Goal: Task Accomplishment & Management: Use online tool/utility

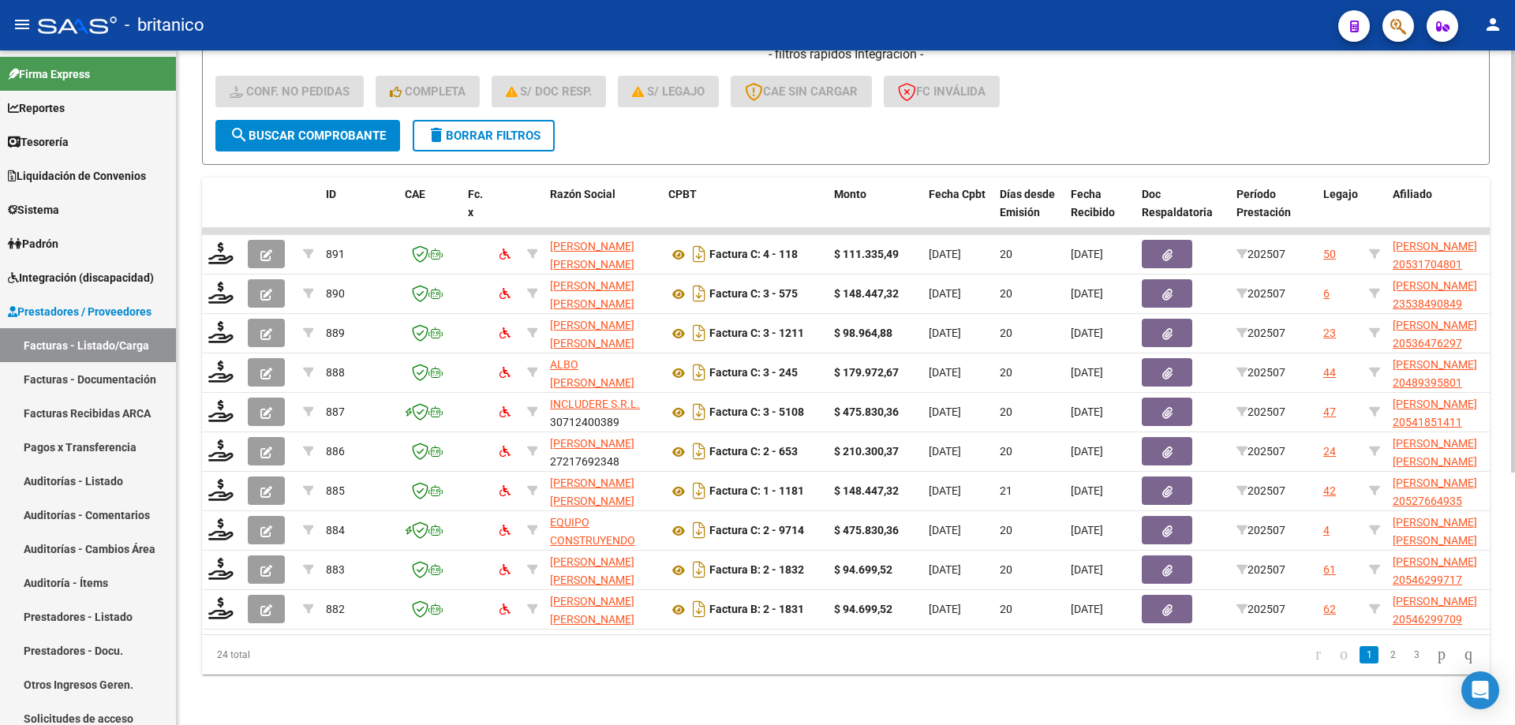
scroll to position [403, 0]
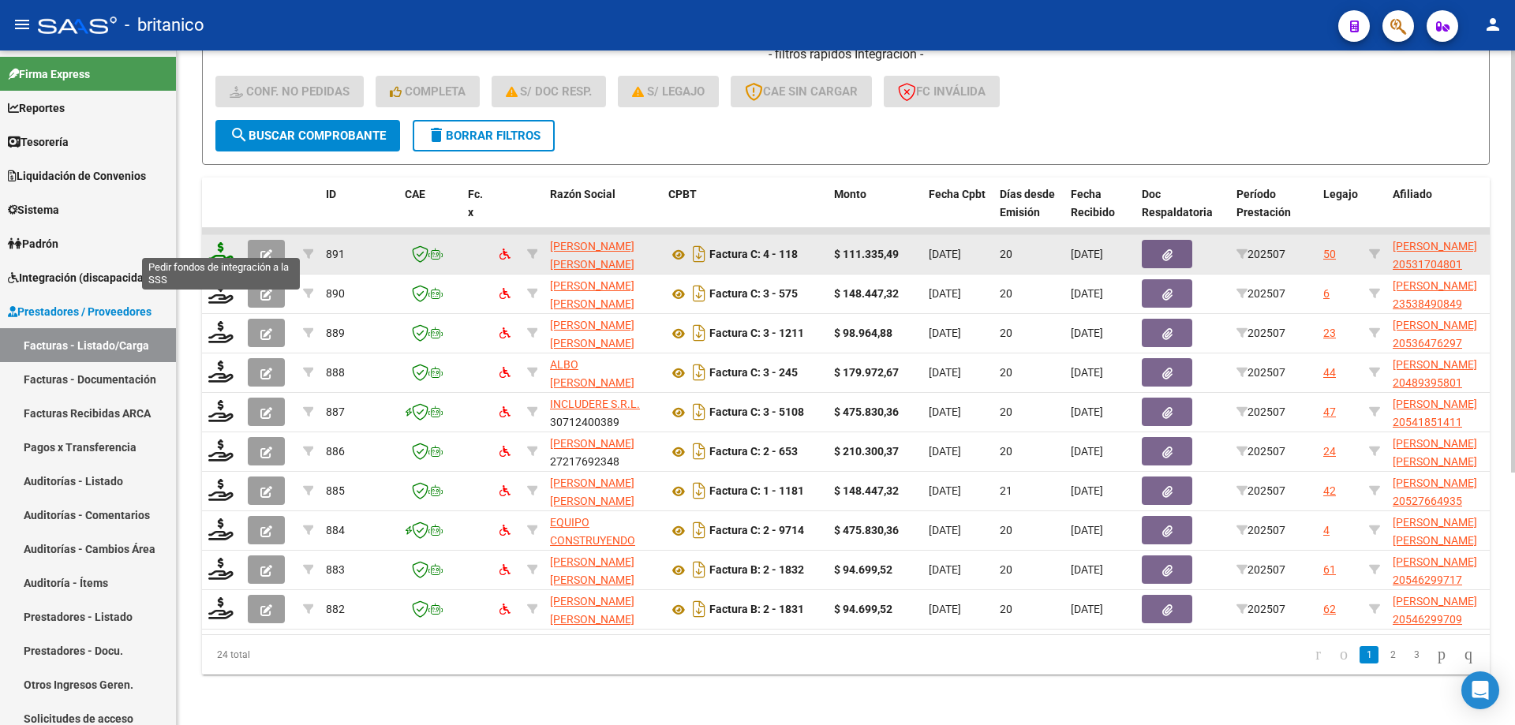
click at [219, 242] on icon at bounding box center [220, 253] width 25 height 22
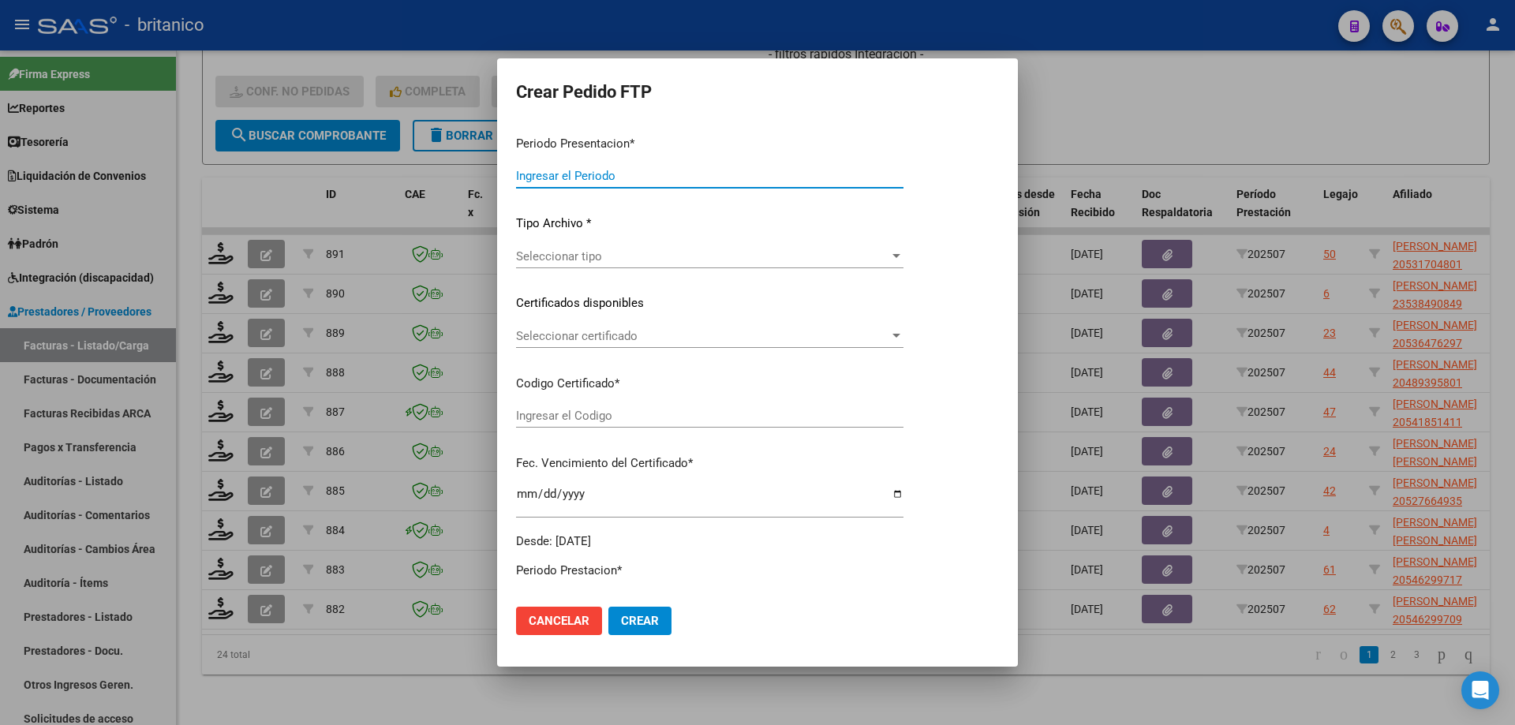
type input "202507"
type input "$ 111.335,49"
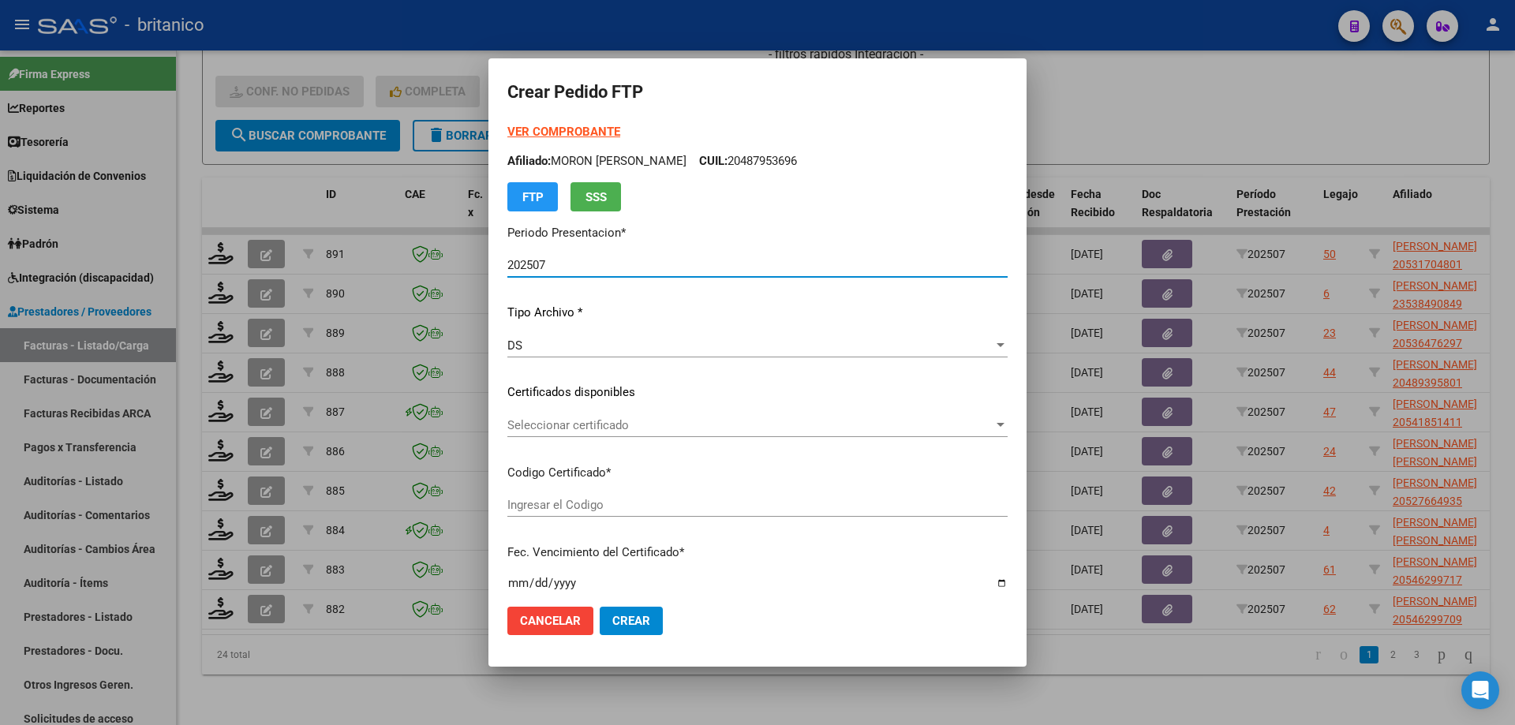
type input "ARG02000531704802020021120300211CBA536"
type input "[DATE]"
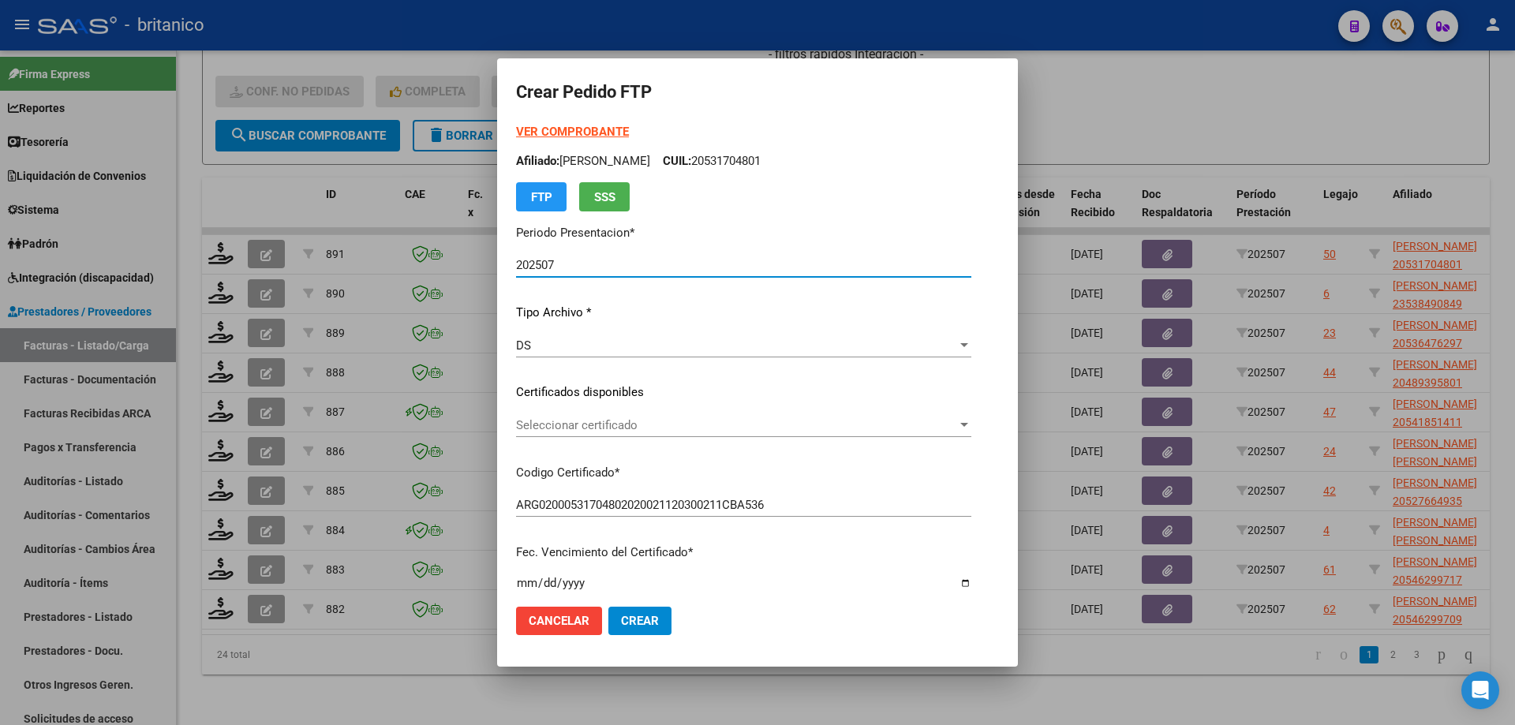
click at [623, 423] on span "Seleccionar certificado" at bounding box center [736, 425] width 441 height 14
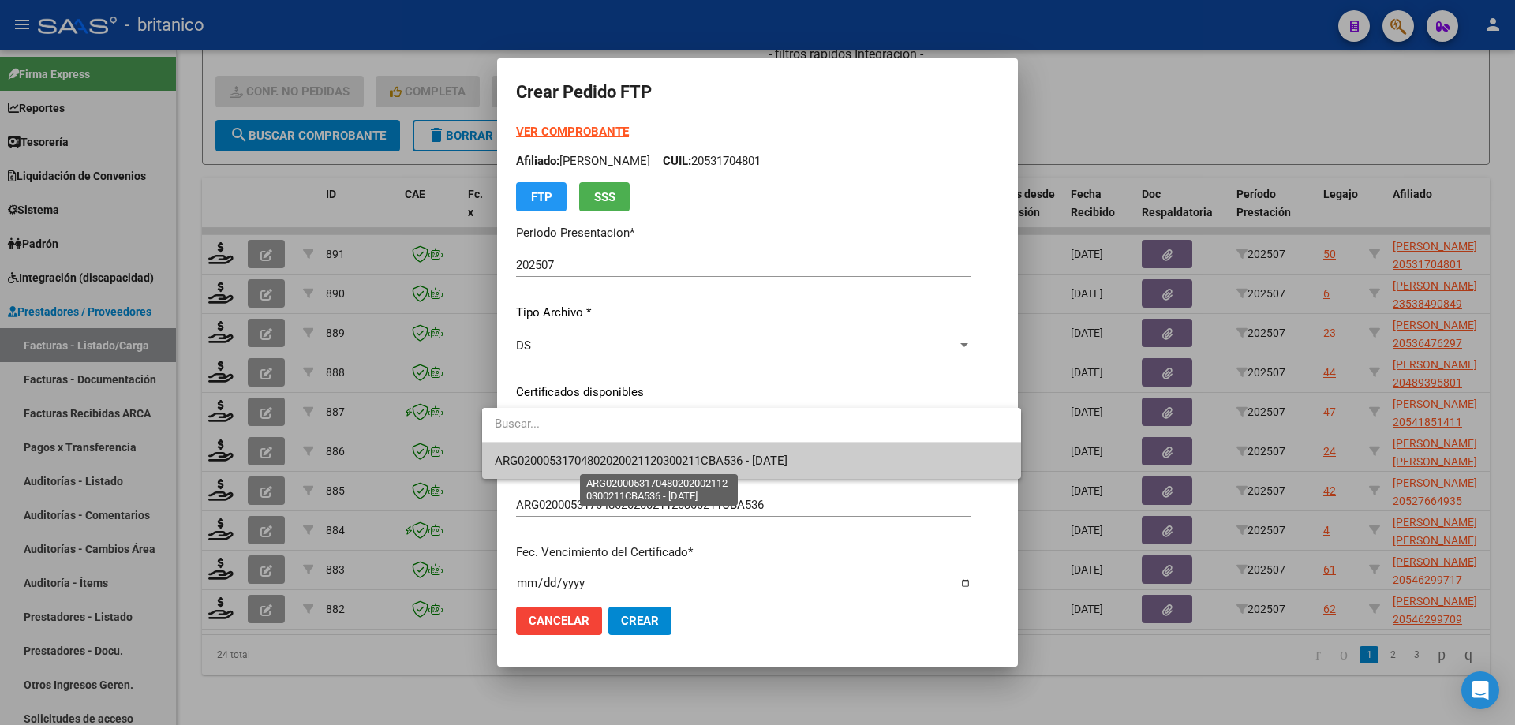
click at [637, 462] on span "ARG02000531704802020021120300211CBA536 - [DATE]" at bounding box center [641, 461] width 293 height 14
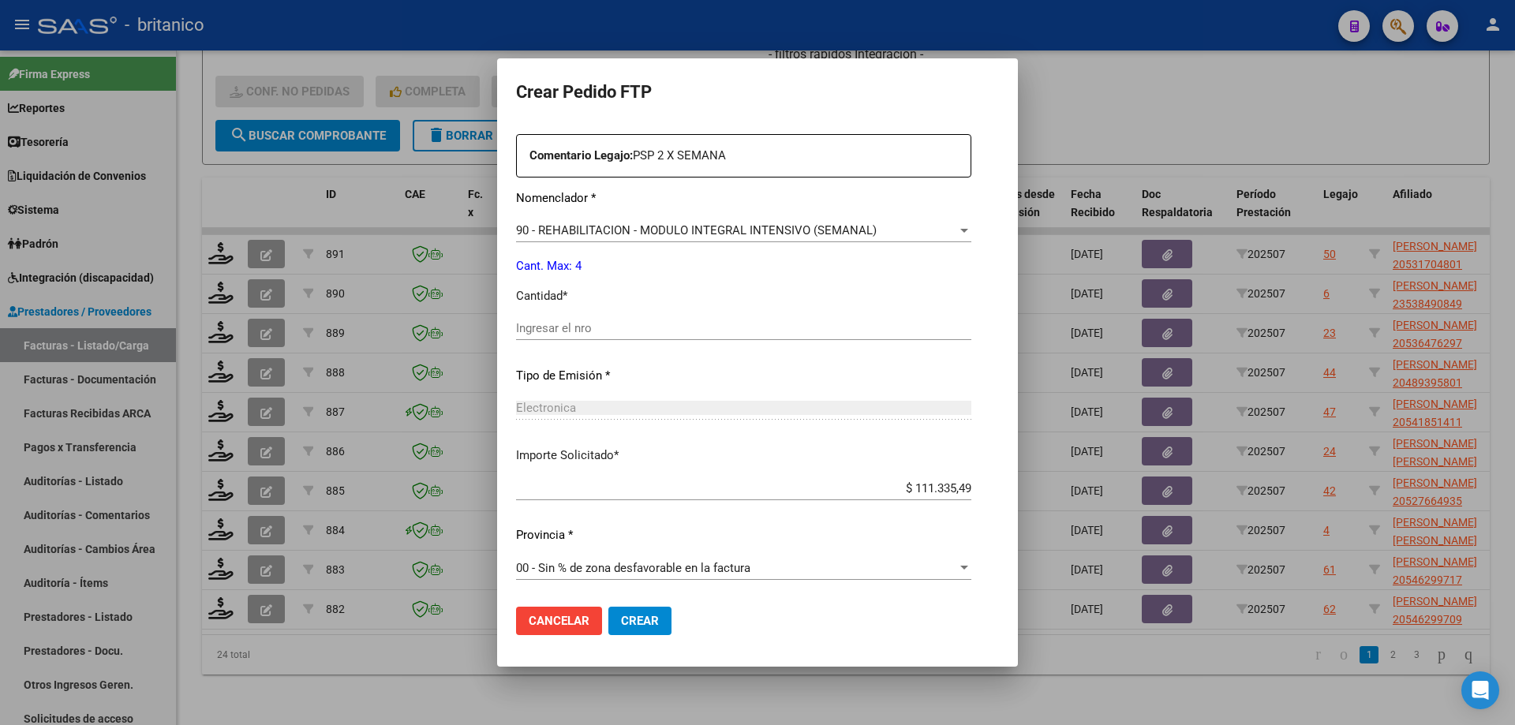
scroll to position [586, 0]
click at [599, 323] on input "Ingresar el nro" at bounding box center [743, 327] width 455 height 14
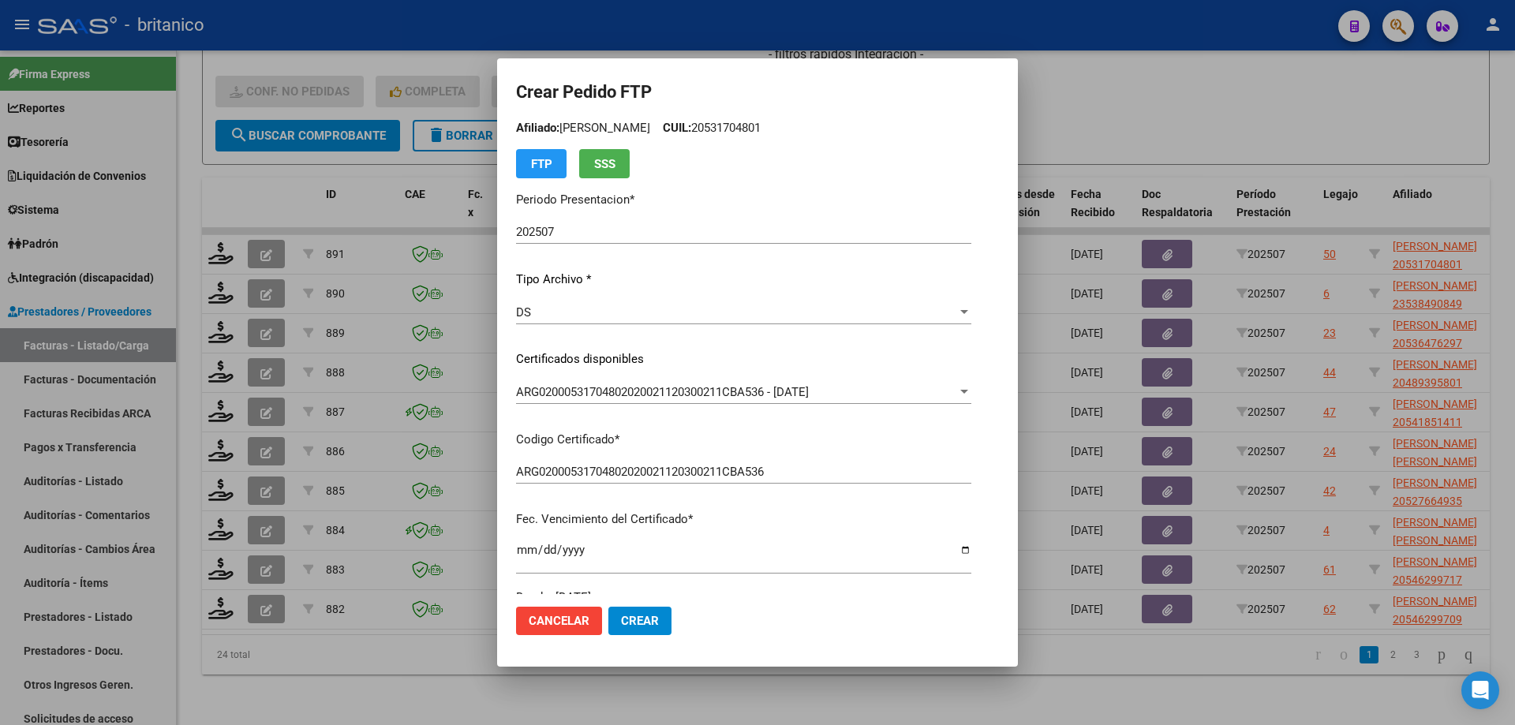
scroll to position [349, 0]
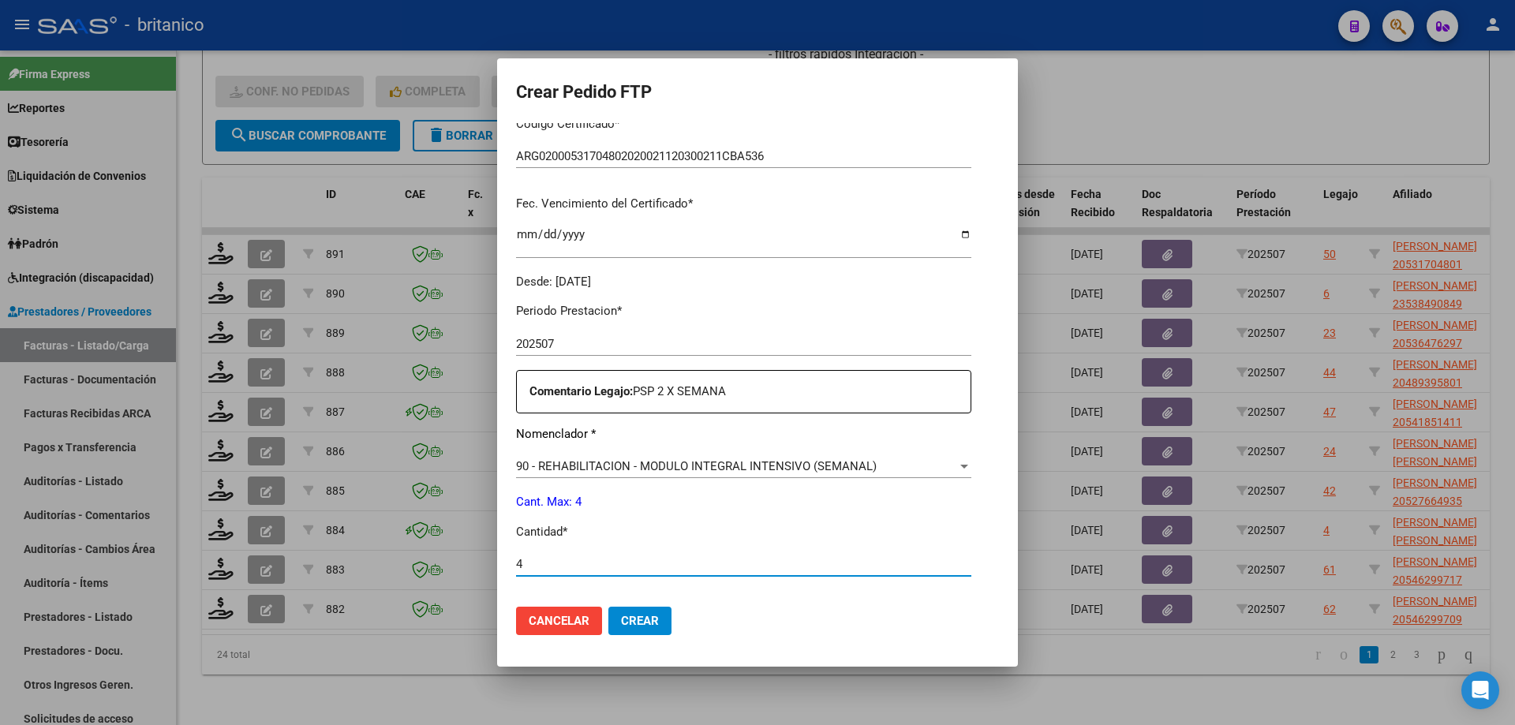
type input "4"
click at [625, 624] on span "Crear" at bounding box center [640, 621] width 38 height 14
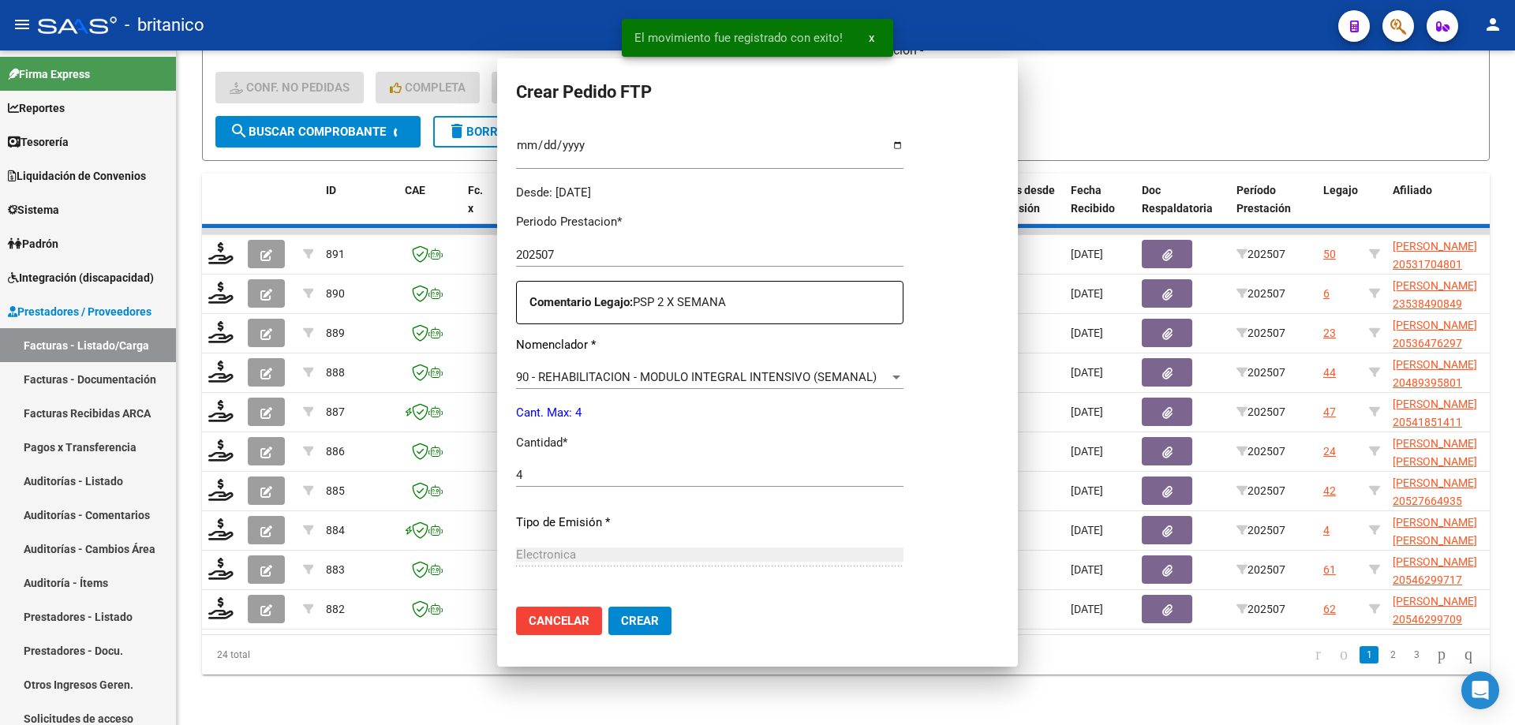
scroll to position [260, 0]
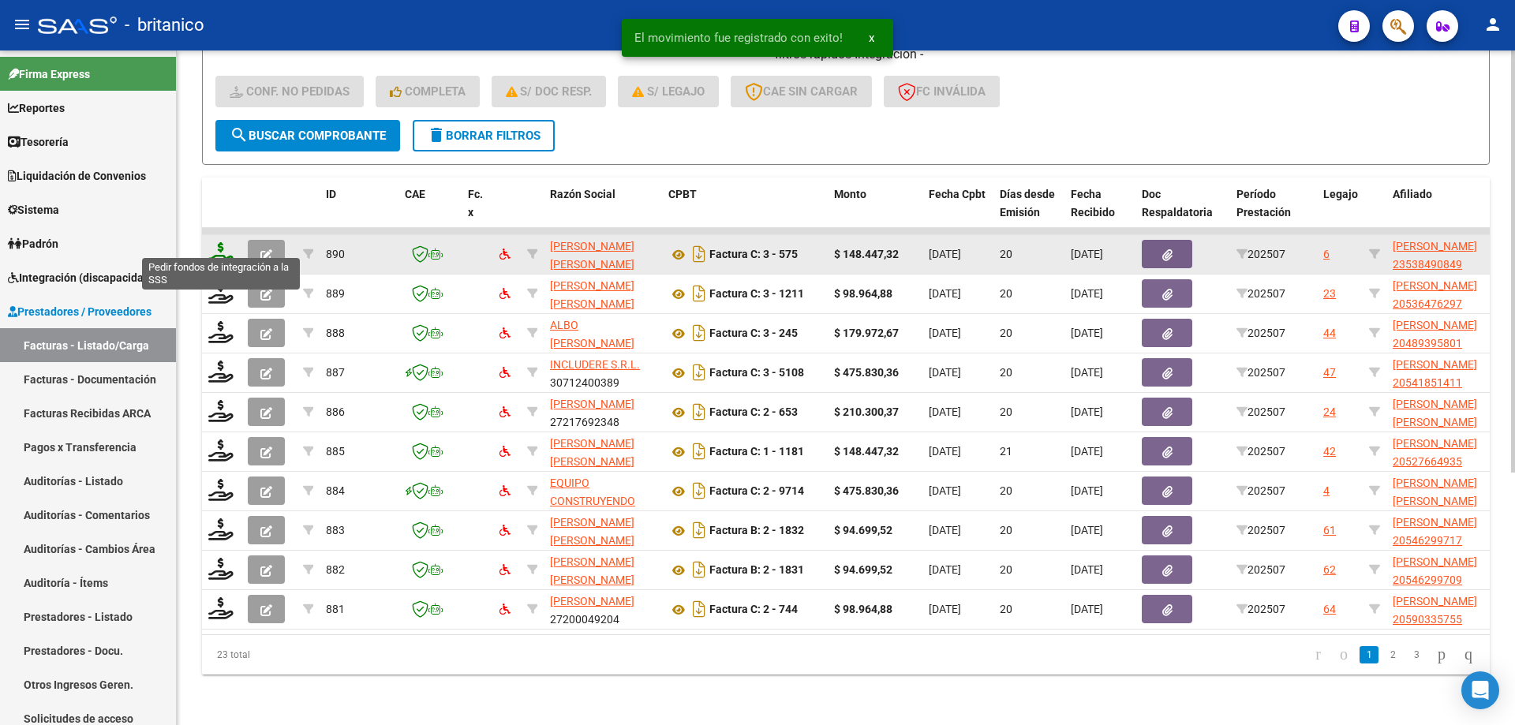
click at [218, 242] on icon at bounding box center [220, 253] width 25 height 22
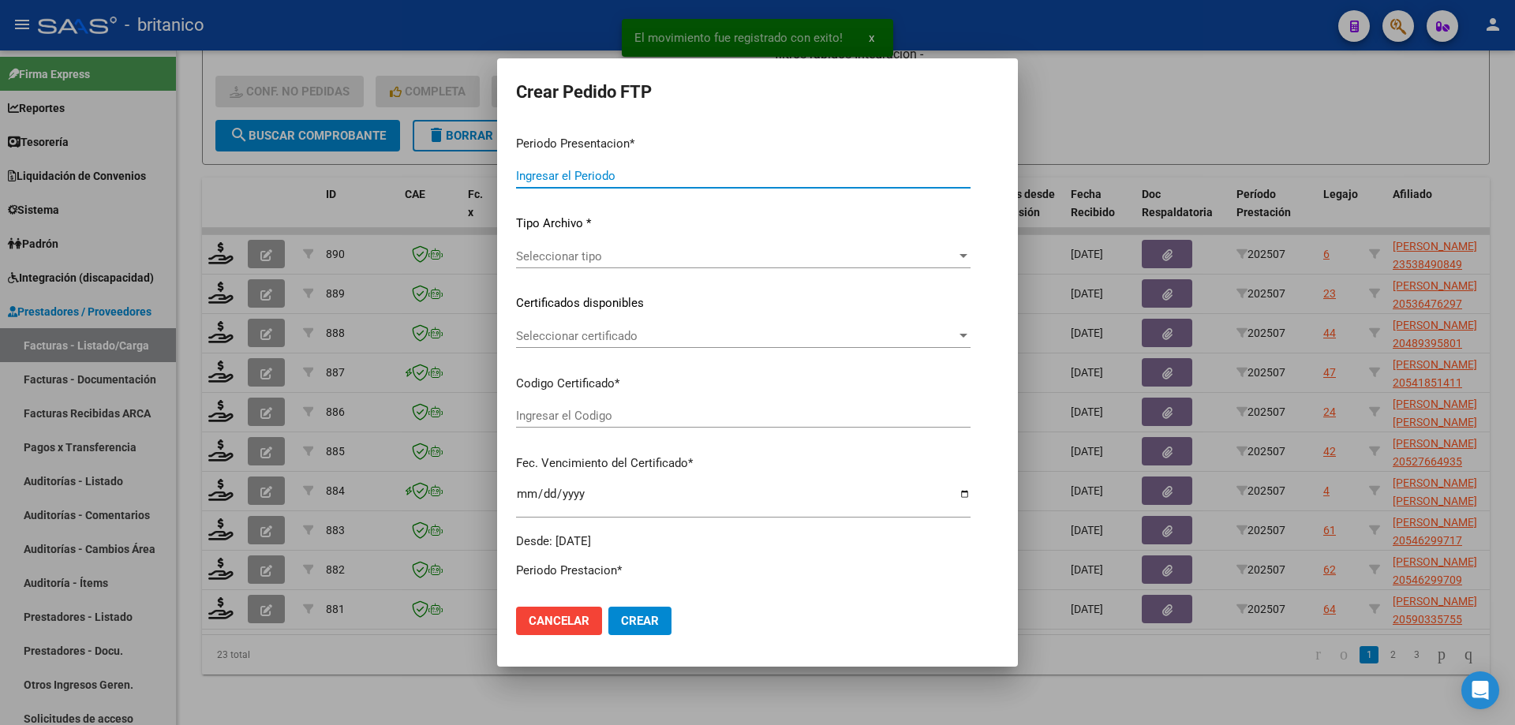
type input "202507"
type input "$ 148.447,32"
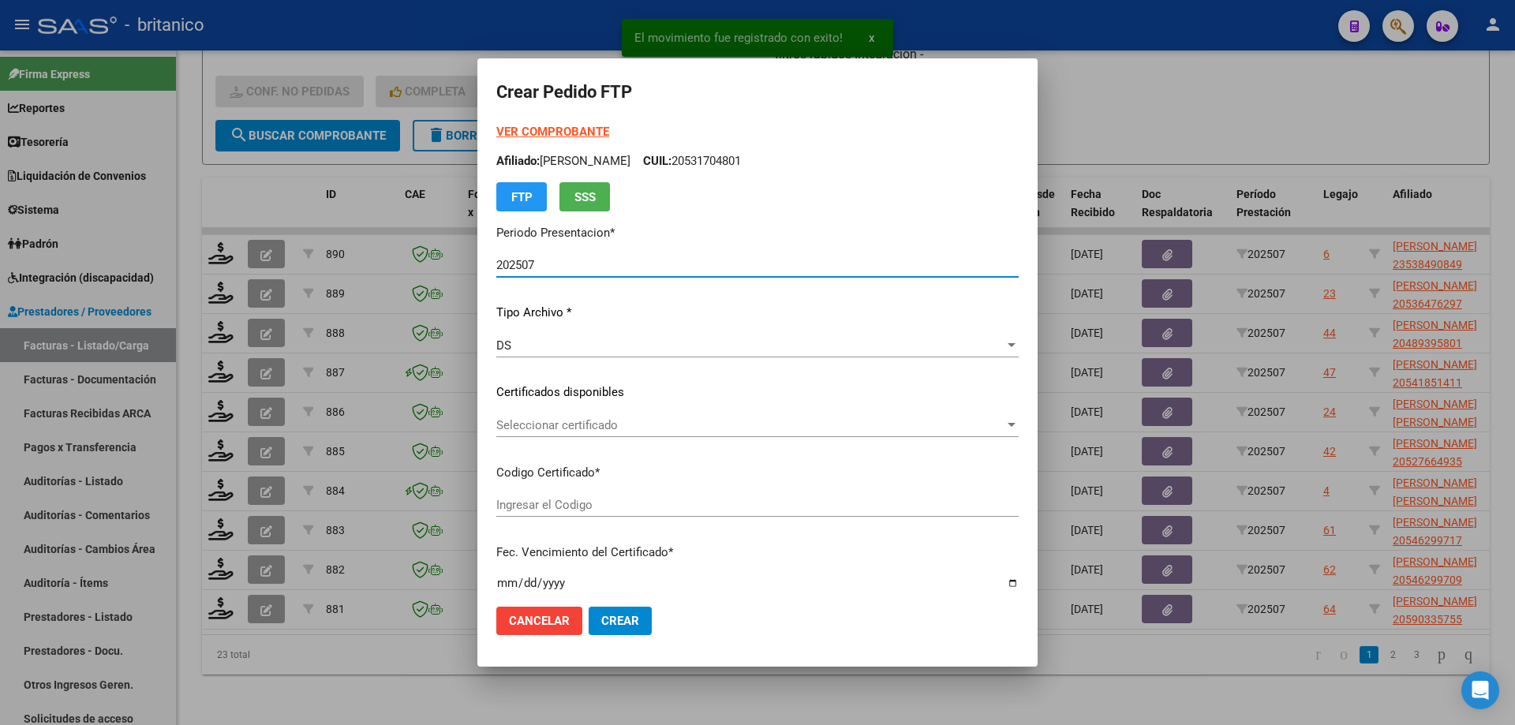
type input "ARG020005384908420191010-20241010BS427"
type input "[DATE]"
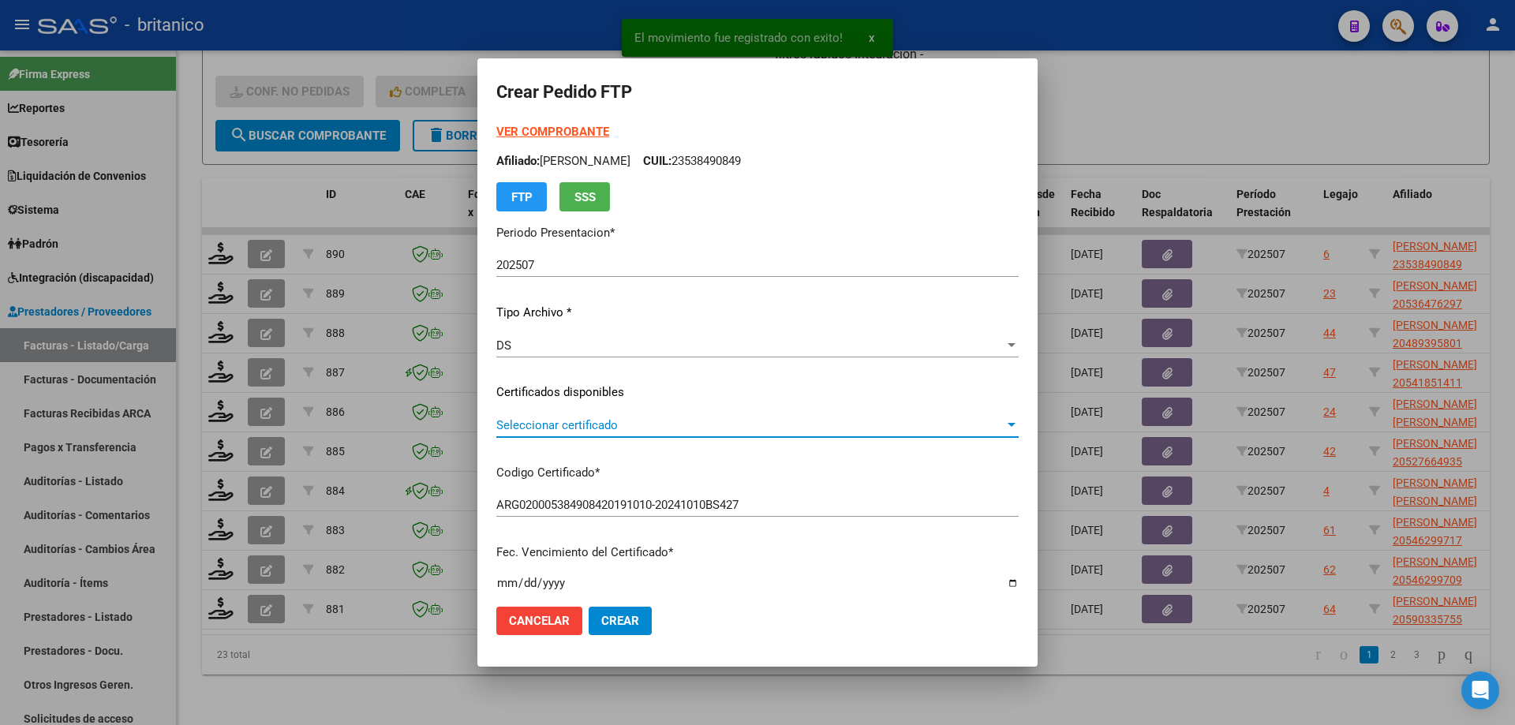
click at [619, 424] on span "Seleccionar certificado" at bounding box center [750, 425] width 508 height 14
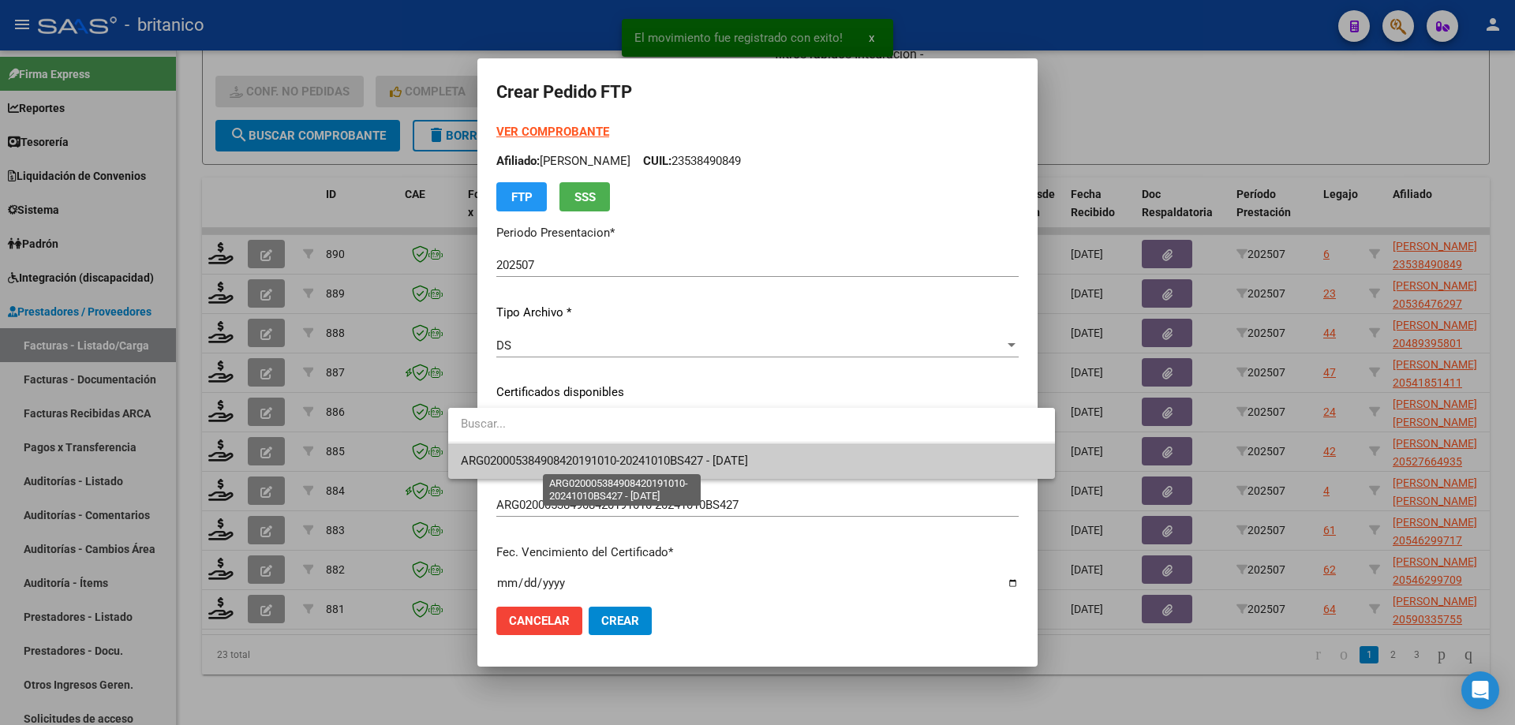
click at [631, 466] on span "ARG020005384908420191010-20241010BS427 - [DATE]" at bounding box center [604, 461] width 287 height 14
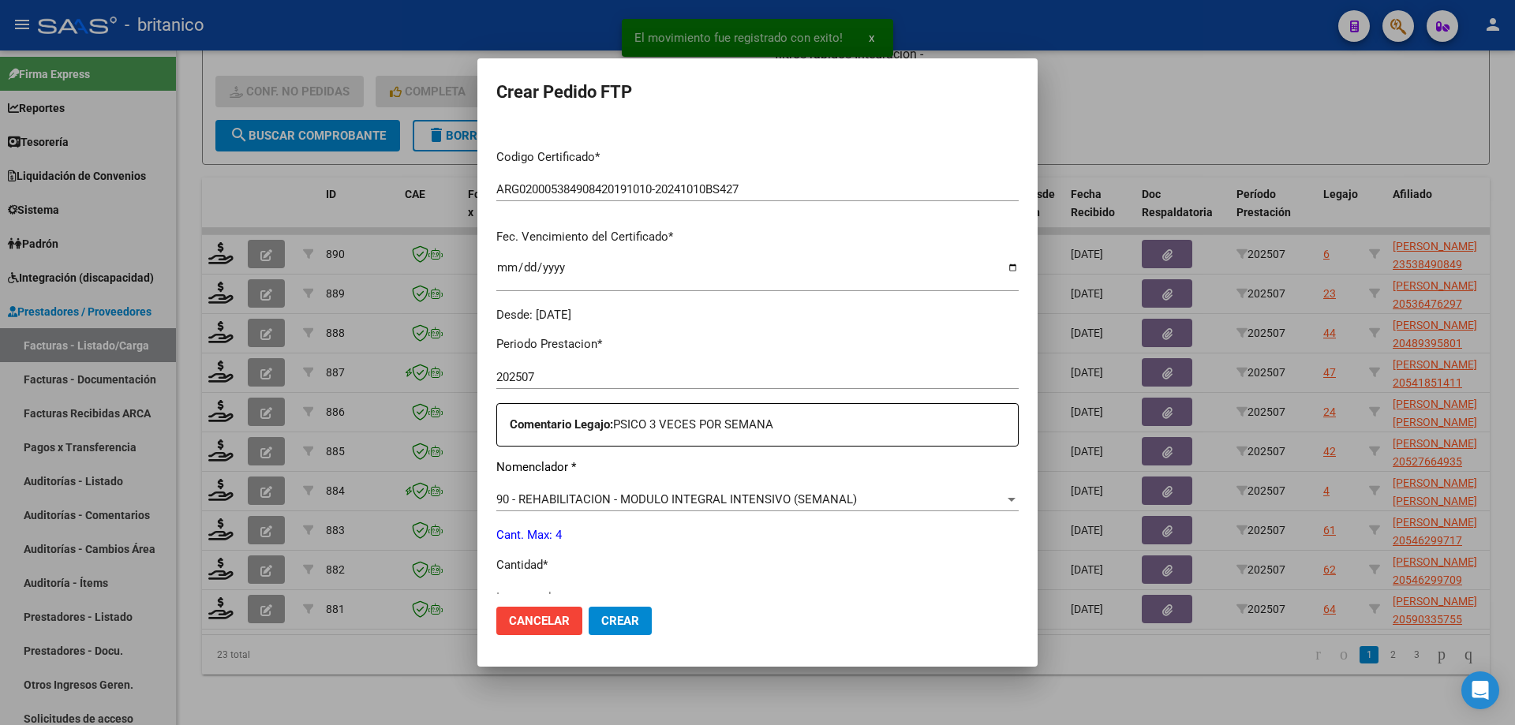
scroll to position [586, 0]
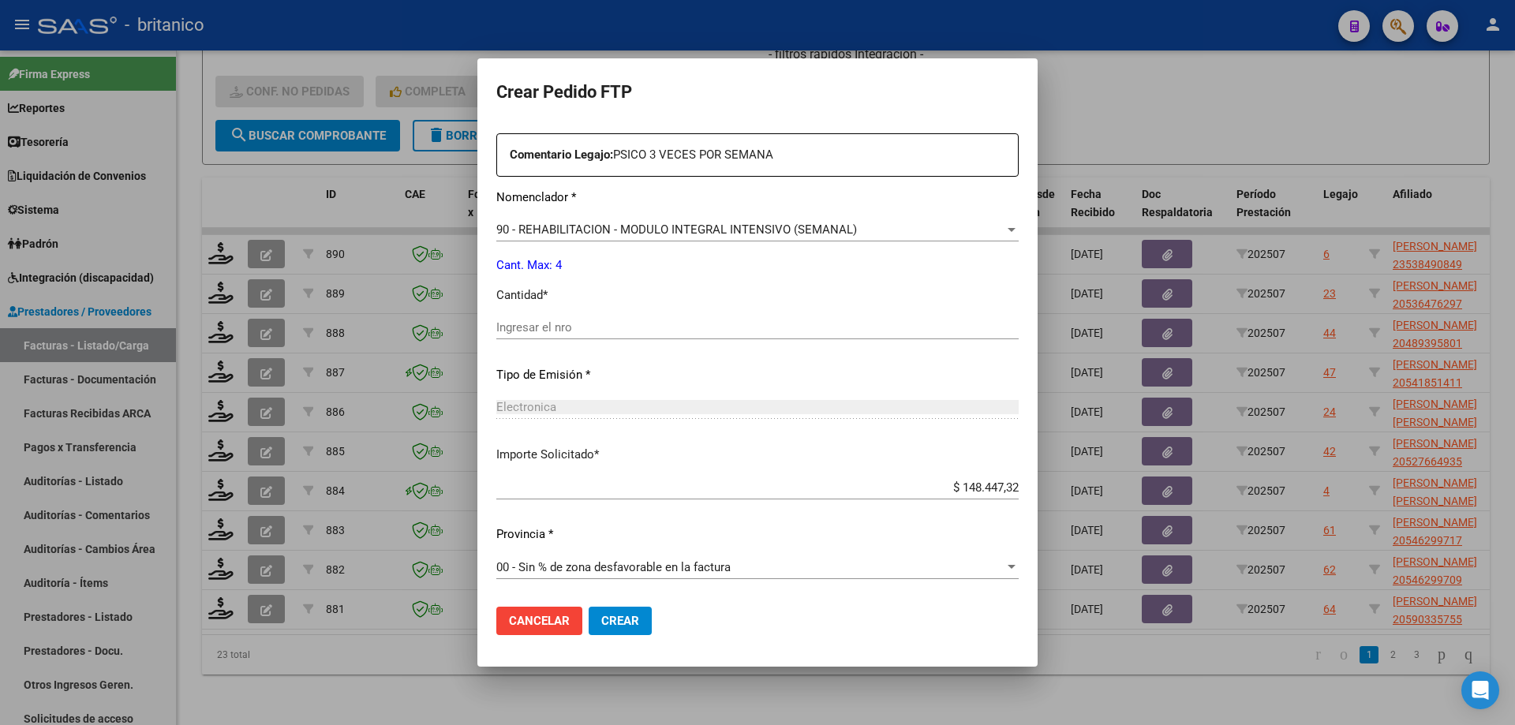
click at [662, 325] on input "Ingresar el nro" at bounding box center [757, 327] width 522 height 14
type input "4"
click at [601, 616] on span "Crear" at bounding box center [620, 621] width 38 height 14
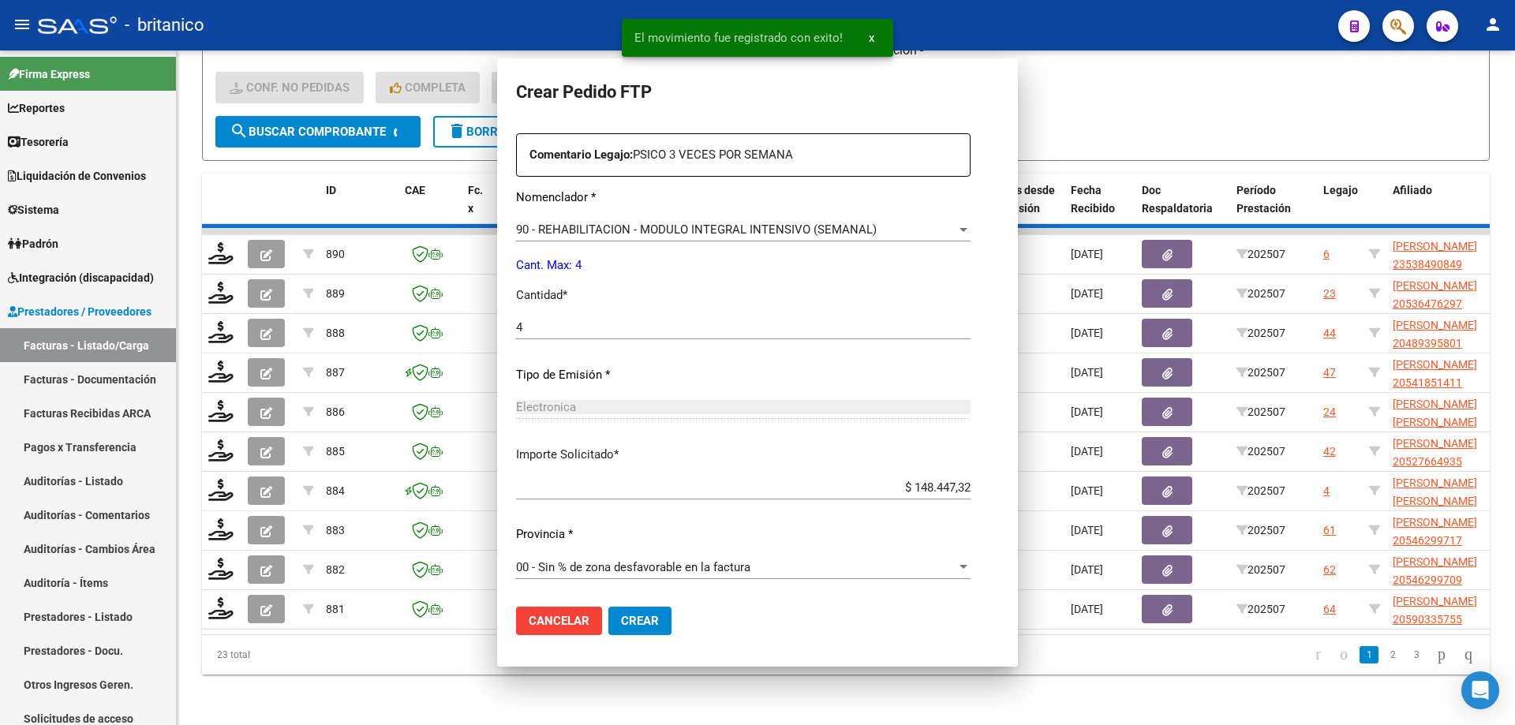
scroll to position [0, 0]
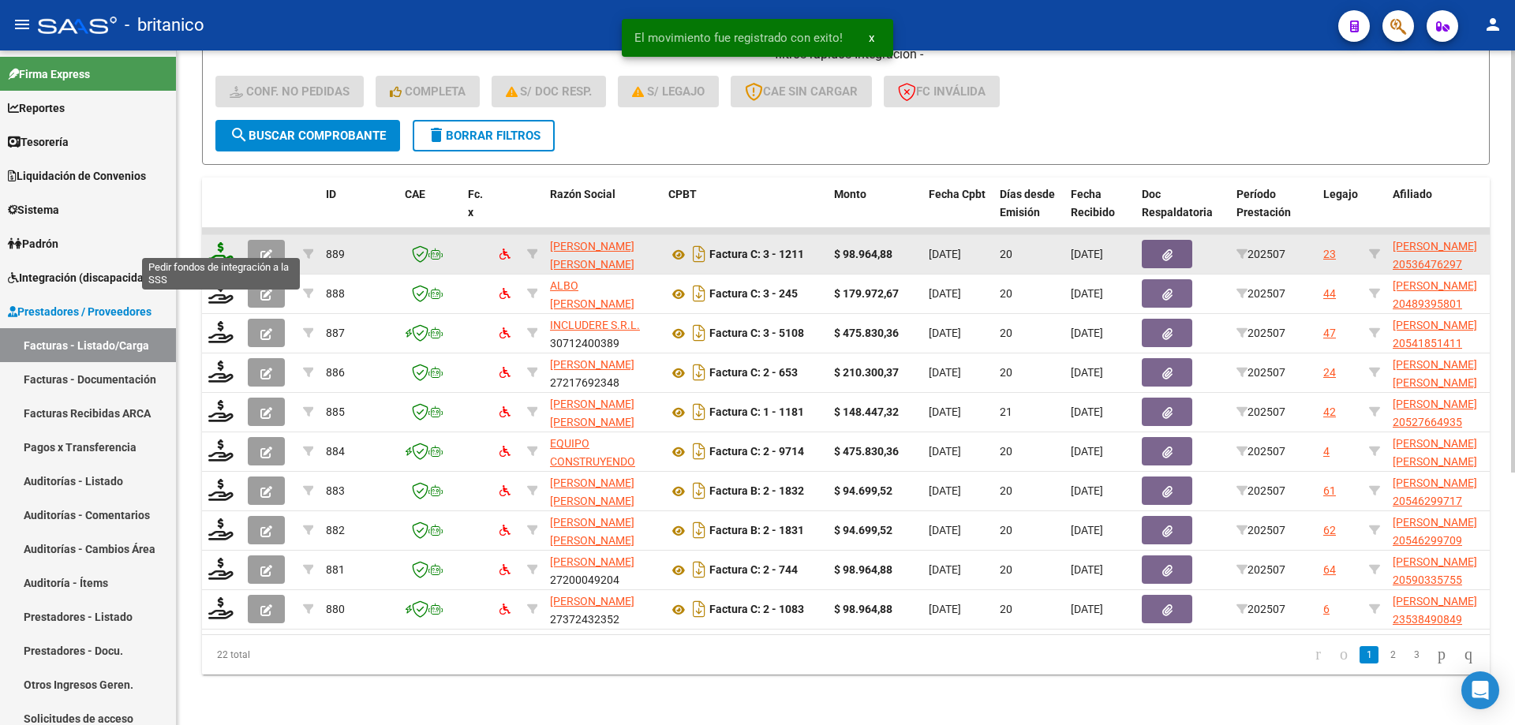
click at [223, 242] on icon at bounding box center [220, 253] width 25 height 22
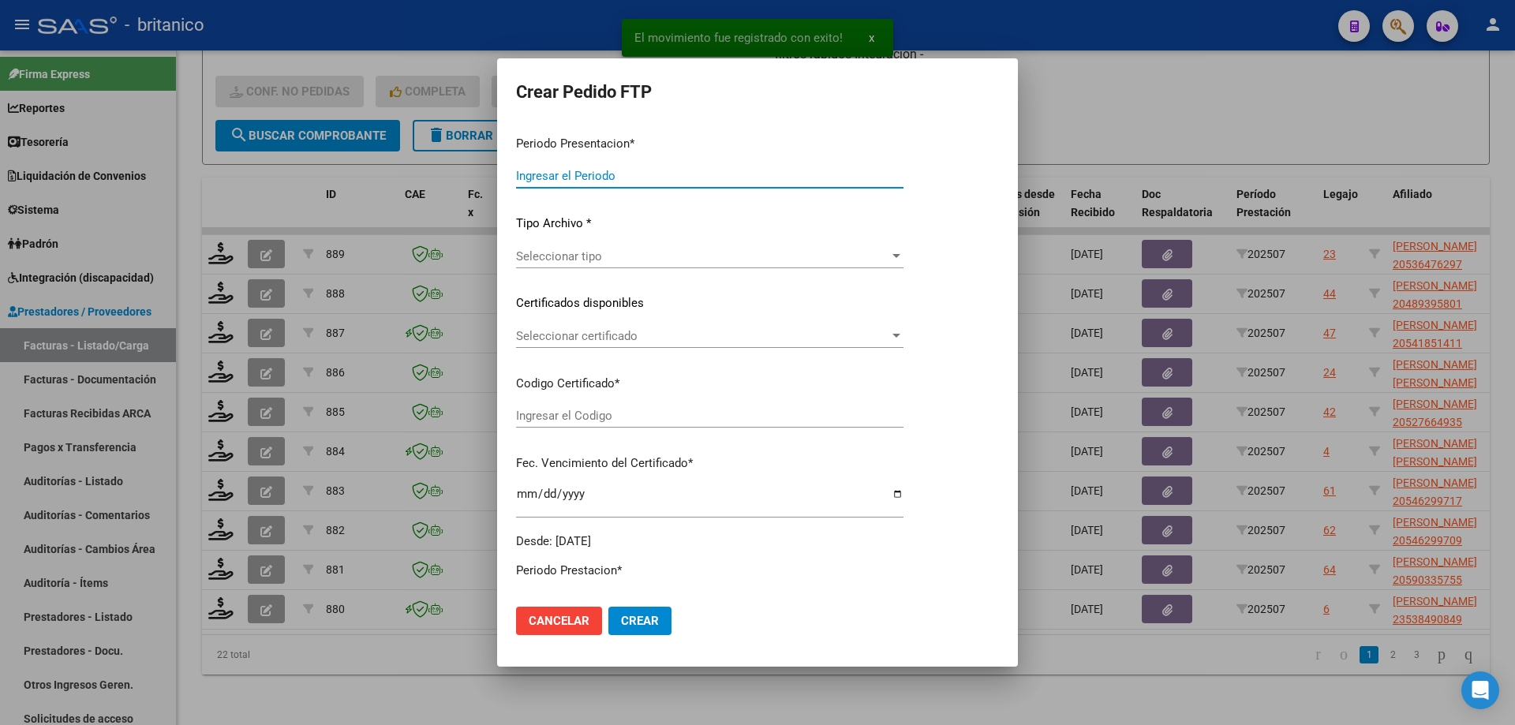
type input "202507"
type input "$ 98.964,88"
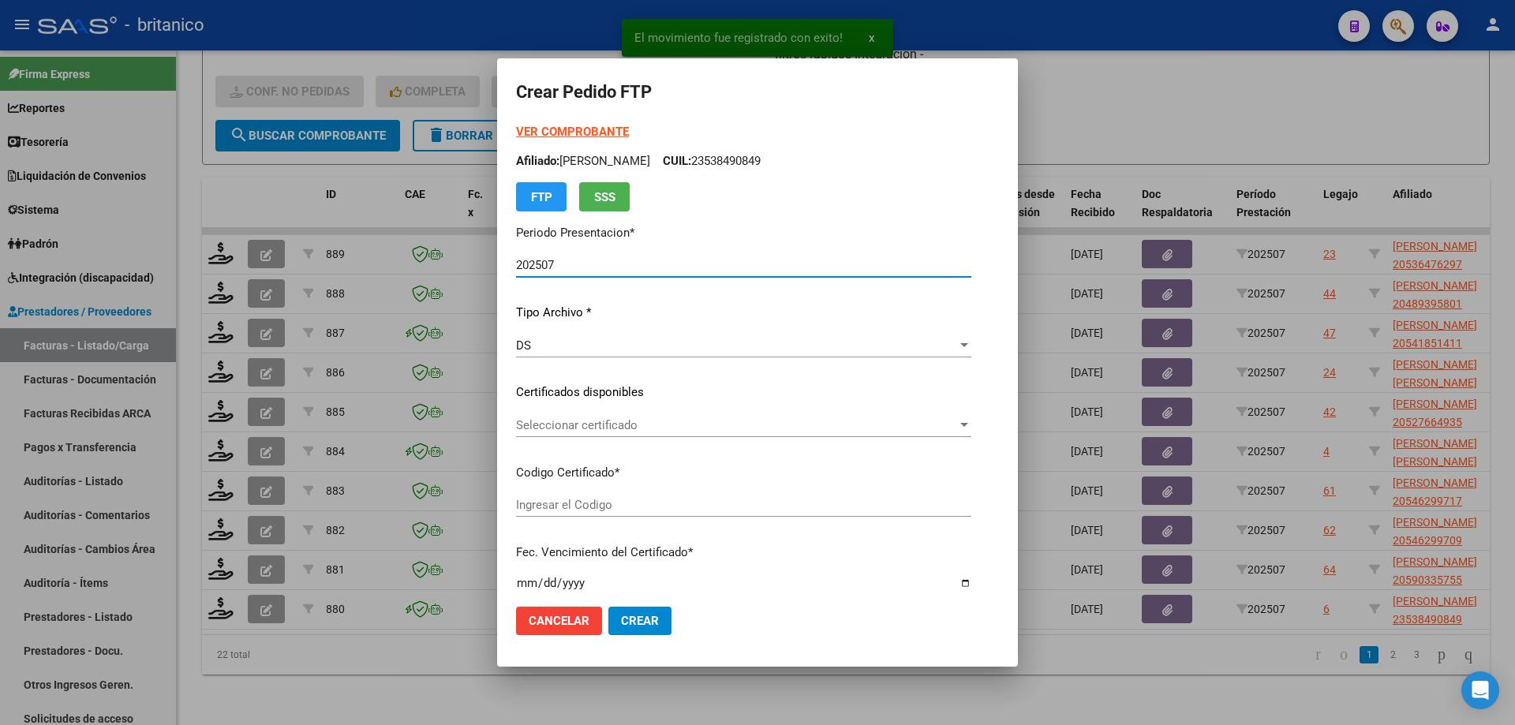
type input "ARG02000536476292021111720261117CBA536"
type input "[DATE]"
click at [674, 415] on div "Seleccionar certificado Seleccionar certificado" at bounding box center [743, 426] width 455 height 24
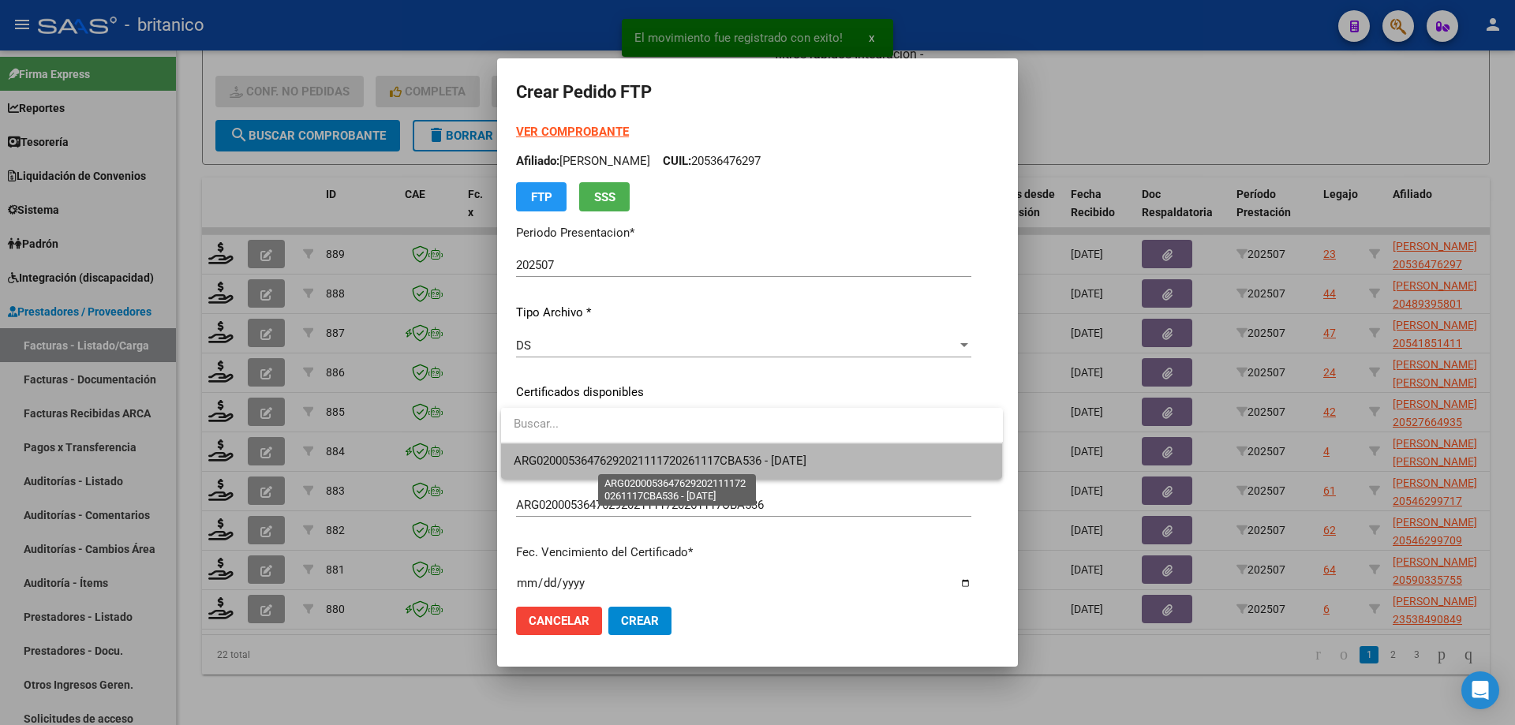
click at [686, 465] on span "ARG02000536476292021111720261117CBA536 - [DATE]" at bounding box center [660, 461] width 293 height 14
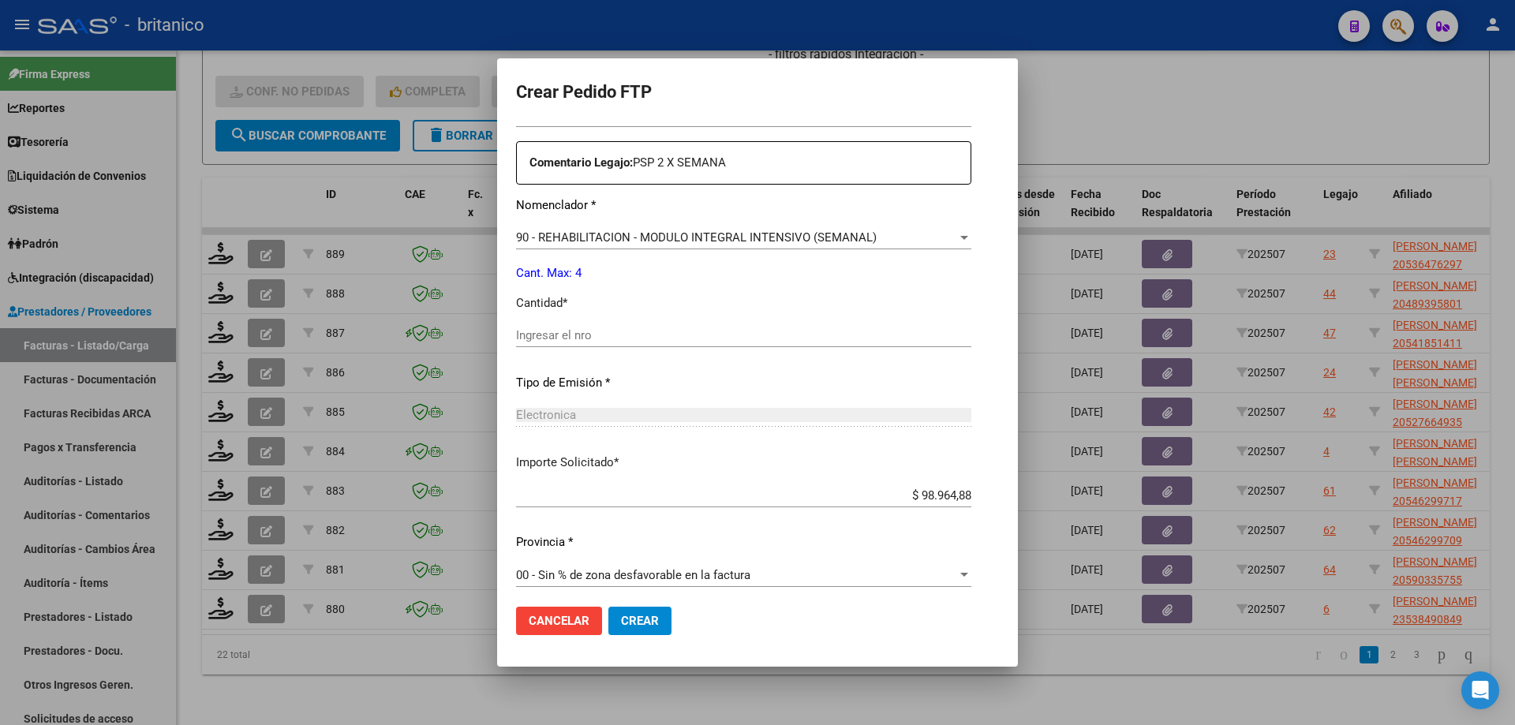
scroll to position [586, 0]
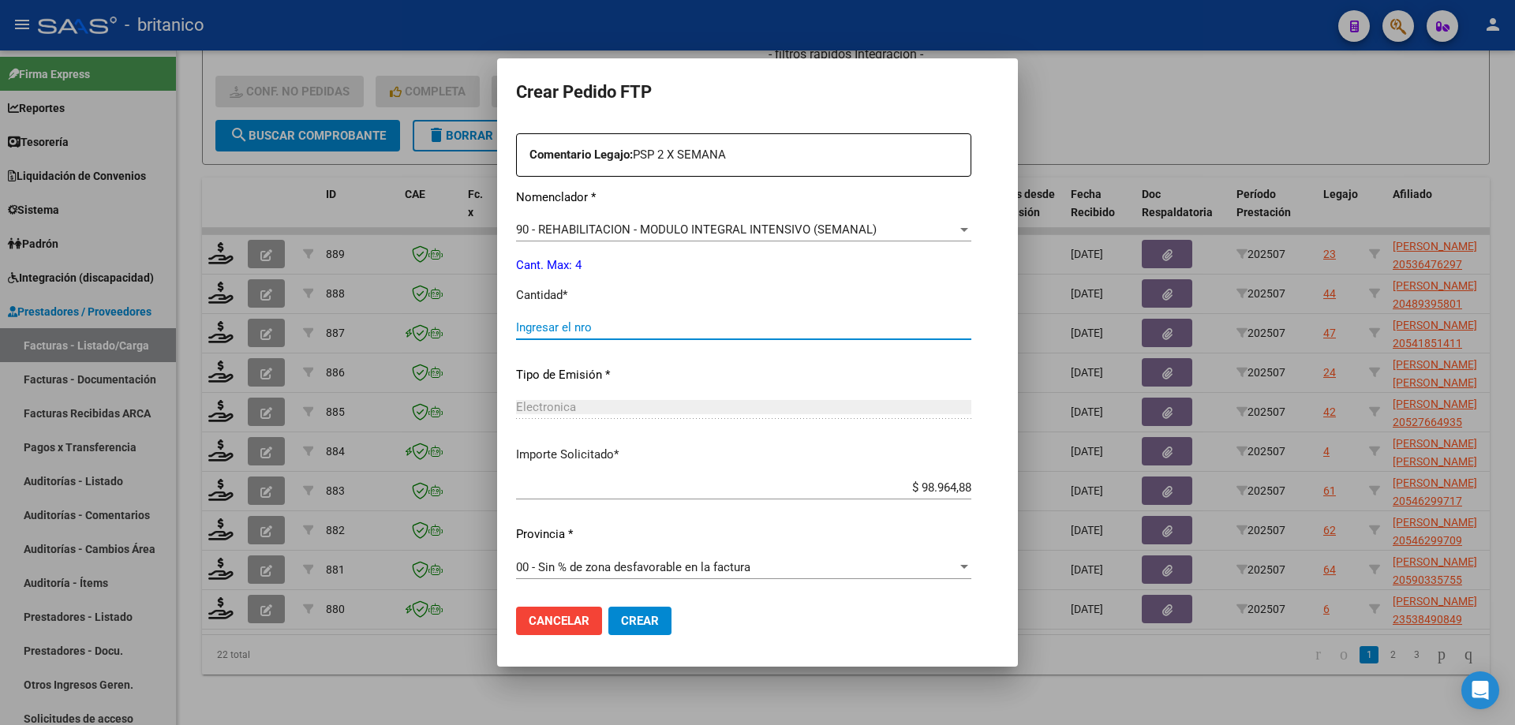
click at [649, 326] on input "Ingresar el nro" at bounding box center [743, 327] width 455 height 14
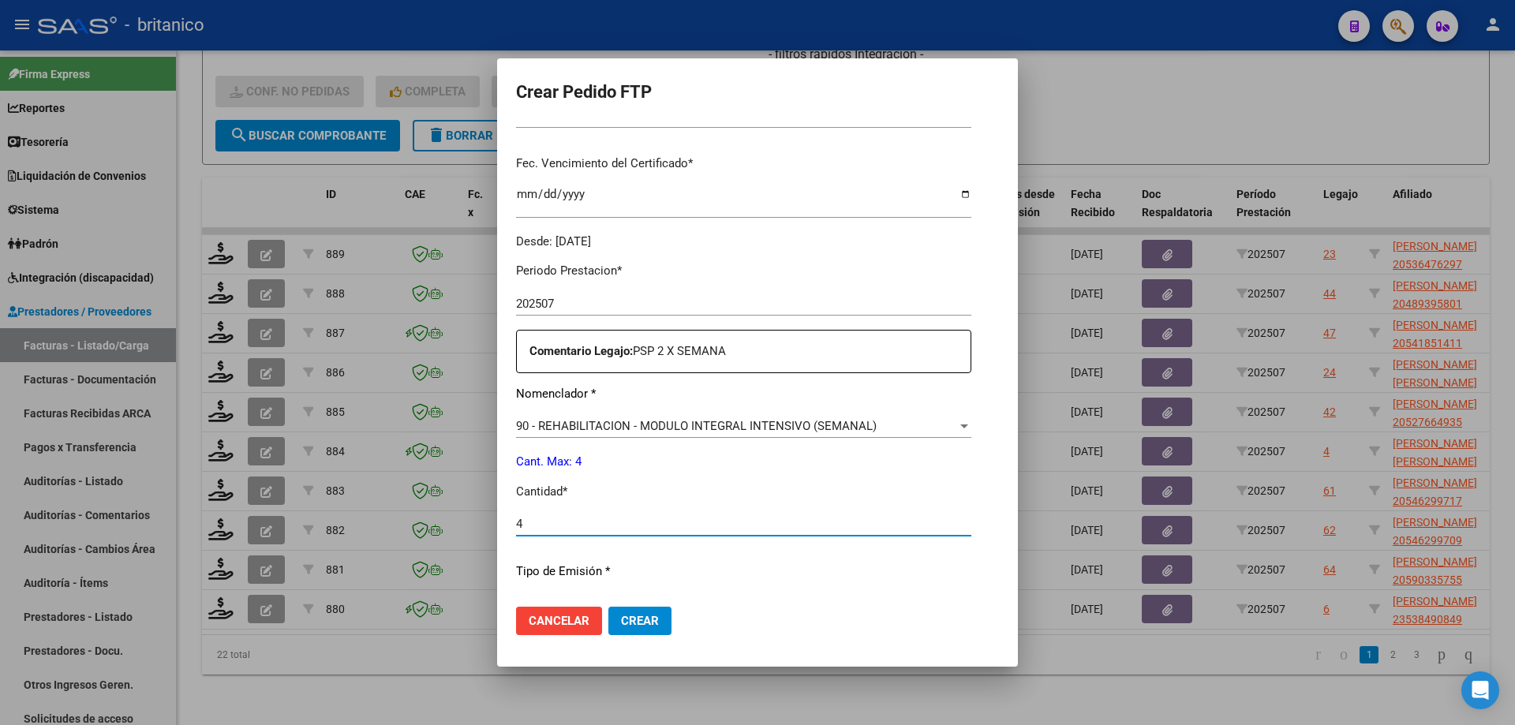
scroll to position [395, 0]
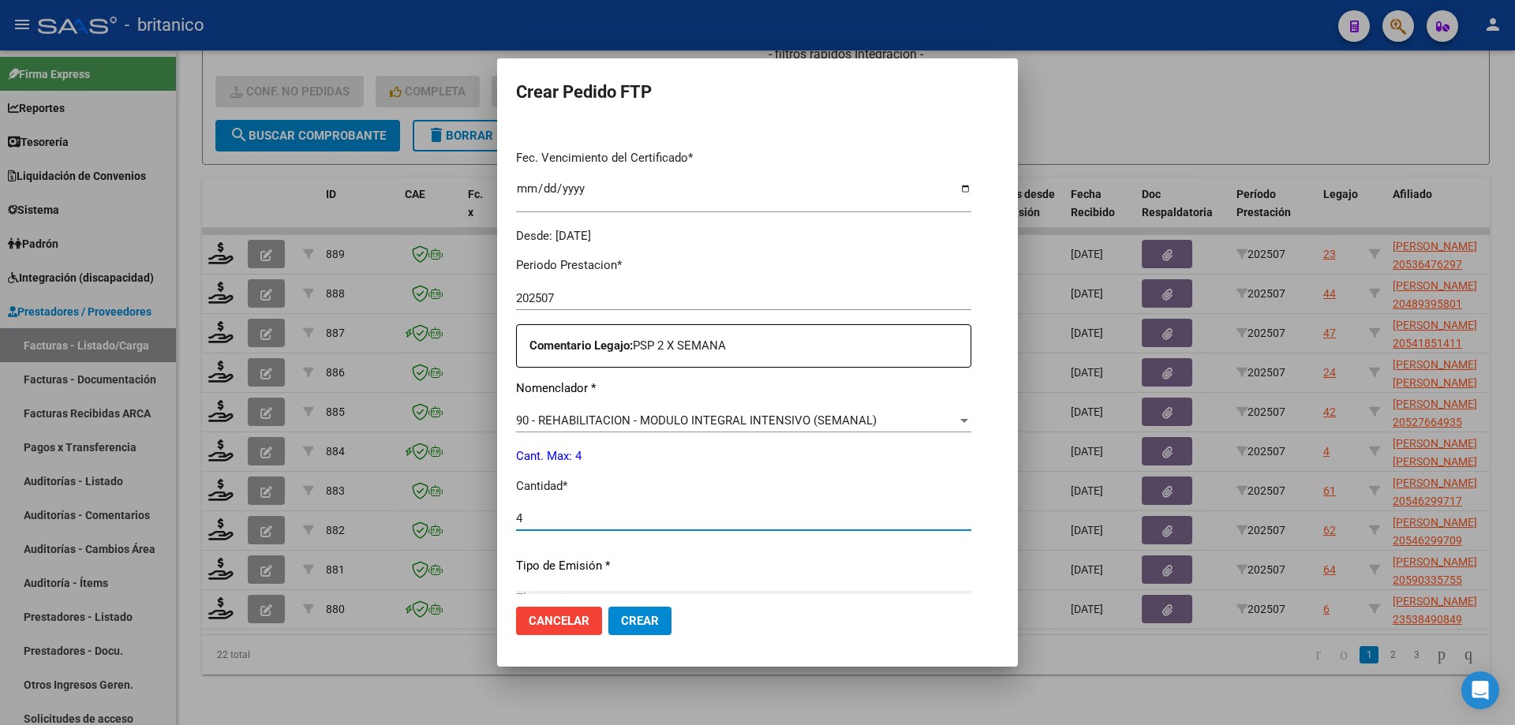
type input "4"
drag, startPoint x: 641, startPoint y: 617, endPoint x: 617, endPoint y: 510, distance: 109.9
click at [641, 616] on span "Crear" at bounding box center [640, 621] width 38 height 14
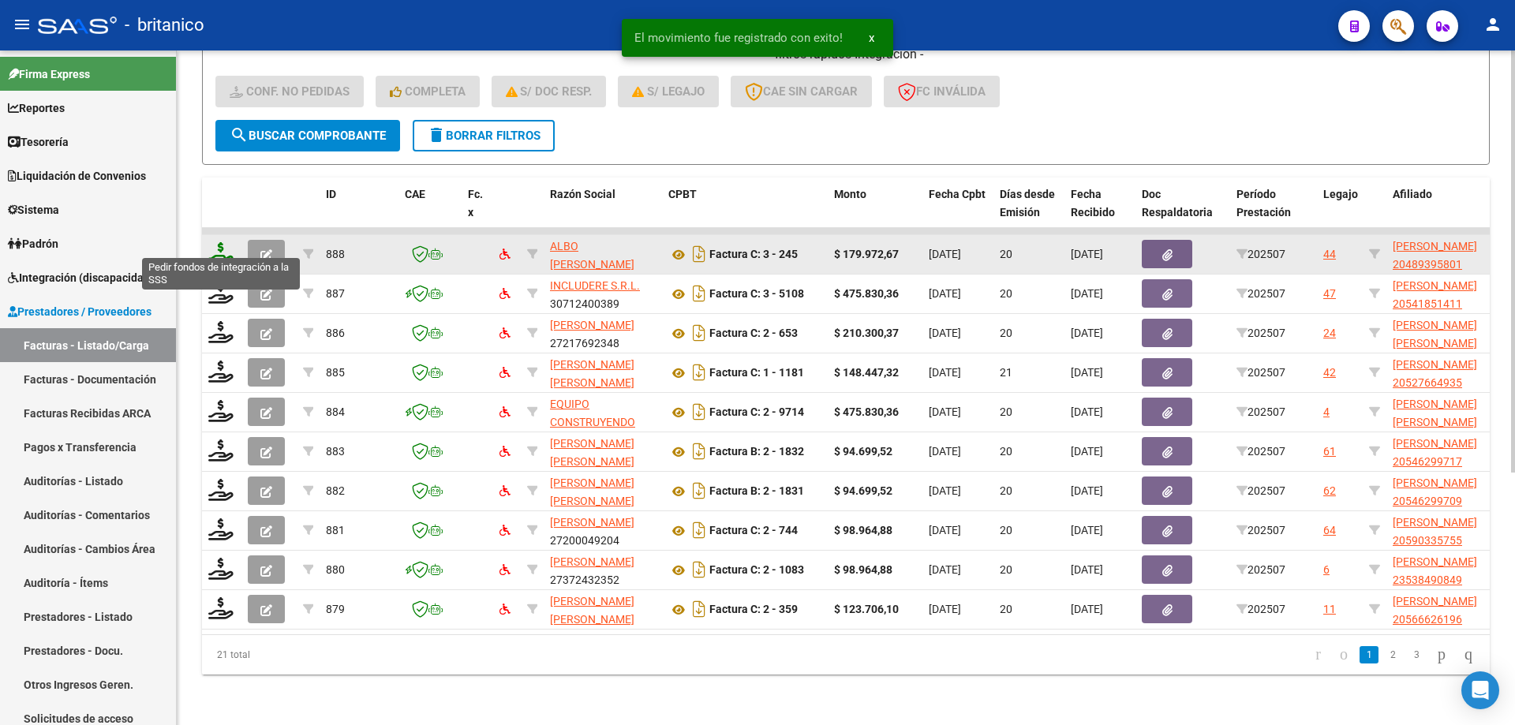
click at [218, 242] on icon at bounding box center [220, 253] width 25 height 22
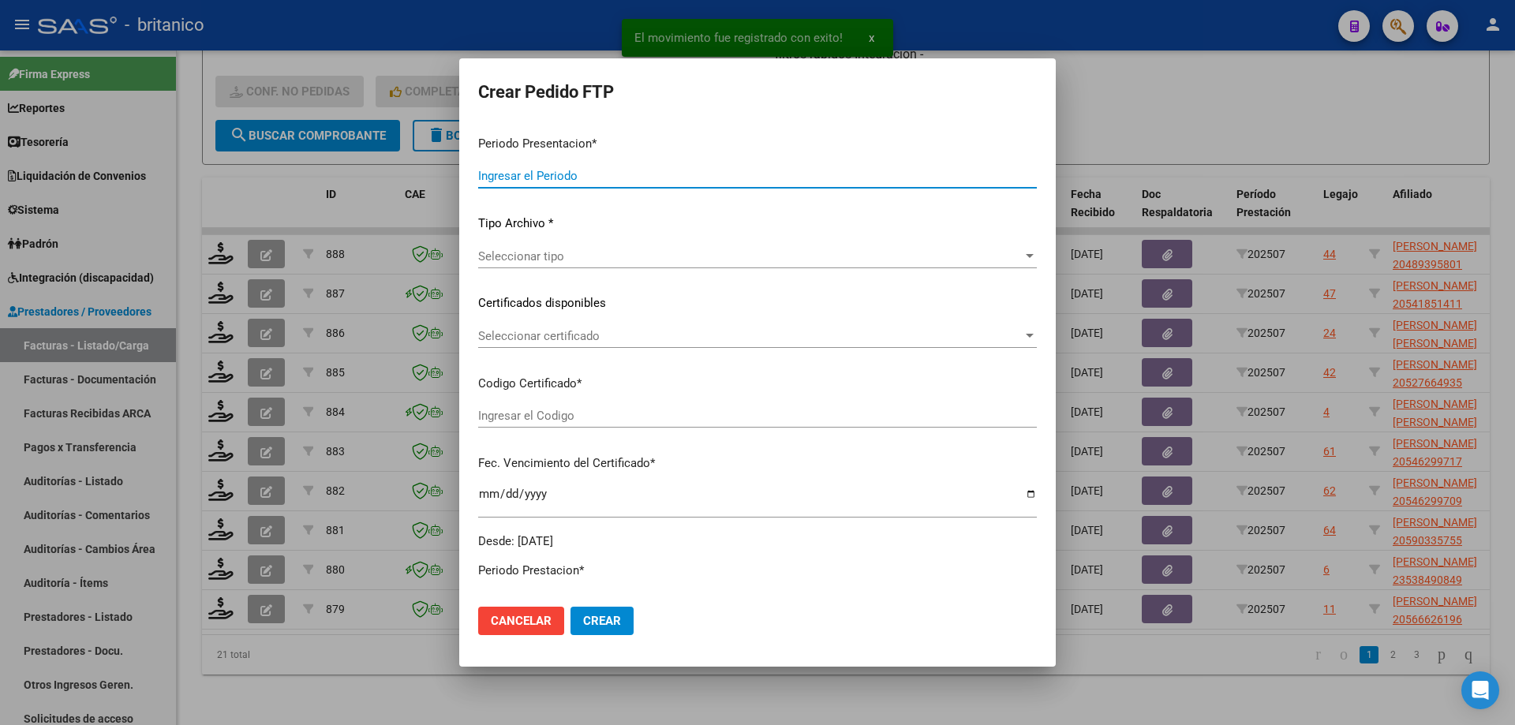
type input "202507"
type input "$ 179.972,67"
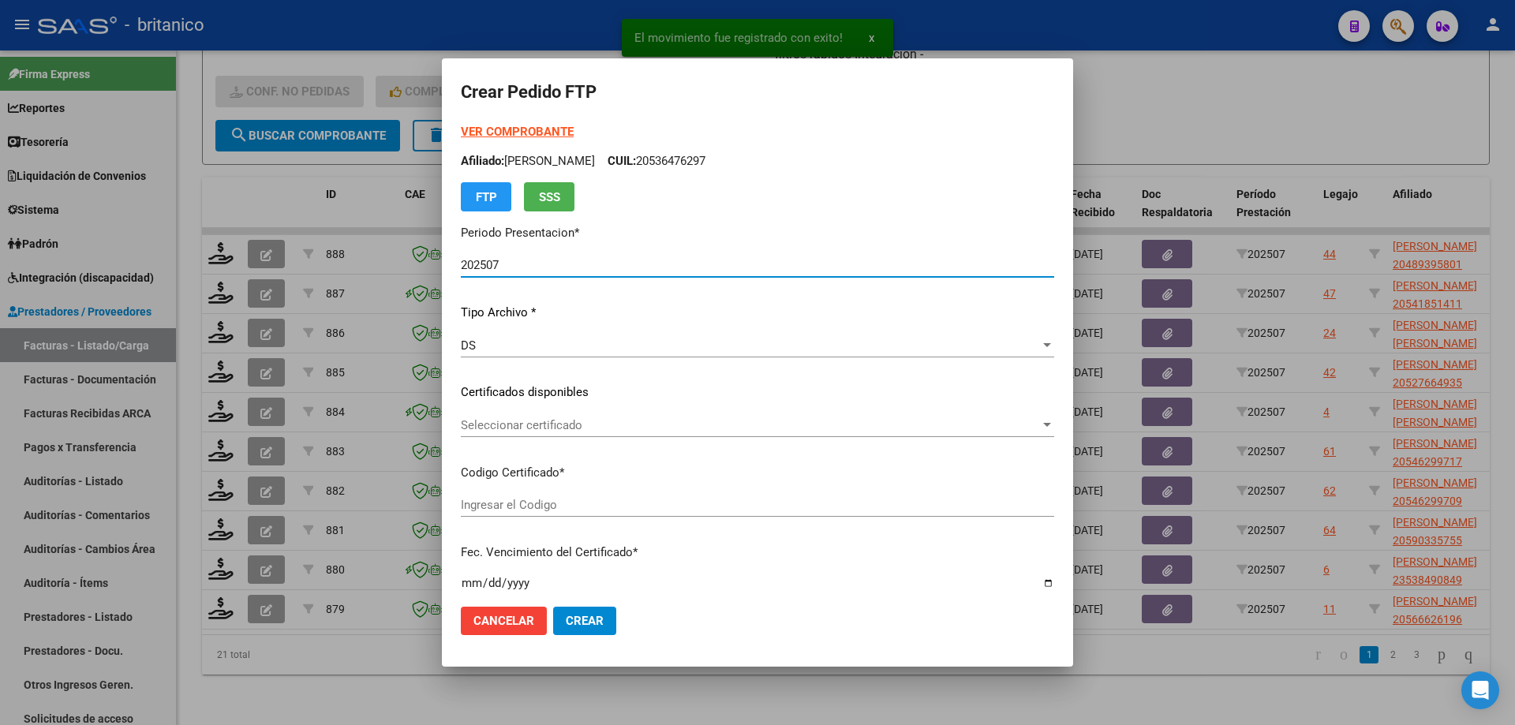
type input "ARG02000489395802024092420340924CIU13450"
type input "[DATE]"
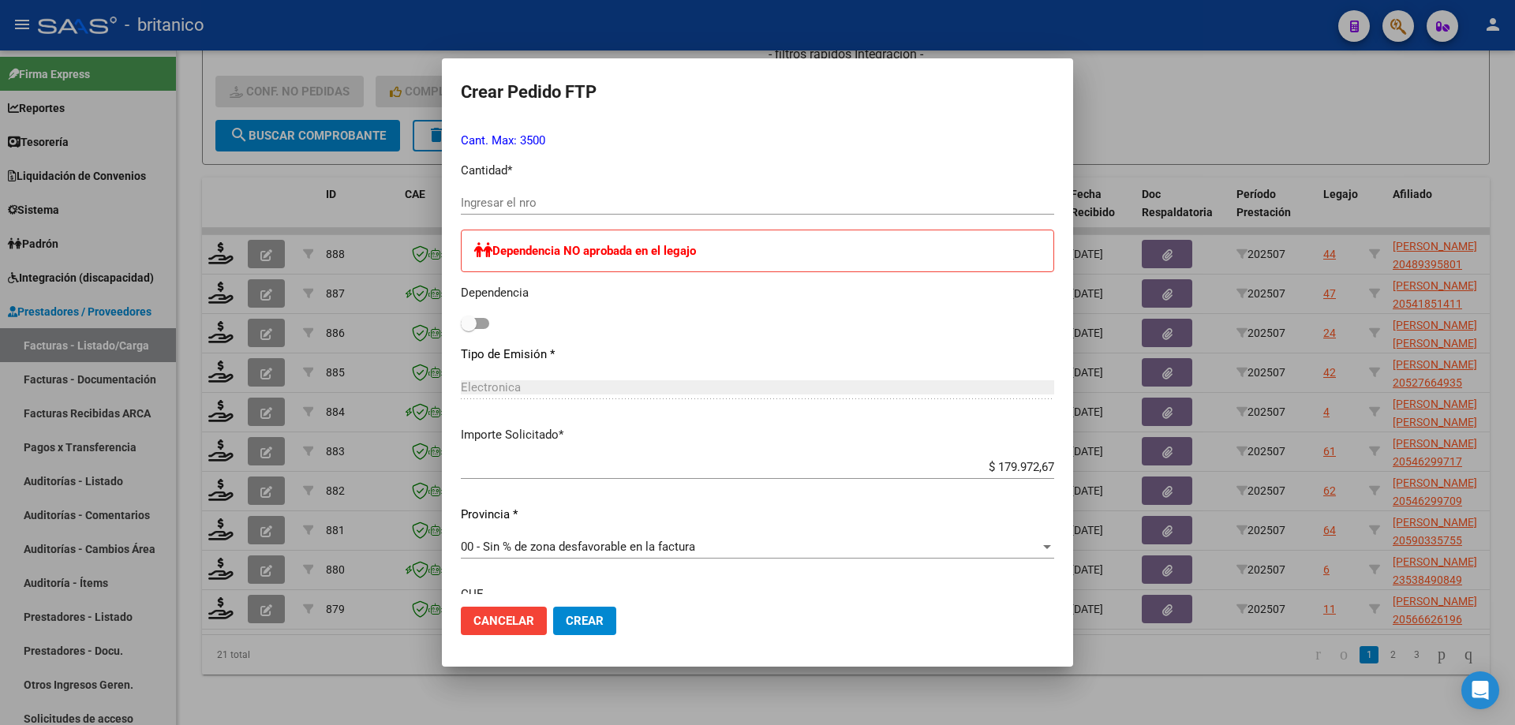
scroll to position [850, 0]
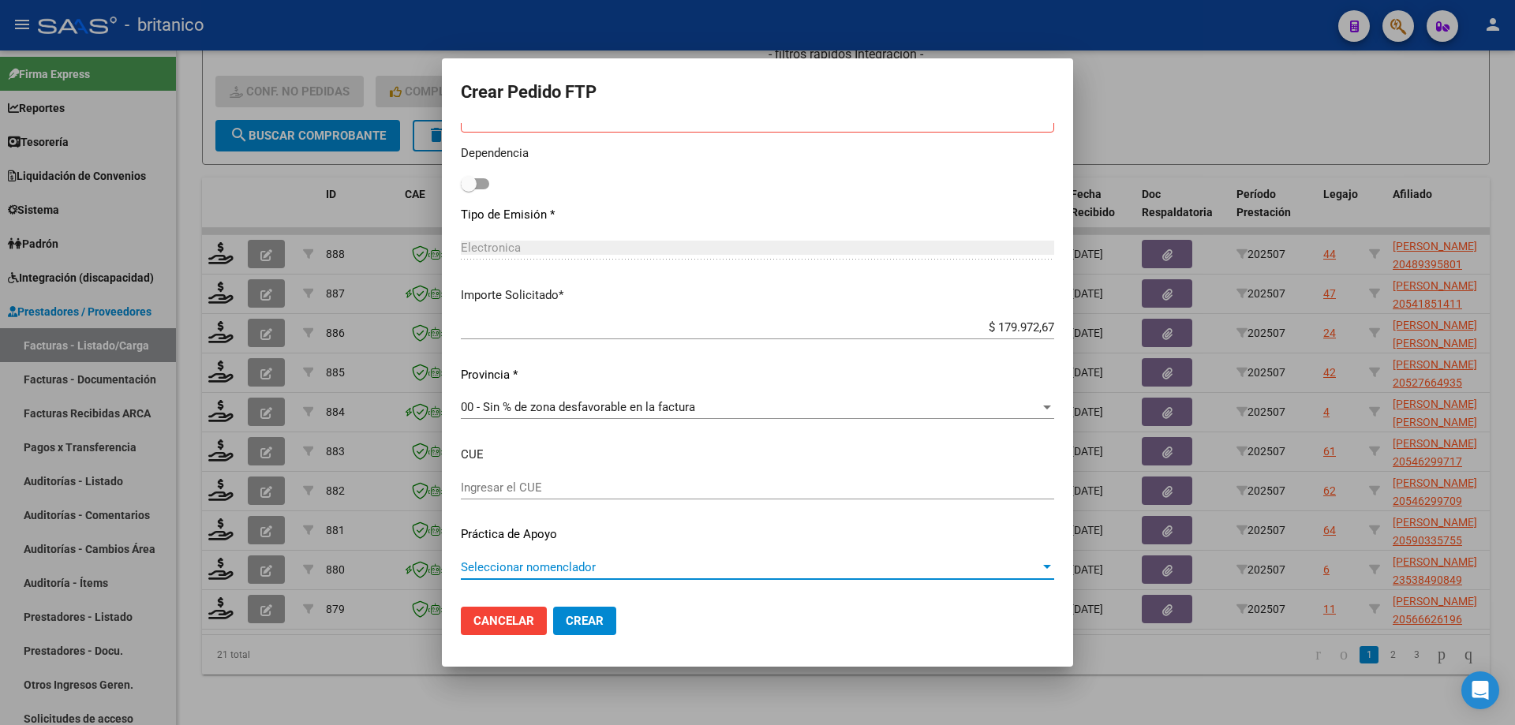
click at [583, 560] on span "Seleccionar nomenclador" at bounding box center [750, 567] width 579 height 14
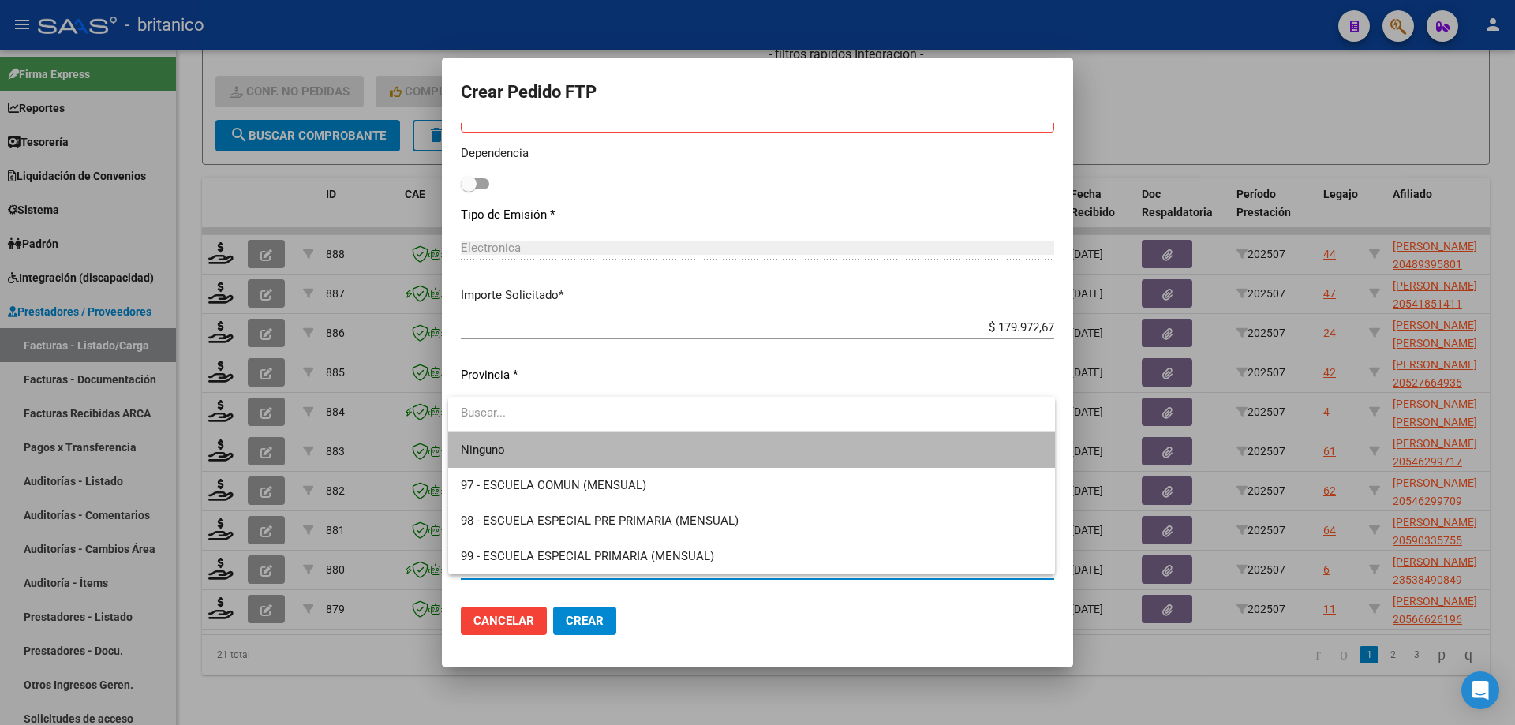
click at [567, 445] on span "Ninguno" at bounding box center [752, 450] width 582 height 36
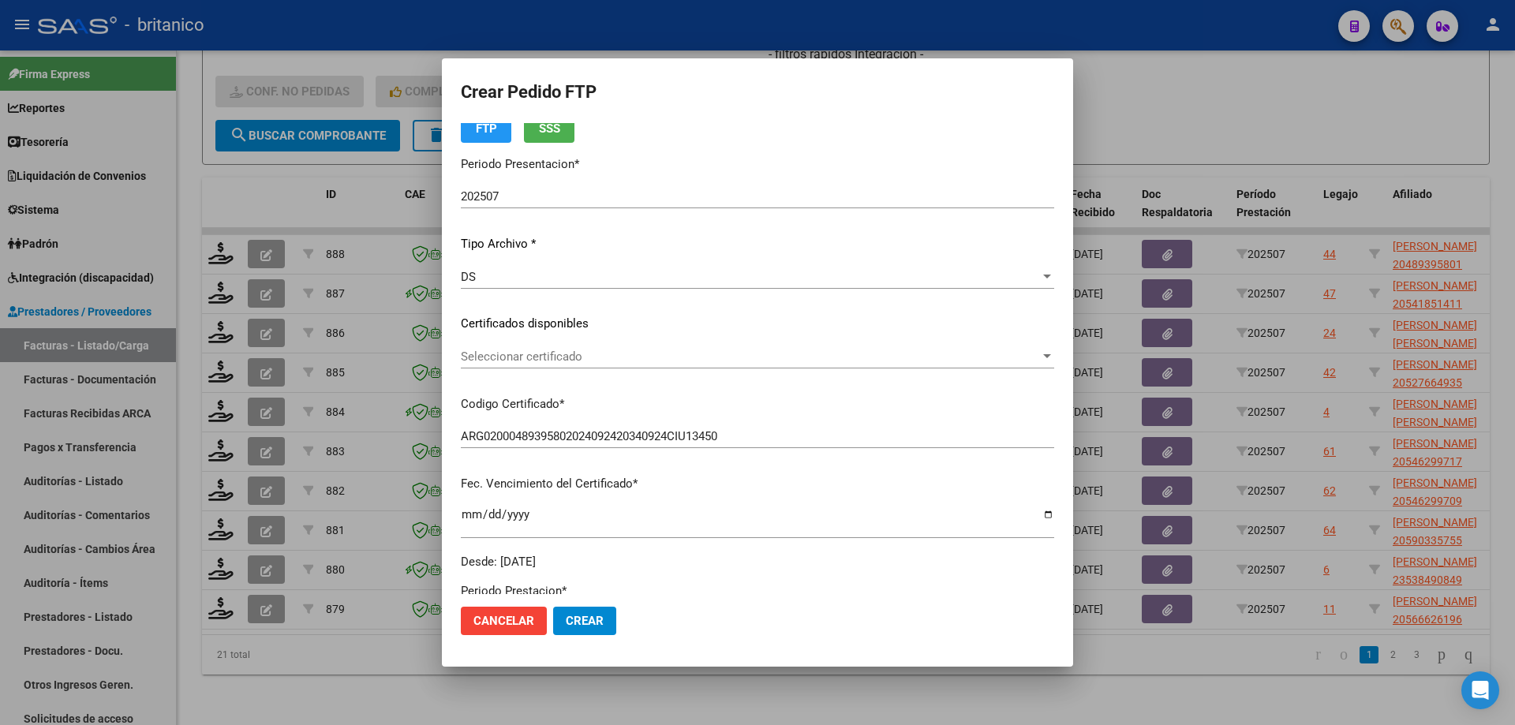
scroll to position [0, 0]
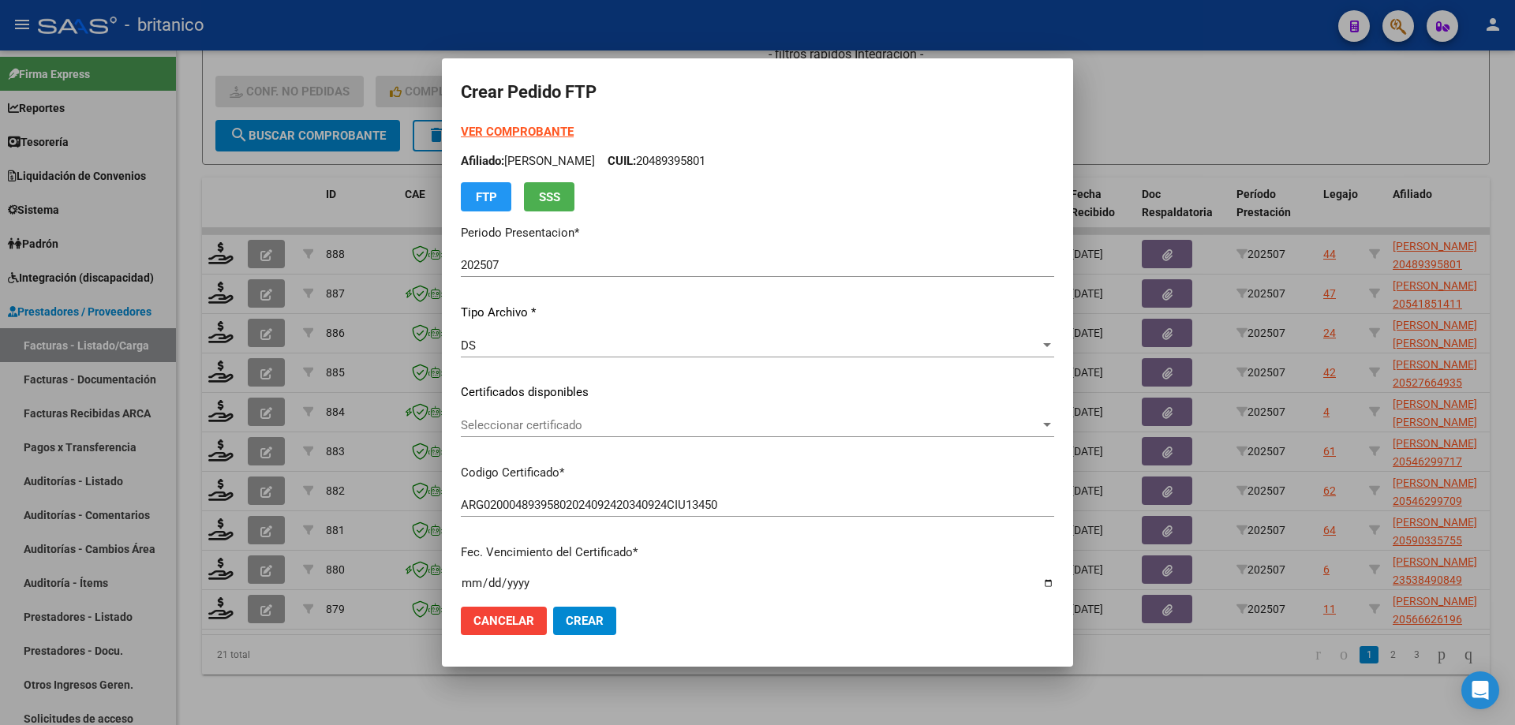
click at [511, 137] on strong "VER COMPROBANTE" at bounding box center [517, 132] width 113 height 14
click at [657, 427] on span "Seleccionar certificado" at bounding box center [750, 425] width 579 height 14
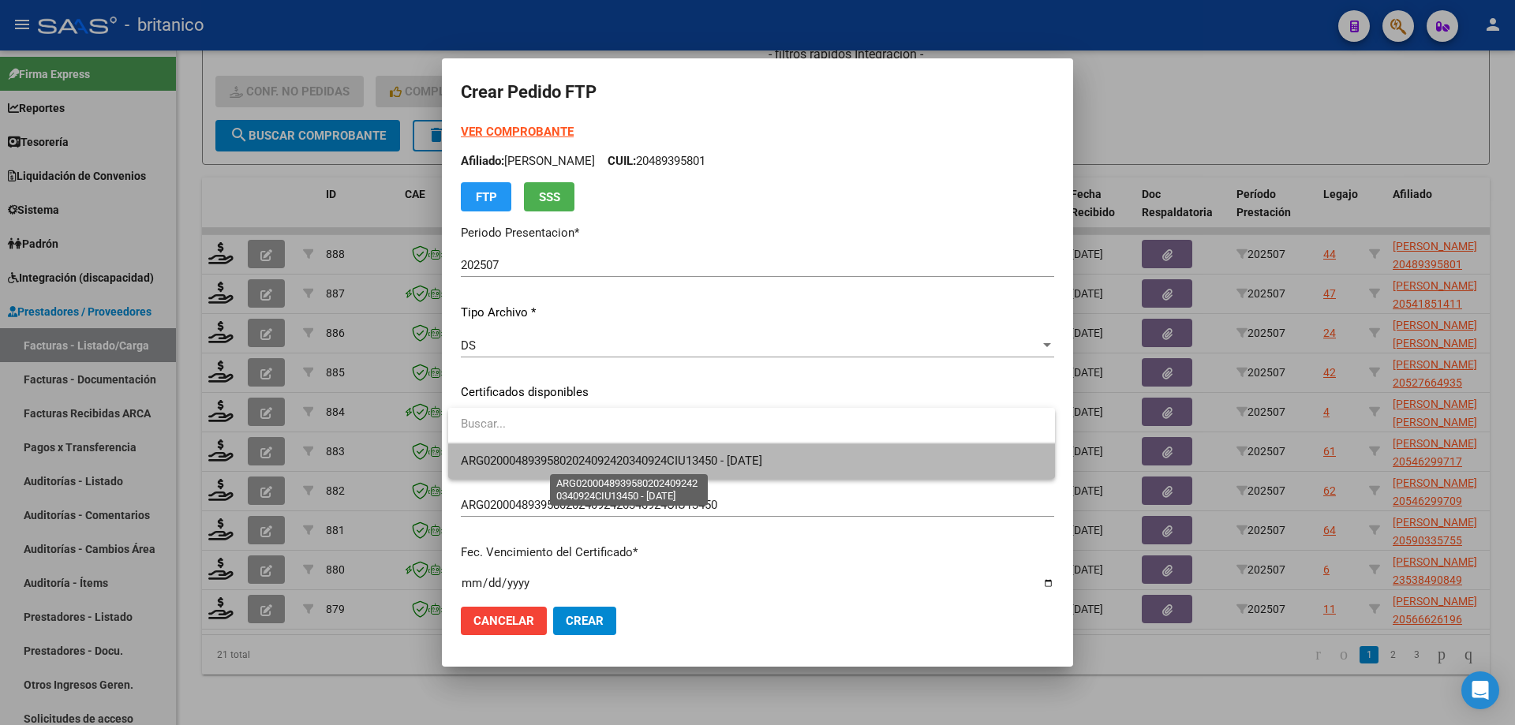
click at [678, 466] on span "ARG02000489395802024092420340924CIU13450 - [DATE]" at bounding box center [611, 461] width 301 height 14
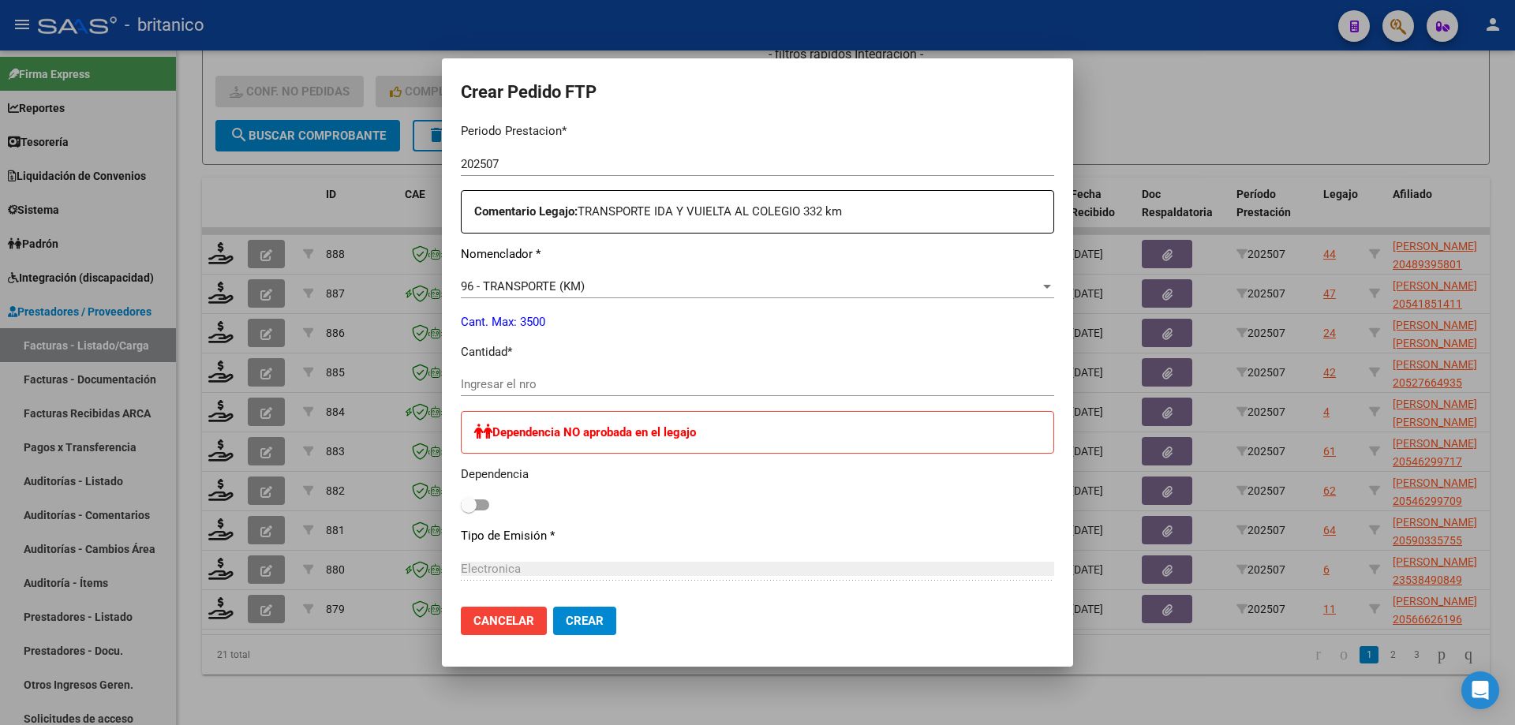
scroll to position [552, 0]
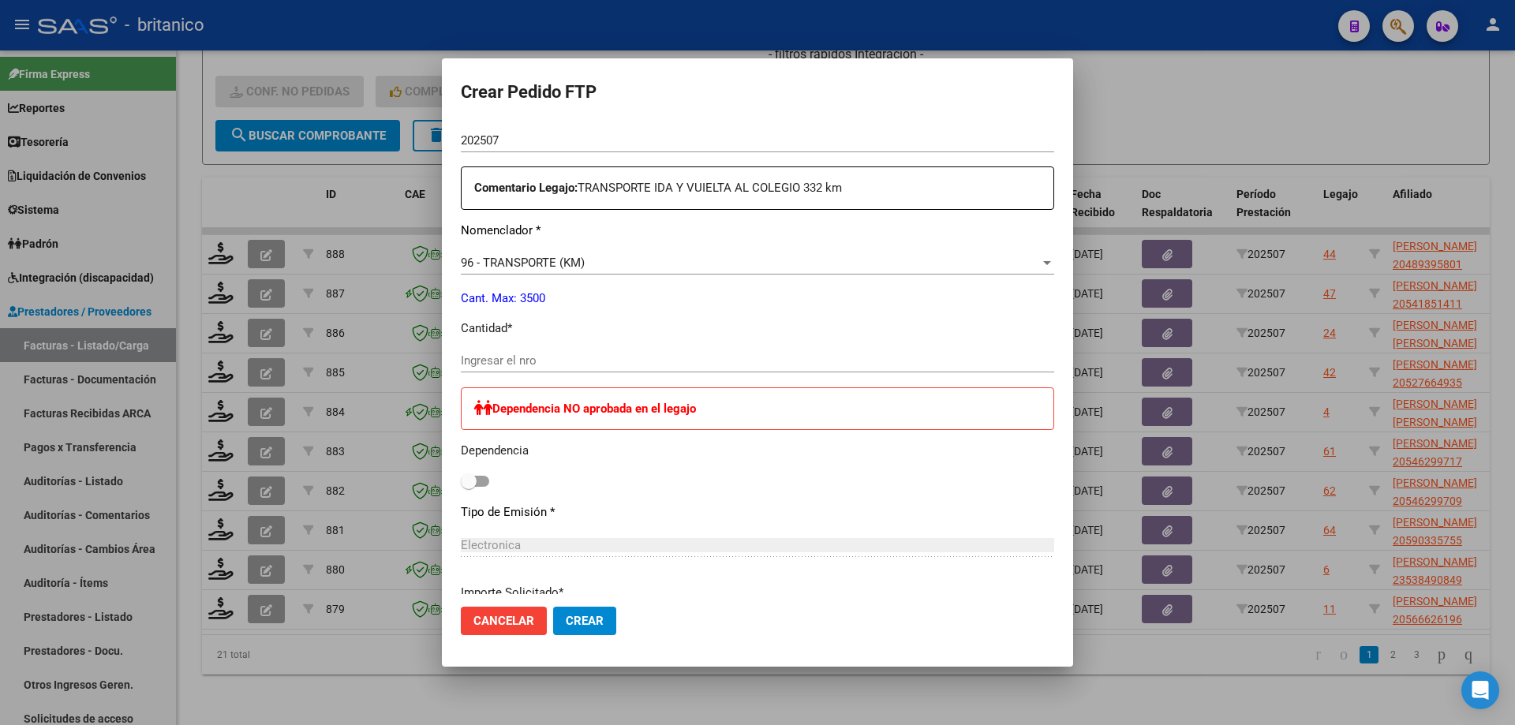
click at [574, 353] on div "Ingresar el nro" at bounding box center [757, 361] width 593 height 24
type input "333"
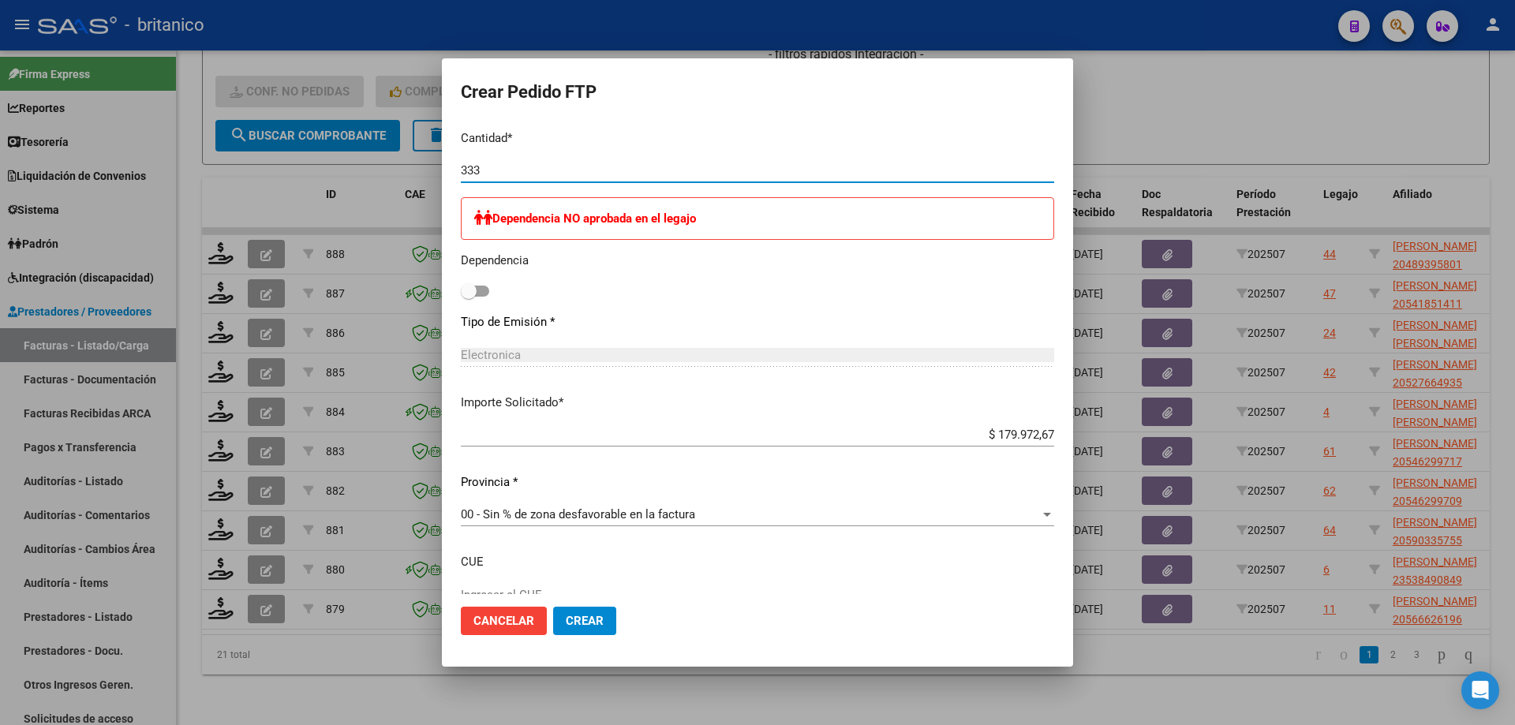
scroll to position [850, 0]
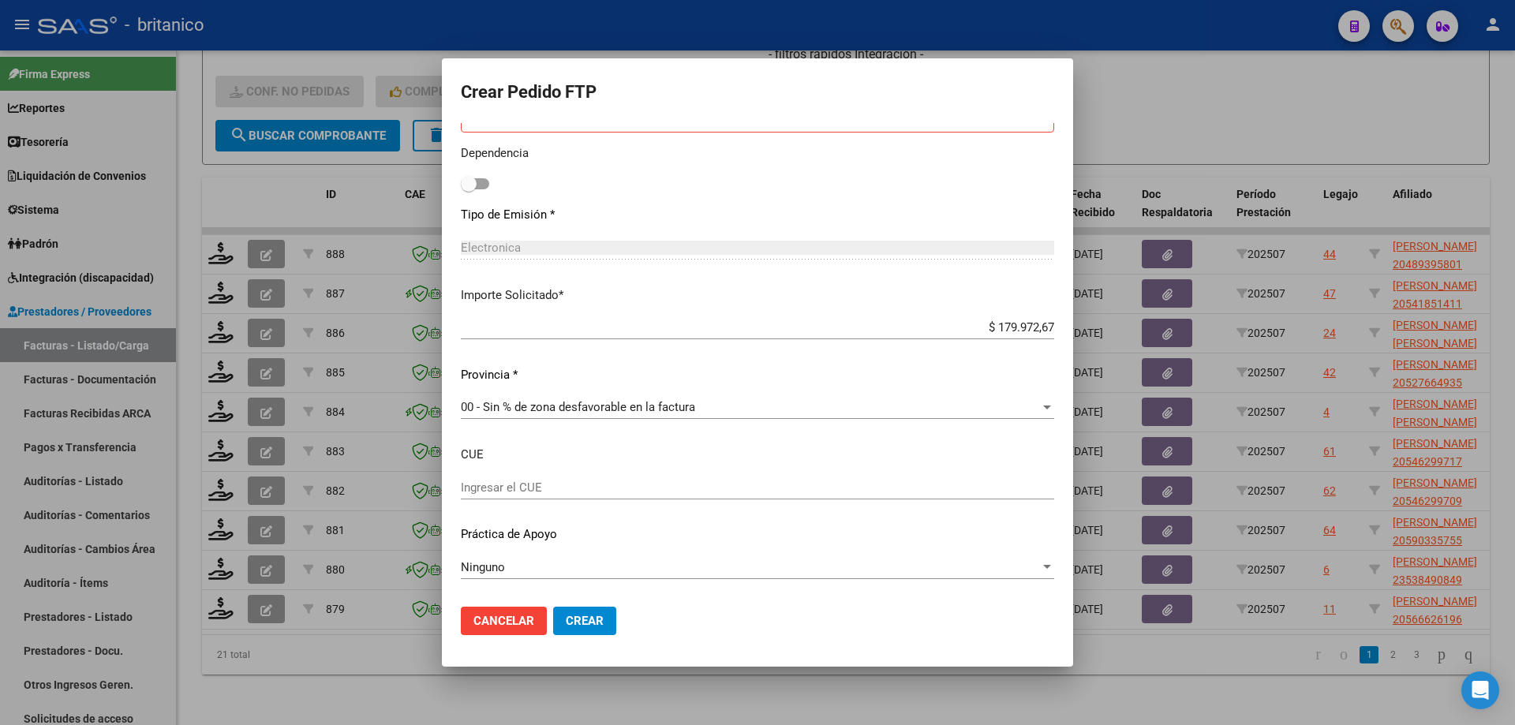
click at [1043, 566] on div at bounding box center [1047, 567] width 8 height 4
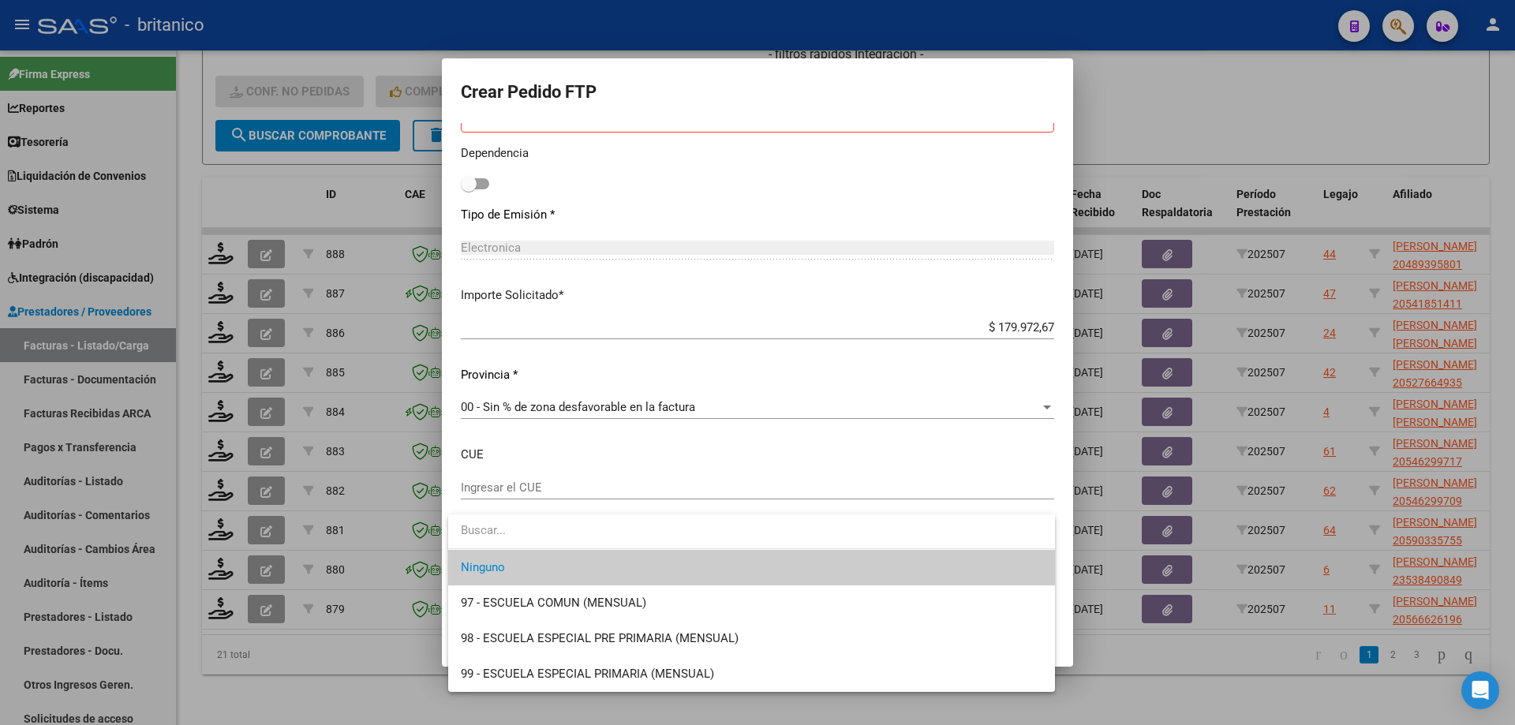
click at [629, 573] on span "Ninguno" at bounding box center [752, 568] width 582 height 36
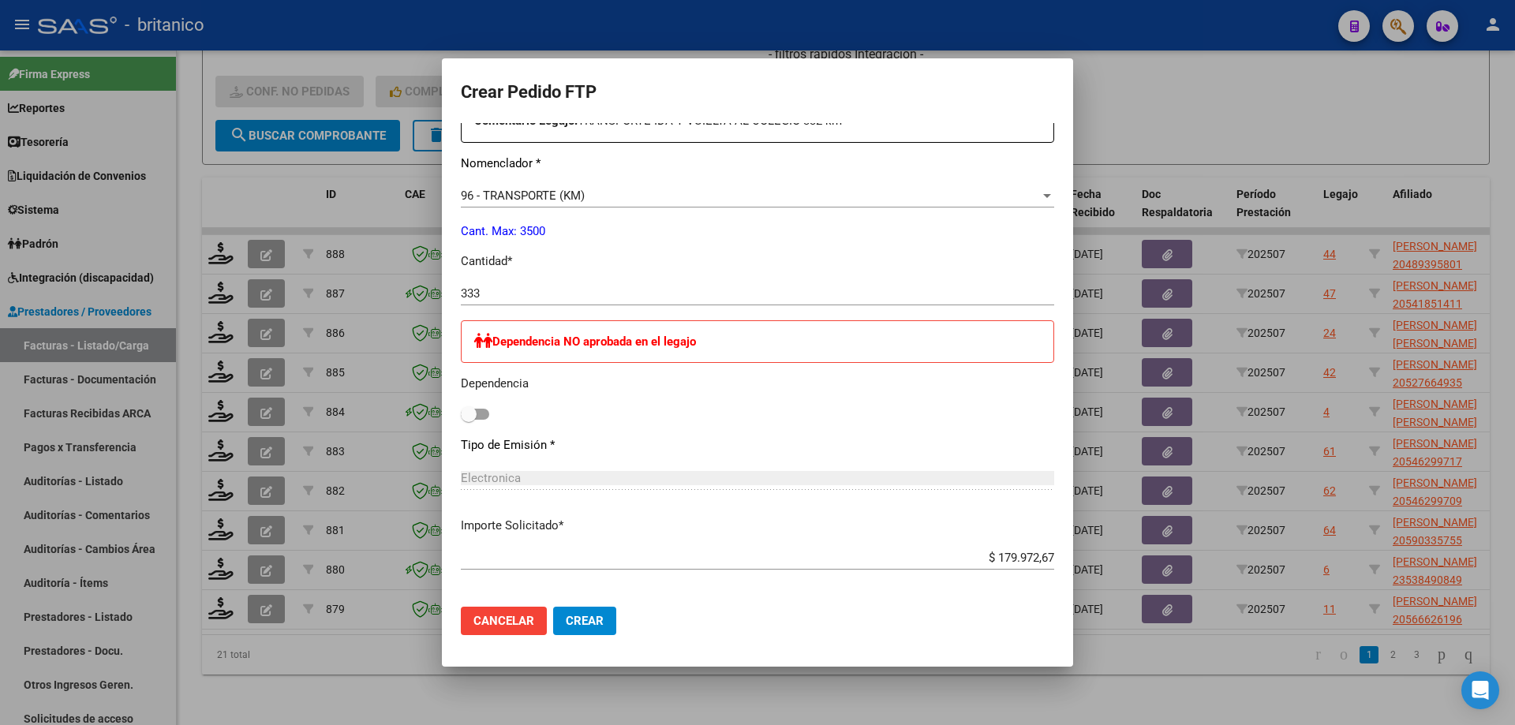
scroll to position [613, 0]
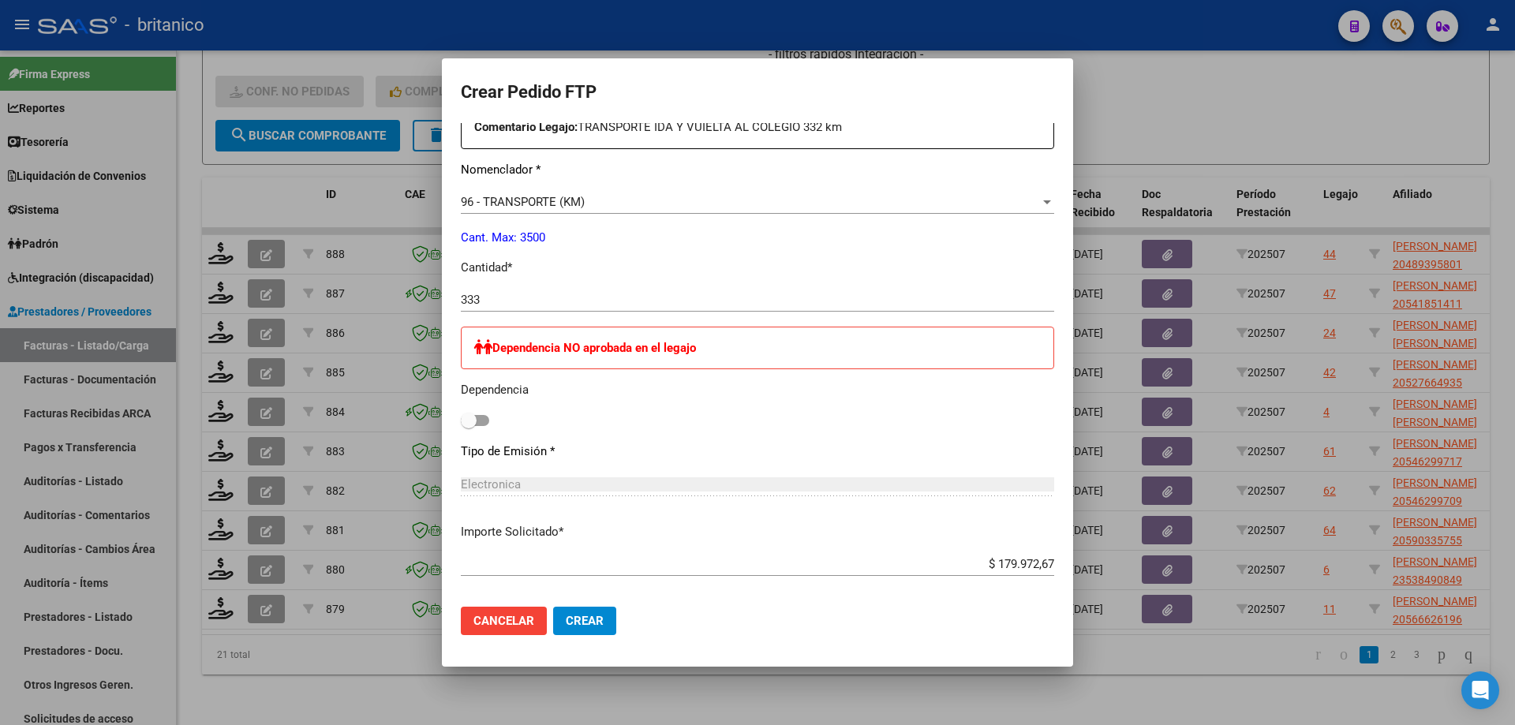
click at [595, 613] on button "Crear" at bounding box center [584, 621] width 63 height 28
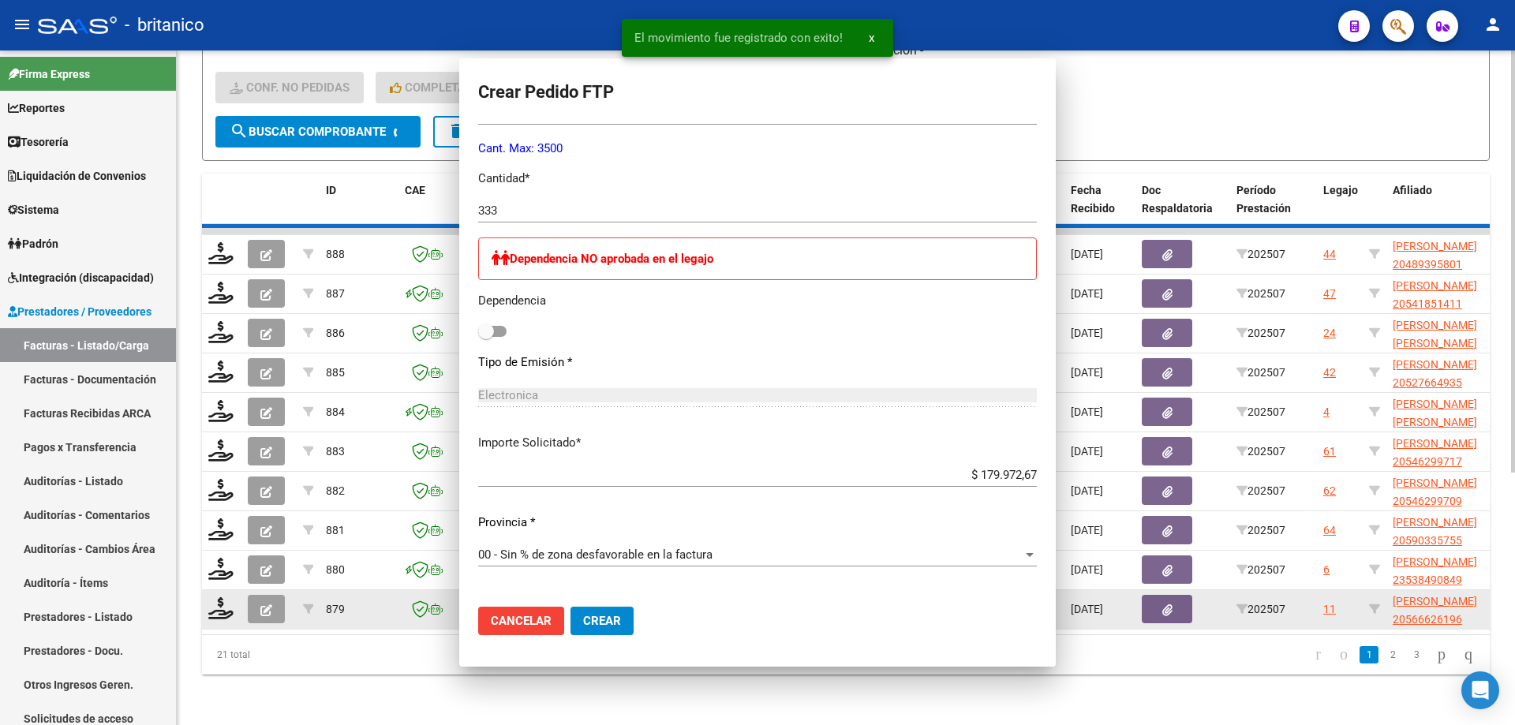
scroll to position [0, 0]
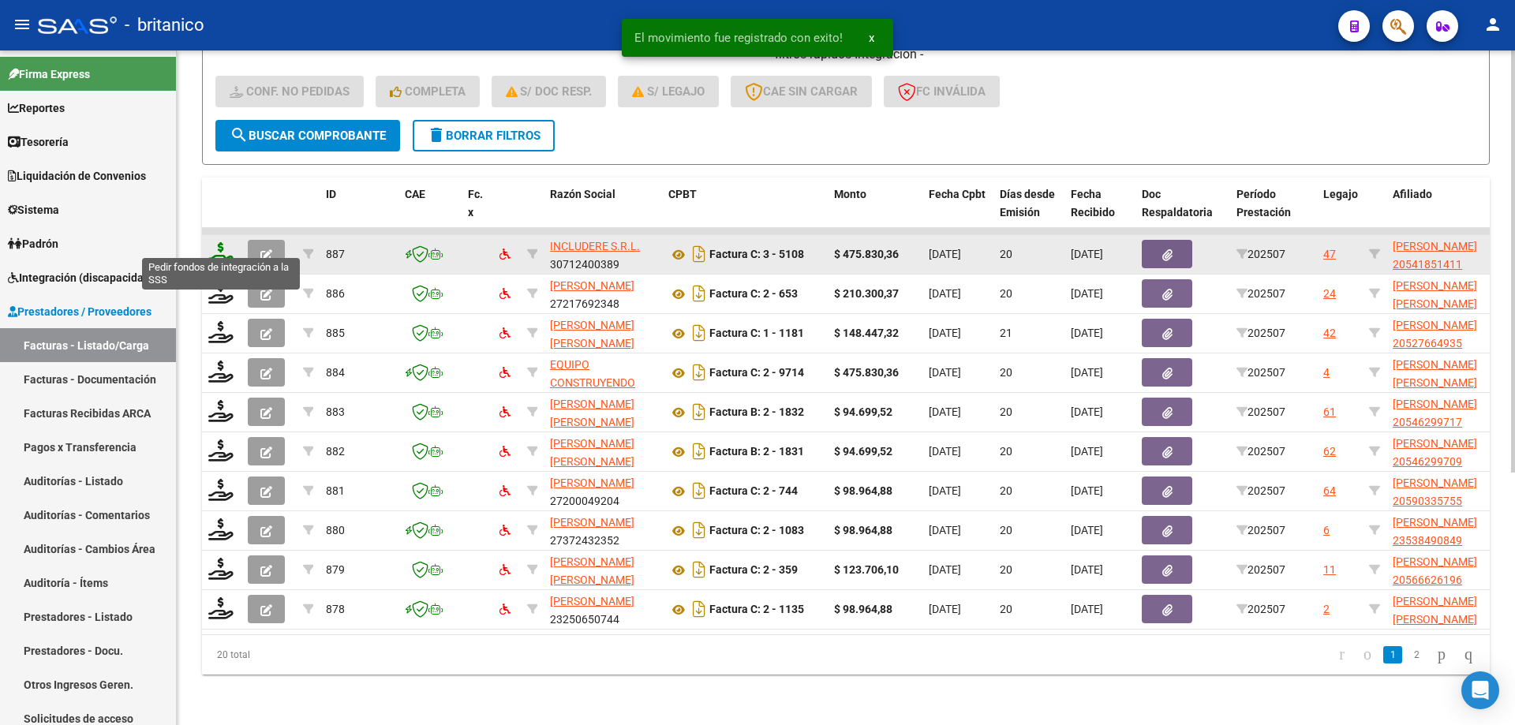
click at [213, 242] on icon at bounding box center [220, 253] width 25 height 22
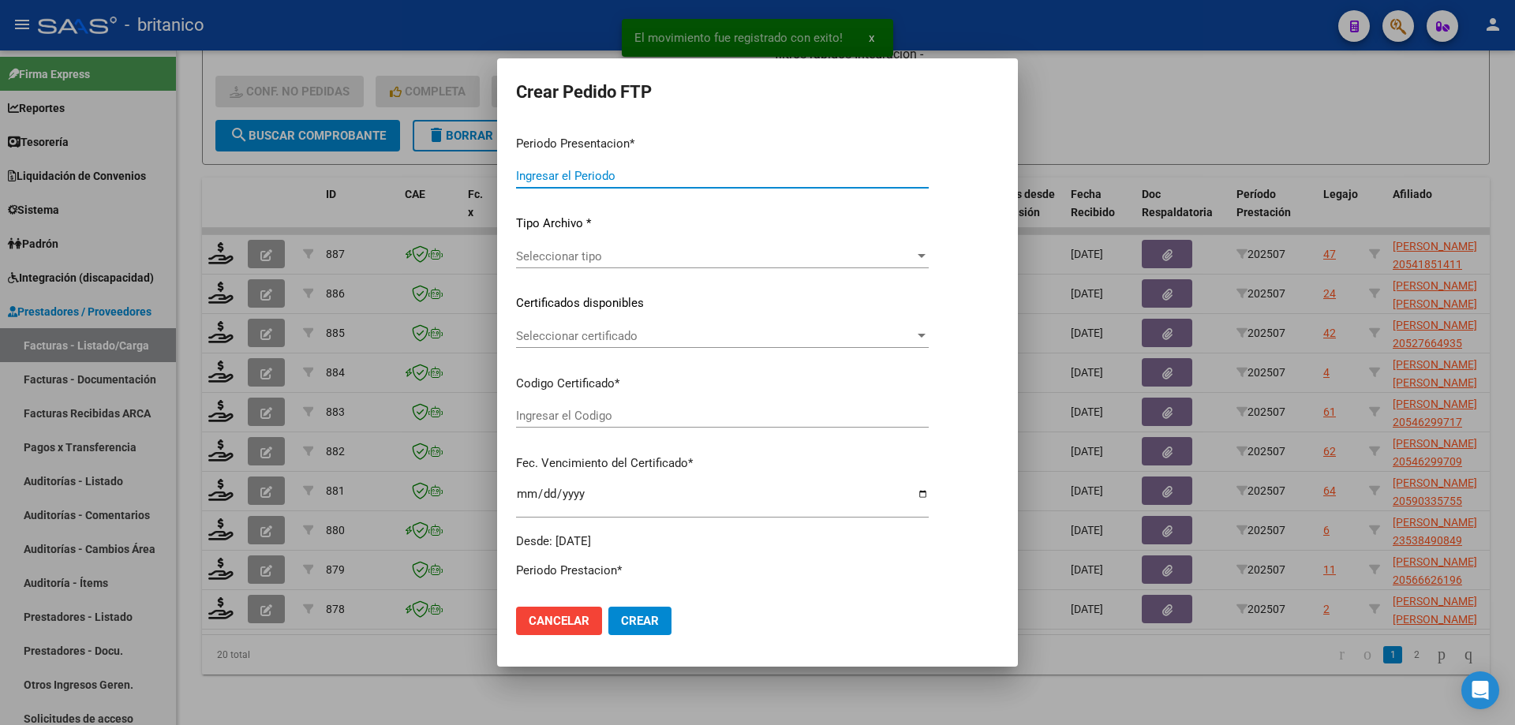
type input "202507"
type input "$ 475.830,36"
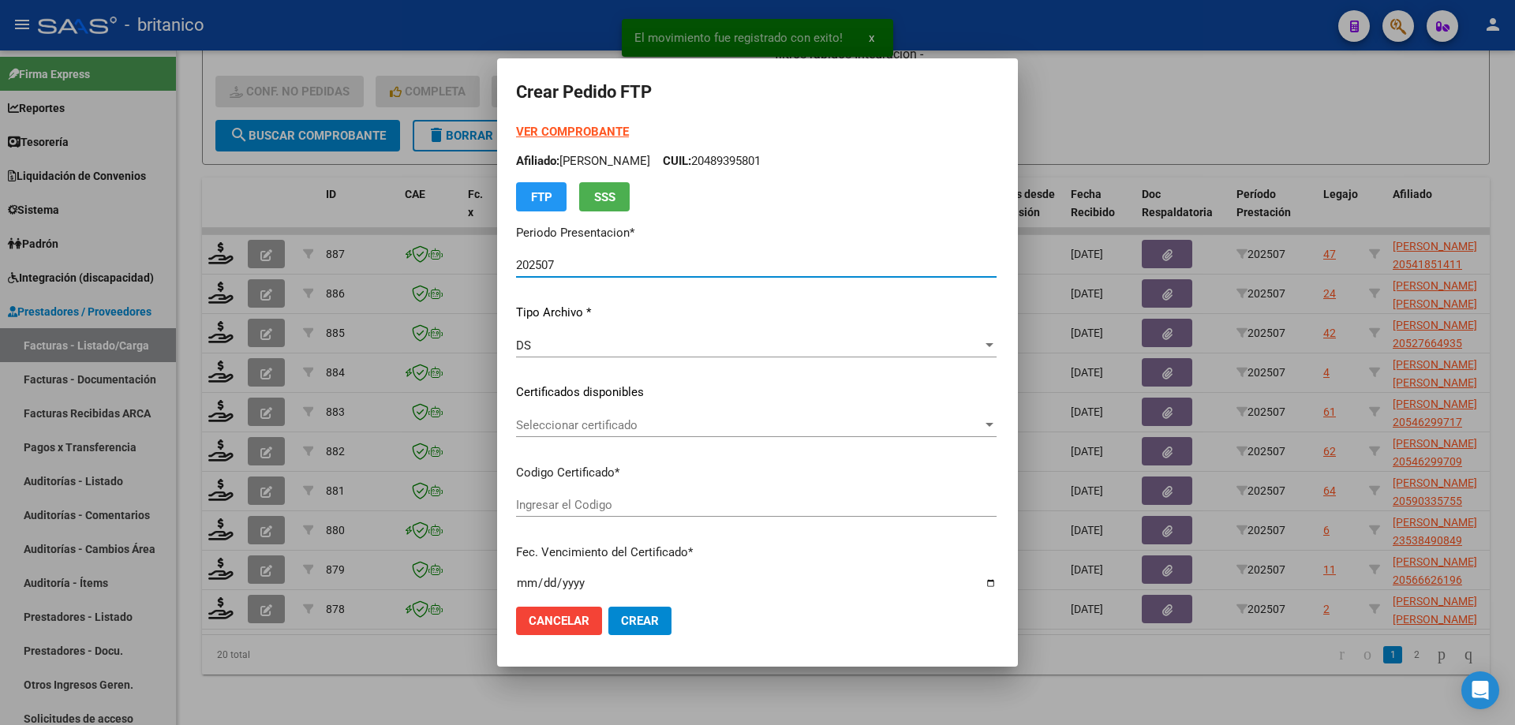
type input "ARG020005418514120230419-20260419CBA536"
type input "[DATE]"
click at [607, 428] on span "Seleccionar certificado" at bounding box center [708, 425] width 385 height 14
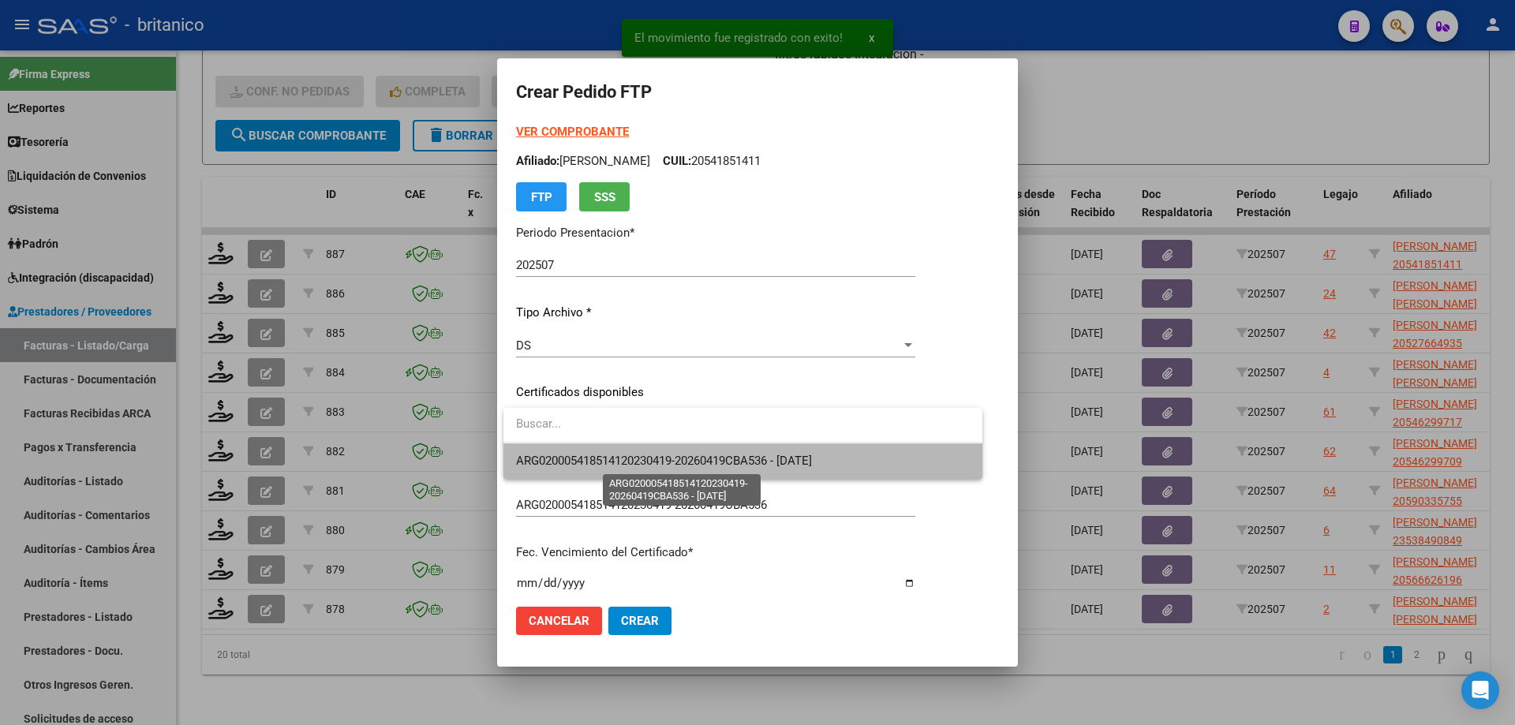
click at [666, 455] on span "ARG020005418514120230419-20260419CBA536 - [DATE]" at bounding box center [664, 461] width 296 height 14
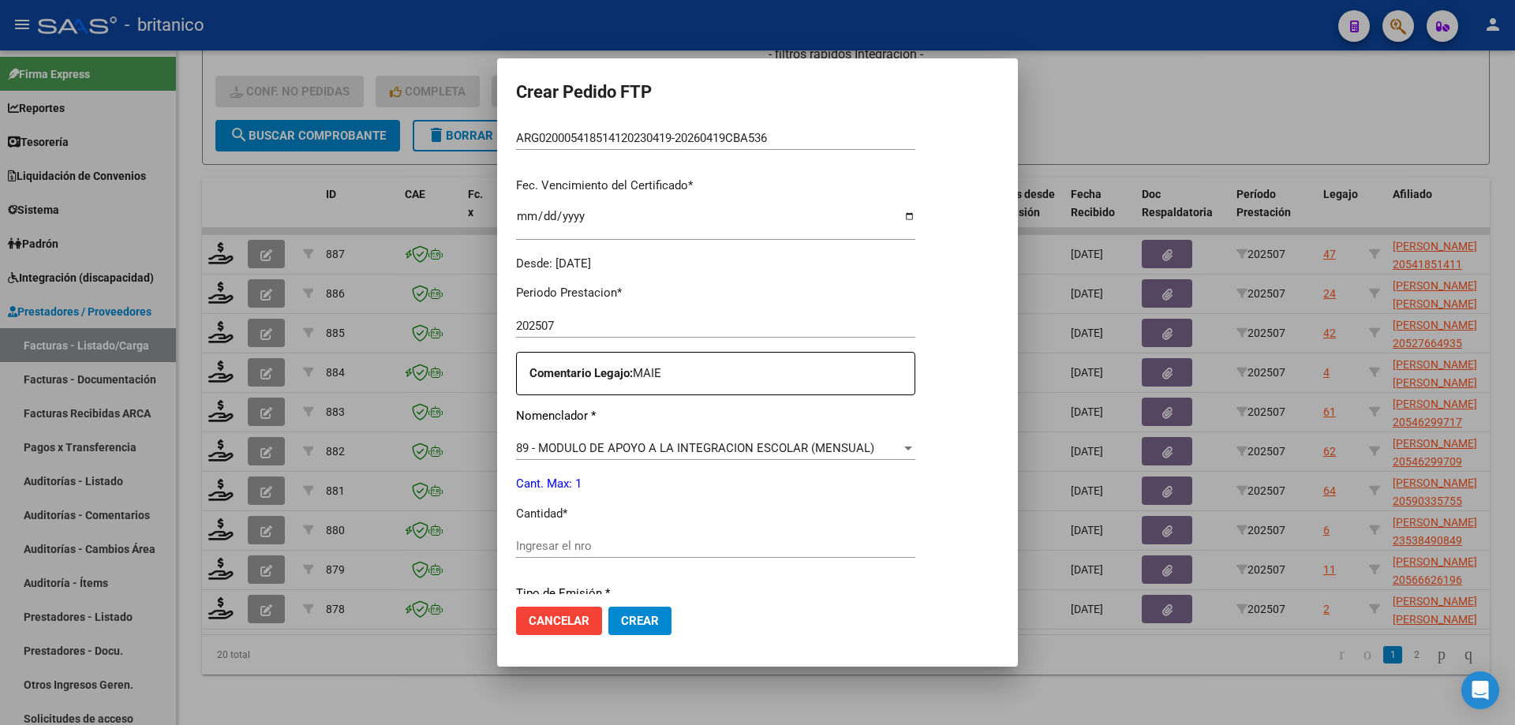
scroll to position [395, 0]
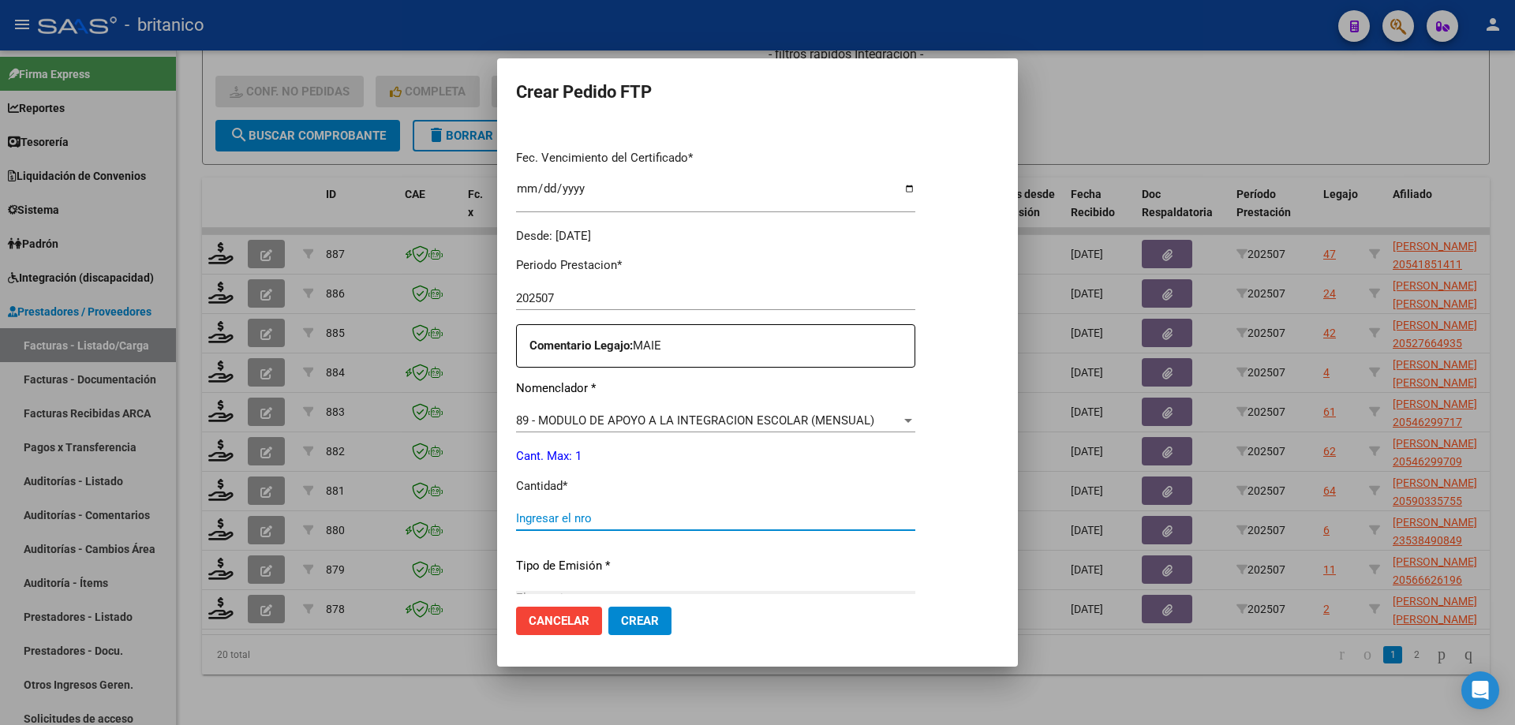
click at [629, 515] on input "Ingresar el nro" at bounding box center [715, 518] width 399 height 14
type input "1"
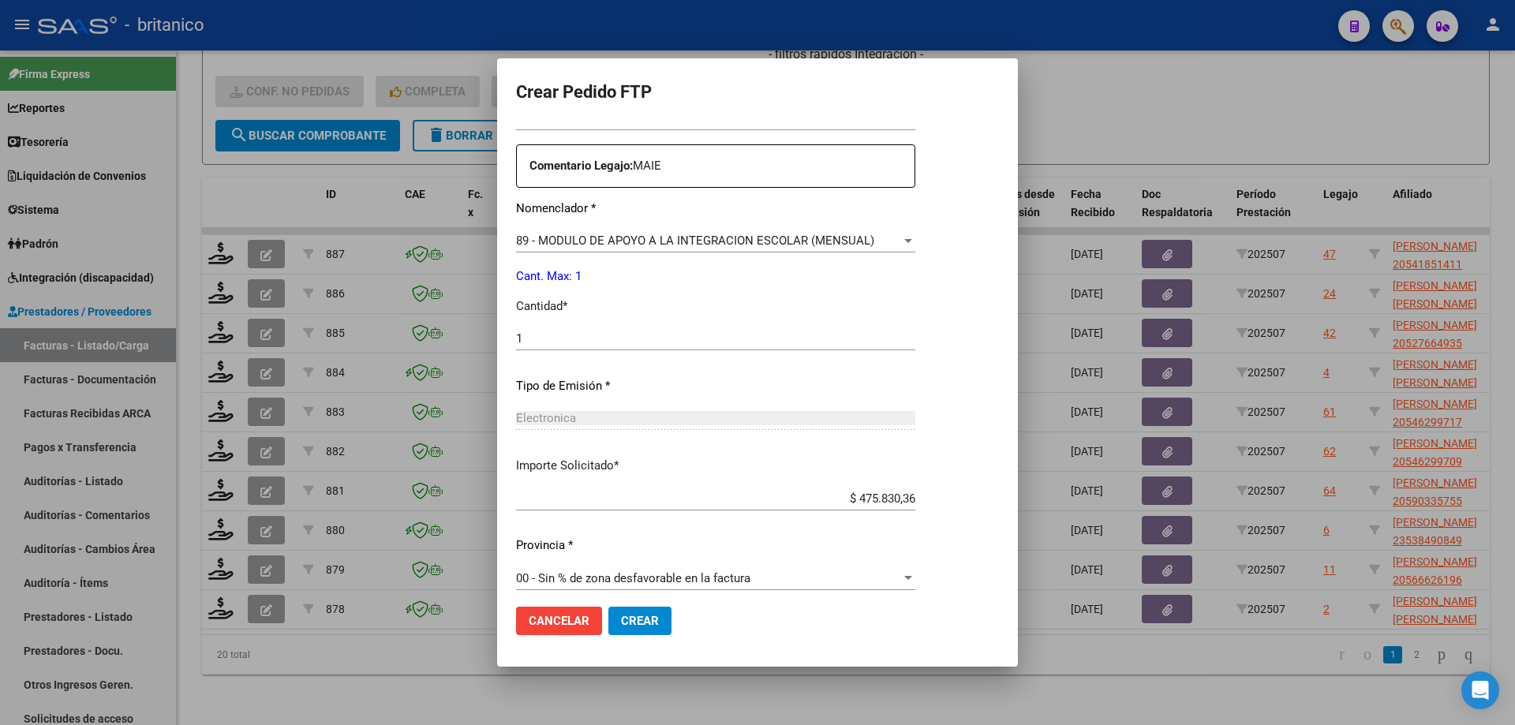
scroll to position [586, 0]
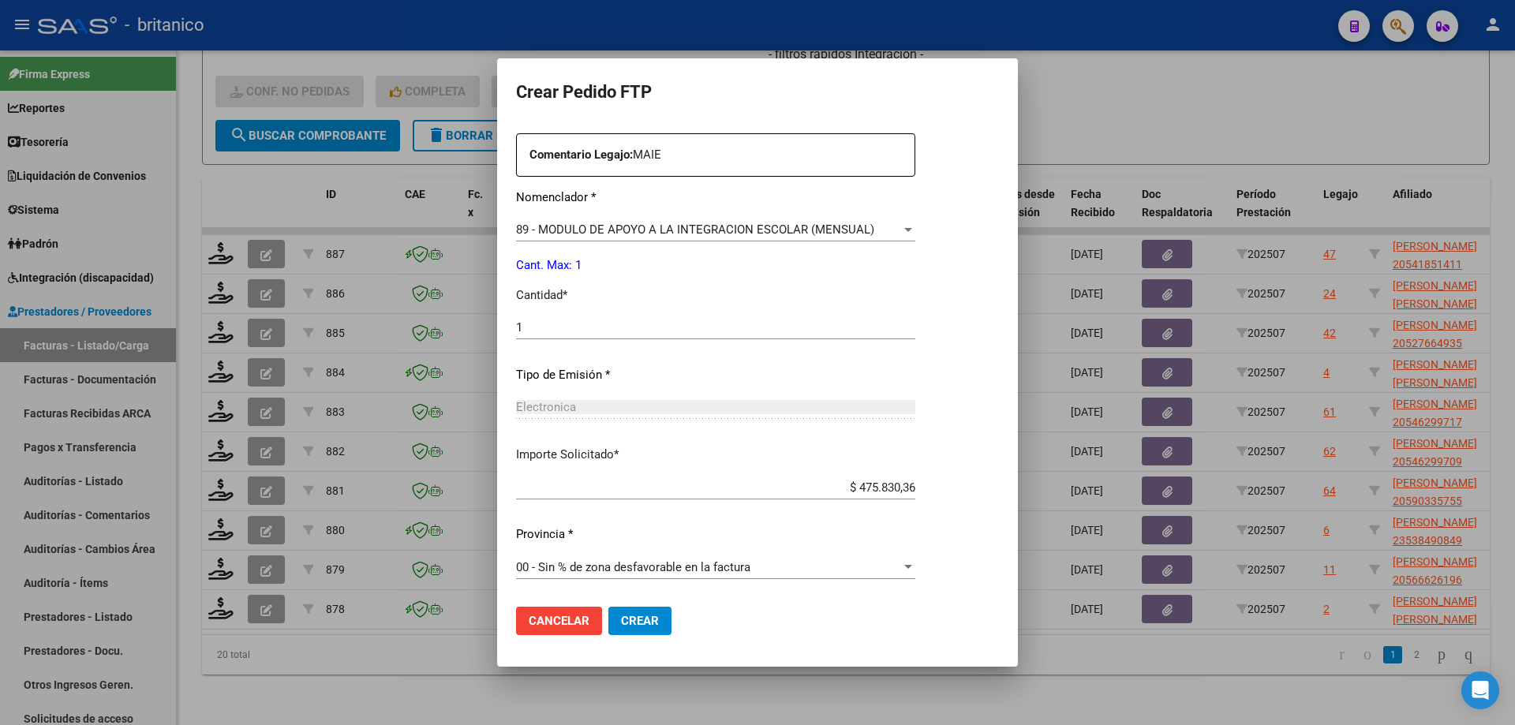
click at [659, 627] on button "Crear" at bounding box center [639, 621] width 63 height 28
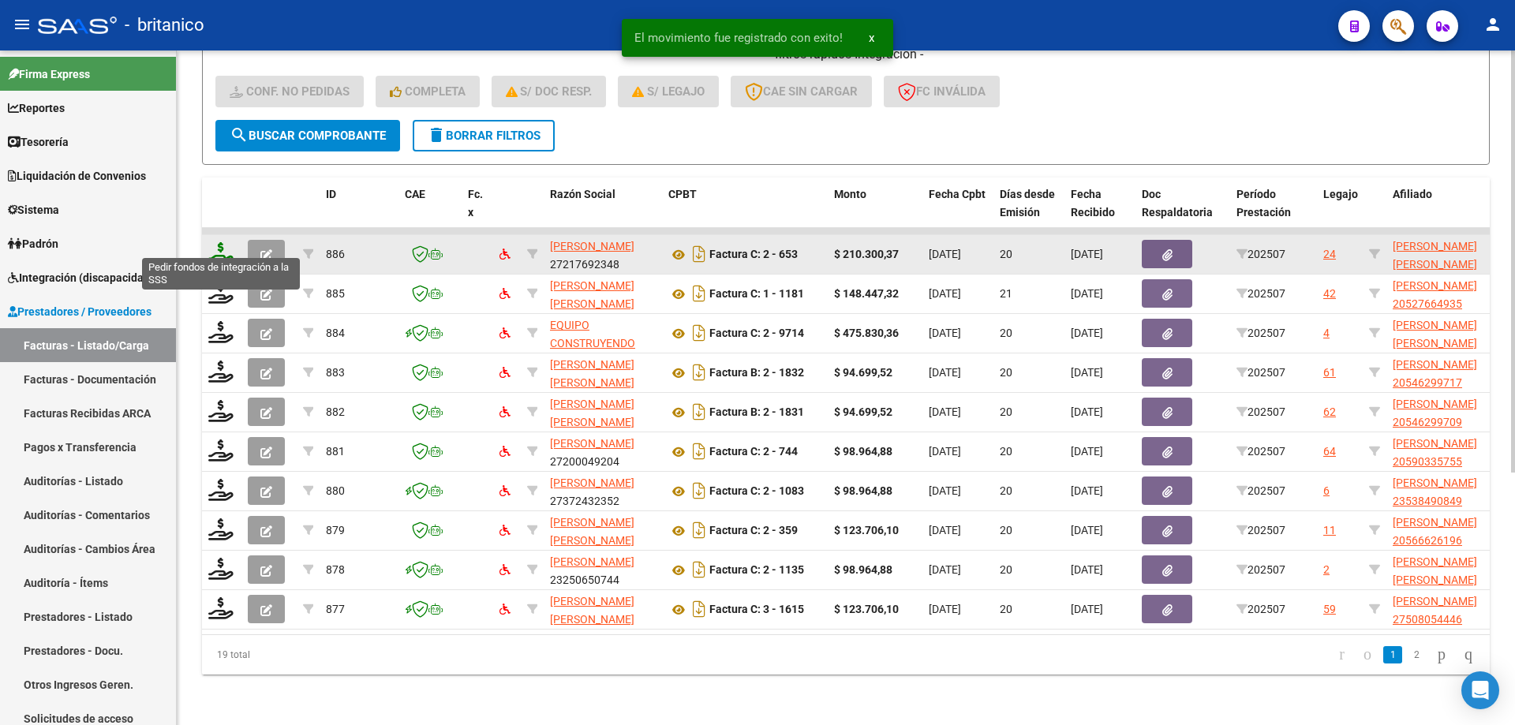
click at [226, 242] on icon at bounding box center [220, 253] width 25 height 22
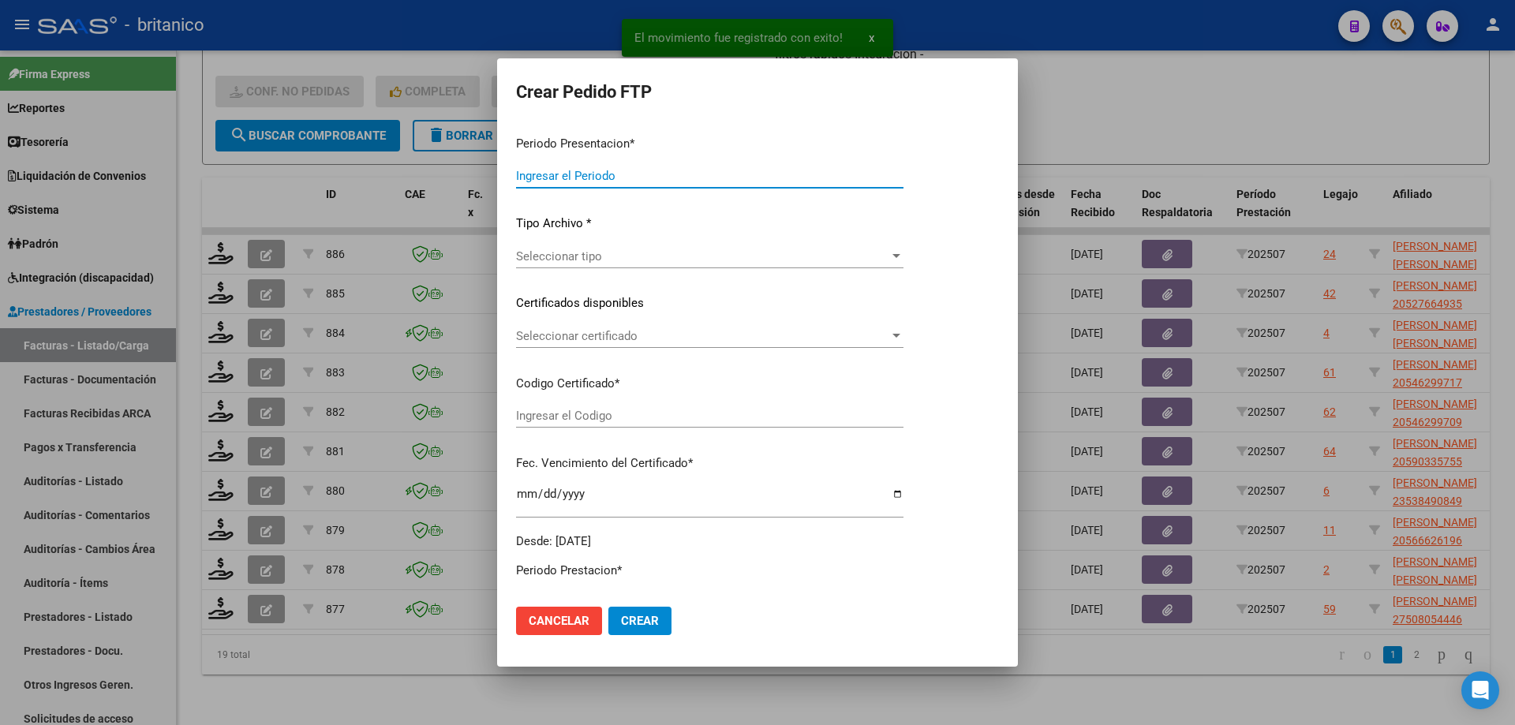
type input "202507"
type input "$ 210.300,37"
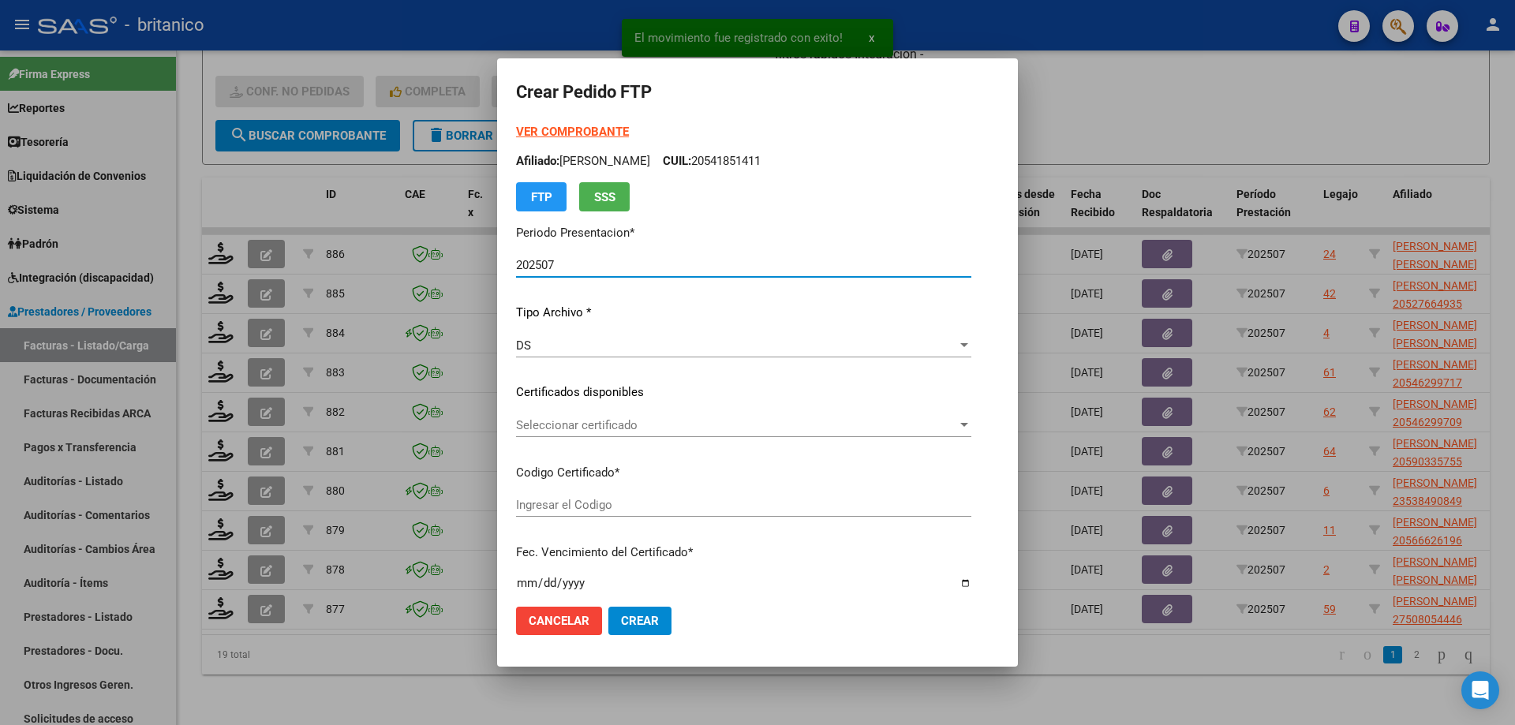
type input "ARG02000453219302022090620320906CBA536"
type input "[DATE]"
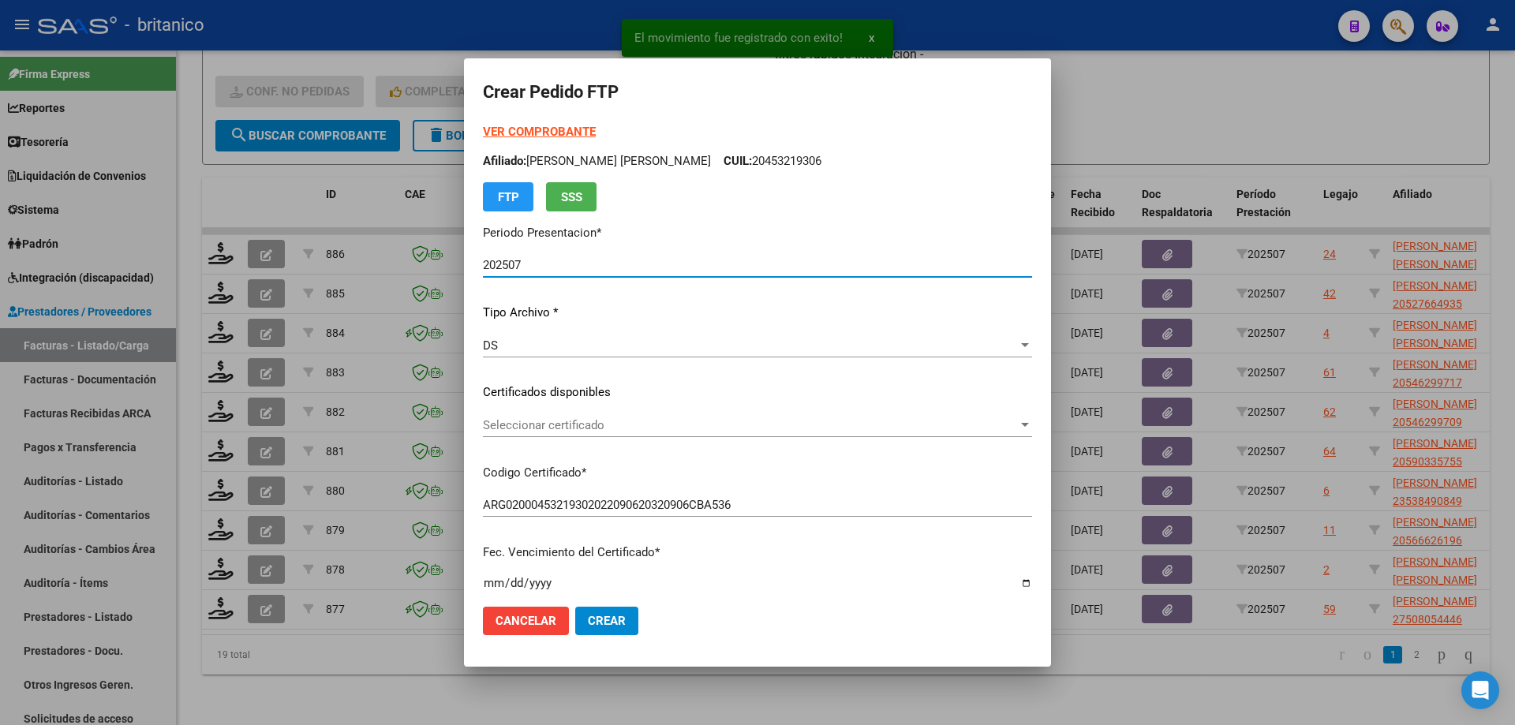
click at [617, 418] on span "Seleccionar certificado" at bounding box center [750, 425] width 535 height 14
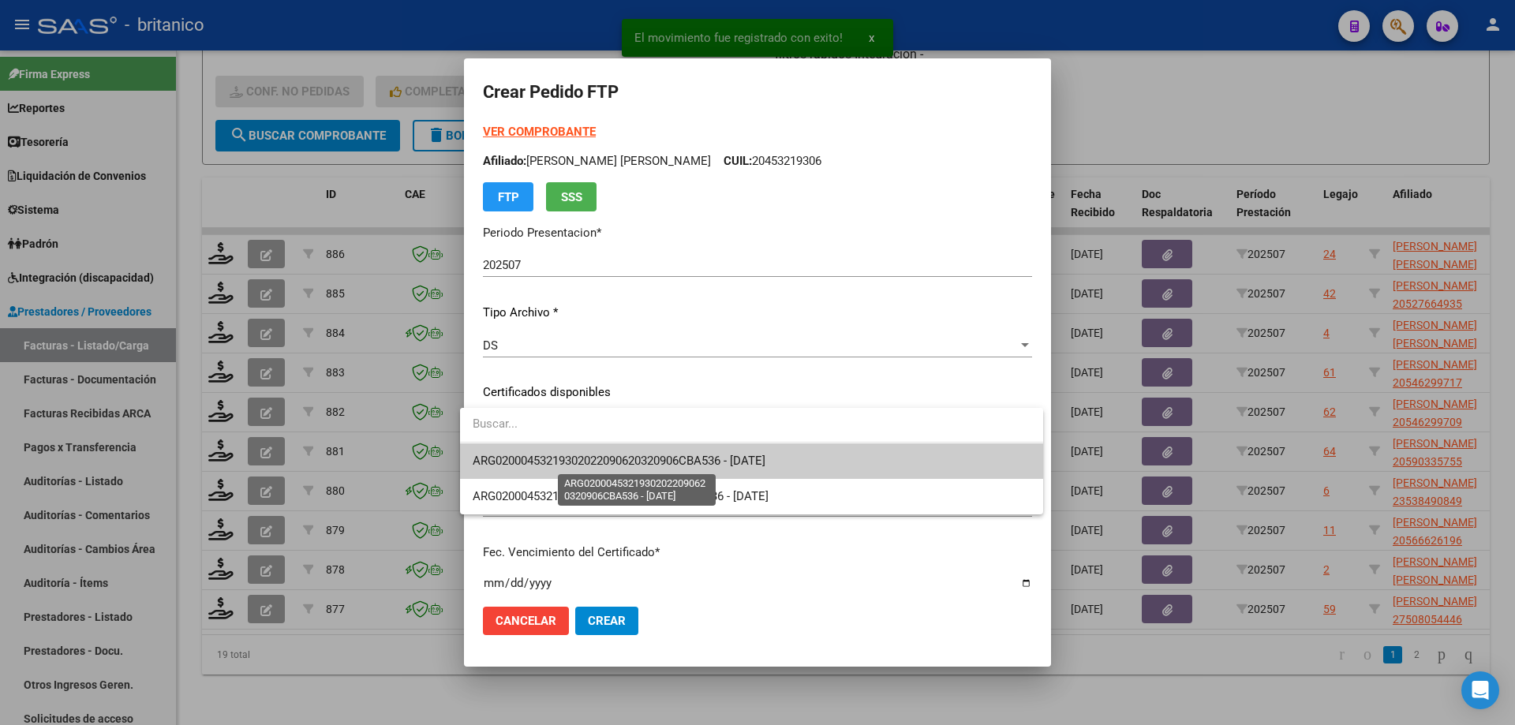
click at [654, 458] on span "ARG02000453219302022090620320906CBA536 - [DATE]" at bounding box center [619, 461] width 293 height 14
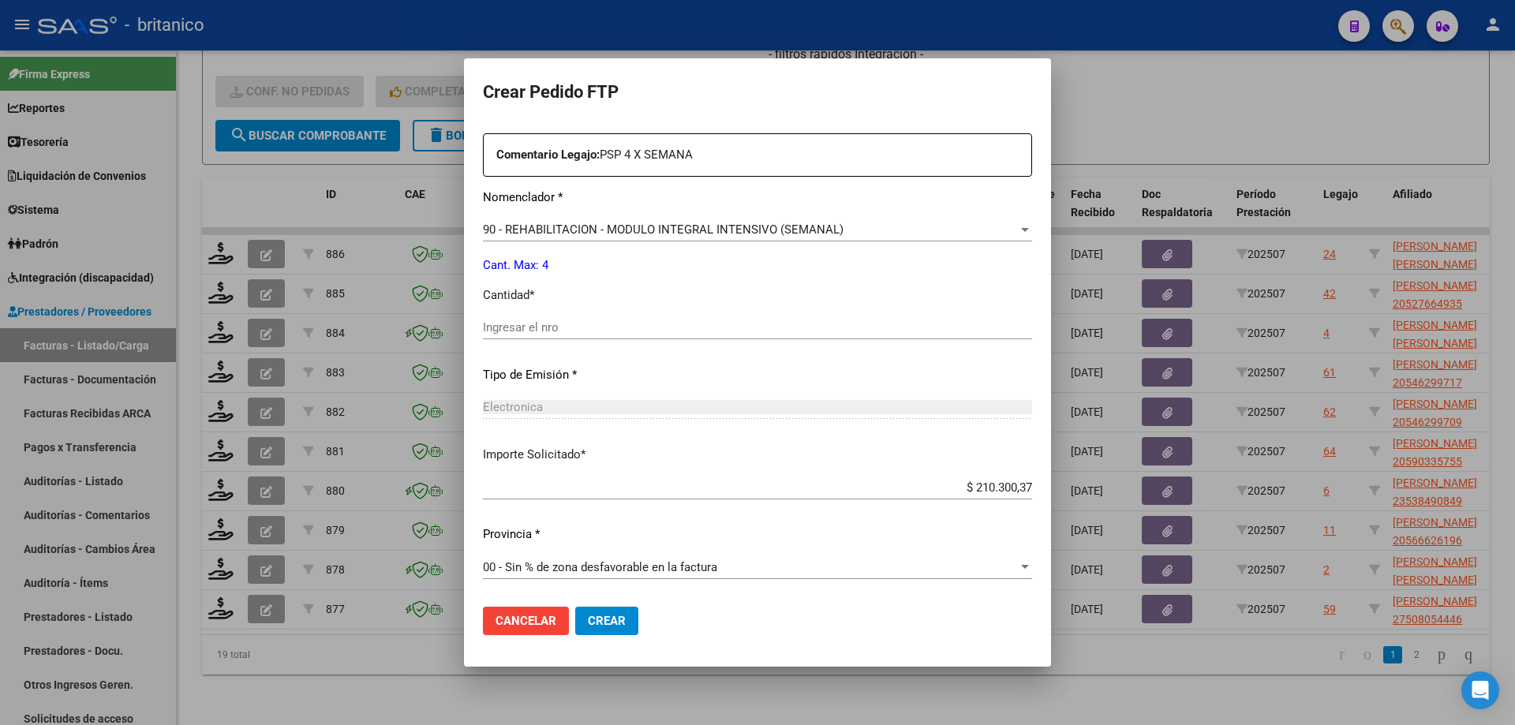
click at [625, 324] on input "Ingresar el nro" at bounding box center [757, 327] width 549 height 14
type input "4"
click at [617, 617] on button "Crear" at bounding box center [606, 621] width 63 height 28
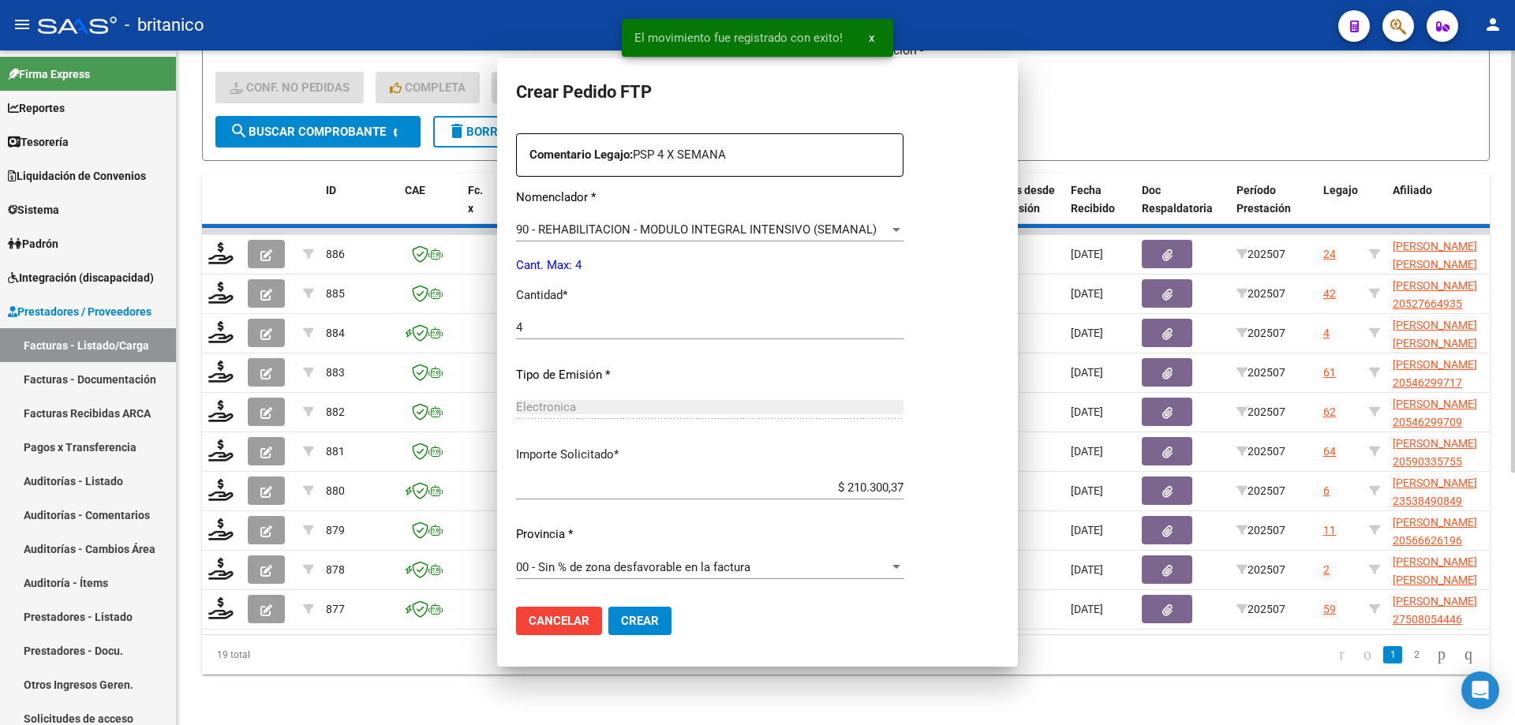
scroll to position [0, 0]
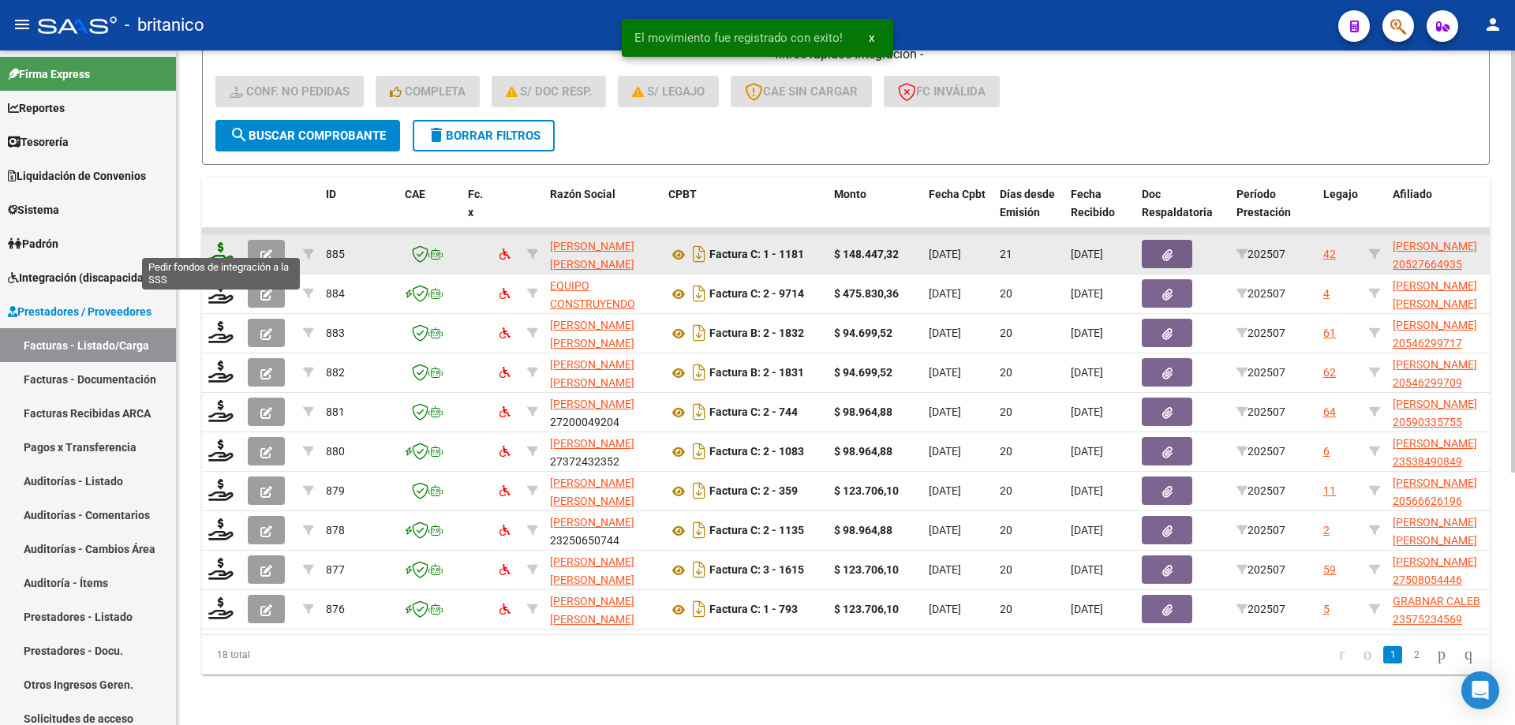
click at [217, 242] on icon at bounding box center [220, 253] width 25 height 22
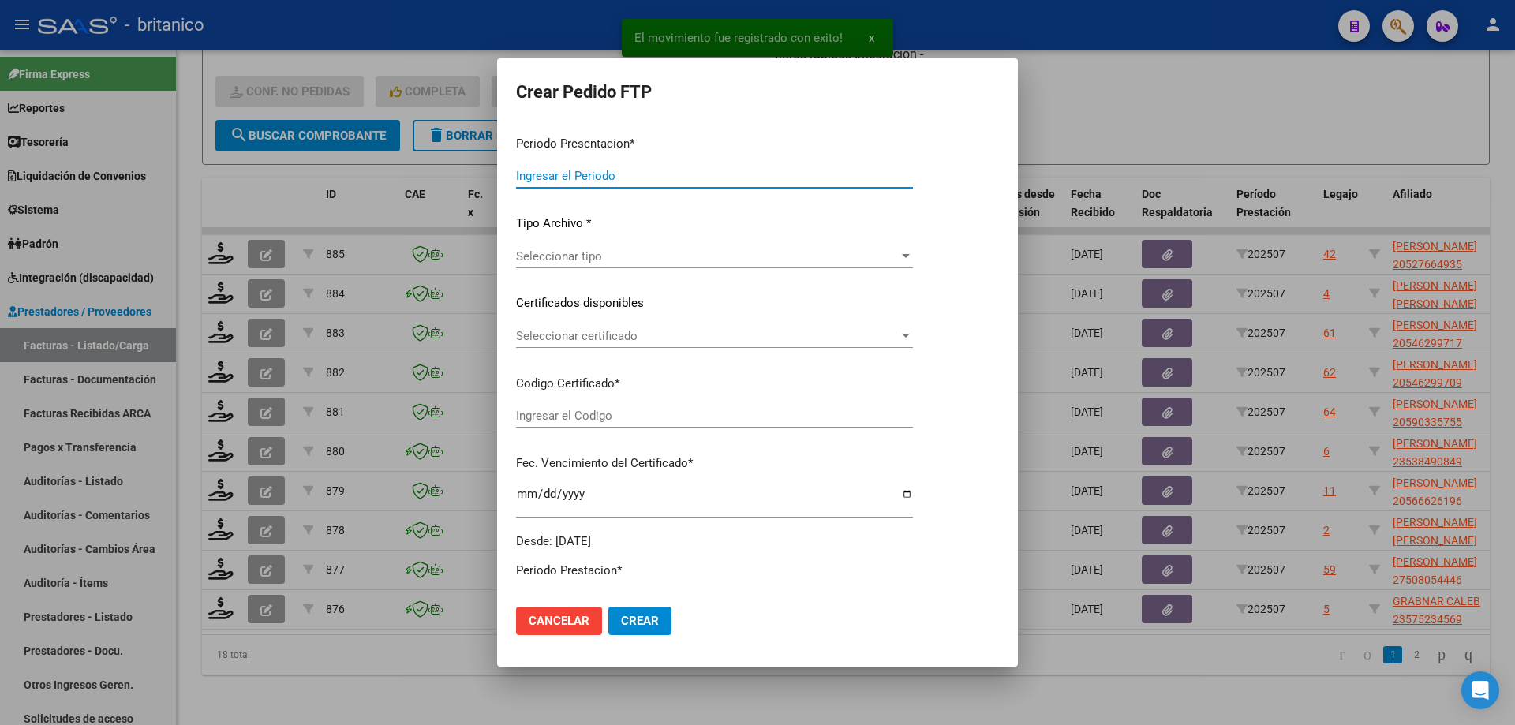
type input "202507"
type input "$ 148.447,32"
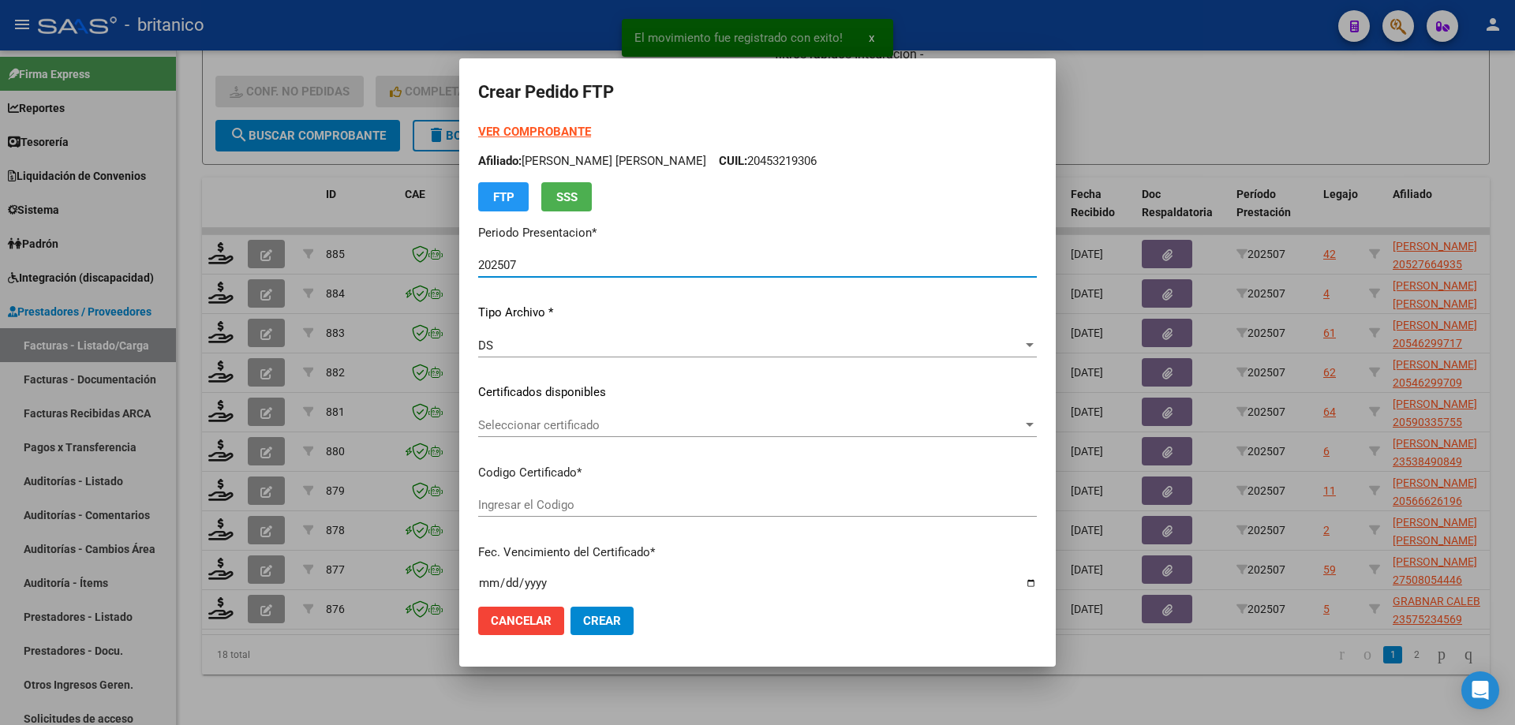
type input "ARG0200052766493-2024070520290705BUE315"
type input "[DATE]"
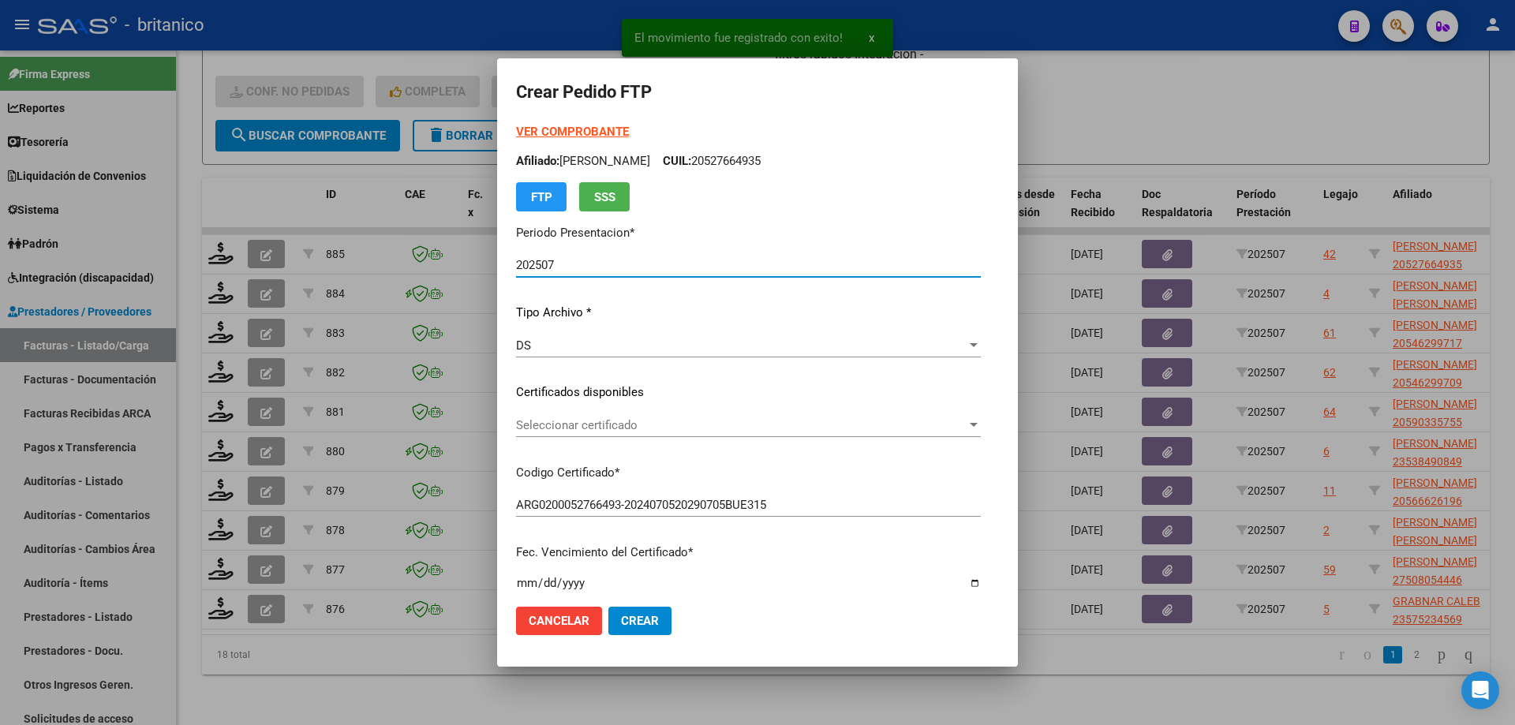
click at [740, 421] on span "Seleccionar certificado" at bounding box center [741, 425] width 451 height 14
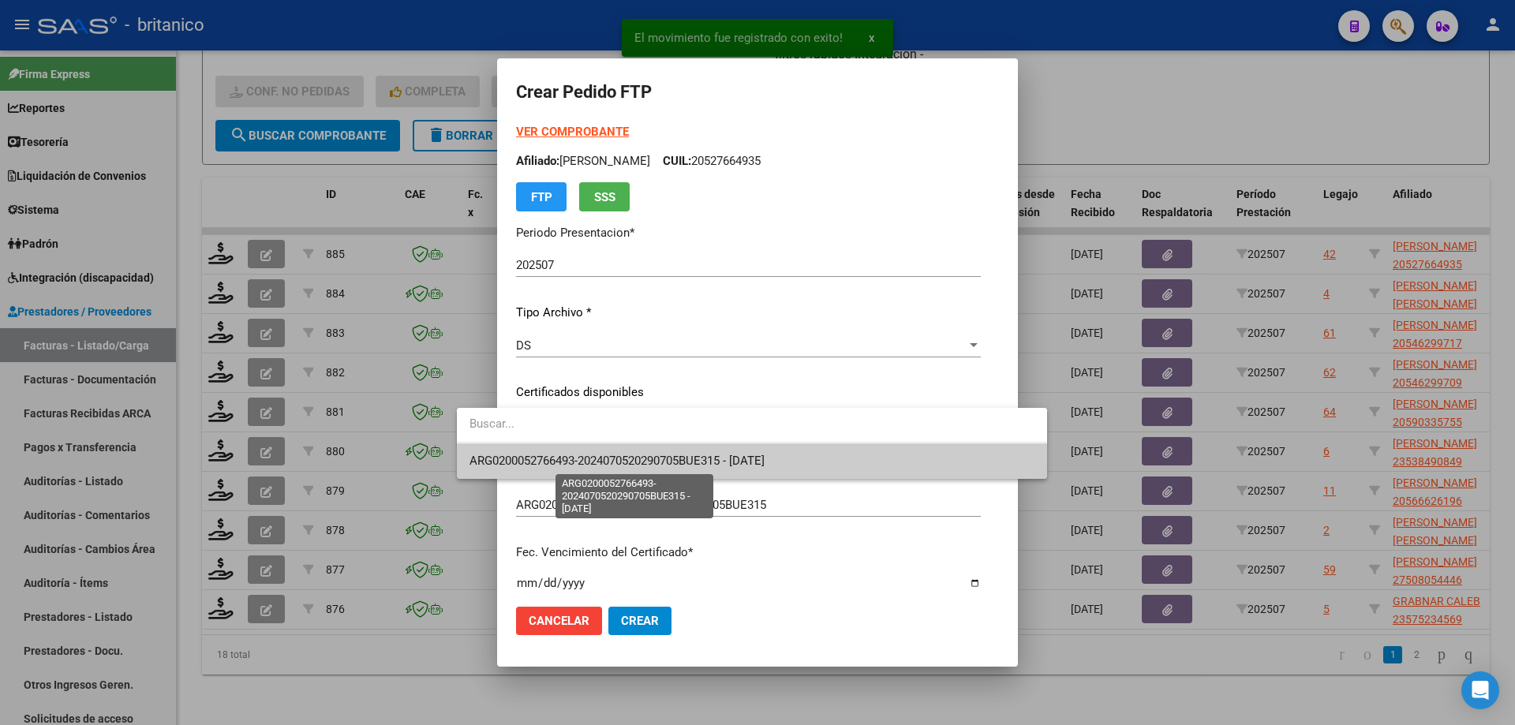
click at [765, 461] on span "ARG0200052766493-2024070520290705BUE315 - [DATE]" at bounding box center [617, 461] width 295 height 14
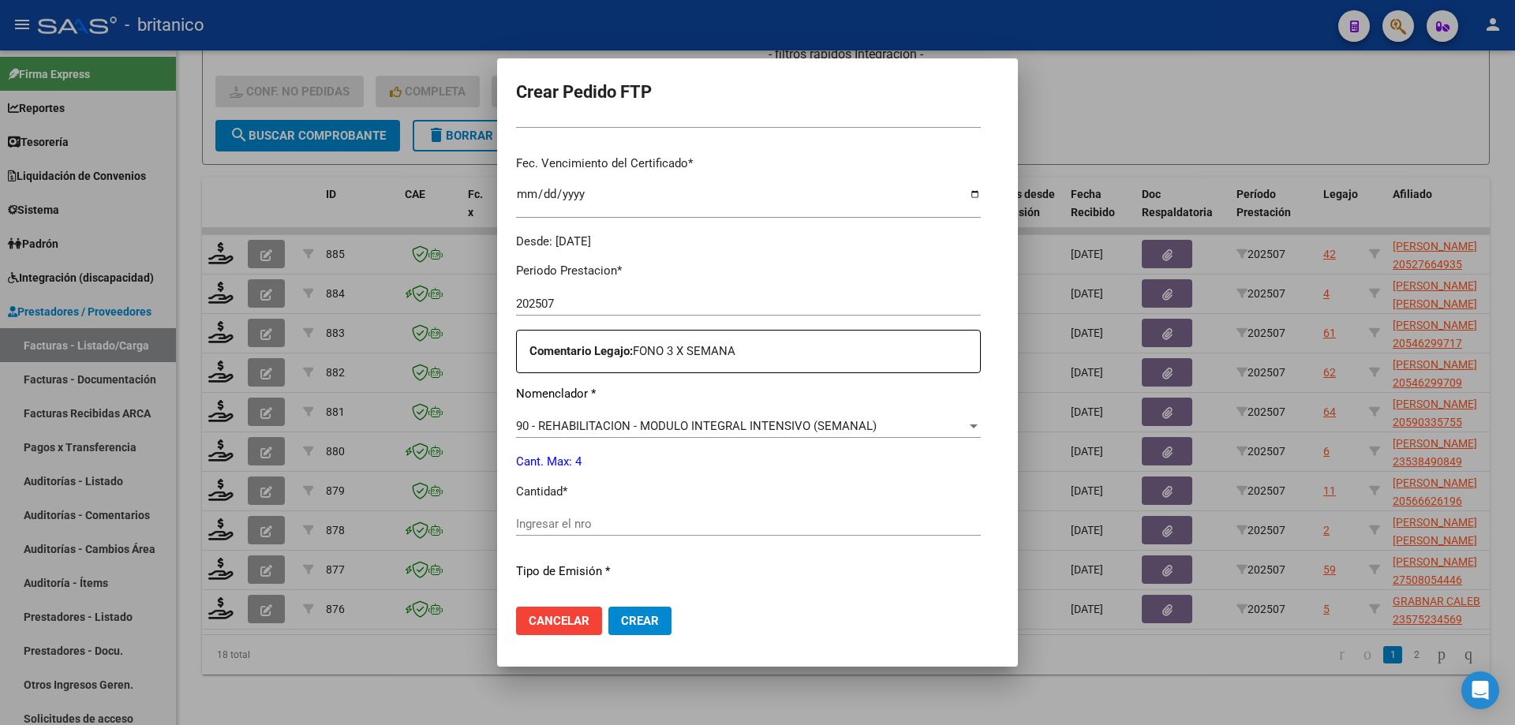
scroll to position [395, 0]
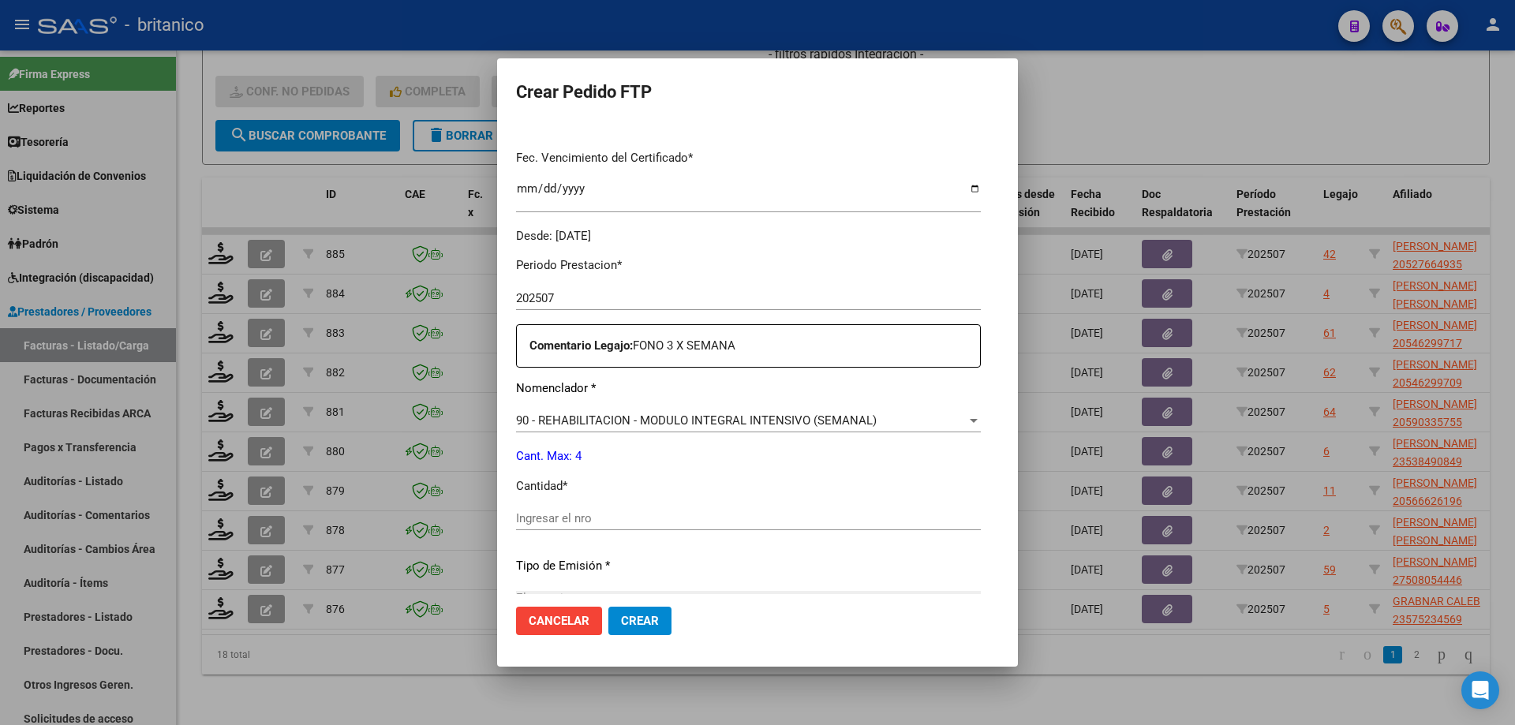
click at [604, 510] on div "Ingresar el nro" at bounding box center [748, 519] width 465 height 24
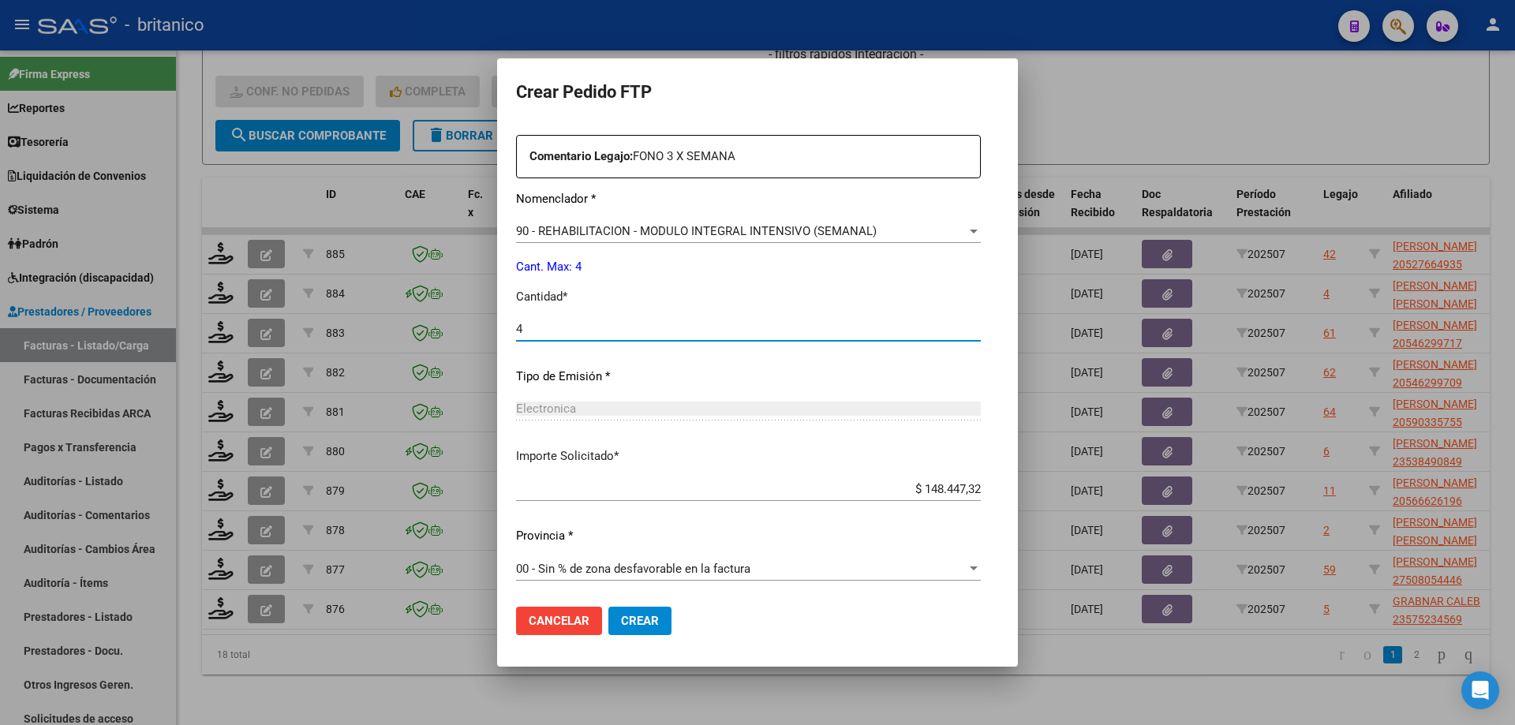
scroll to position [586, 0]
type input "4"
click at [621, 620] on span "Crear" at bounding box center [640, 621] width 38 height 14
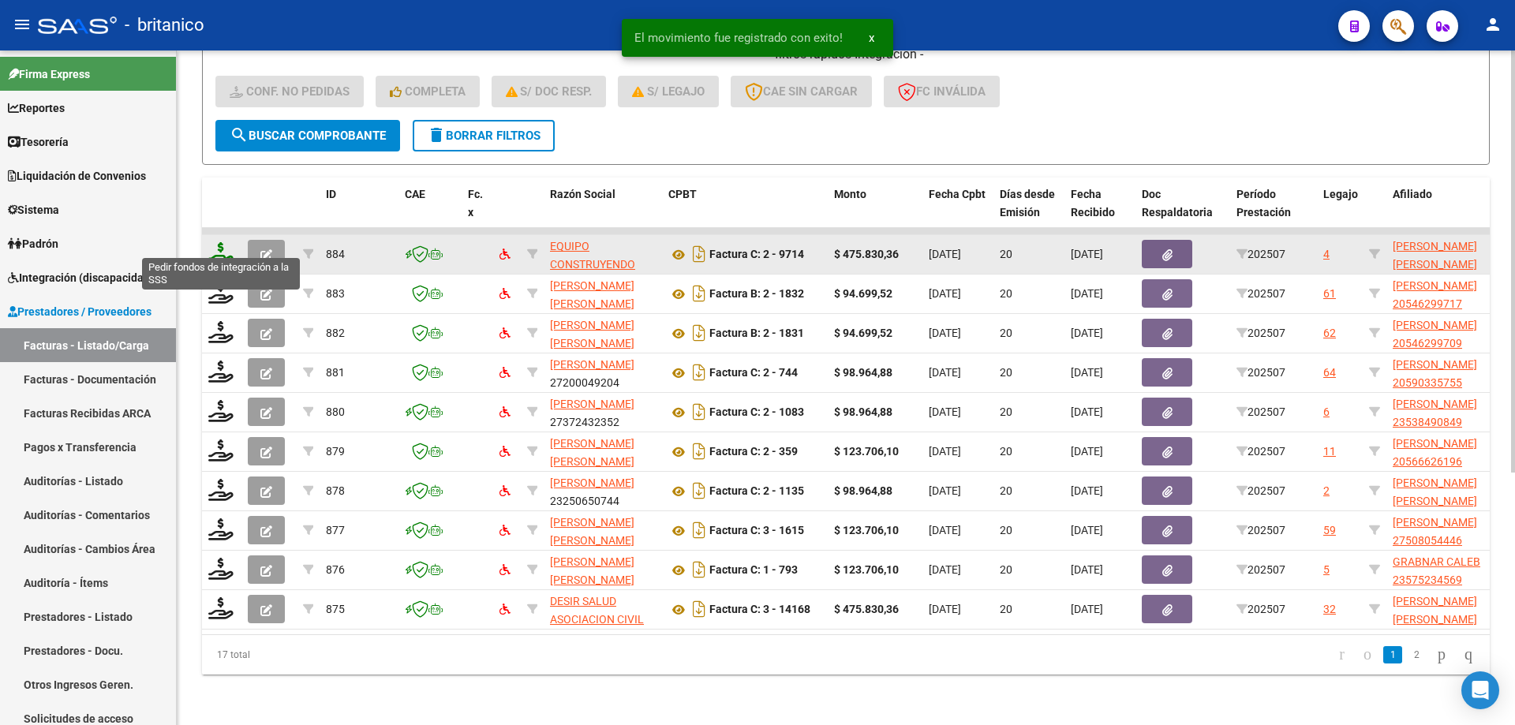
click at [225, 242] on icon at bounding box center [220, 253] width 25 height 22
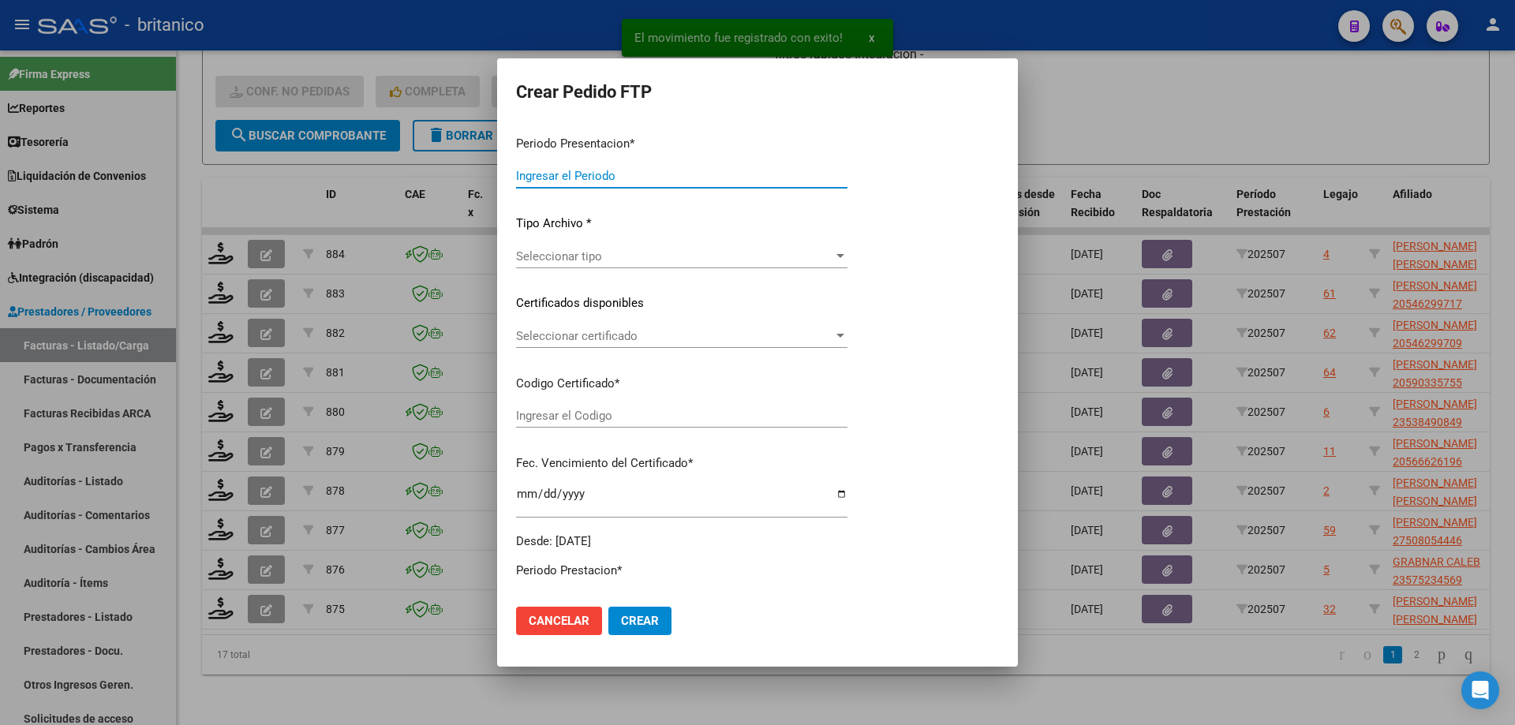
type input "202507"
type input "$ 475.830,36"
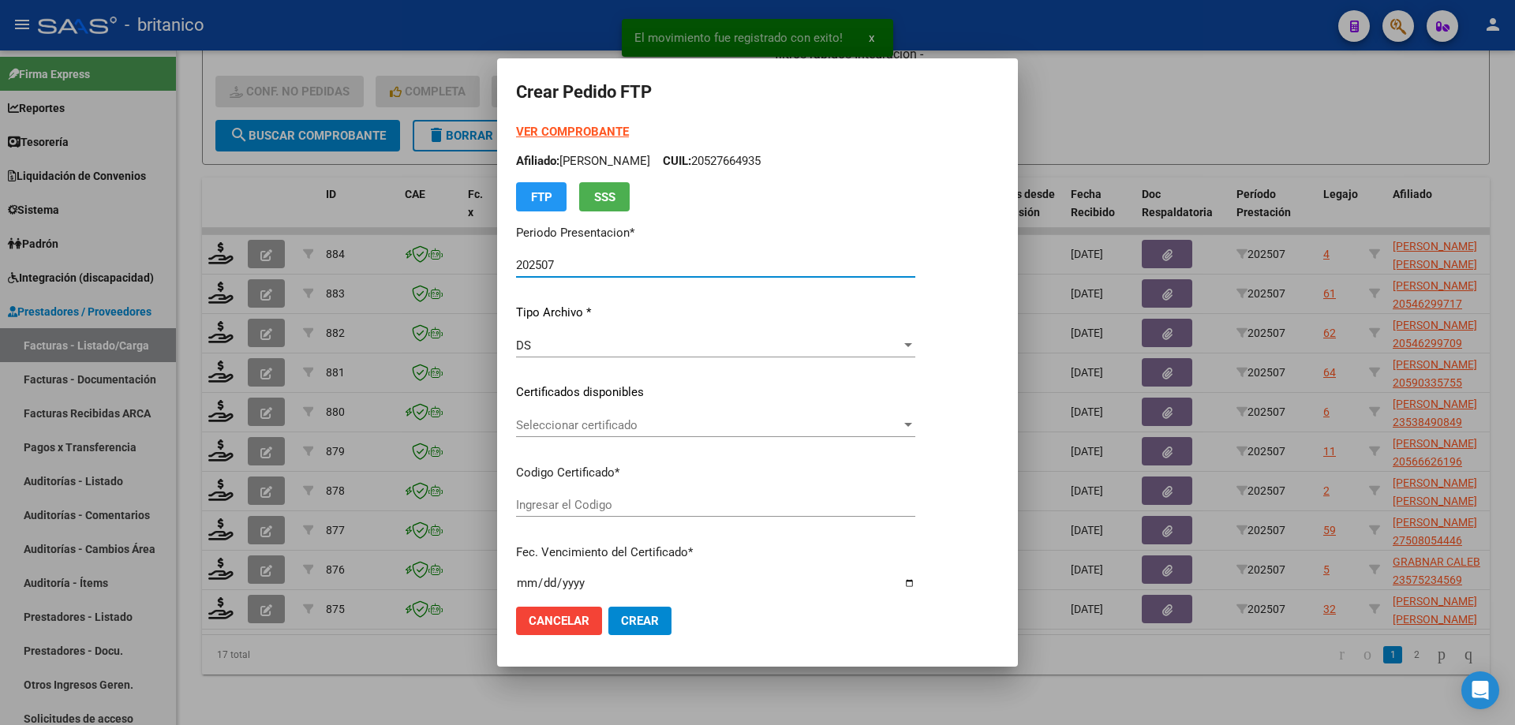
type input "ARG02000504368702025052920300529CIU13650"
type input "[DATE]"
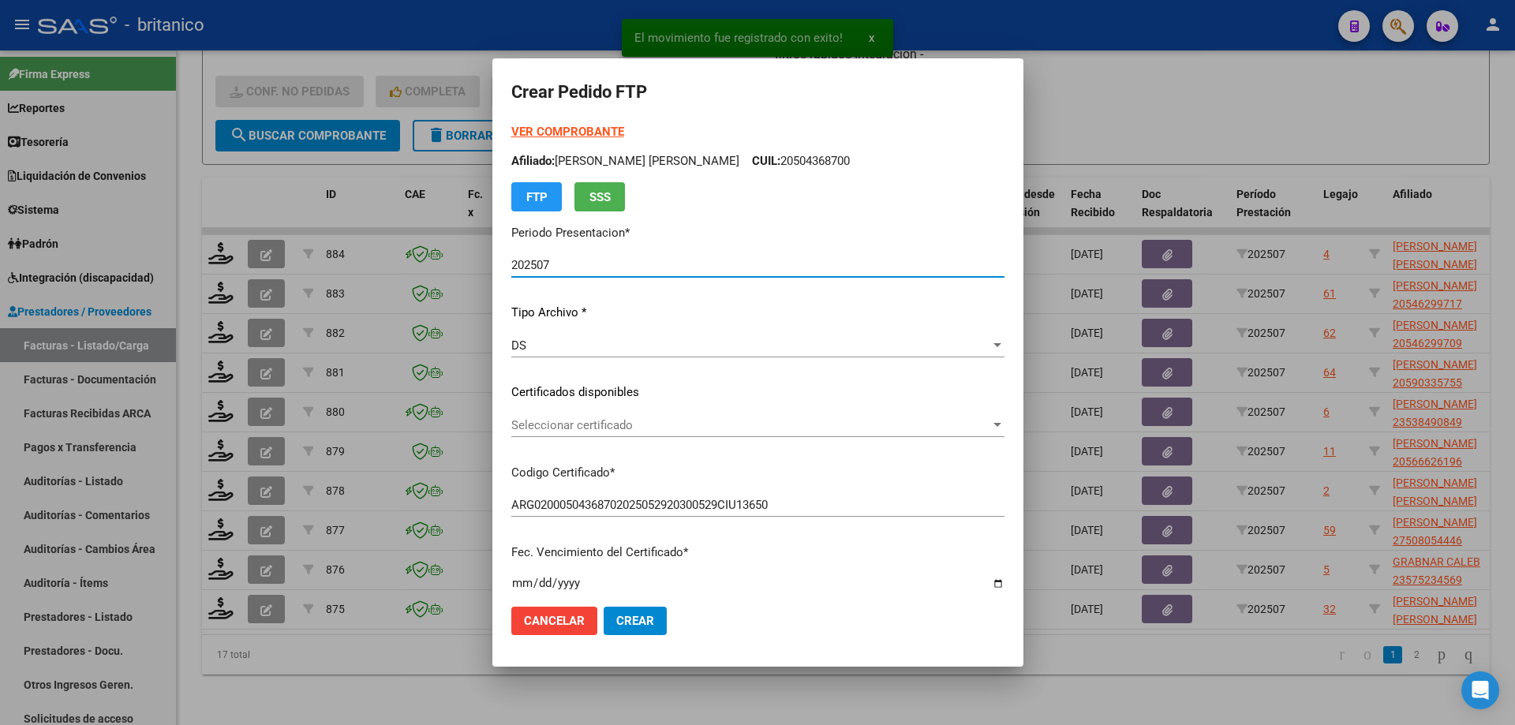
click at [740, 426] on span "Seleccionar certificado" at bounding box center [750, 425] width 479 height 14
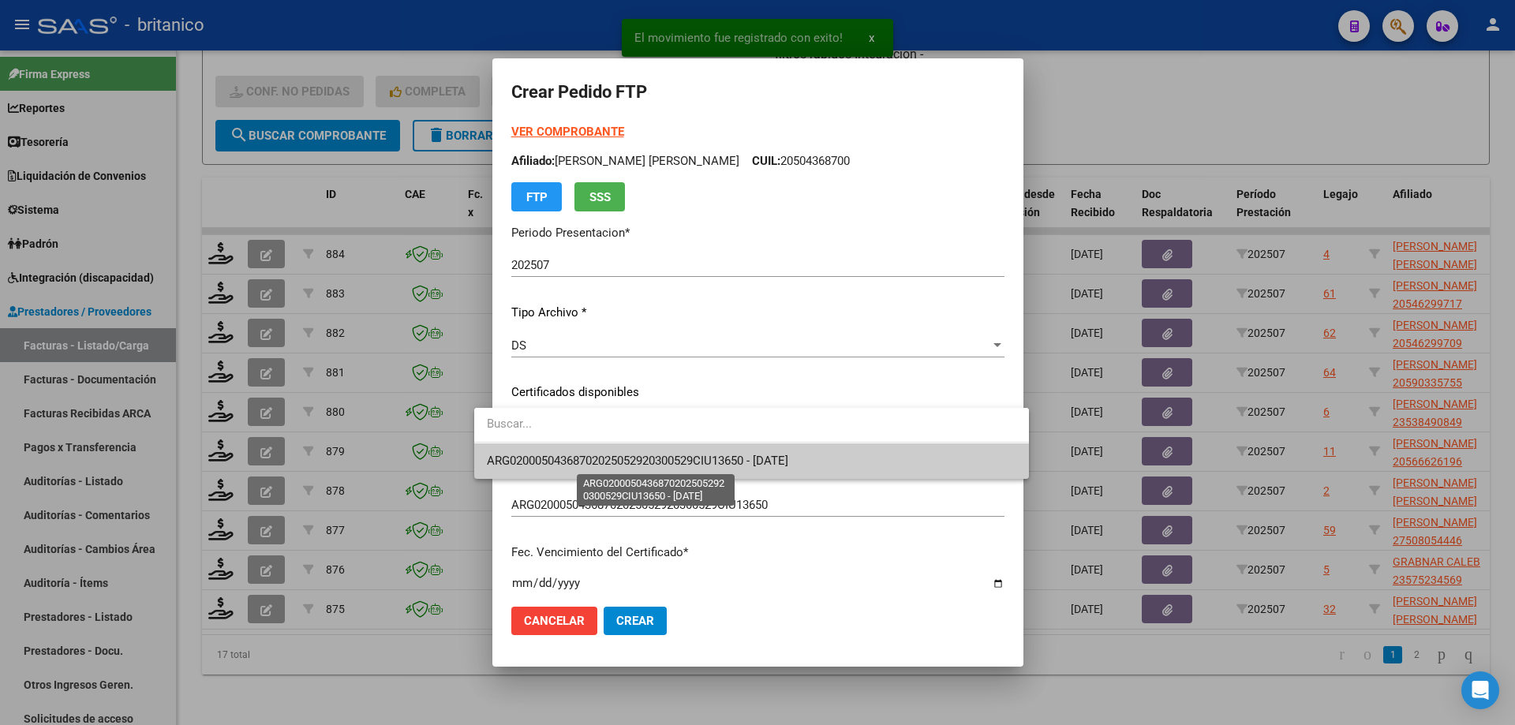
click at [754, 461] on span "ARG02000504368702025052920300529CIU13650 - [DATE]" at bounding box center [637, 461] width 301 height 14
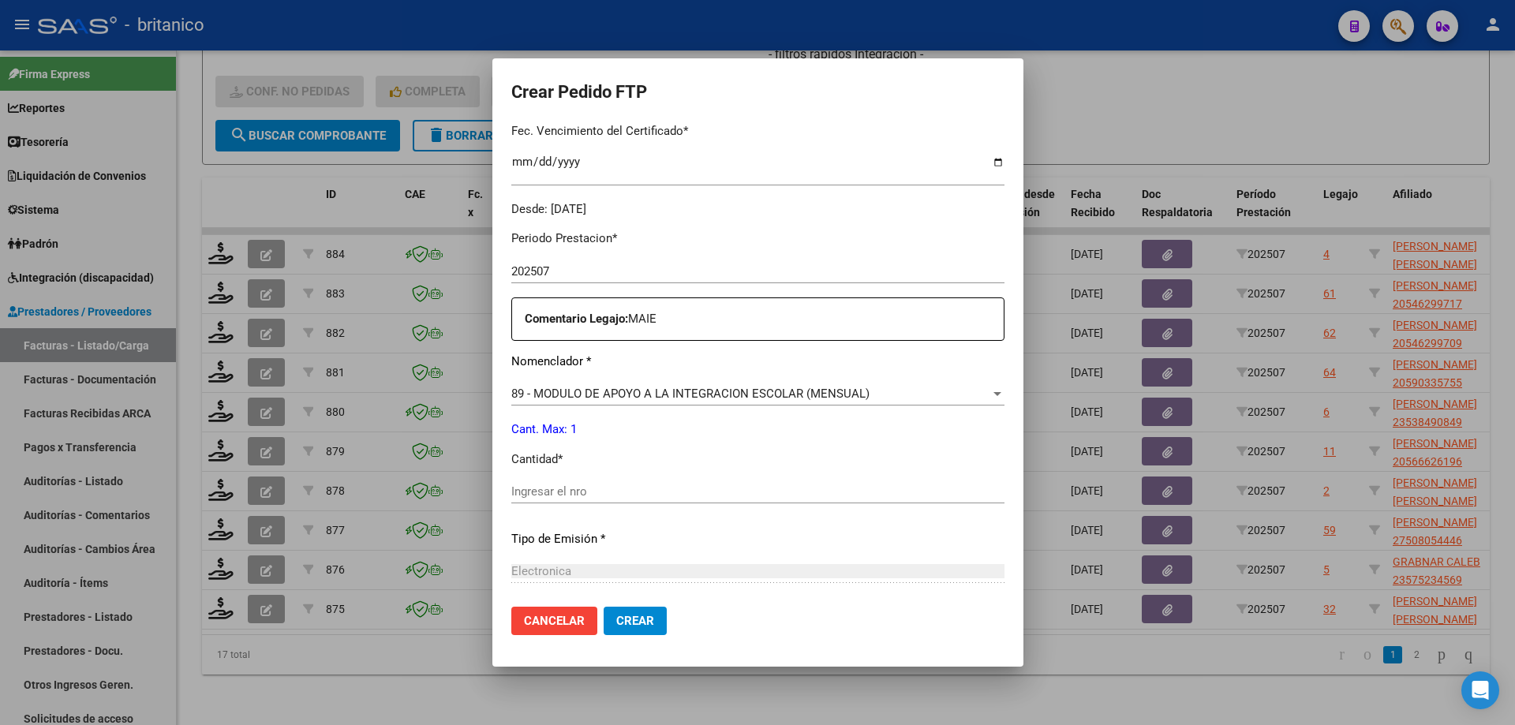
scroll to position [473, 0]
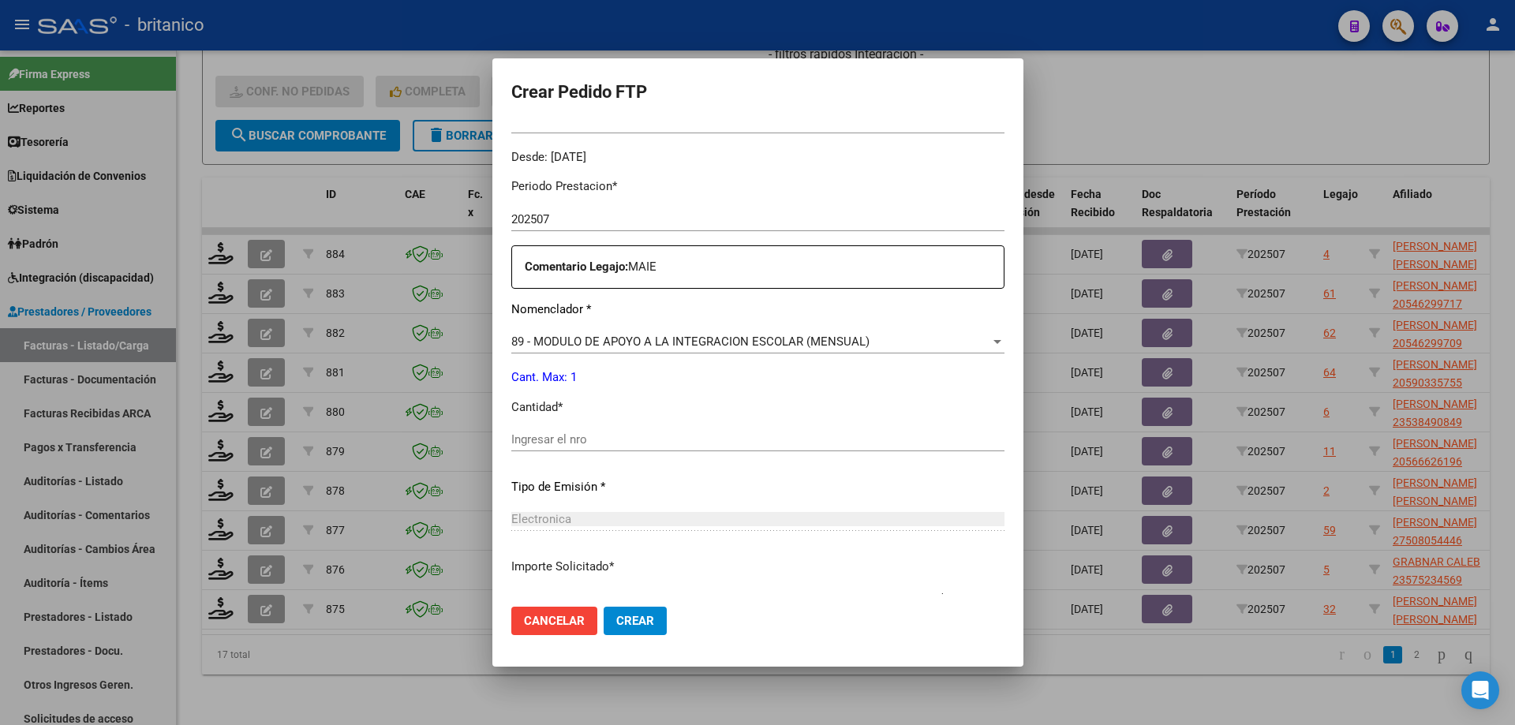
click at [598, 436] on input "Ingresar el nro" at bounding box center [757, 439] width 493 height 14
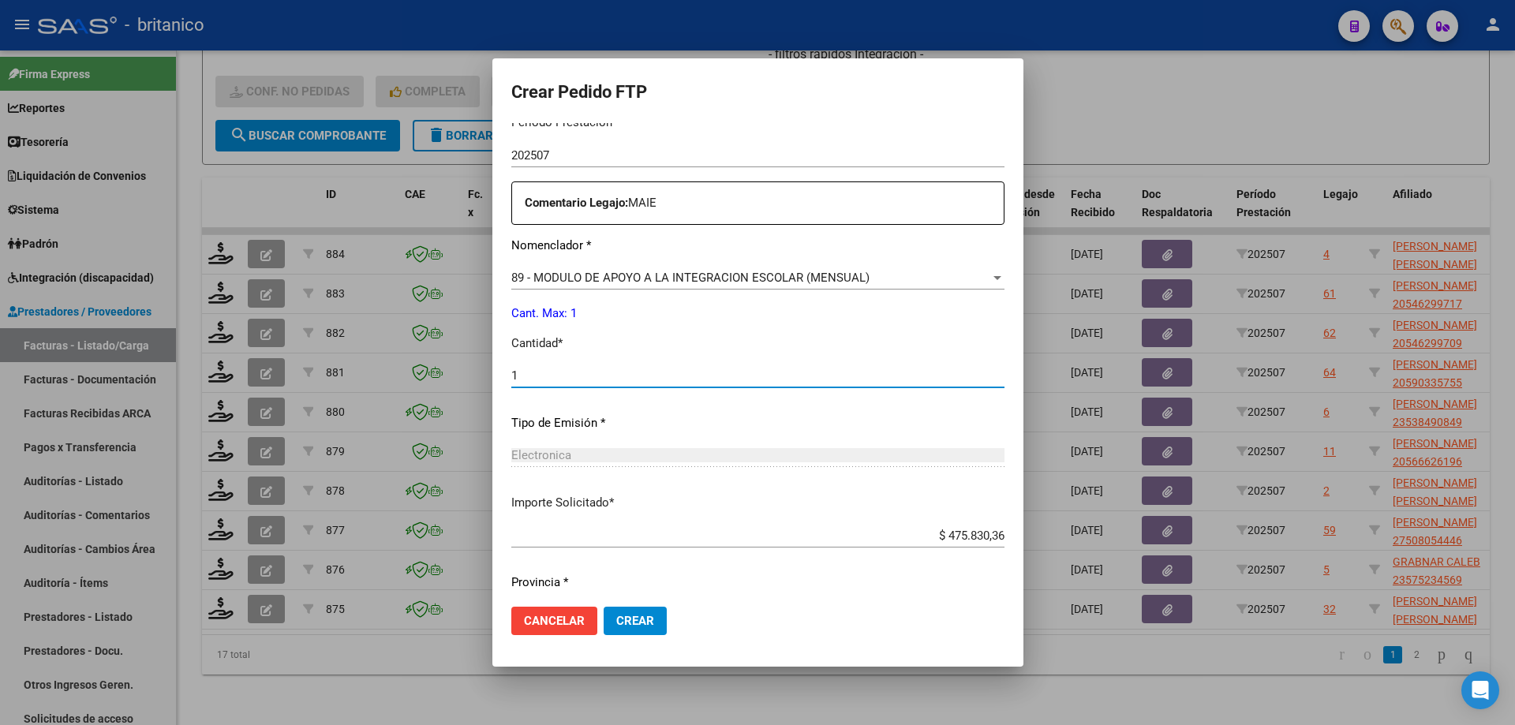
scroll to position [586, 0]
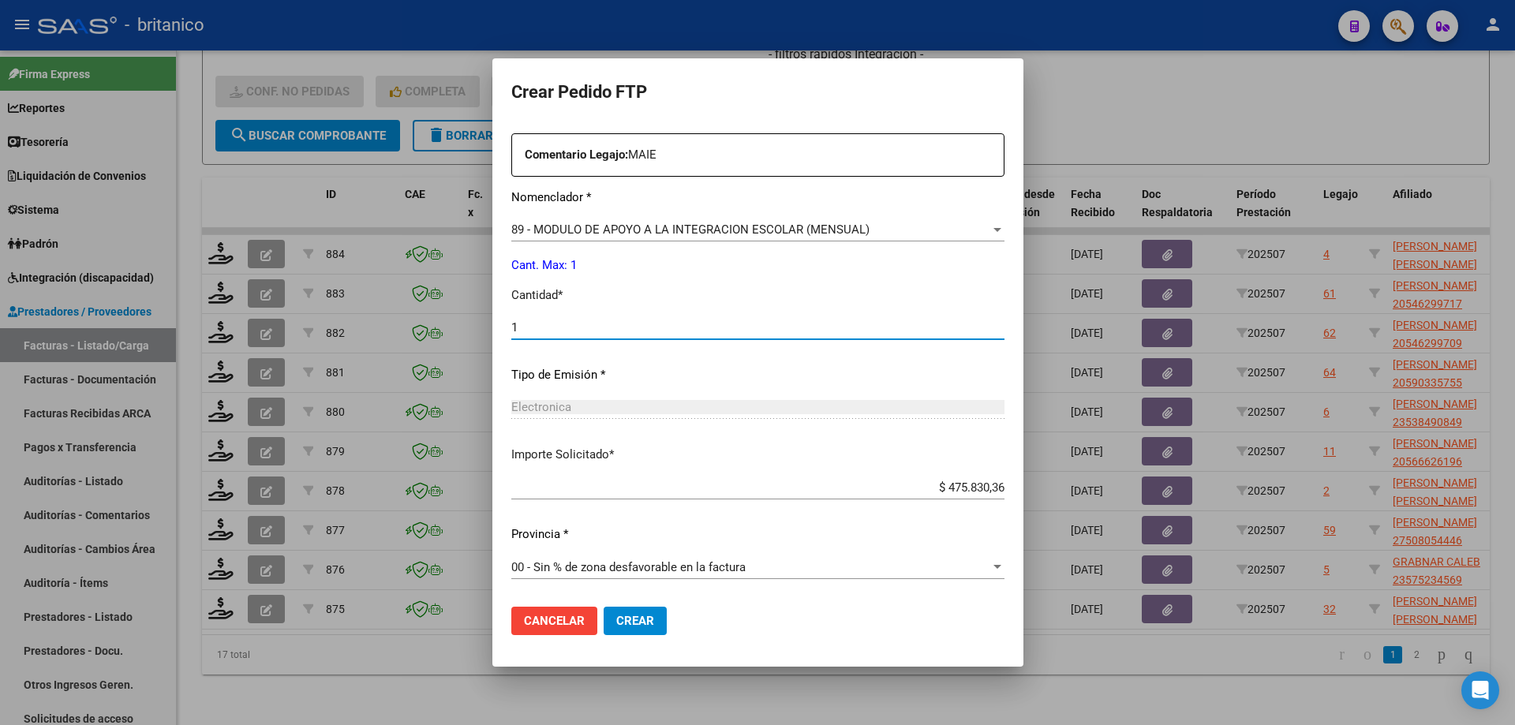
type input "1"
click at [627, 619] on span "Crear" at bounding box center [635, 621] width 38 height 14
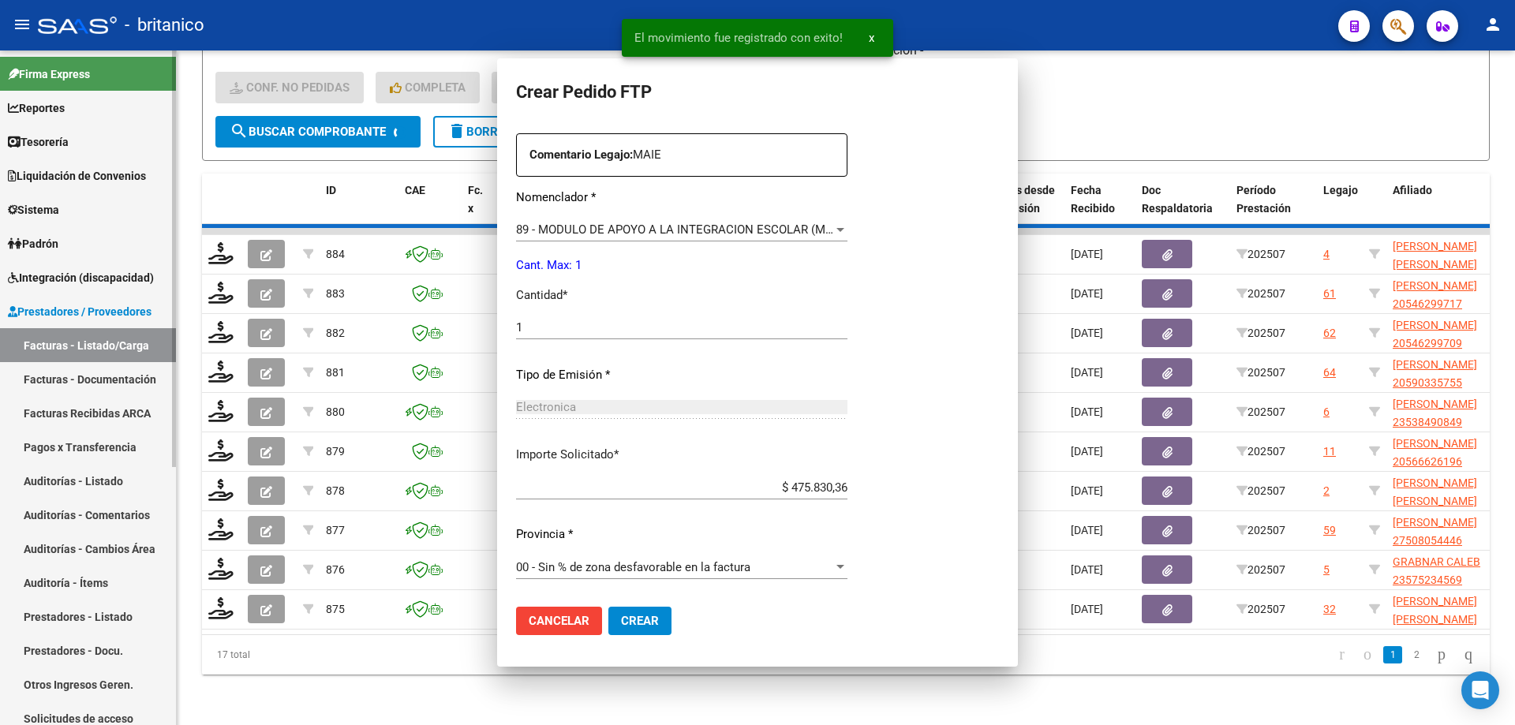
scroll to position [0, 0]
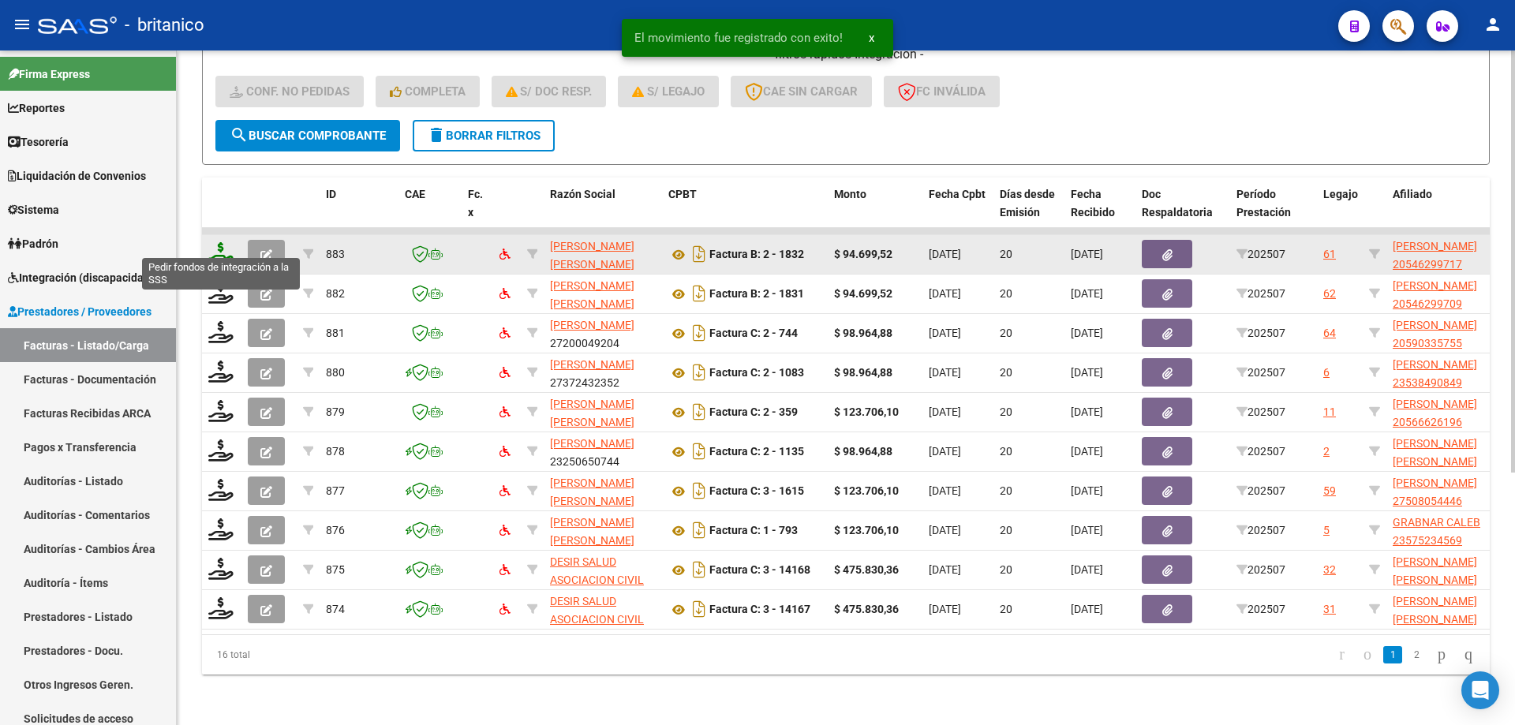
click at [223, 242] on icon at bounding box center [220, 253] width 25 height 22
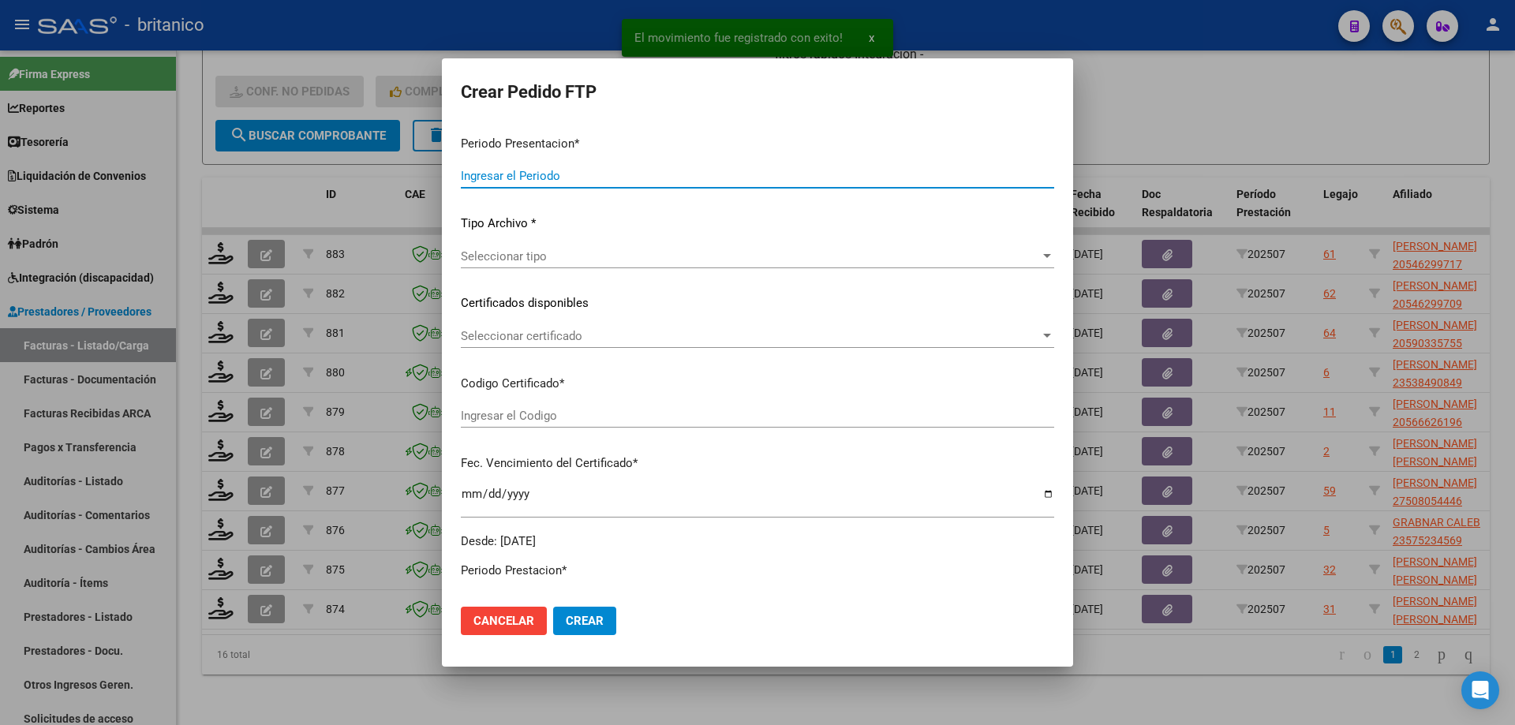
type input "202507"
type input "$ 94.699,52"
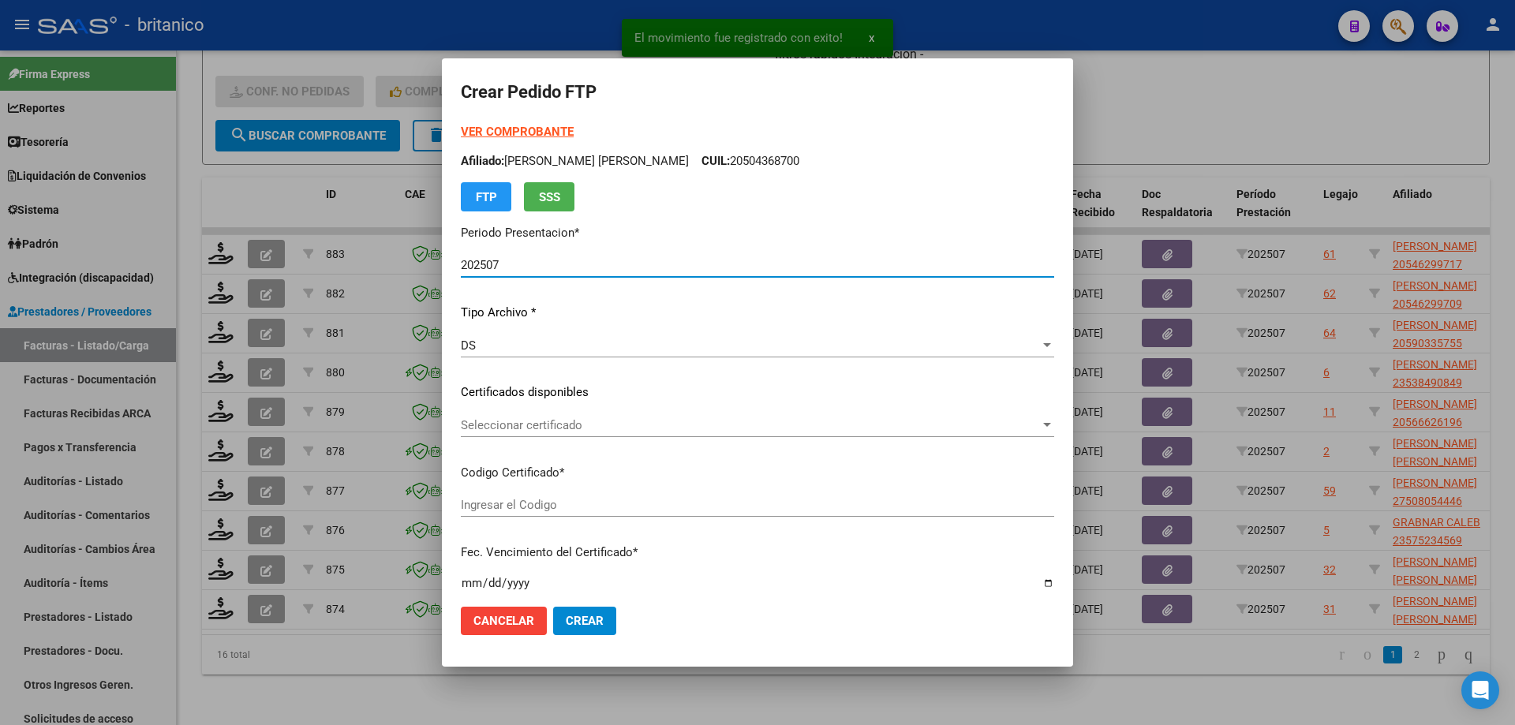
type input "ARG02000546299712018111420251114CIU"
type input "[DATE]"
click at [515, 416] on div "Seleccionar certificado Seleccionar certificado" at bounding box center [757, 426] width 593 height 24
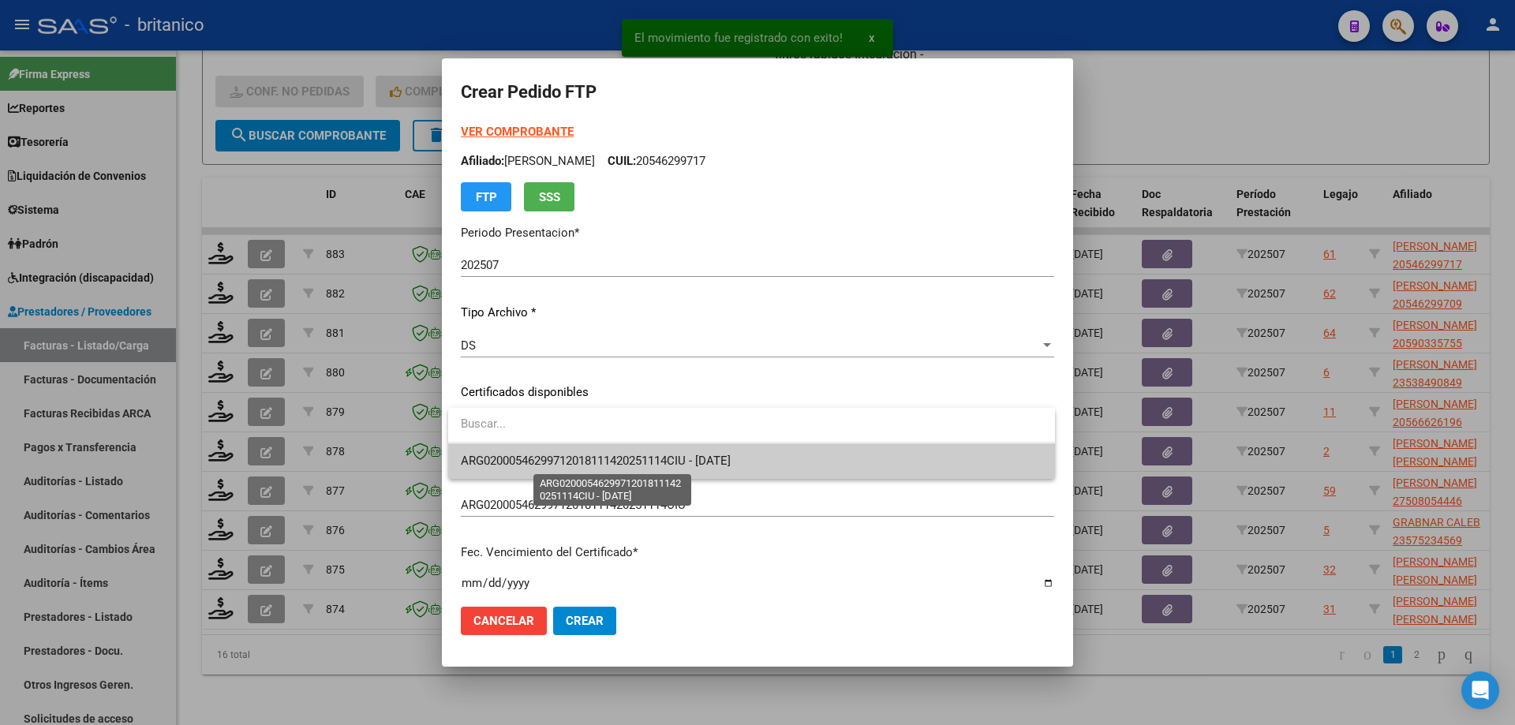
click at [575, 466] on span "ARG02000546299712018111420251114CIU - [DATE]" at bounding box center [596, 461] width 270 height 14
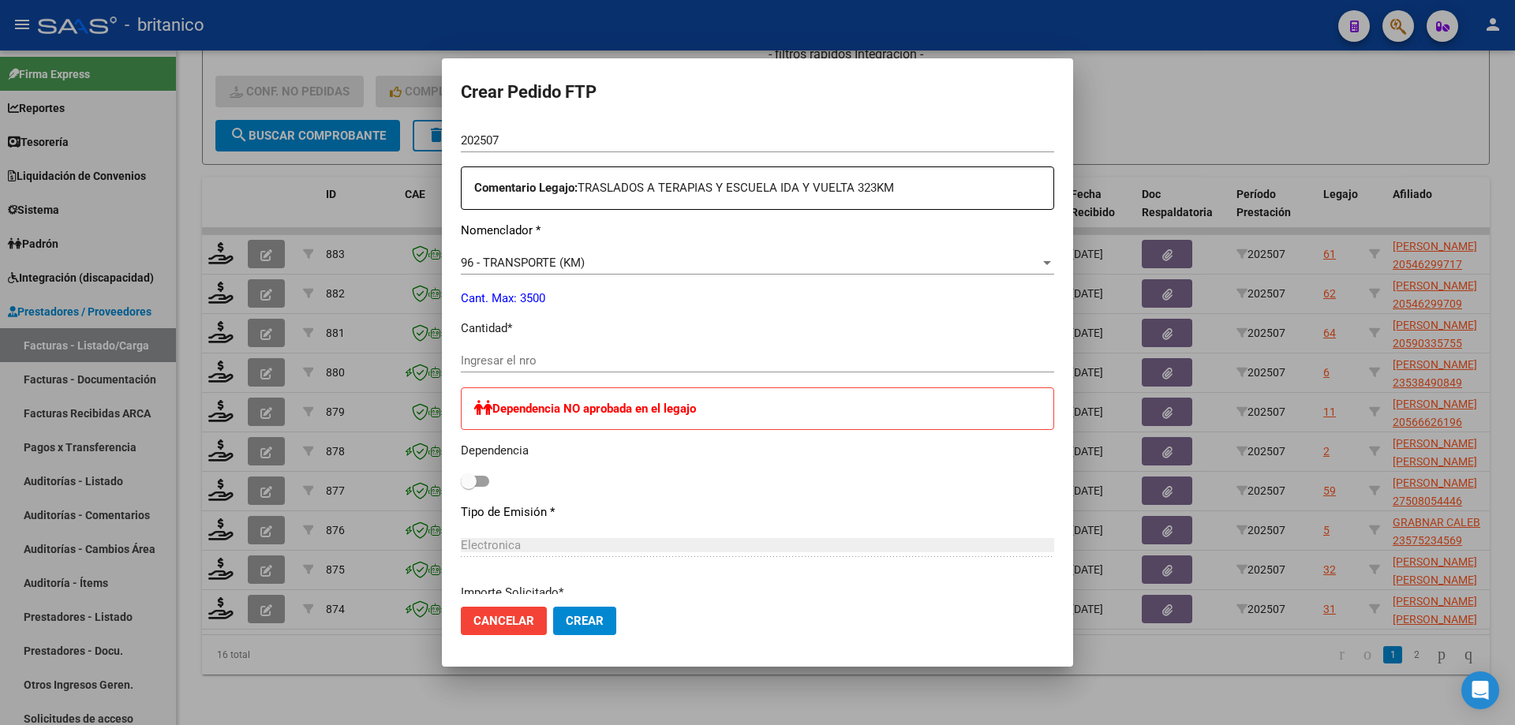
scroll to position [850, 0]
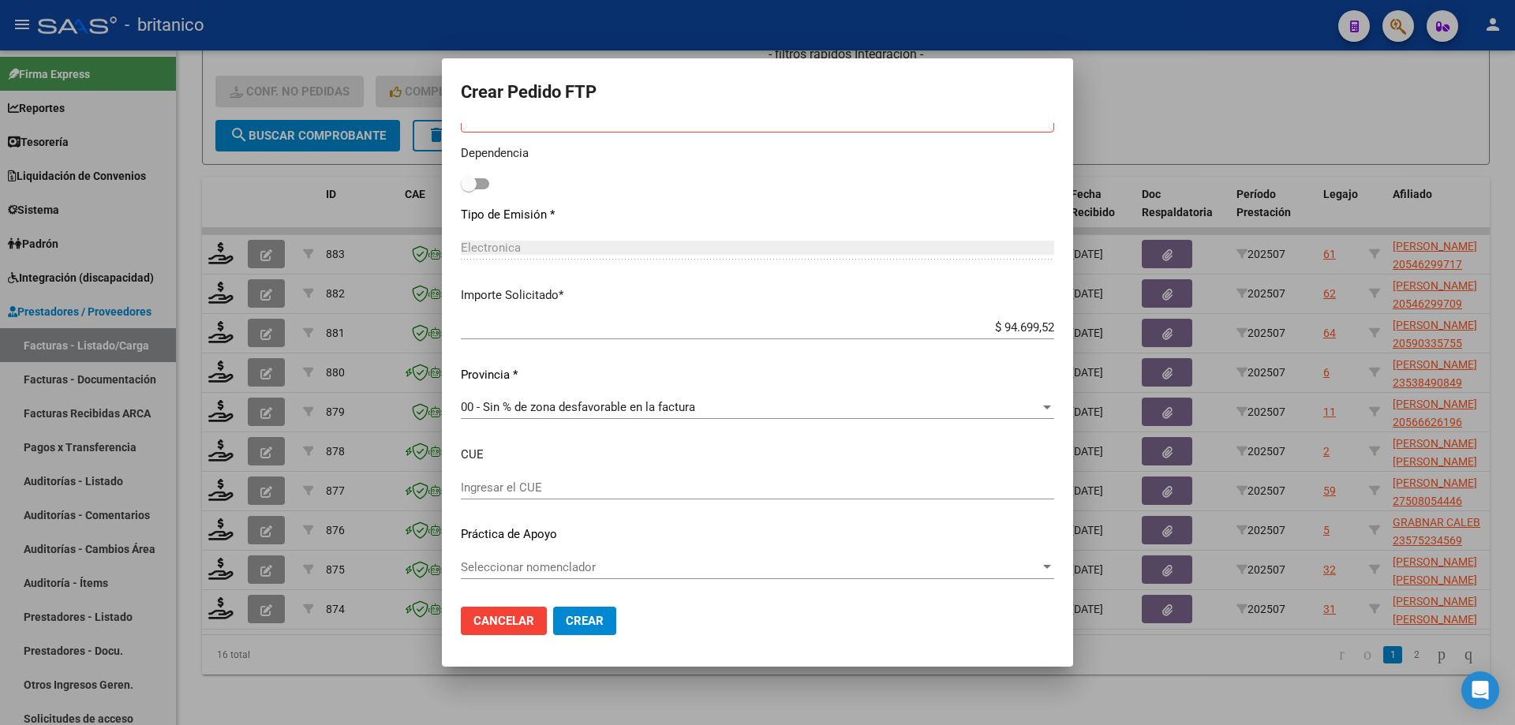
click at [608, 570] on span "Seleccionar nomenclador" at bounding box center [750, 567] width 579 height 14
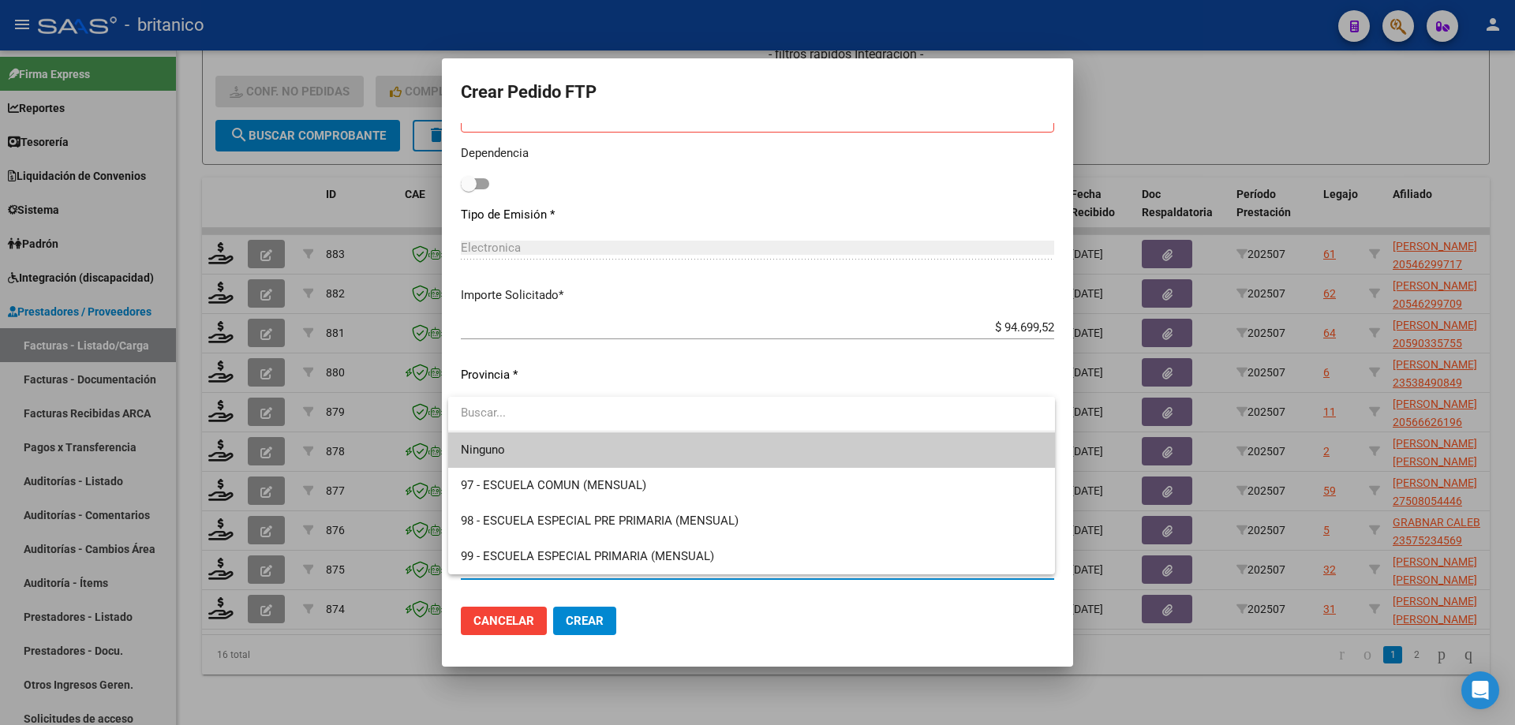
click at [583, 448] on span "Ninguno" at bounding box center [752, 450] width 582 height 36
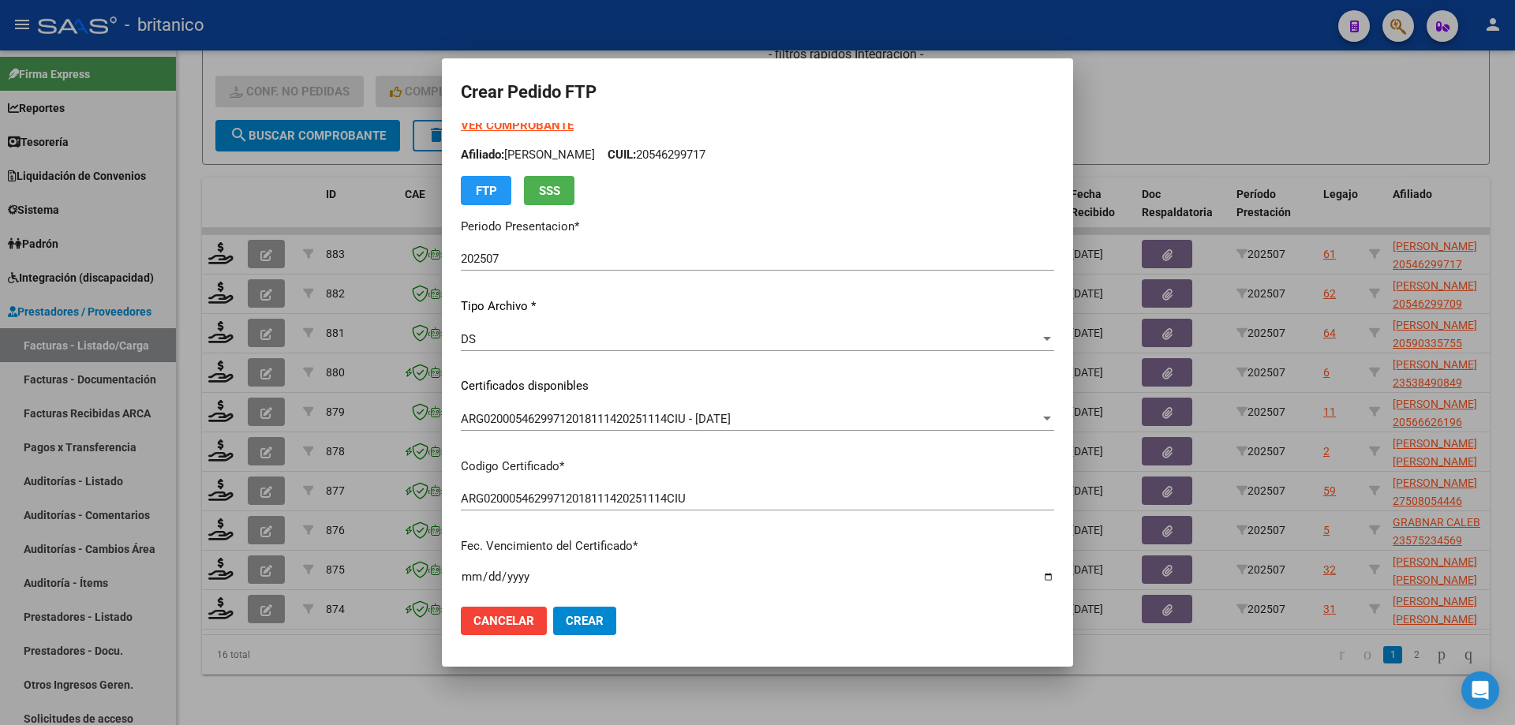
scroll to position [0, 0]
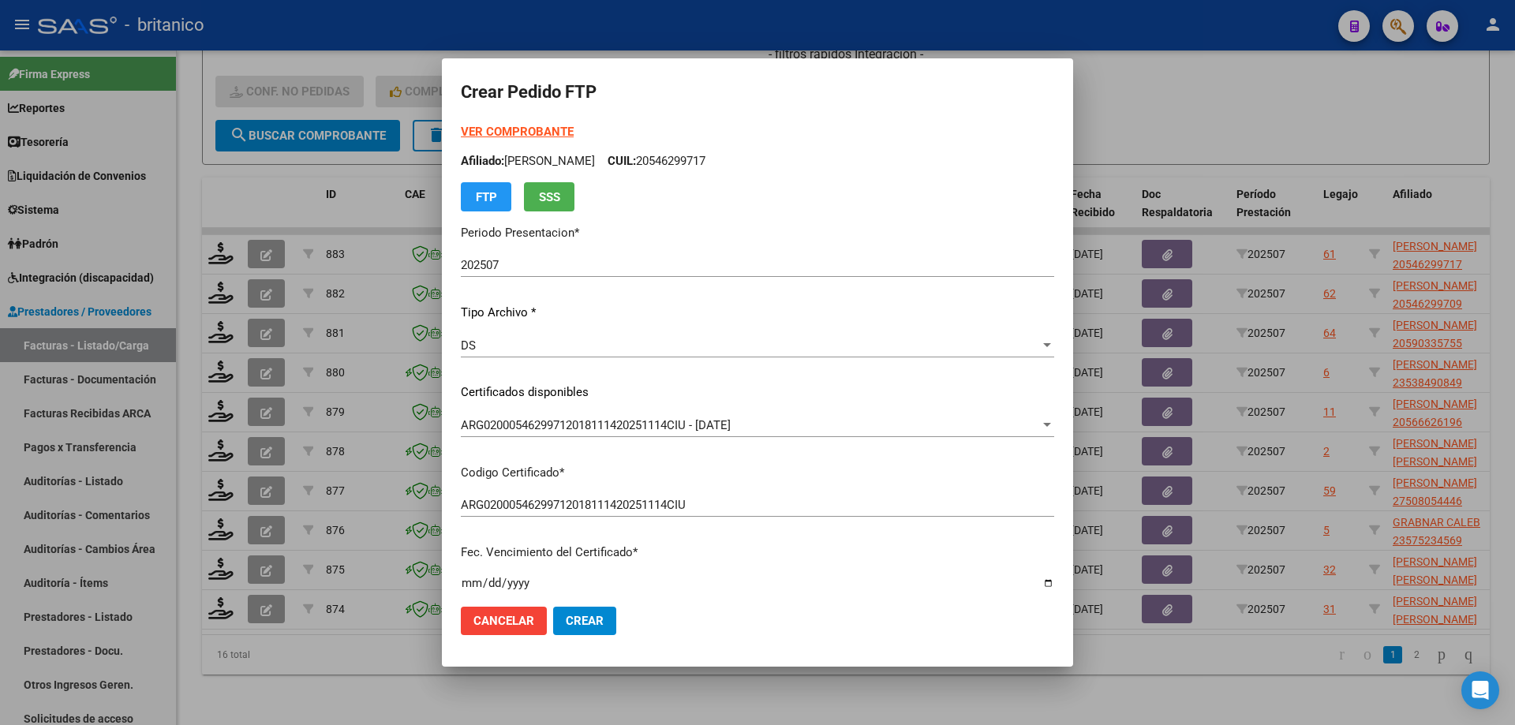
click at [529, 131] on strong "VER COMPROBANTE" at bounding box center [517, 132] width 113 height 14
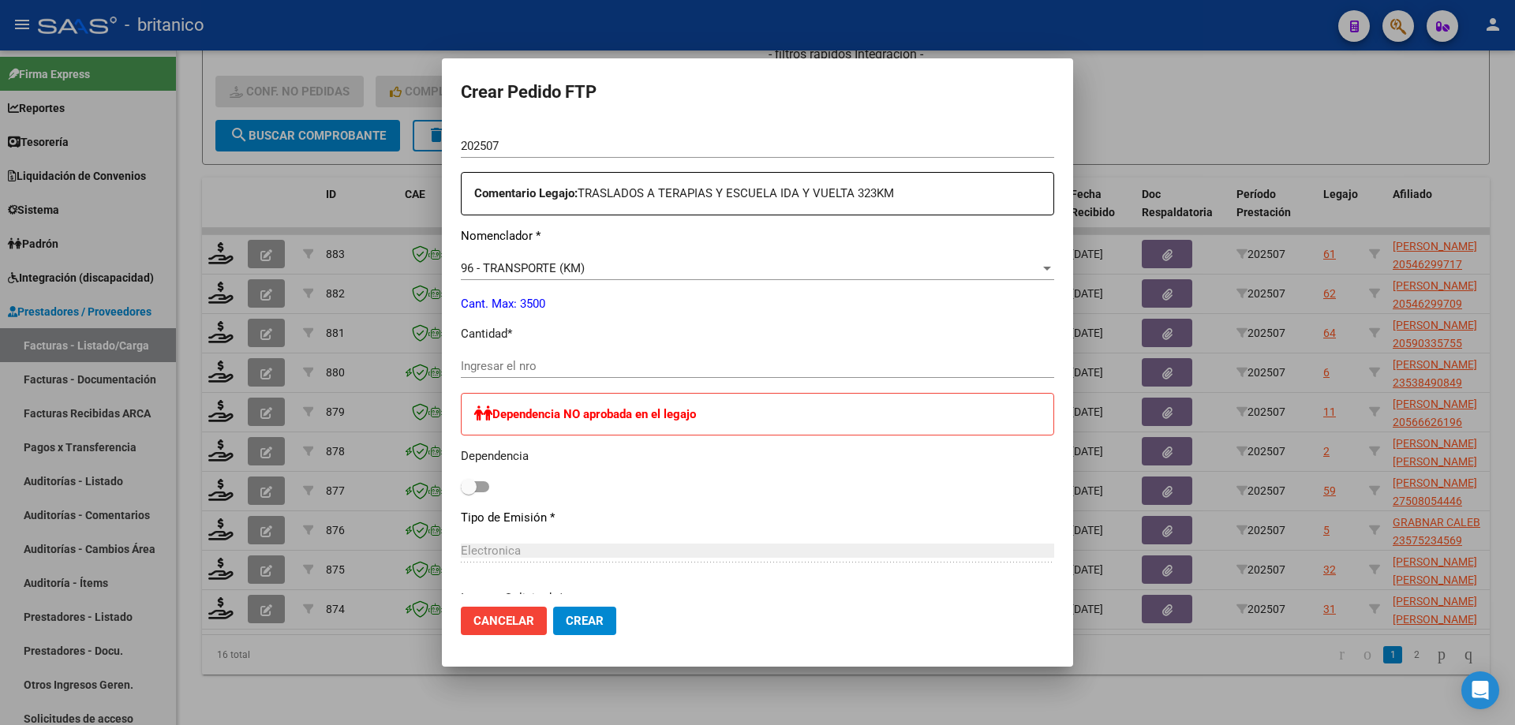
scroll to position [552, 0]
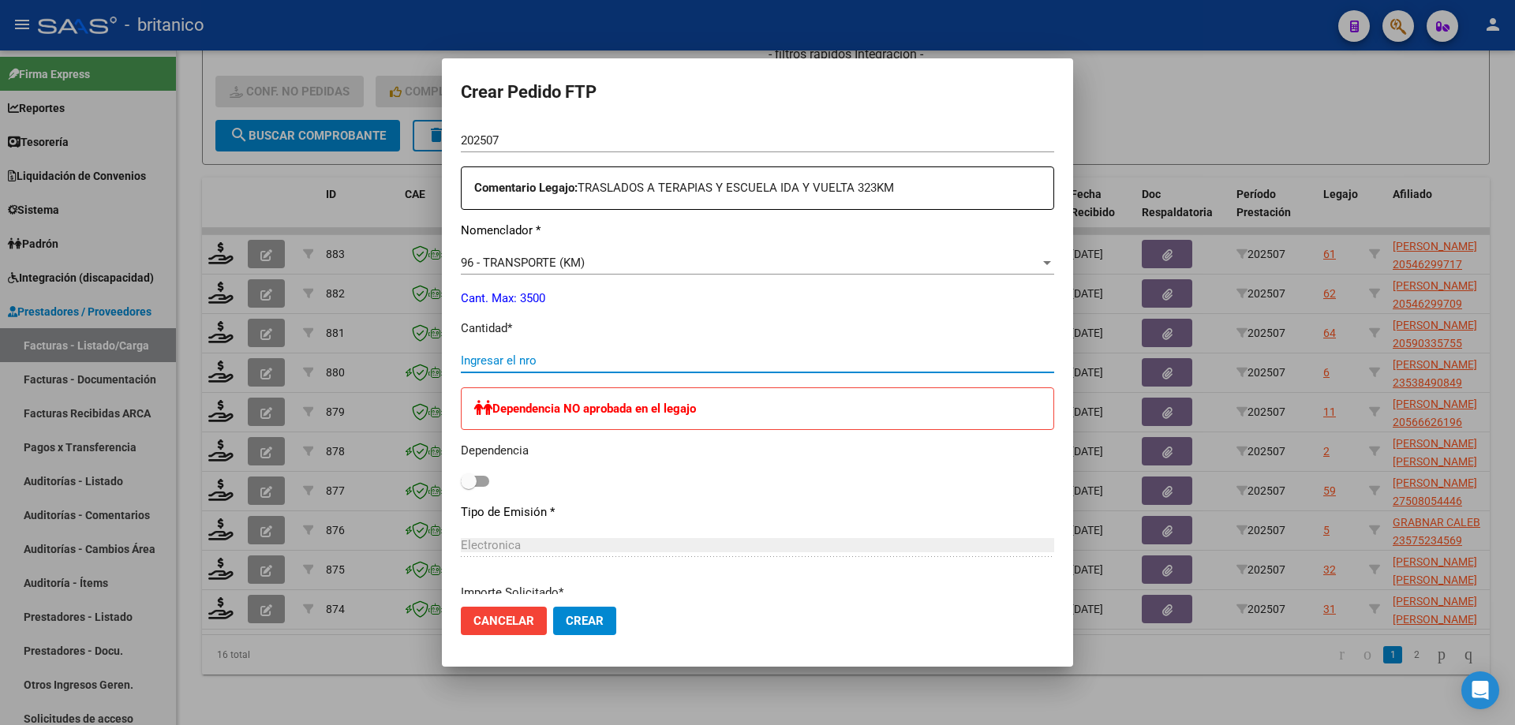
click at [552, 357] on input "Ingresar el nro" at bounding box center [757, 361] width 593 height 14
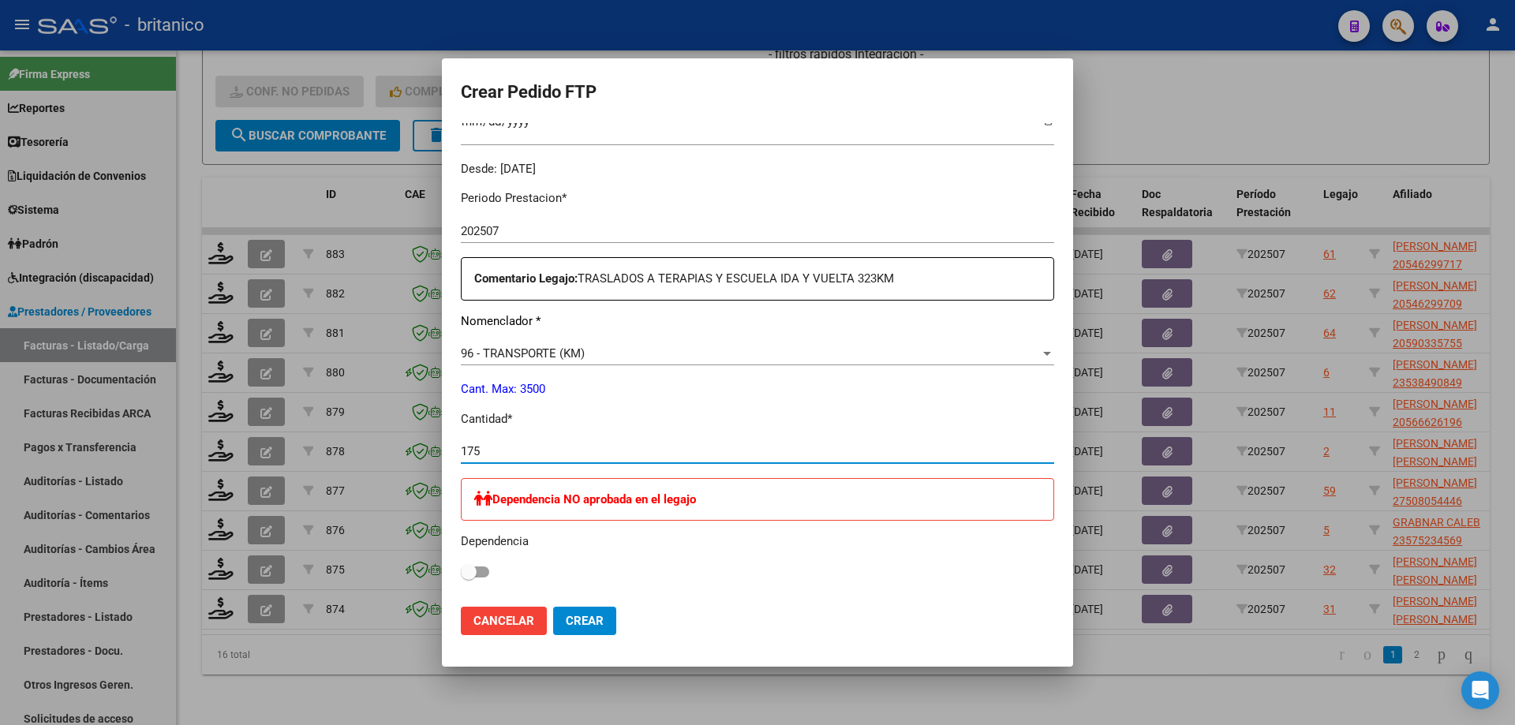
scroll to position [455, 0]
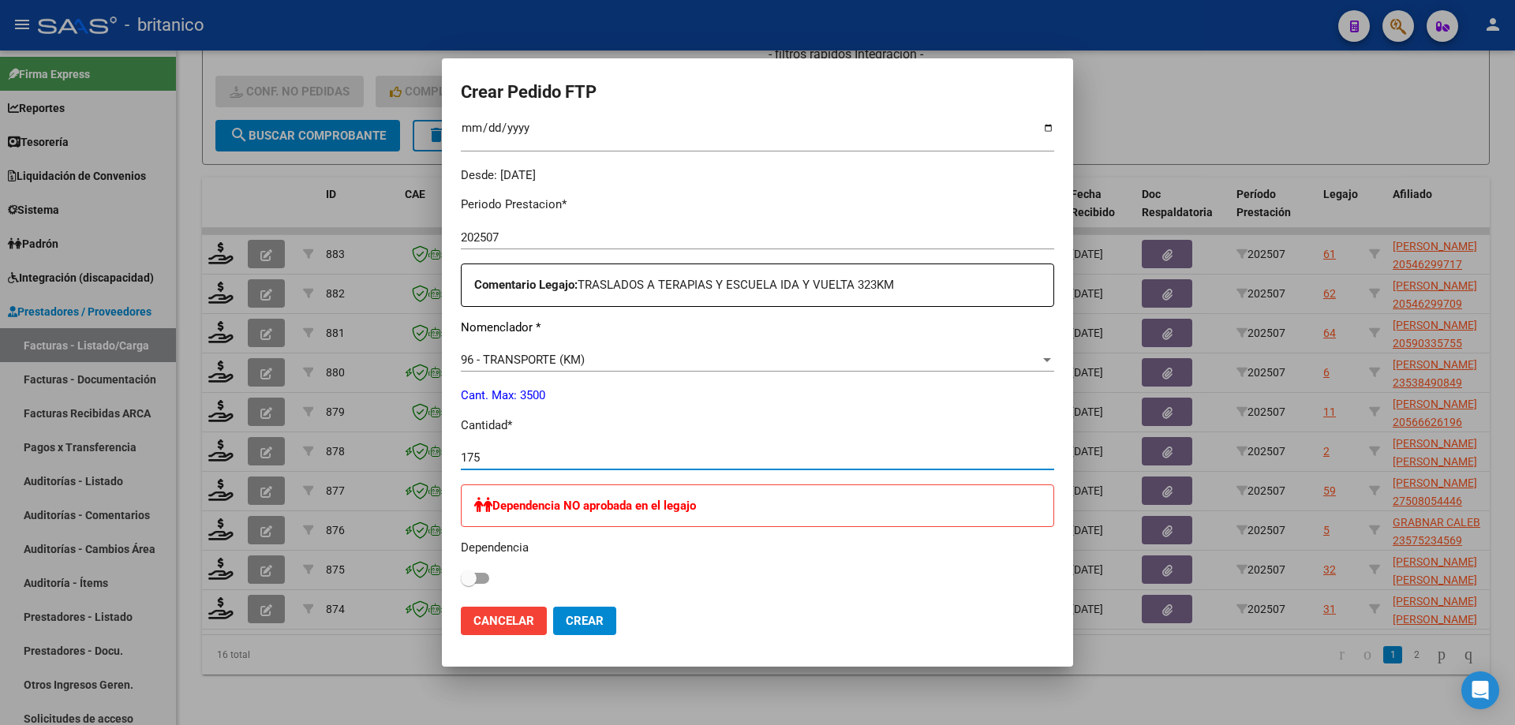
type input "175"
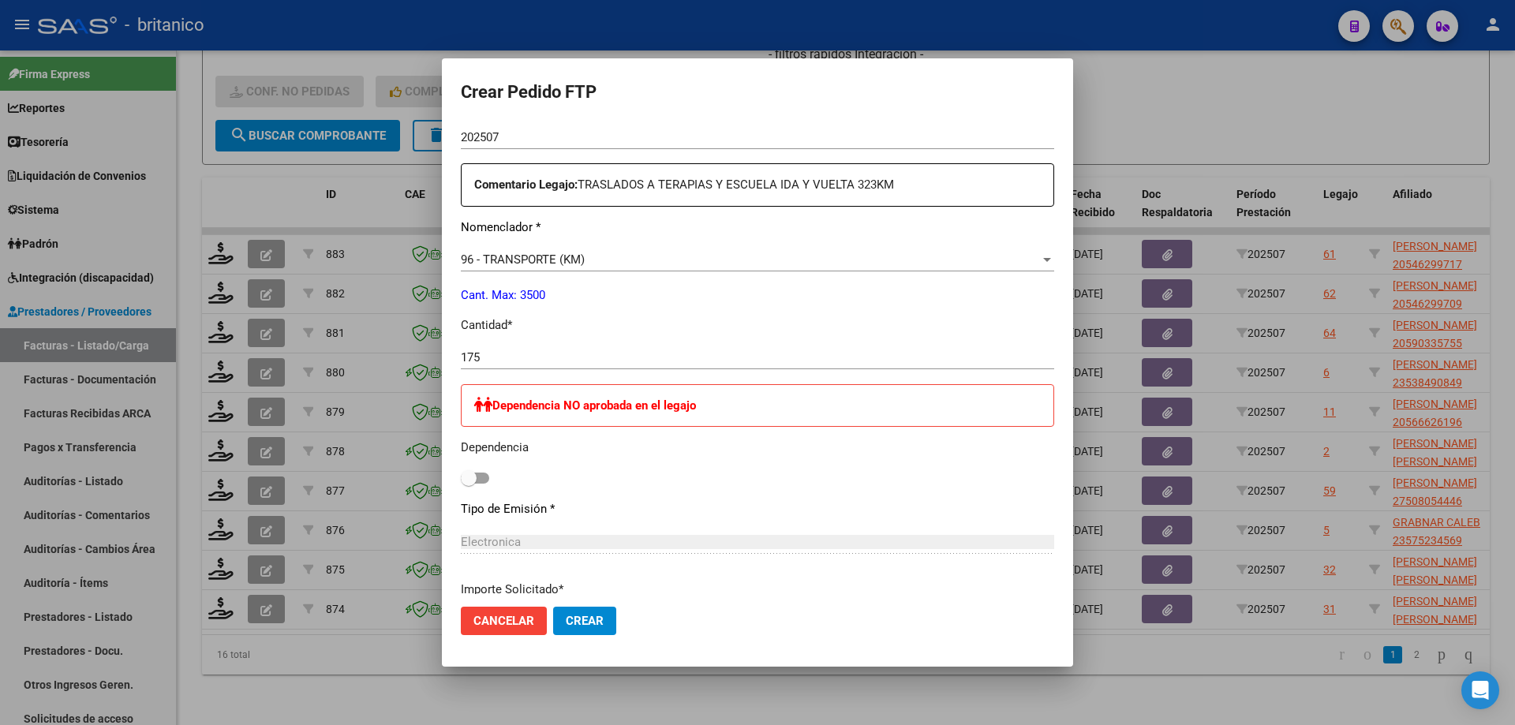
scroll to position [534, 0]
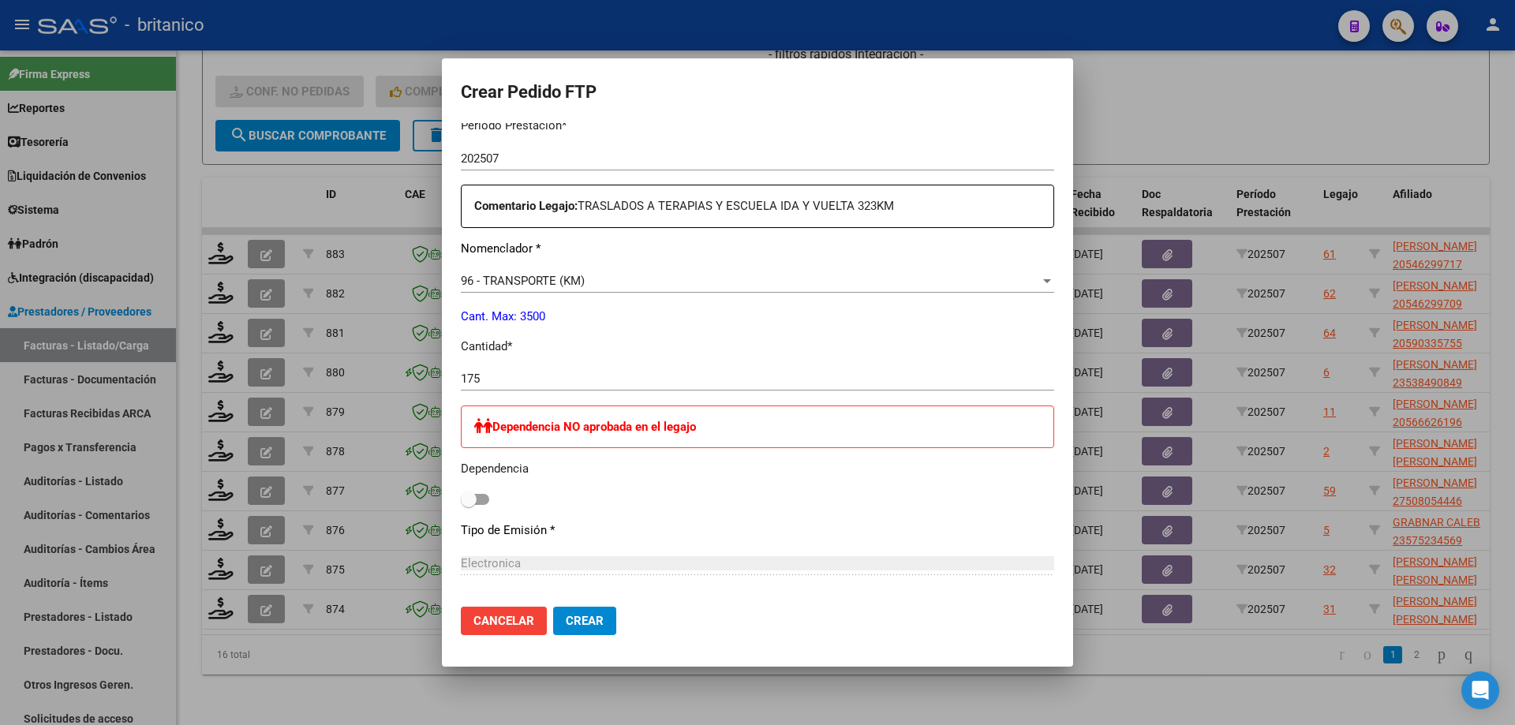
click at [588, 623] on span "Crear" at bounding box center [585, 621] width 38 height 14
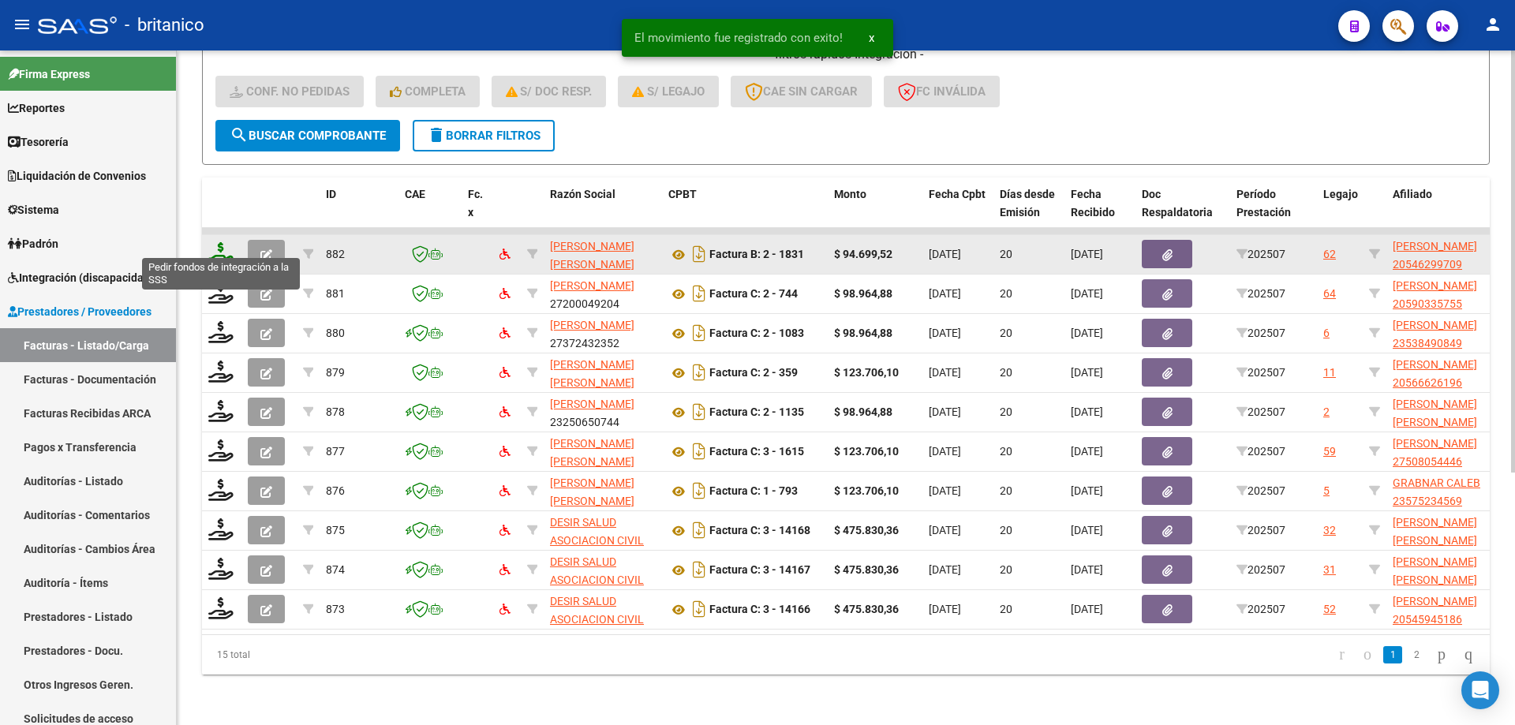
click at [219, 242] on icon at bounding box center [220, 253] width 25 height 22
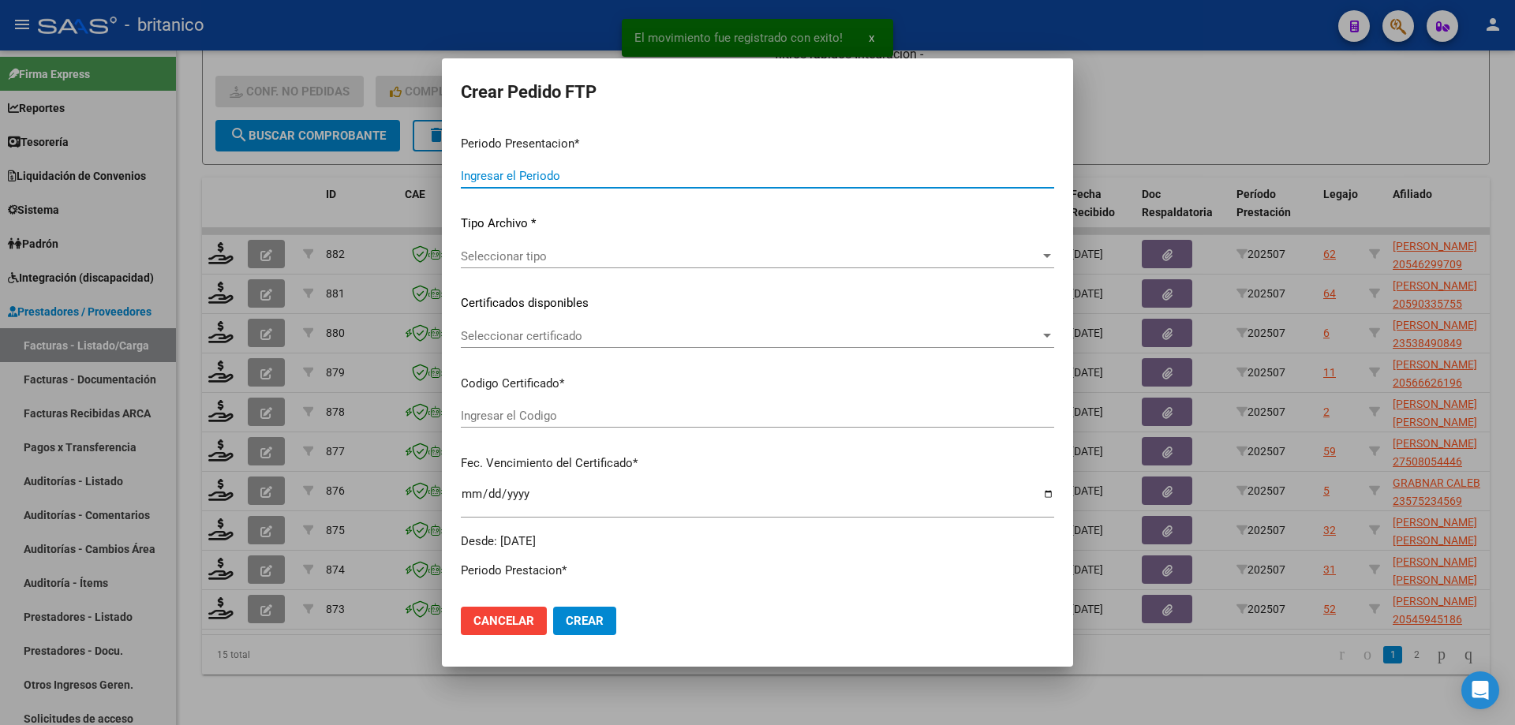
type input "202507"
type input "$ 94.699,52"
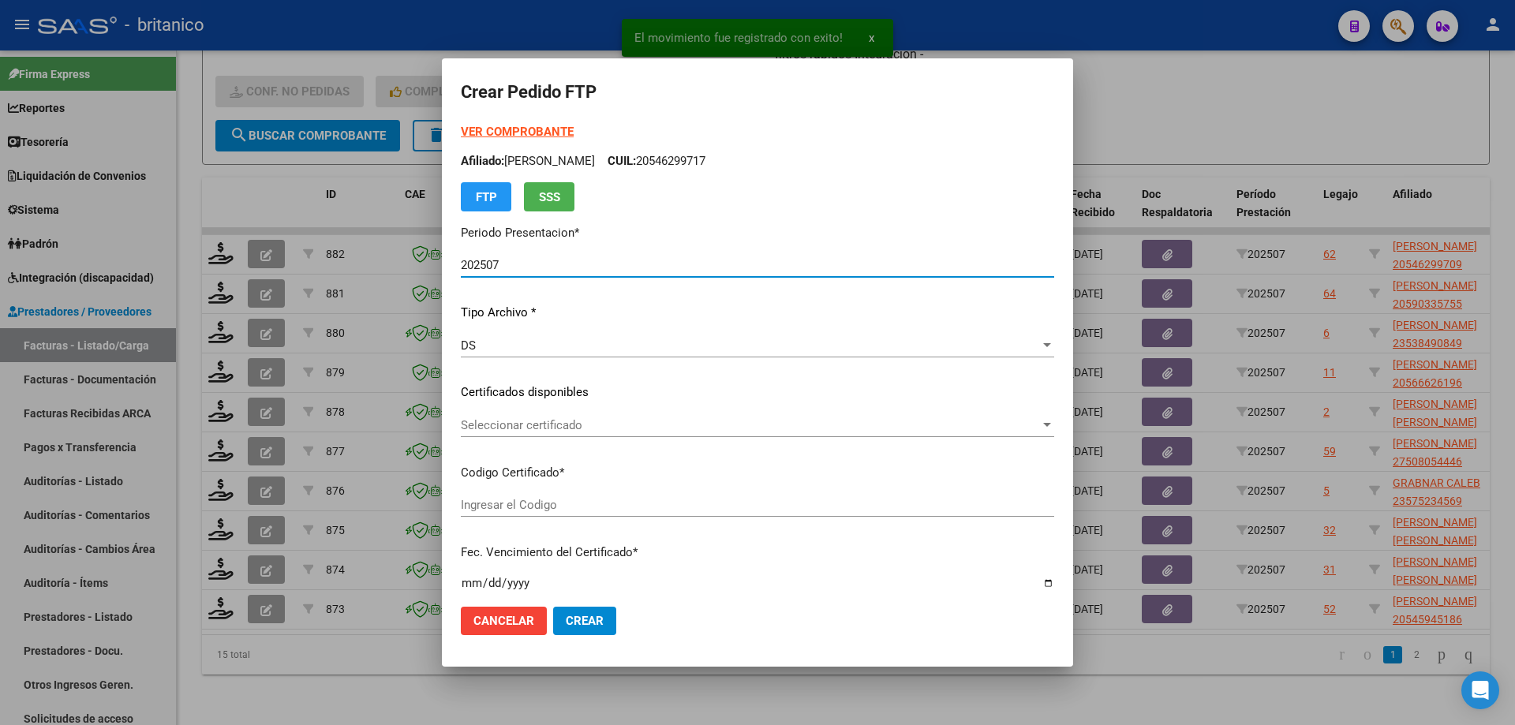
type input "ARG02000546299702018111420251114CIU536"
type input "[DATE]"
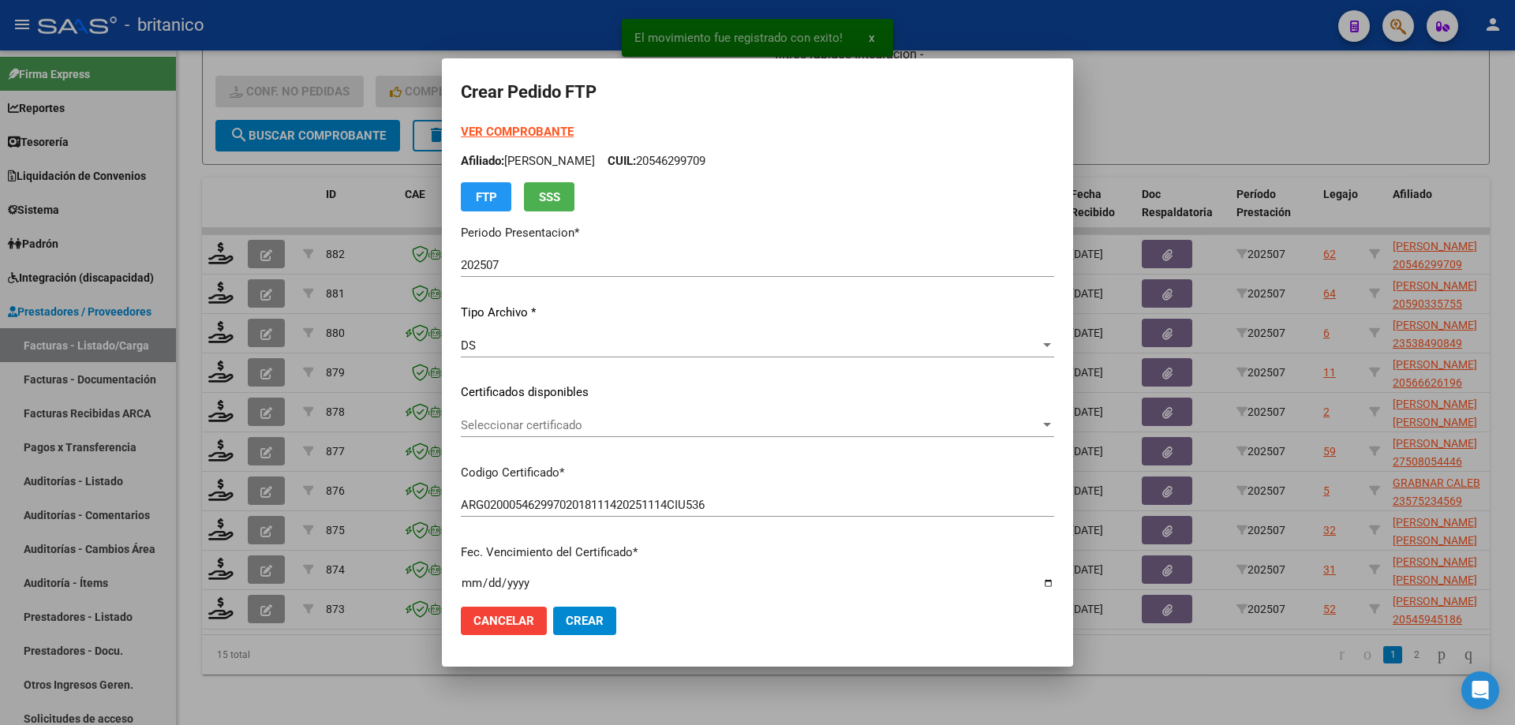
click at [511, 417] on div "Seleccionar certificado Seleccionar certificado" at bounding box center [757, 426] width 593 height 24
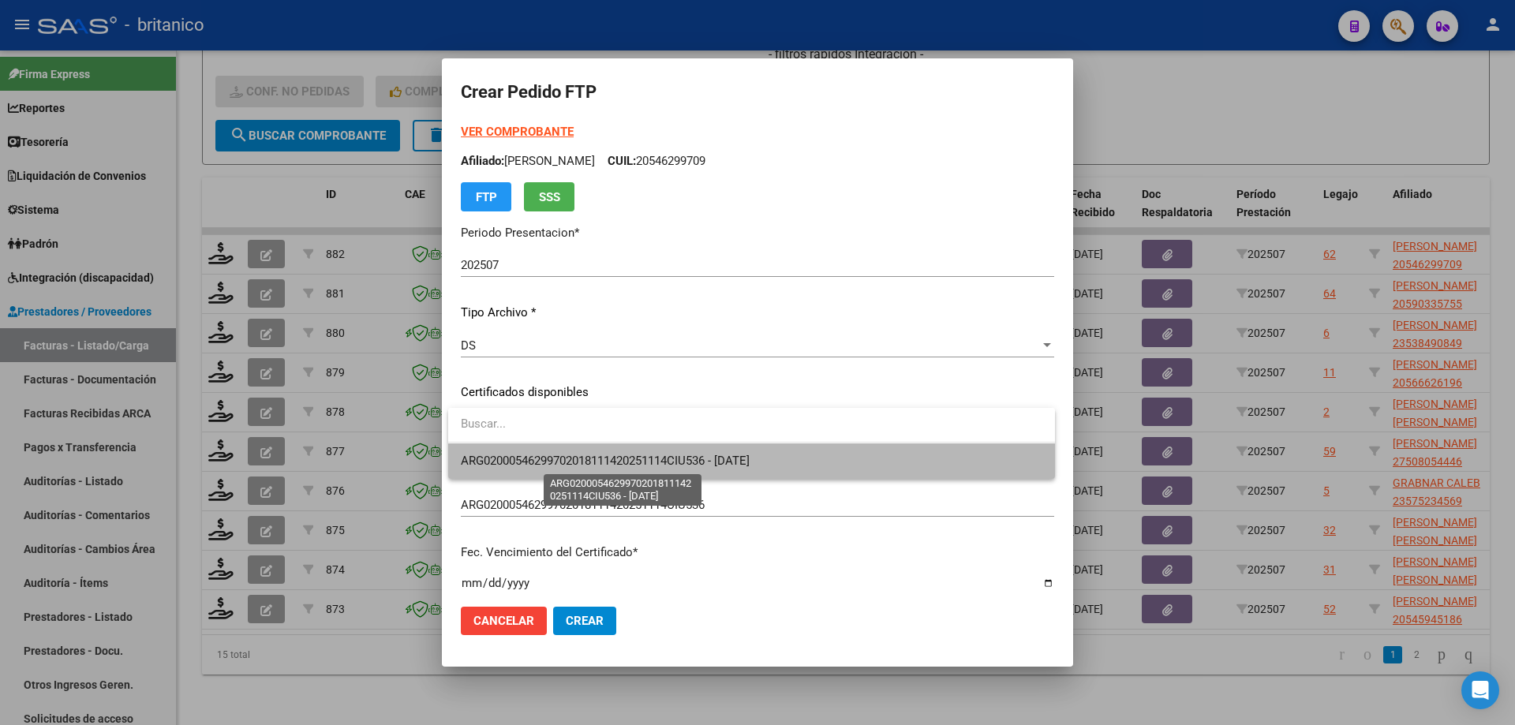
click at [605, 459] on span "ARG02000546299702018111420251114CIU536 - [DATE]" at bounding box center [605, 461] width 289 height 14
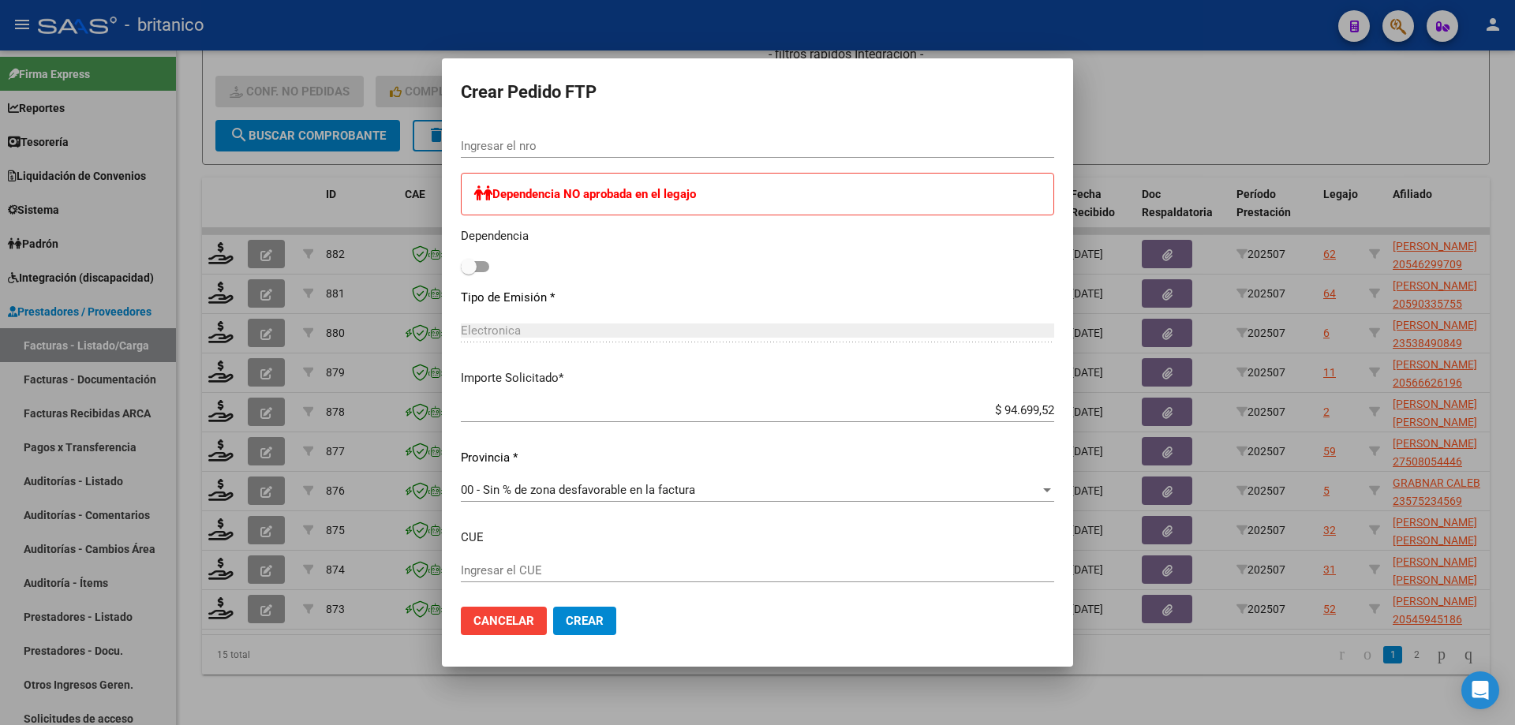
scroll to position [850, 0]
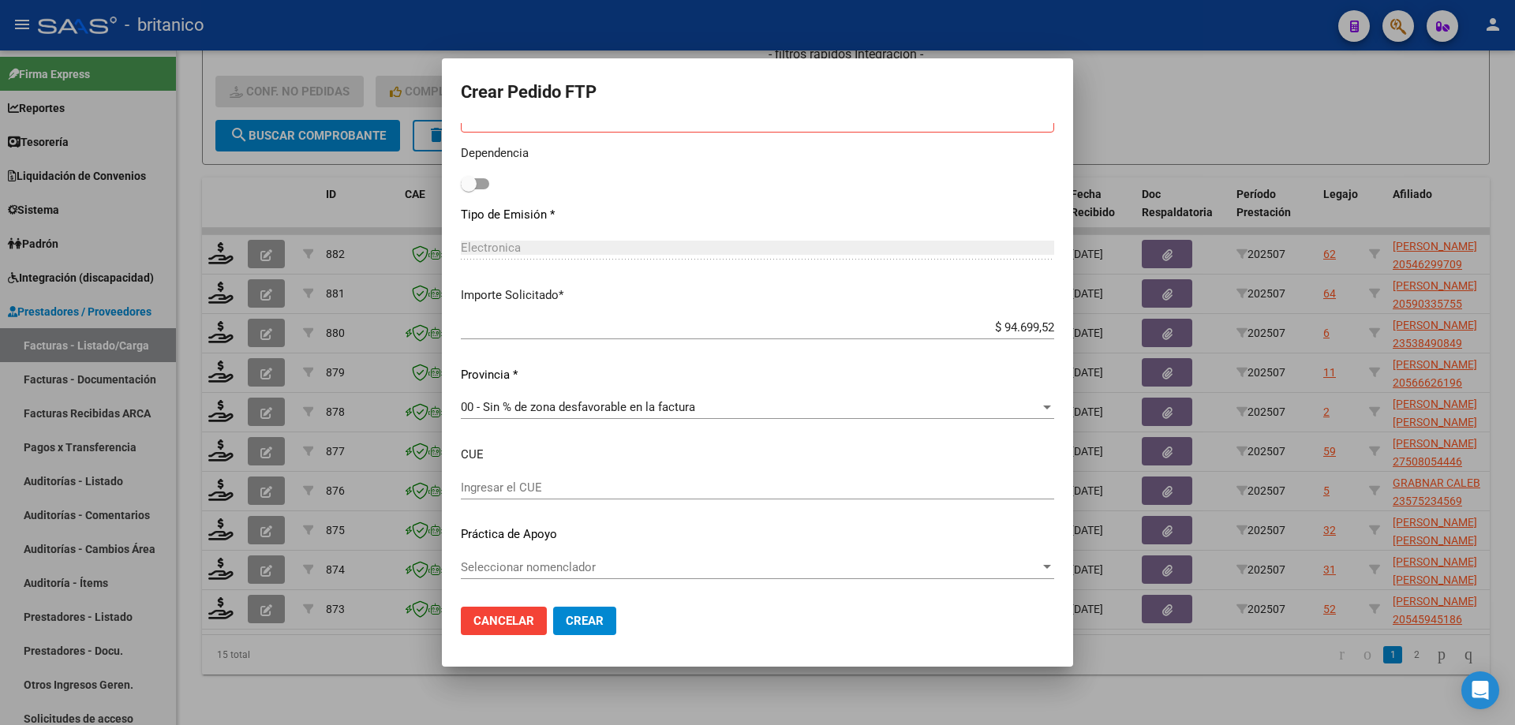
click at [556, 559] on div "Seleccionar nomenclador Seleccionar nomenclador" at bounding box center [757, 568] width 593 height 24
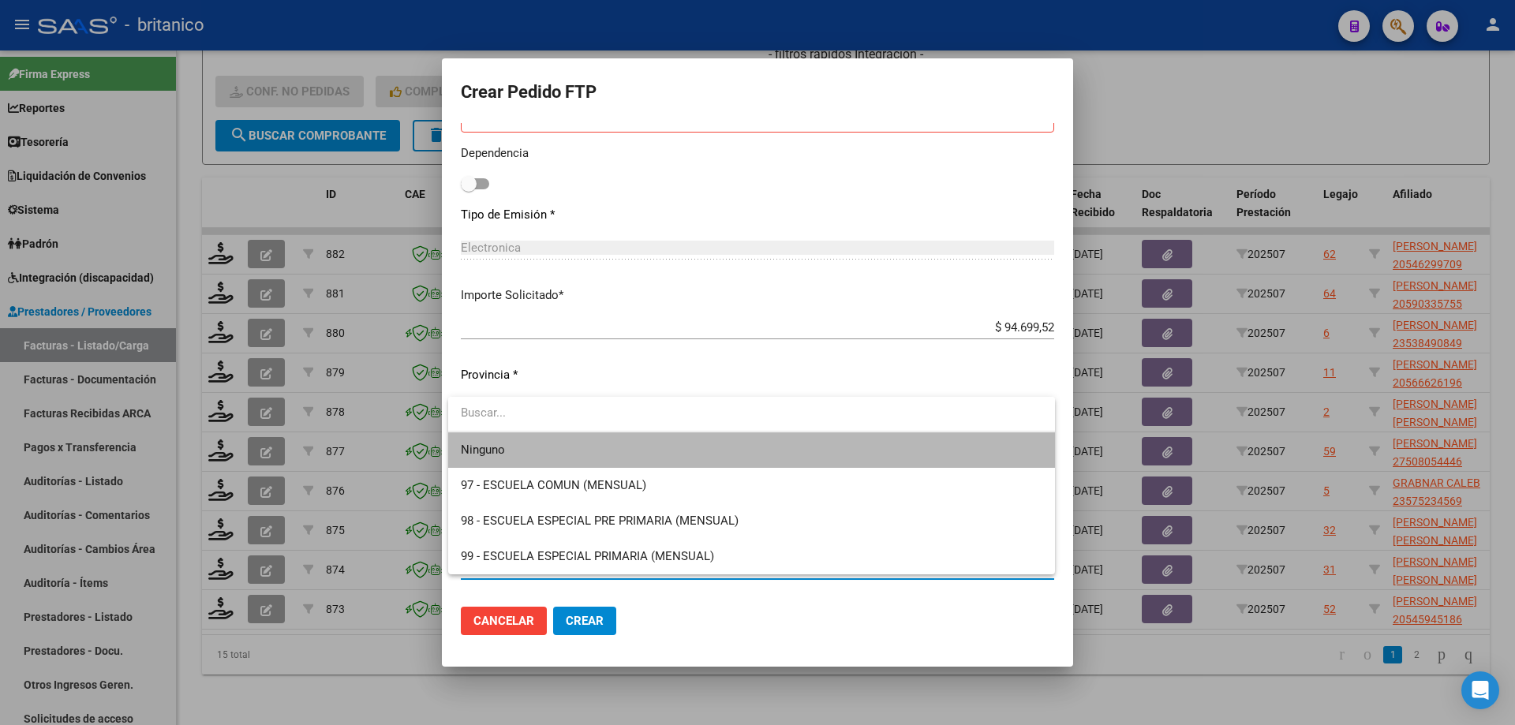
click at [512, 444] on span "Ninguno" at bounding box center [752, 450] width 582 height 36
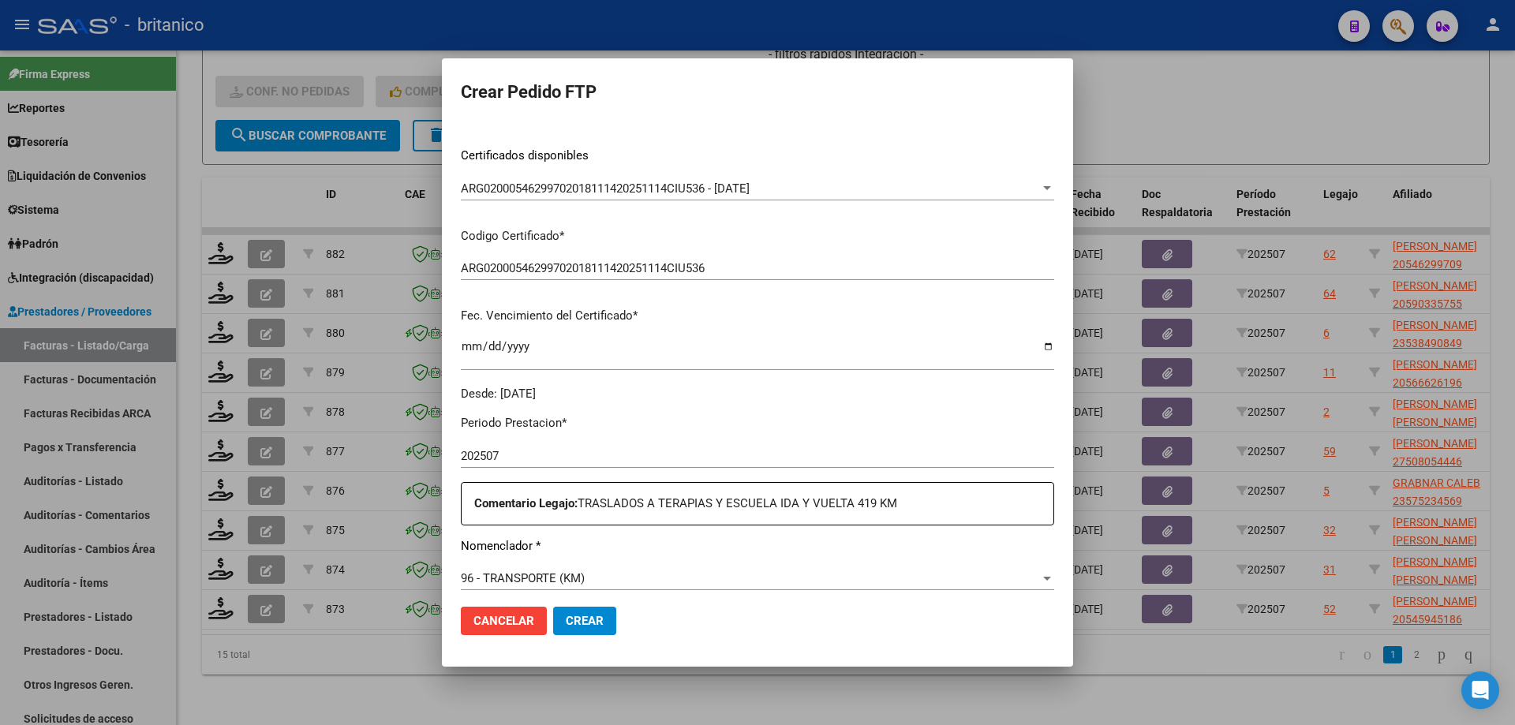
scroll to position [0, 0]
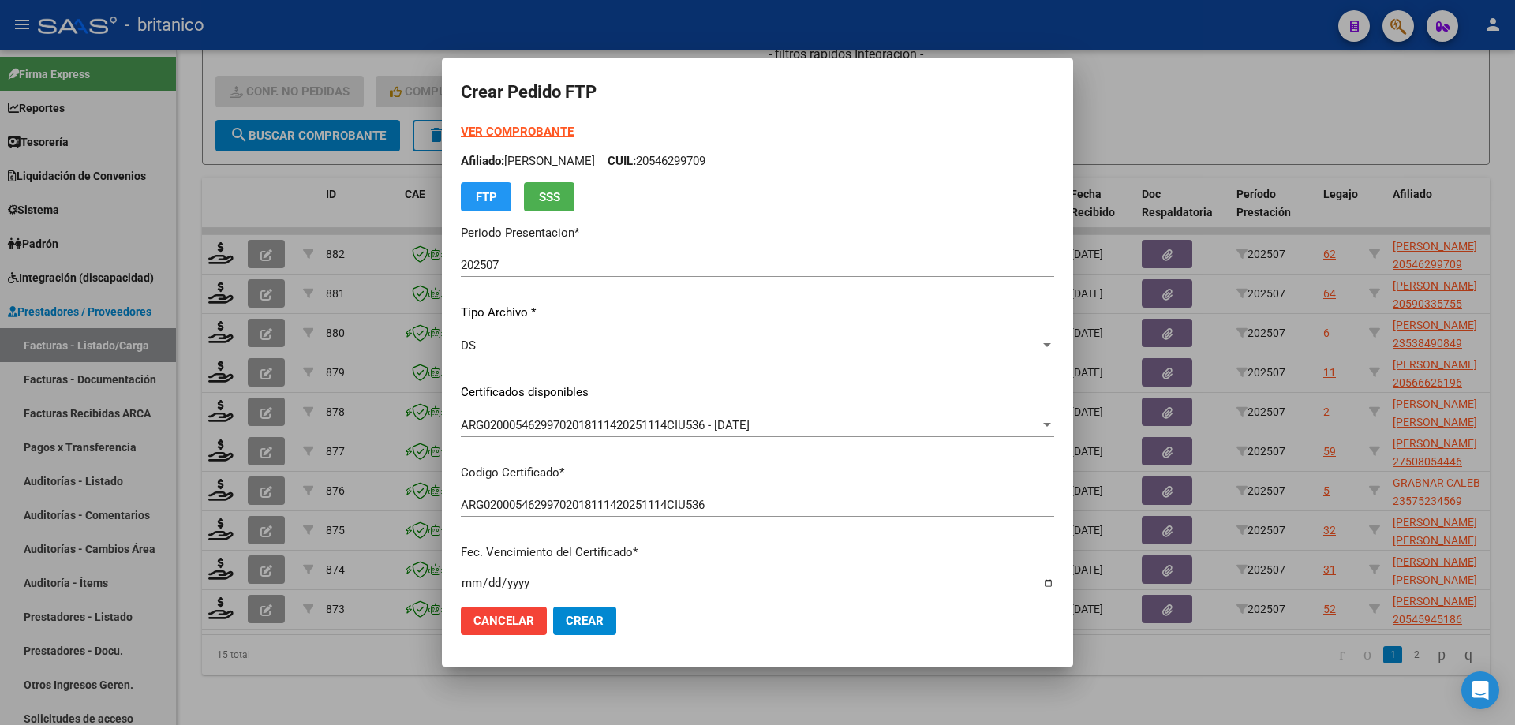
click at [500, 132] on strong "VER COMPROBANTE" at bounding box center [517, 132] width 113 height 14
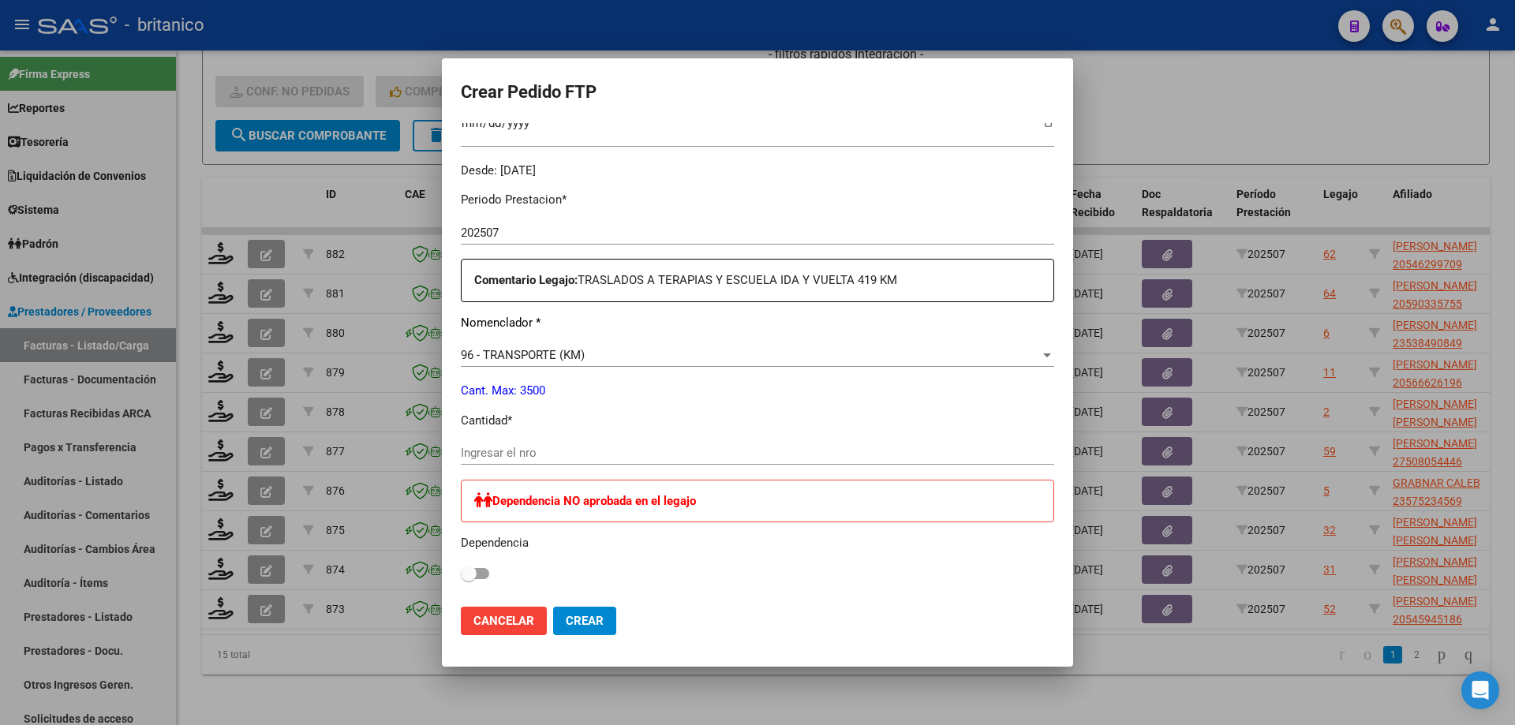
scroll to position [631, 0]
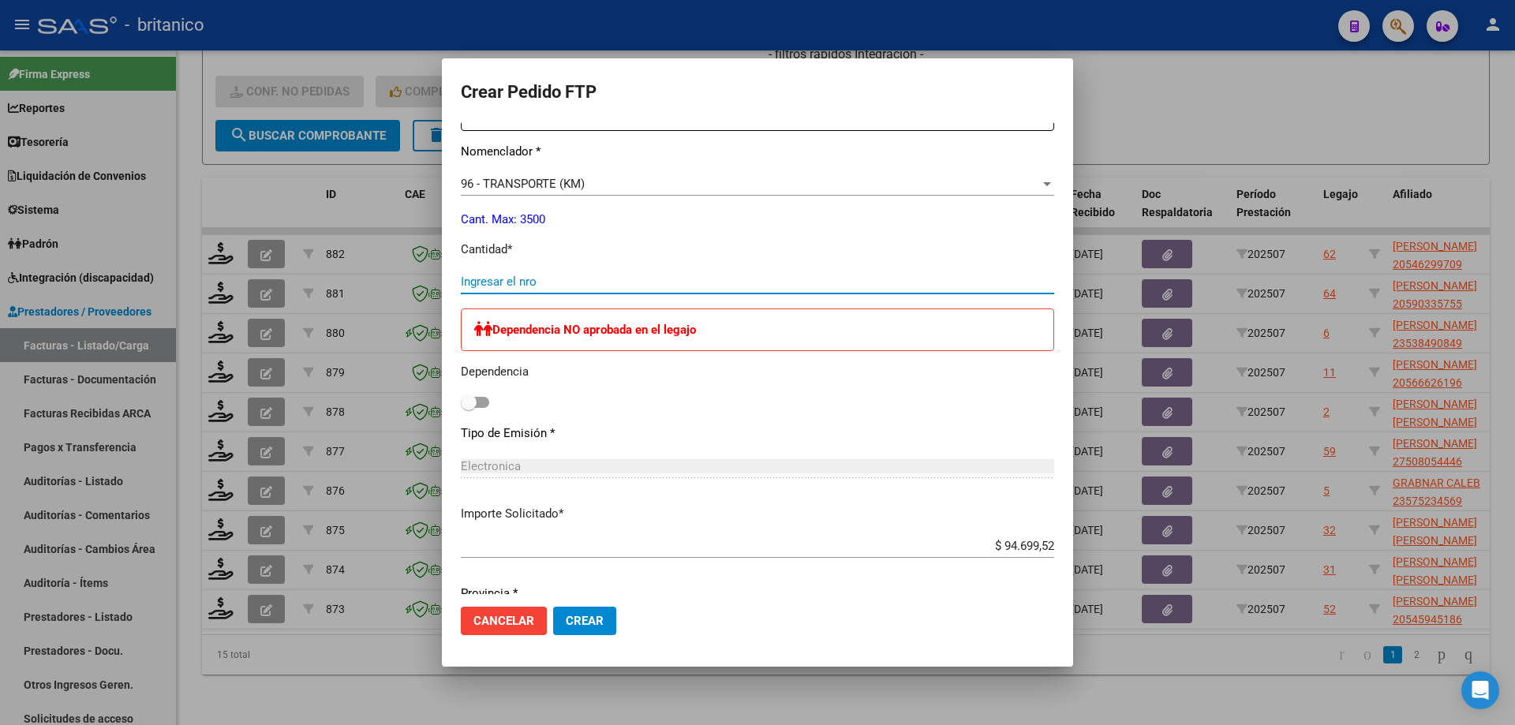
click at [556, 279] on input "Ingresar el nro" at bounding box center [757, 282] width 593 height 14
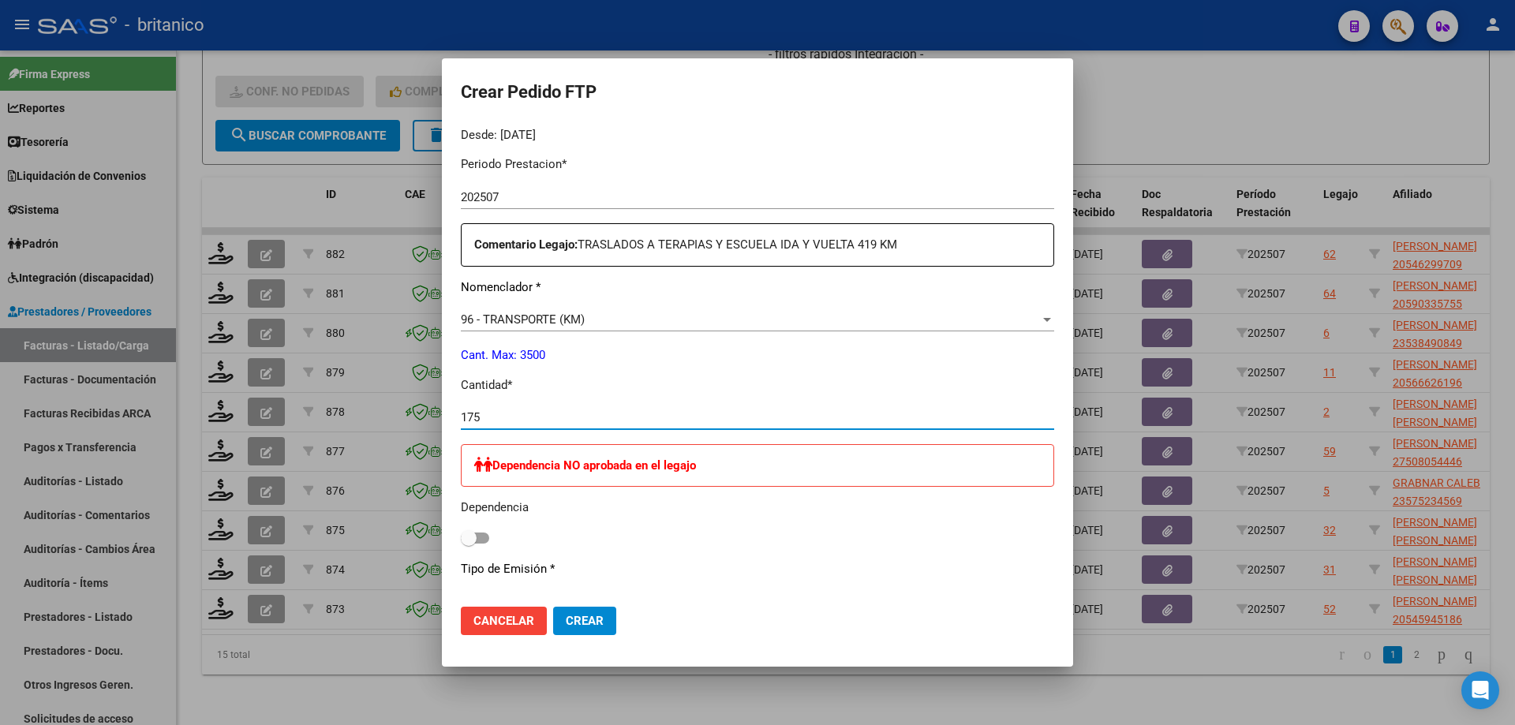
scroll to position [552, 0]
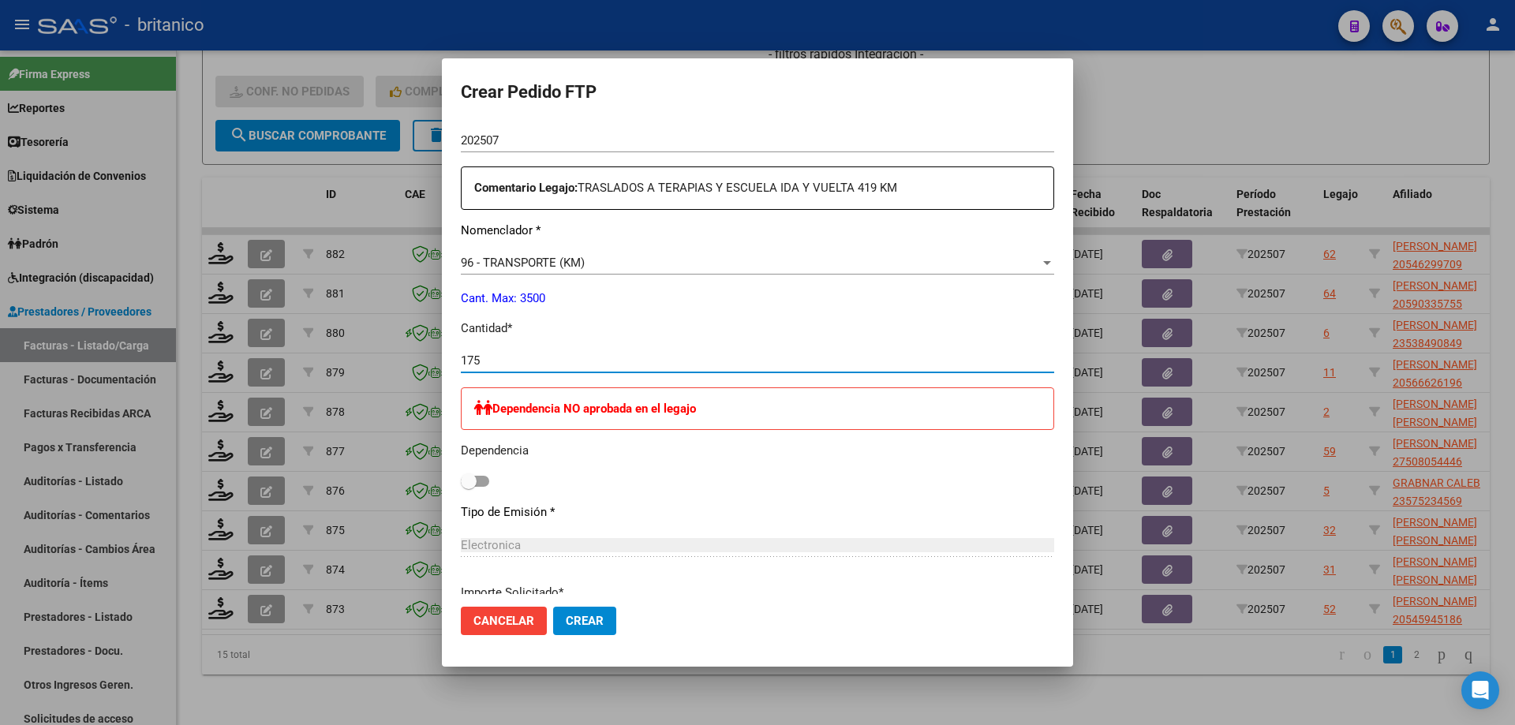
type input "175"
click at [585, 621] on span "Crear" at bounding box center [585, 621] width 38 height 14
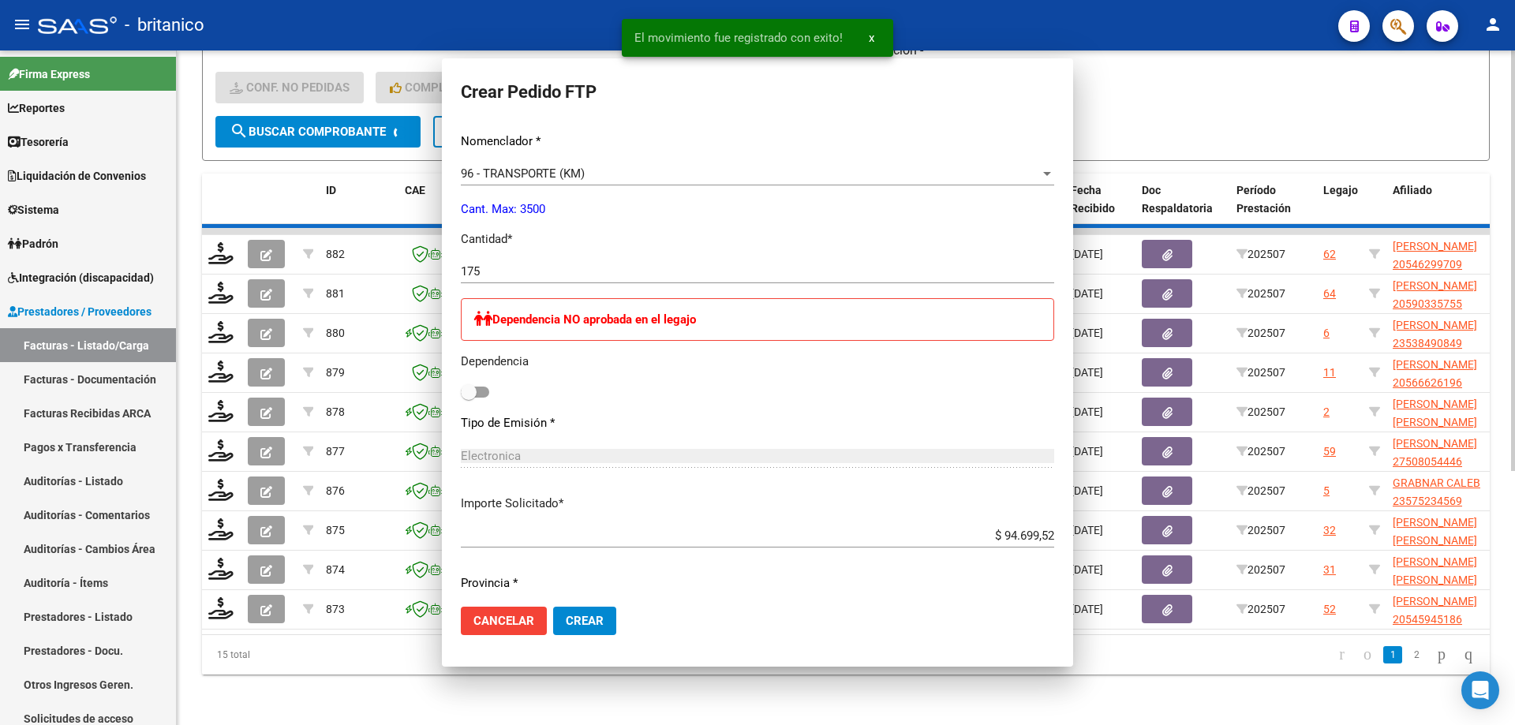
scroll to position [0, 0]
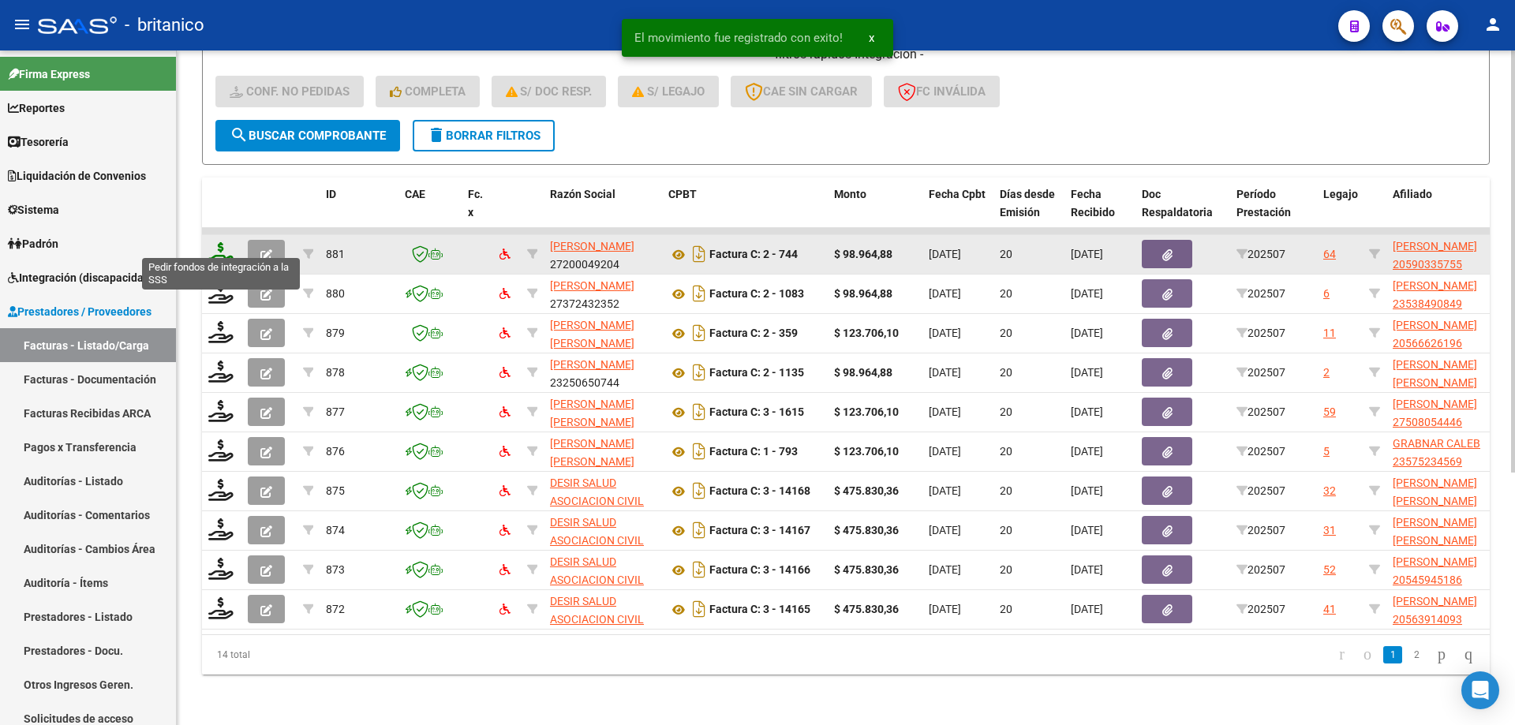
click at [212, 242] on icon at bounding box center [220, 253] width 25 height 22
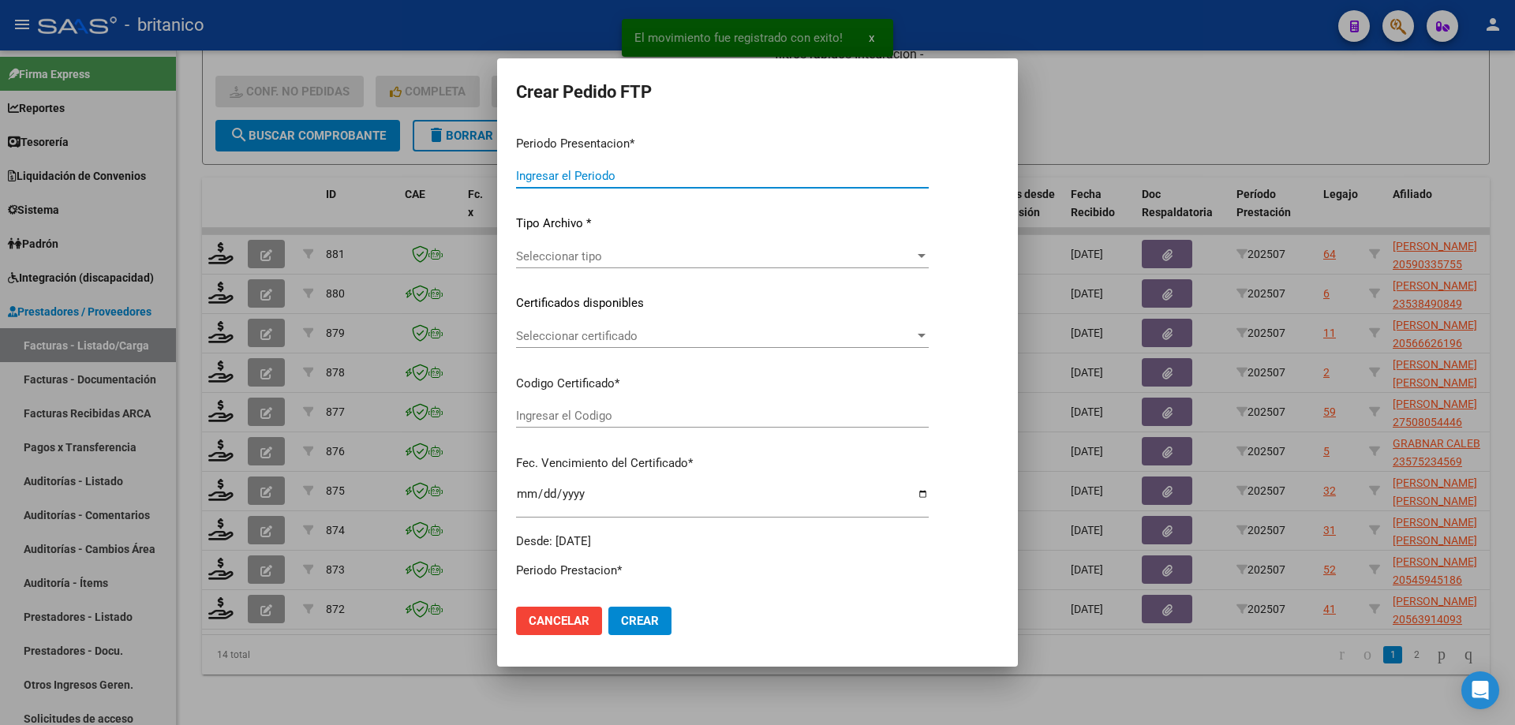
type input "202507"
type input "$ 98.964,88"
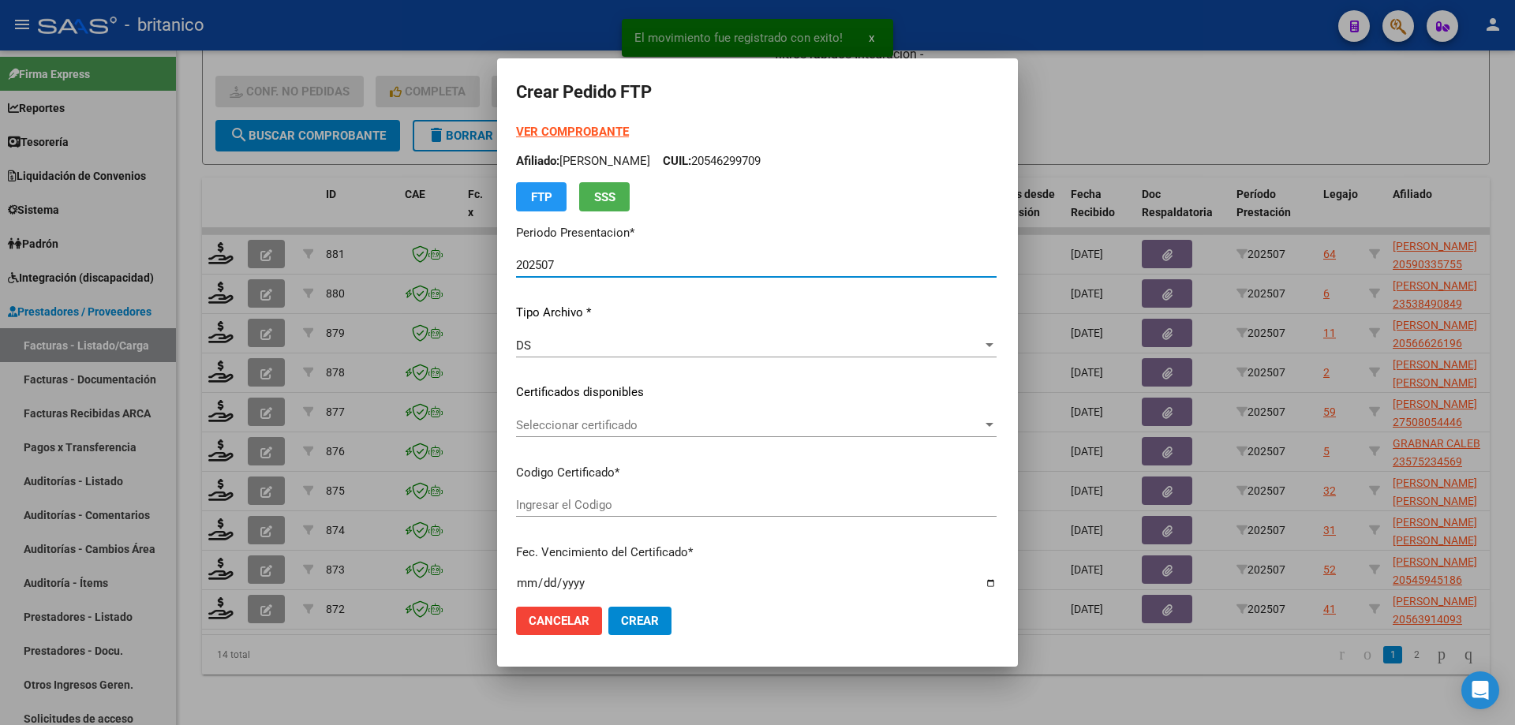
type input "ARG02000590335752025021420280214CIU13650"
type input "[DATE]"
click at [560, 425] on span "Seleccionar certificado" at bounding box center [733, 425] width 435 height 14
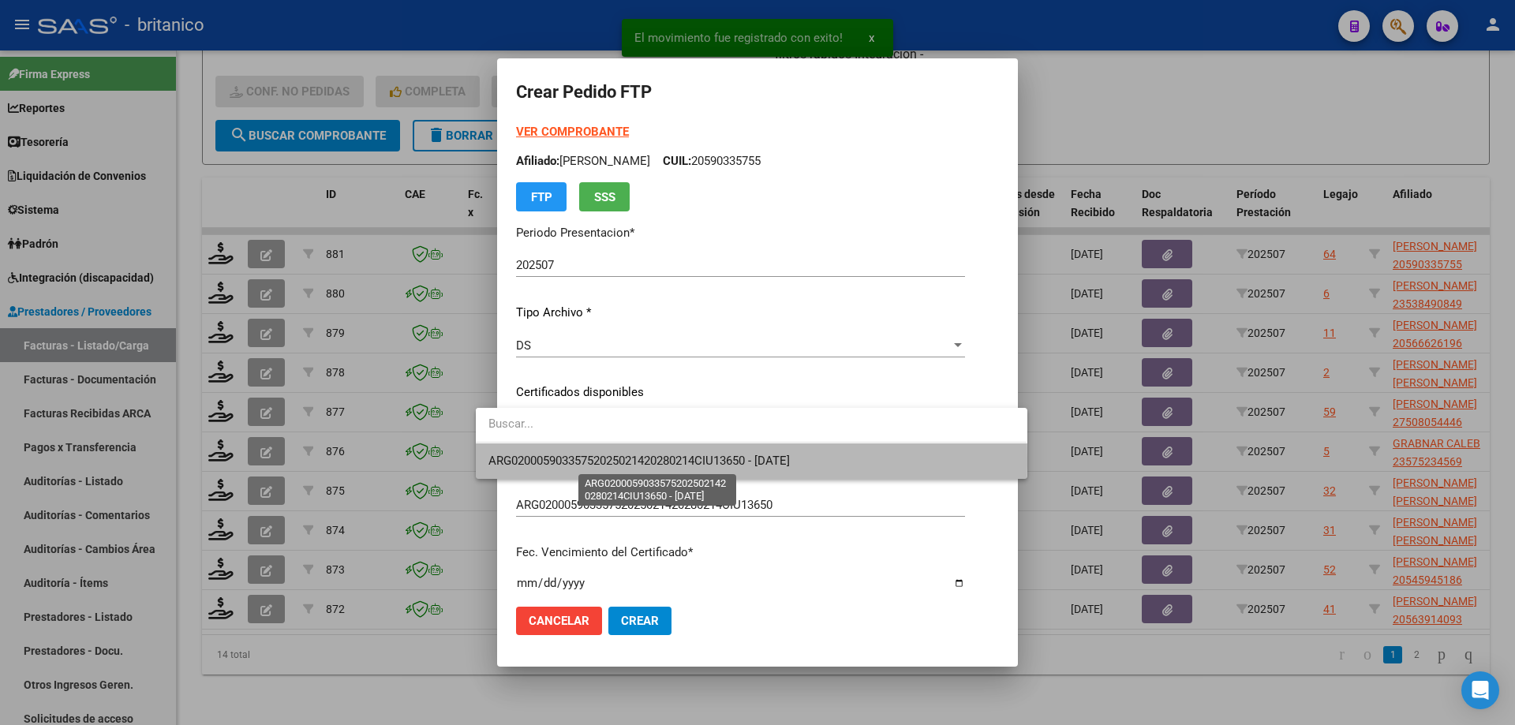
click at [634, 459] on span "ARG02000590335752025021420280214CIU13650 - [DATE]" at bounding box center [638, 461] width 301 height 14
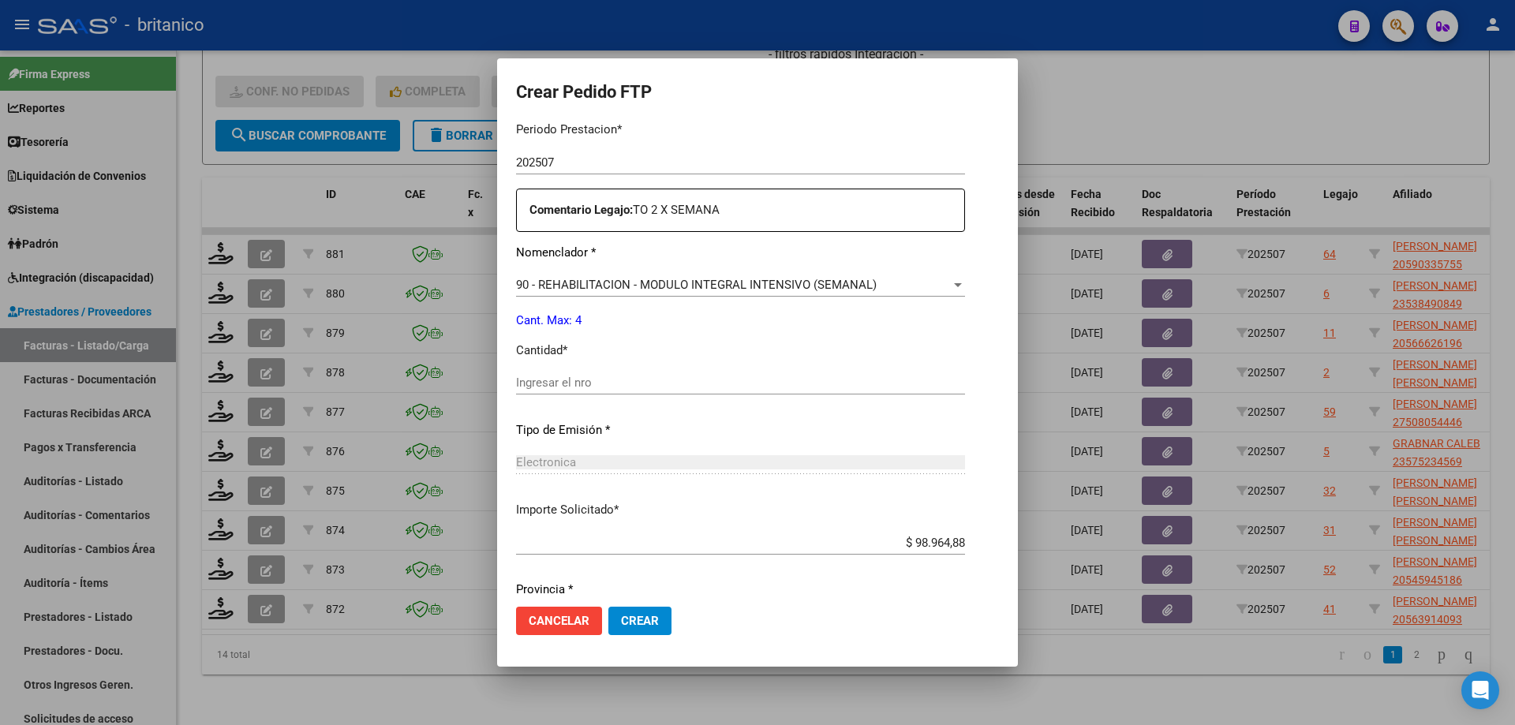
scroll to position [552, 0]
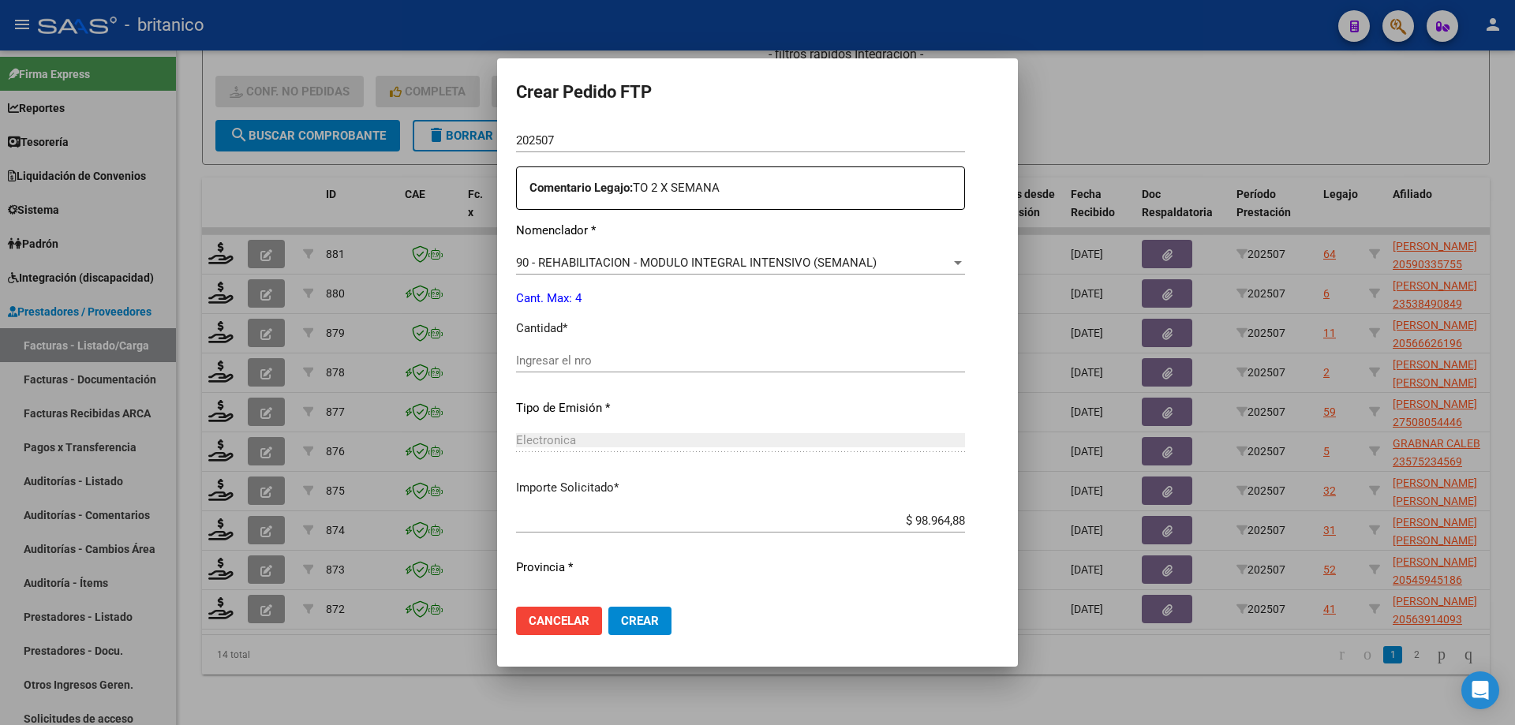
click at [593, 349] on div "Ingresar el nro" at bounding box center [740, 361] width 449 height 24
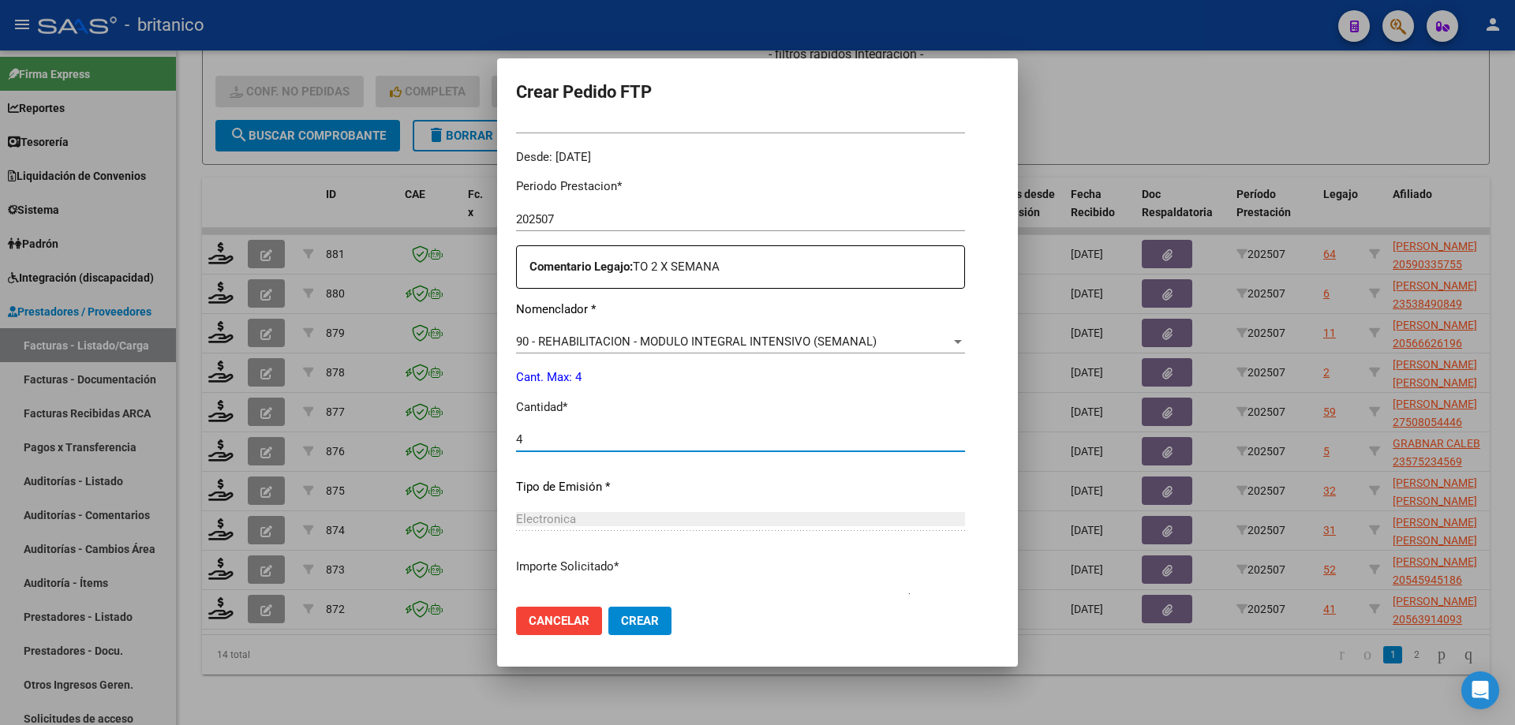
scroll to position [586, 0]
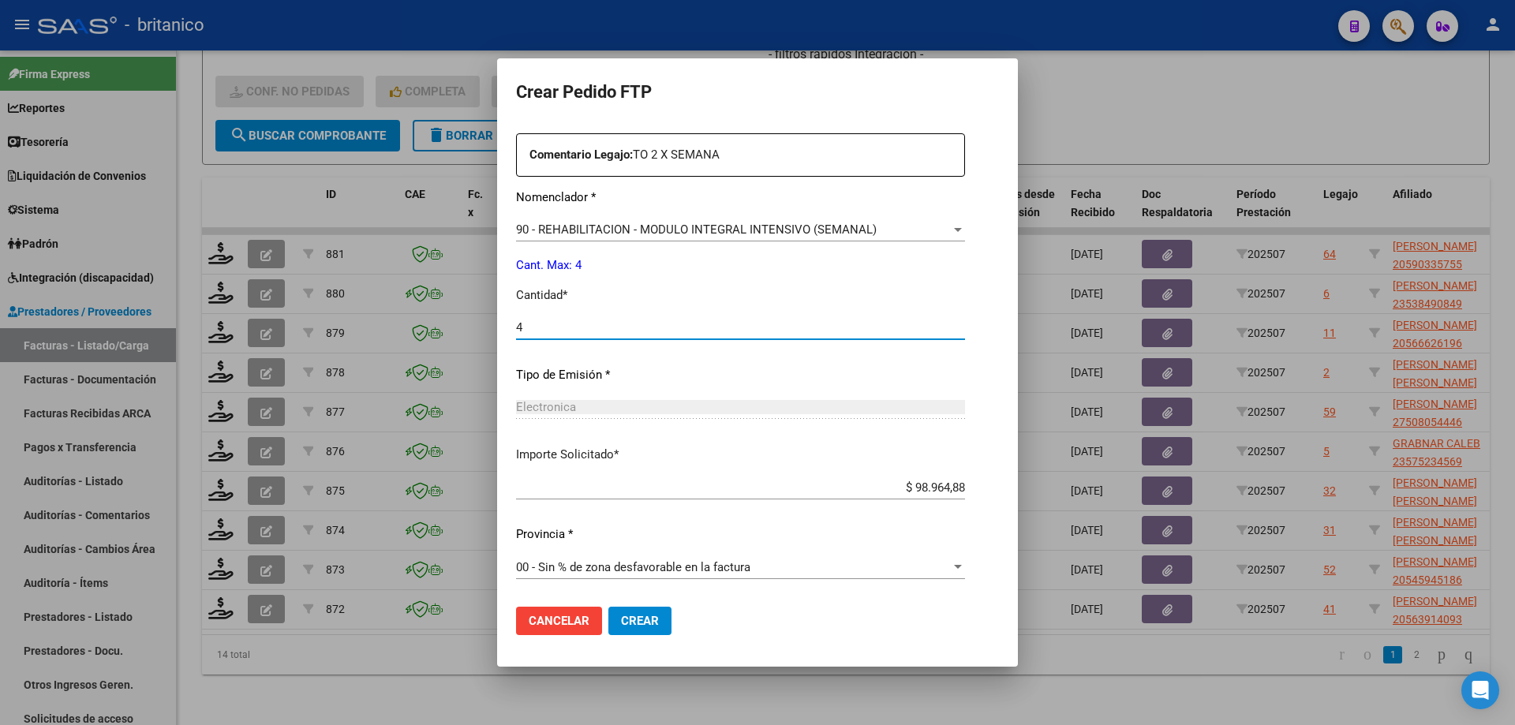
type input "4"
click at [613, 613] on button "Crear" at bounding box center [639, 621] width 63 height 28
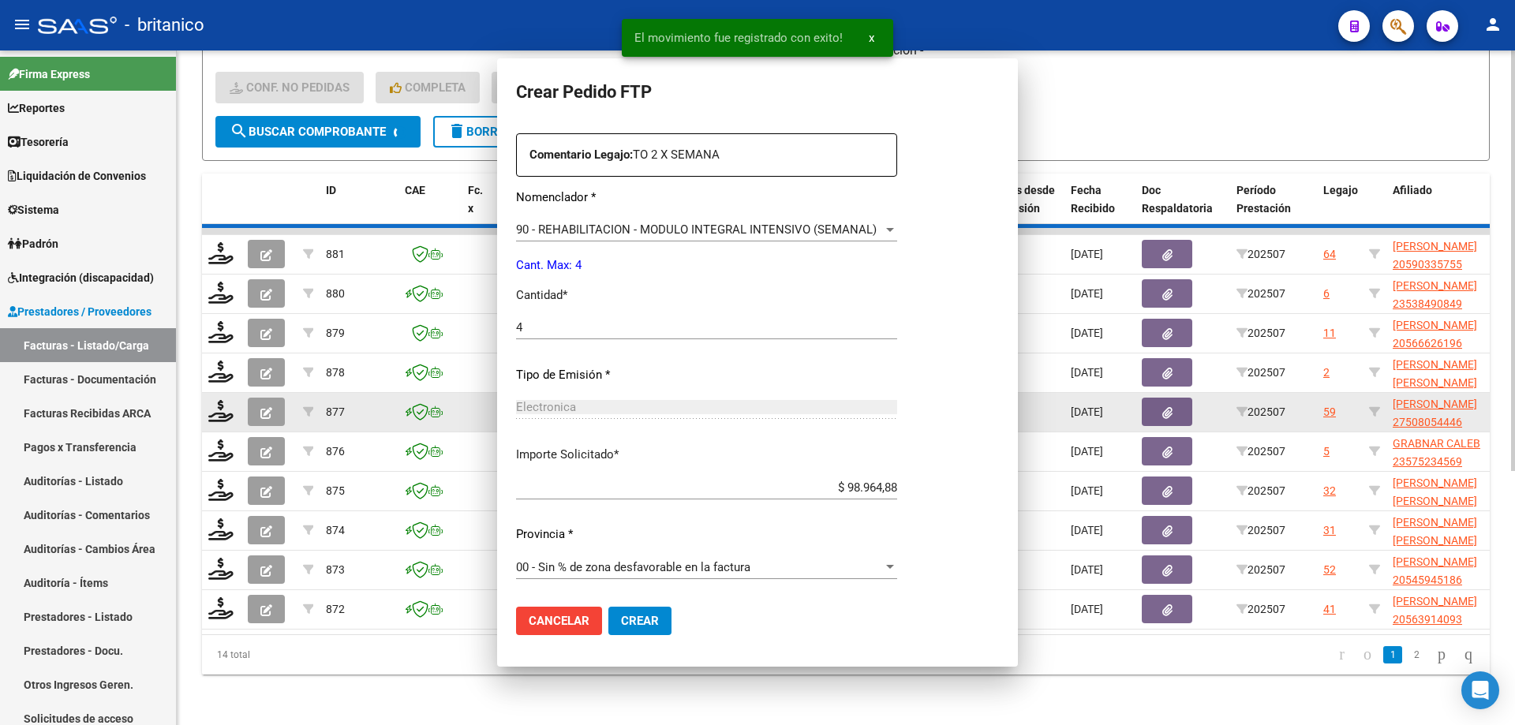
scroll to position [0, 0]
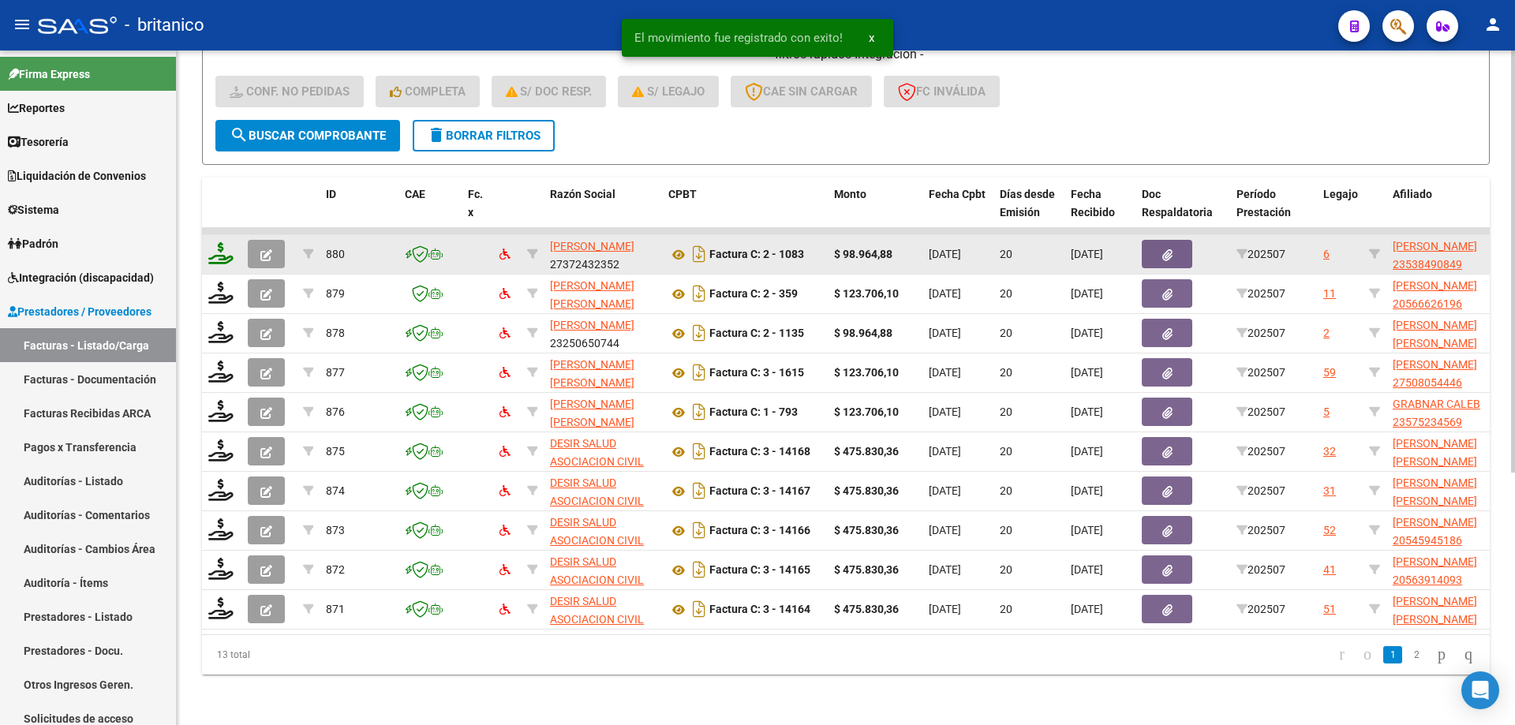
click at [216, 242] on icon at bounding box center [220, 253] width 25 height 22
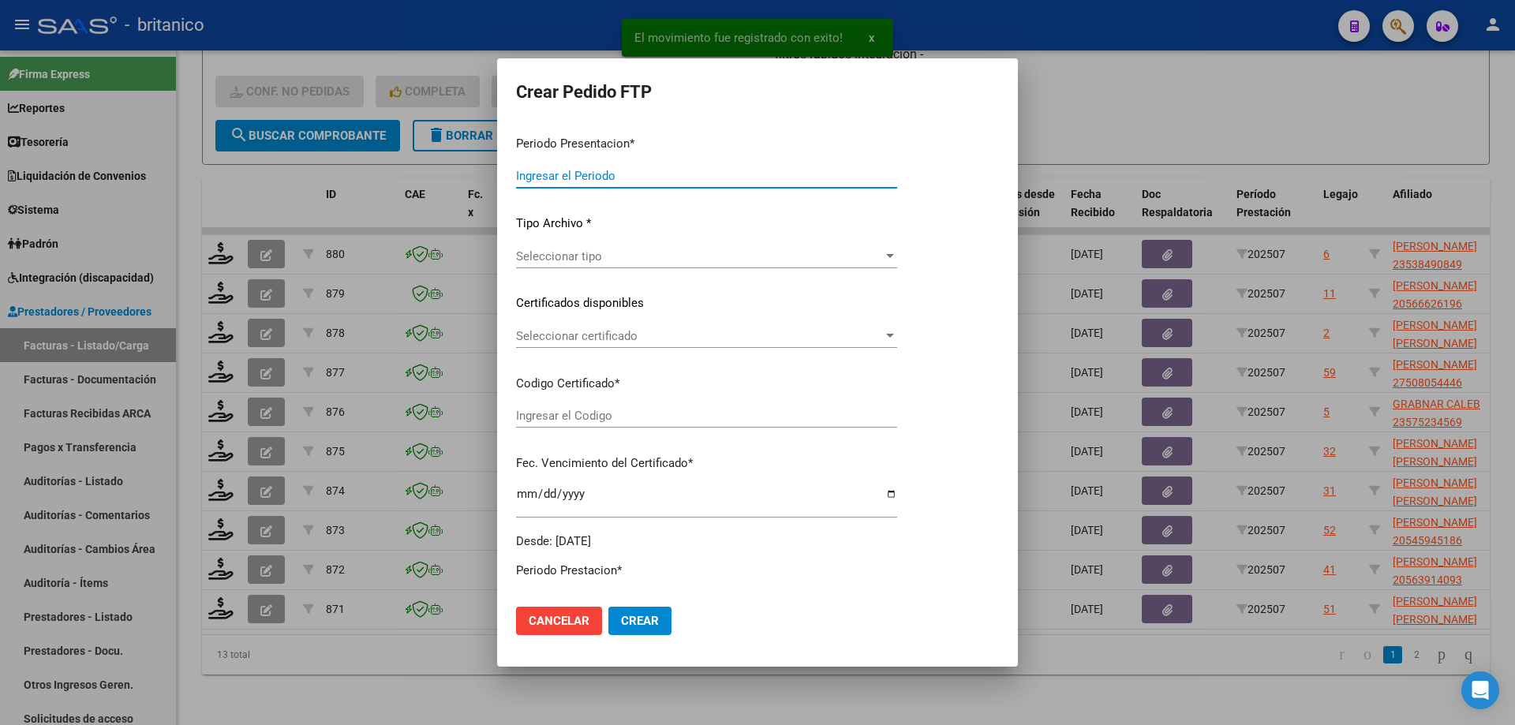
type input "202507"
type input "$ 98.964,88"
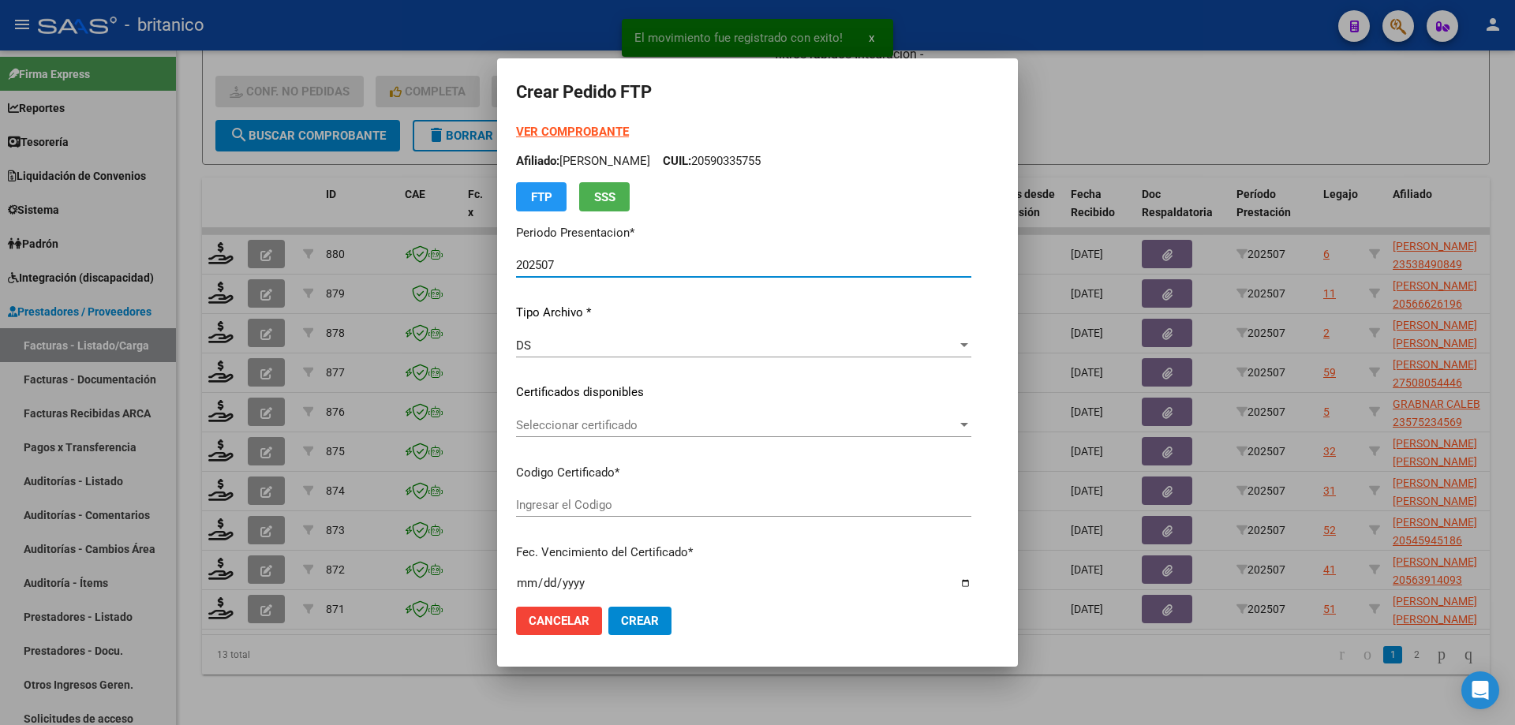
type input "ARG020005384908420191010-20241010BS427"
type input "[DATE]"
click at [702, 426] on span "Seleccionar certificado" at bounding box center [736, 425] width 441 height 14
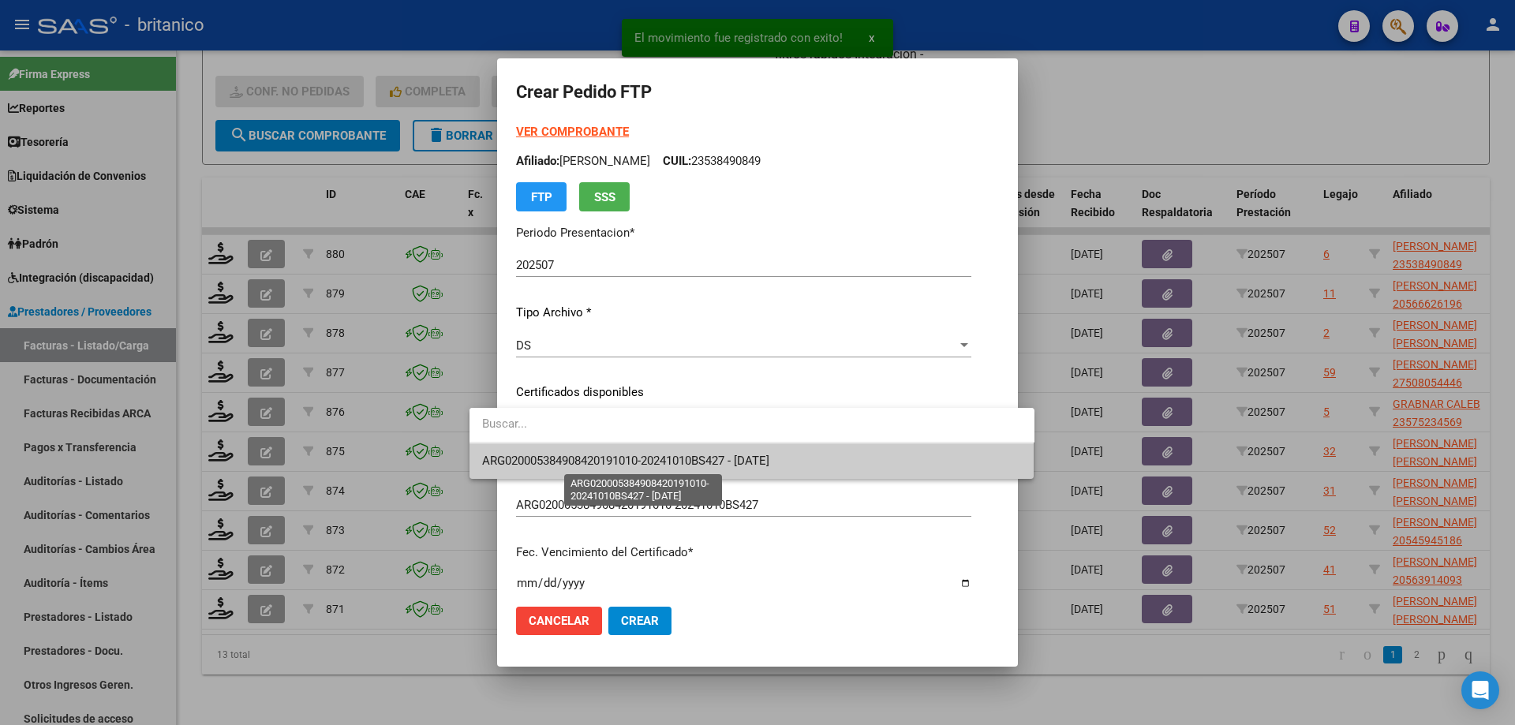
click at [721, 458] on span "ARG020005384908420191010-20241010BS427 - [DATE]" at bounding box center [625, 461] width 287 height 14
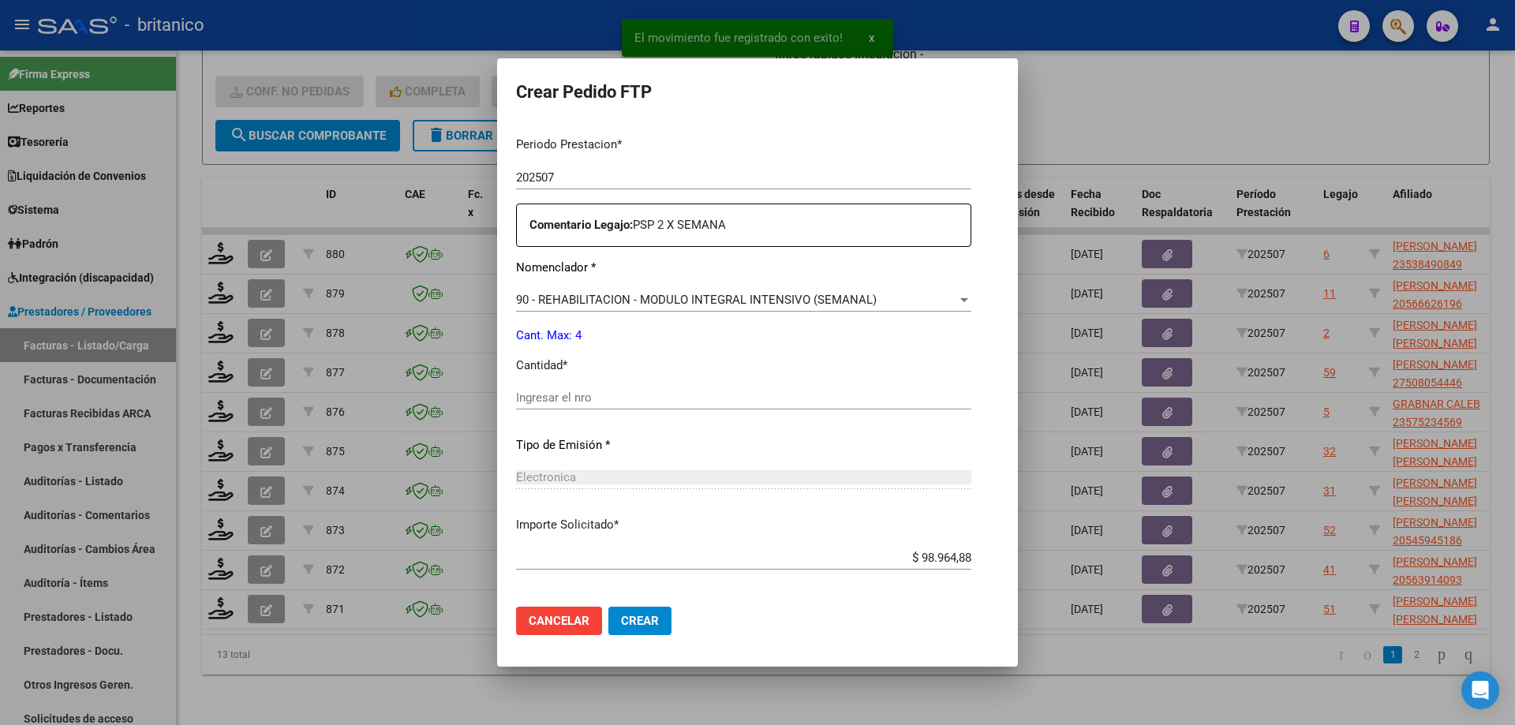
scroll to position [552, 0]
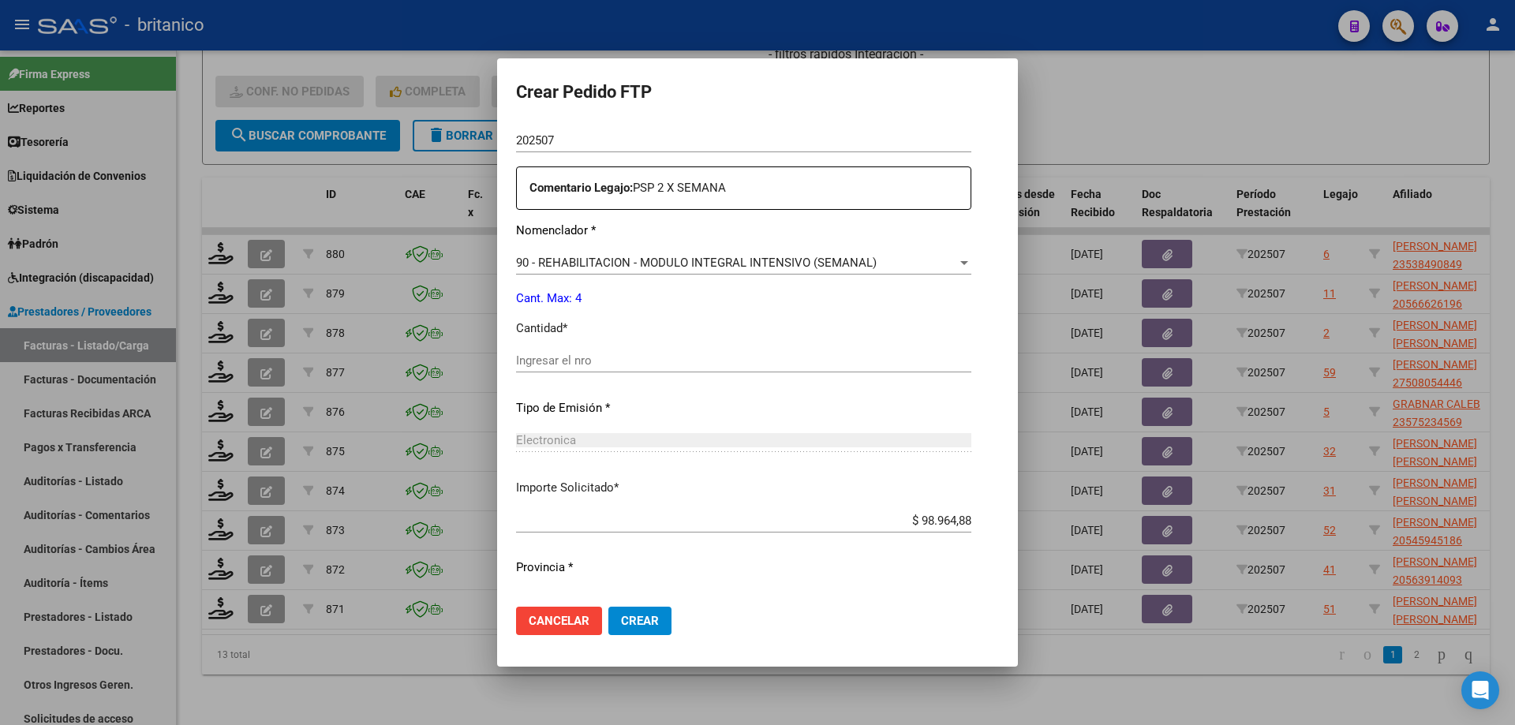
click at [576, 362] on input "Ingresar el nro" at bounding box center [743, 361] width 455 height 14
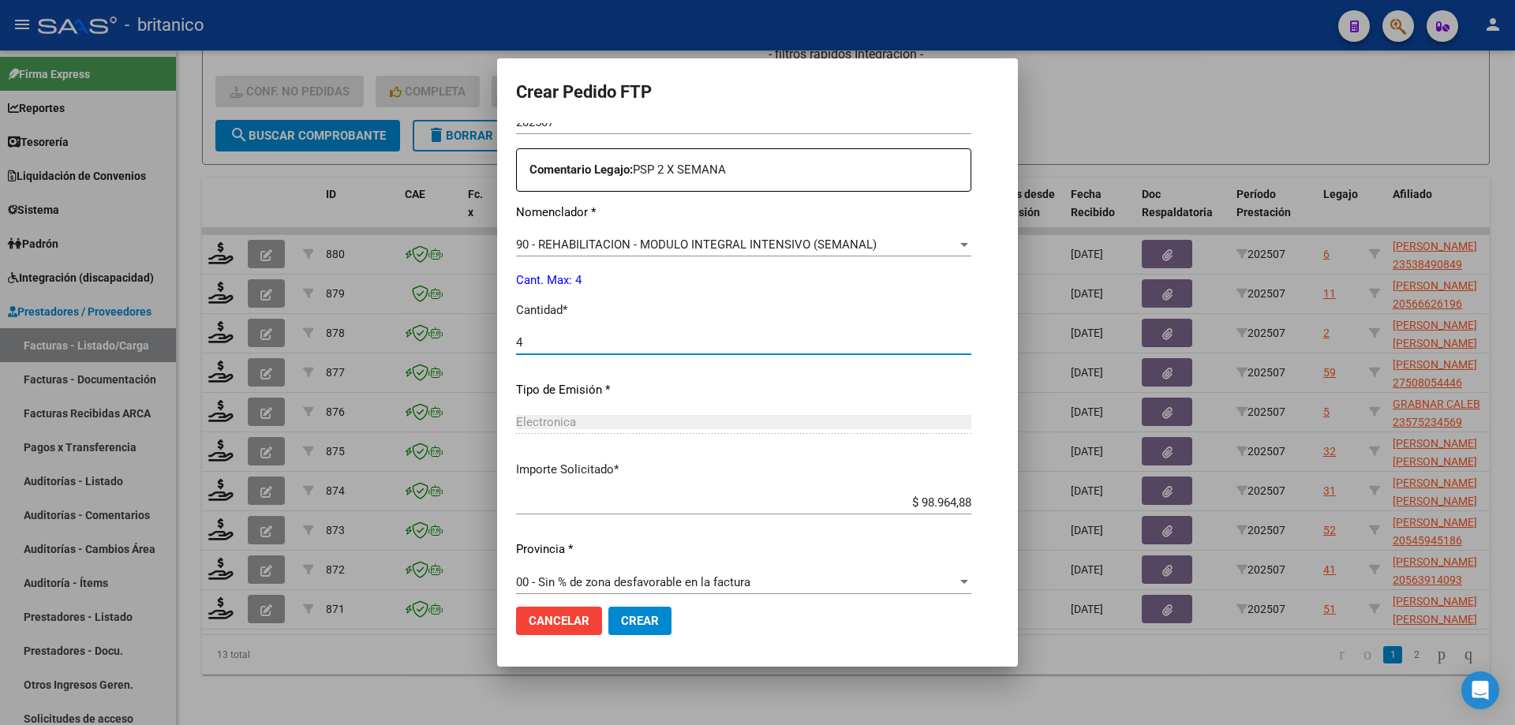
scroll to position [586, 0]
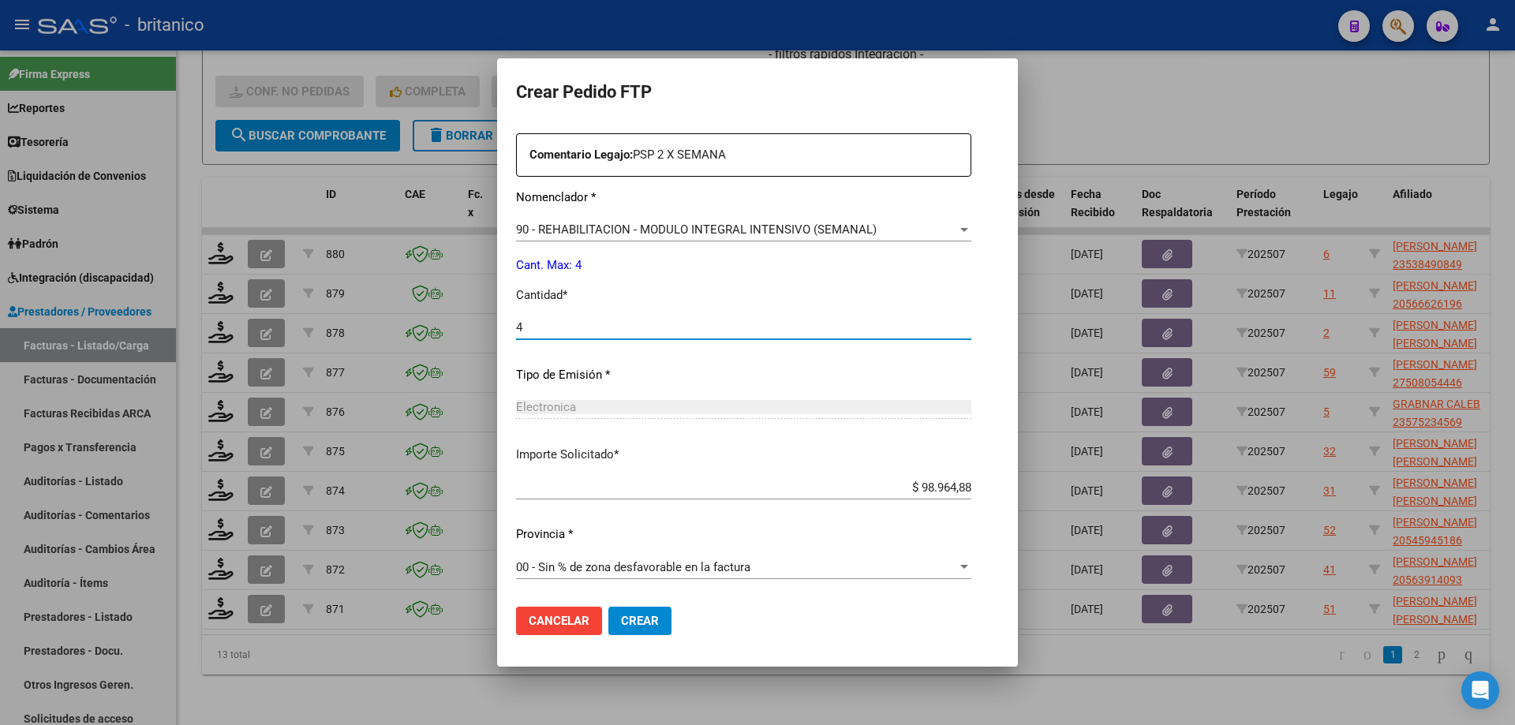
type input "4"
click at [621, 627] on span "Crear" at bounding box center [640, 621] width 38 height 14
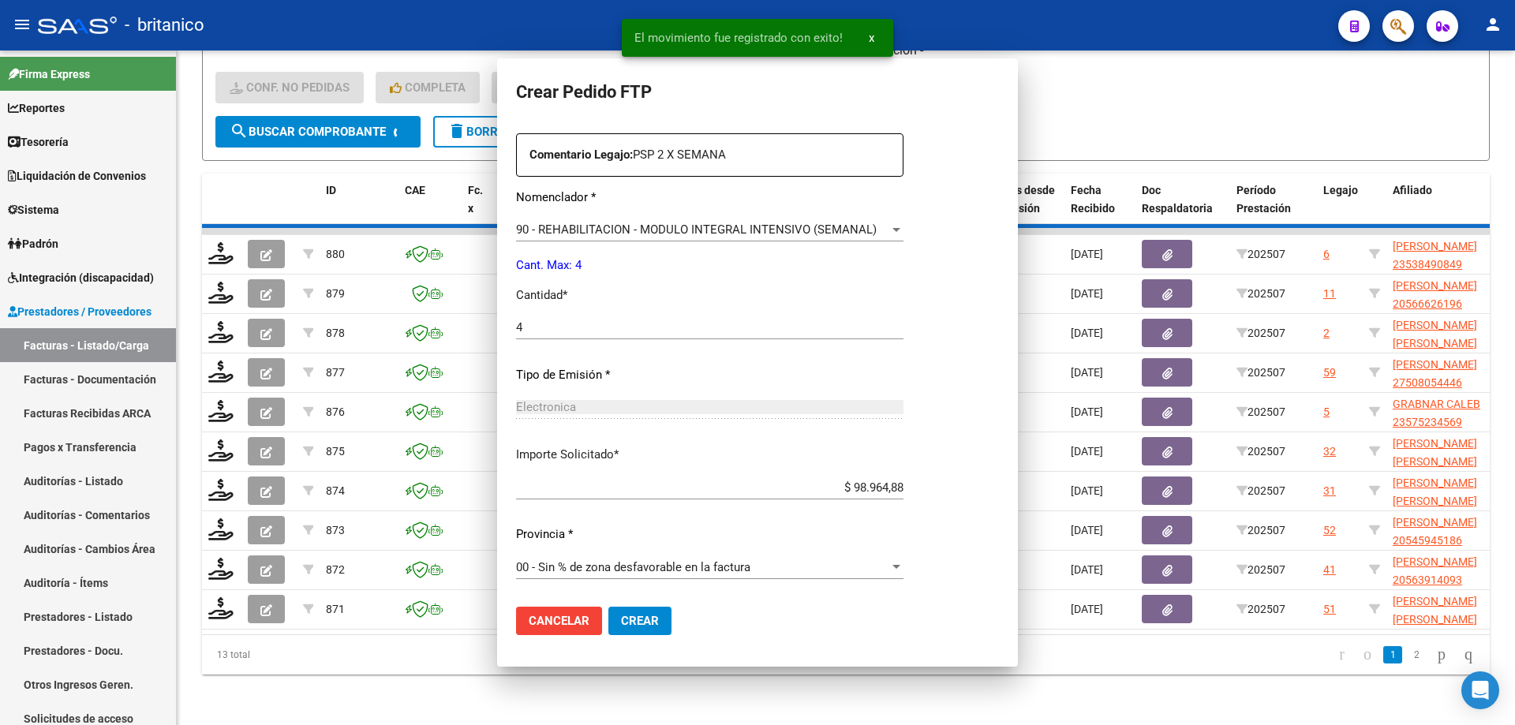
scroll to position [0, 0]
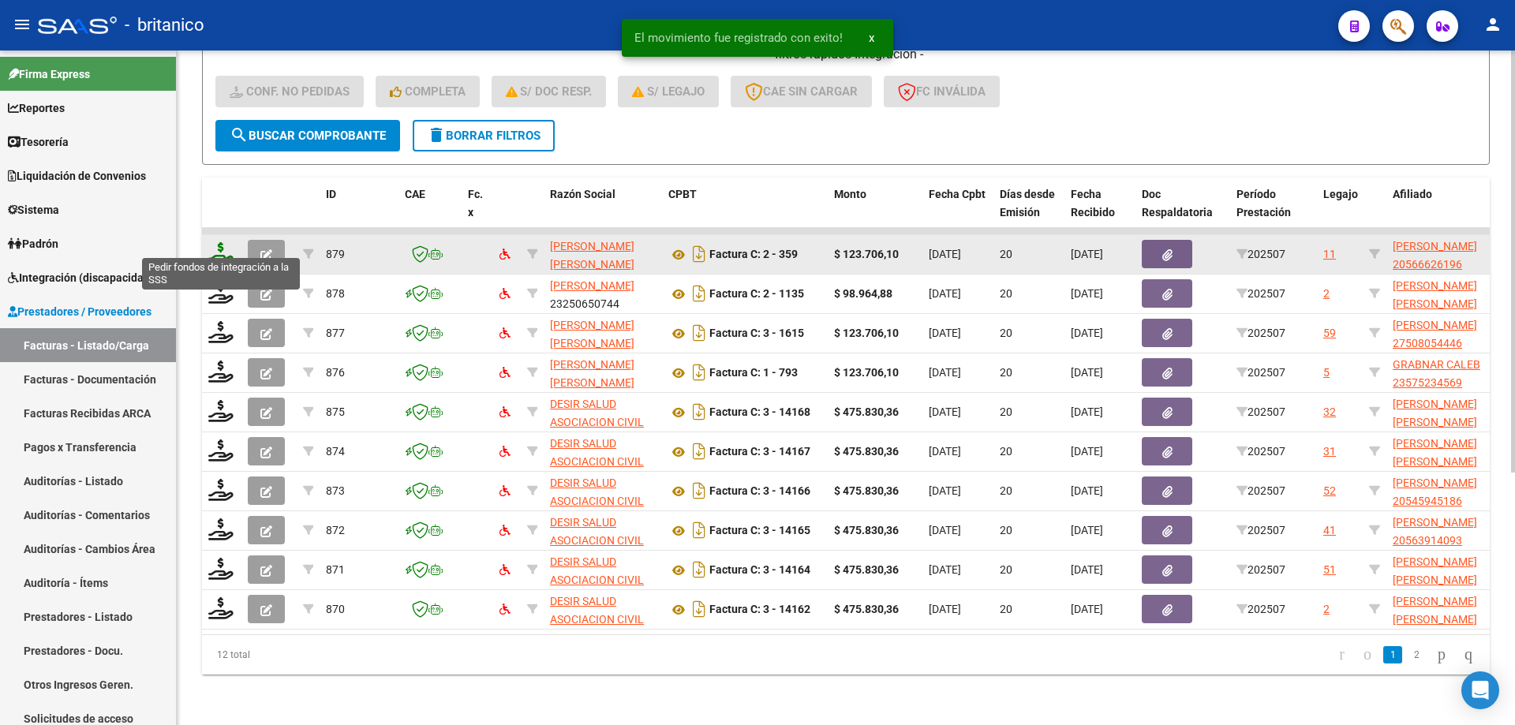
click at [226, 242] on icon at bounding box center [220, 253] width 25 height 22
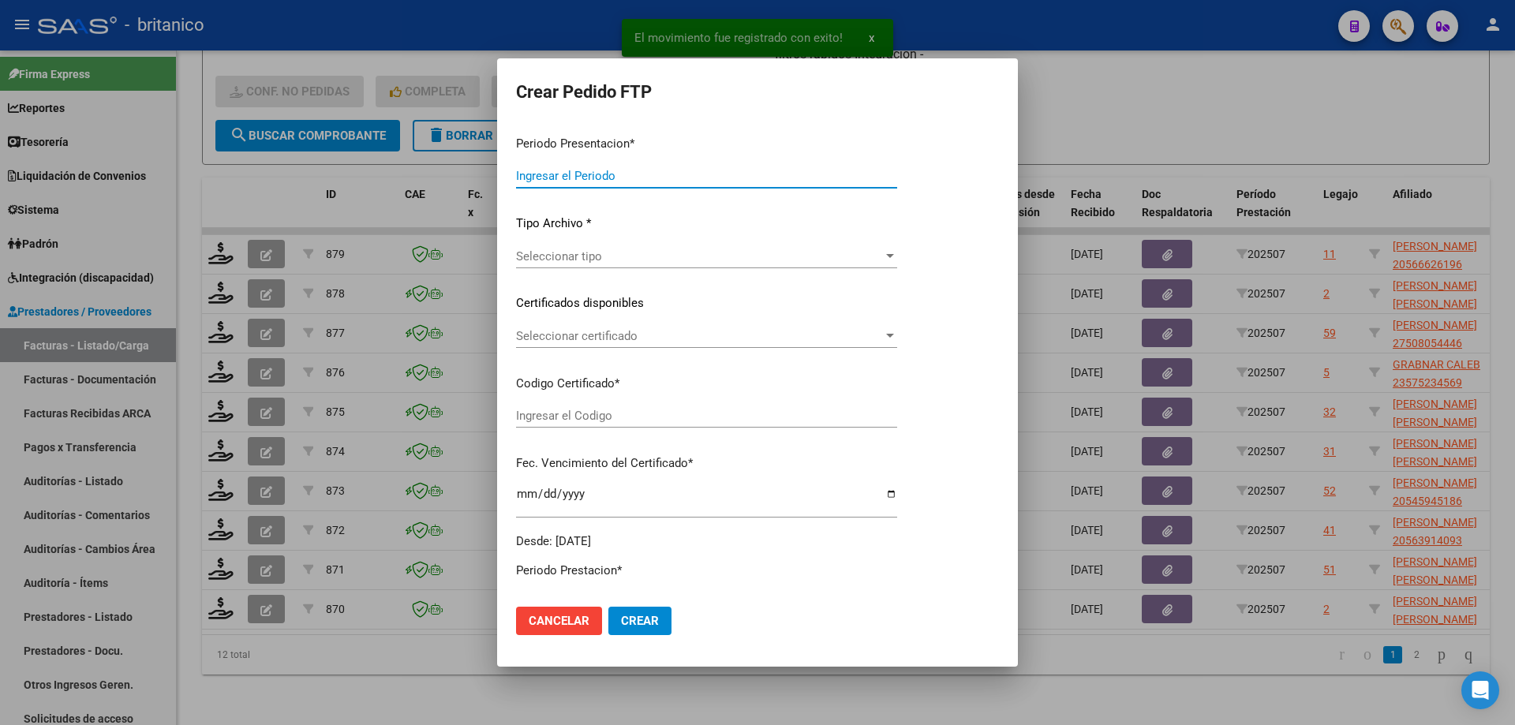
type input "202507"
type input "$ 123.706,10"
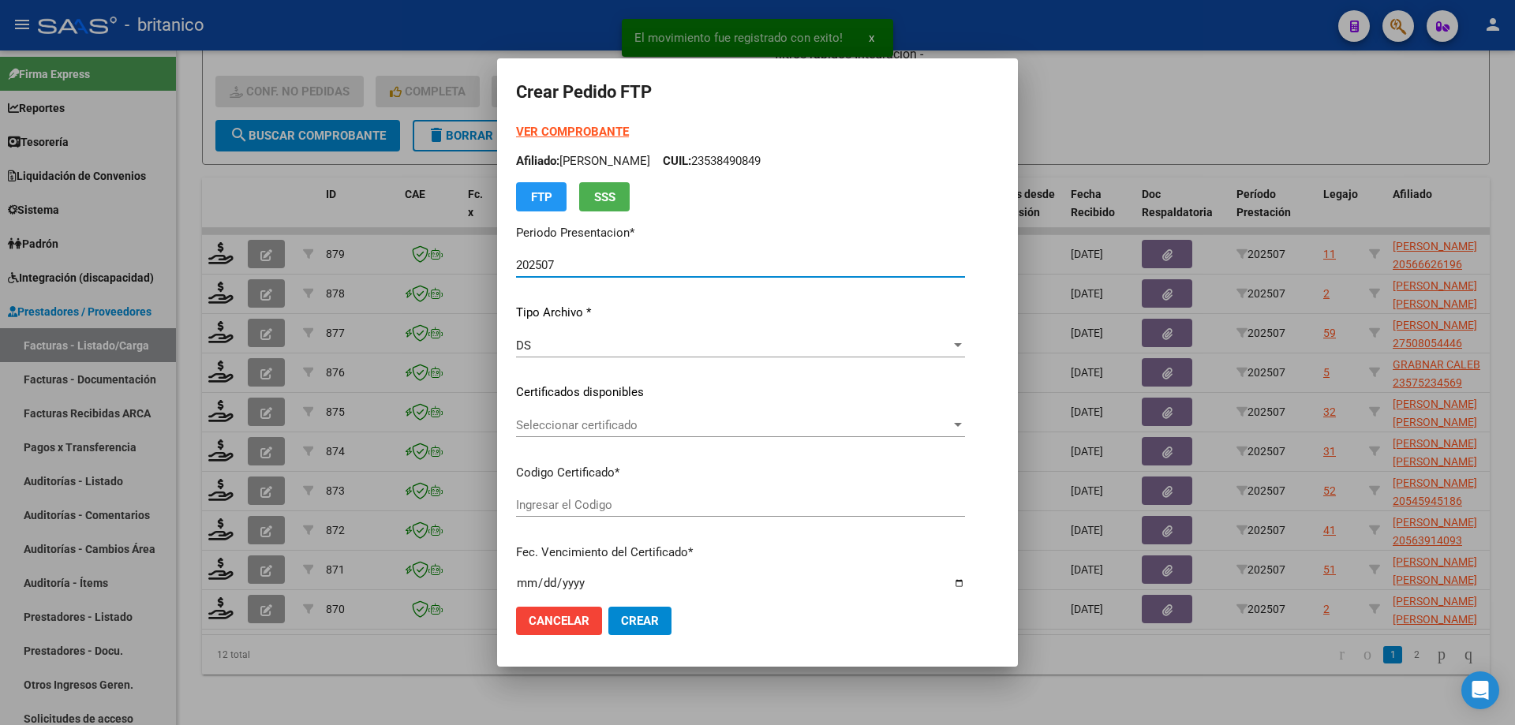
type input "ARG020005666261920230928-20280928BS430"
type input "[DATE]"
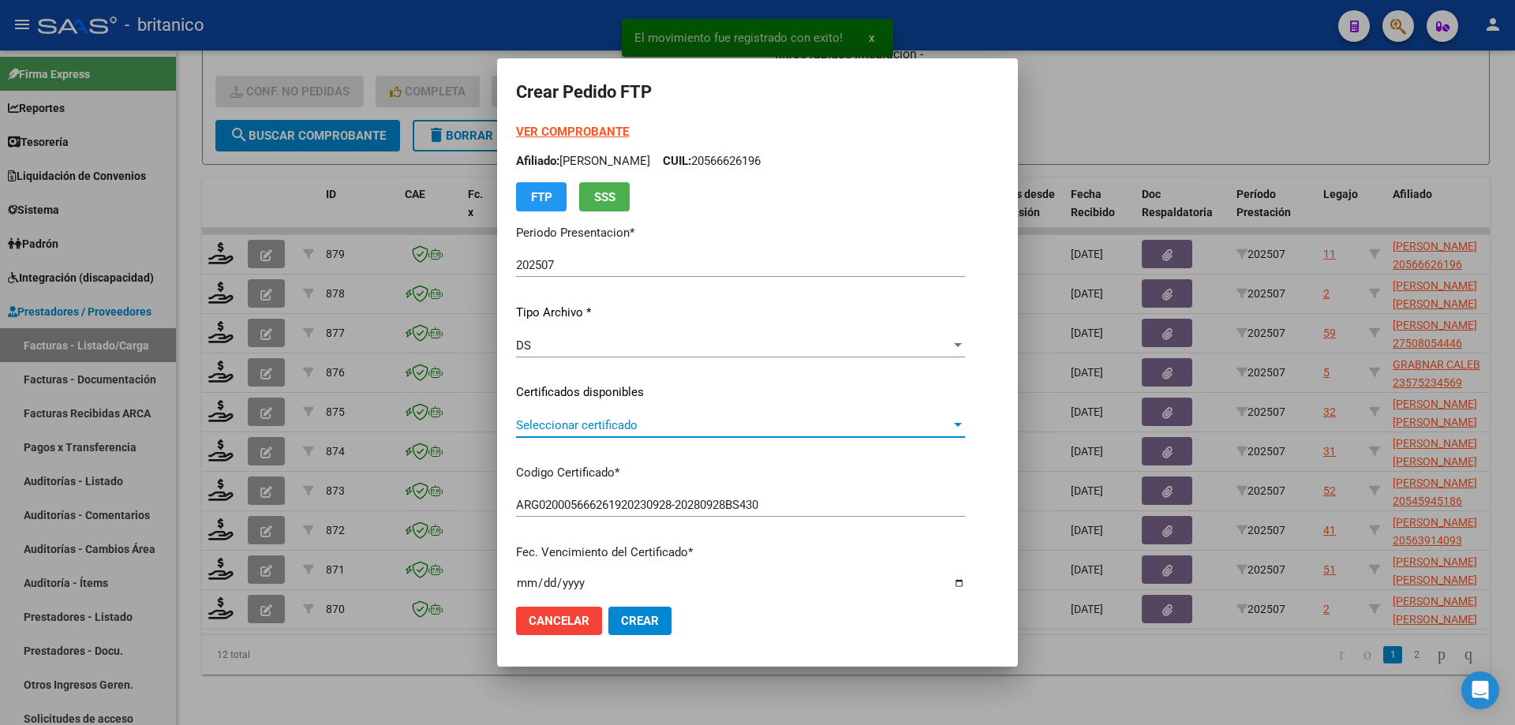
click at [543, 426] on span "Seleccionar certificado" at bounding box center [733, 425] width 435 height 14
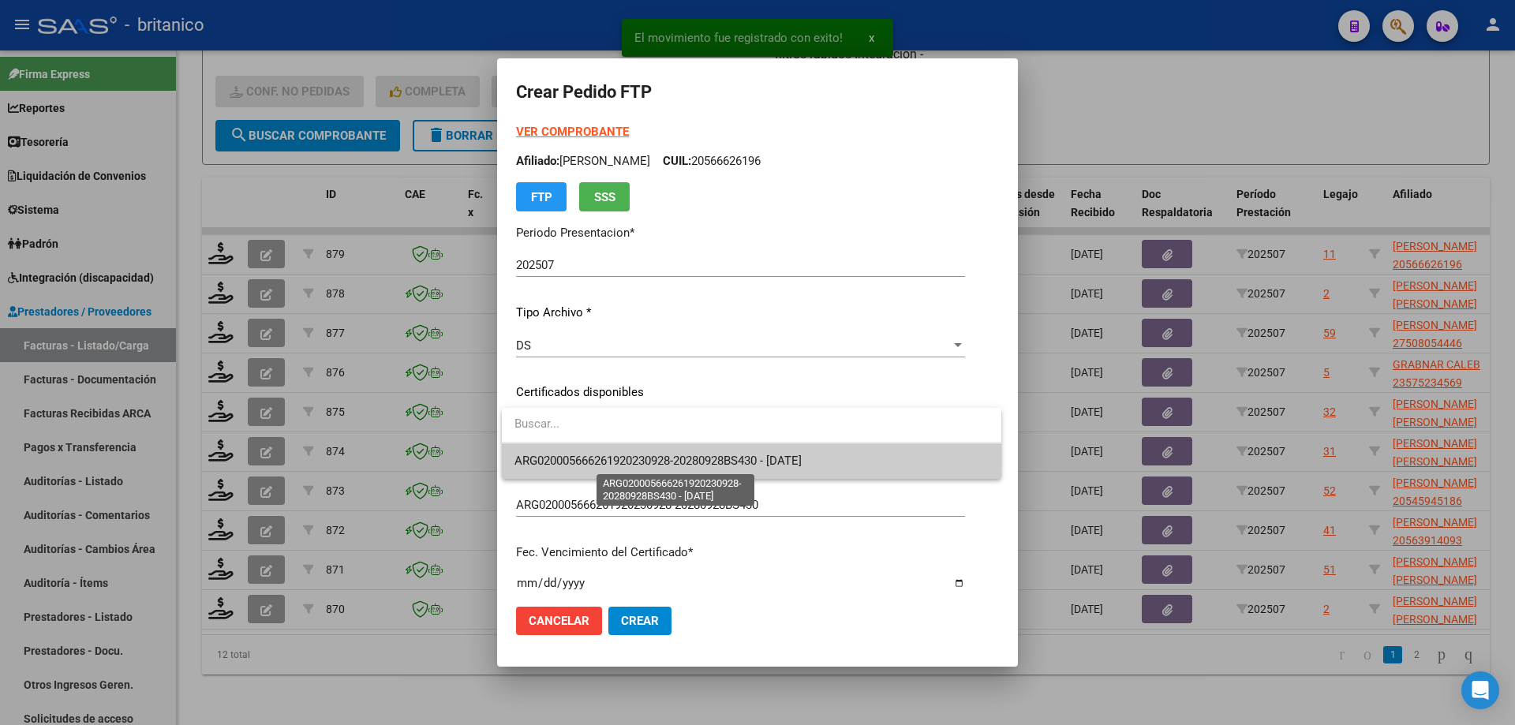
click at [642, 463] on span "ARG020005666261920230928-20280928BS430 - [DATE]" at bounding box center [658, 461] width 287 height 14
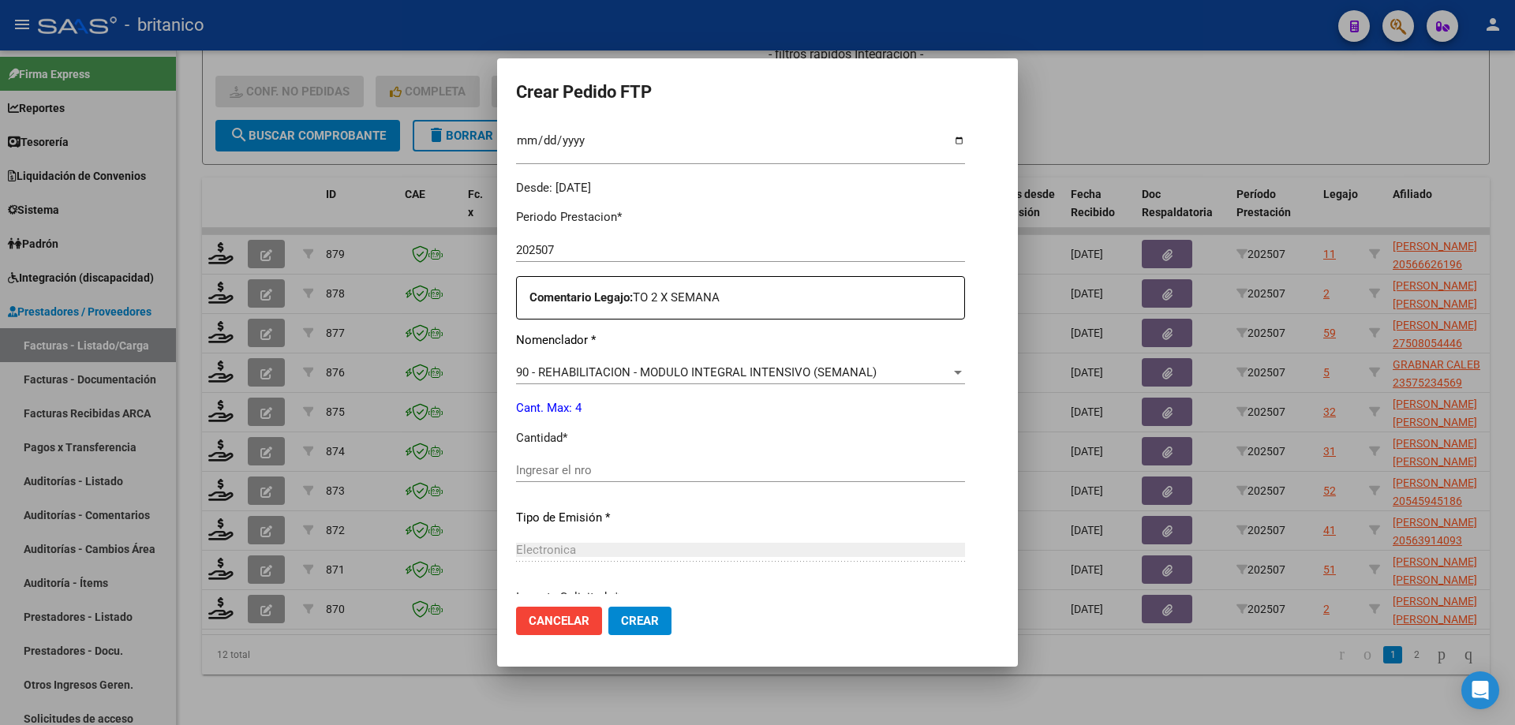
scroll to position [473, 0]
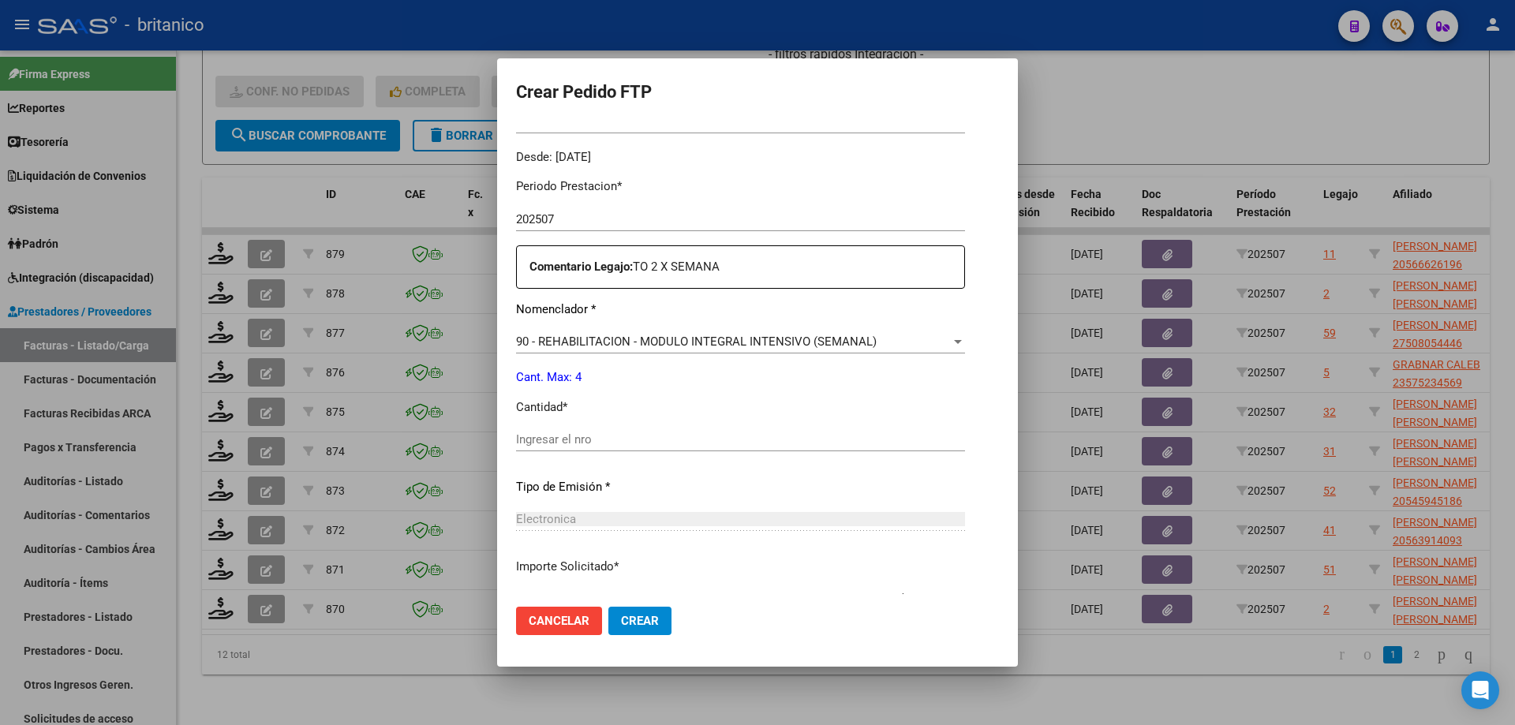
click at [597, 426] on div "Periodo Prestacion * 202507 Ingresar el Periodo Prestacion Comentario Legajo: T…" at bounding box center [740, 436] width 449 height 541
click at [591, 435] on input "Ingresar el nro" at bounding box center [740, 439] width 449 height 14
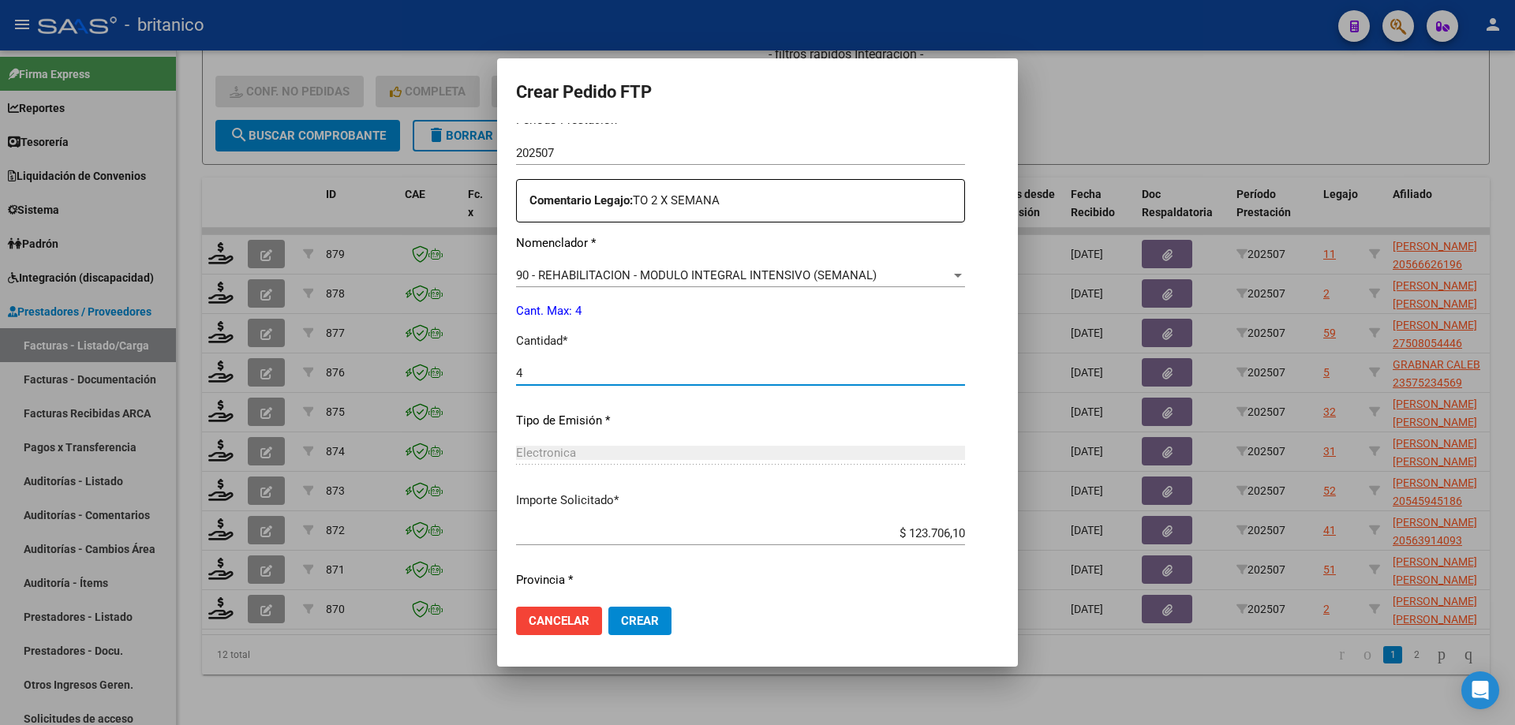
scroll to position [586, 0]
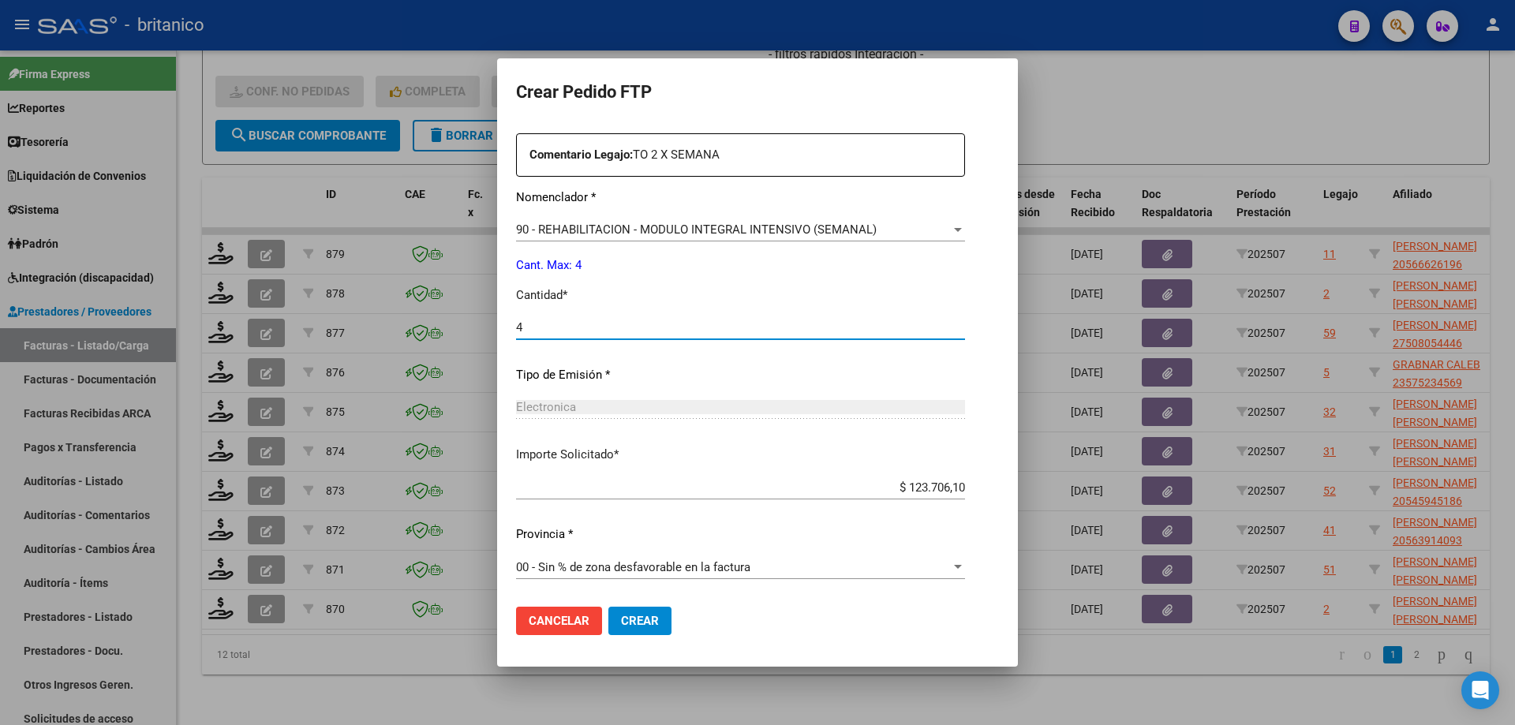
type input "4"
click at [648, 625] on span "Crear" at bounding box center [640, 621] width 38 height 14
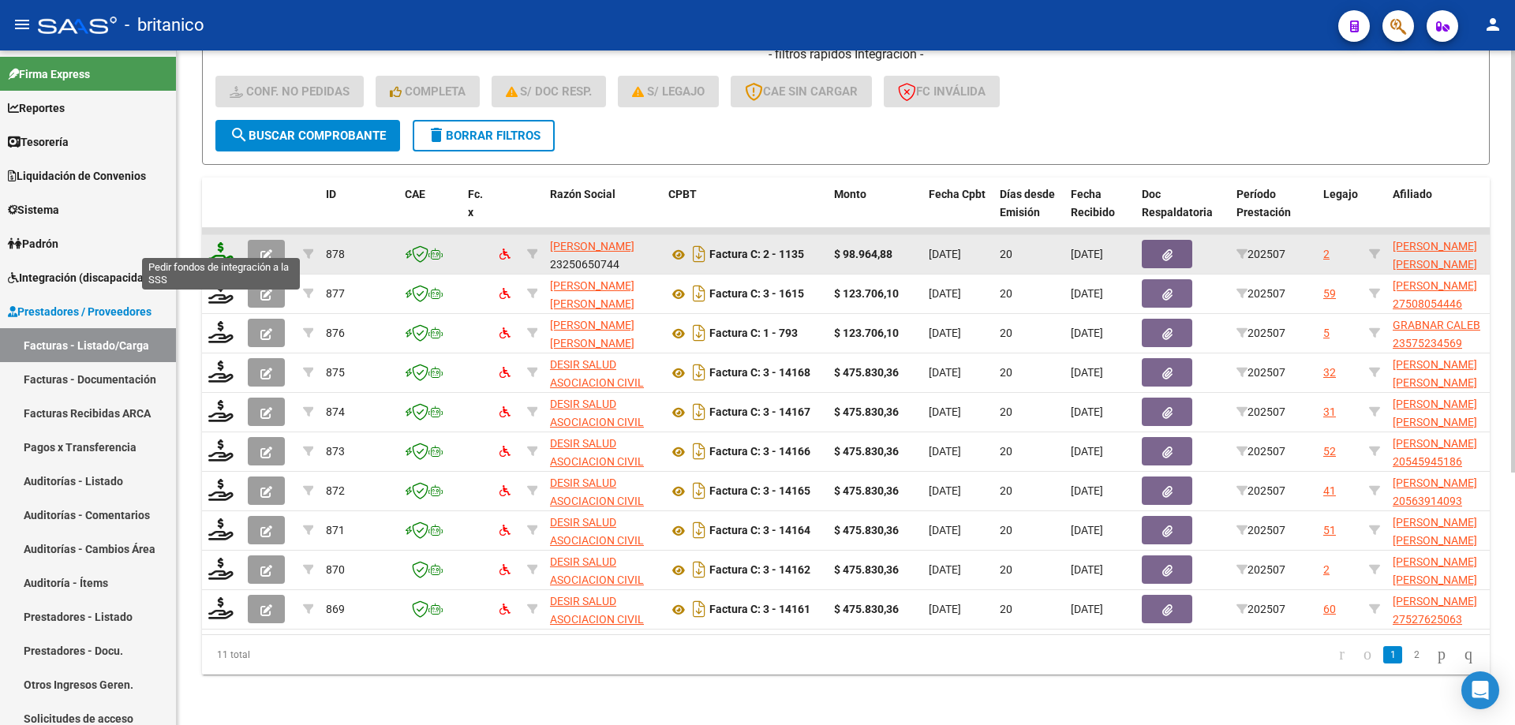
click at [220, 242] on icon at bounding box center [220, 253] width 25 height 22
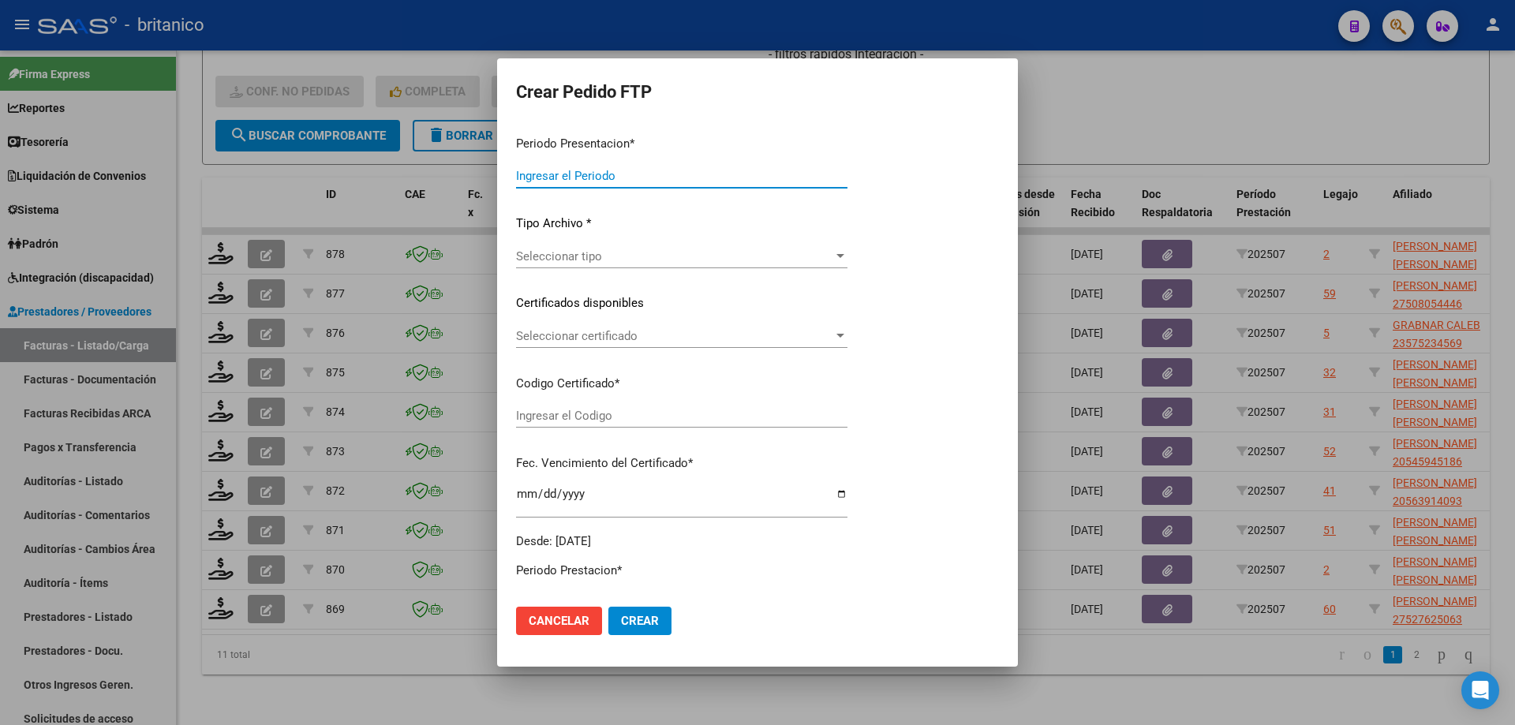
type input "202507"
type input "$ 98.964,88"
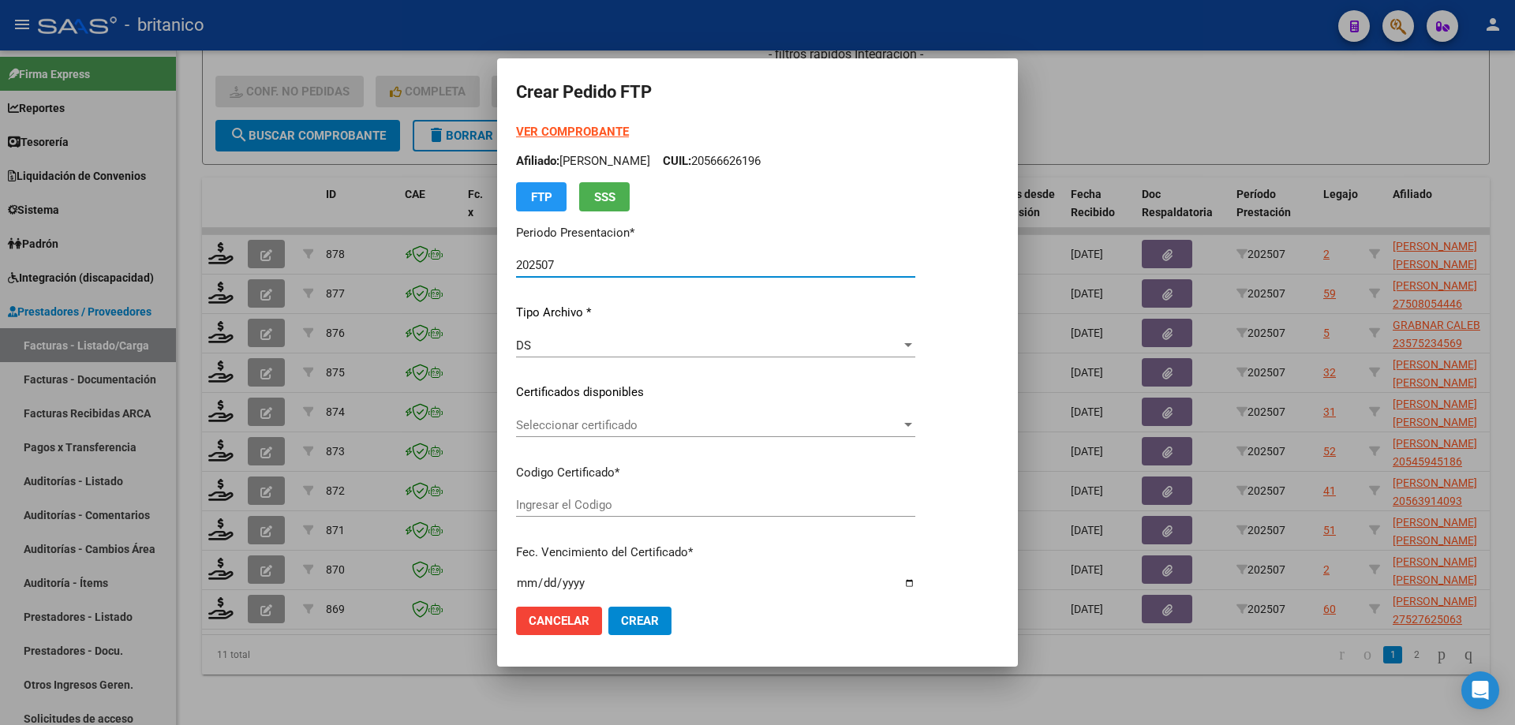
type input "ARG0200056565158-2023120420281204BUE415"
type input "[DATE]"
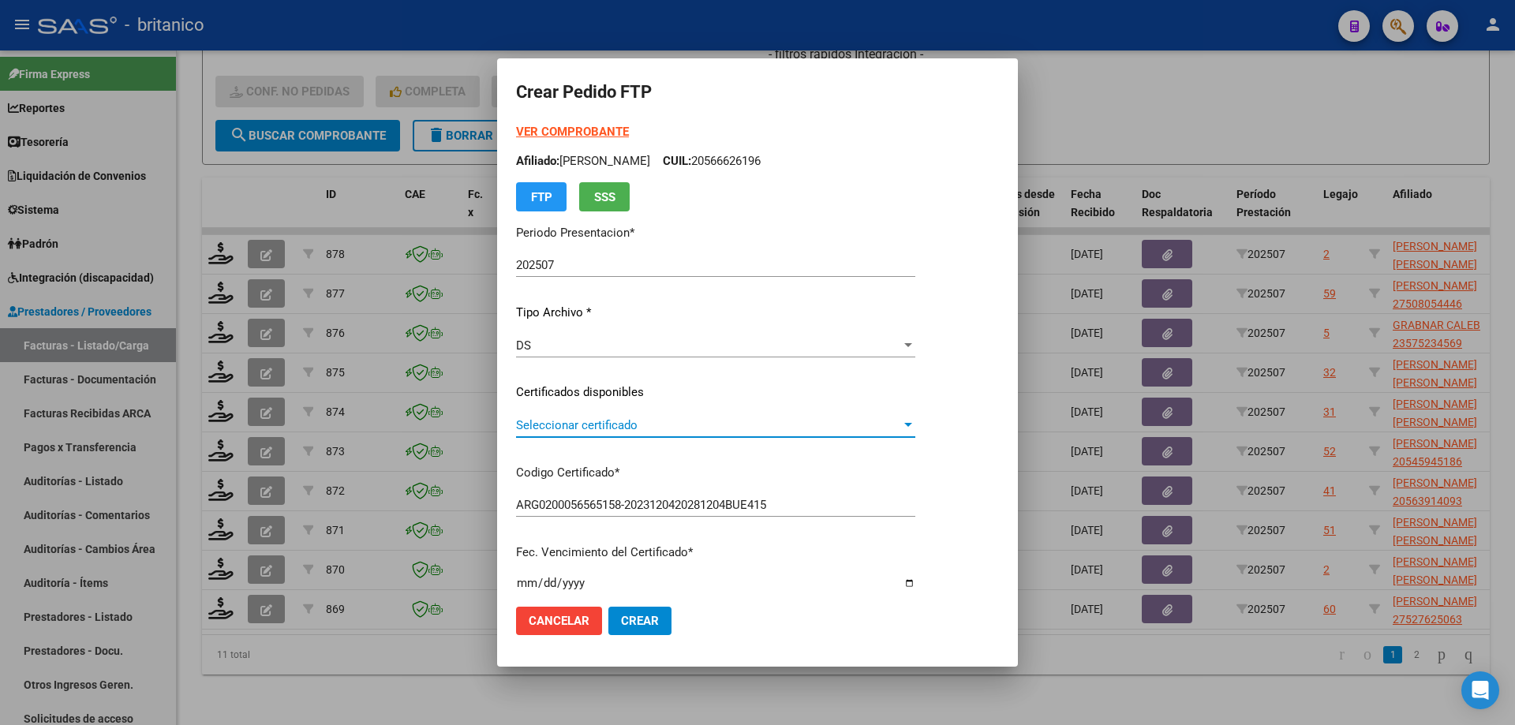
click at [630, 423] on span "Seleccionar certificado" at bounding box center [708, 425] width 385 height 14
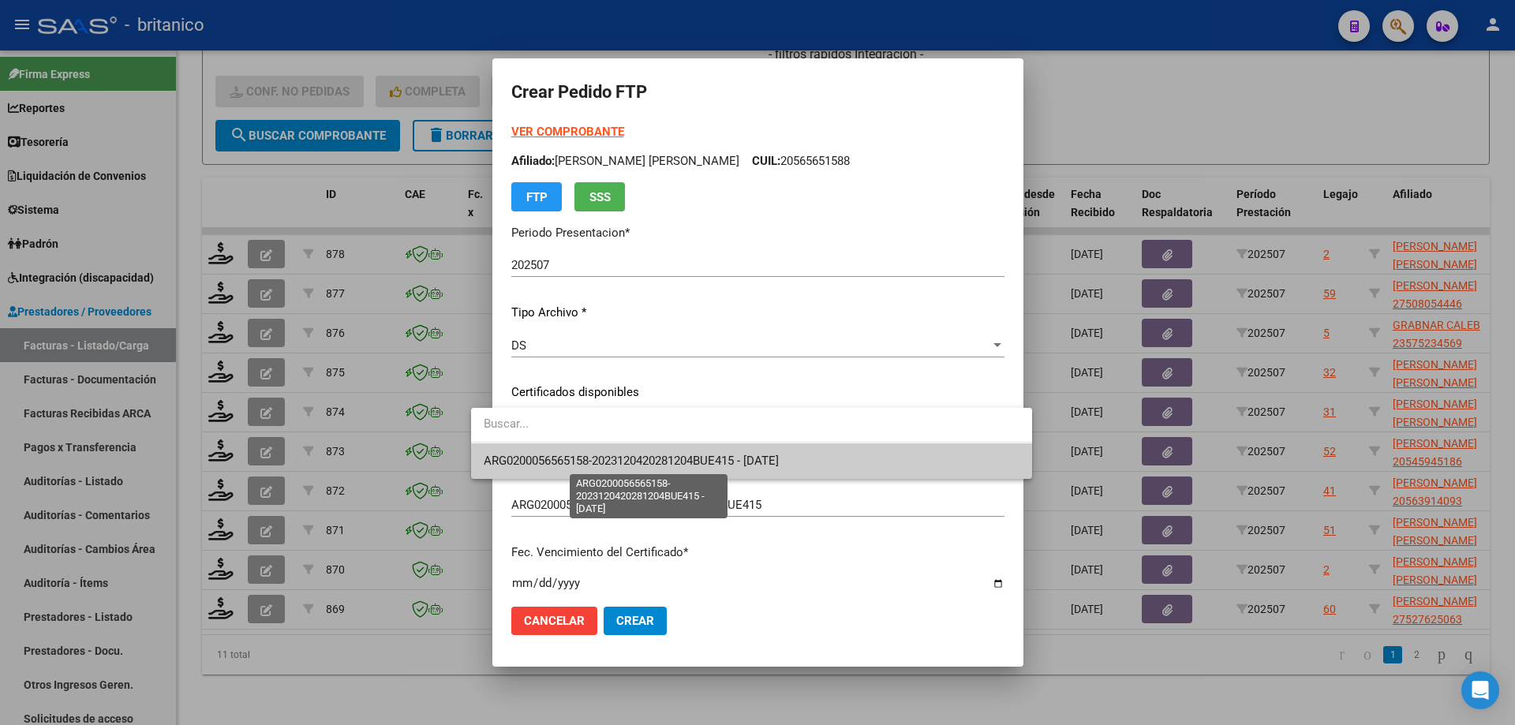
click at [657, 465] on span "ARG0200056565158-2023120420281204BUE415 - [DATE]" at bounding box center [631, 461] width 295 height 14
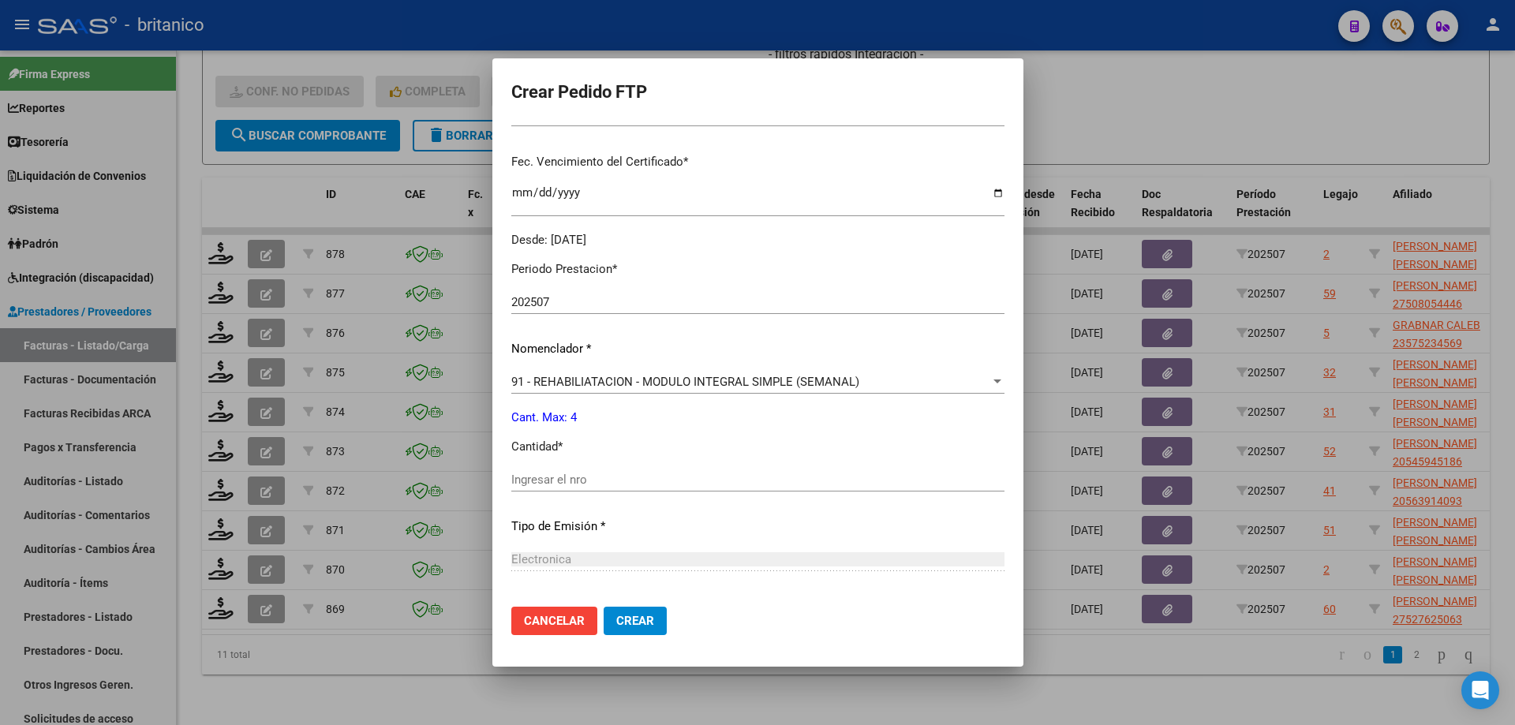
scroll to position [395, 0]
click at [619, 476] on input "Ingresar el nro" at bounding box center [757, 476] width 493 height 14
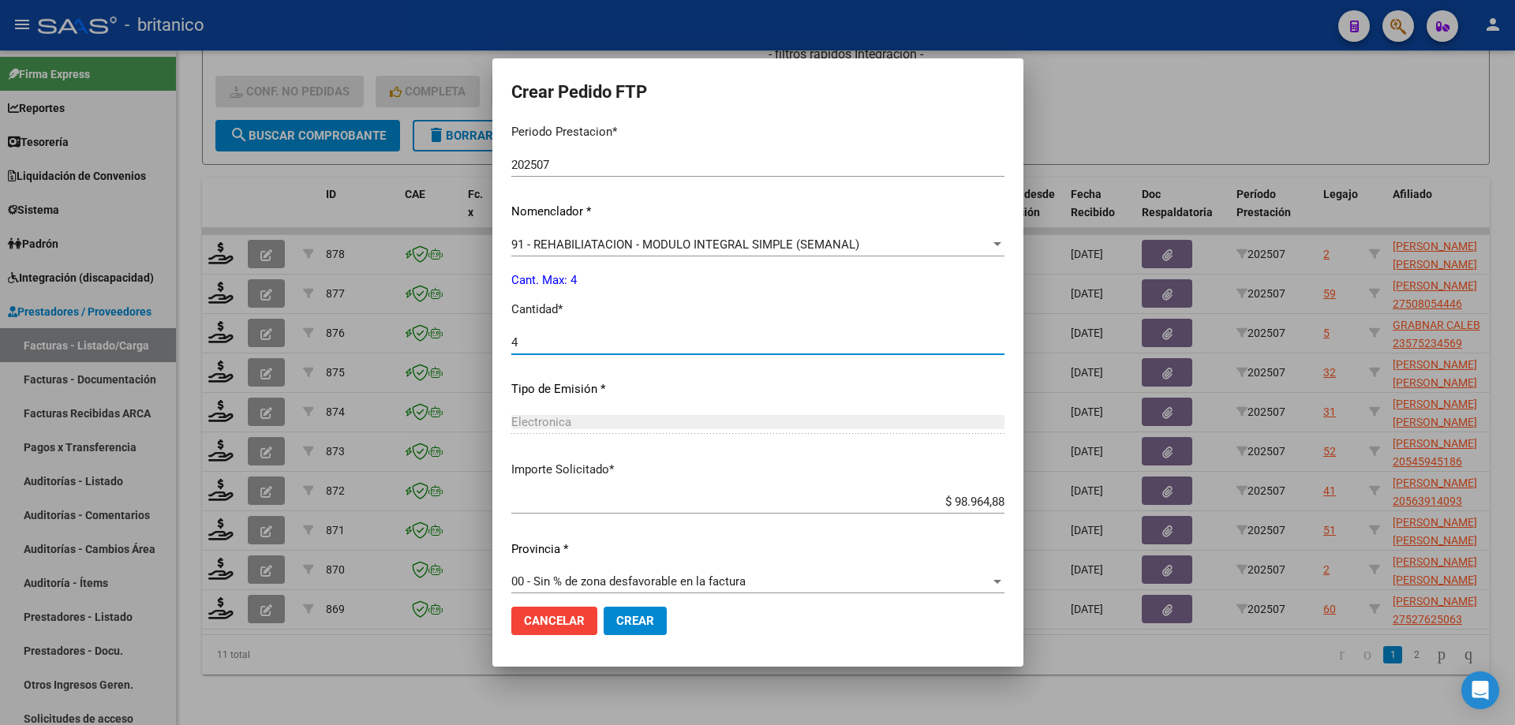
scroll to position [542, 0]
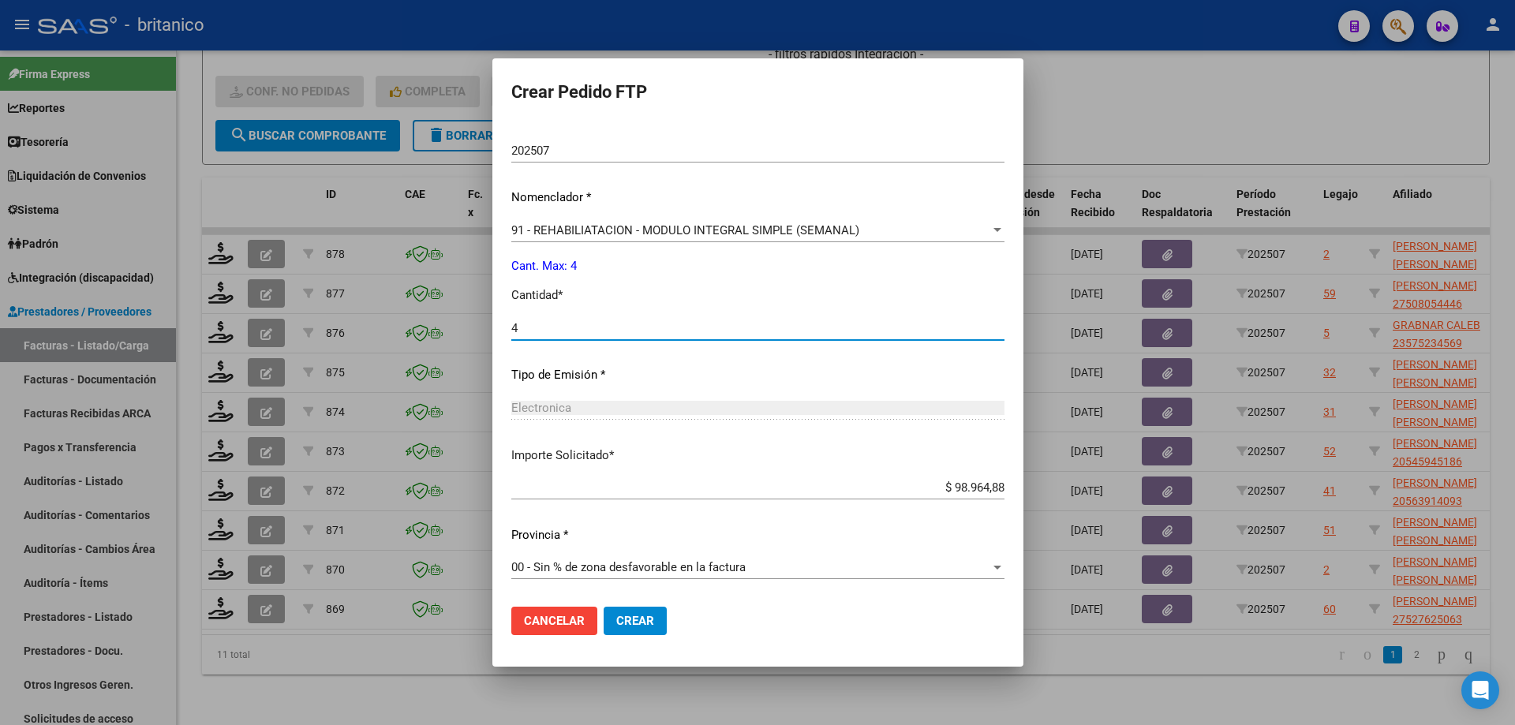
type input "4"
click at [622, 614] on span "Crear" at bounding box center [635, 621] width 38 height 14
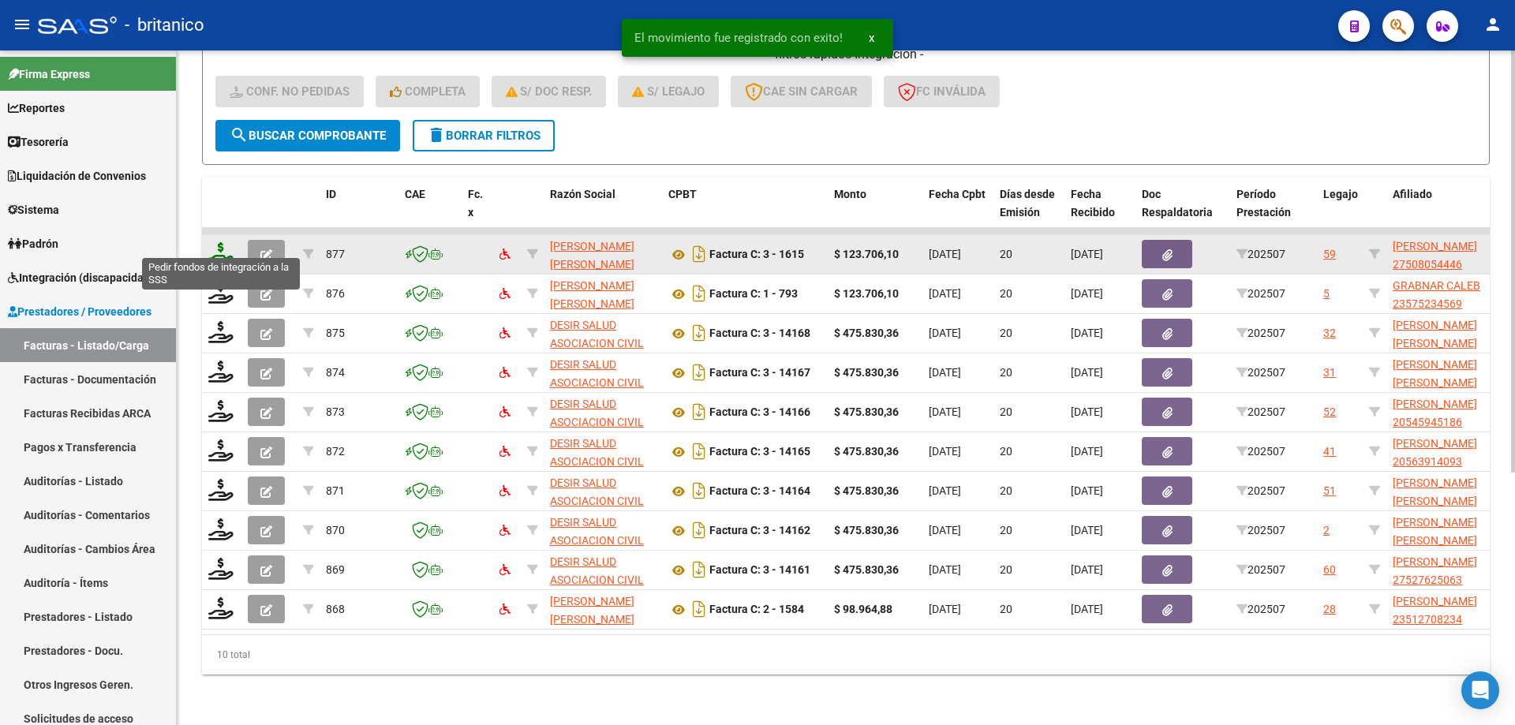
click at [223, 242] on icon at bounding box center [220, 253] width 25 height 22
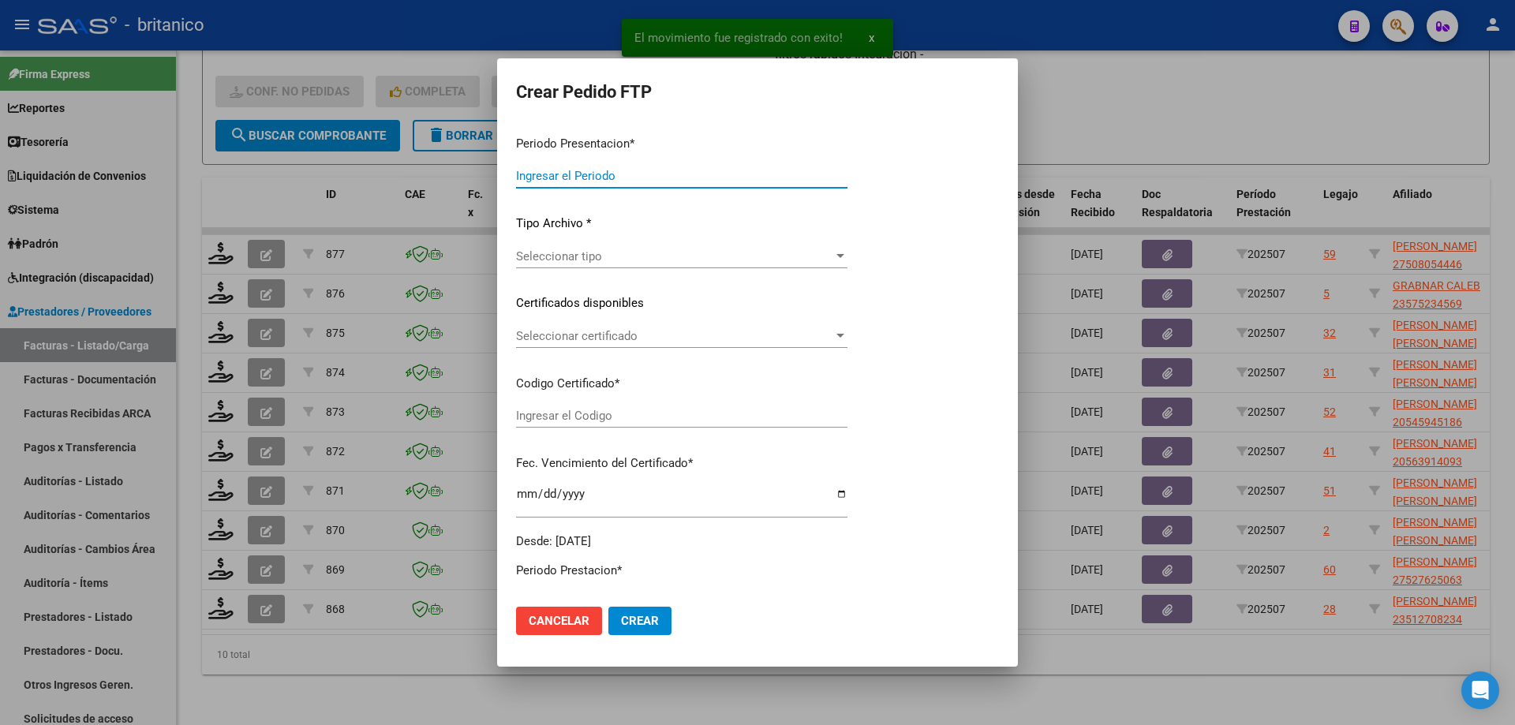
type input "202507"
type input "$ 123.706,10"
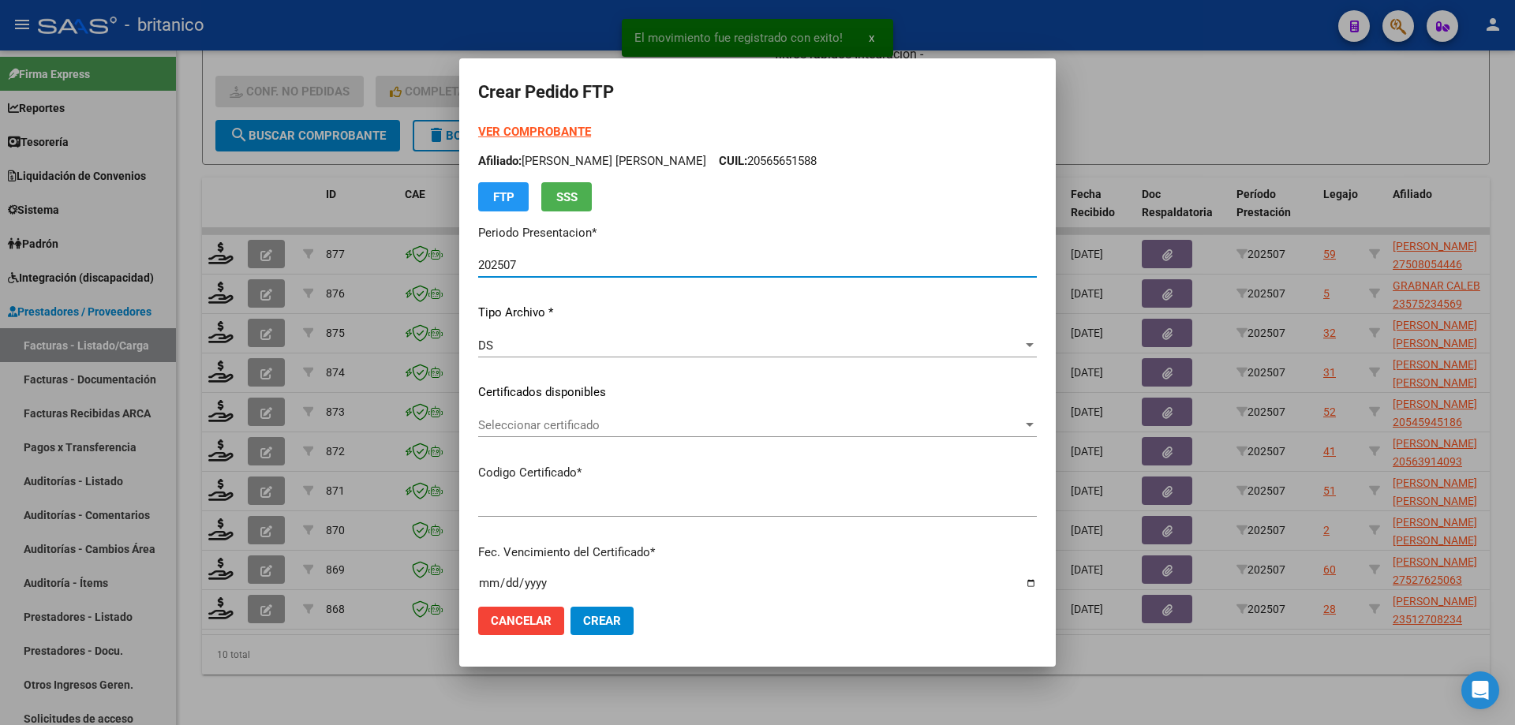
type input "ARG01-00050805444-2022050620320506BS430"
type input "[DATE]"
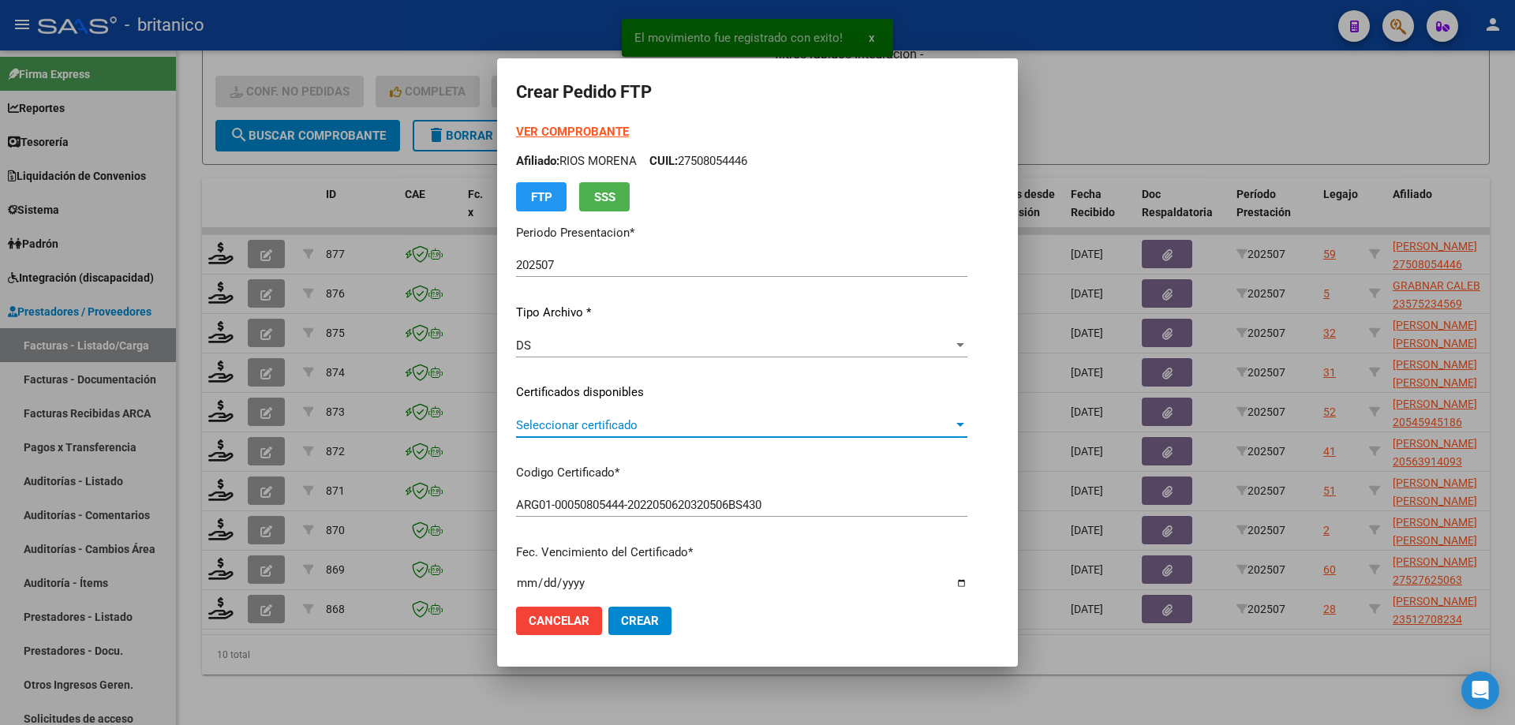
click at [643, 425] on span "Seleccionar certificado" at bounding box center [734, 425] width 437 height 14
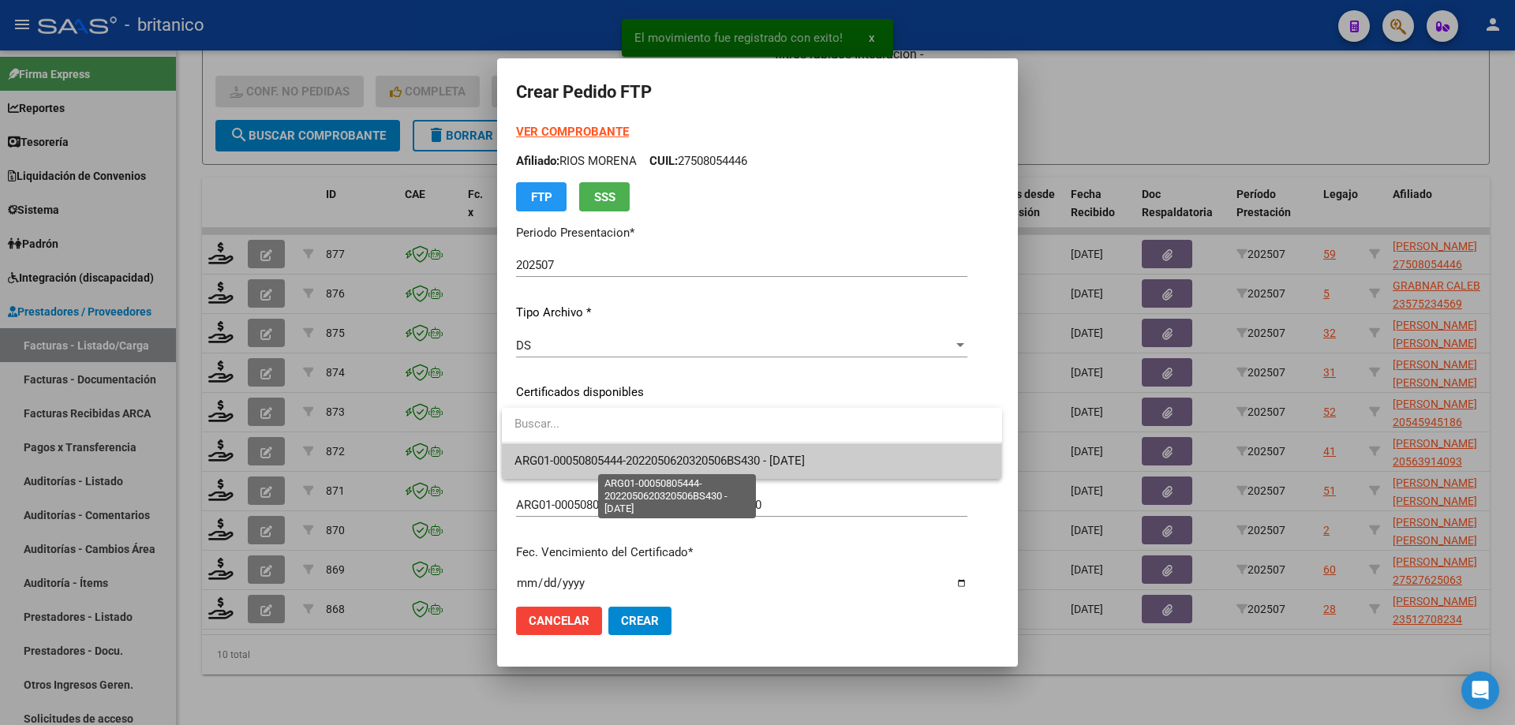
click at [690, 462] on span "ARG01-00050805444-2022050620320506BS430 - [DATE]" at bounding box center [660, 461] width 290 height 14
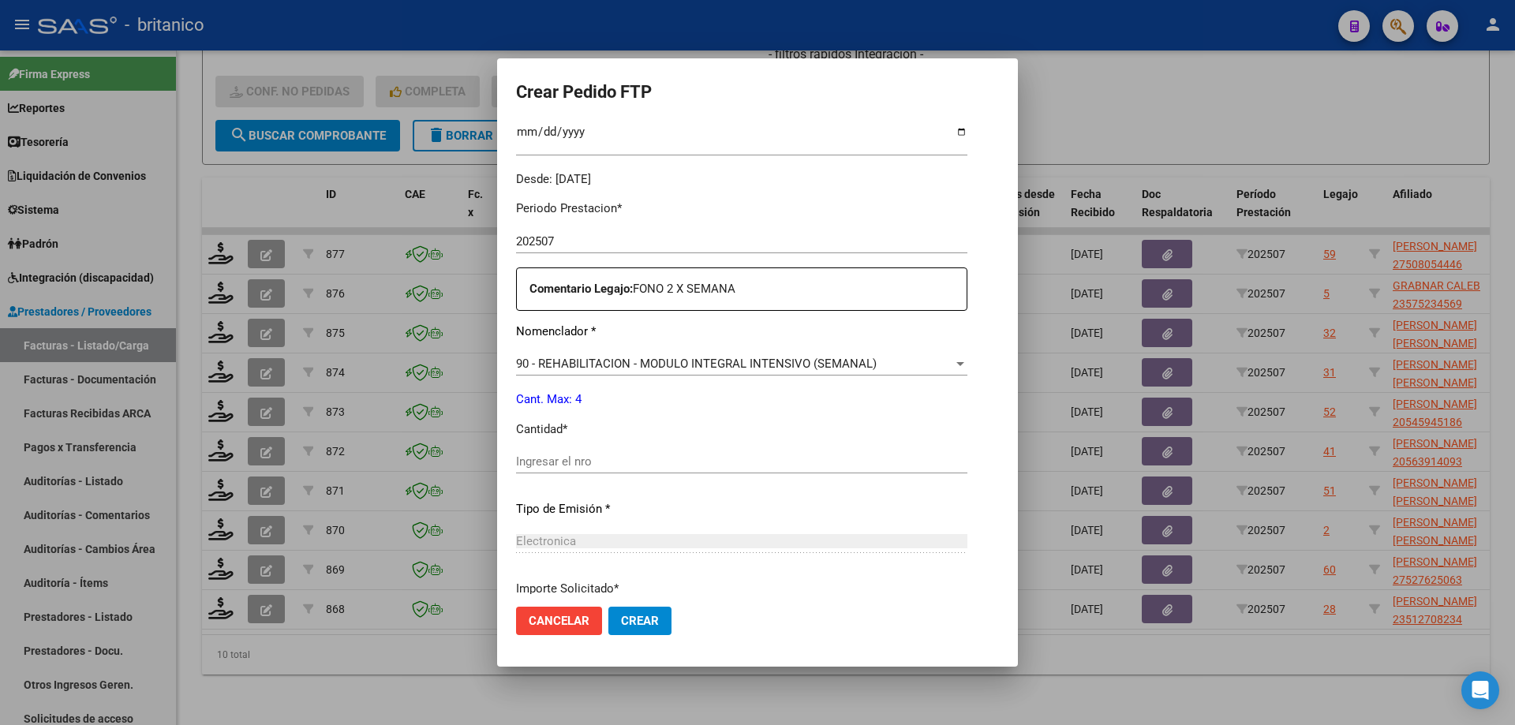
scroll to position [473, 0]
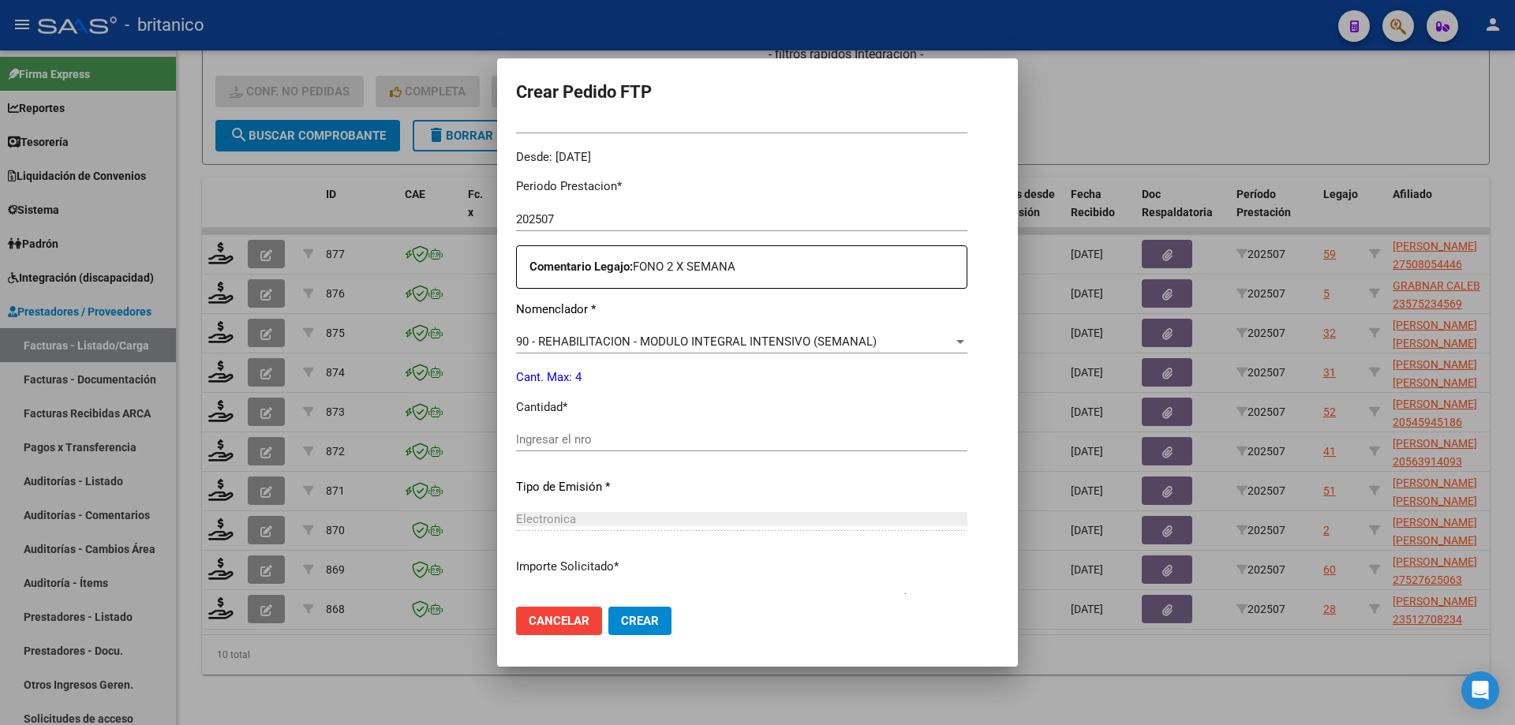
click at [664, 430] on div "Ingresar el nro" at bounding box center [741, 440] width 451 height 24
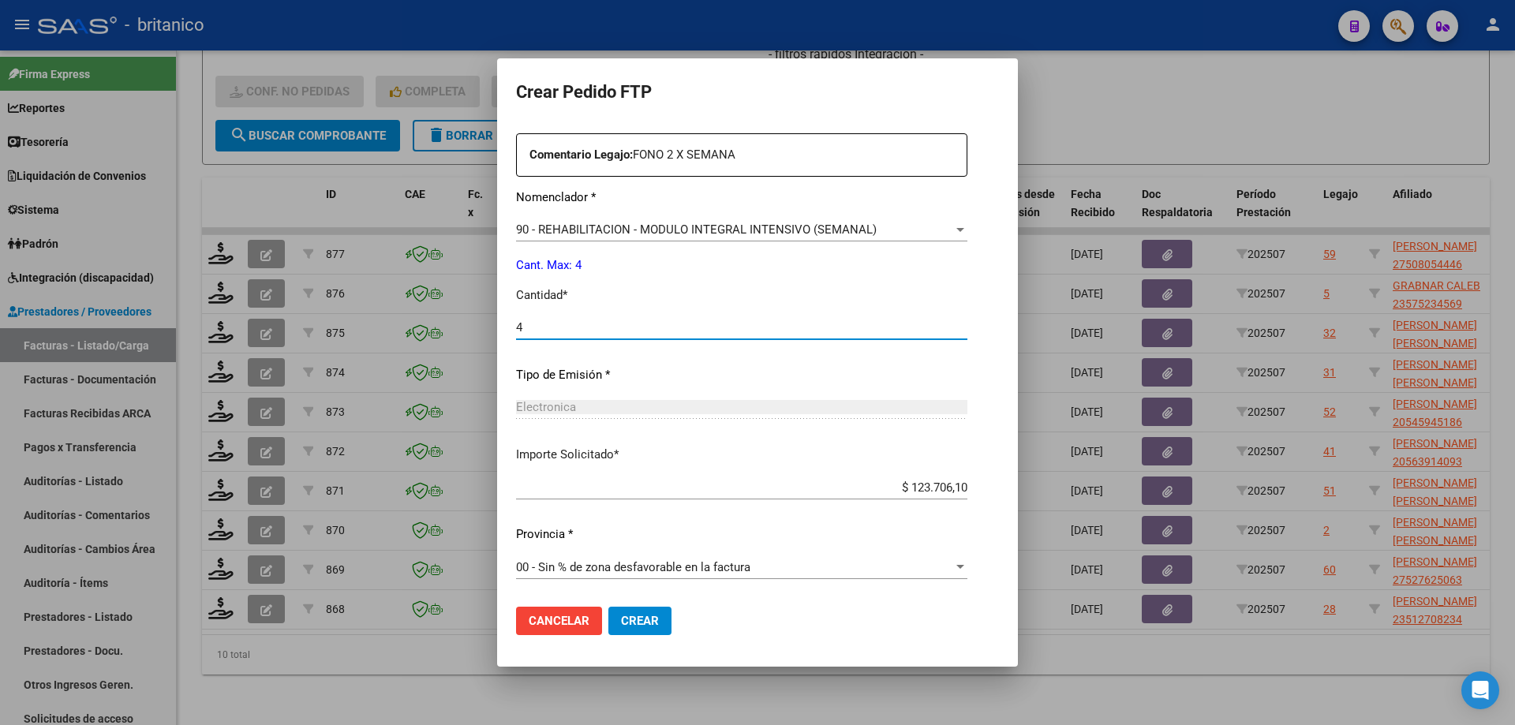
type input "4"
click at [660, 619] on button "Crear" at bounding box center [639, 621] width 63 height 28
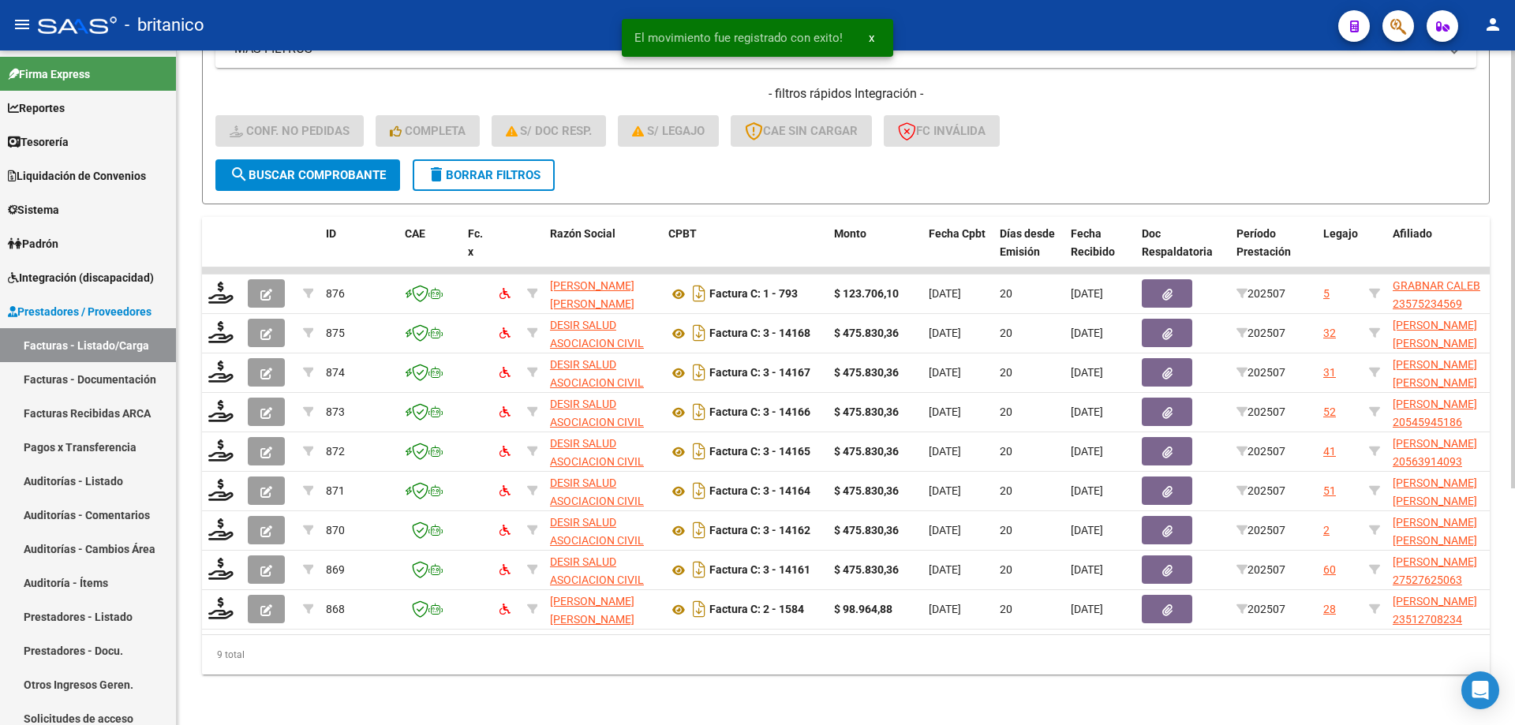
scroll to position [364, 0]
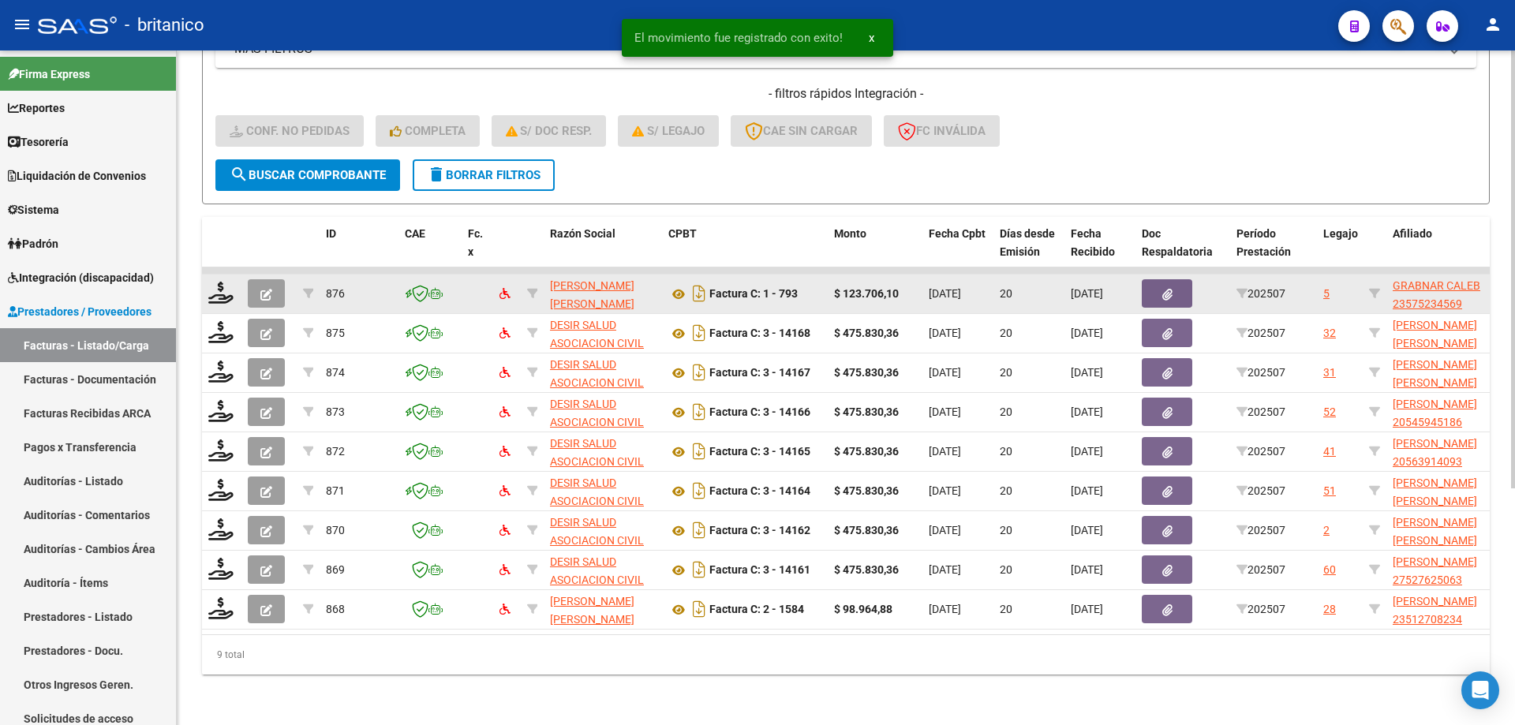
click at [215, 275] on datatable-body-cell at bounding box center [221, 294] width 39 height 39
click at [215, 282] on icon at bounding box center [220, 293] width 25 height 22
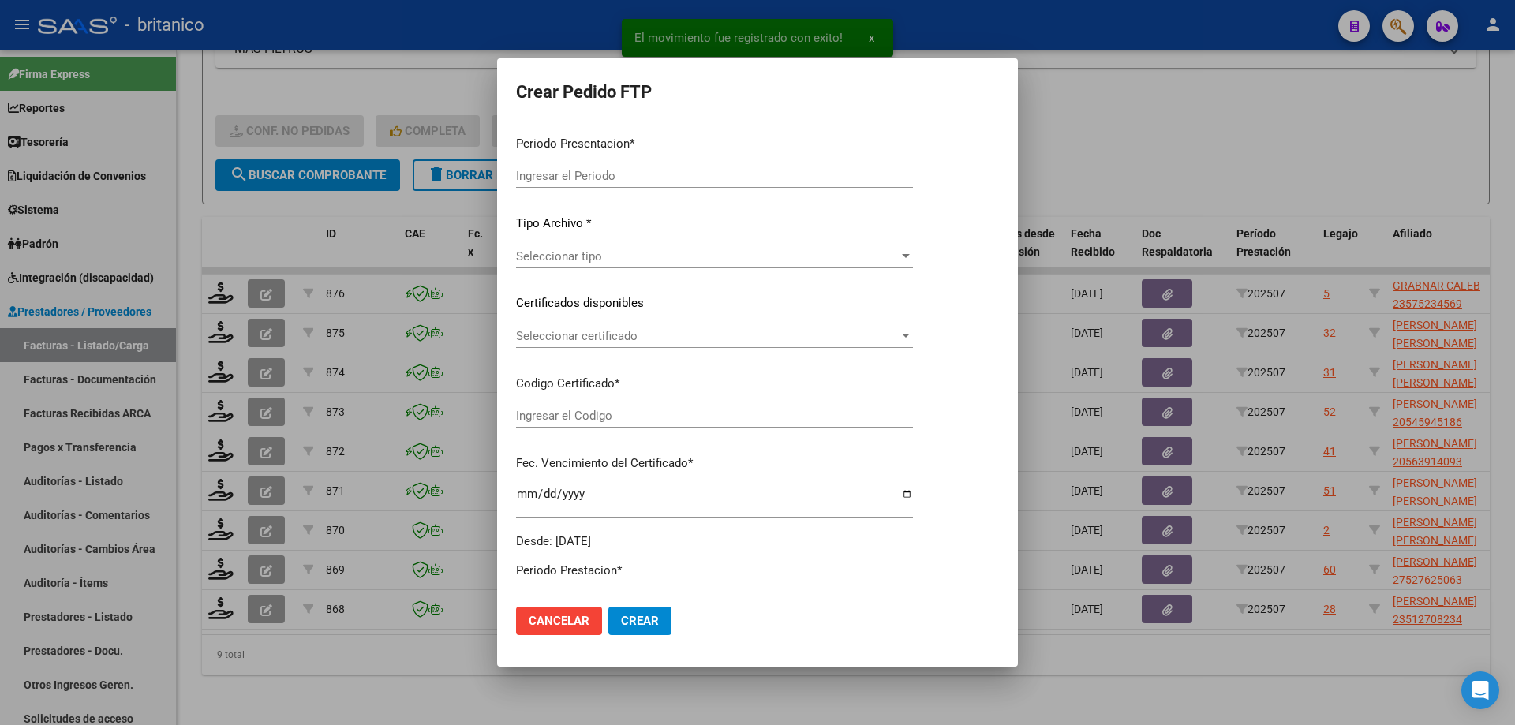
type input "202507"
type input "$ 123.706,10"
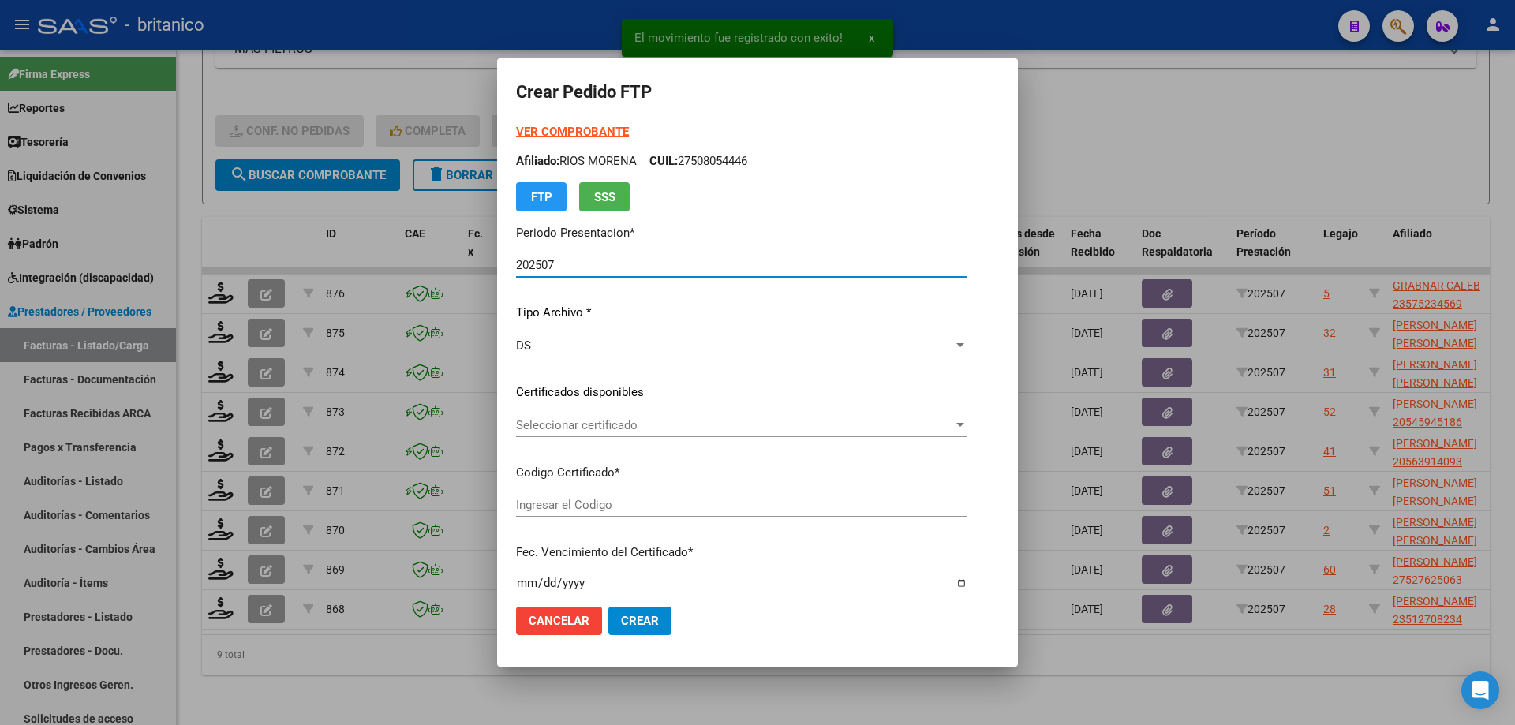
type input "ARG020005752345620230719-20260719CBA536"
type input "[DATE]"
click at [756, 426] on span "Seleccionar certificado" at bounding box center [741, 425] width 451 height 14
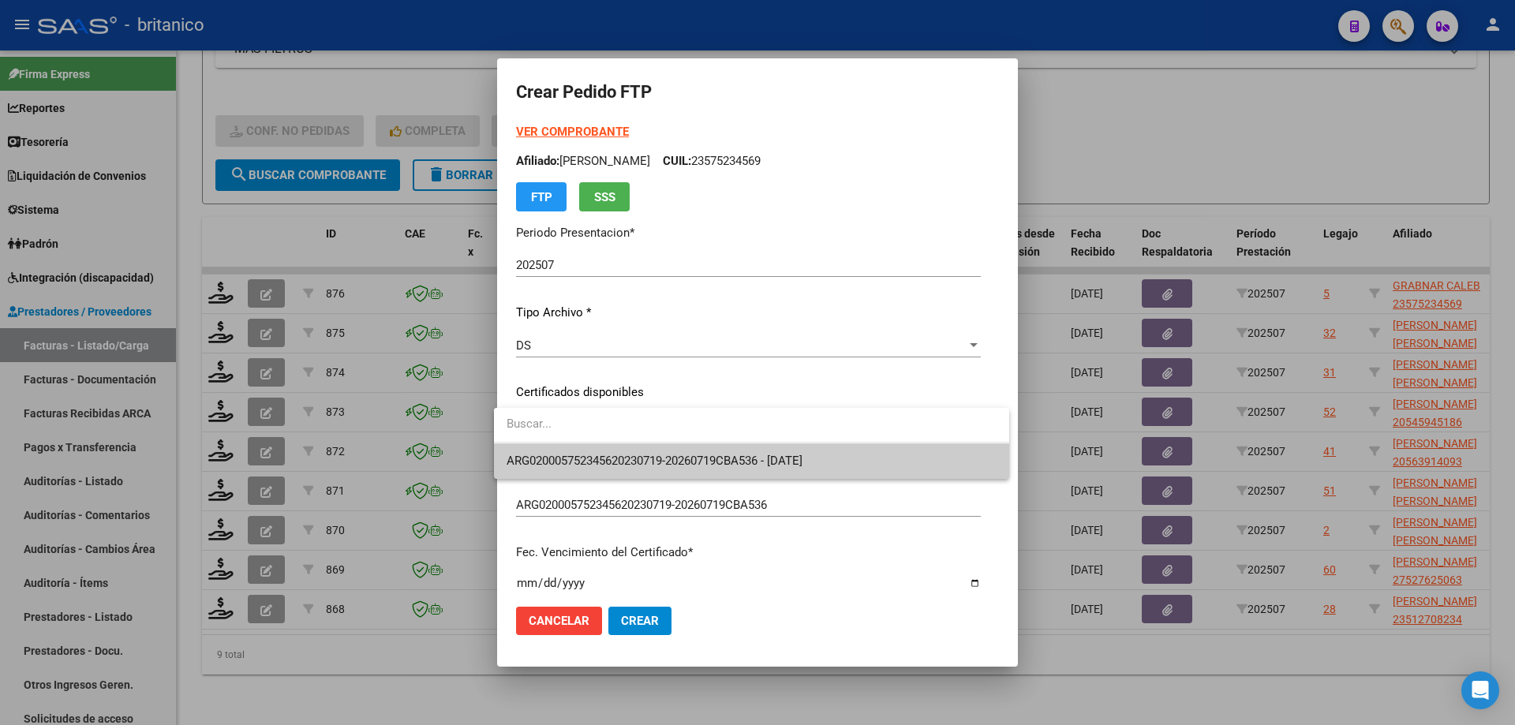
click at [758, 454] on span "ARG020005752345620230719-20260719CBA536 - [DATE]" at bounding box center [655, 461] width 296 height 14
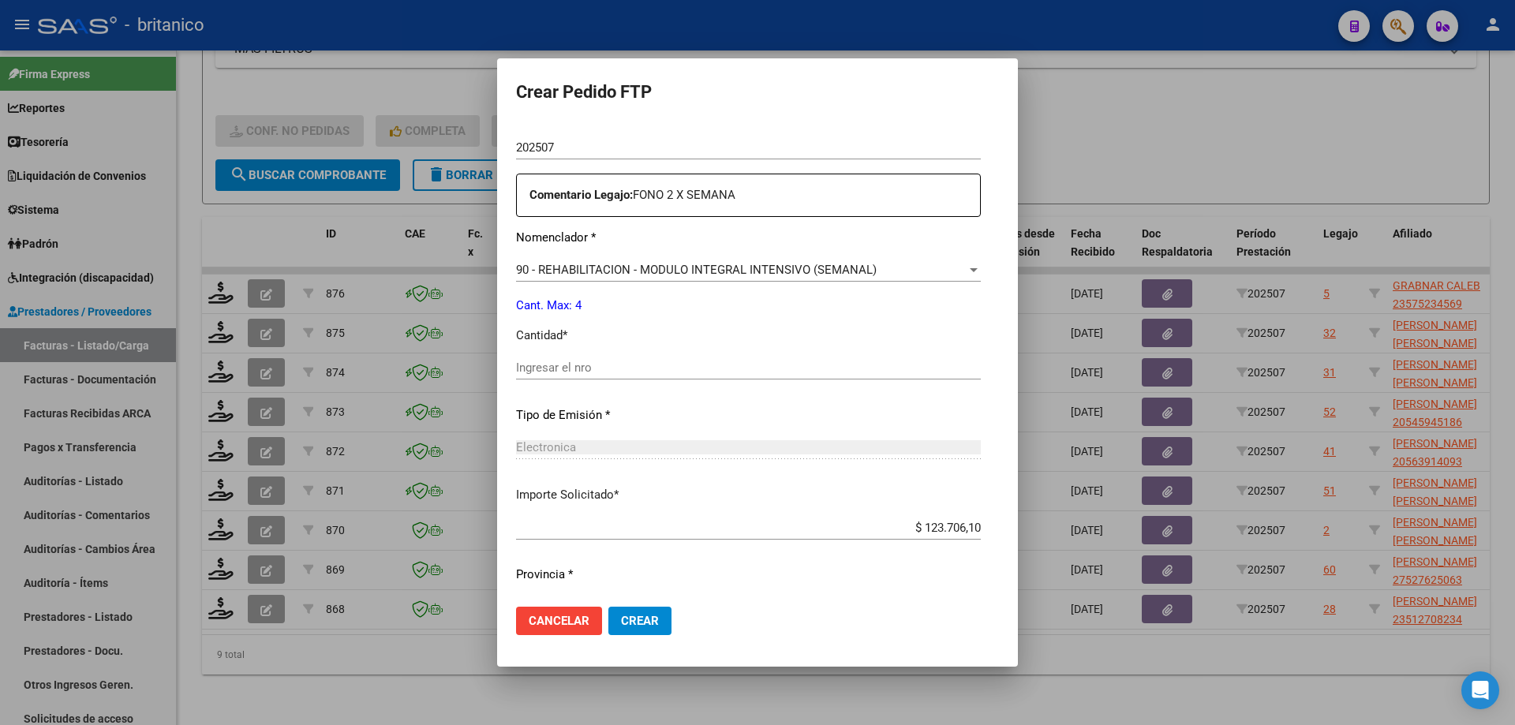
scroll to position [552, 0]
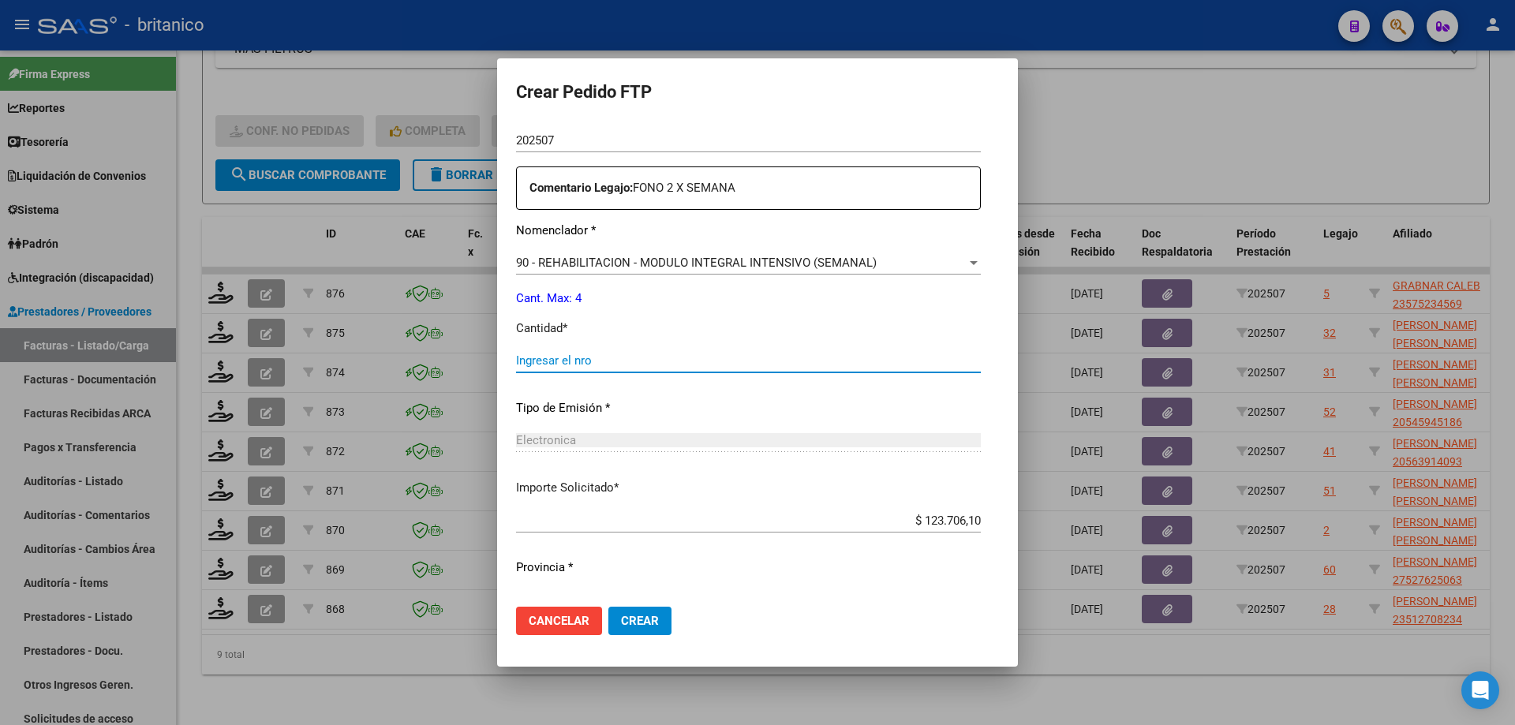
click at [565, 357] on input "Ingresar el nro" at bounding box center [748, 361] width 465 height 14
type input "4"
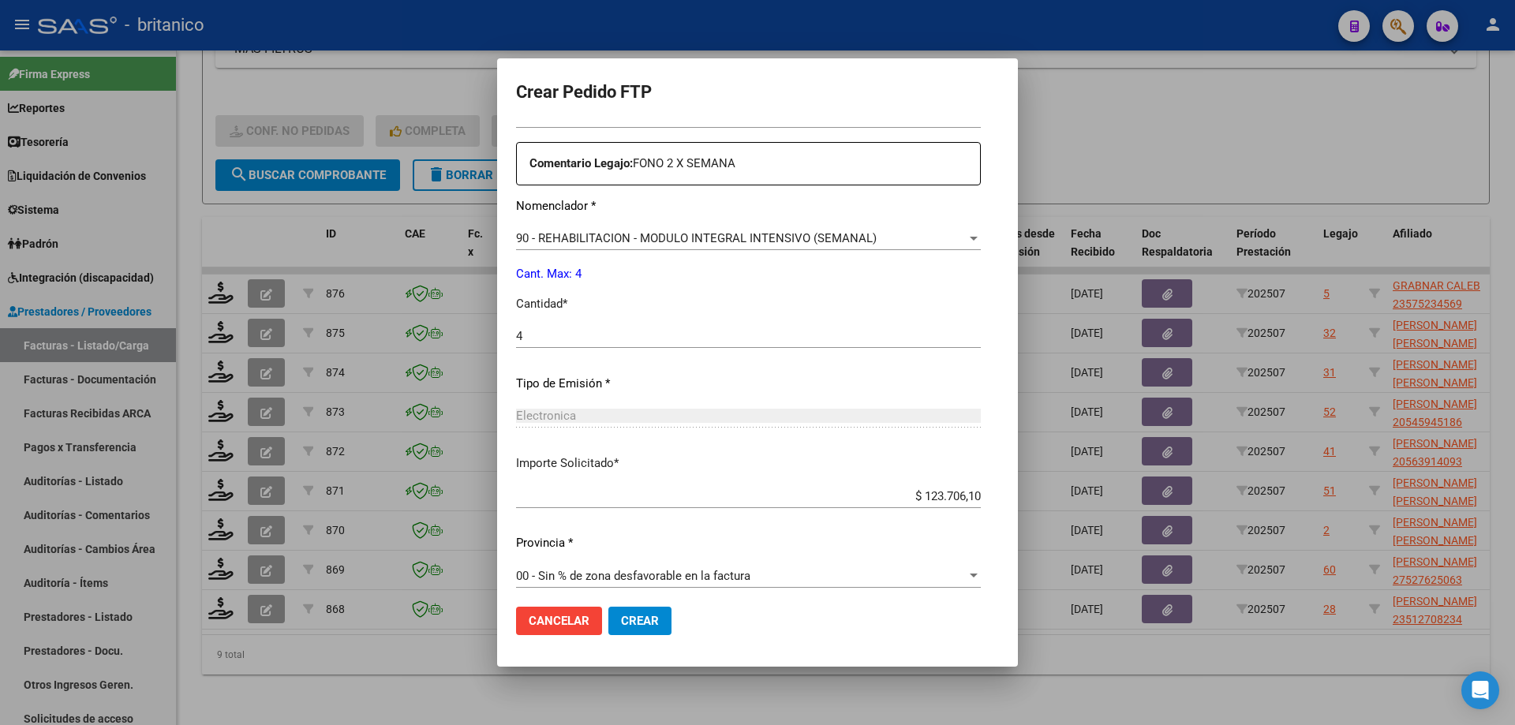
scroll to position [586, 0]
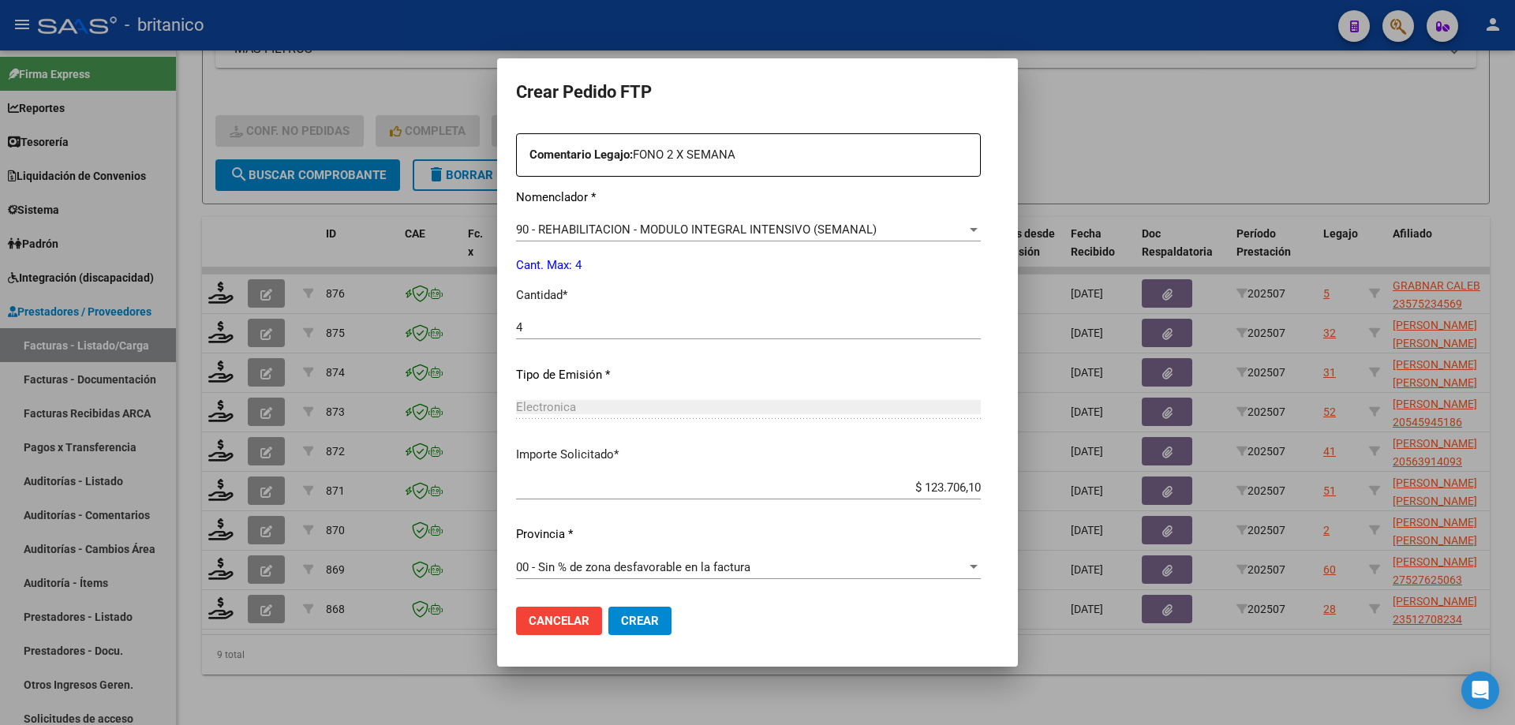
click at [648, 618] on span "Crear" at bounding box center [640, 621] width 38 height 14
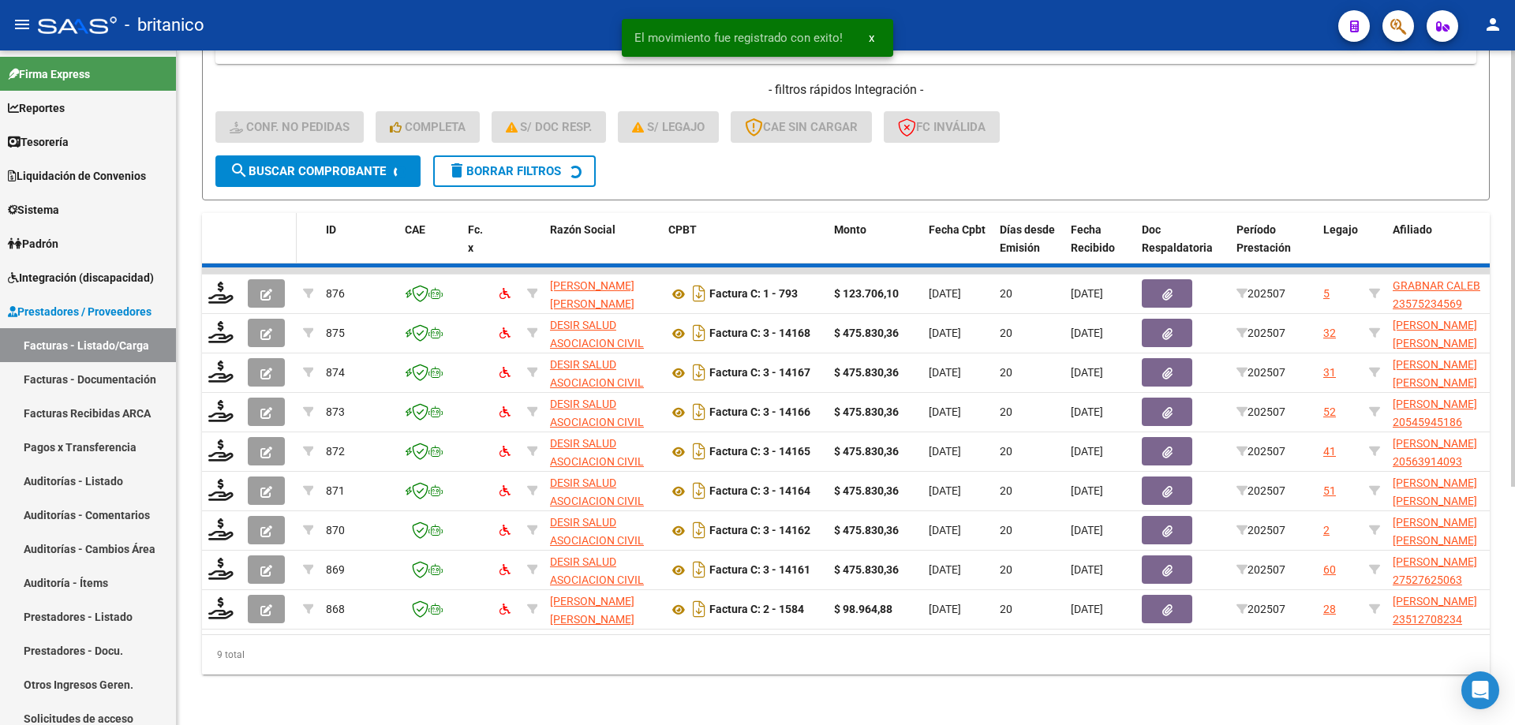
scroll to position [324, 0]
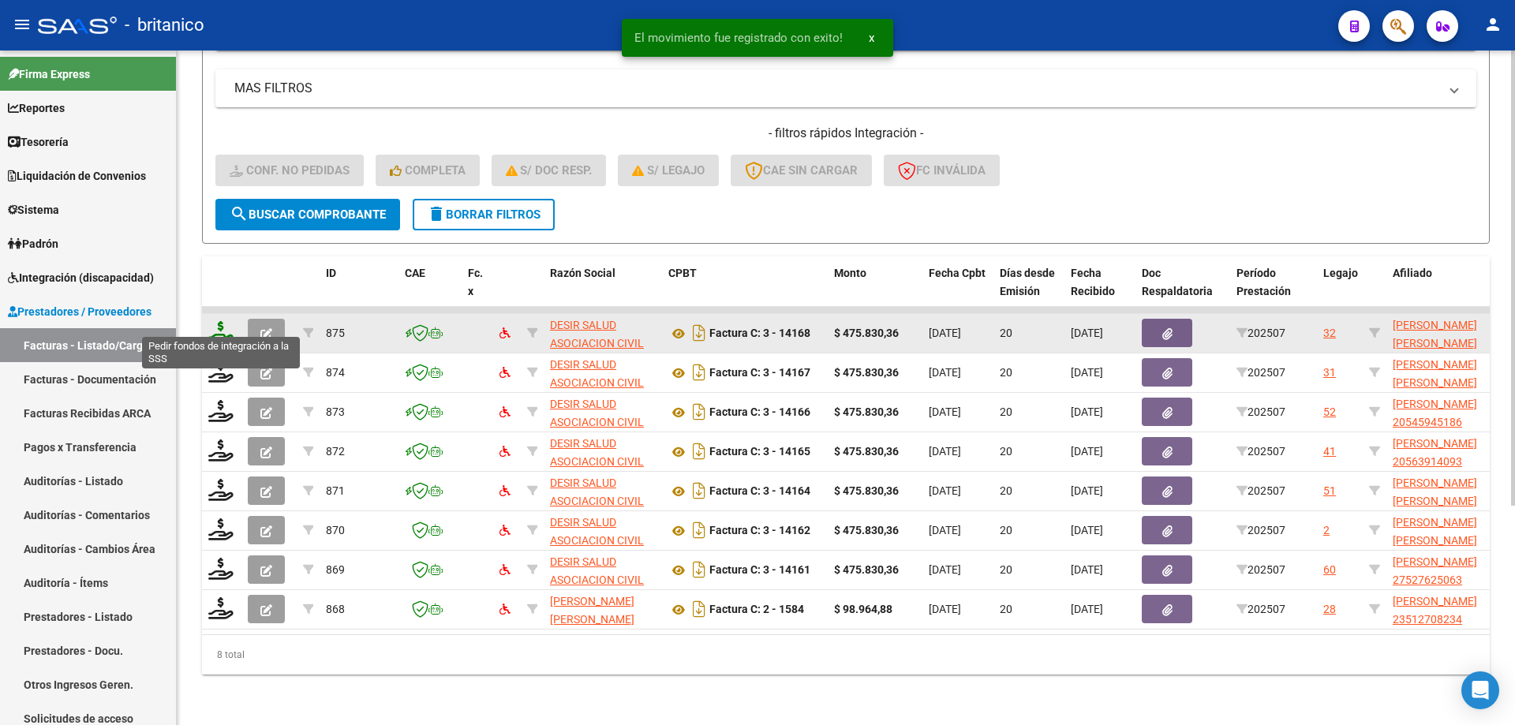
click at [217, 325] on icon at bounding box center [220, 332] width 25 height 22
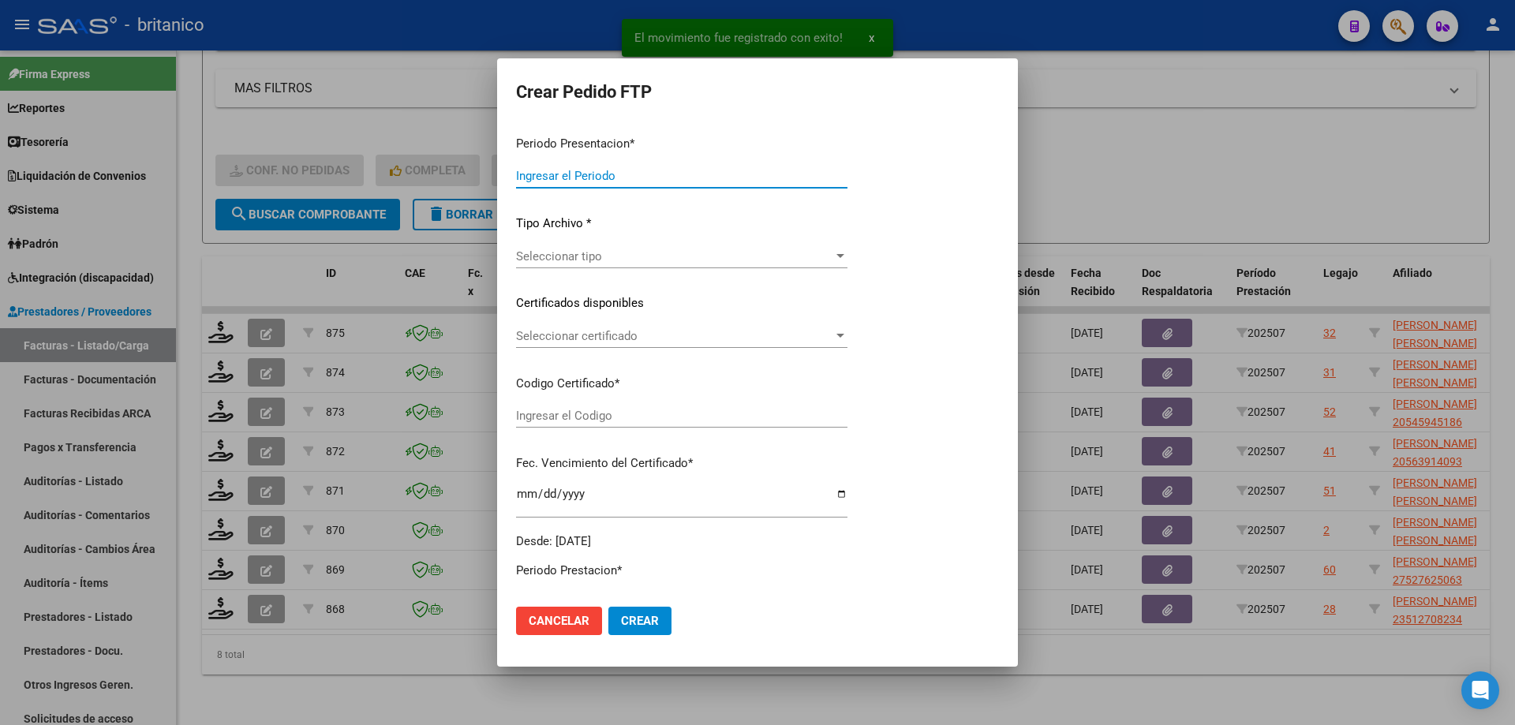
type input "202507"
type input "$ 475.830,36"
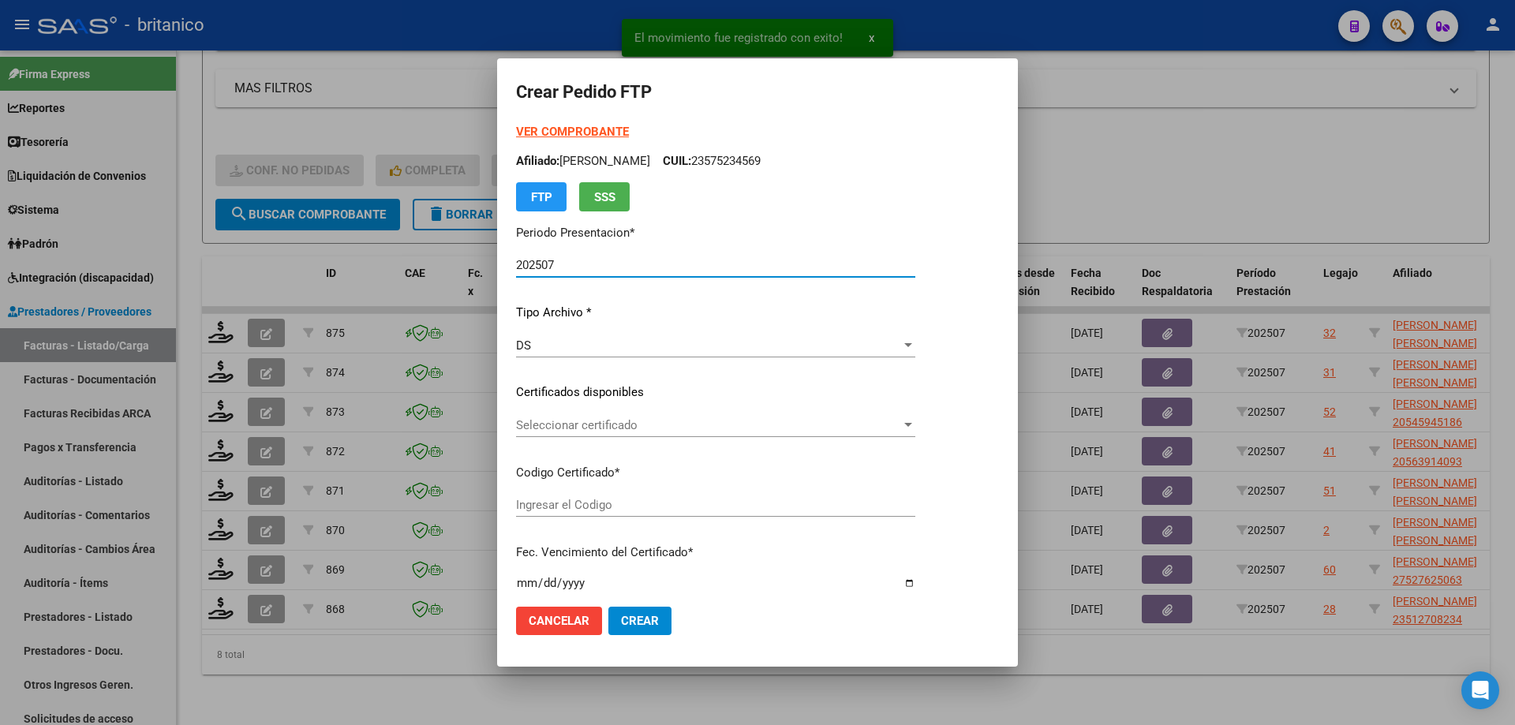
type input "ARG020005285656120200924-20250924CBA536"
type input "[DATE]"
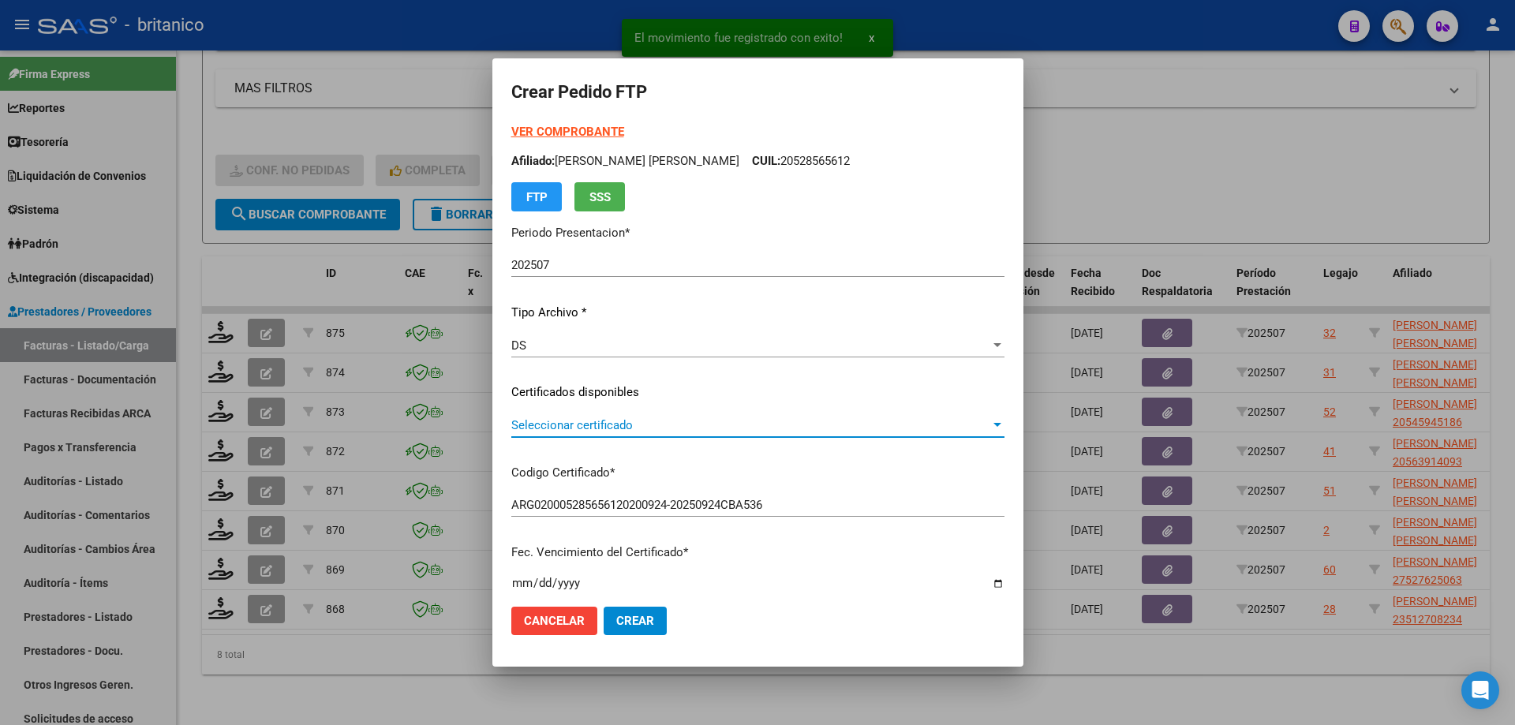
click at [601, 430] on span "Seleccionar certificado" at bounding box center [750, 425] width 479 height 14
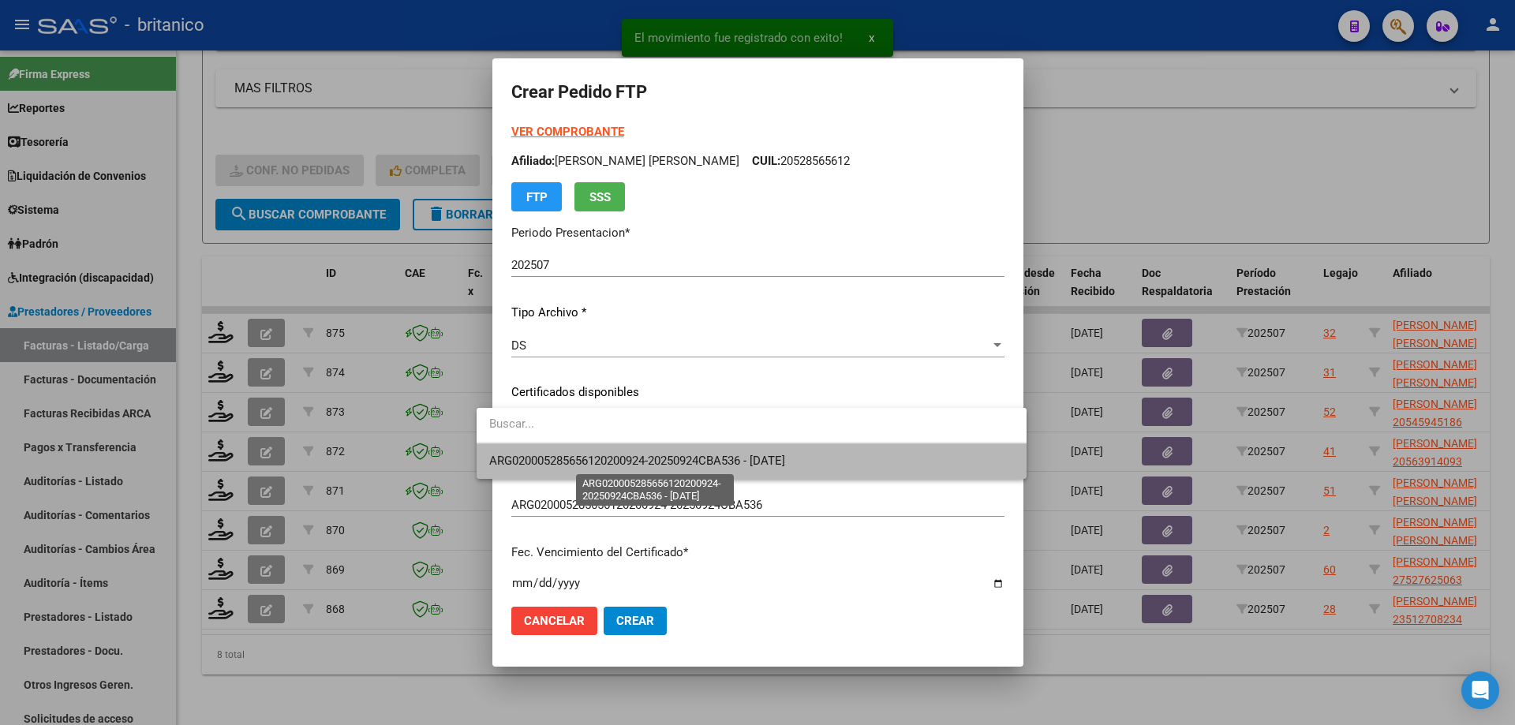
click at [620, 465] on span "ARG020005285656120200924-20250924CBA536 - [DATE]" at bounding box center [637, 461] width 296 height 14
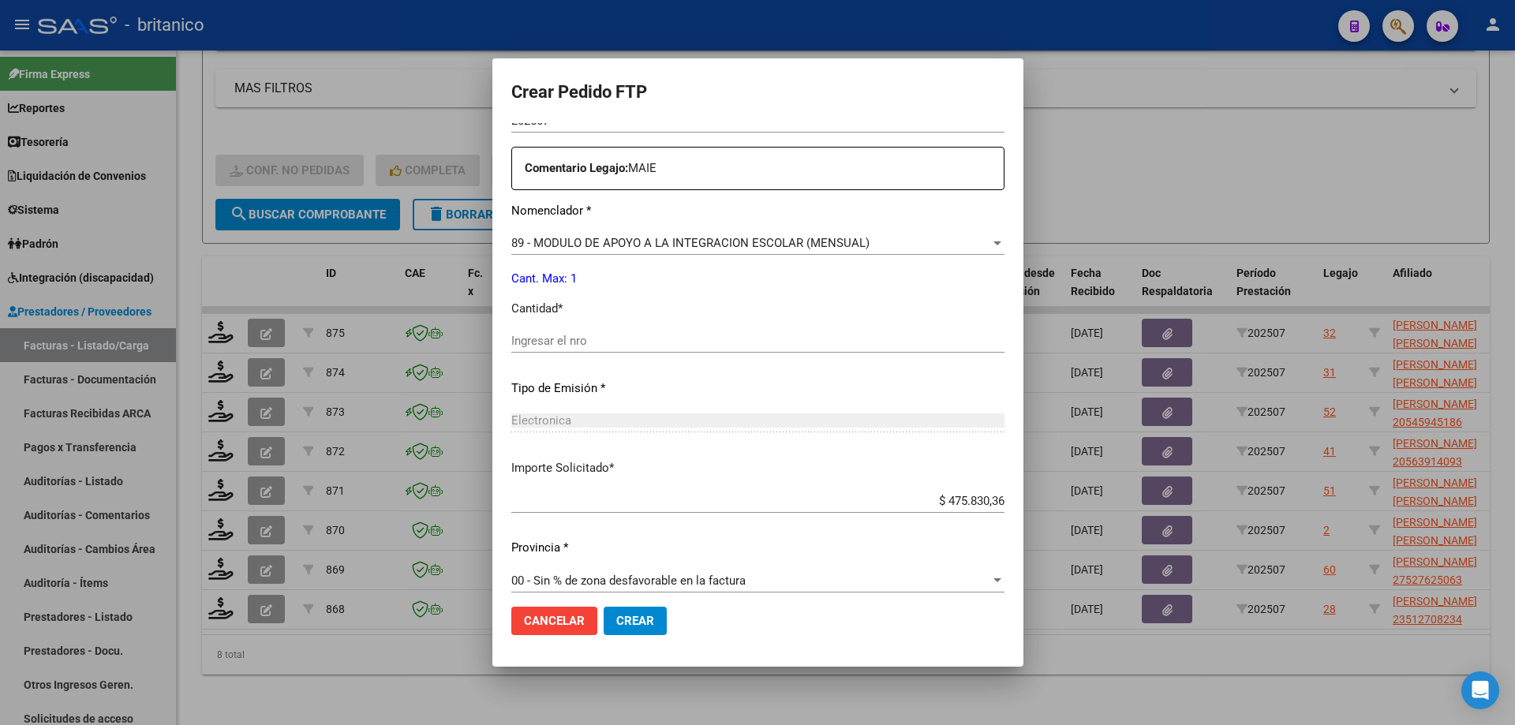
scroll to position [586, 0]
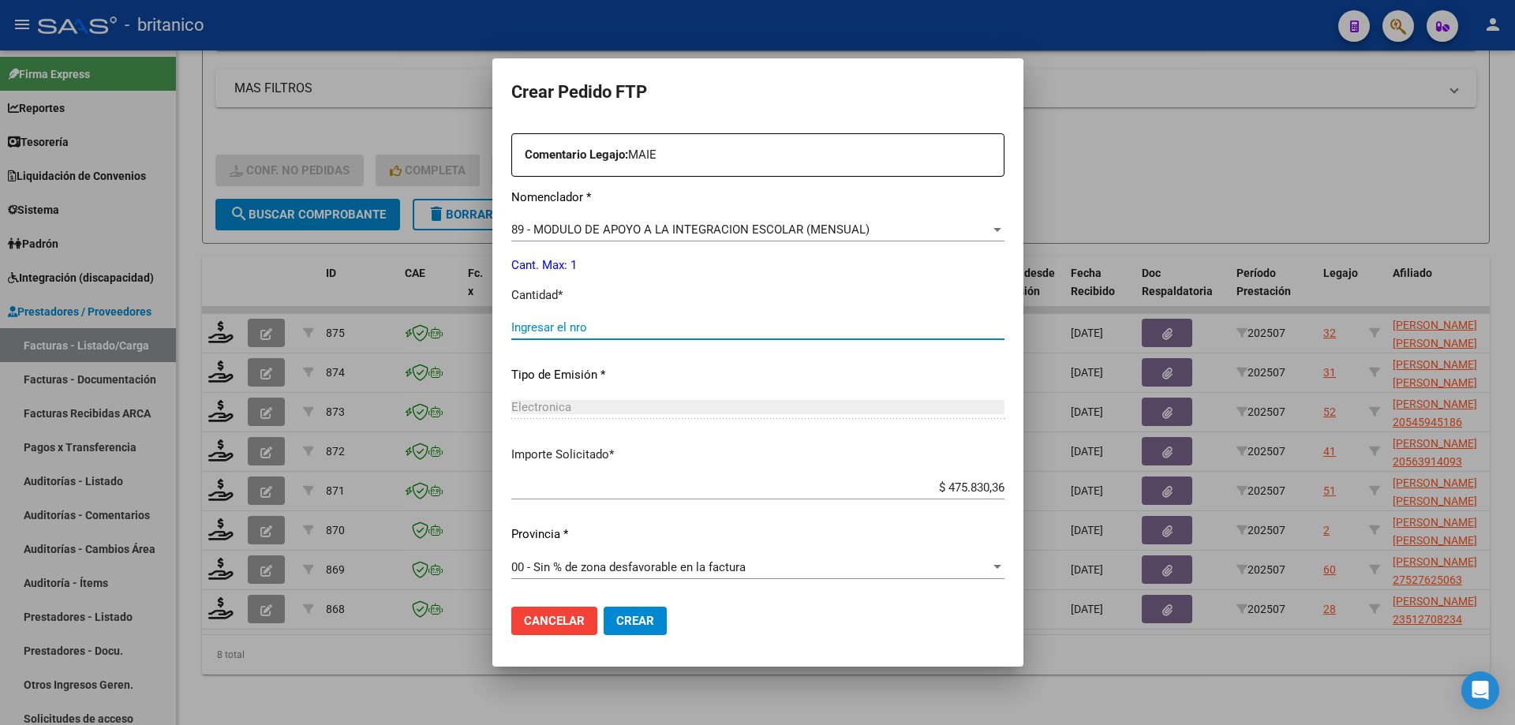
click at [547, 324] on input "Ingresar el nro" at bounding box center [757, 327] width 493 height 14
type input "1"
click at [623, 623] on span "Crear" at bounding box center [635, 621] width 38 height 14
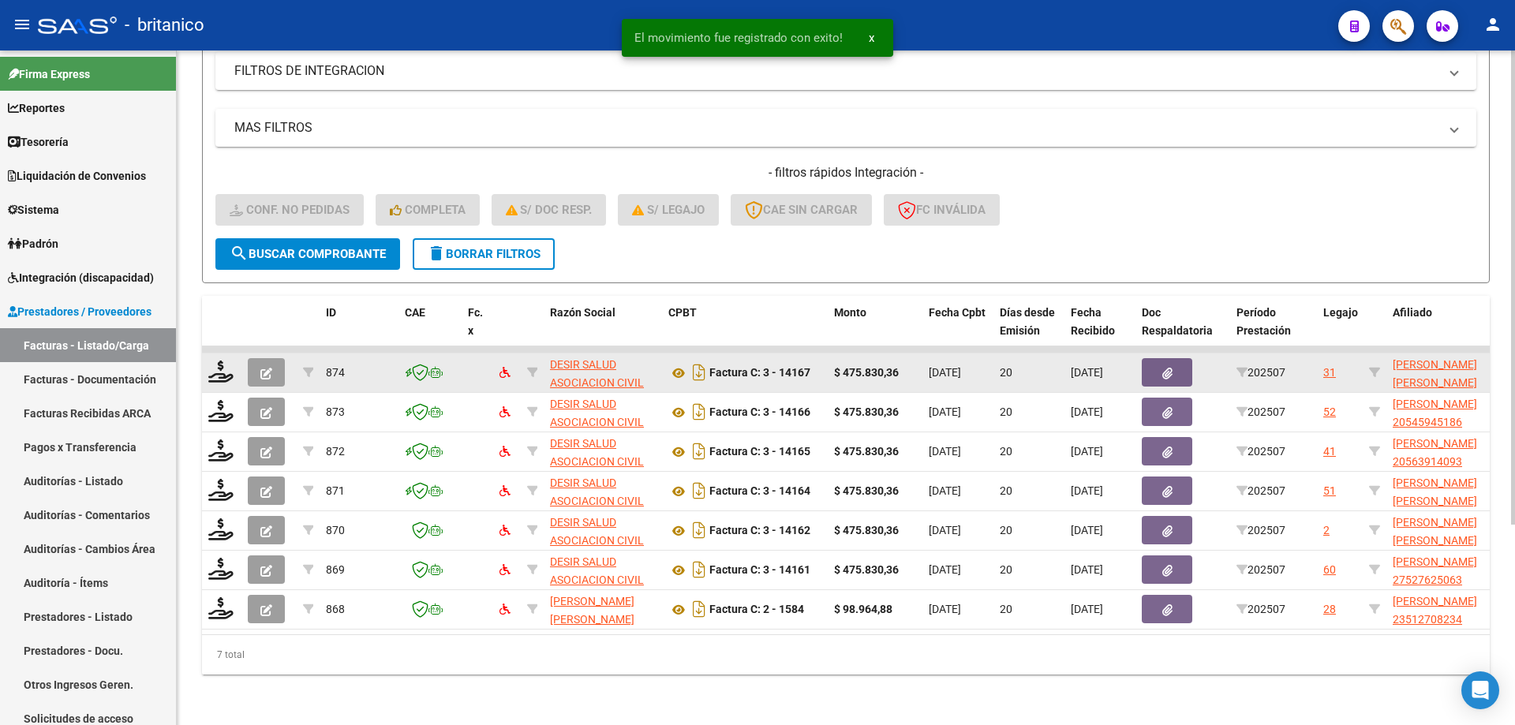
scroll to position [285, 0]
click at [218, 361] on icon at bounding box center [220, 372] width 25 height 22
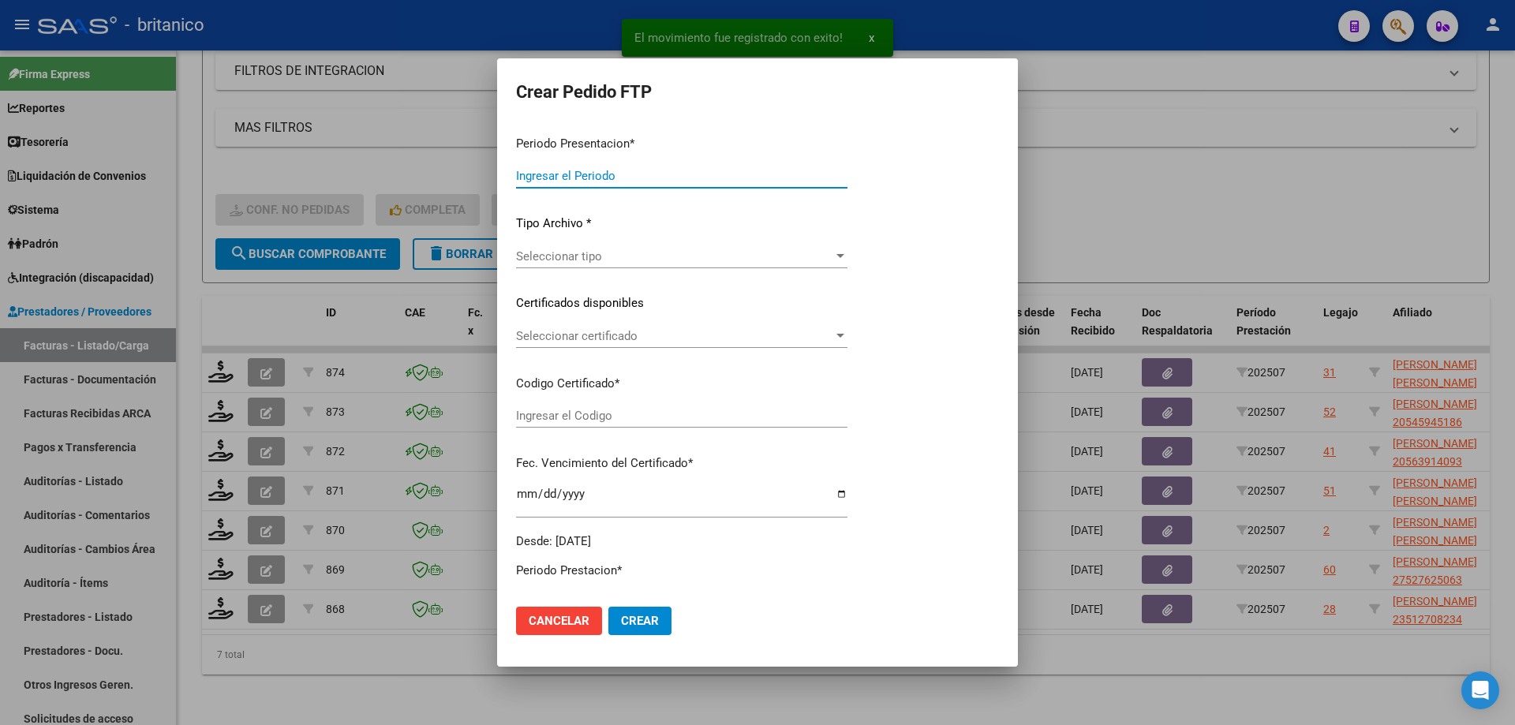
type input "202507"
type input "$ 475.830,36"
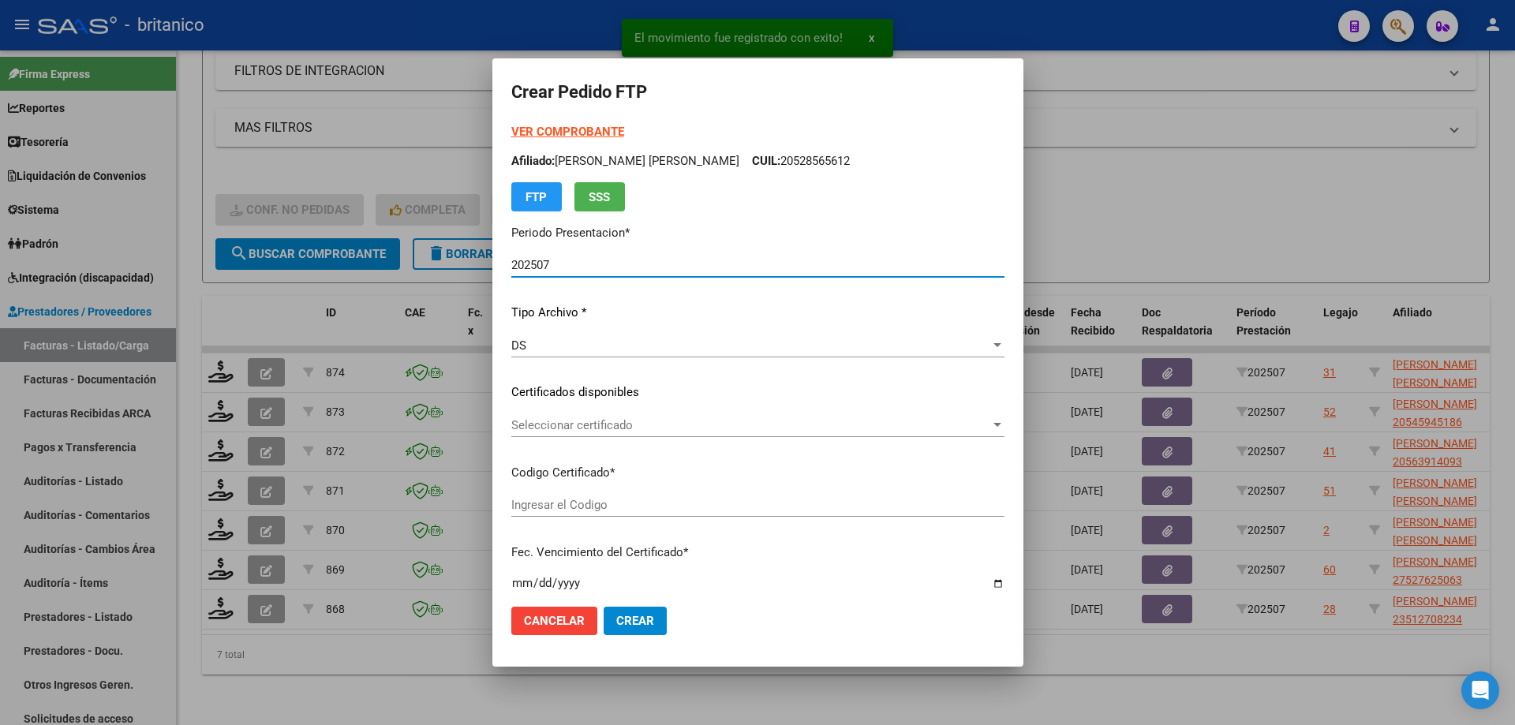
type input "ARG02000537199522022112520251125CBA536"
type input "[DATE]"
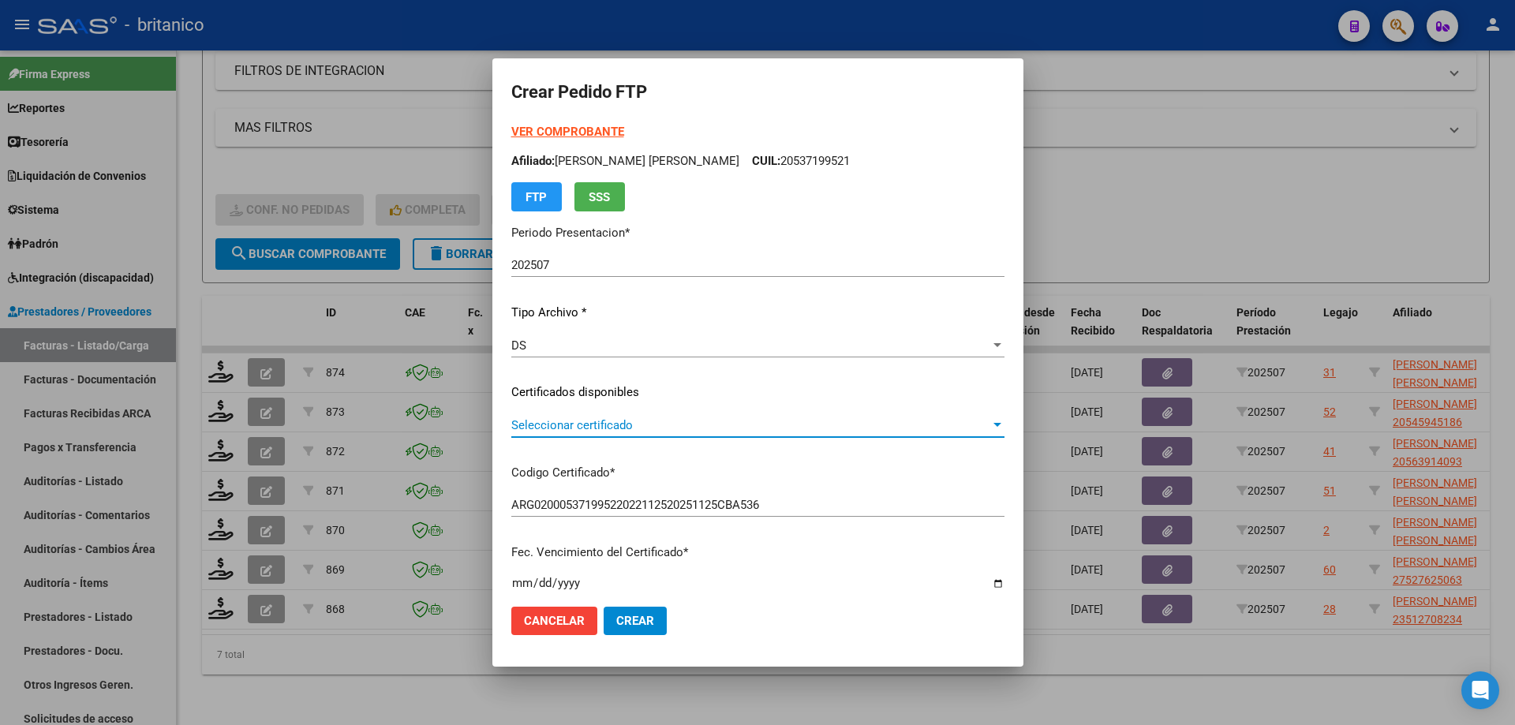
click at [758, 425] on span "Seleccionar certificado" at bounding box center [750, 425] width 479 height 14
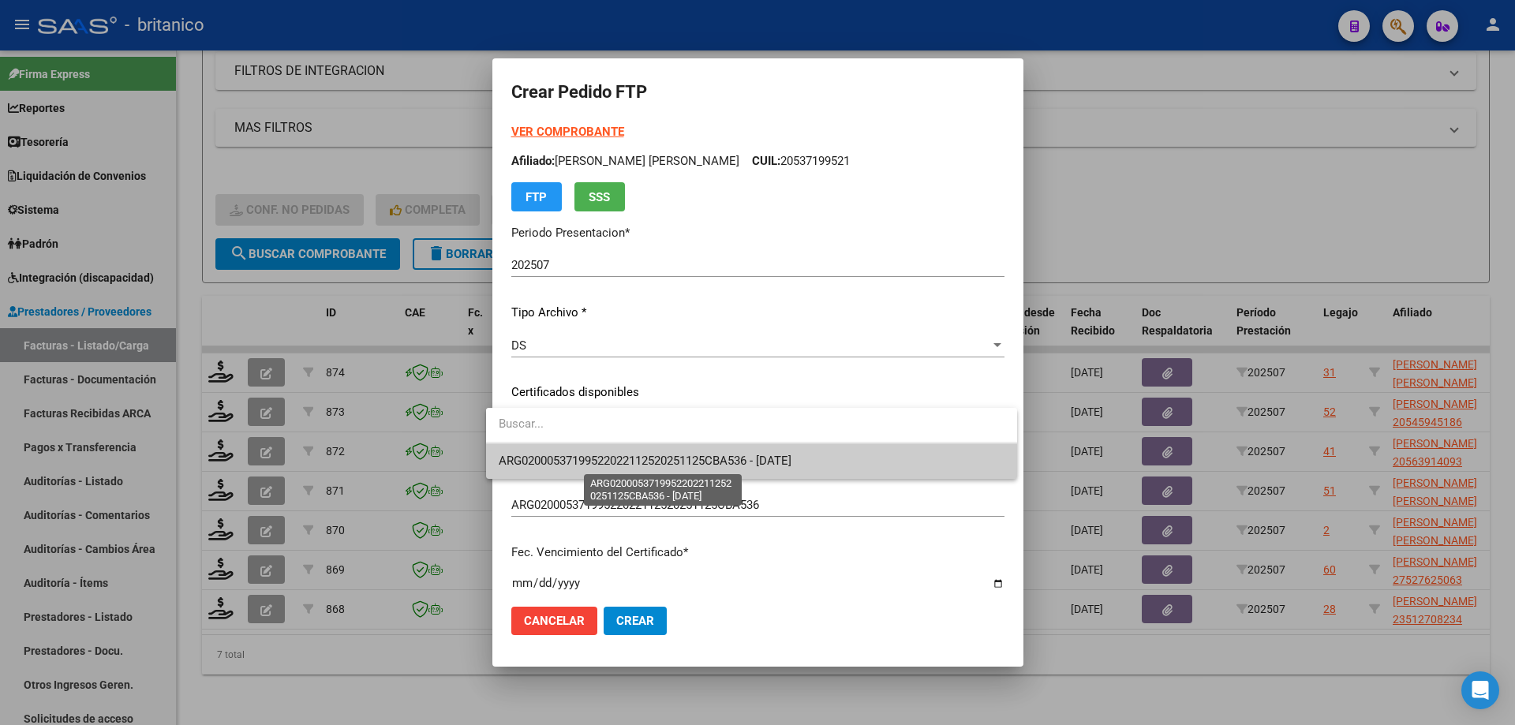
click at [732, 463] on span "ARG02000537199522022112520251125CBA536 - [DATE]" at bounding box center [645, 461] width 293 height 14
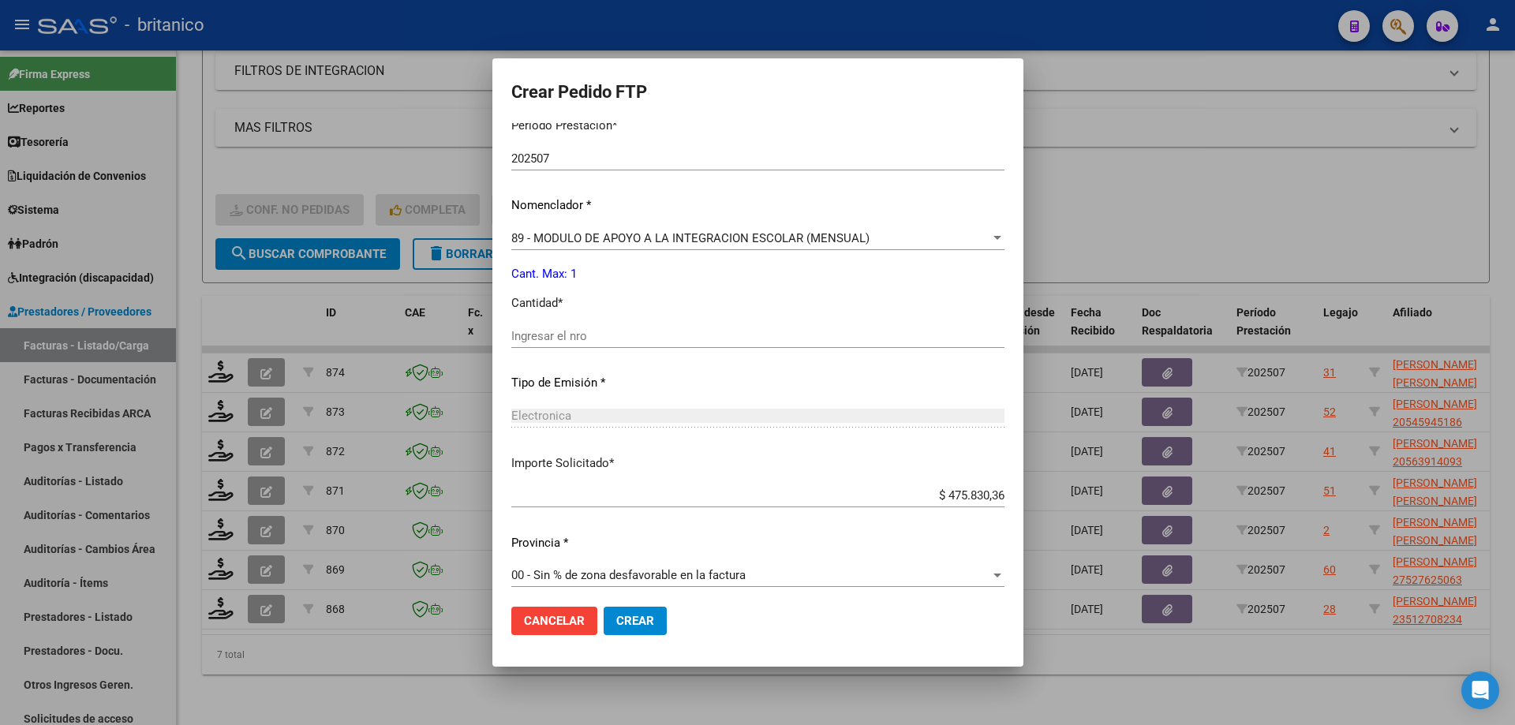
scroll to position [542, 0]
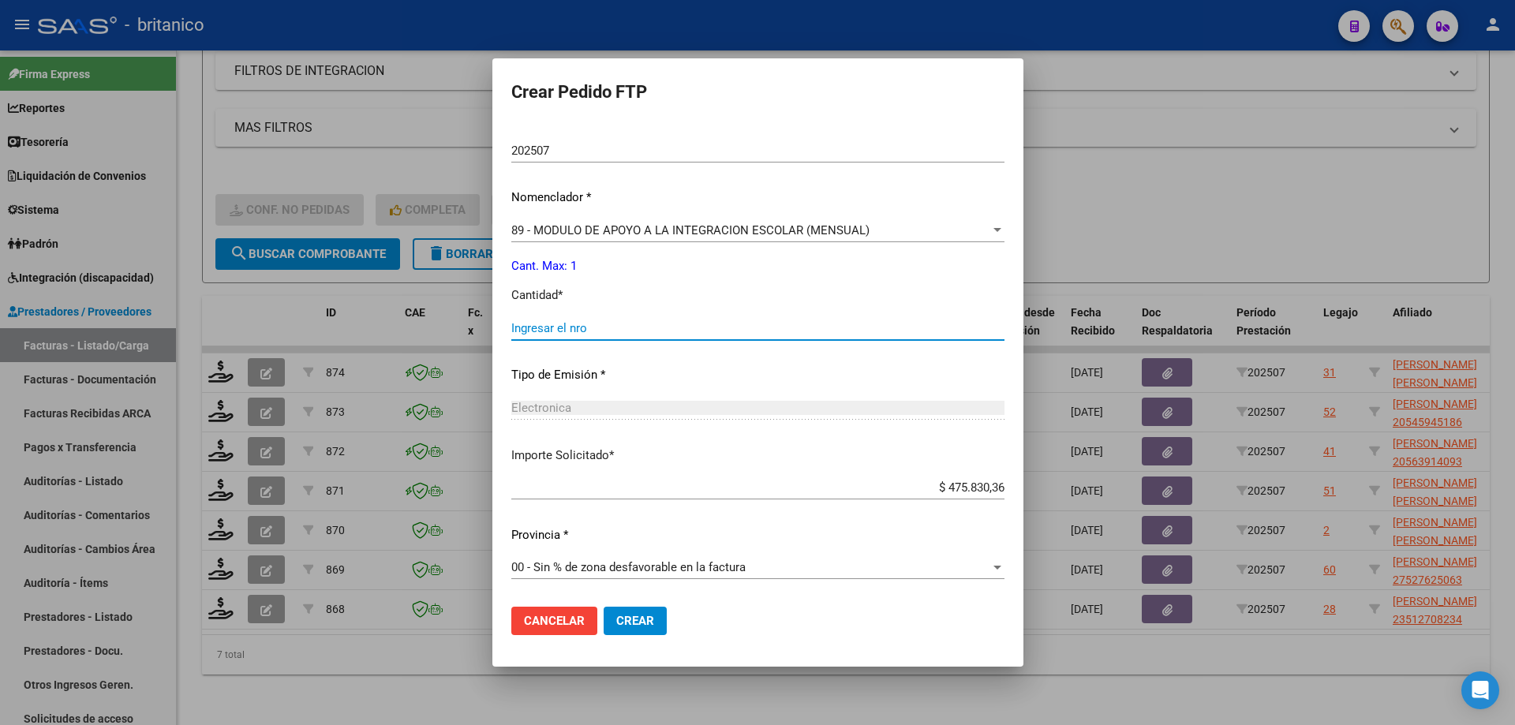
click at [527, 323] on input "Ingresar el nro" at bounding box center [757, 328] width 493 height 14
type input "1"
click at [640, 627] on span "Crear" at bounding box center [635, 621] width 38 height 14
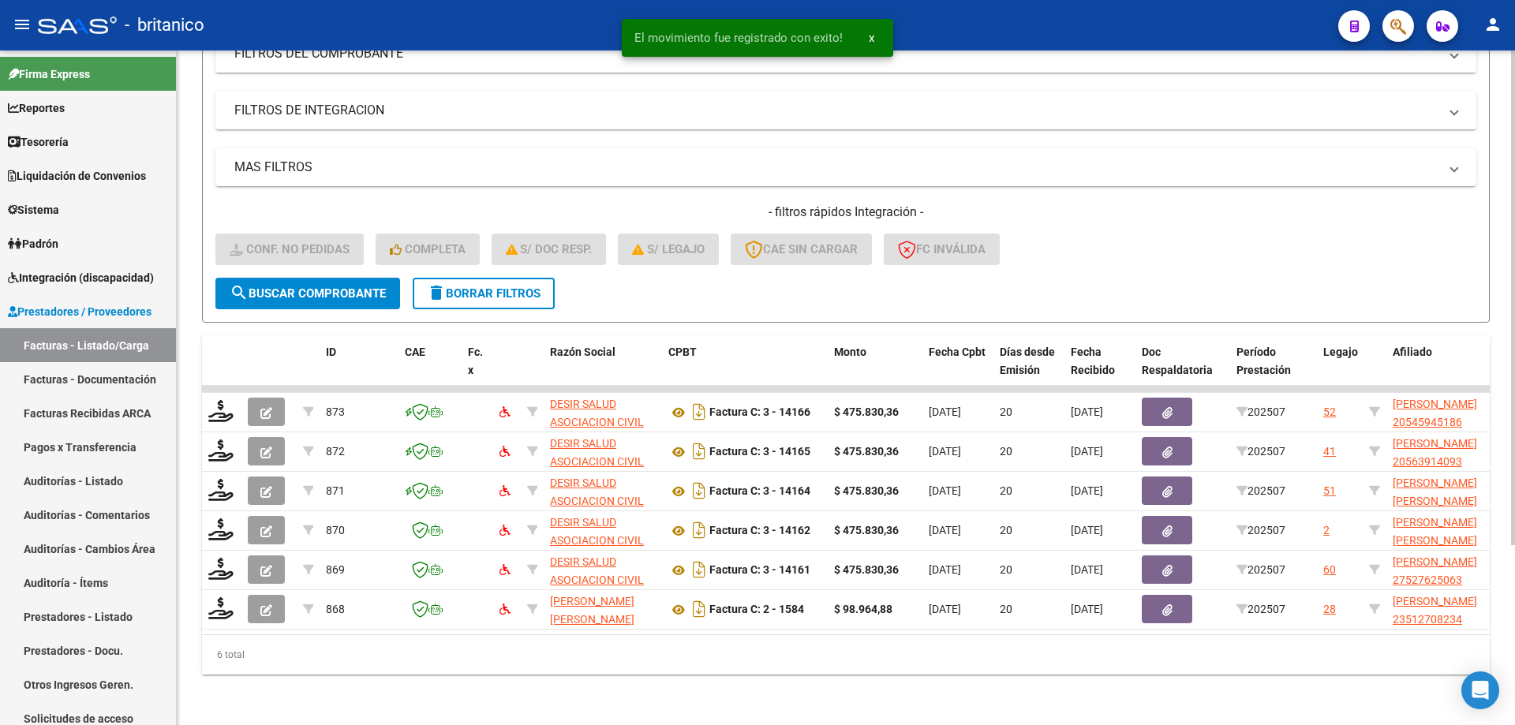
scroll to position [245, 0]
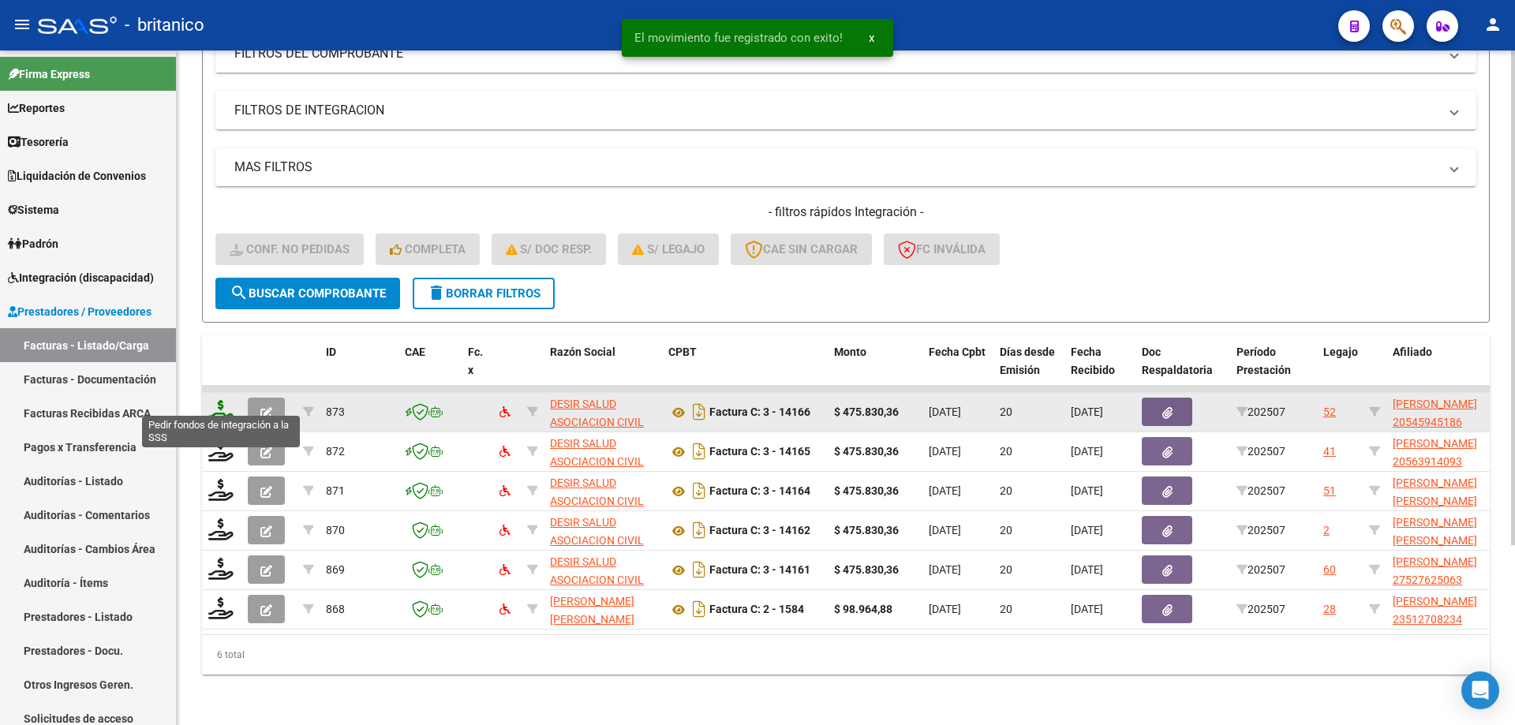
click at [214, 400] on icon at bounding box center [220, 411] width 25 height 22
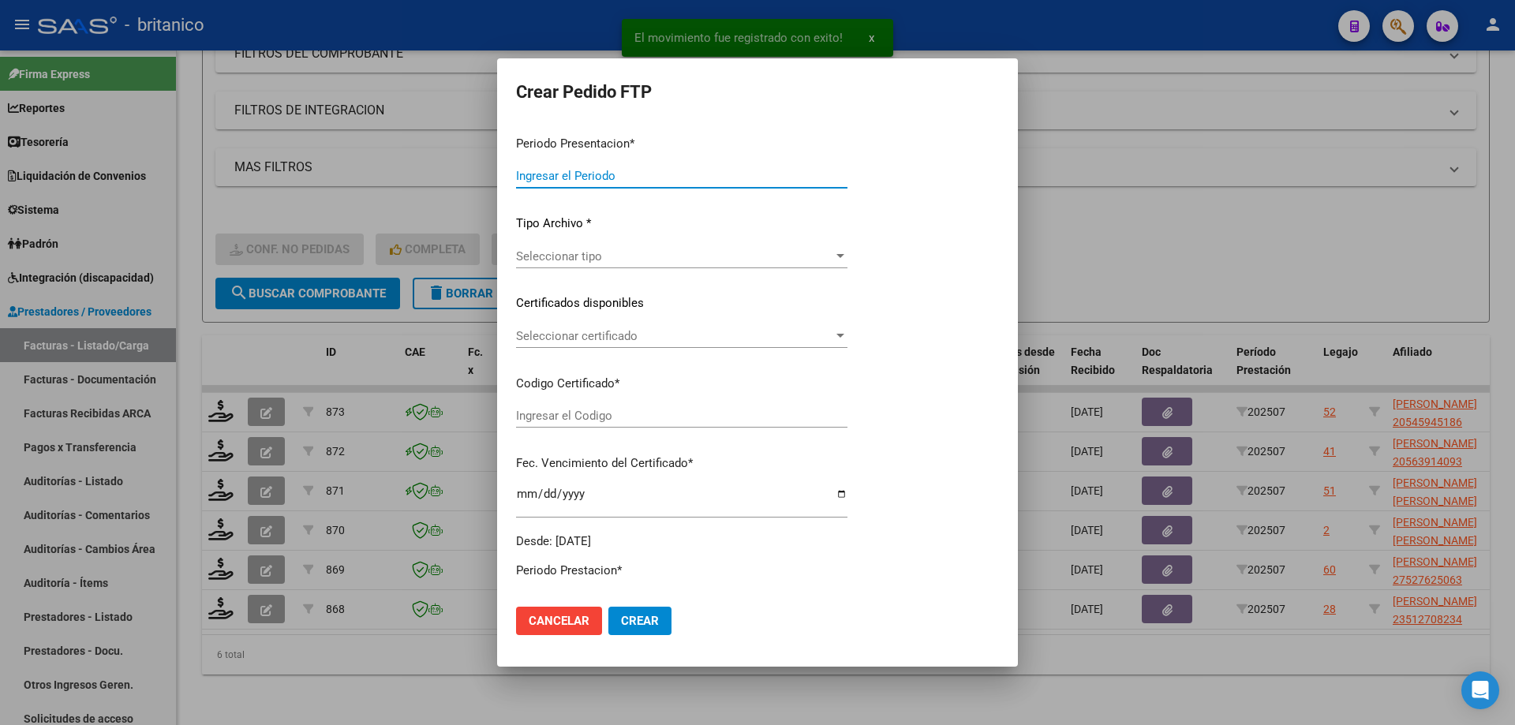
type input "202507"
type input "$ 475.830,36"
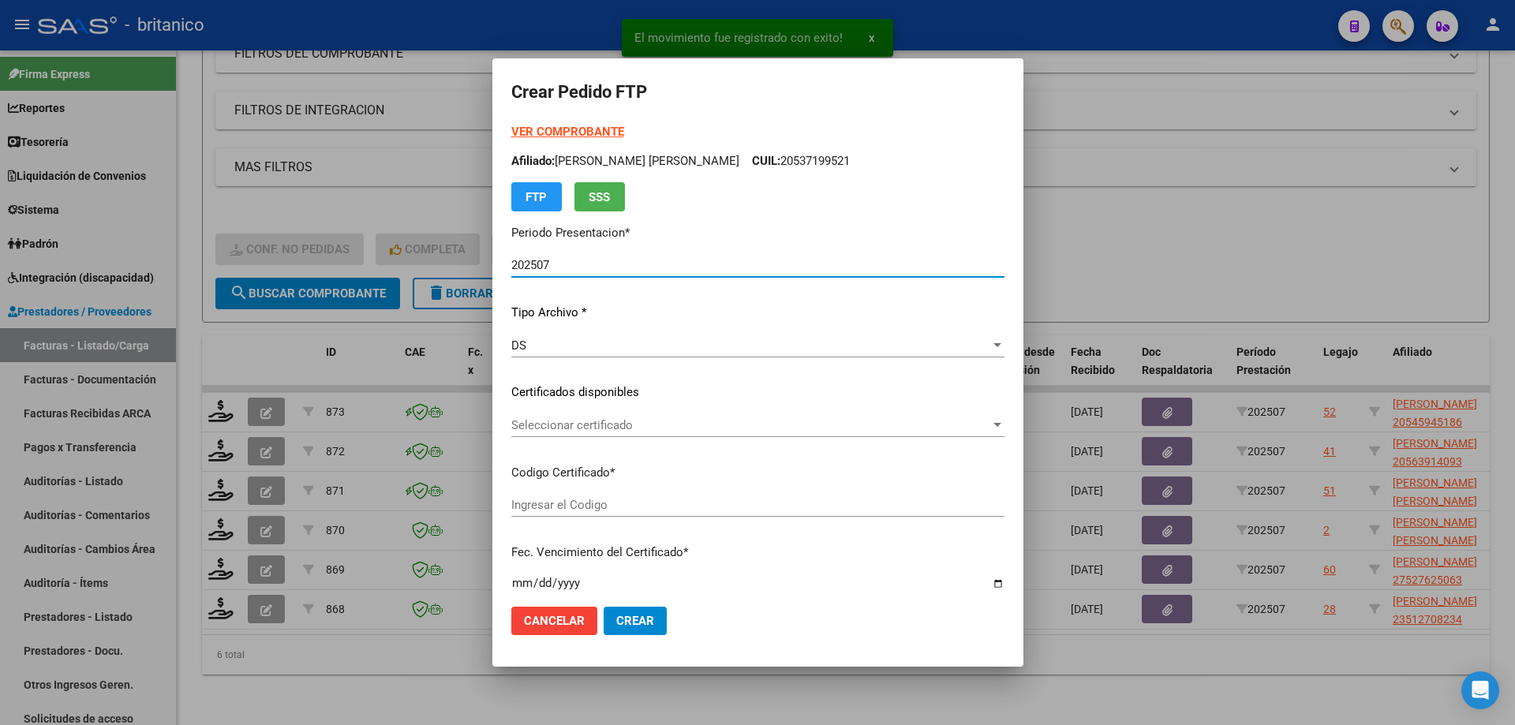
type input "ARG02000545945182020091420230914BS437"
type input "[DATE]"
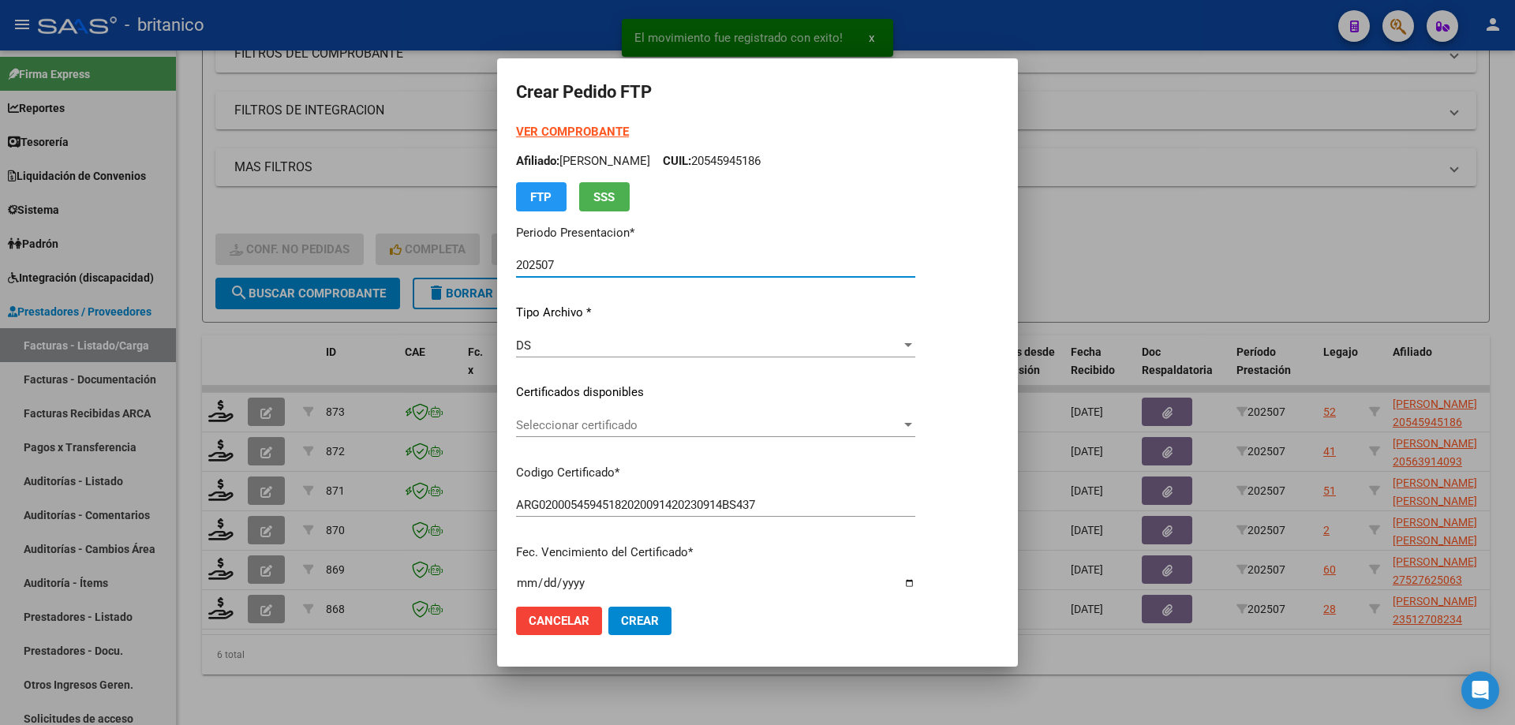
click at [640, 429] on span "Seleccionar certificado" at bounding box center [708, 425] width 385 height 14
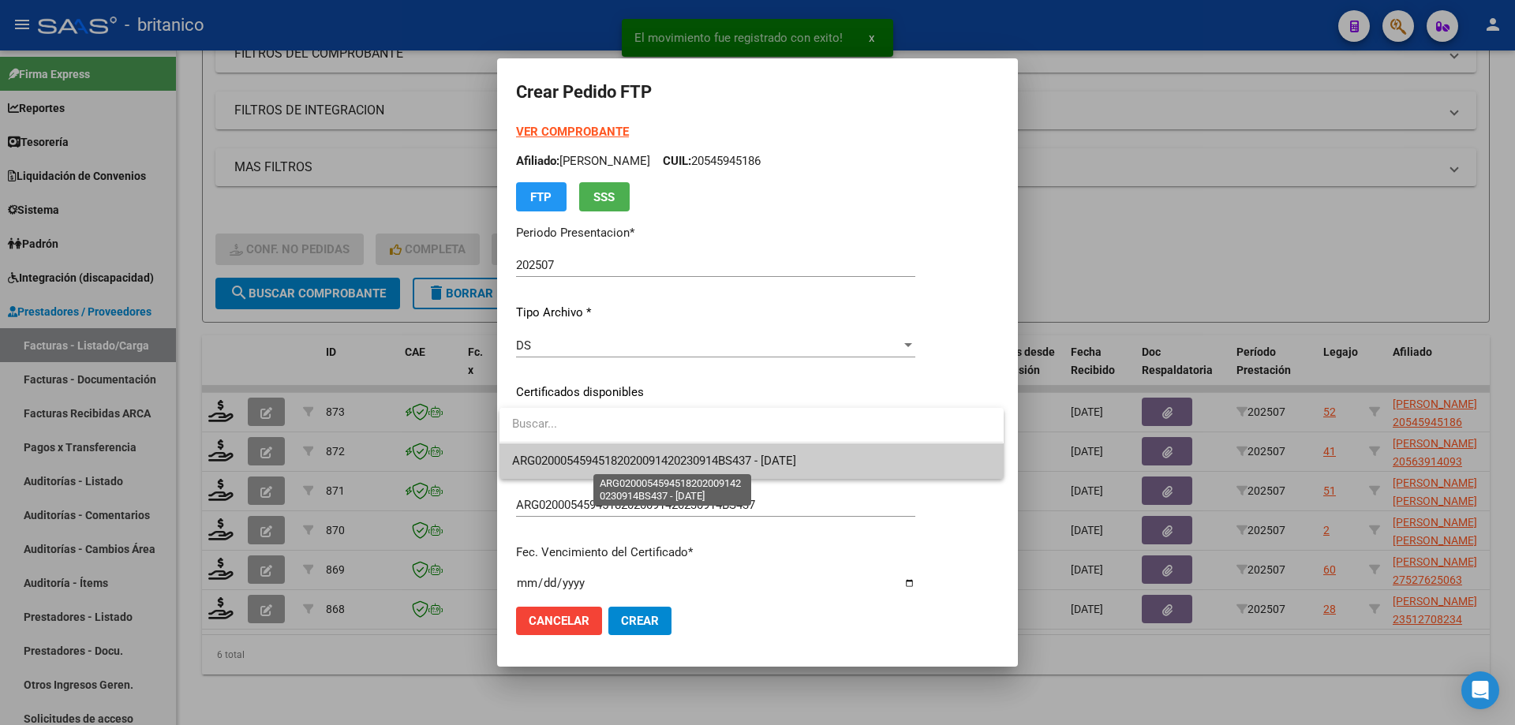
click at [699, 454] on span "ARG02000545945182020091420230914BS437 - [DATE]" at bounding box center [654, 461] width 284 height 14
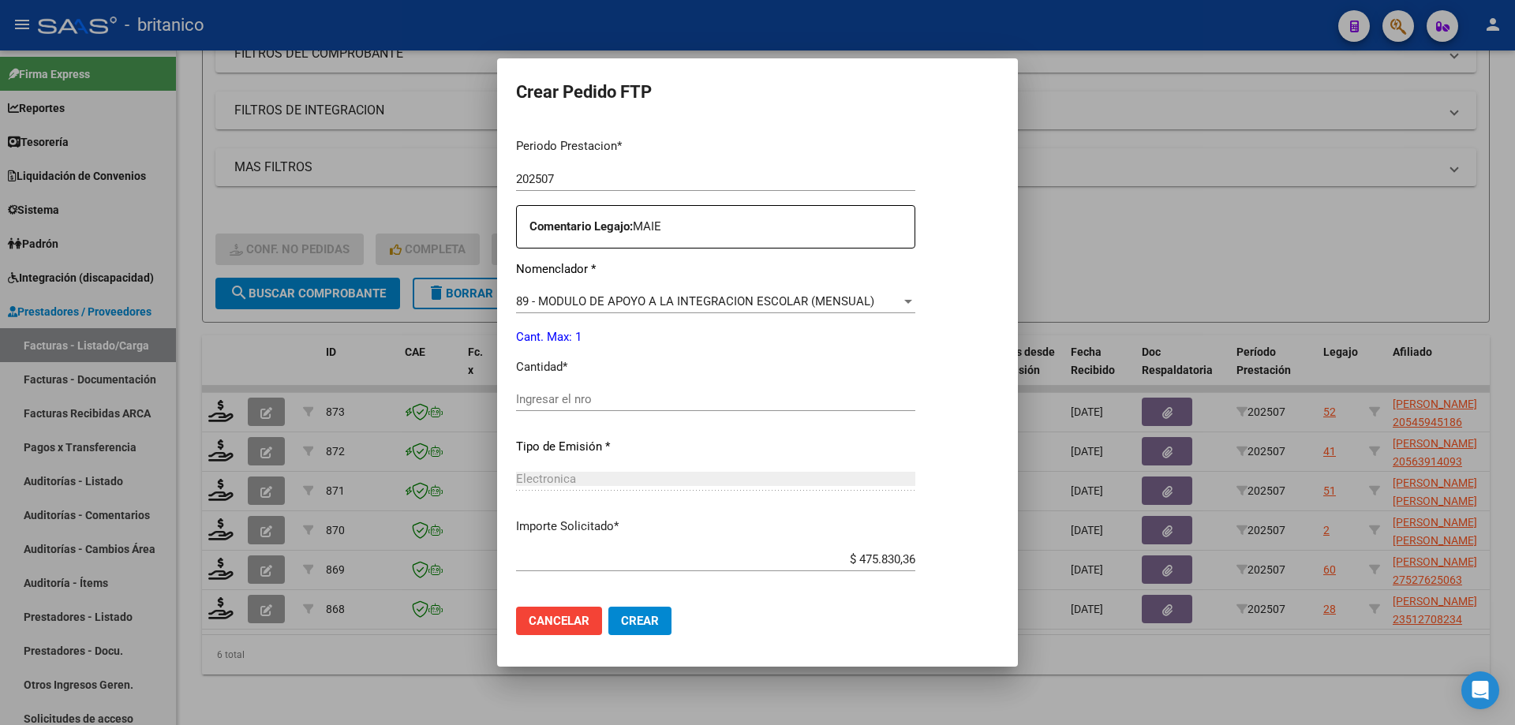
scroll to position [552, 0]
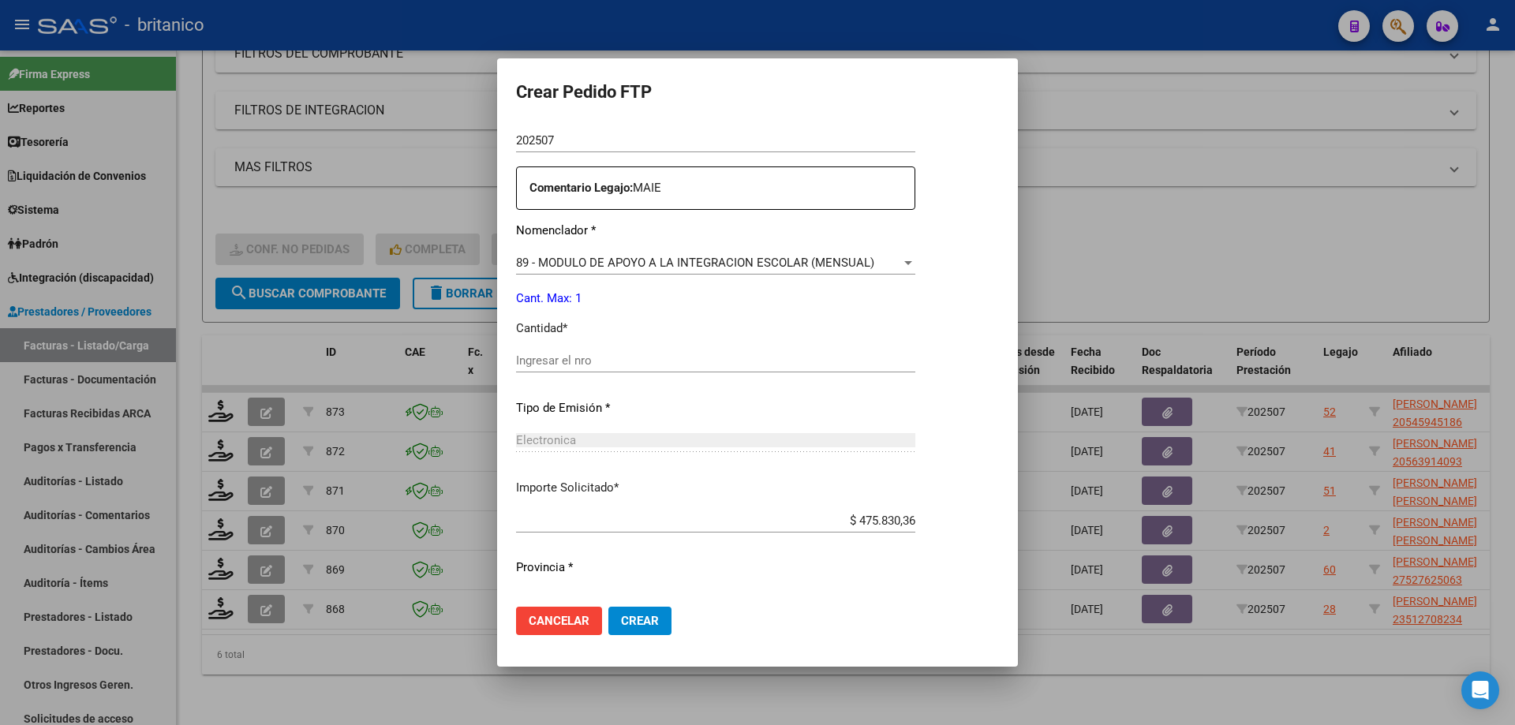
click at [643, 364] on input "Ingresar el nro" at bounding box center [715, 361] width 399 height 14
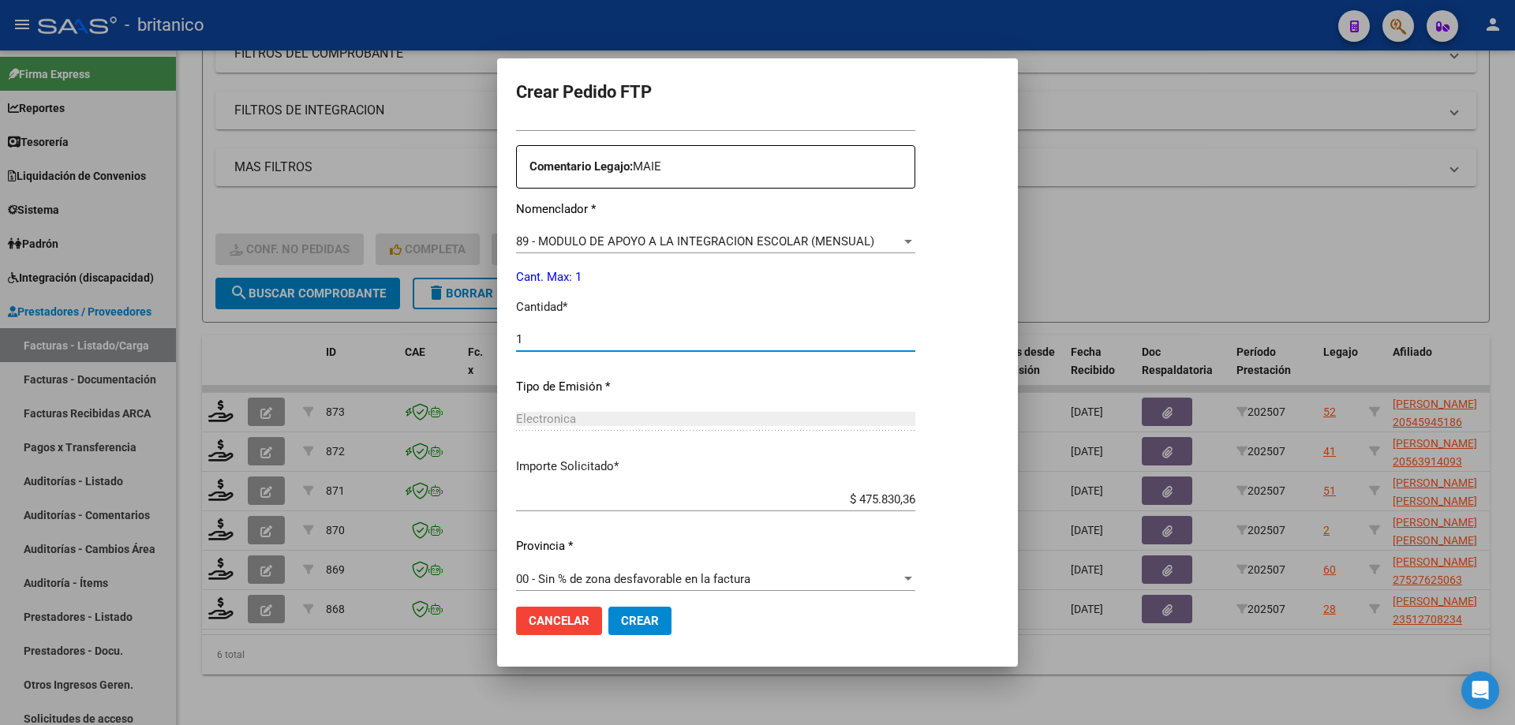
scroll to position [586, 0]
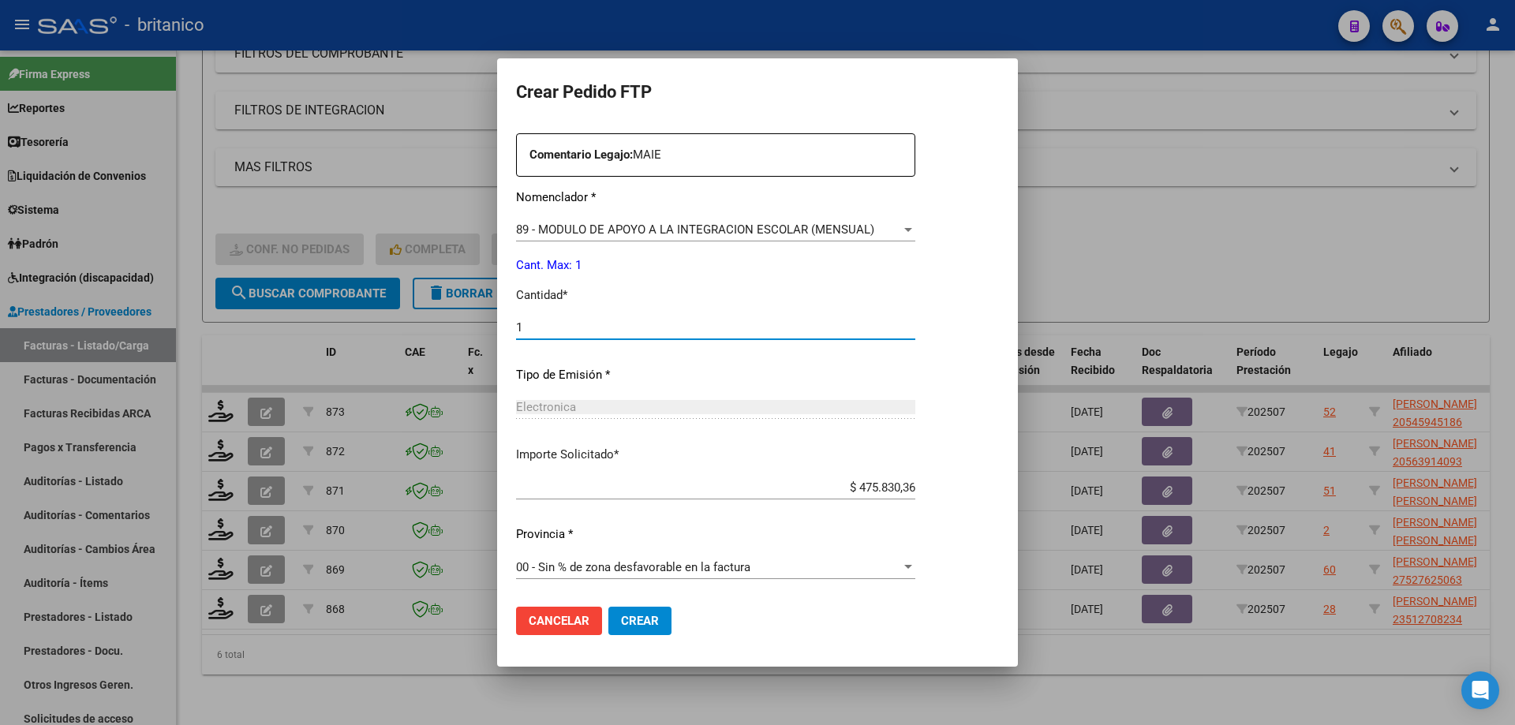
type input "1"
click at [657, 627] on button "Crear" at bounding box center [639, 621] width 63 height 28
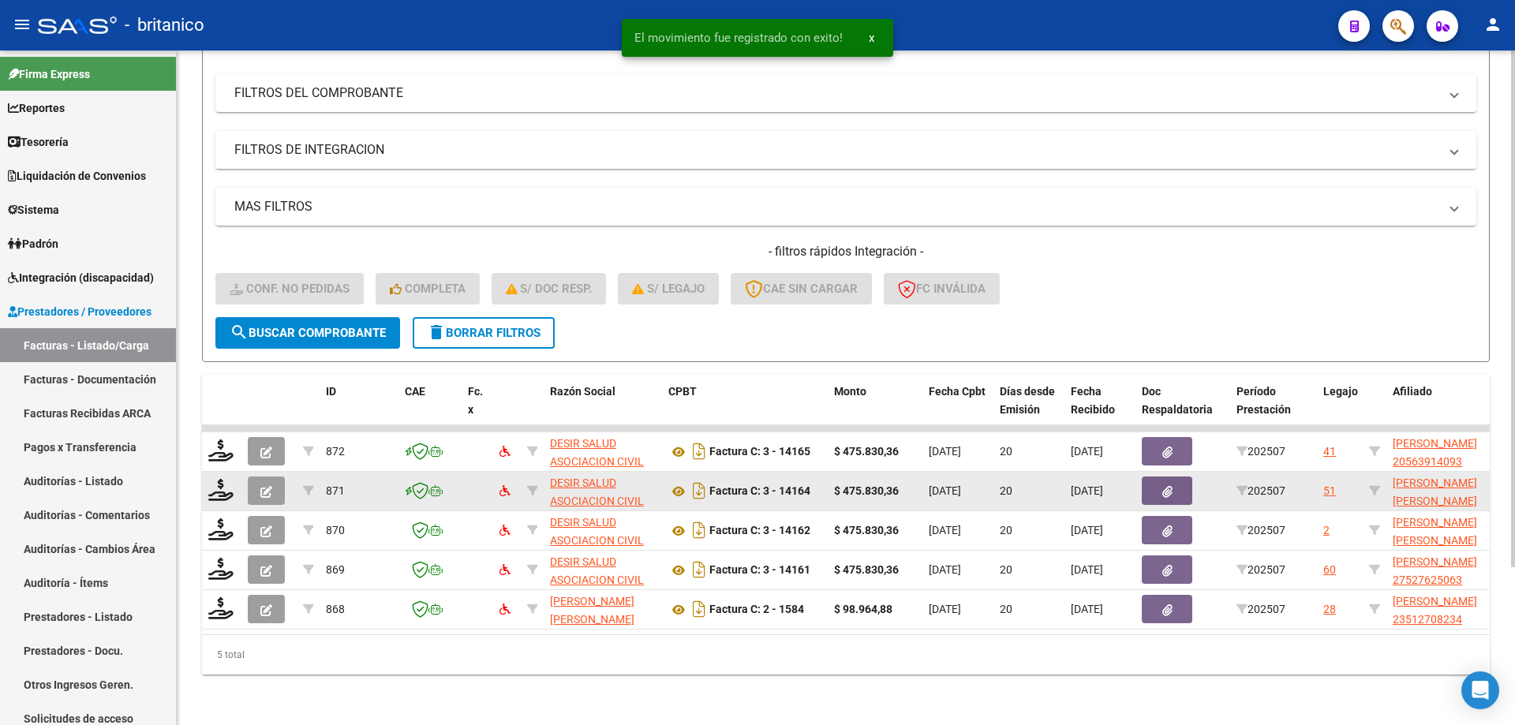
scroll to position [206, 0]
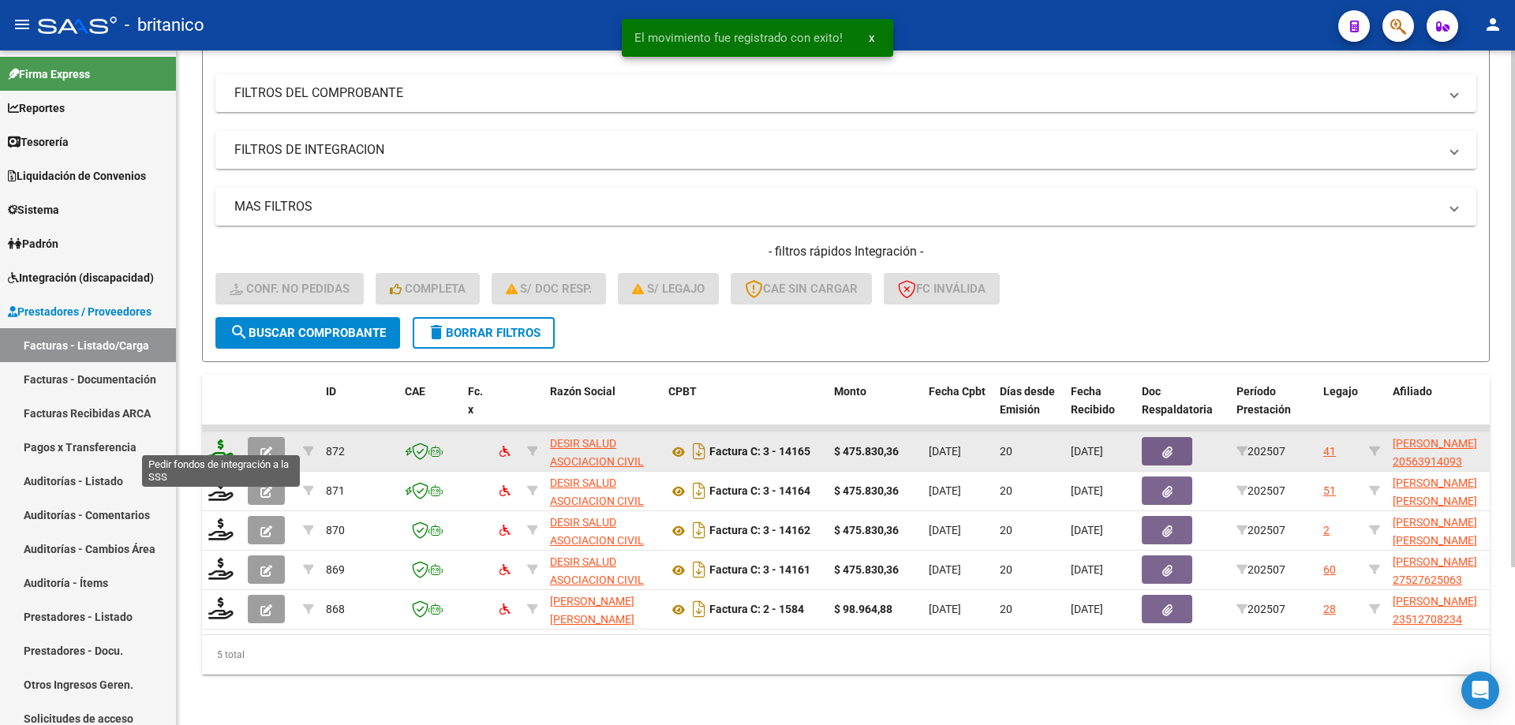
click at [225, 440] on icon at bounding box center [220, 451] width 25 height 22
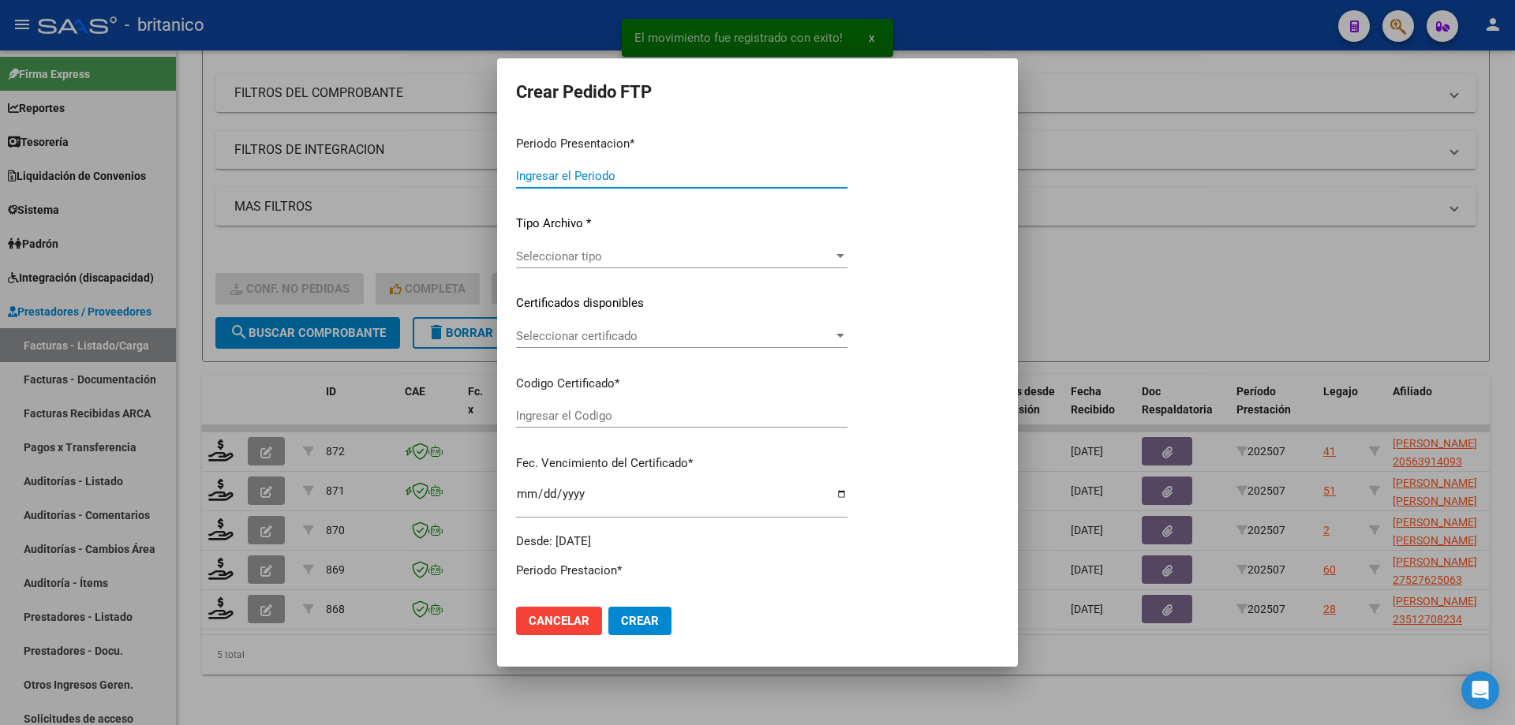
type input "202507"
type input "$ 475.830,36"
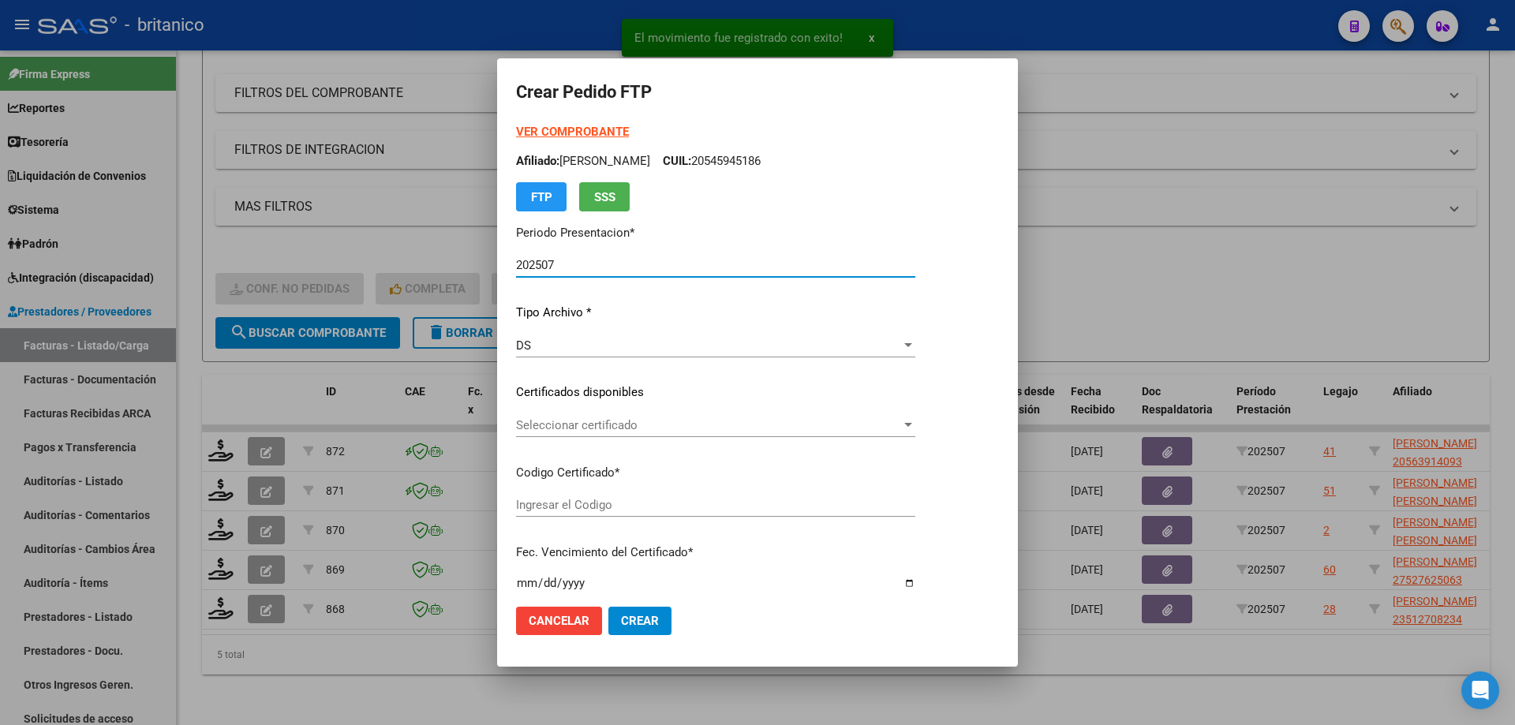
type input "ARG0200056391409-2023092620280926BUE315"
type input "[DATE]"
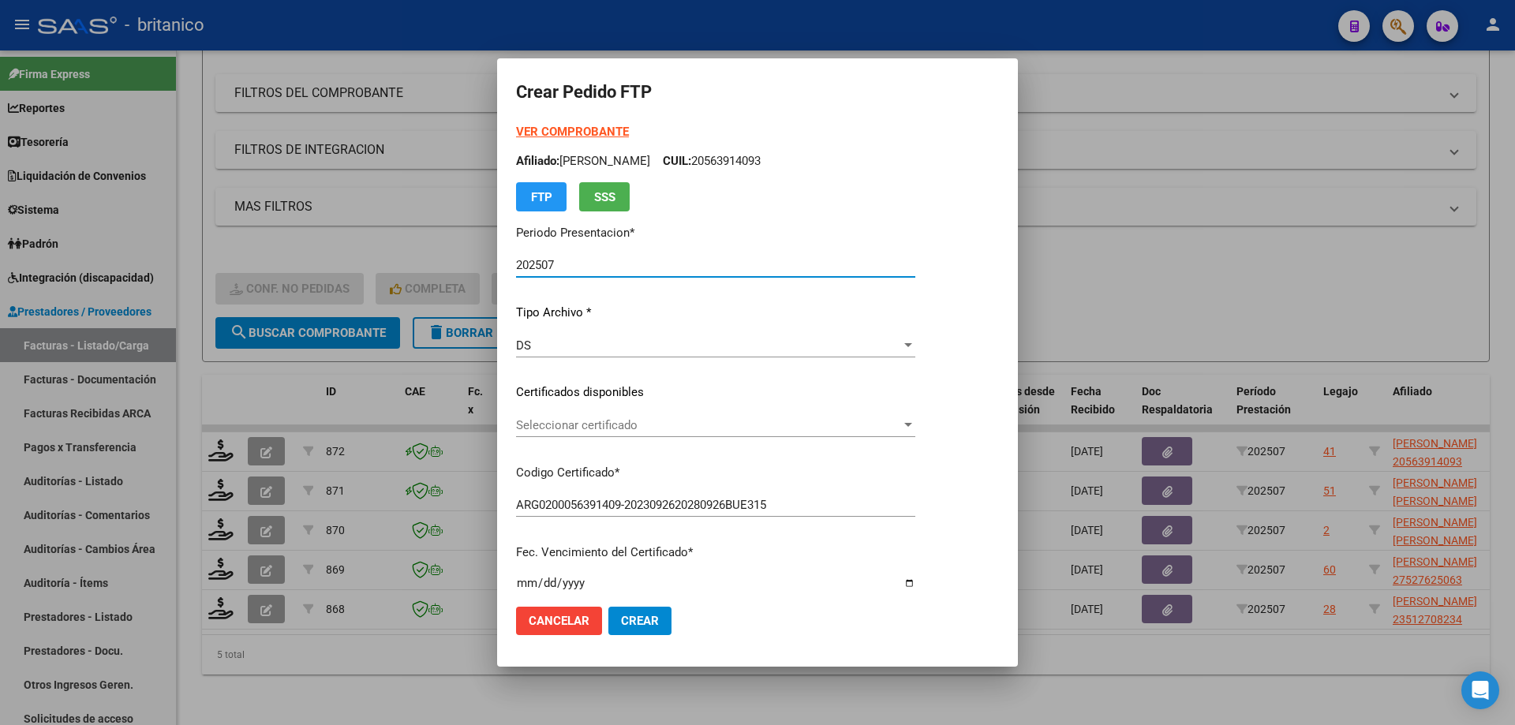
click at [683, 422] on span "Seleccionar certificado" at bounding box center [708, 425] width 385 height 14
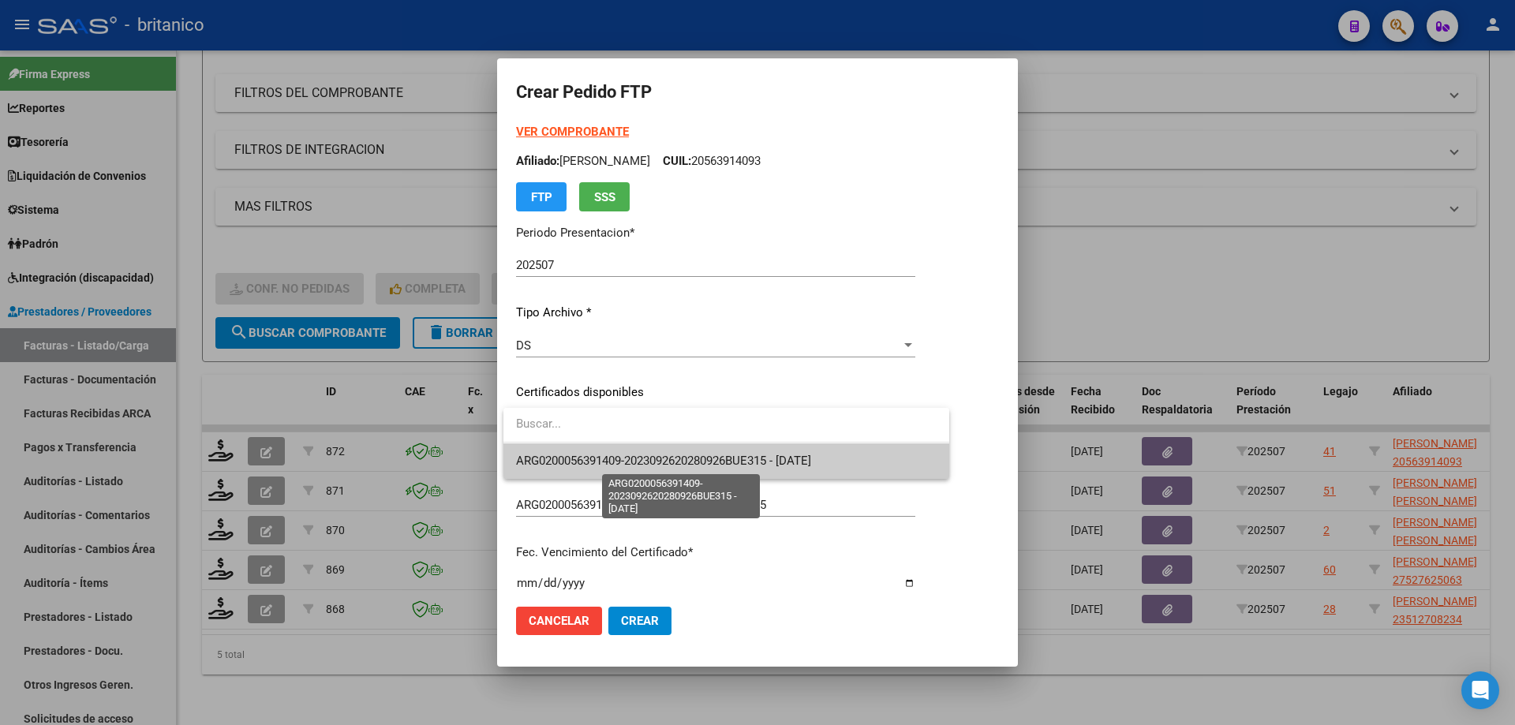
click at [691, 456] on span "ARG0200056391409-2023092620280926BUE315 - [DATE]" at bounding box center [663, 461] width 295 height 14
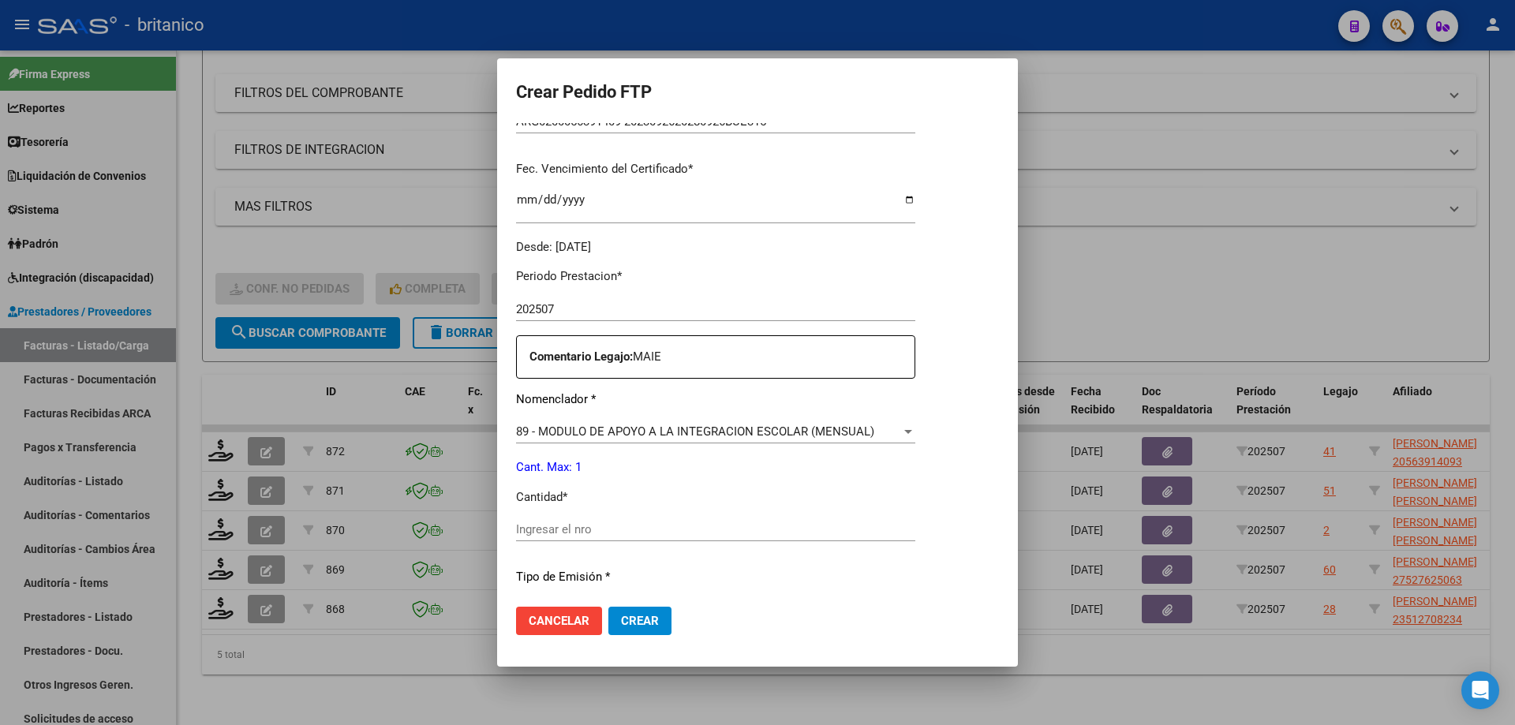
scroll to position [395, 0]
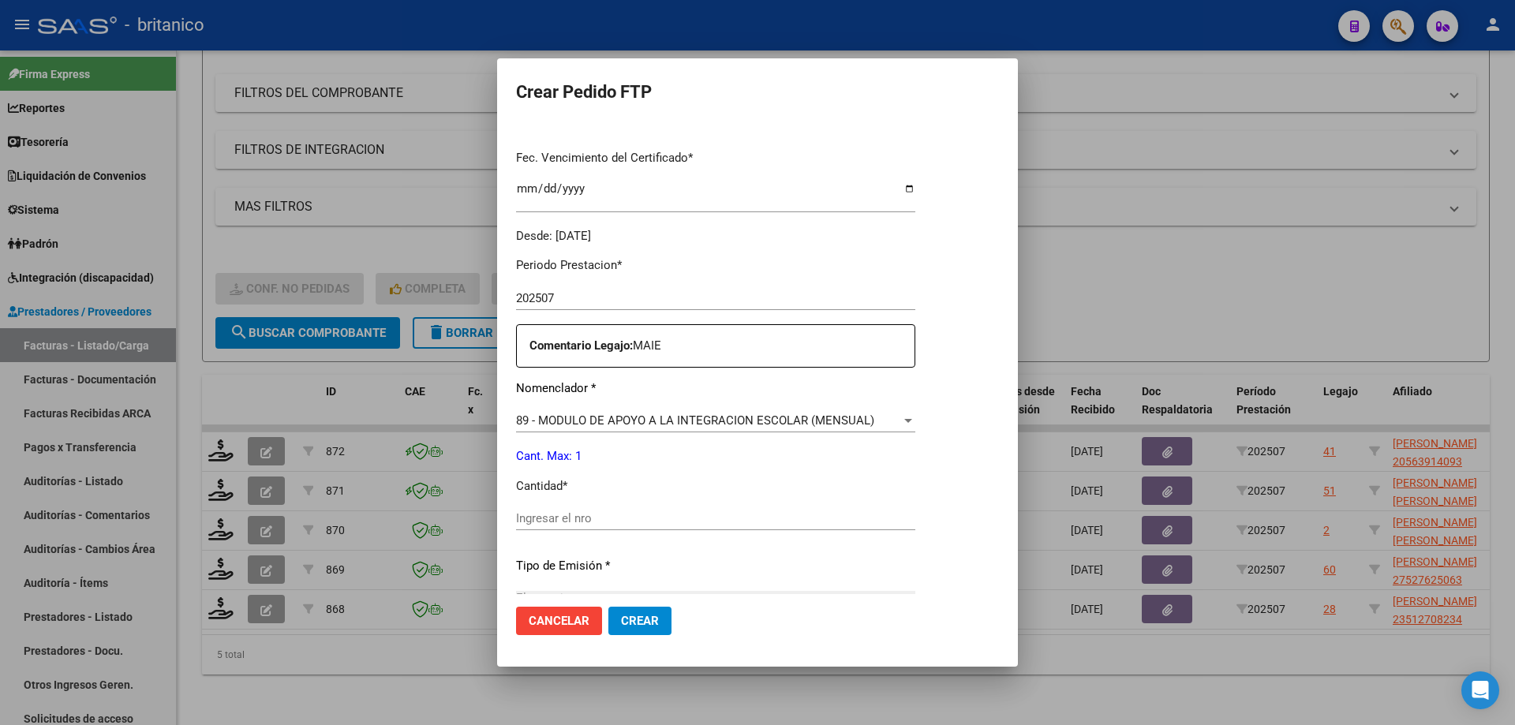
click at [598, 516] on input "Ingresar el nro" at bounding box center [715, 518] width 399 height 14
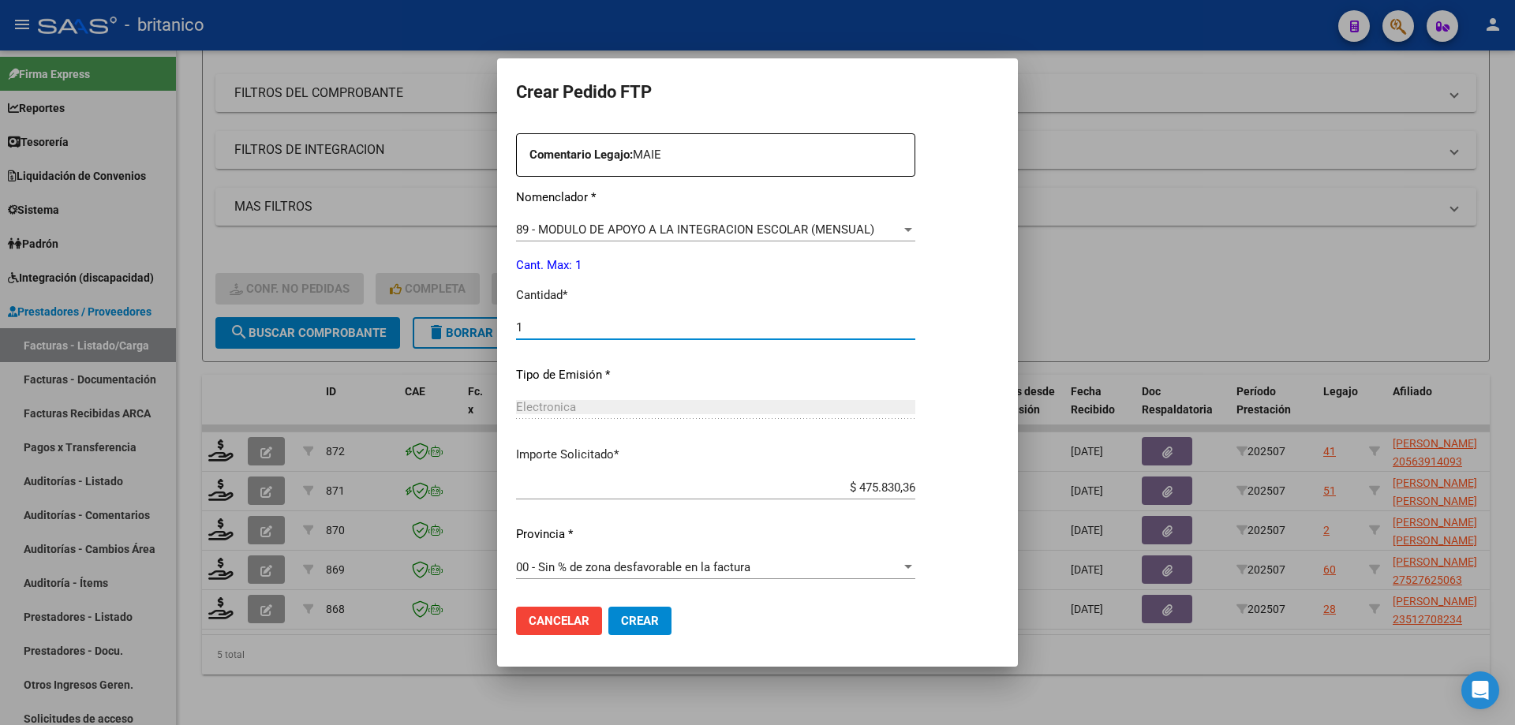
type input "1"
click at [649, 627] on span "Crear" at bounding box center [640, 621] width 38 height 14
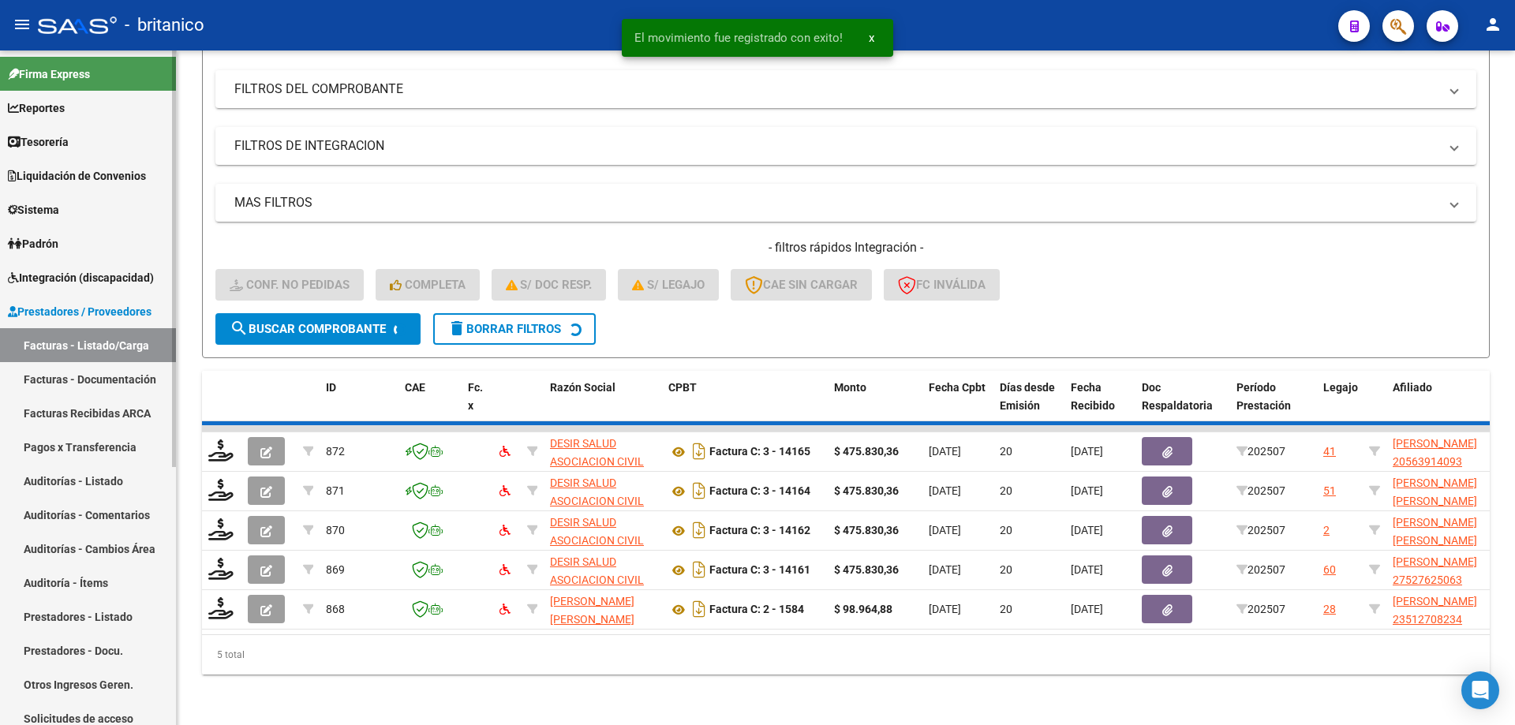
scroll to position [167, 0]
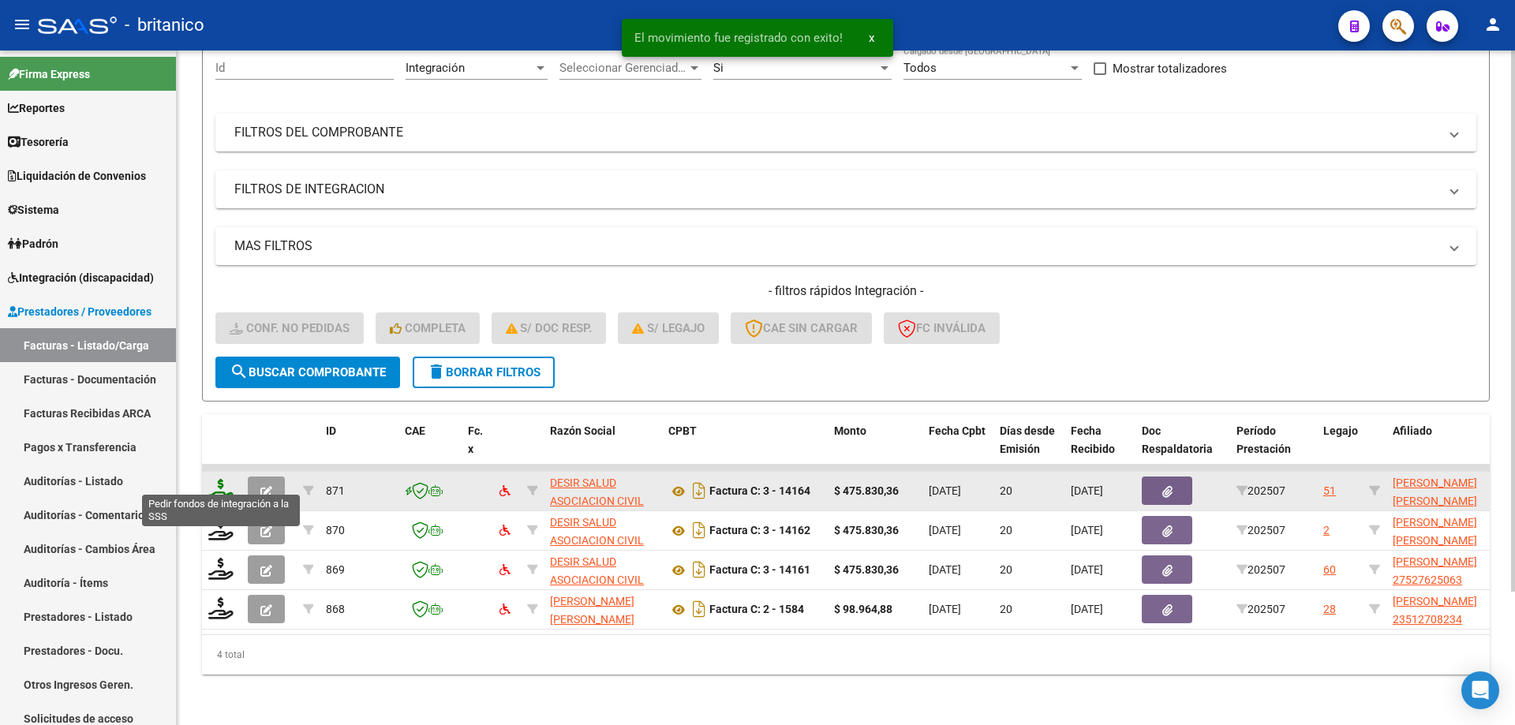
click at [224, 482] on icon at bounding box center [220, 490] width 25 height 22
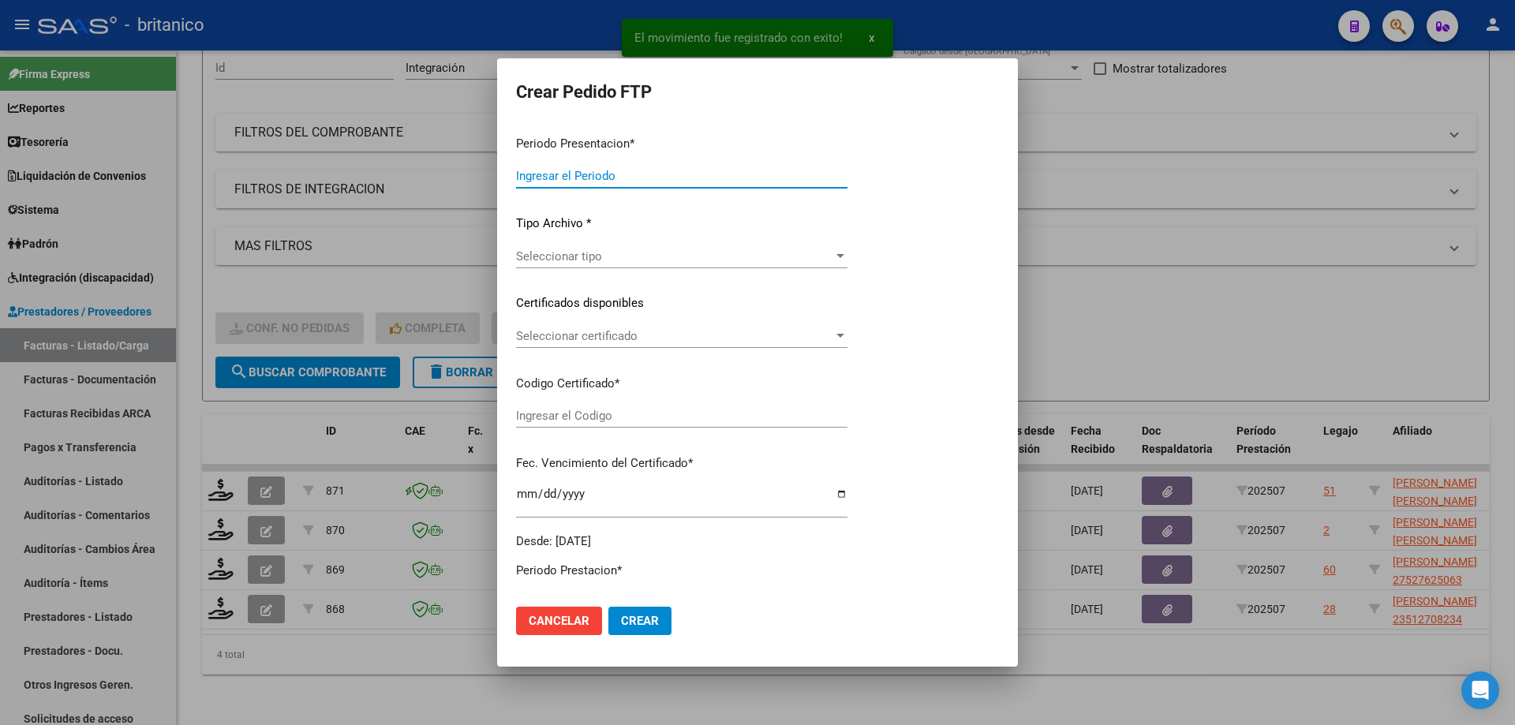
type input "202507"
type input "$ 475.830,36"
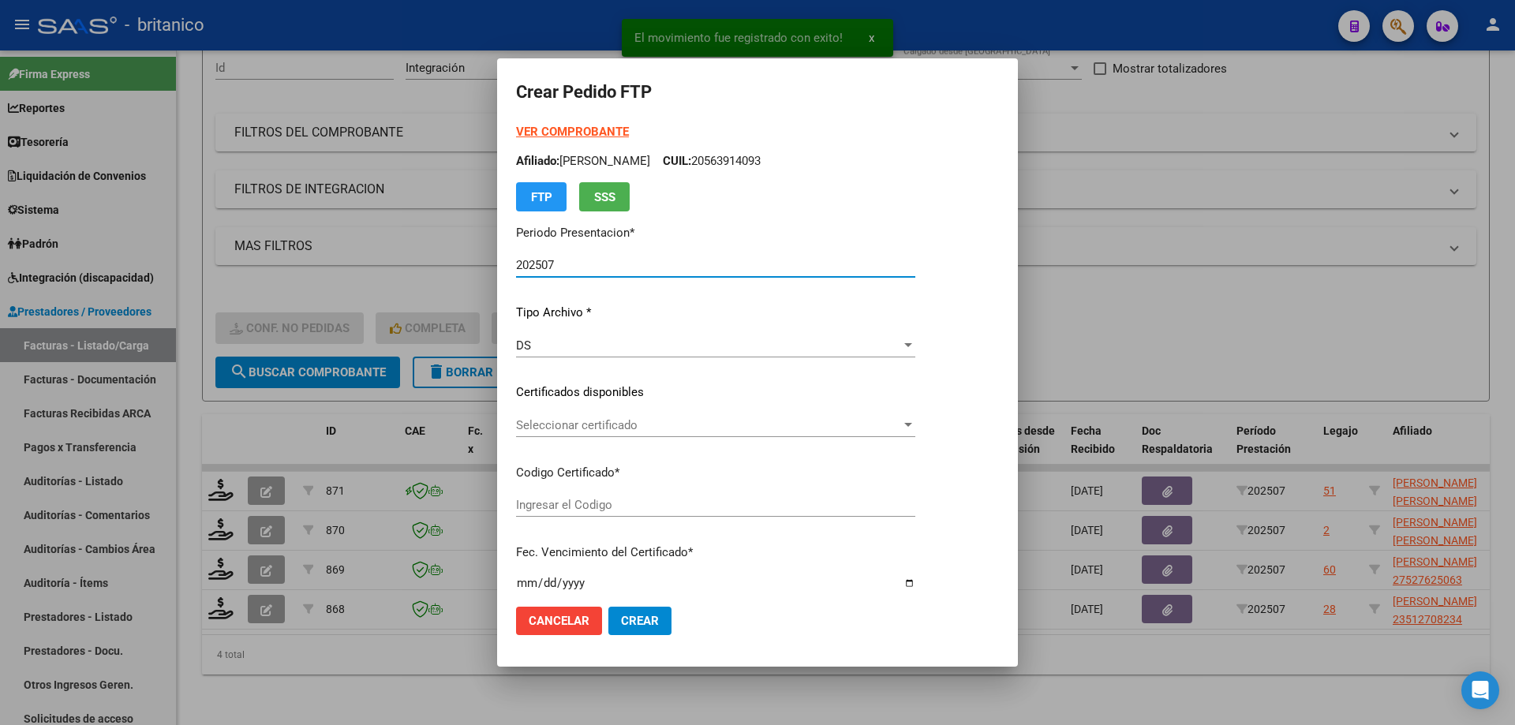
type input "ARG01000571027342020081320250813-BS315"
type input "[DATE]"
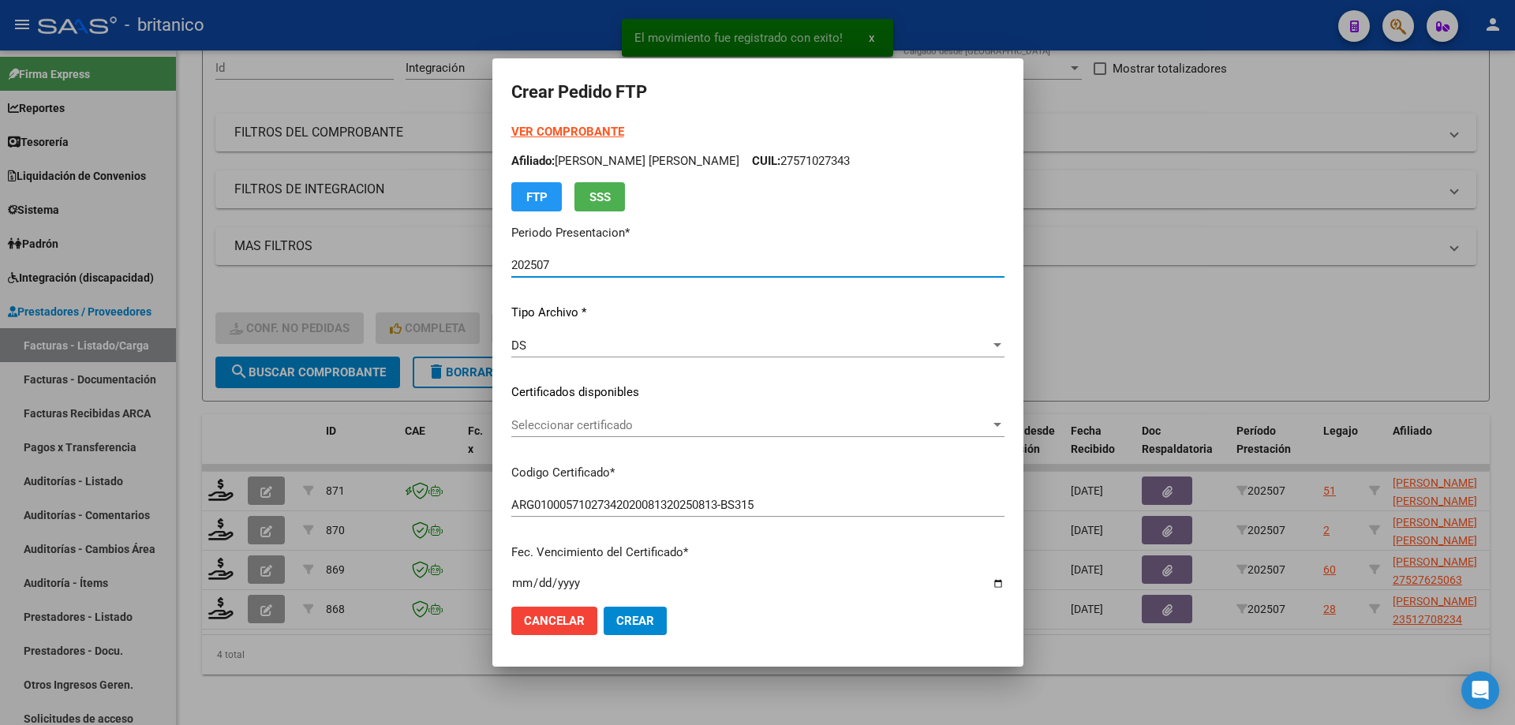
click at [635, 428] on span "Seleccionar certificado" at bounding box center [750, 425] width 479 height 14
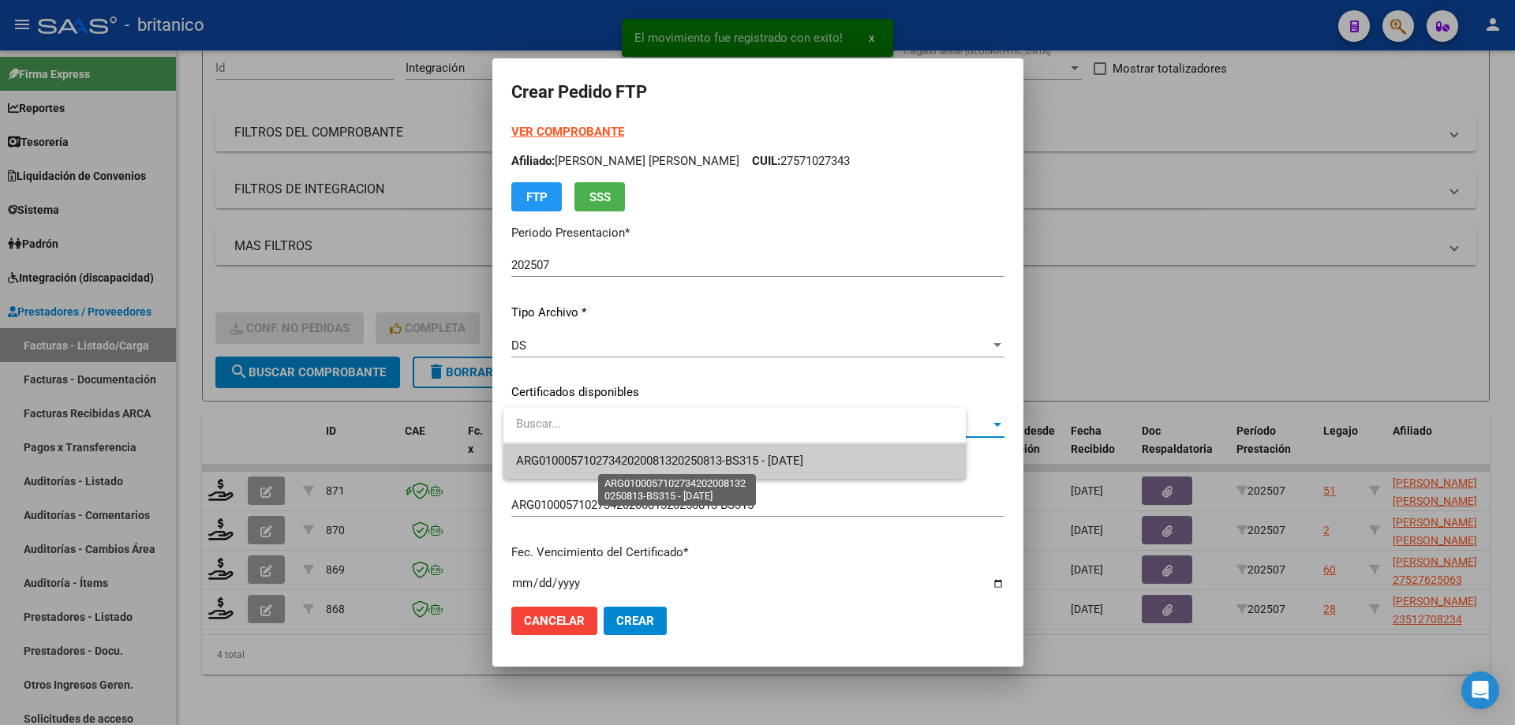
click at [663, 458] on span "ARG01000571027342020081320250813-BS315 - [DATE]" at bounding box center [659, 461] width 287 height 14
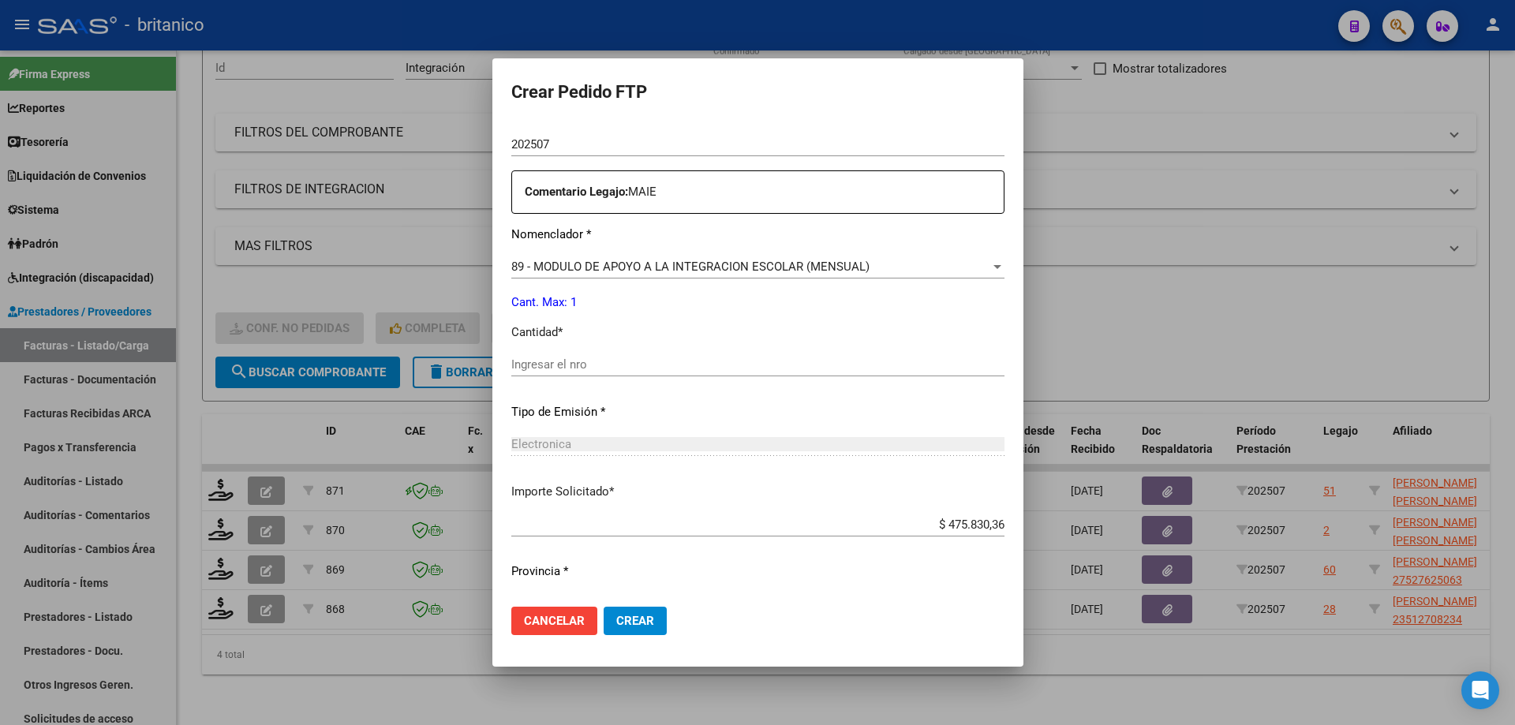
scroll to position [552, 0]
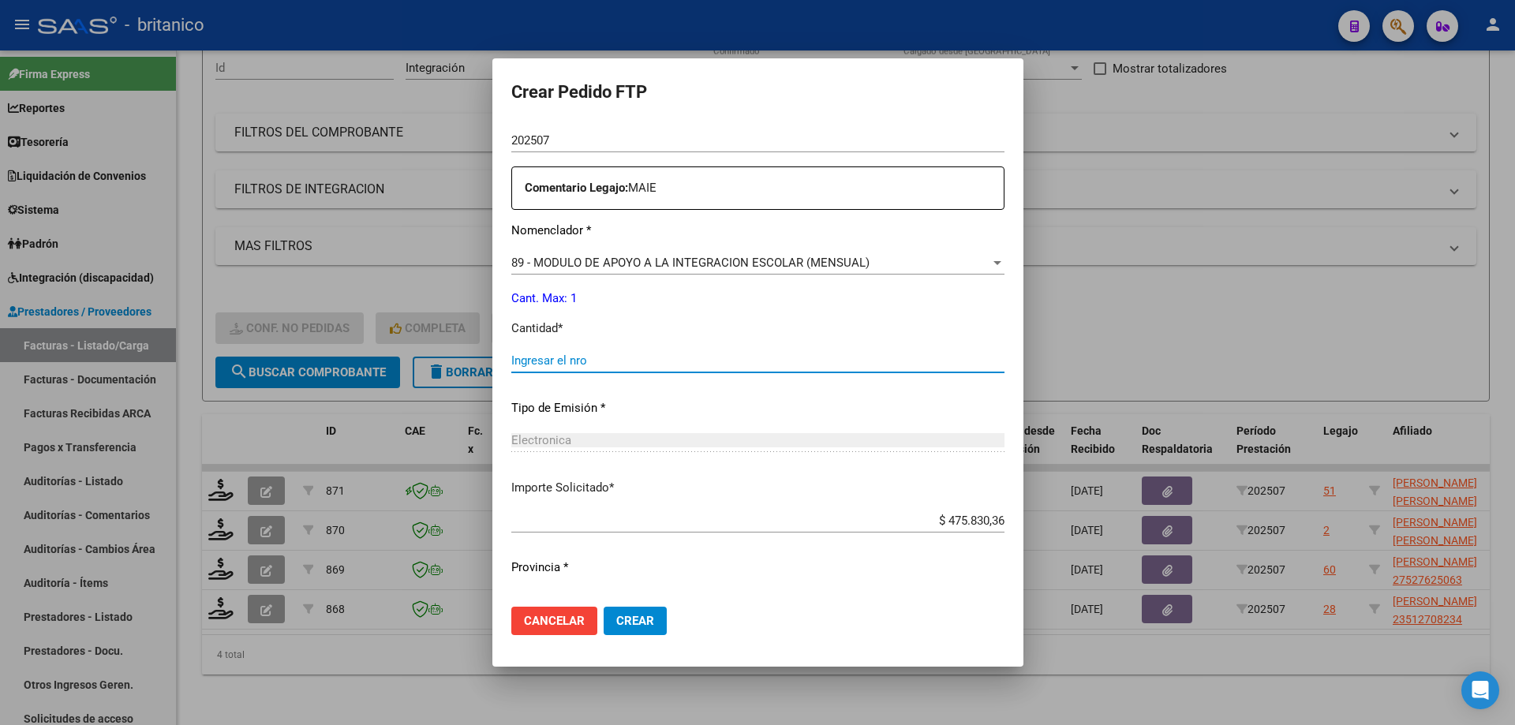
click at [563, 364] on input "Ingresar el nro" at bounding box center [757, 361] width 493 height 14
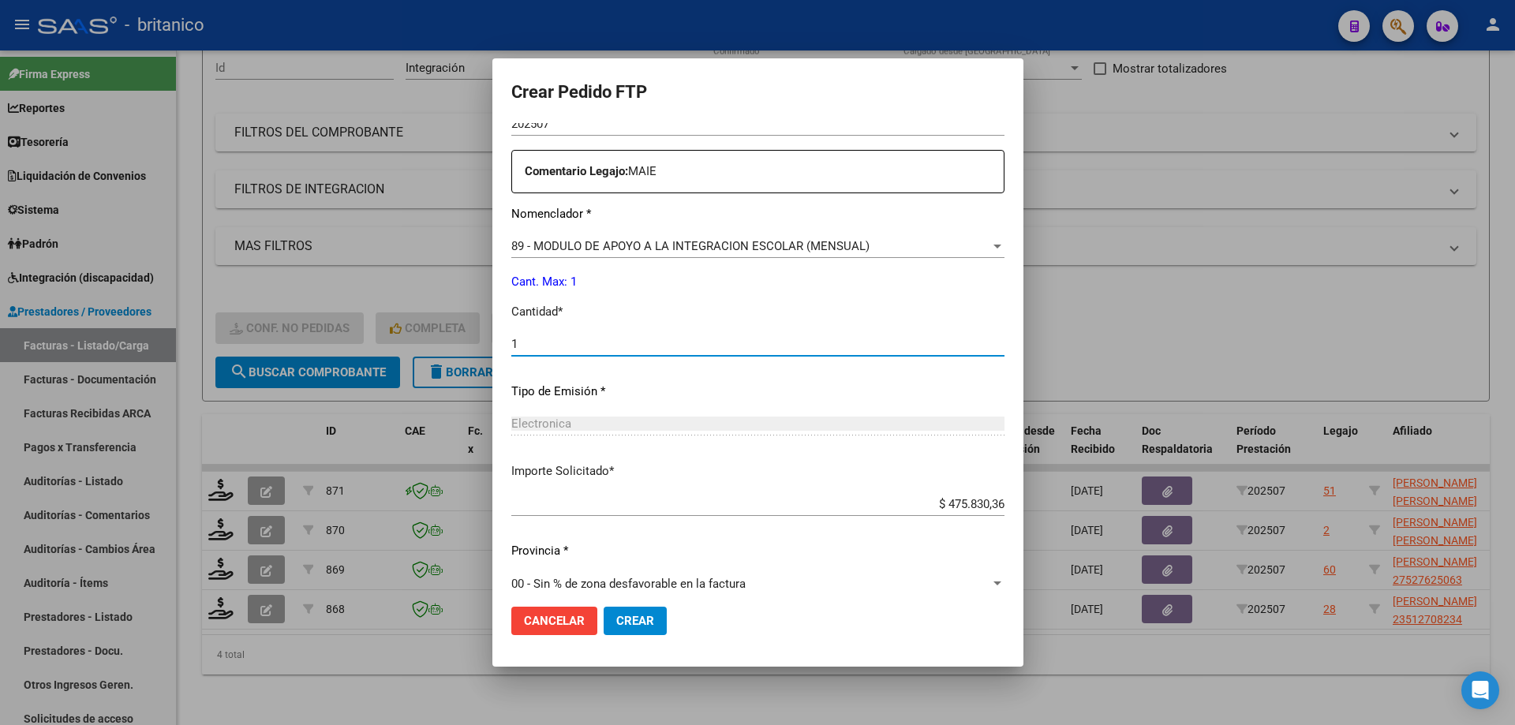
scroll to position [586, 0]
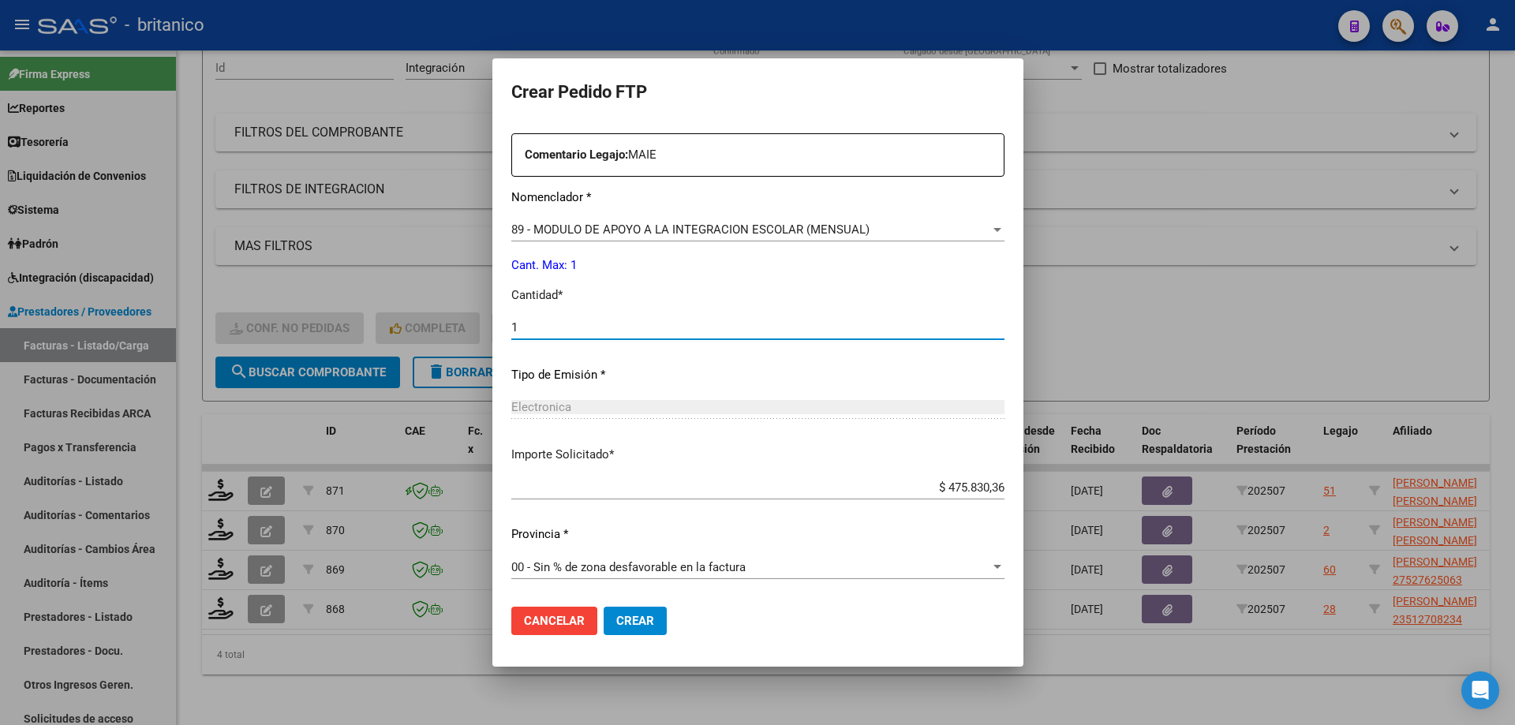
type input "1"
click at [636, 616] on span "Crear" at bounding box center [635, 621] width 38 height 14
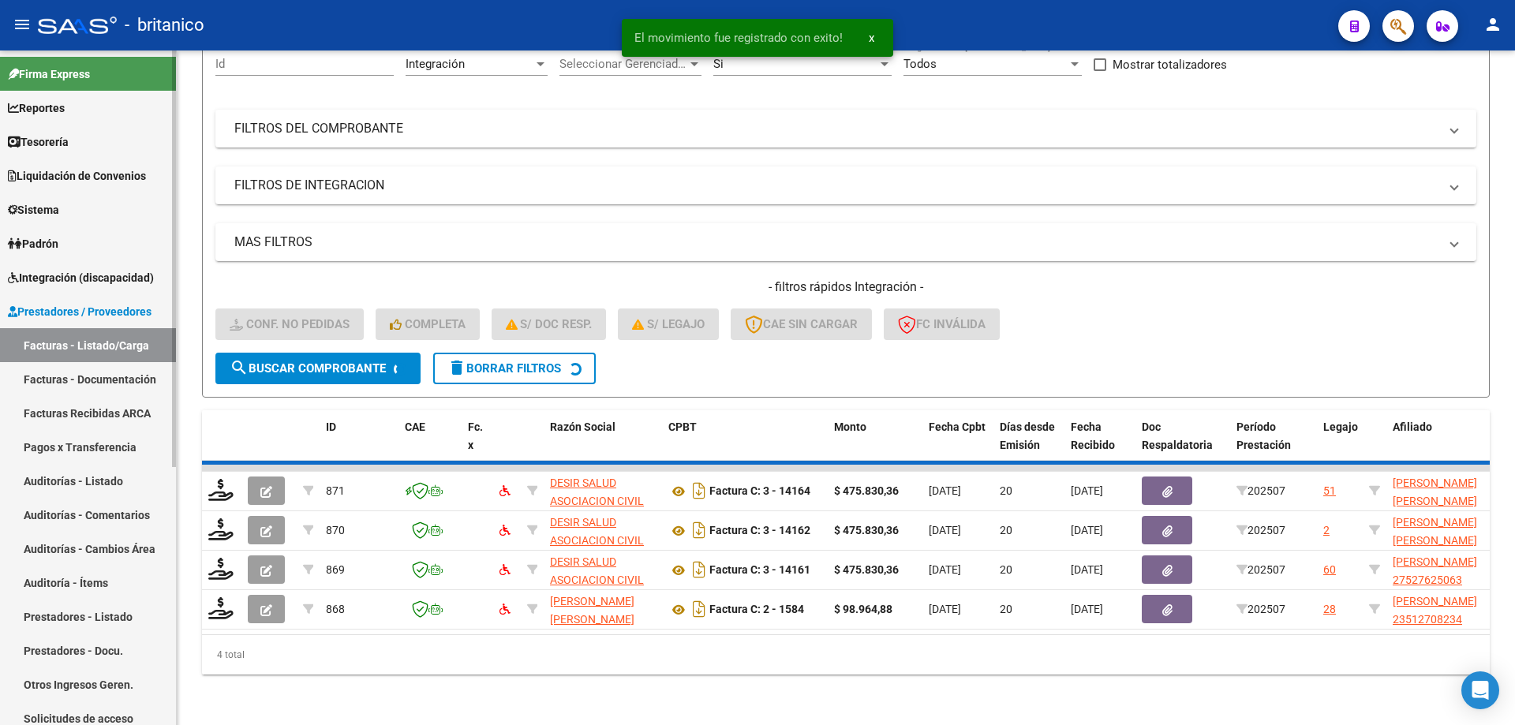
scroll to position [127, 0]
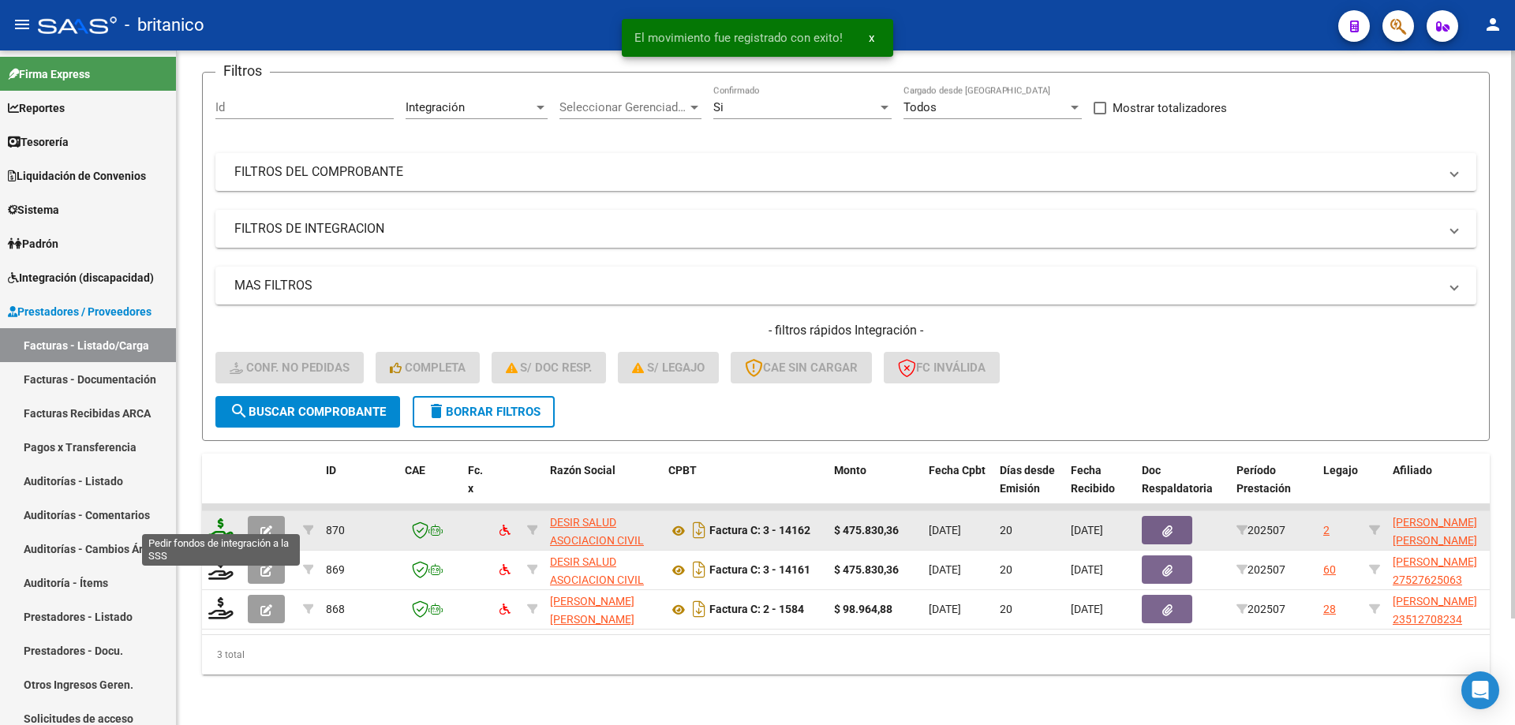
click at [223, 518] on icon at bounding box center [220, 529] width 25 height 22
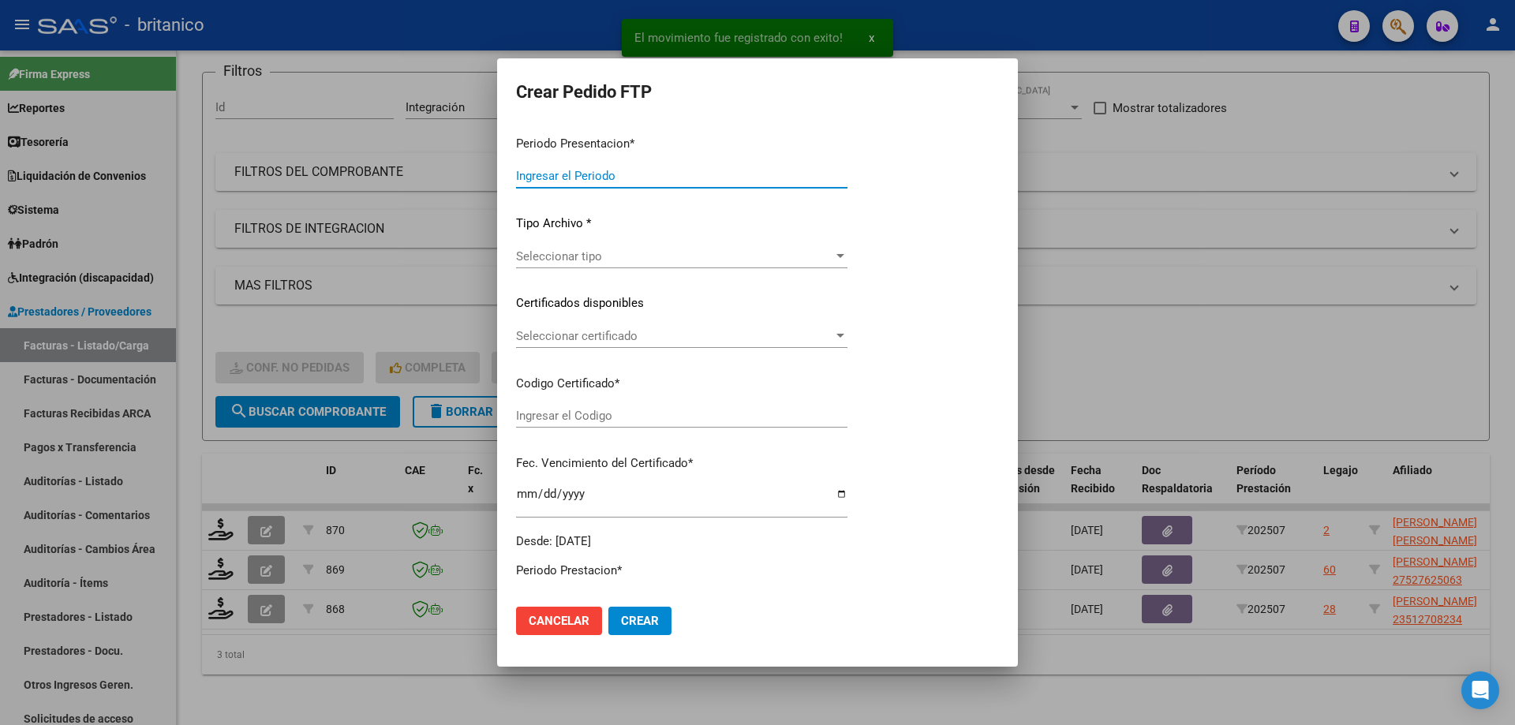
type input "202507"
type input "$ 475.830,36"
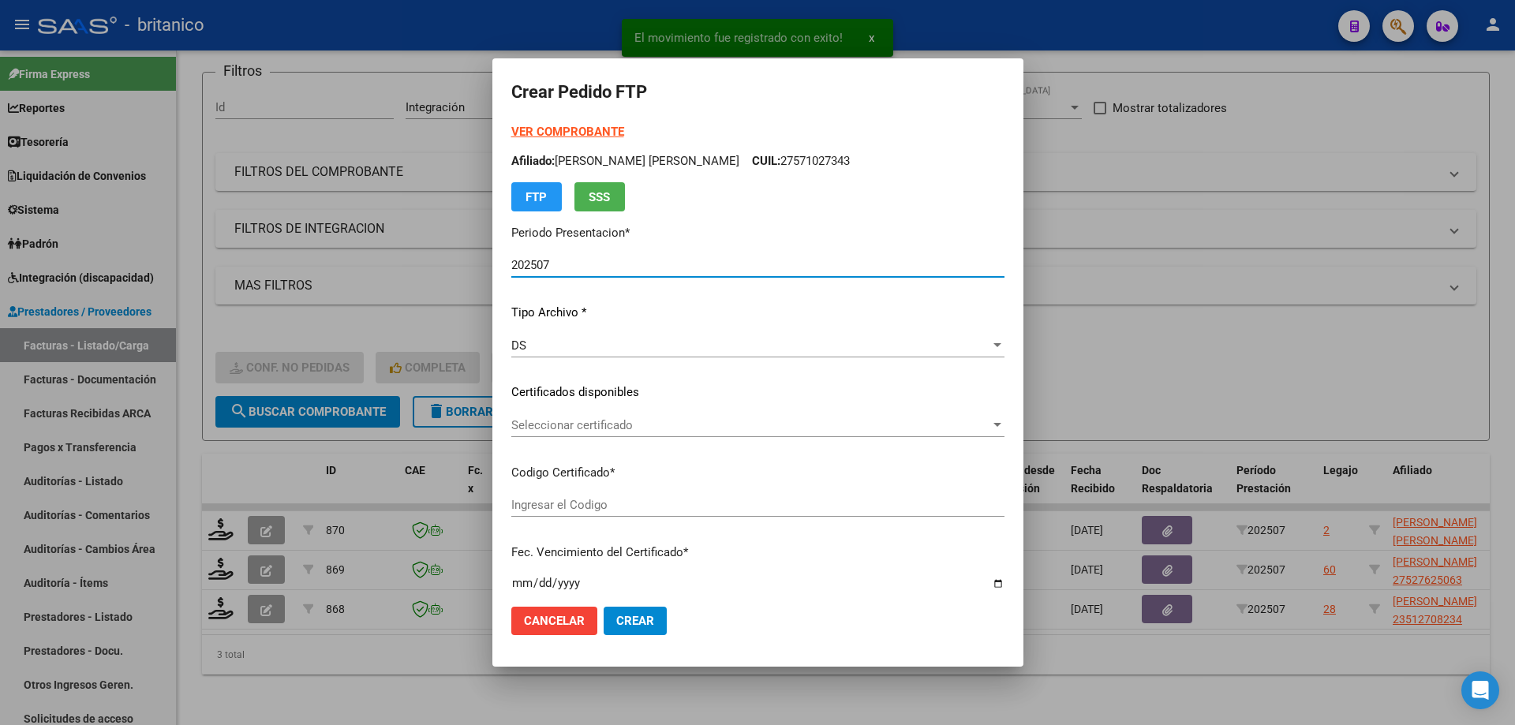
type input "ARG0200056565158-2023120420281204BUE415"
type input "[DATE]"
click at [524, 420] on span "Seleccionar certificado" at bounding box center [750, 425] width 479 height 14
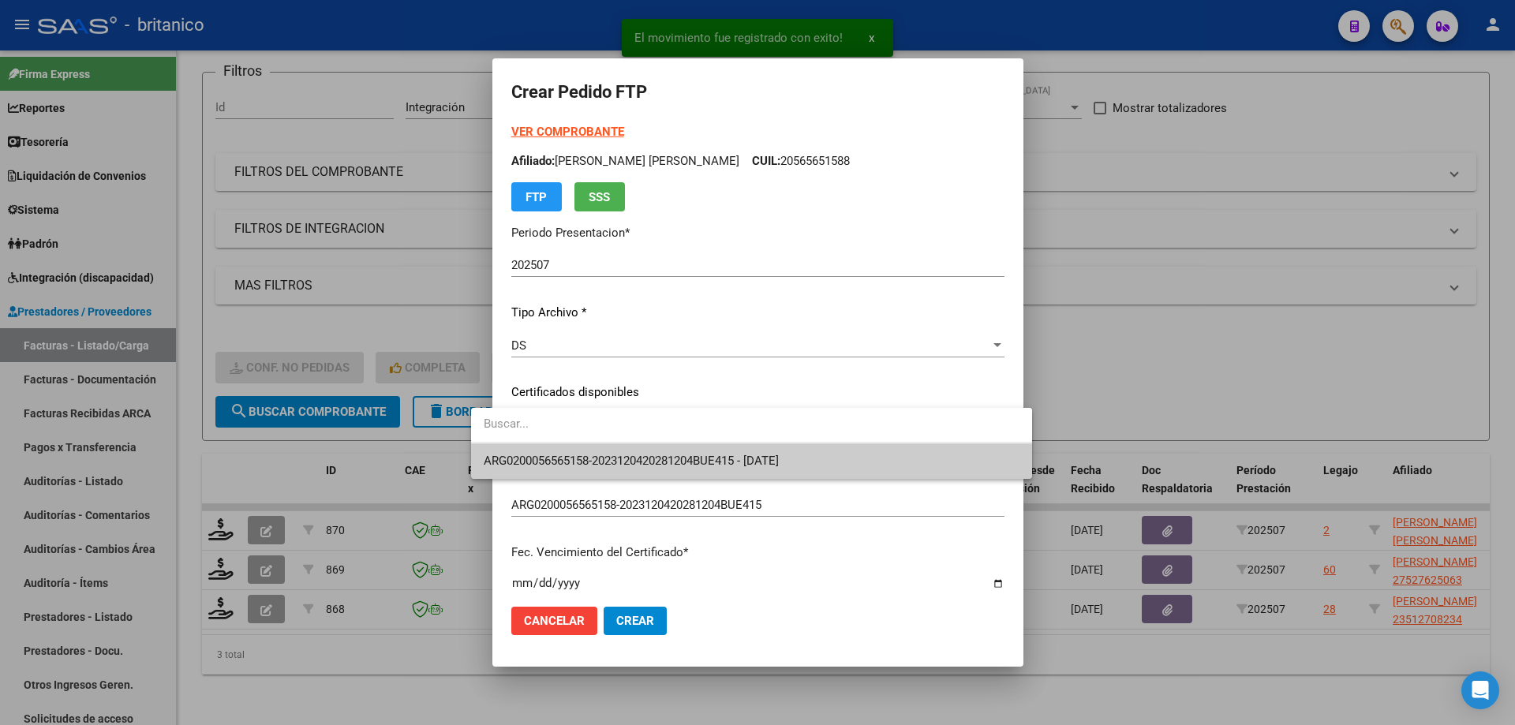
click at [579, 450] on span "ARG0200056565158-2023120420281204BUE415 - [DATE]" at bounding box center [752, 461] width 536 height 36
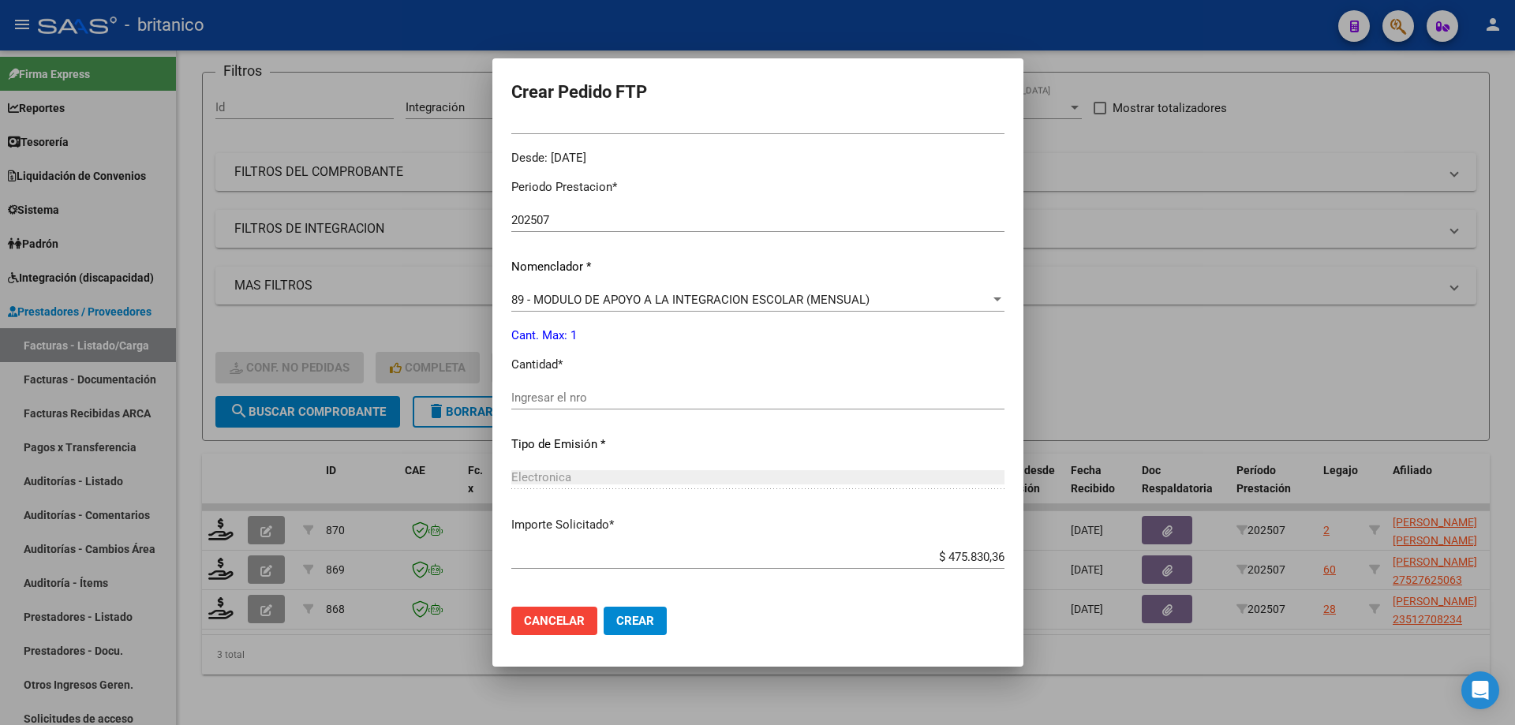
scroll to position [473, 0]
click at [515, 392] on input "Ingresar el nro" at bounding box center [757, 397] width 493 height 14
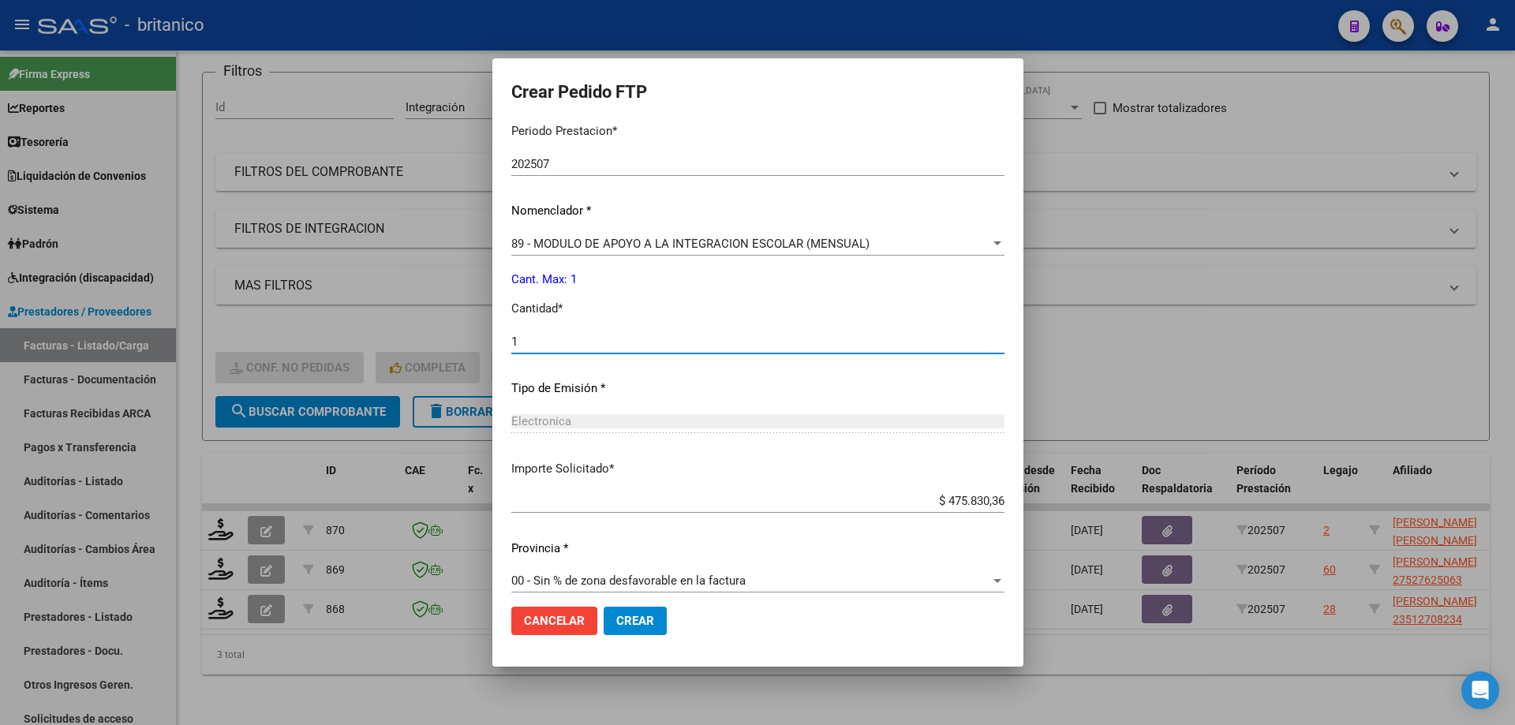
scroll to position [542, 0]
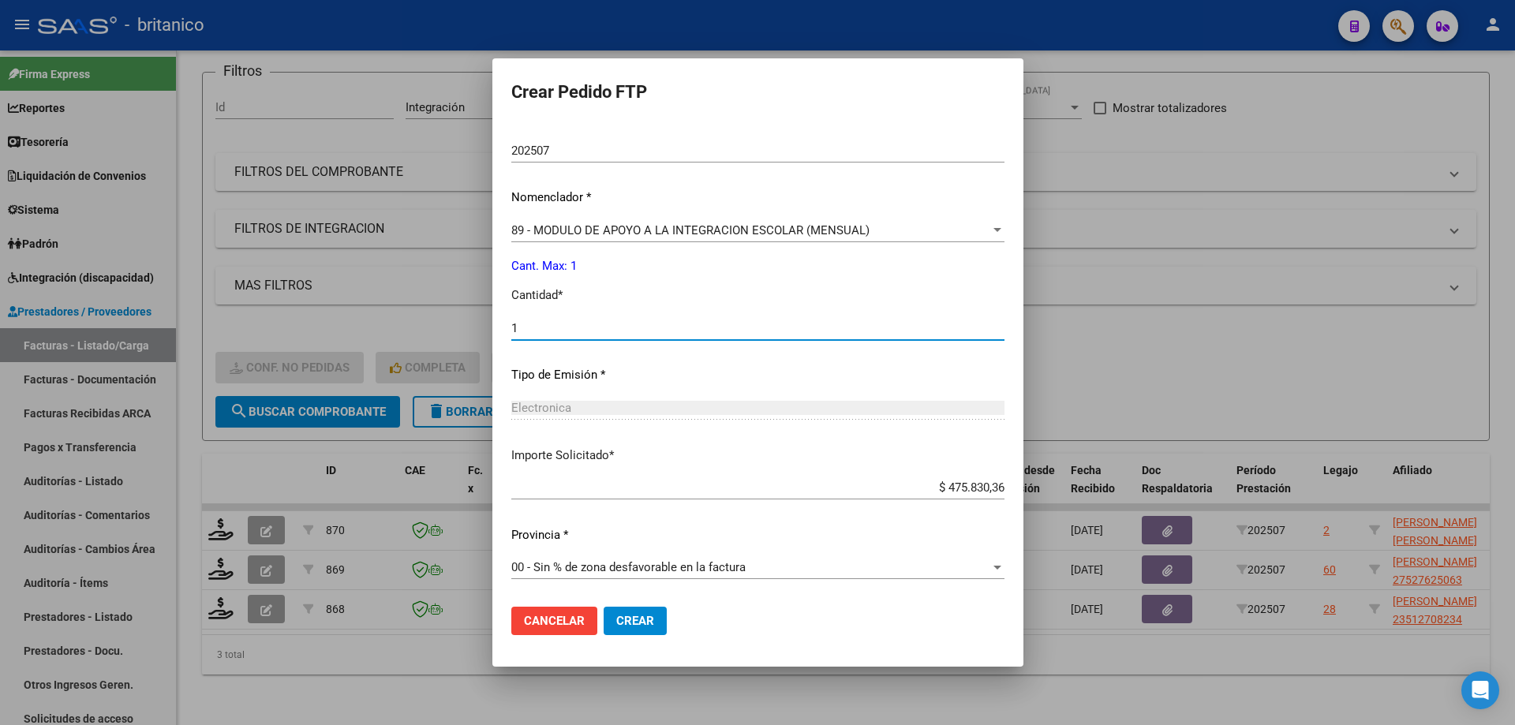
type input "1"
click at [616, 622] on span "Crear" at bounding box center [635, 621] width 38 height 14
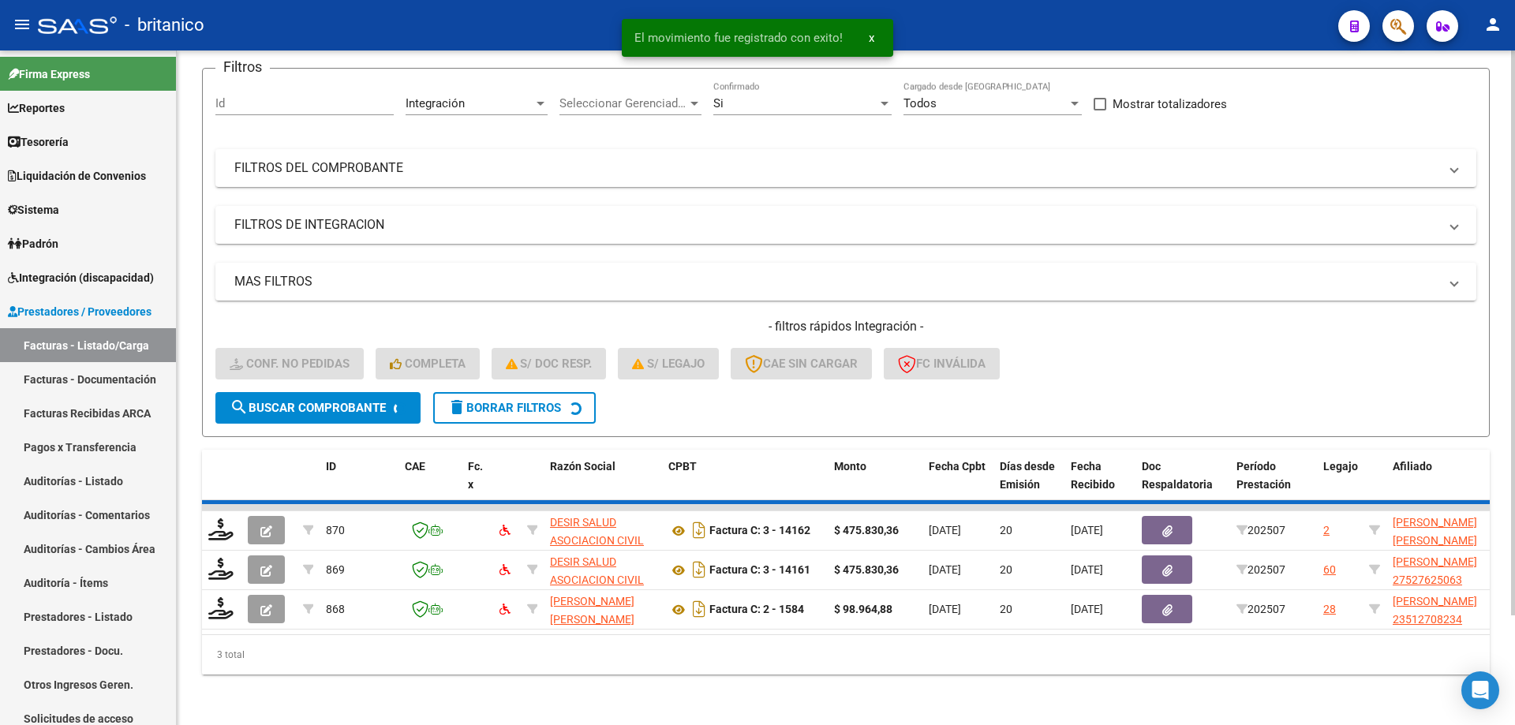
scroll to position [88, 0]
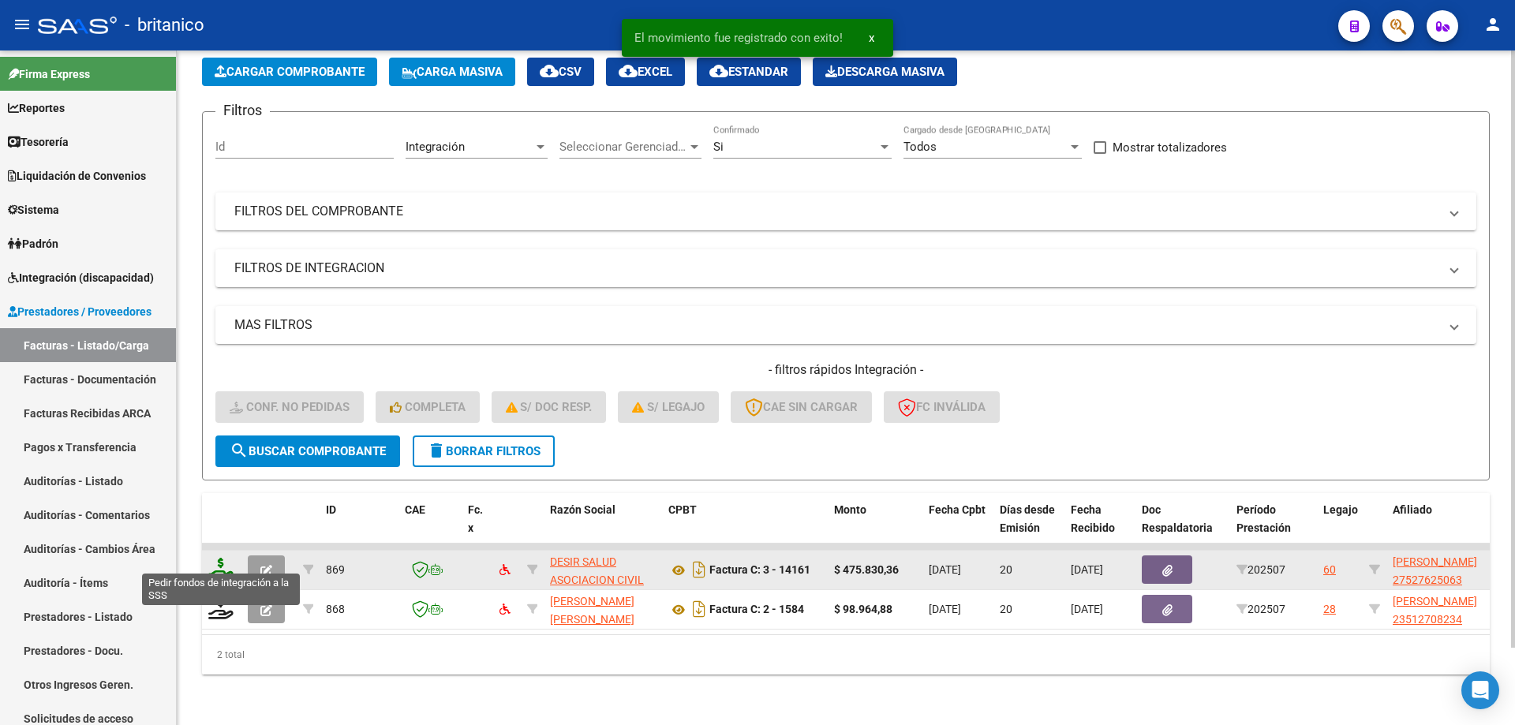
click at [219, 558] on icon at bounding box center [220, 569] width 25 height 22
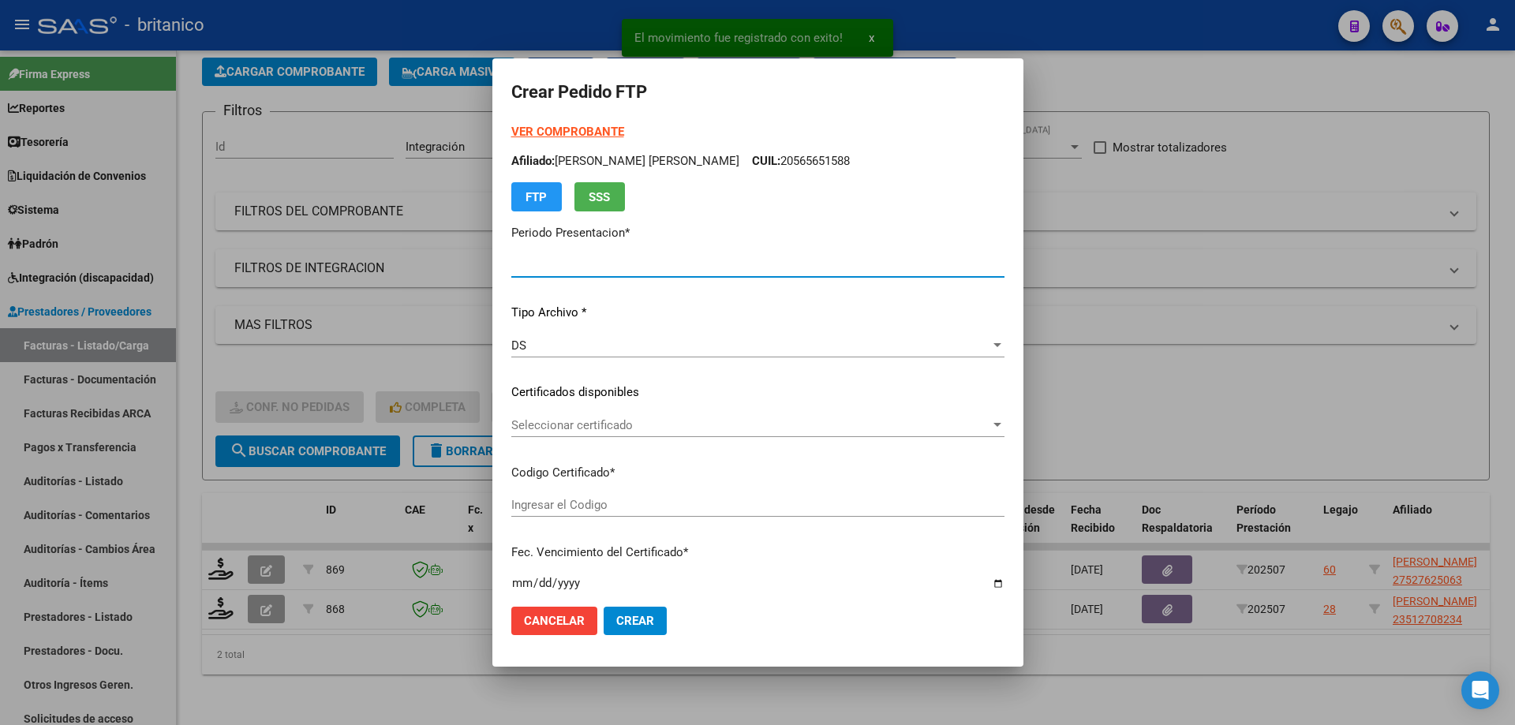
type input "202507"
type input "$ 475.830,36"
type input "ARG01000527625062025071720300717CIU13650"
type input "[DATE]"
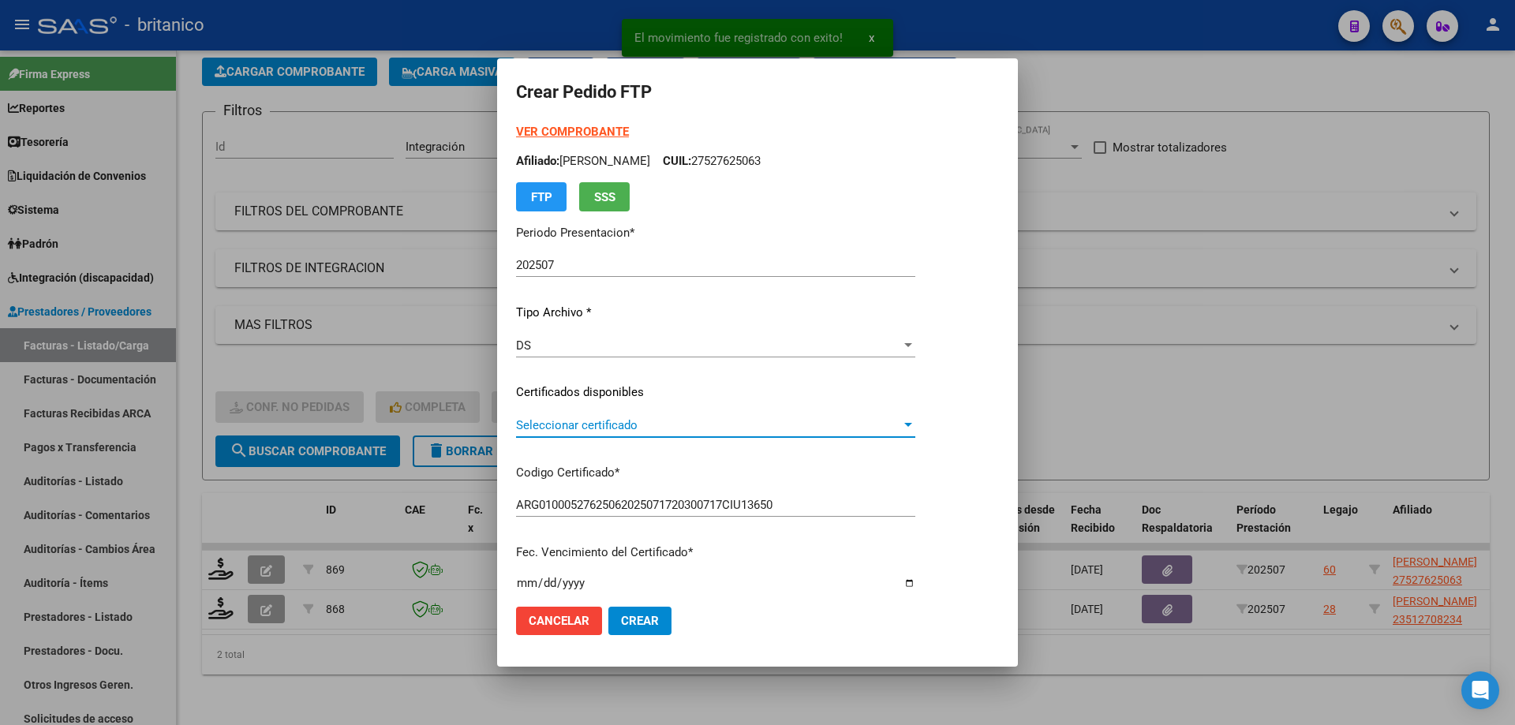
click at [574, 428] on span "Seleccionar certificado" at bounding box center [708, 425] width 385 height 14
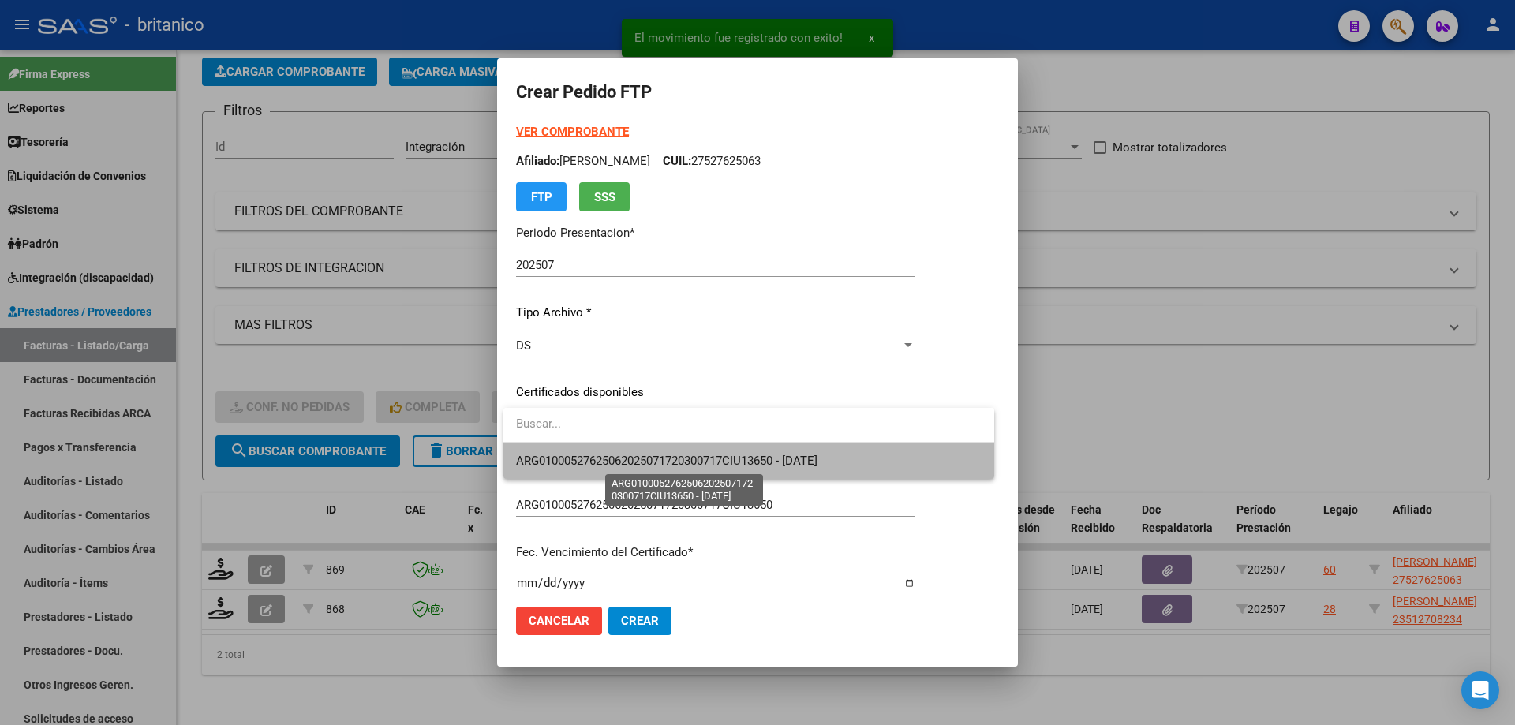
click at [619, 460] on span "ARG01000527625062025071720300717CIU13650 - [DATE]" at bounding box center [666, 461] width 301 height 14
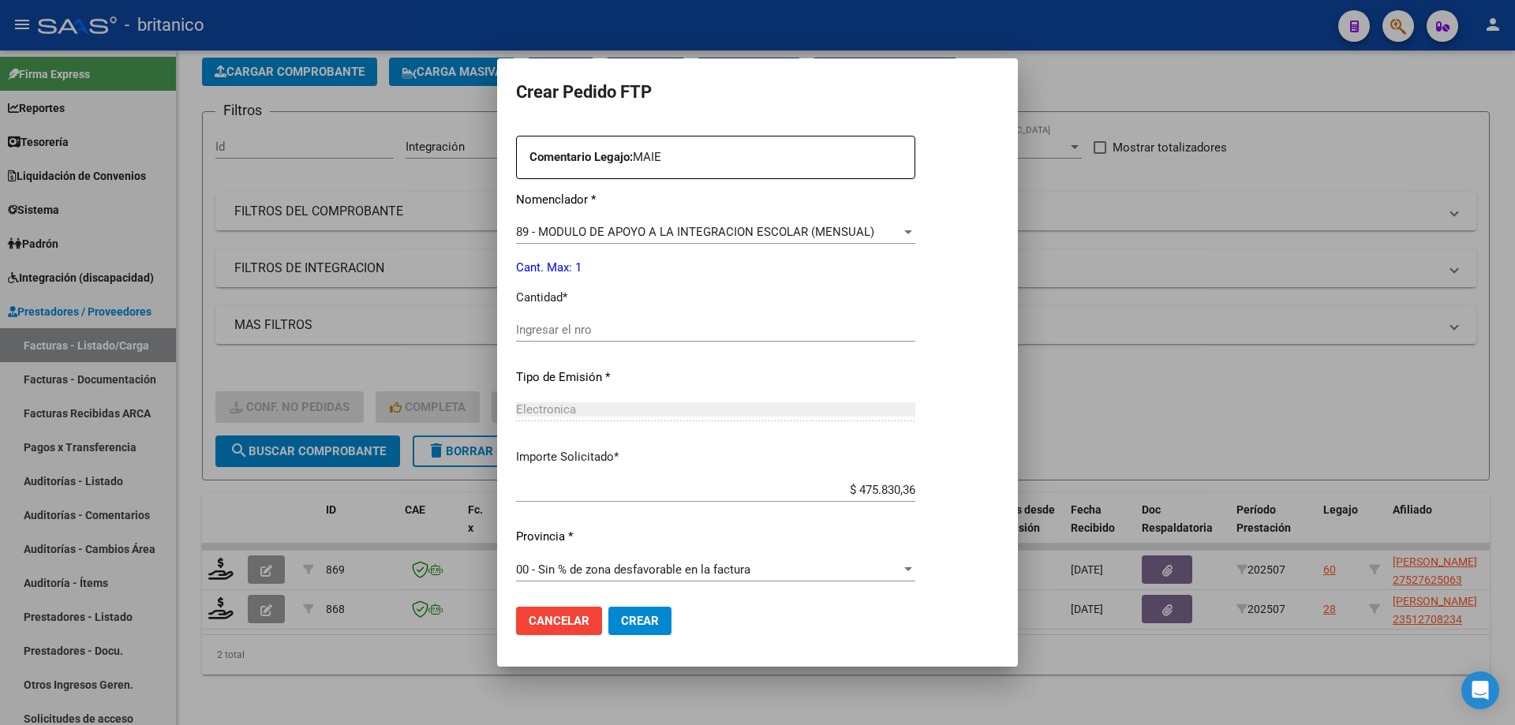
scroll to position [586, 0]
click at [601, 327] on input "Ingresar el nro" at bounding box center [715, 327] width 399 height 14
type input "1"
click at [631, 616] on span "Crear" at bounding box center [640, 621] width 38 height 14
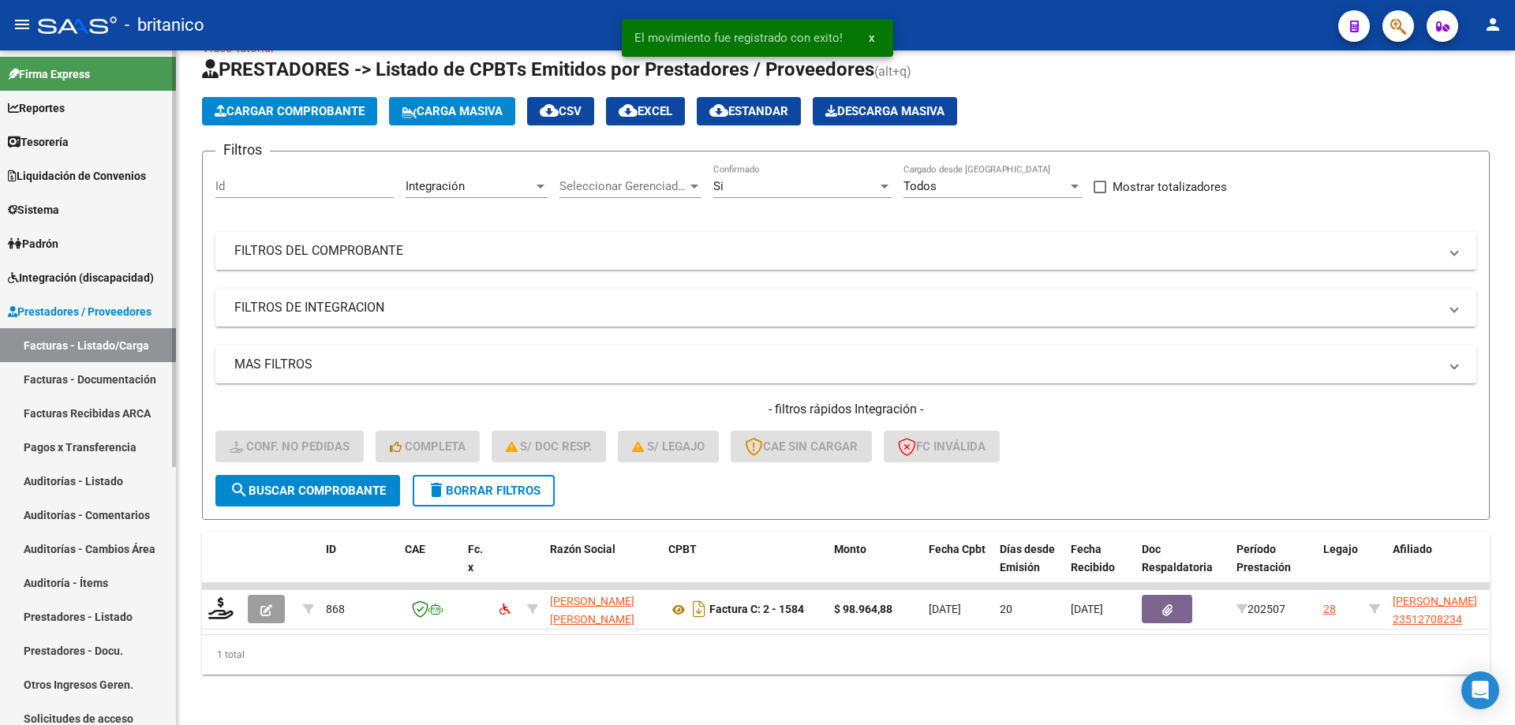
scroll to position [48, 0]
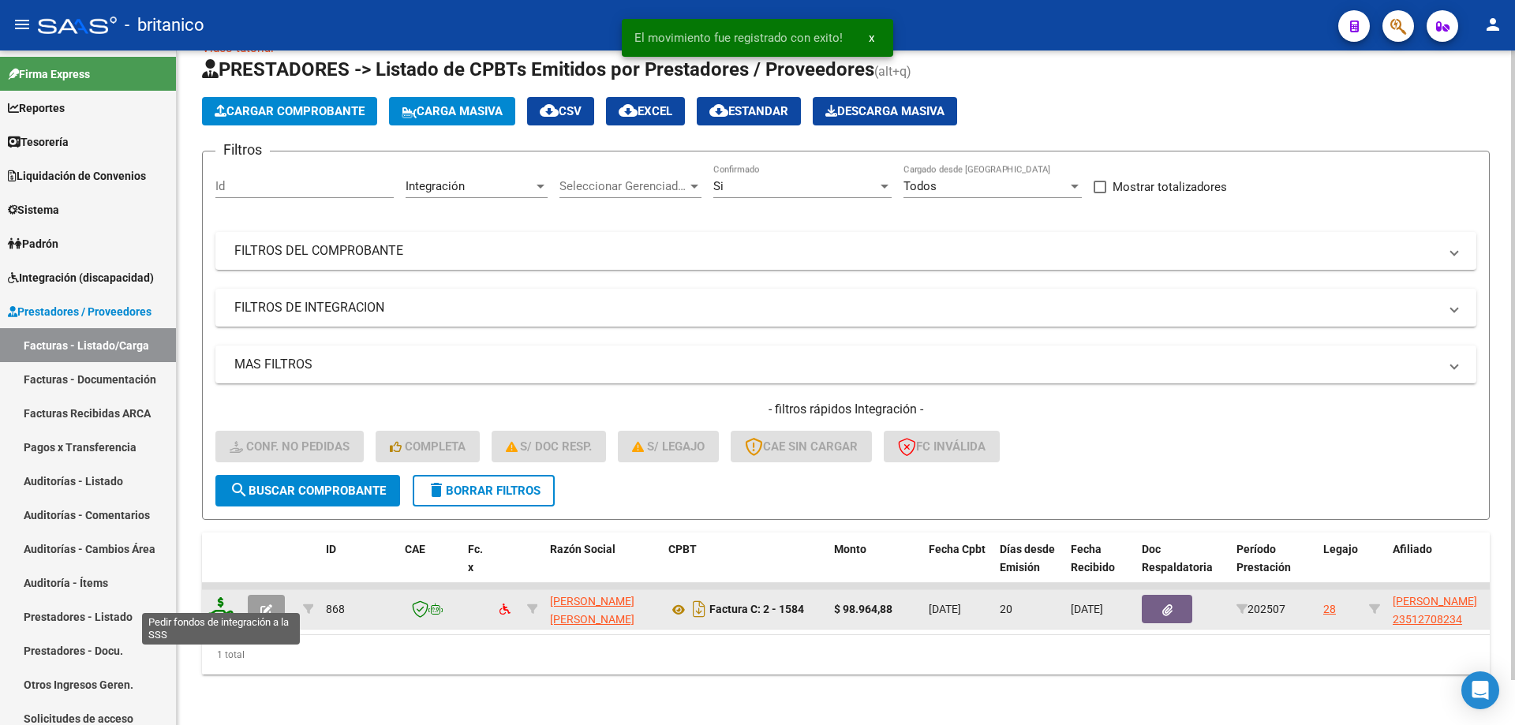
click at [223, 600] on icon at bounding box center [220, 608] width 25 height 22
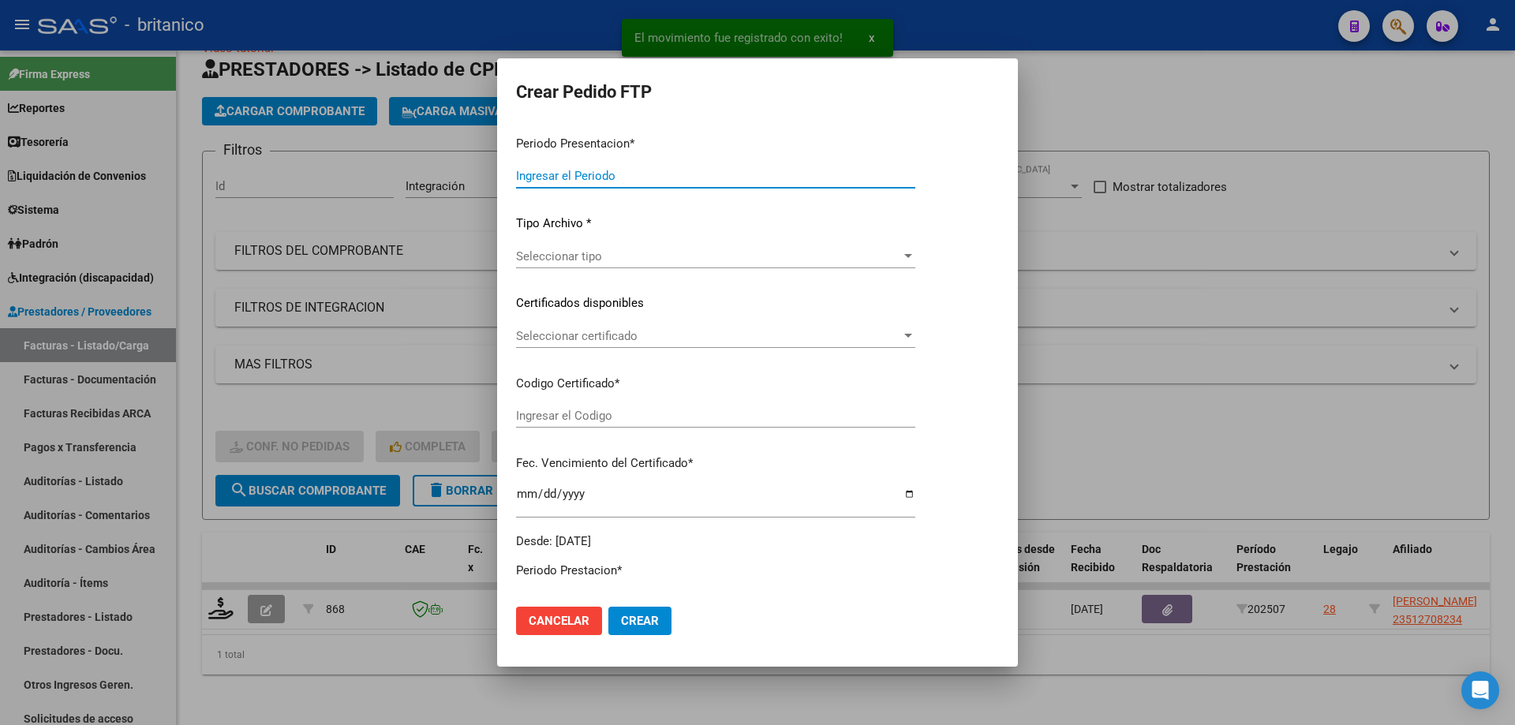
type input "202507"
type input "$ 98.964,88"
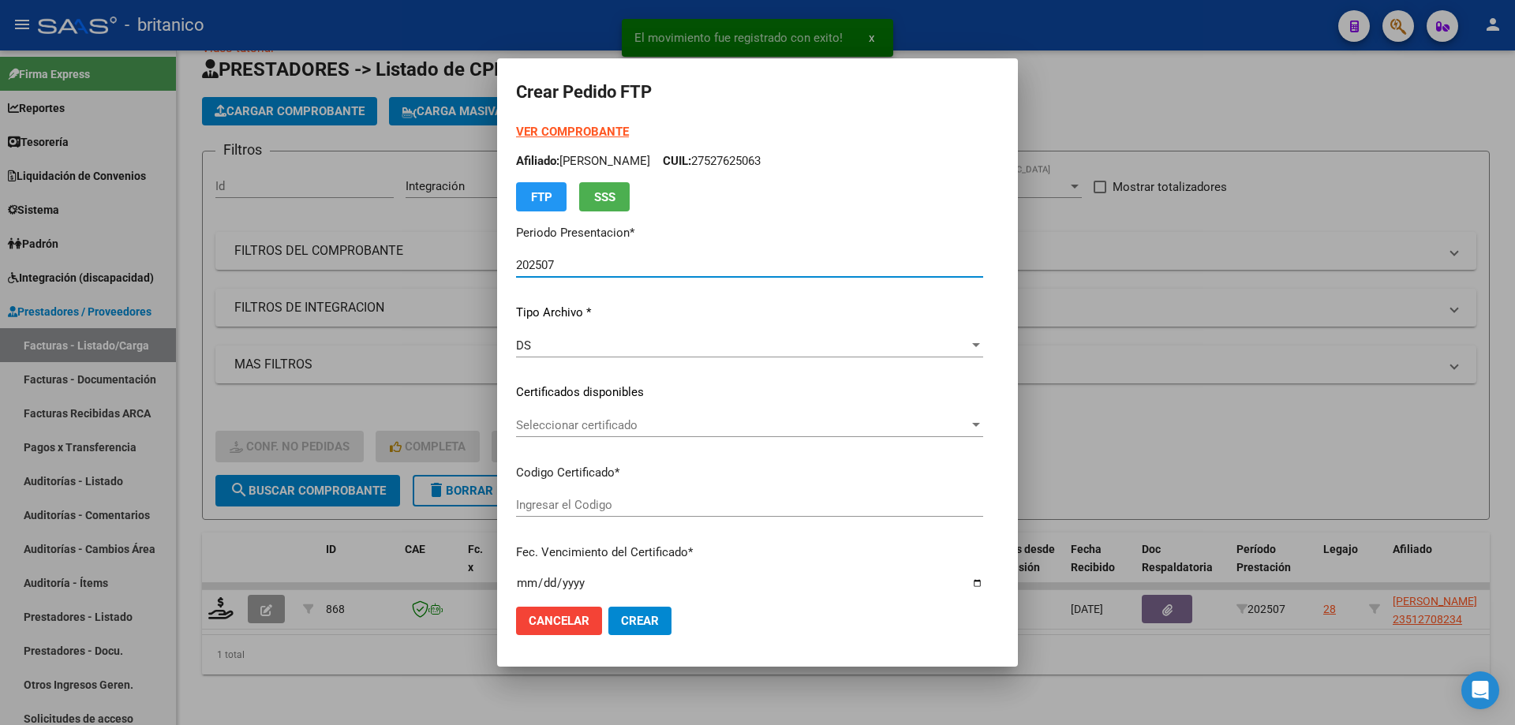
type input "ARG01000512708232022110920271109B5413"
type input "[DATE]"
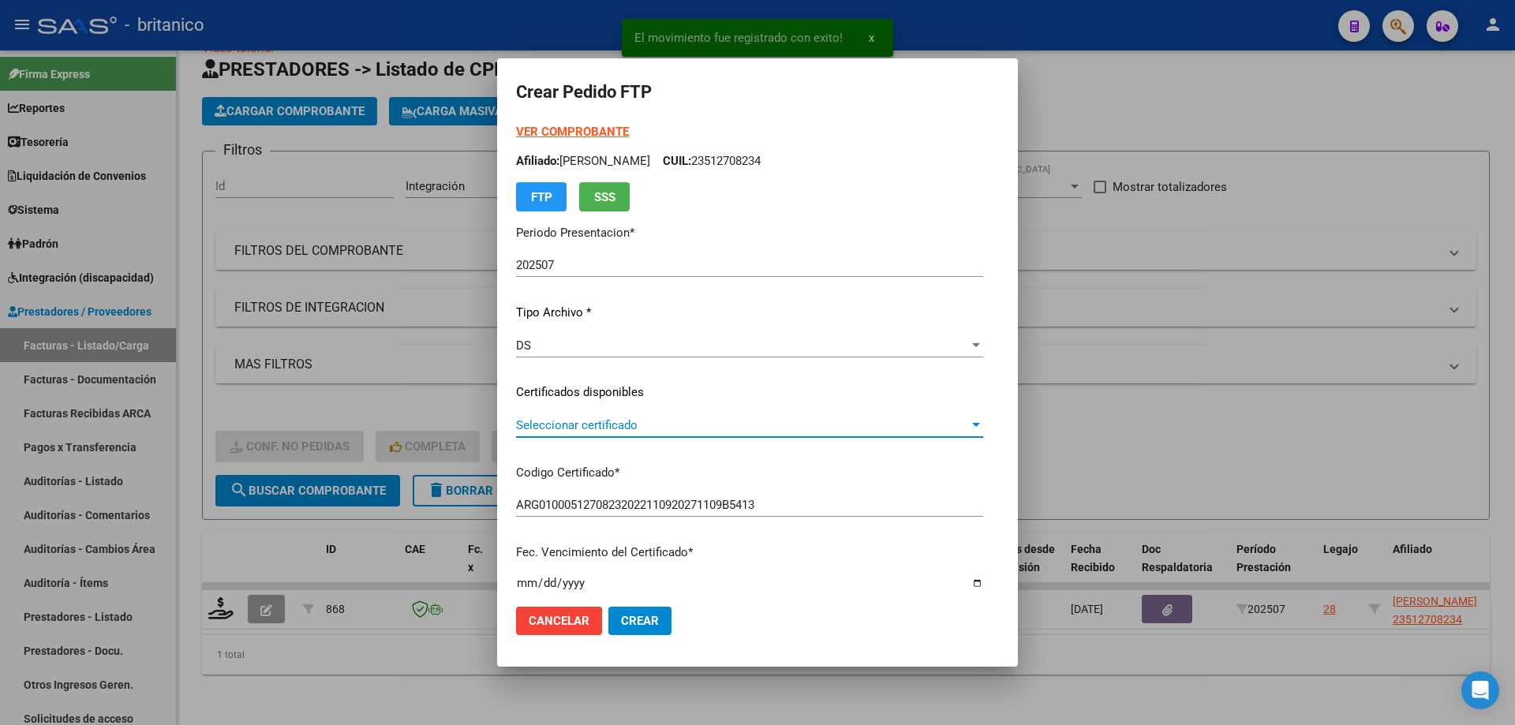
click at [622, 423] on span "Seleccionar certificado" at bounding box center [742, 425] width 453 height 14
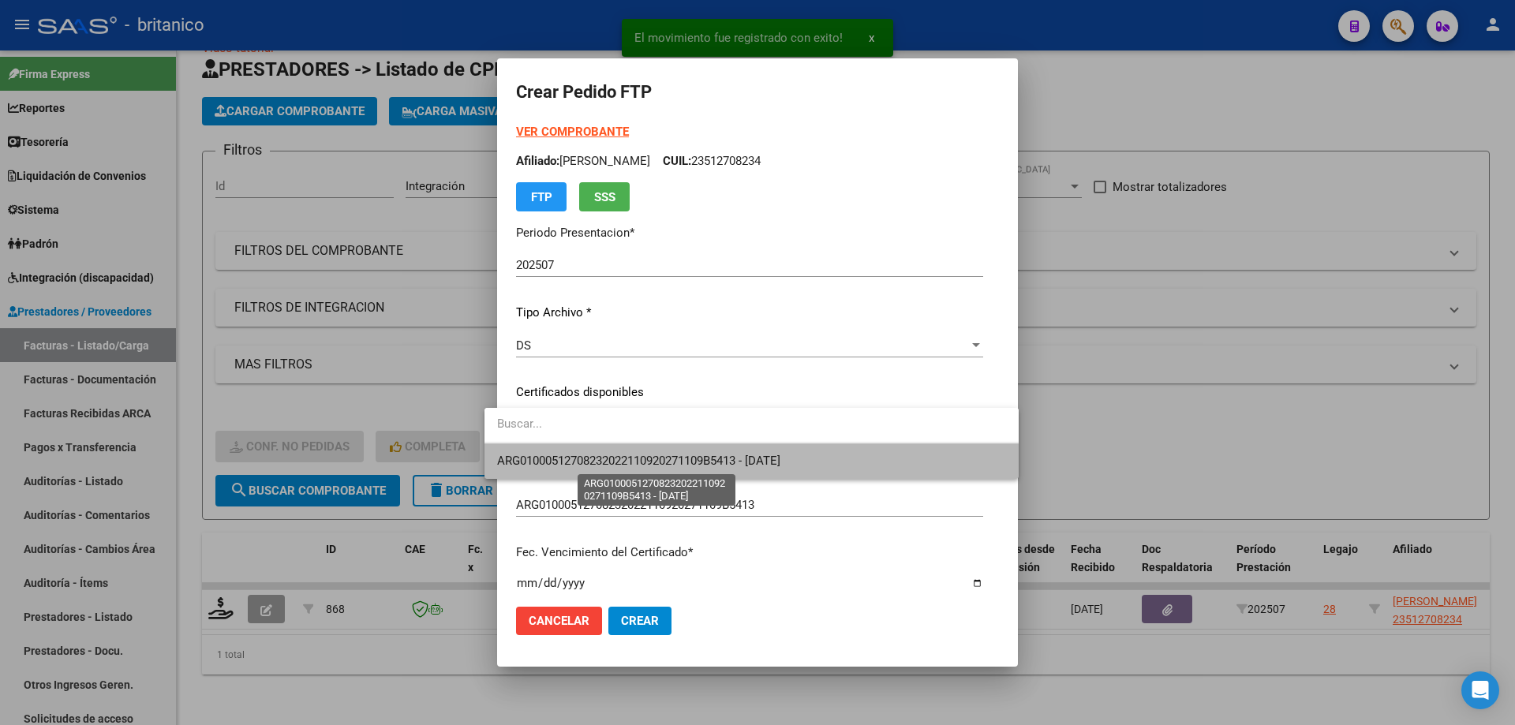
click at [678, 466] on span "ARG01000512708232022110920271109B5413 - [DATE]" at bounding box center [638, 461] width 283 height 14
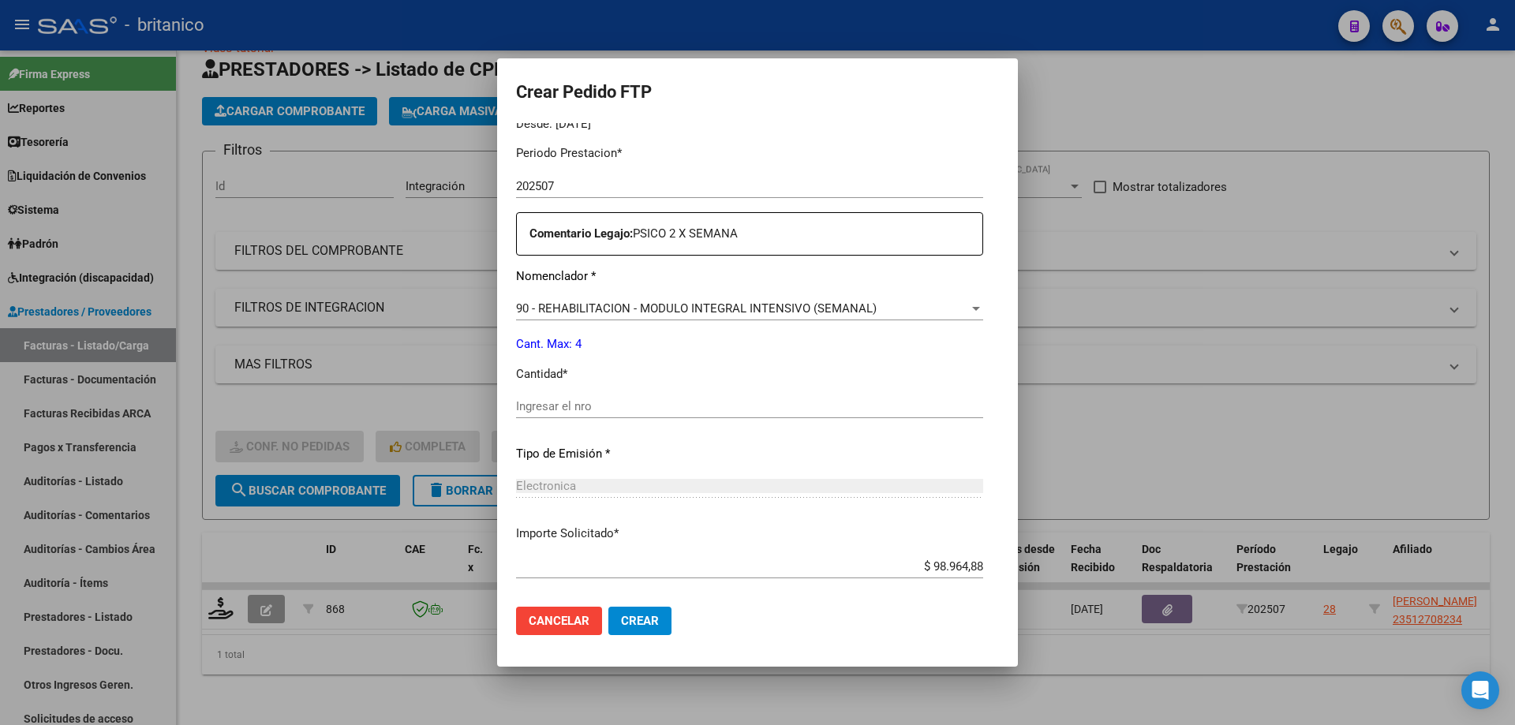
scroll to position [552, 0]
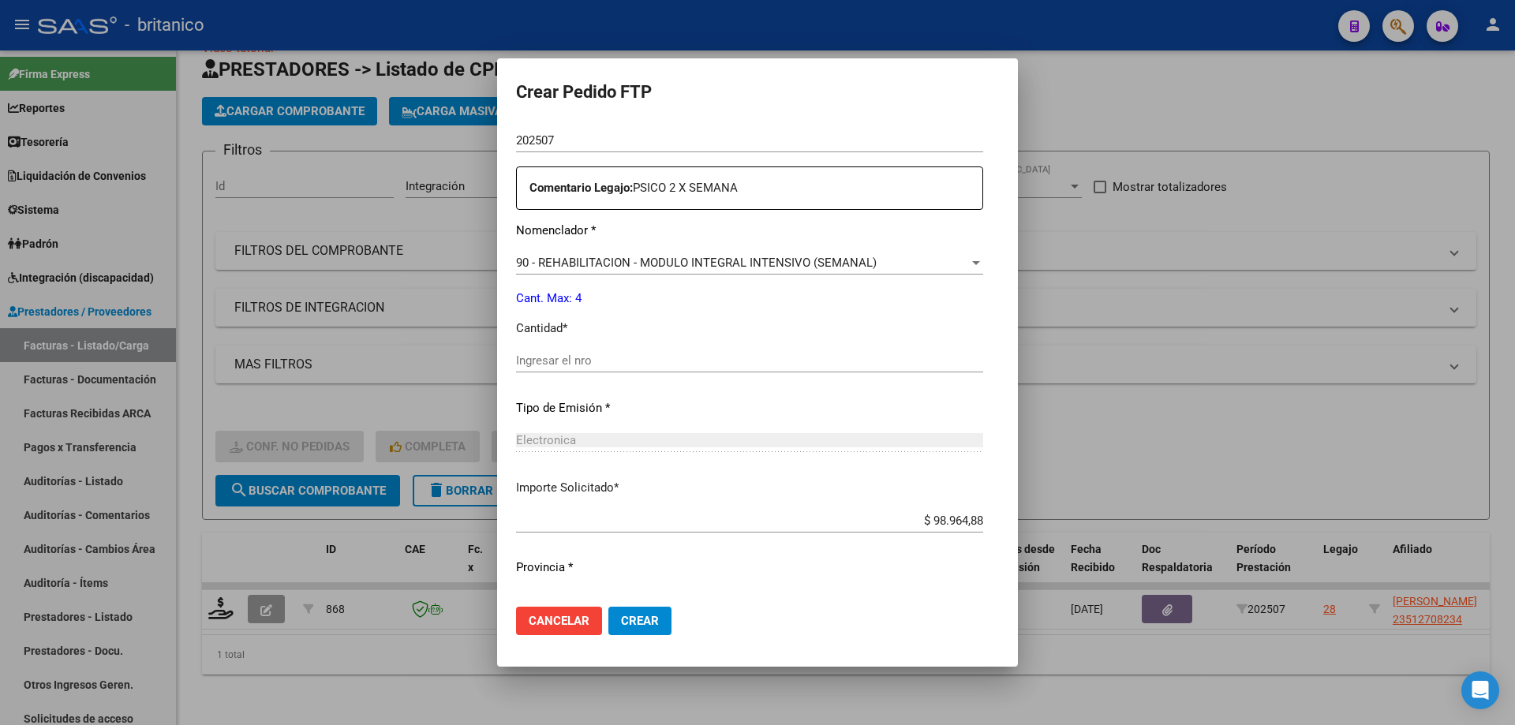
click at [589, 358] on input "Ingresar el nro" at bounding box center [749, 361] width 467 height 14
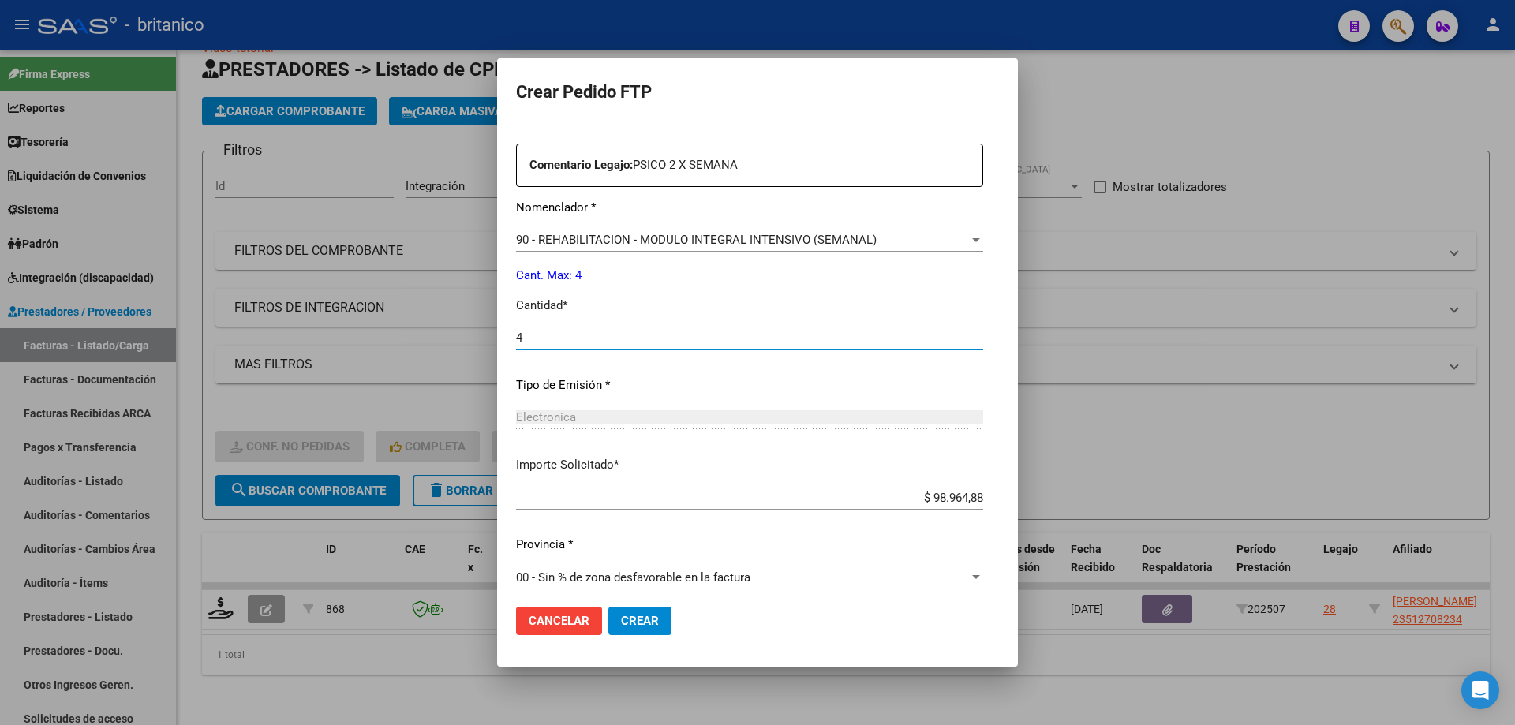
scroll to position [586, 0]
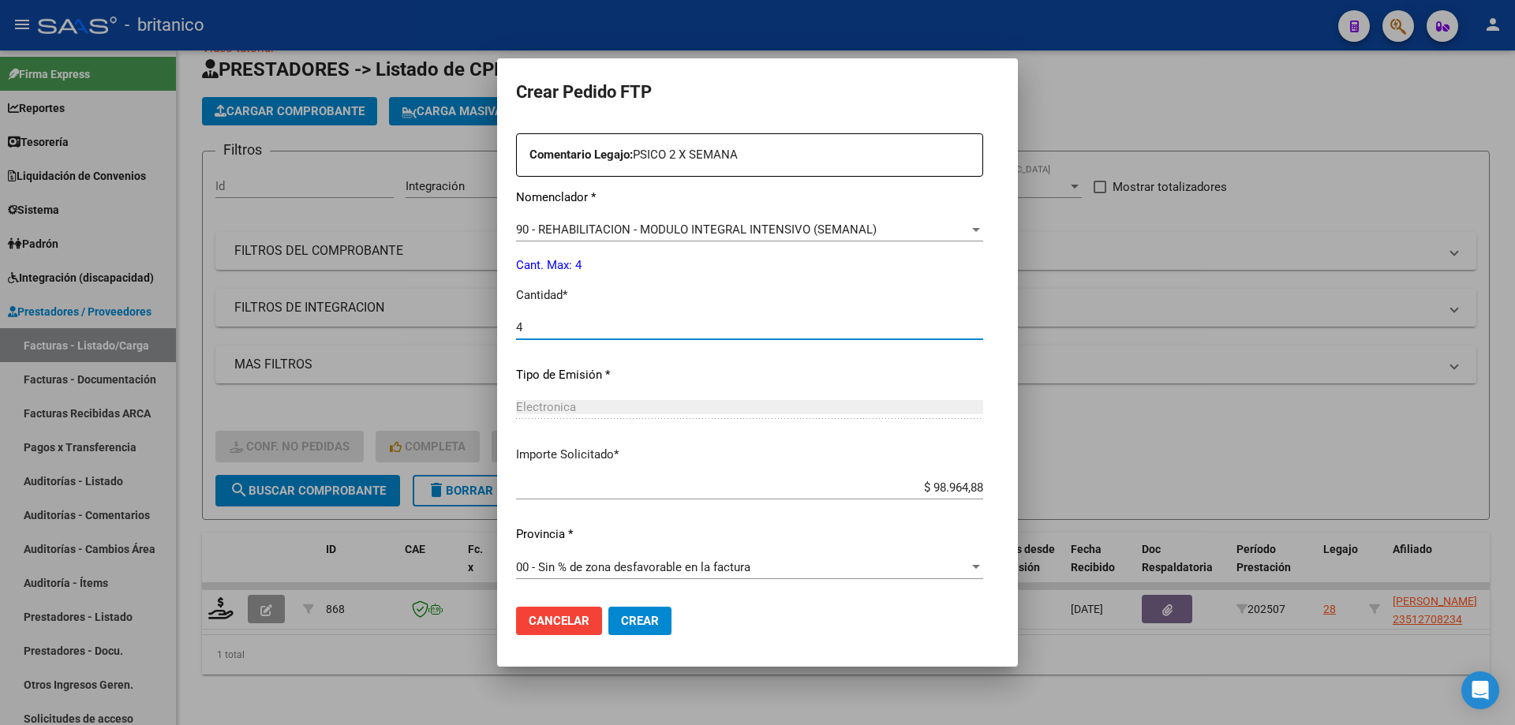
type input "4"
click at [621, 626] on span "Crear" at bounding box center [640, 621] width 38 height 14
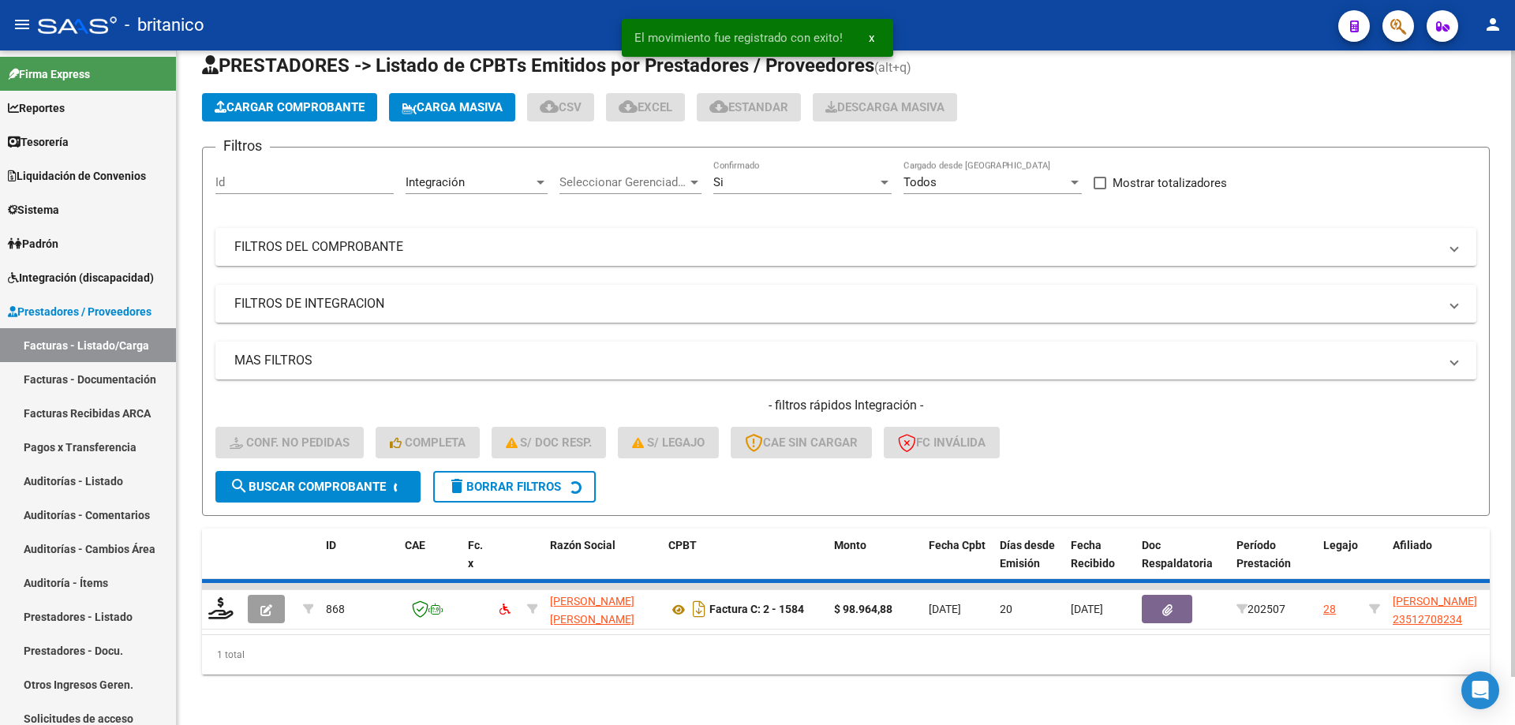
scroll to position [24, 0]
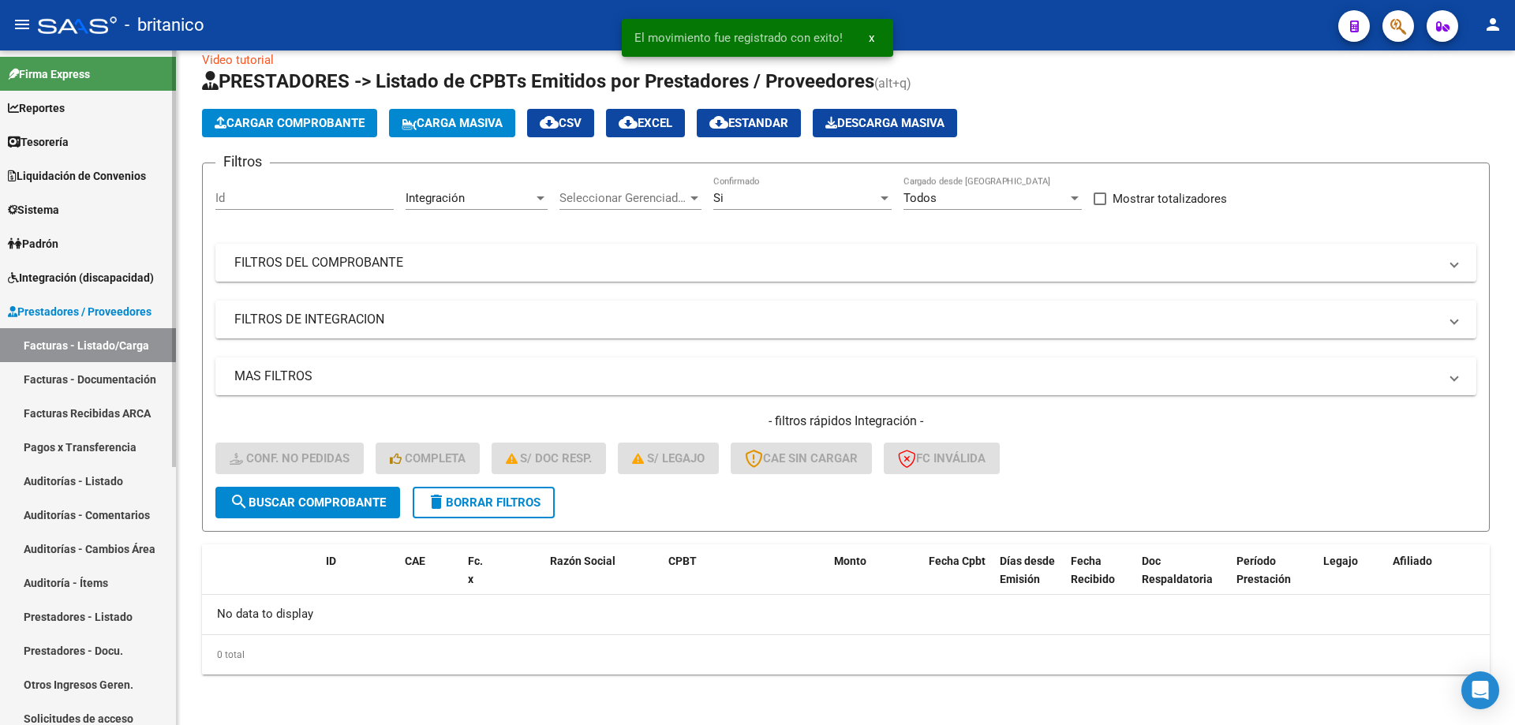
click at [90, 309] on span "Prestadores / Proveedores" at bounding box center [80, 311] width 144 height 17
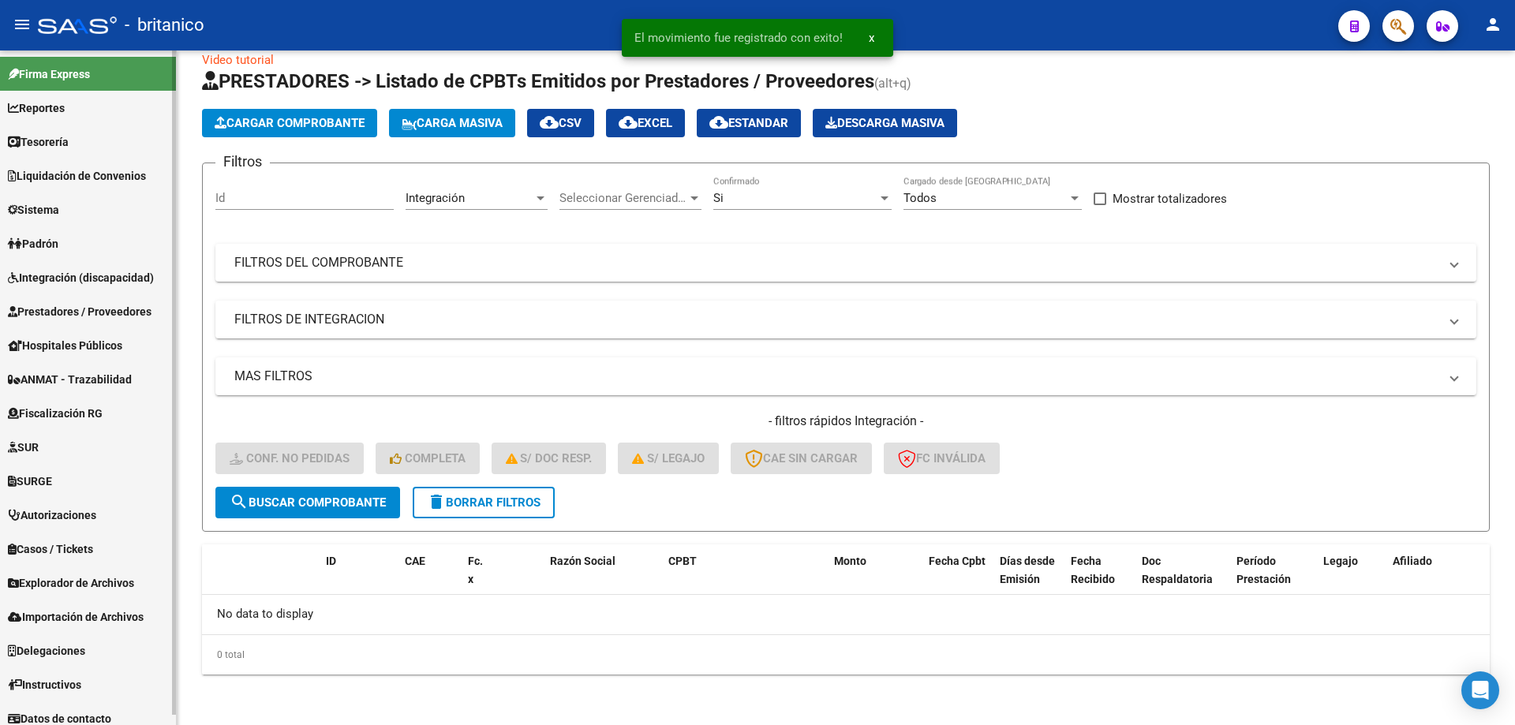
click at [99, 309] on span "Prestadores / Proveedores" at bounding box center [80, 311] width 144 height 17
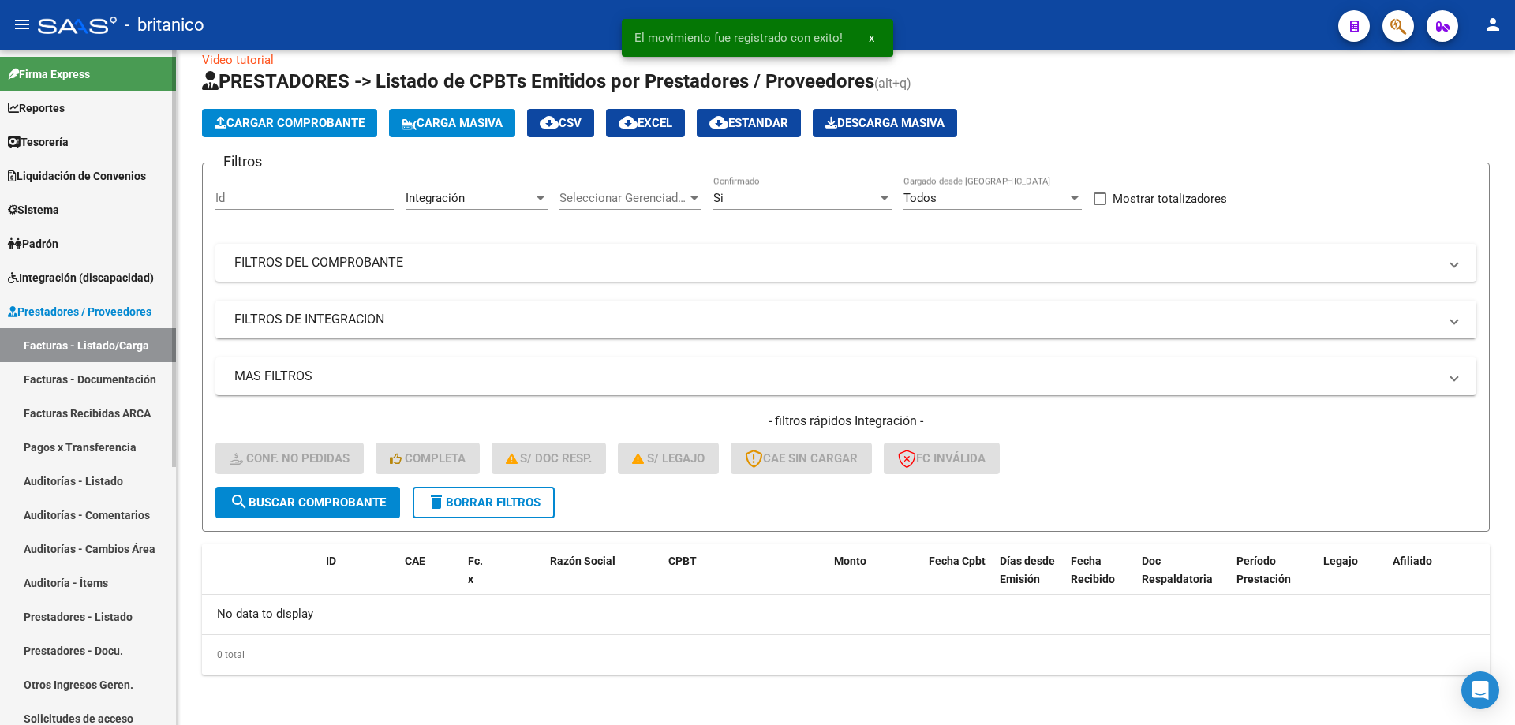
click at [145, 345] on link "Facturas - Listado/Carga" at bounding box center [88, 345] width 176 height 34
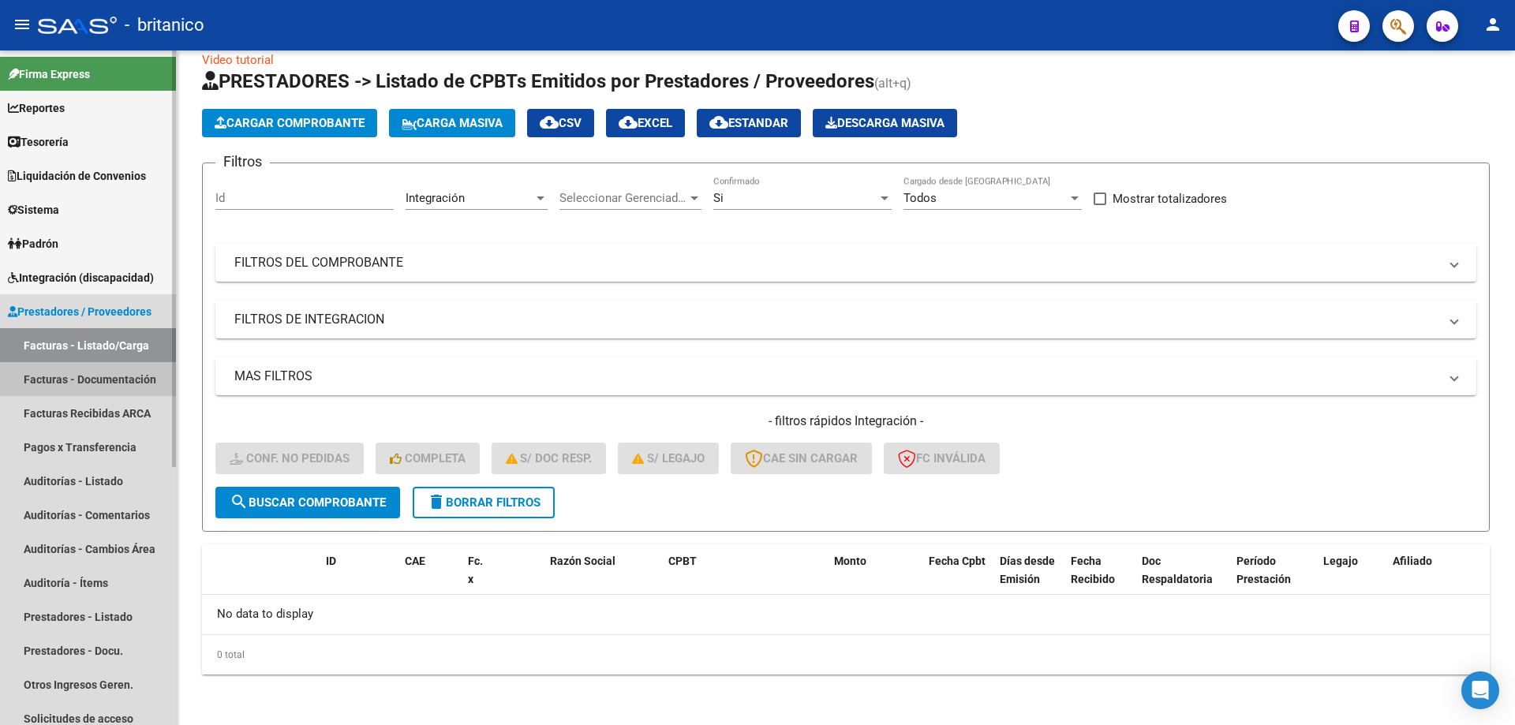
click at [140, 373] on link "Facturas - Documentación" at bounding box center [88, 379] width 176 height 34
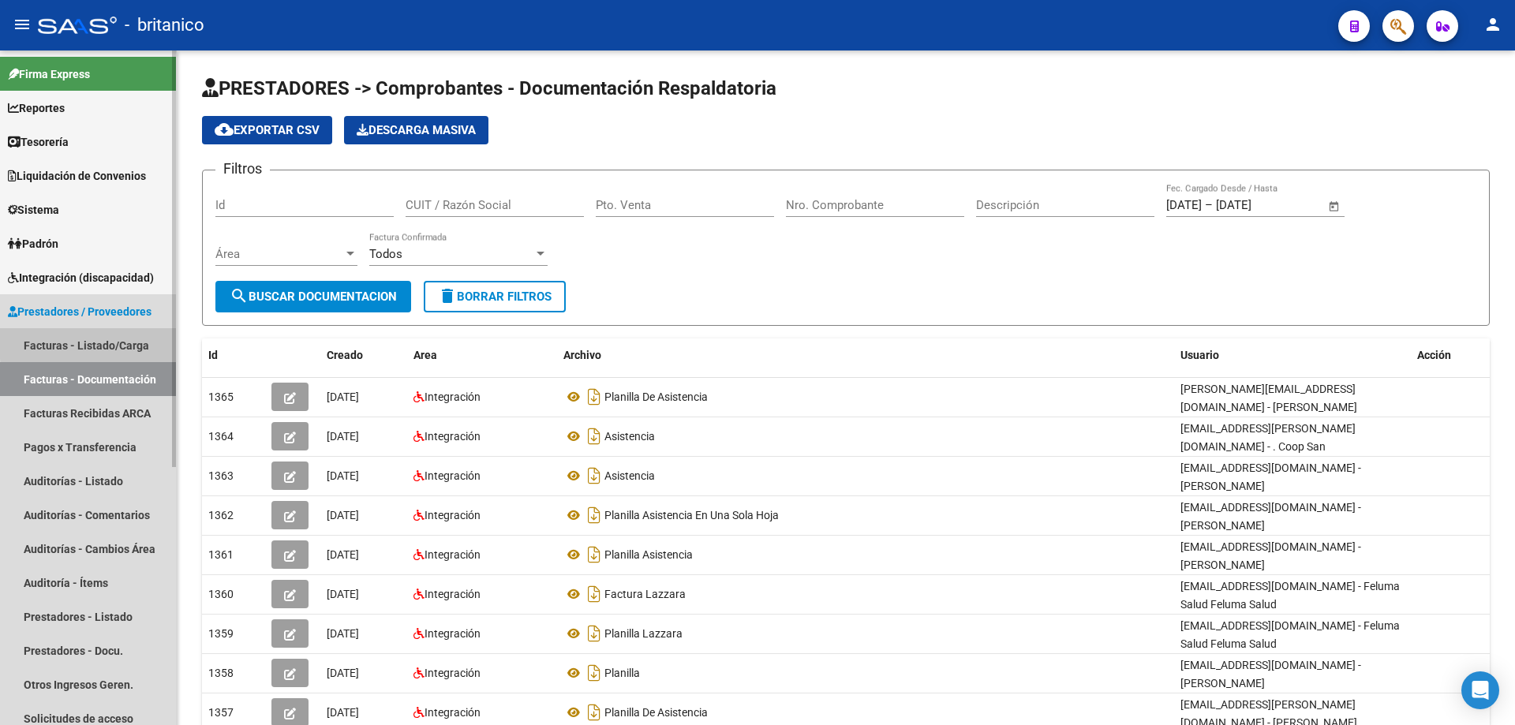
click at [122, 341] on link "Facturas - Listado/Carga" at bounding box center [88, 345] width 176 height 34
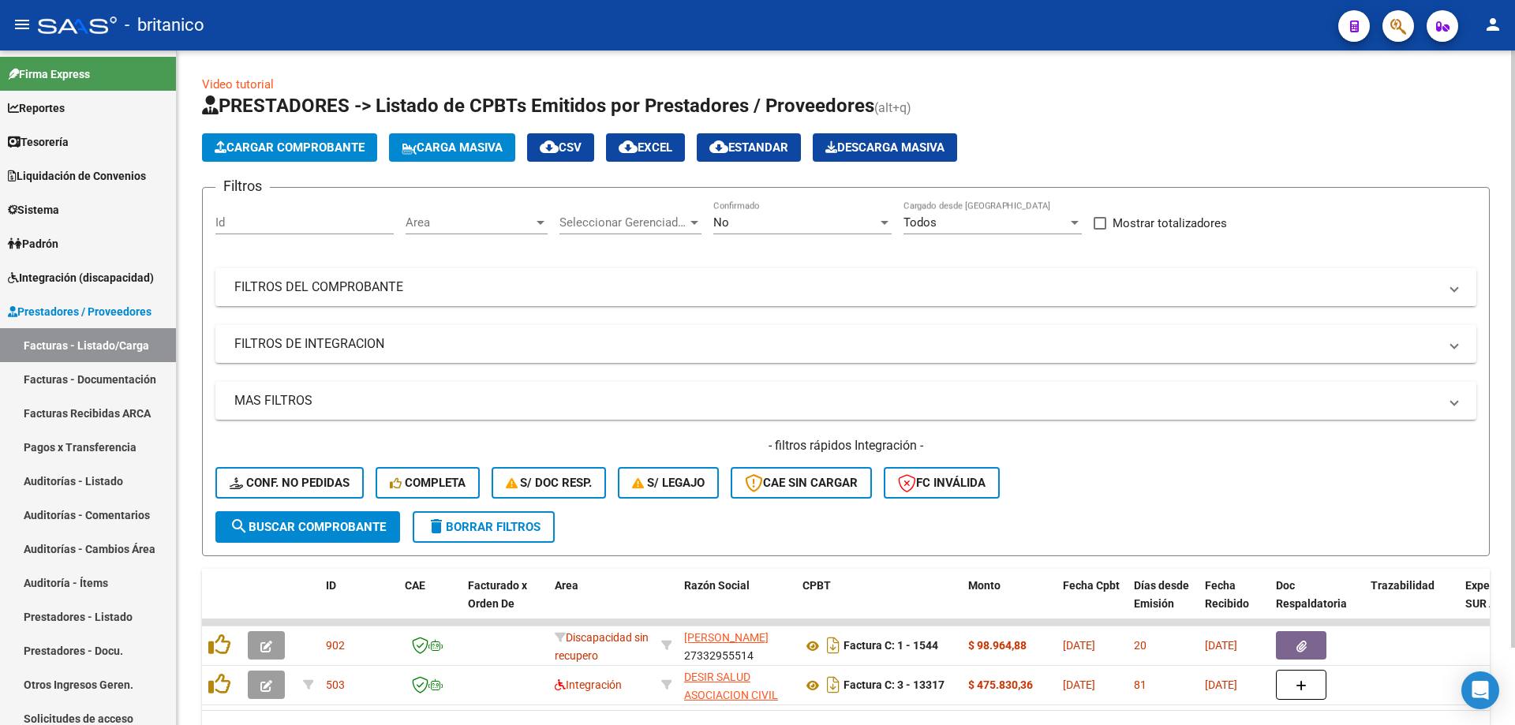
scroll to position [88, 0]
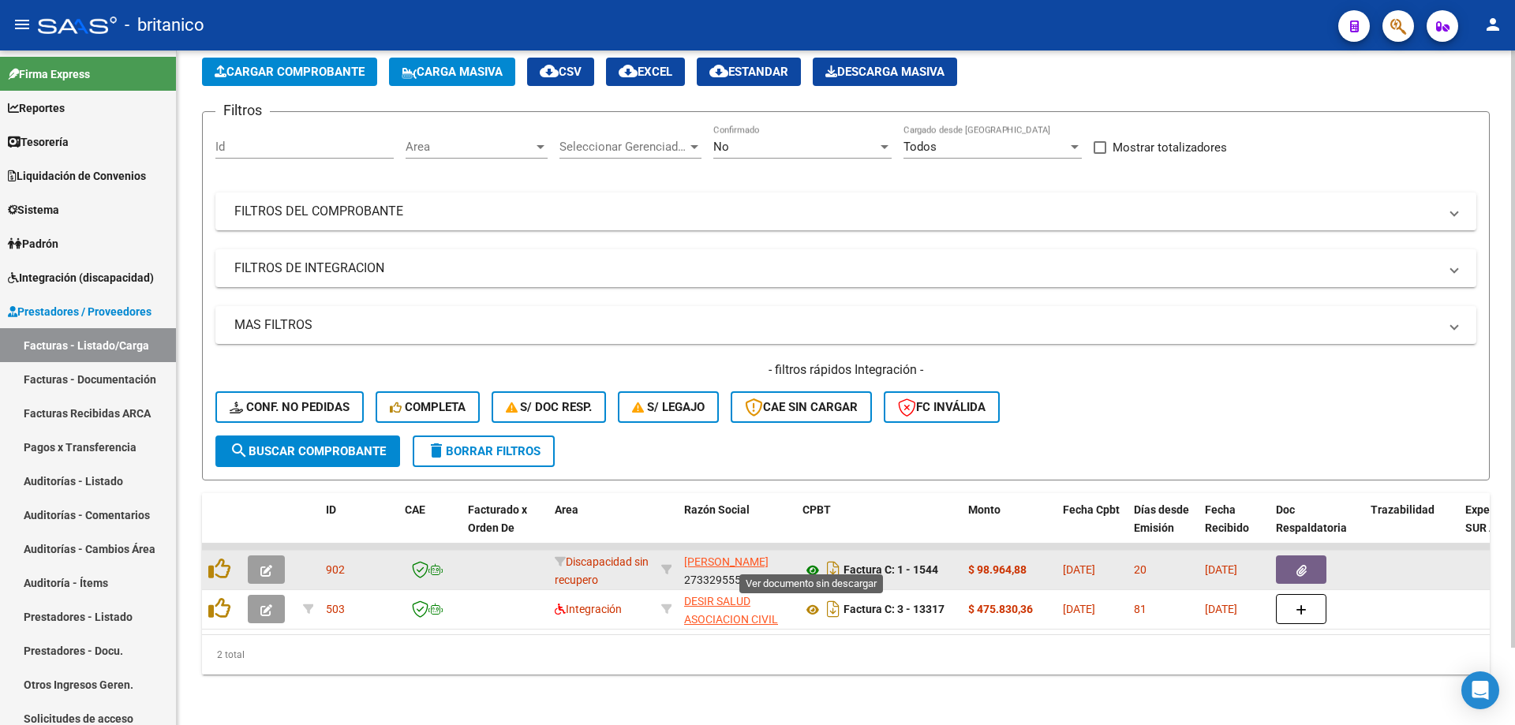
click at [810, 561] on icon at bounding box center [813, 570] width 21 height 19
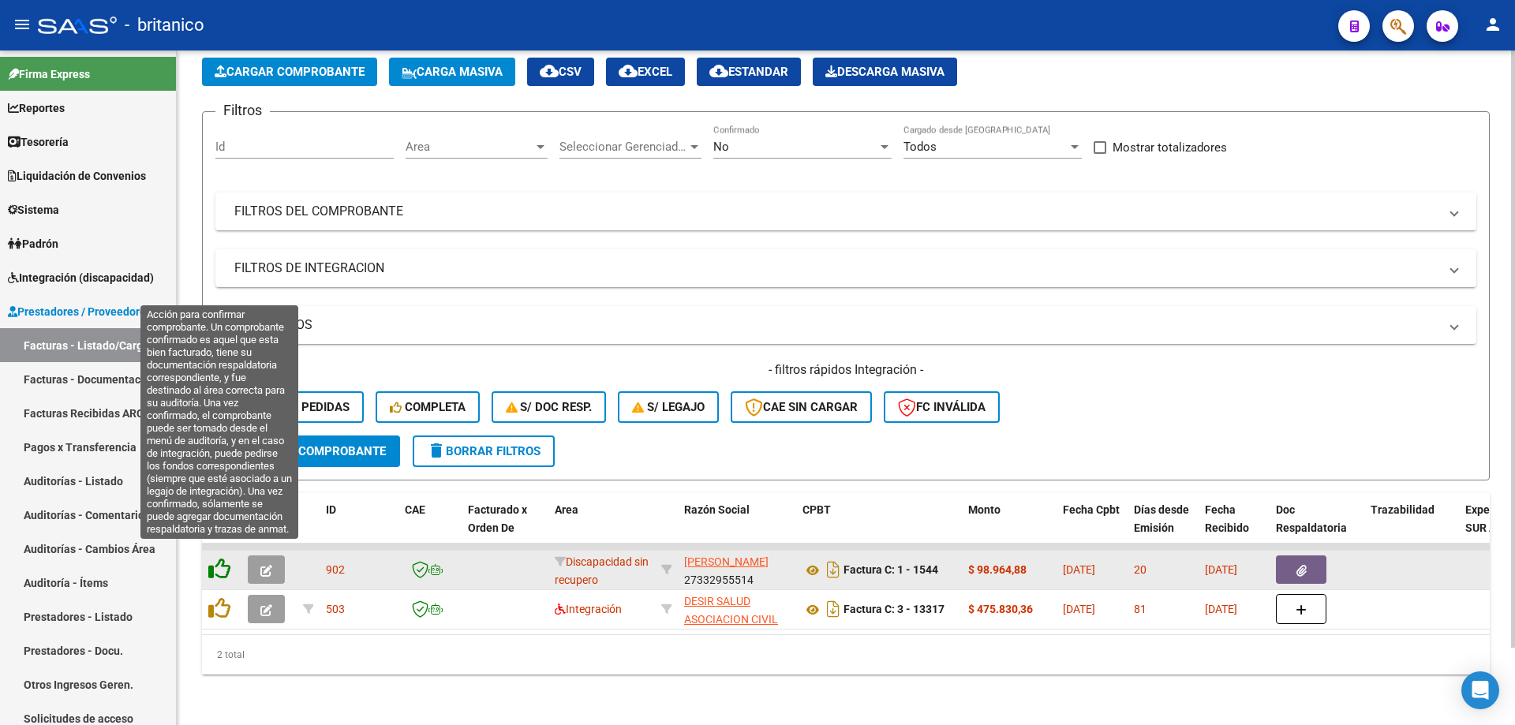
click at [212, 558] on icon at bounding box center [219, 569] width 22 height 22
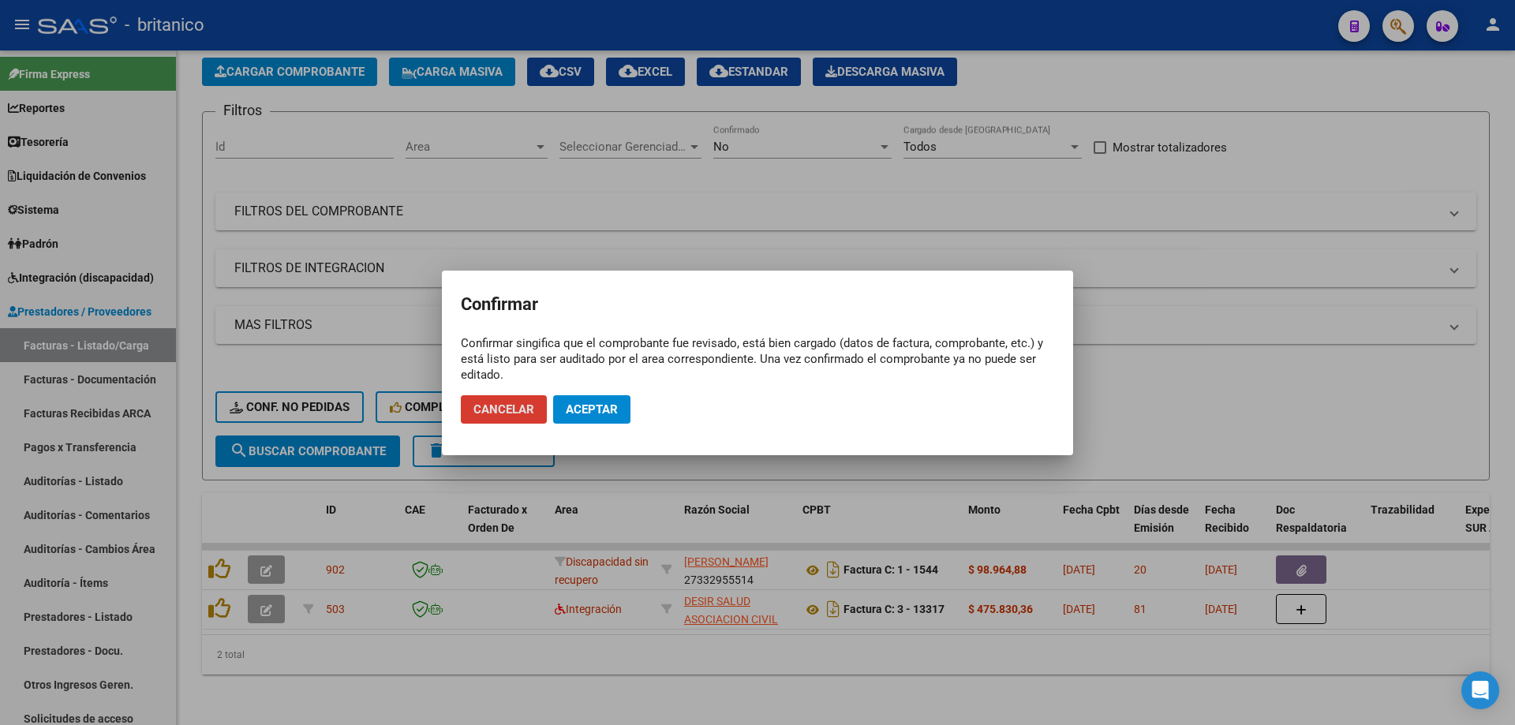
click at [608, 410] on span "Aceptar" at bounding box center [592, 409] width 52 height 14
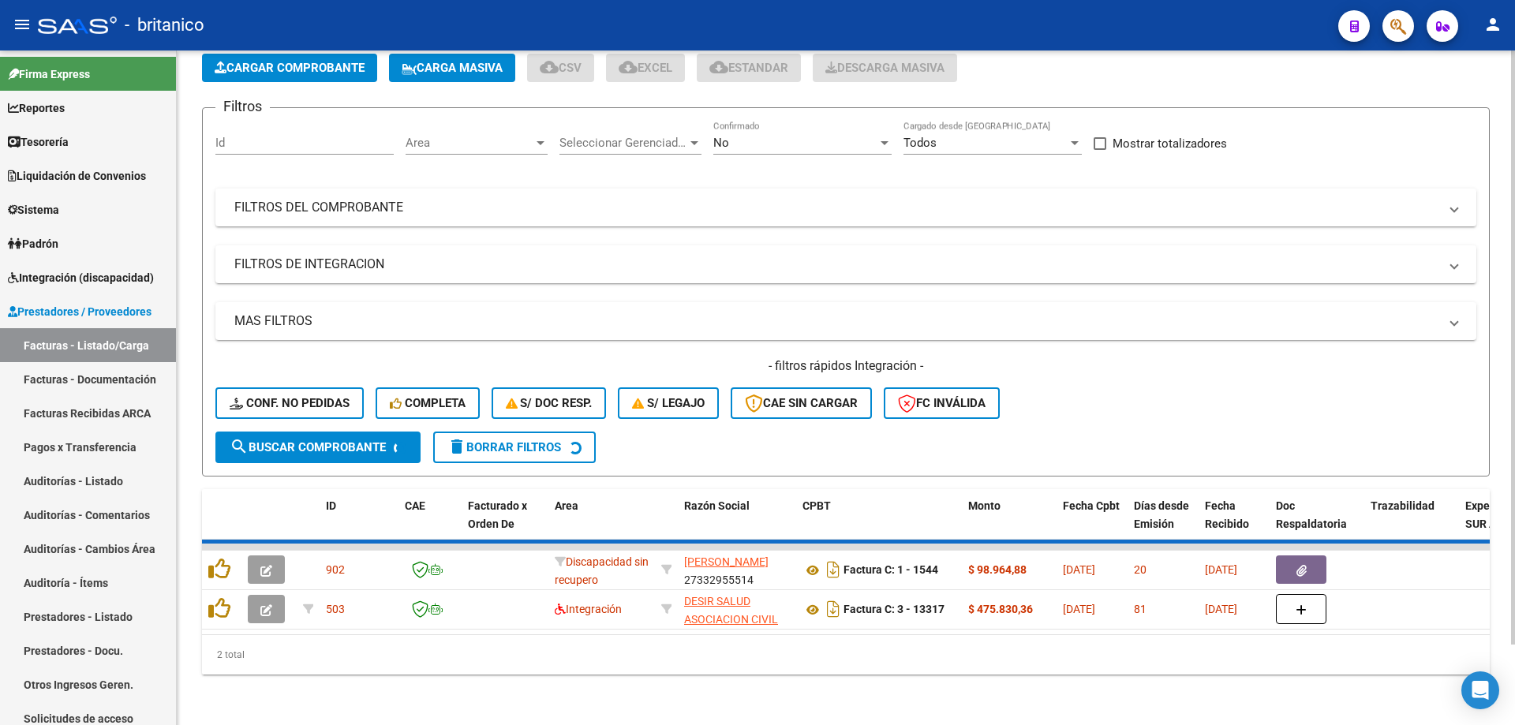
scroll to position [48, 0]
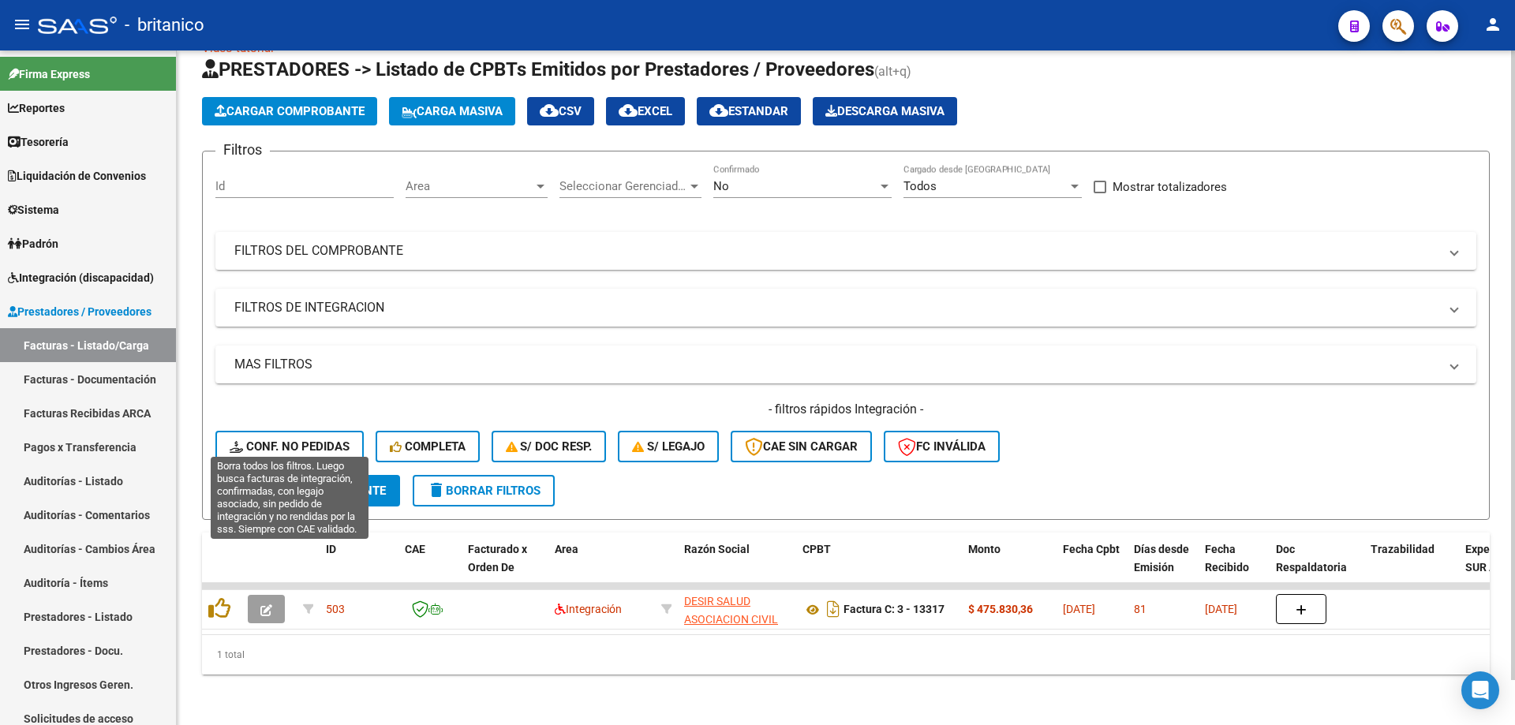
click at [275, 431] on button "Conf. no pedidas" at bounding box center [289, 447] width 148 height 32
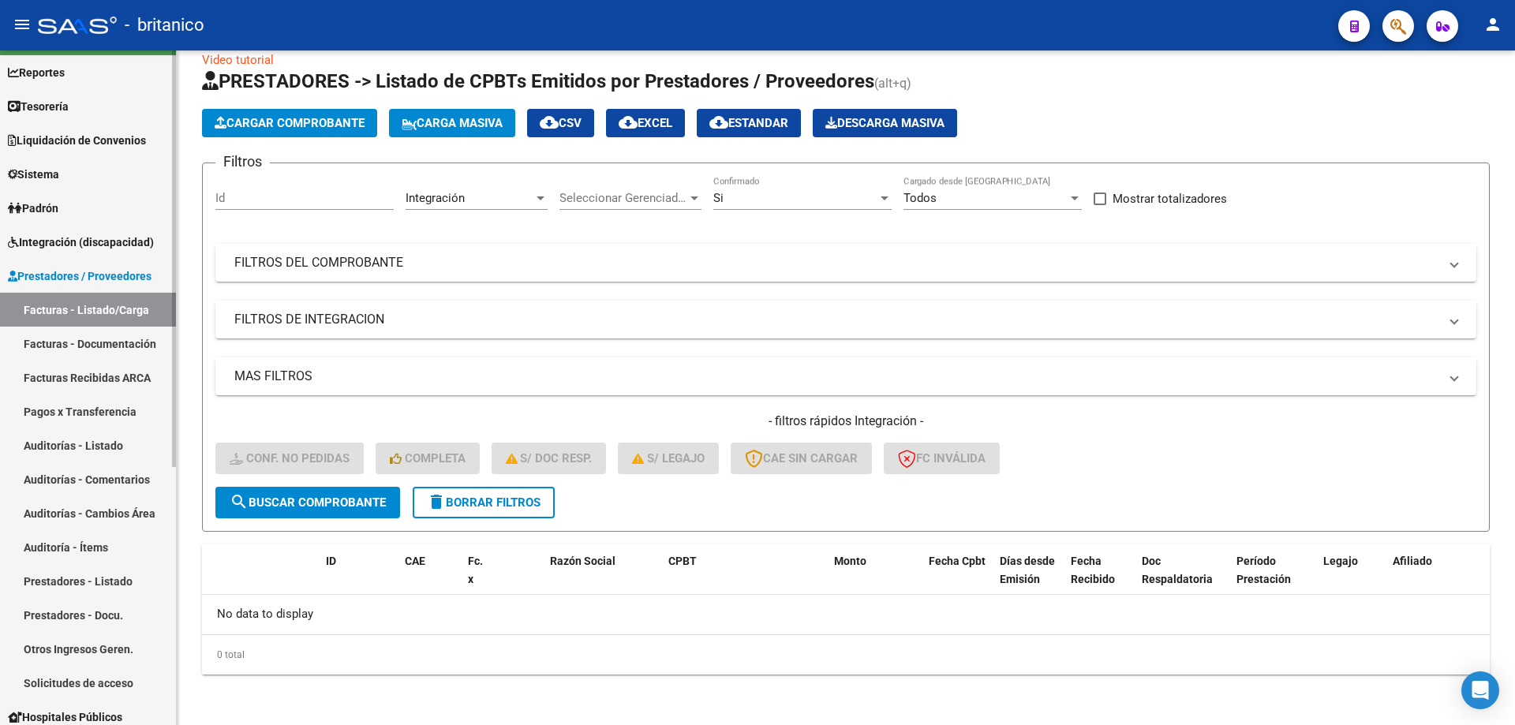
scroll to position [0, 0]
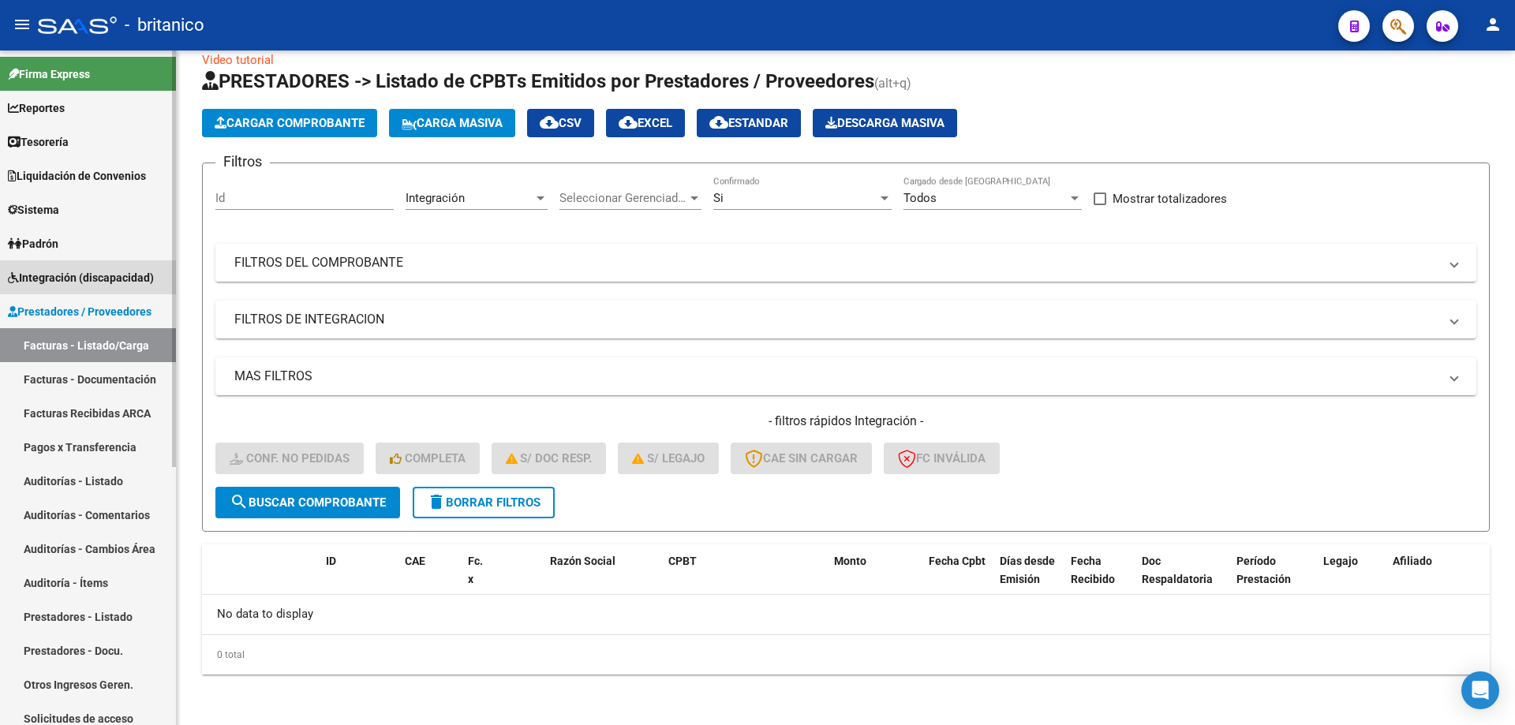
click at [66, 272] on span "Integración (discapacidad)" at bounding box center [81, 277] width 146 height 17
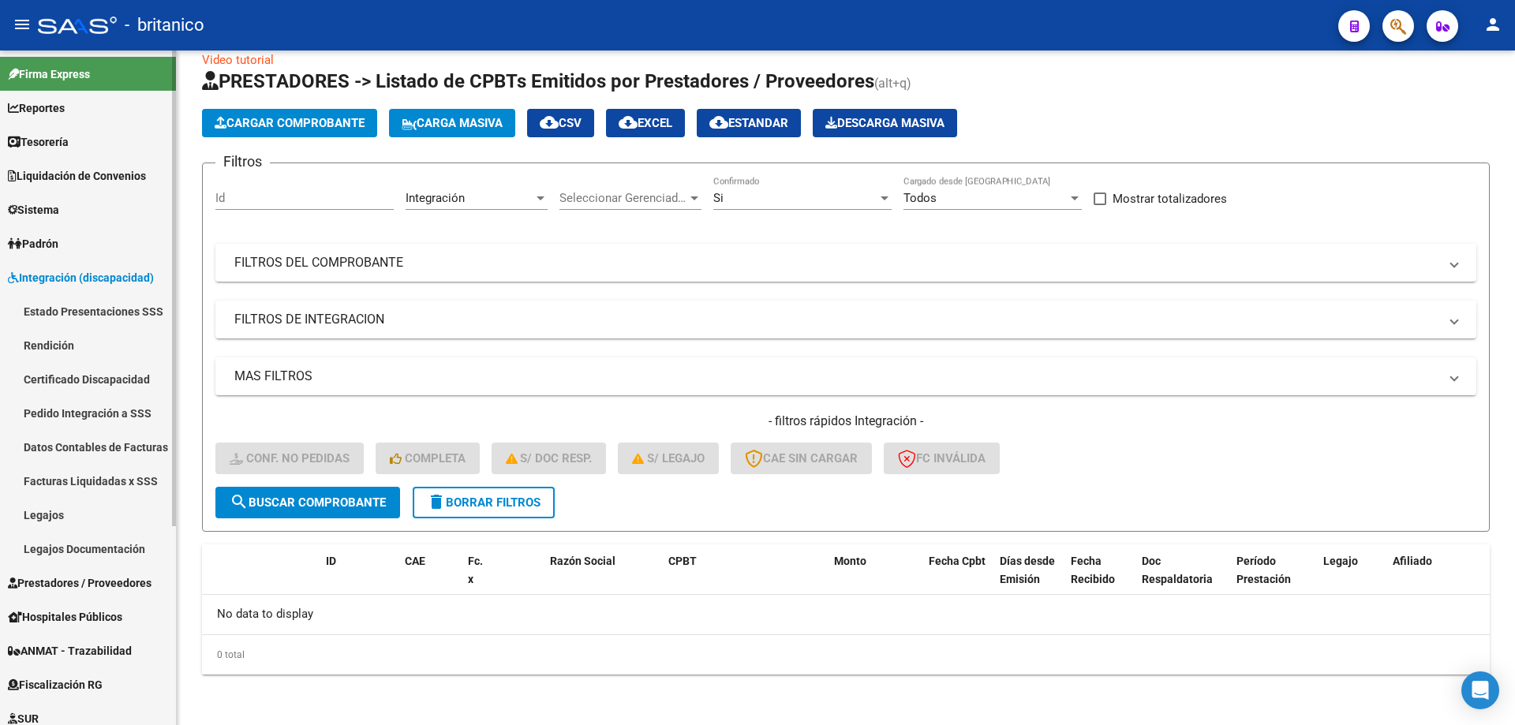
click at [97, 521] on link "Legajos" at bounding box center [88, 515] width 176 height 34
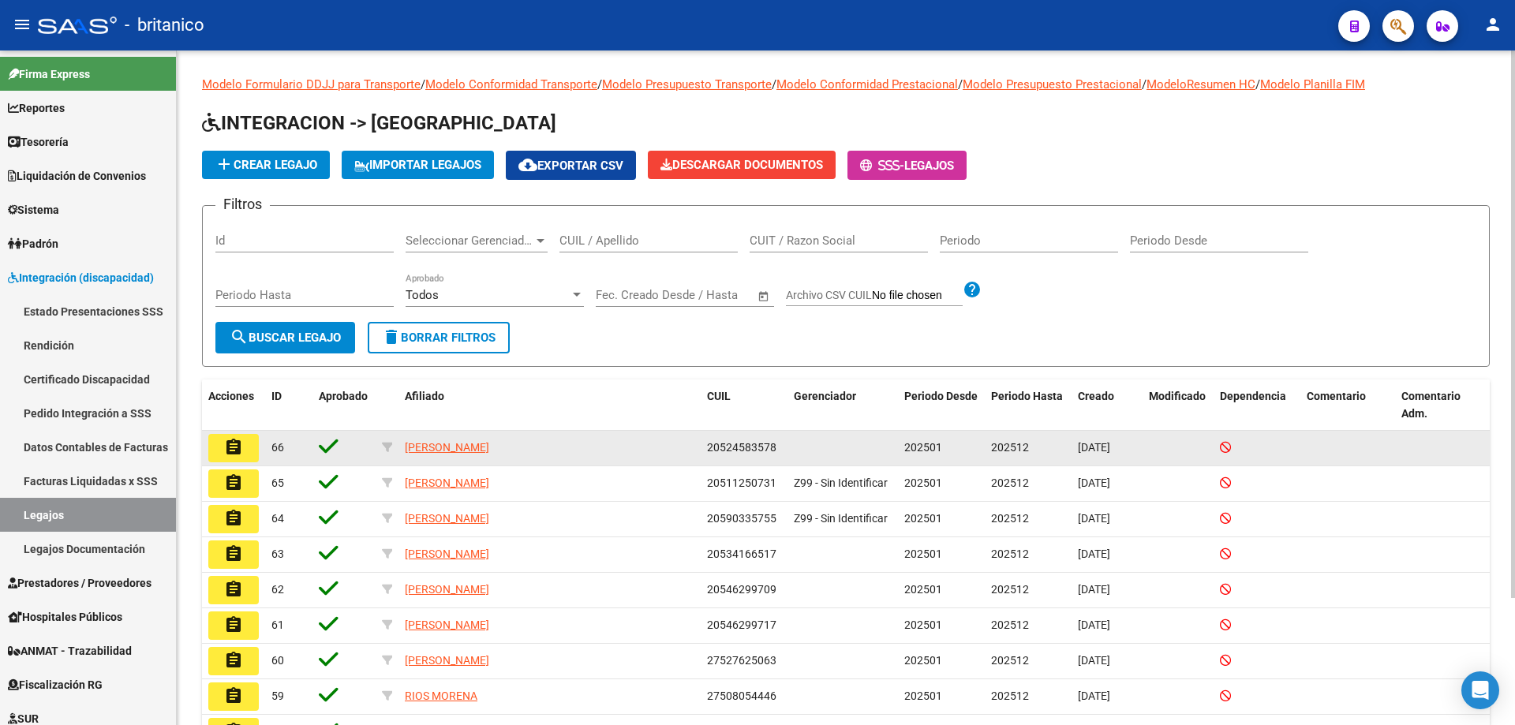
click at [236, 439] on mat-icon "assignment" at bounding box center [233, 447] width 19 height 19
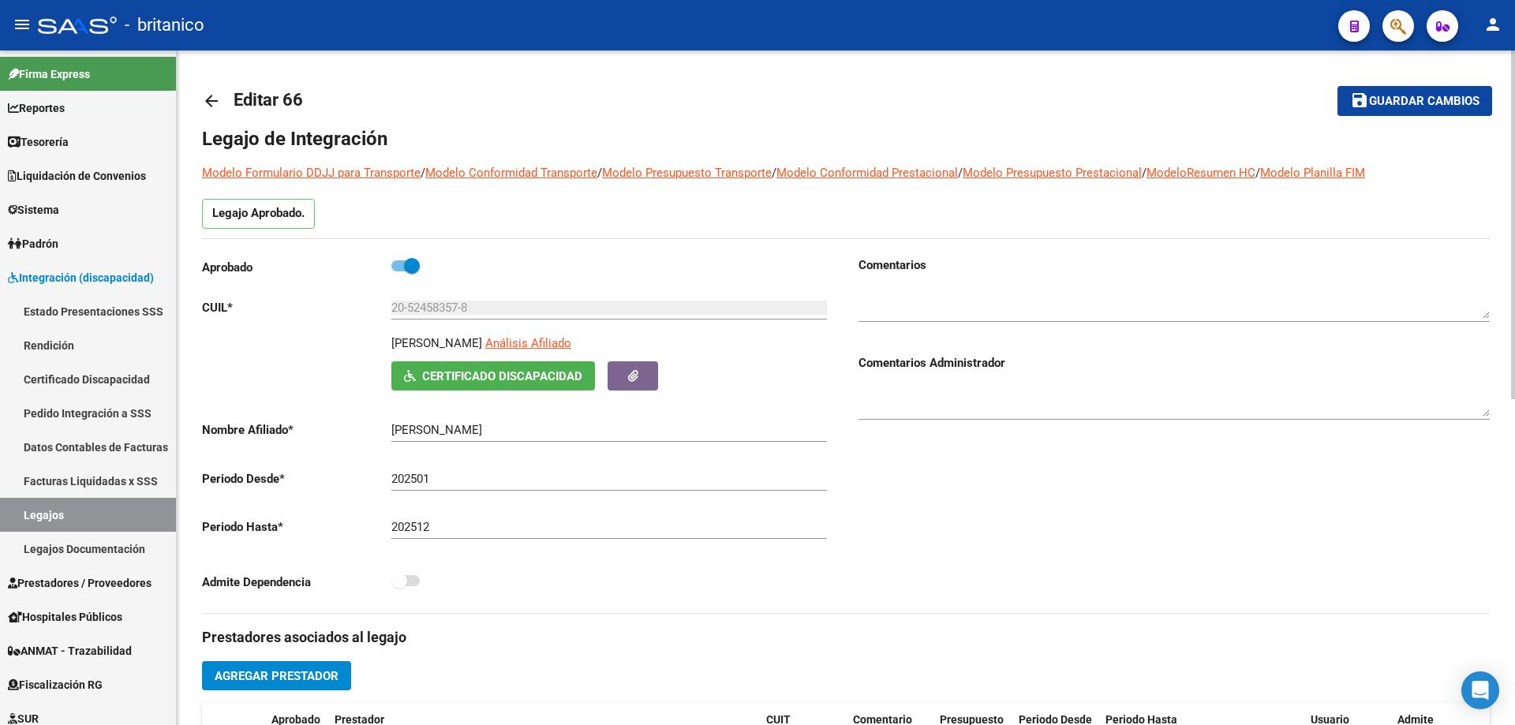
click at [208, 97] on mat-icon "arrow_back" at bounding box center [211, 101] width 19 height 19
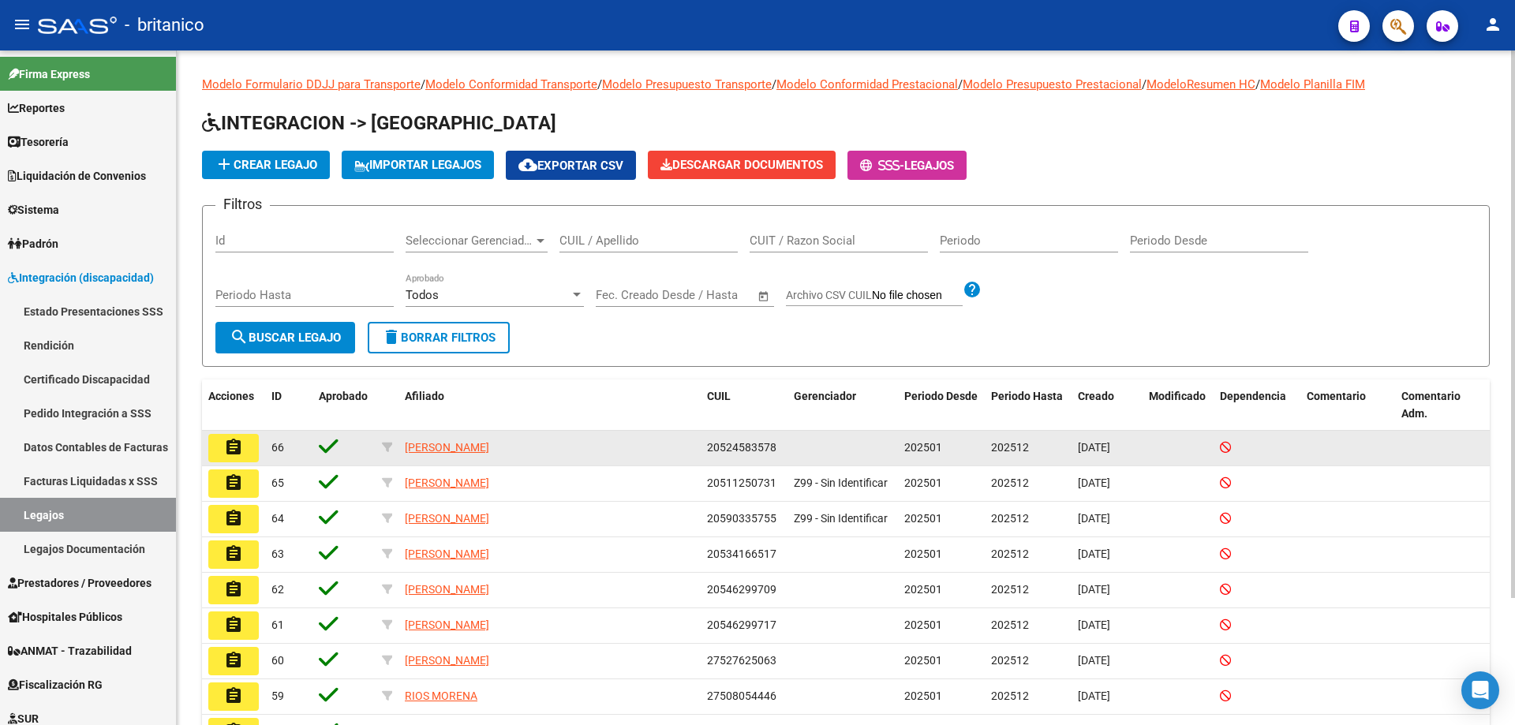
drag, startPoint x: 709, startPoint y: 443, endPoint x: 774, endPoint y: 438, distance: 65.7
click at [774, 438] on datatable-body-cell "20524583578" at bounding box center [744, 448] width 87 height 35
copy span "20524583578"
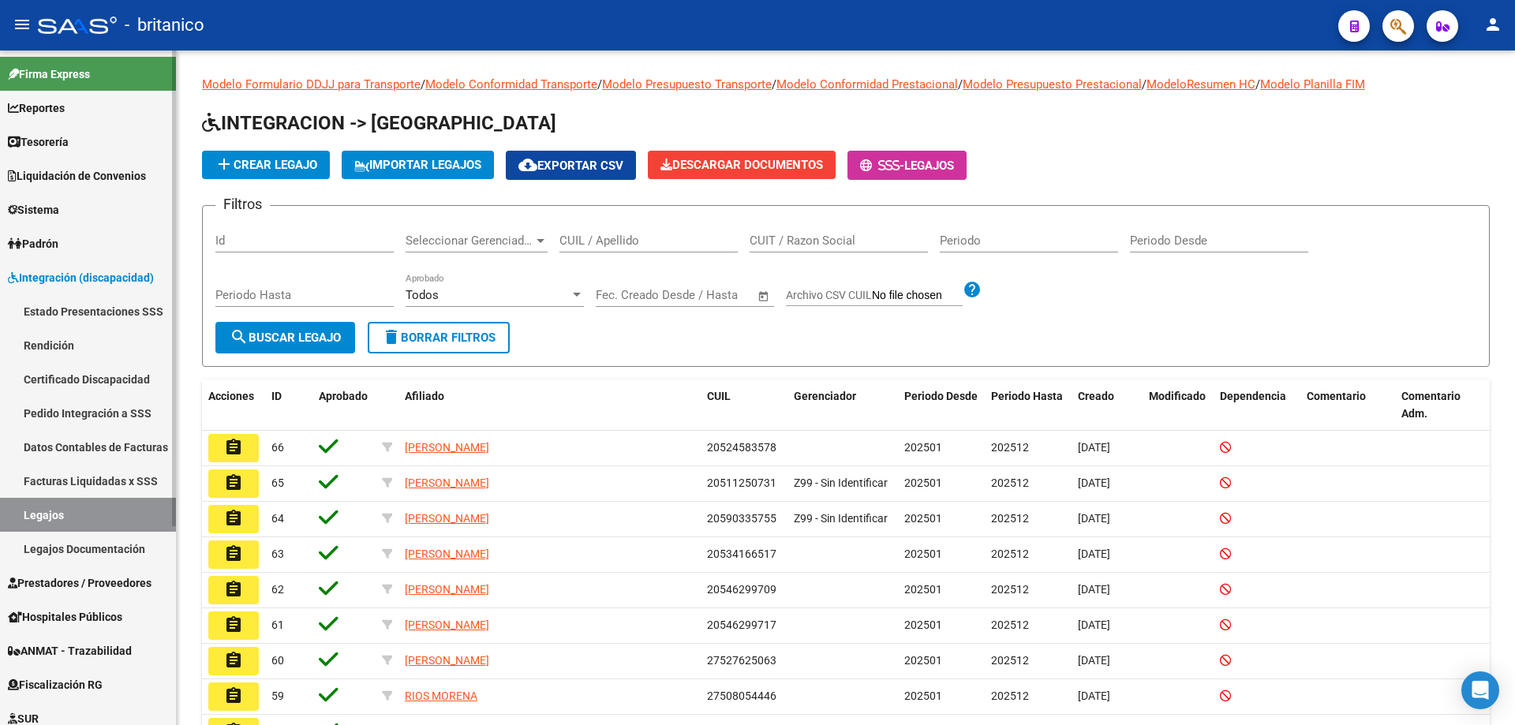
click at [43, 413] on link "Pedido Integración a SSS" at bounding box center [88, 413] width 176 height 34
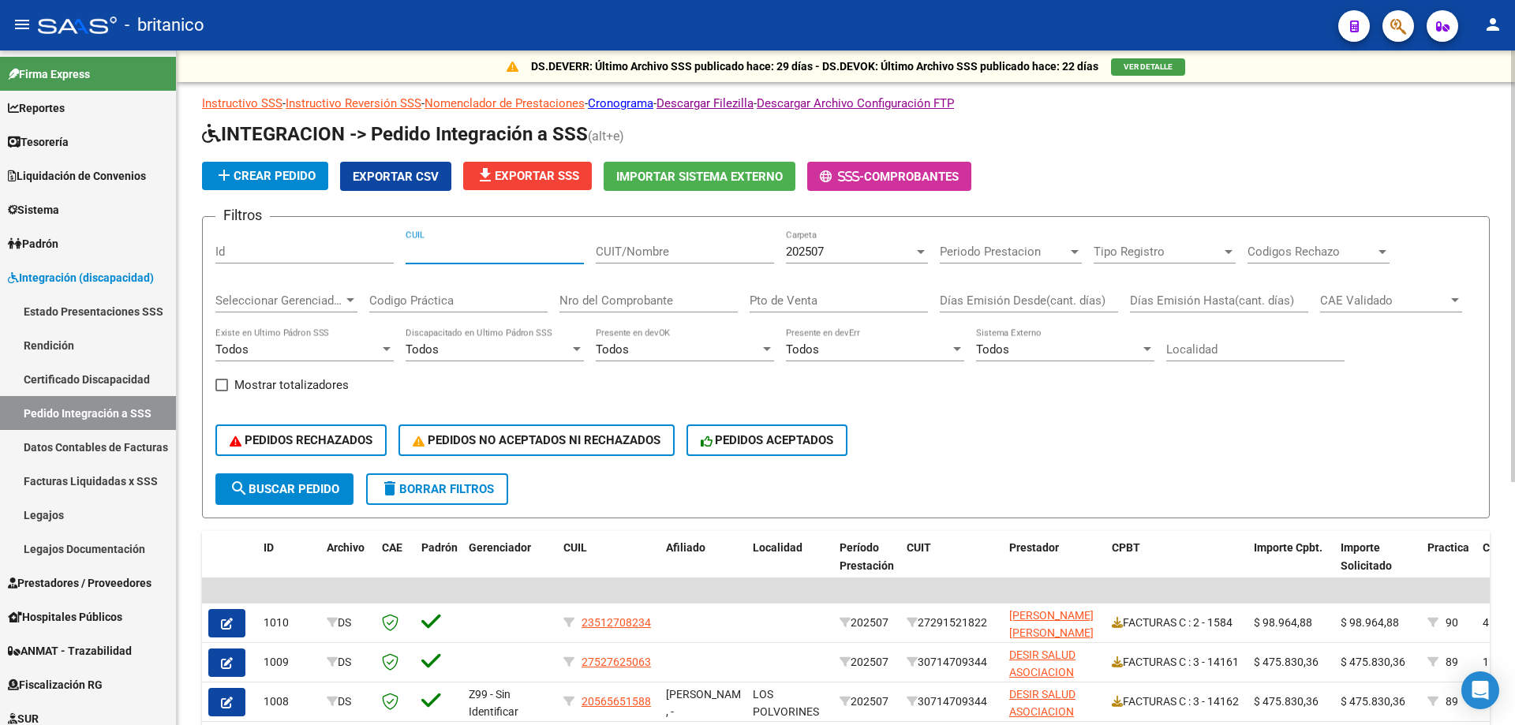
paste input "20524583578"
type input "20524583578"
click at [268, 476] on button "search Buscar Pedido" at bounding box center [284, 489] width 138 height 32
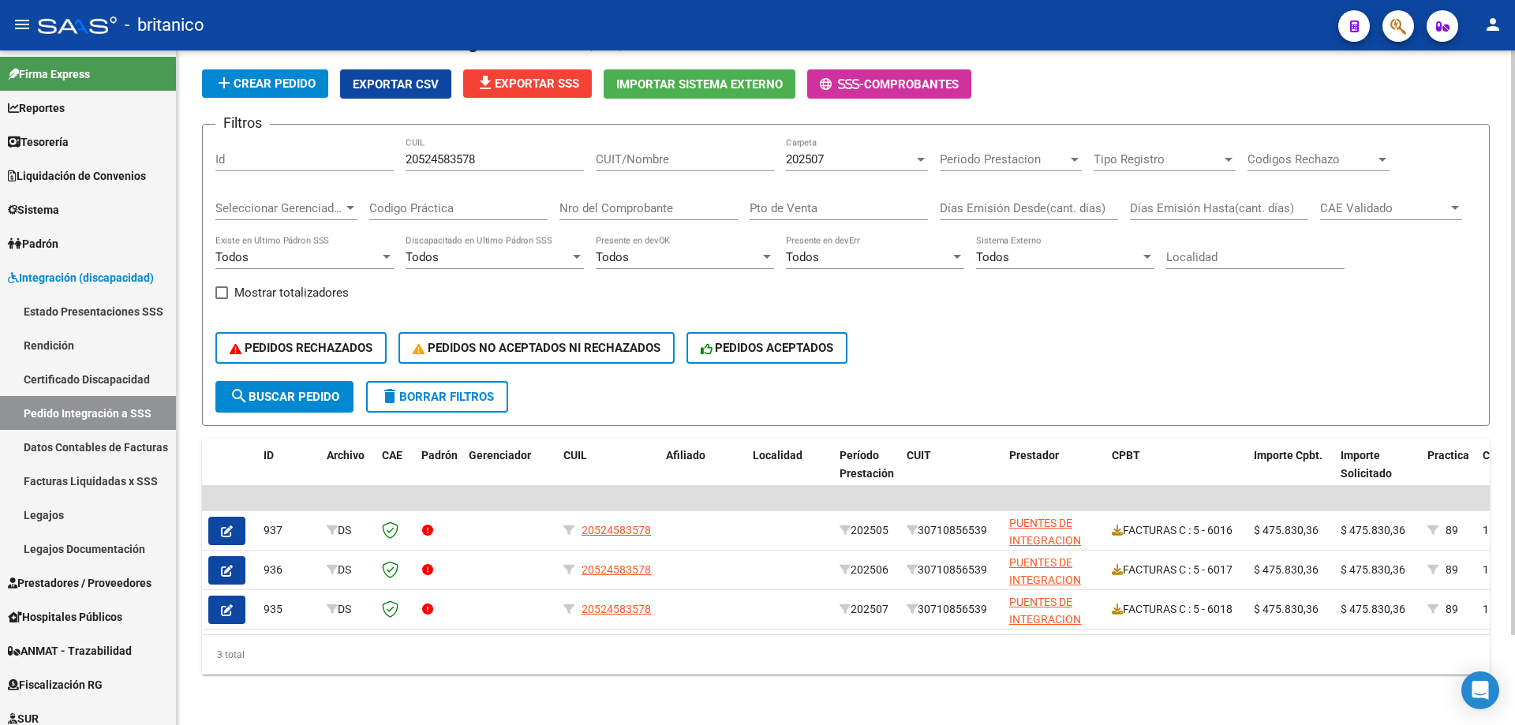
scroll to position [104, 0]
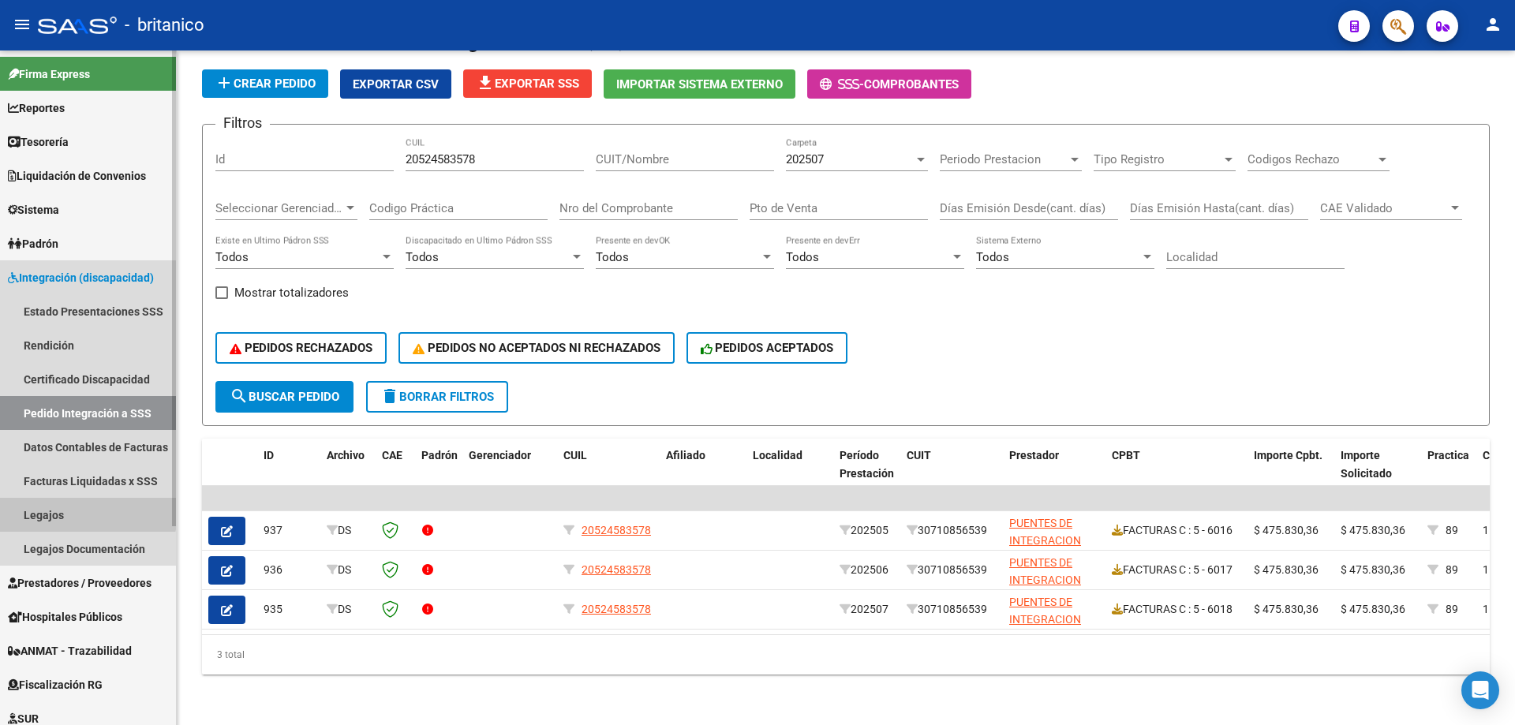
click at [62, 507] on link "Legajos" at bounding box center [88, 515] width 176 height 34
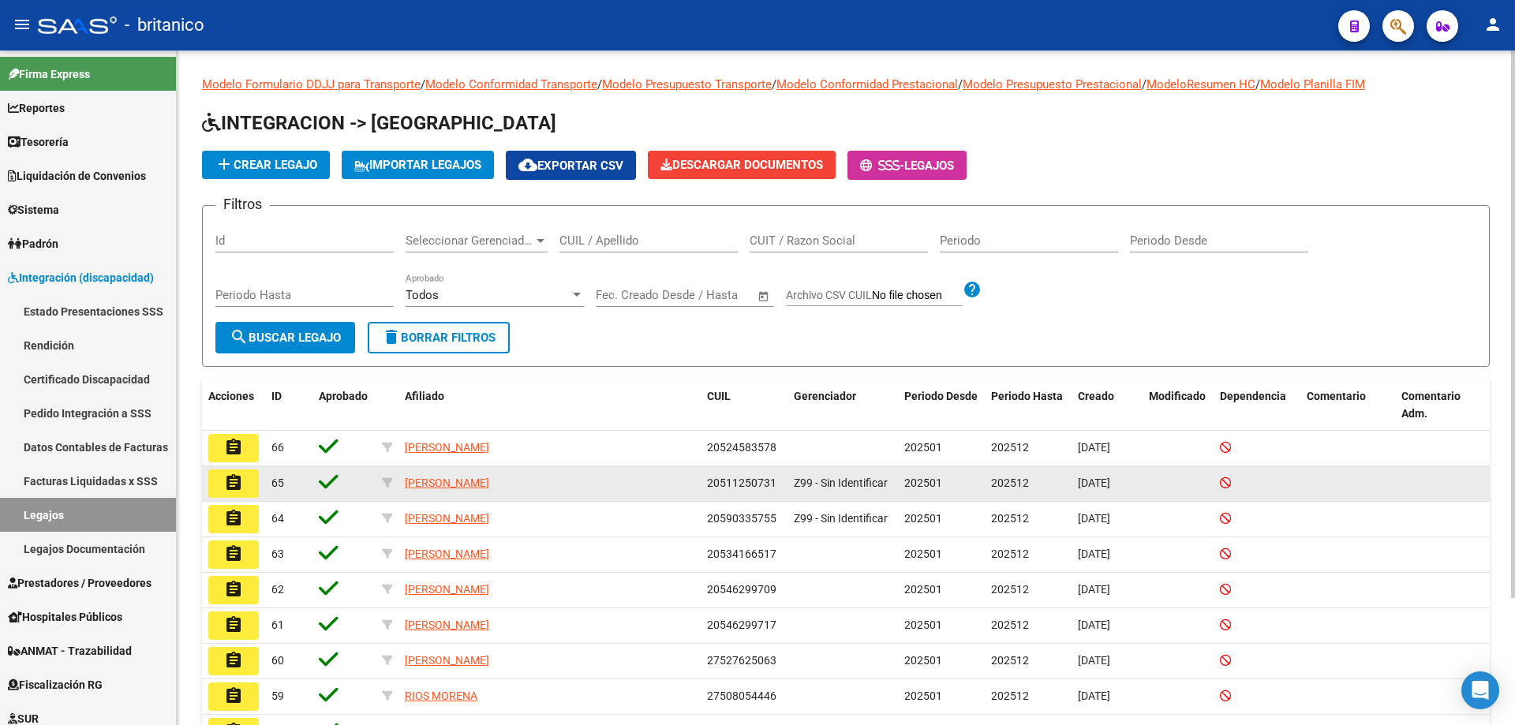
drag, startPoint x: 709, startPoint y: 482, endPoint x: 776, endPoint y: 480, distance: 66.3
click at [776, 480] on div "20511250731" at bounding box center [744, 483] width 74 height 18
copy span "20511250731"
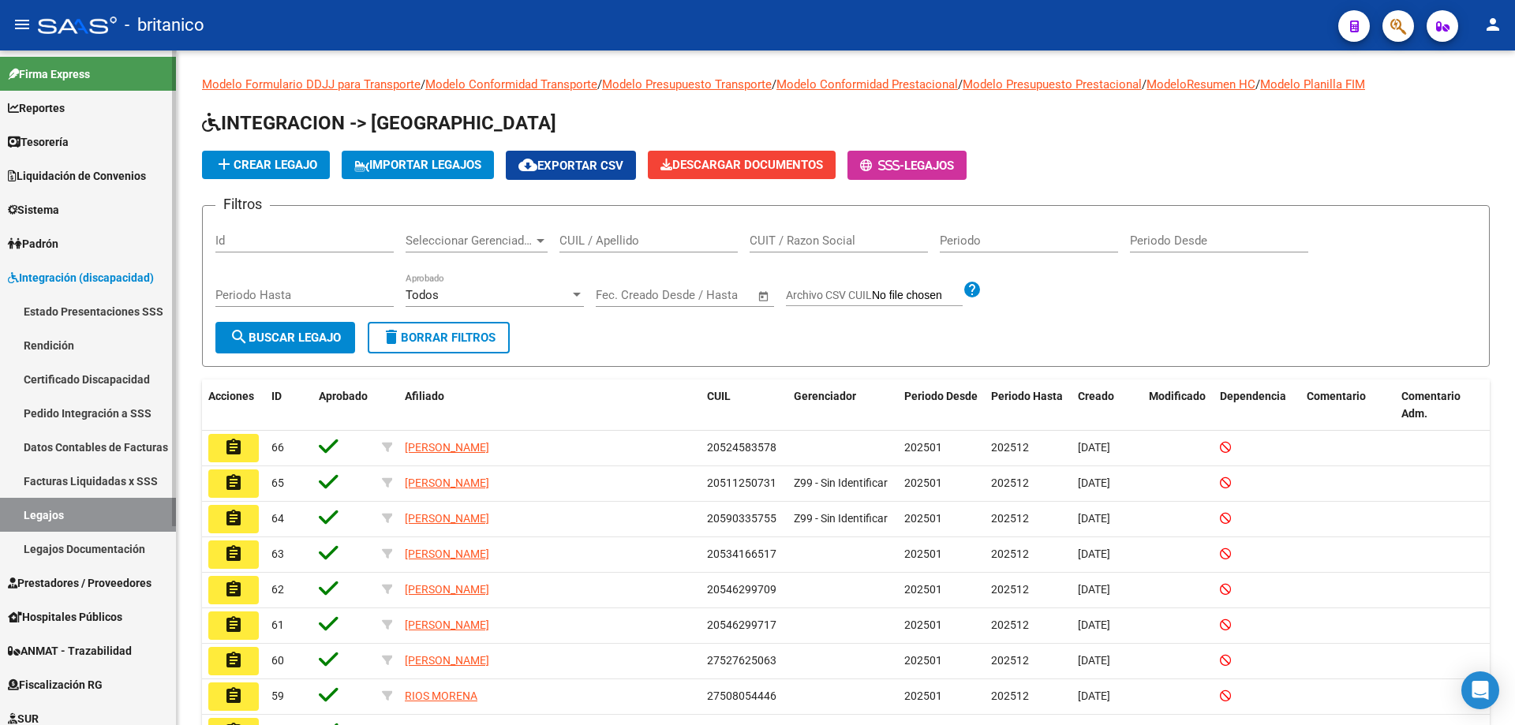
click at [91, 414] on link "Pedido Integración a SSS" at bounding box center [88, 413] width 176 height 34
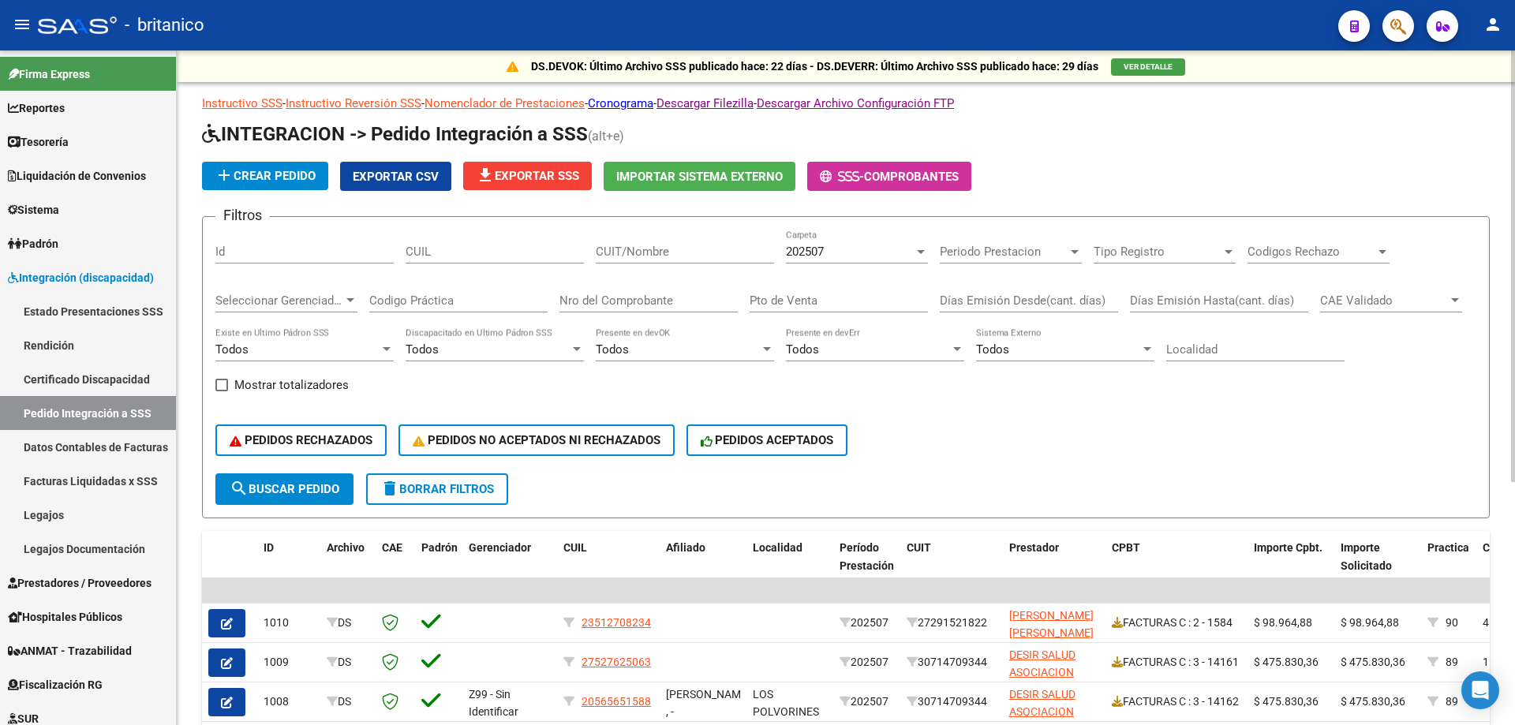
click at [437, 251] on input "CUIL" at bounding box center [495, 252] width 178 height 14
paste input "20511250731"
type input "20511250731"
click at [316, 491] on span "search Buscar Pedido" at bounding box center [285, 489] width 110 height 14
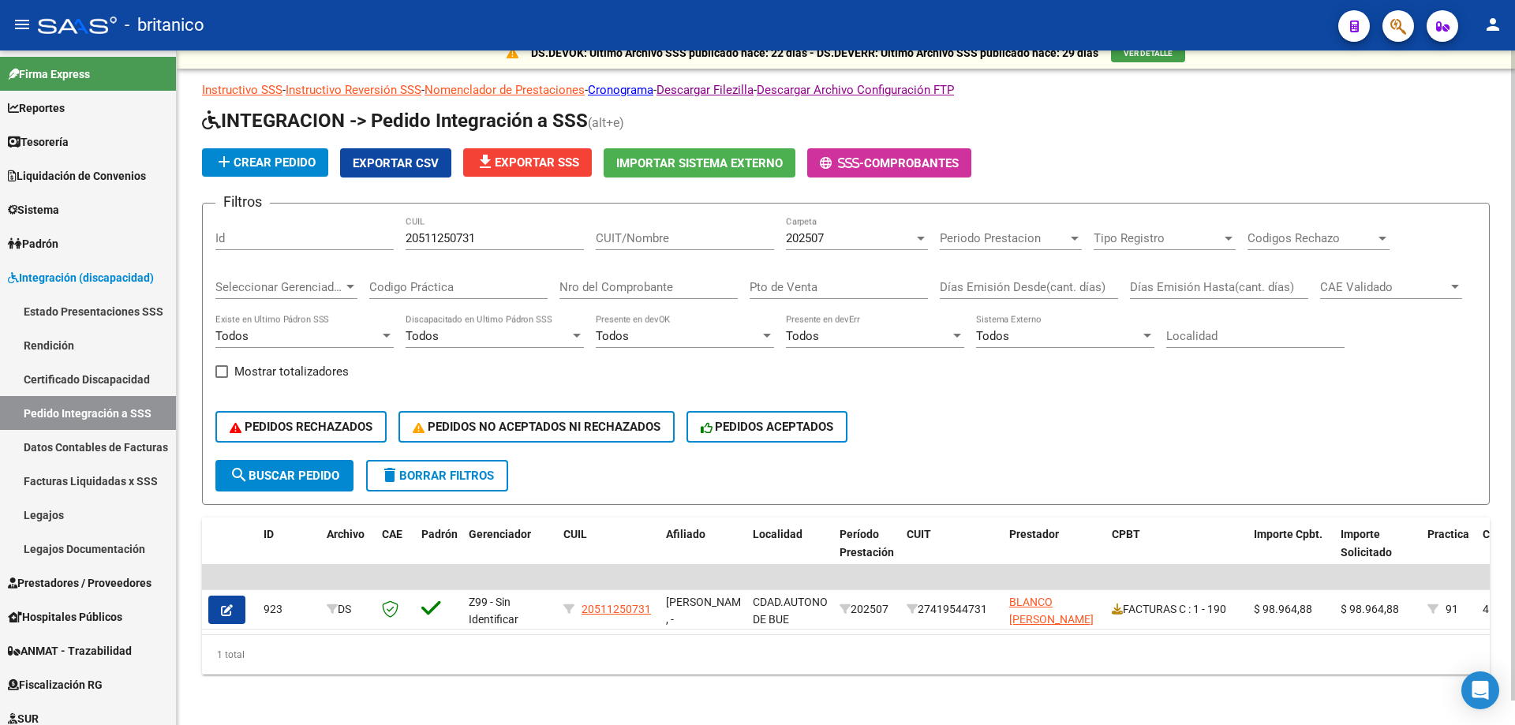
scroll to position [25, 0]
click at [25, 518] on link "Legajos" at bounding box center [88, 515] width 176 height 34
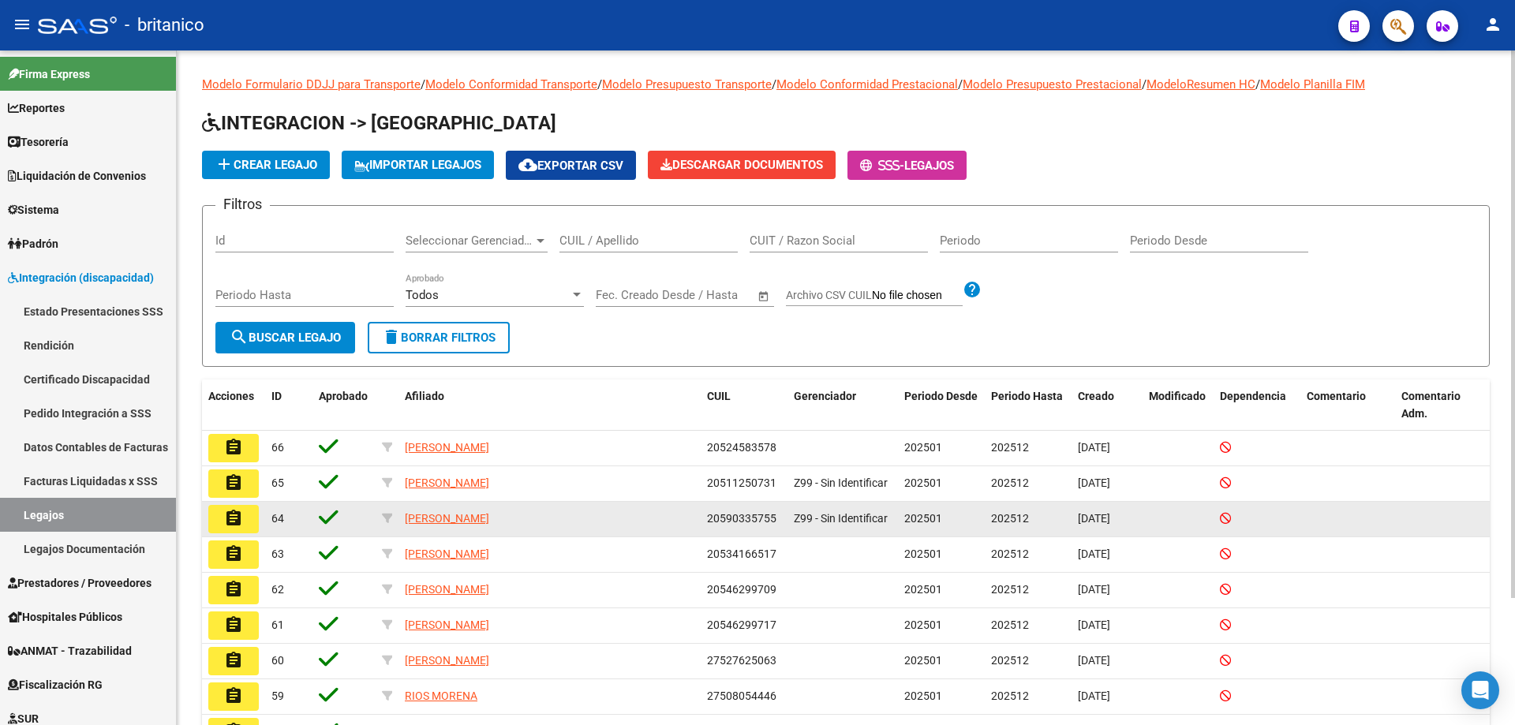
drag, startPoint x: 708, startPoint y: 517, endPoint x: 781, endPoint y: 520, distance: 73.5
click at [781, 520] on datatable-body-cell "20590335755" at bounding box center [744, 519] width 87 height 35
copy span "20590335755"
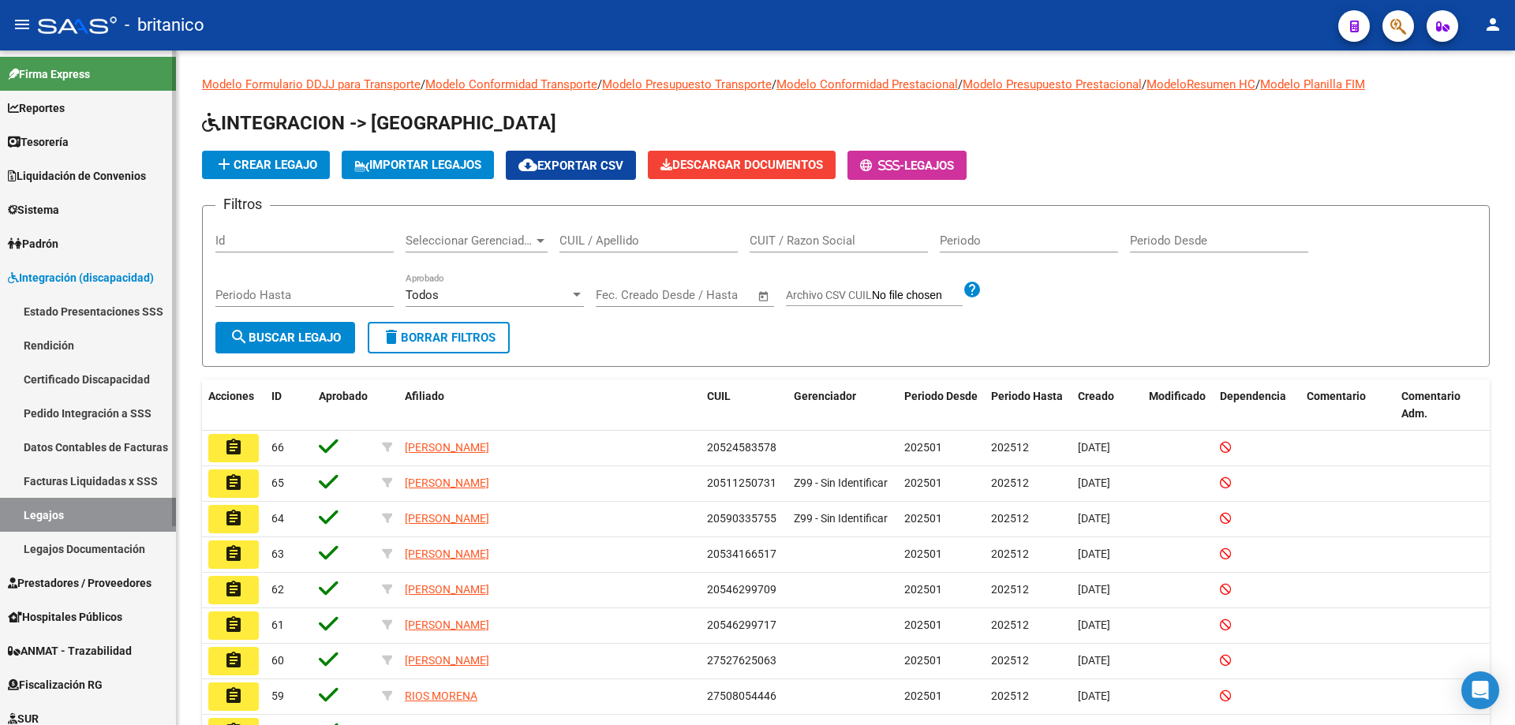
click at [111, 412] on link "Pedido Integración a SSS" at bounding box center [88, 413] width 176 height 34
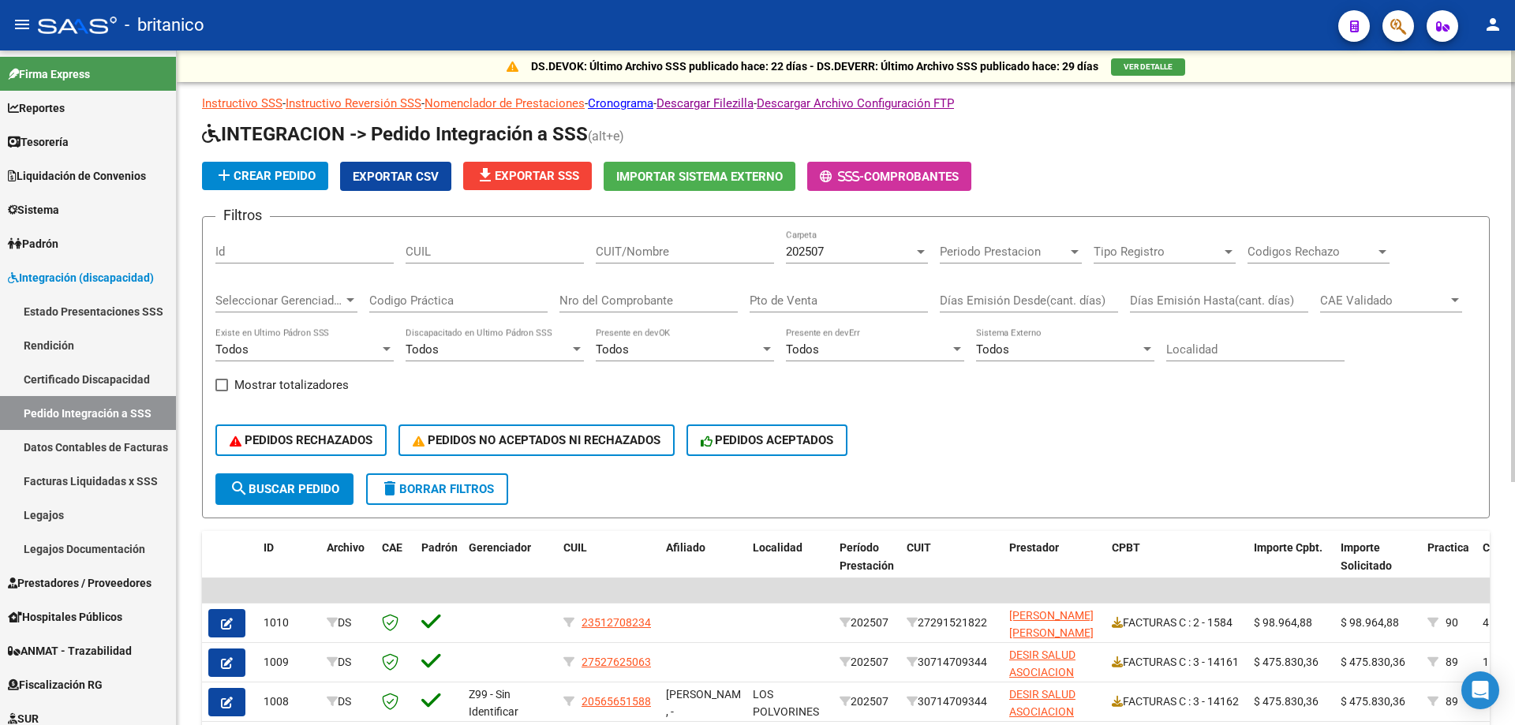
click at [472, 251] on input "CUIL" at bounding box center [495, 252] width 178 height 14
paste input "20590335755"
type input "20590335755"
click at [308, 492] on span "search Buscar Pedido" at bounding box center [285, 489] width 110 height 14
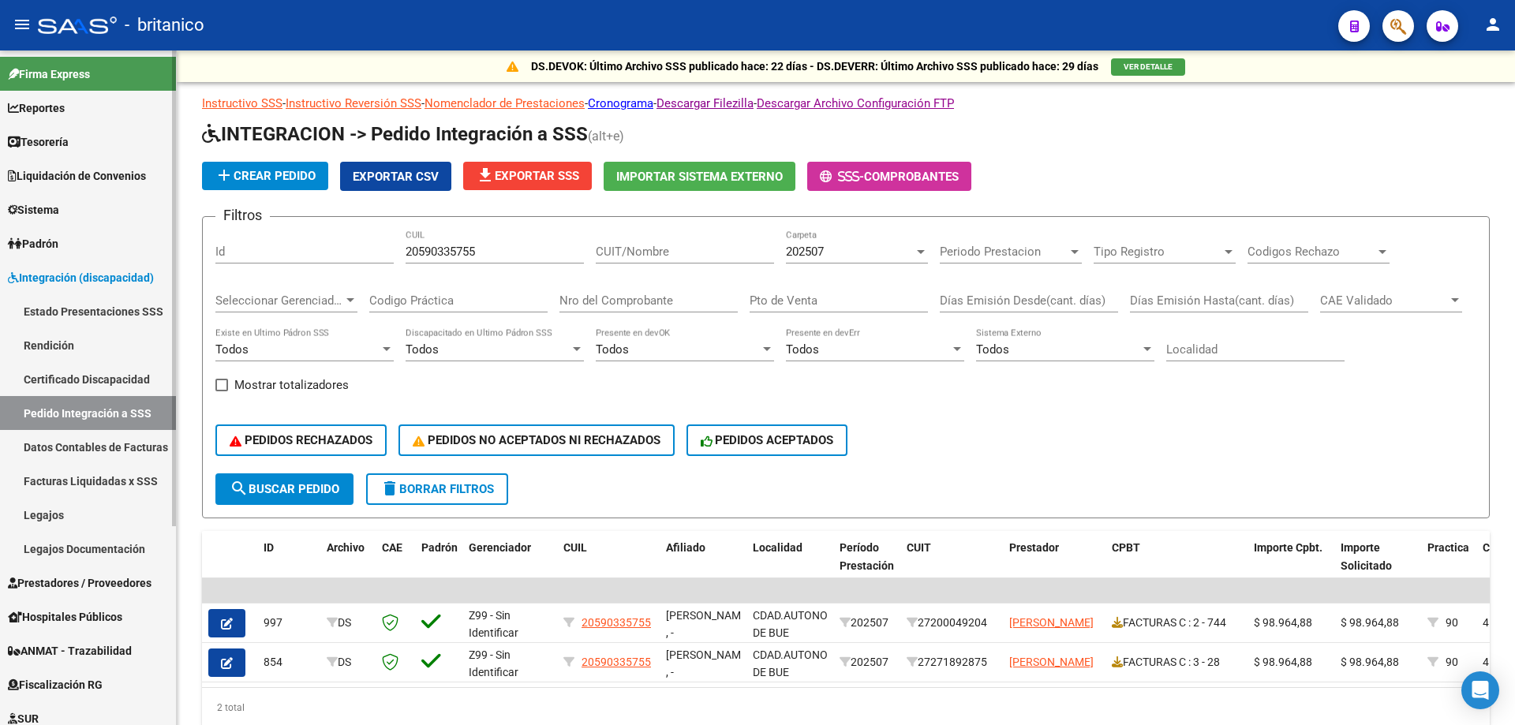
click at [50, 511] on link "Legajos" at bounding box center [88, 515] width 176 height 34
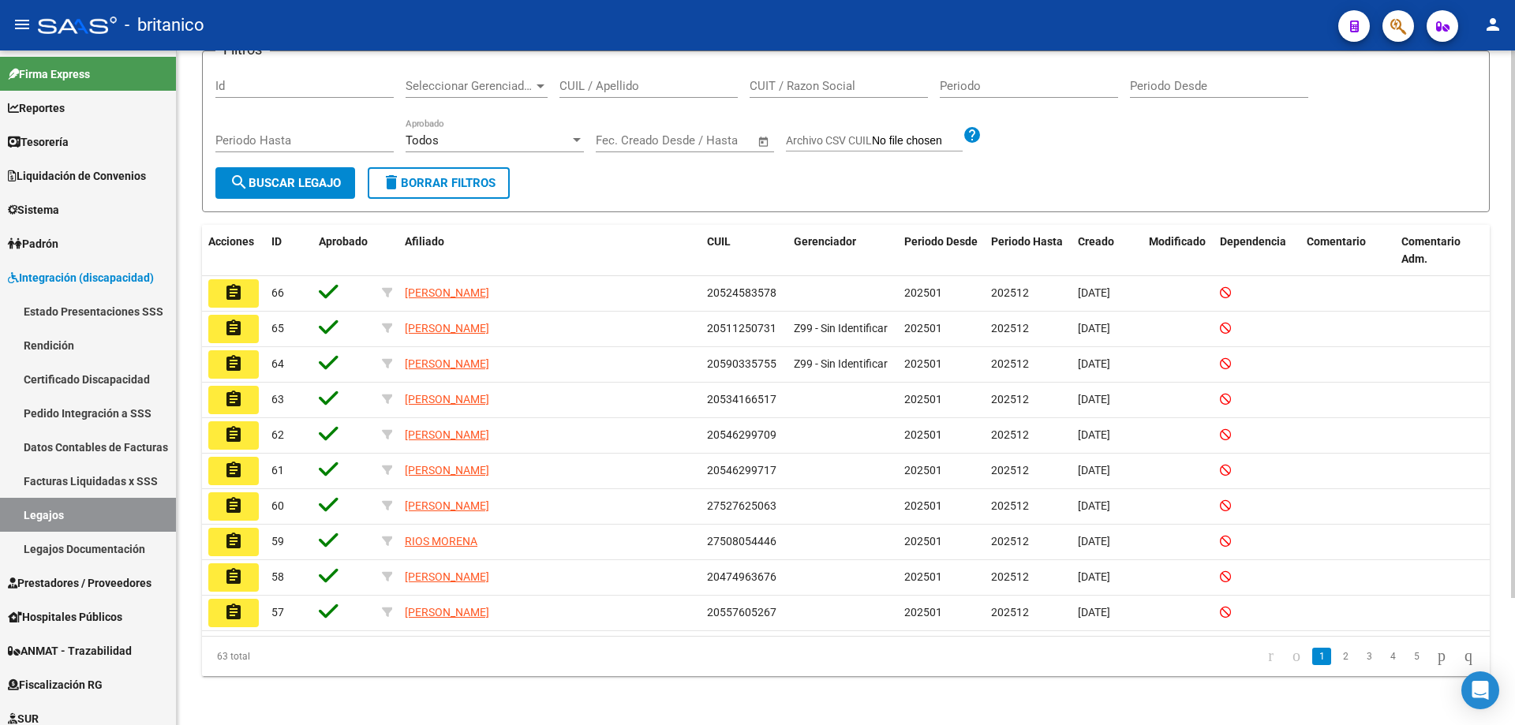
scroll to position [156, 0]
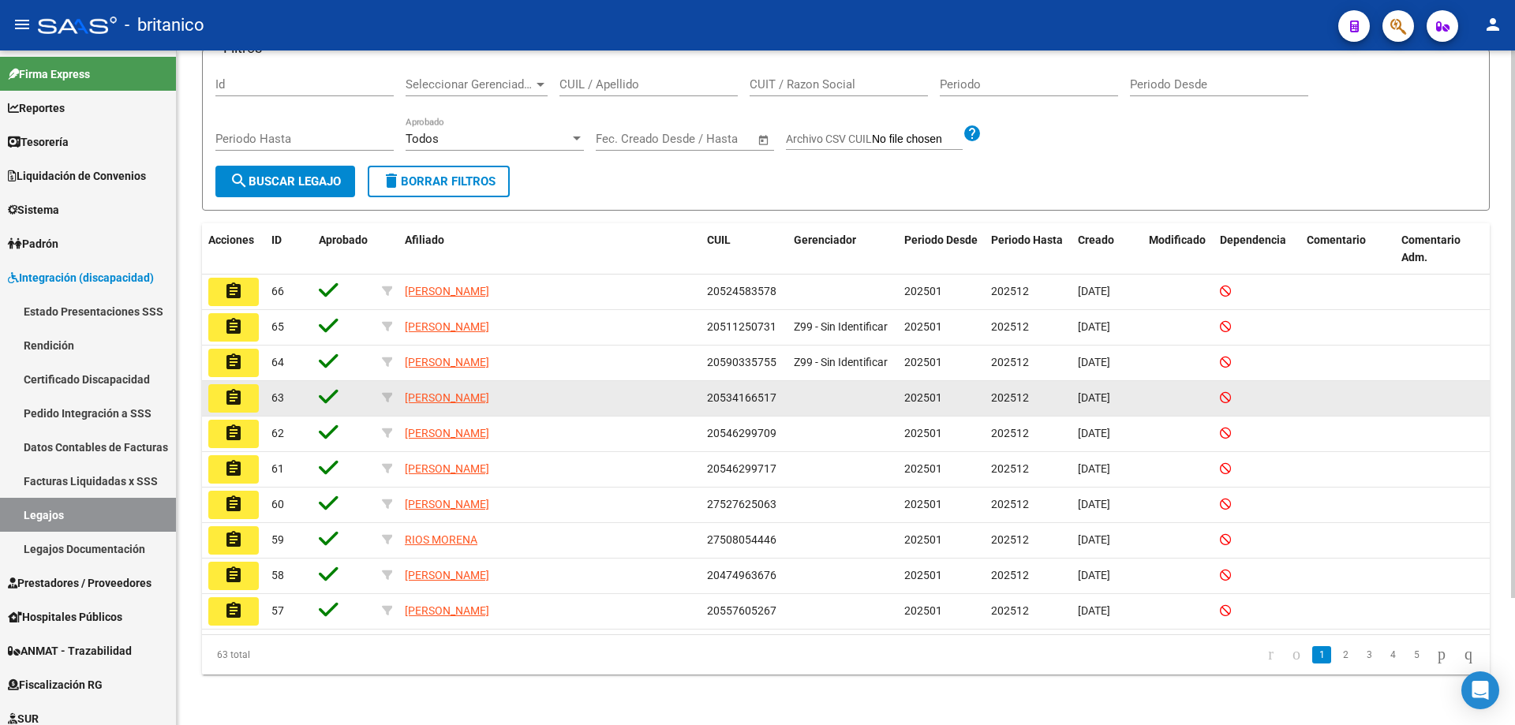
drag, startPoint x: 708, startPoint y: 397, endPoint x: 774, endPoint y: 397, distance: 66.3
click at [774, 397] on span "20534166517" at bounding box center [741, 397] width 69 height 13
copy span "20534166517"
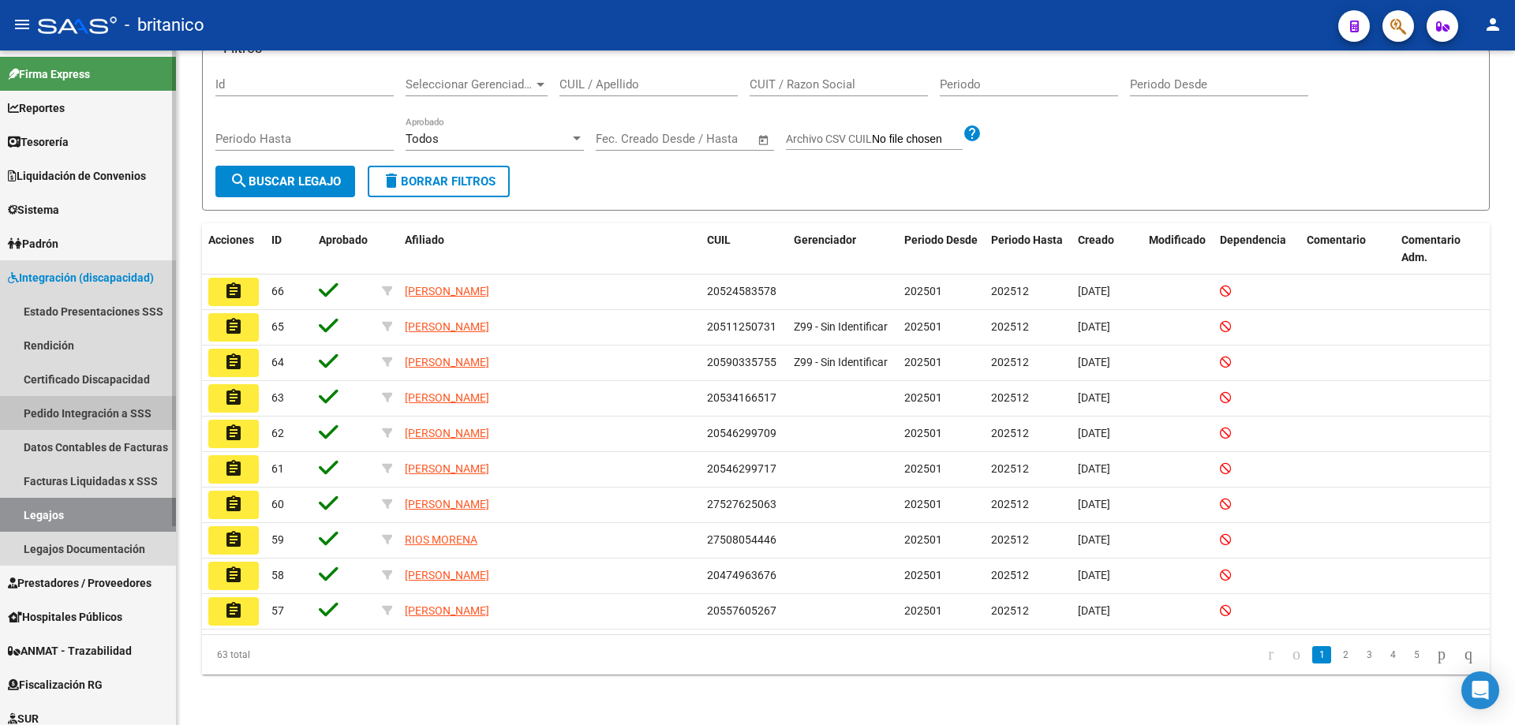
click at [73, 413] on link "Pedido Integración a SSS" at bounding box center [88, 413] width 176 height 34
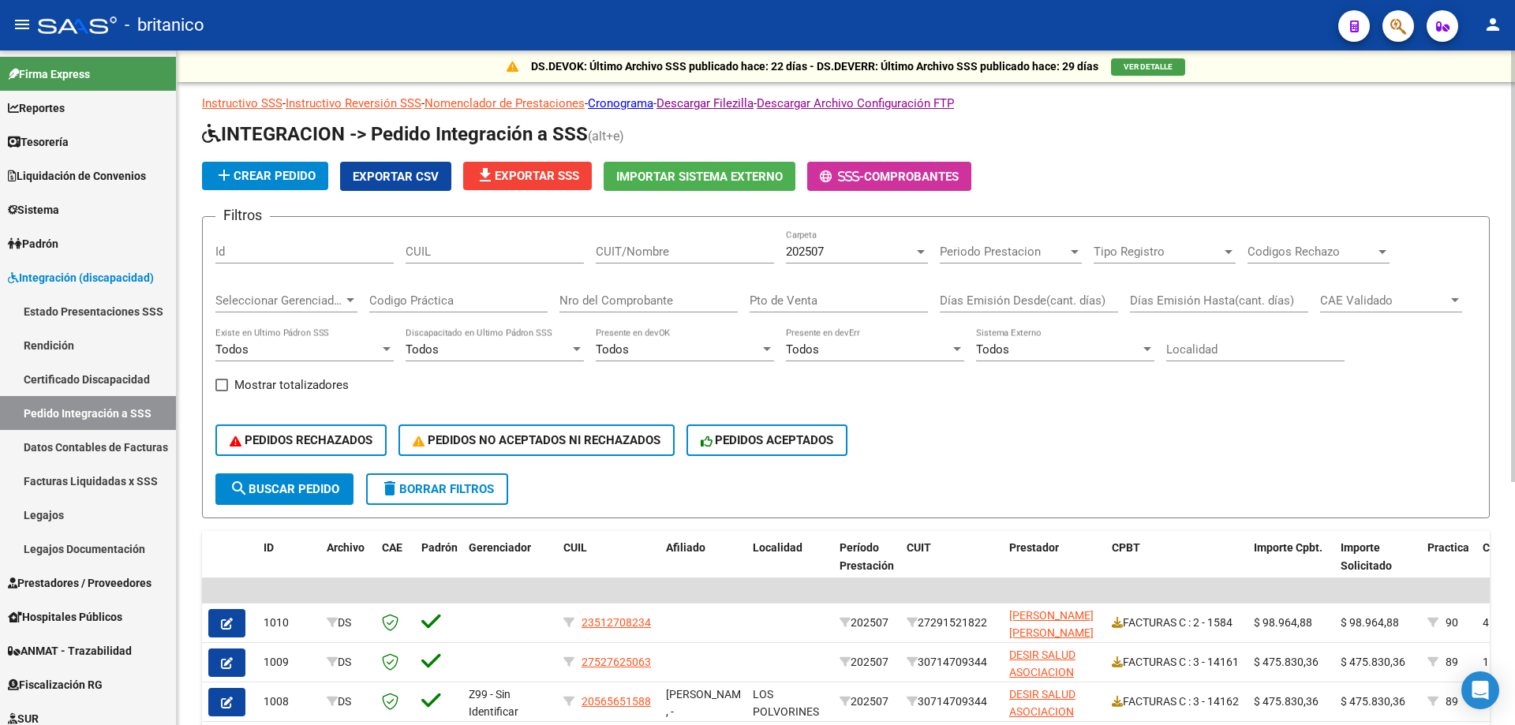
click at [457, 254] on input "CUIL" at bounding box center [495, 252] width 178 height 14
paste input "20534166517"
type input "20534166517"
click at [238, 496] on mat-icon "search" at bounding box center [239, 488] width 19 height 19
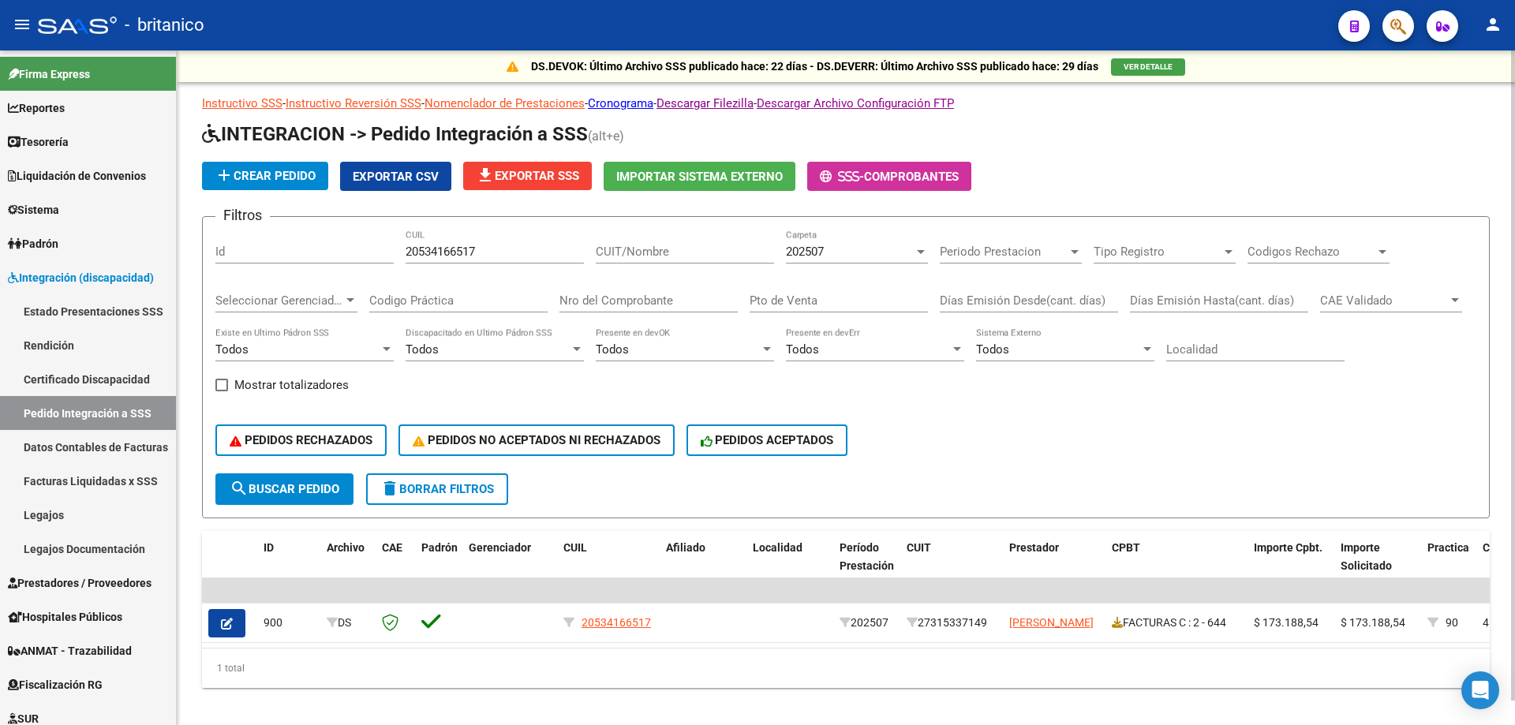
scroll to position [25, 0]
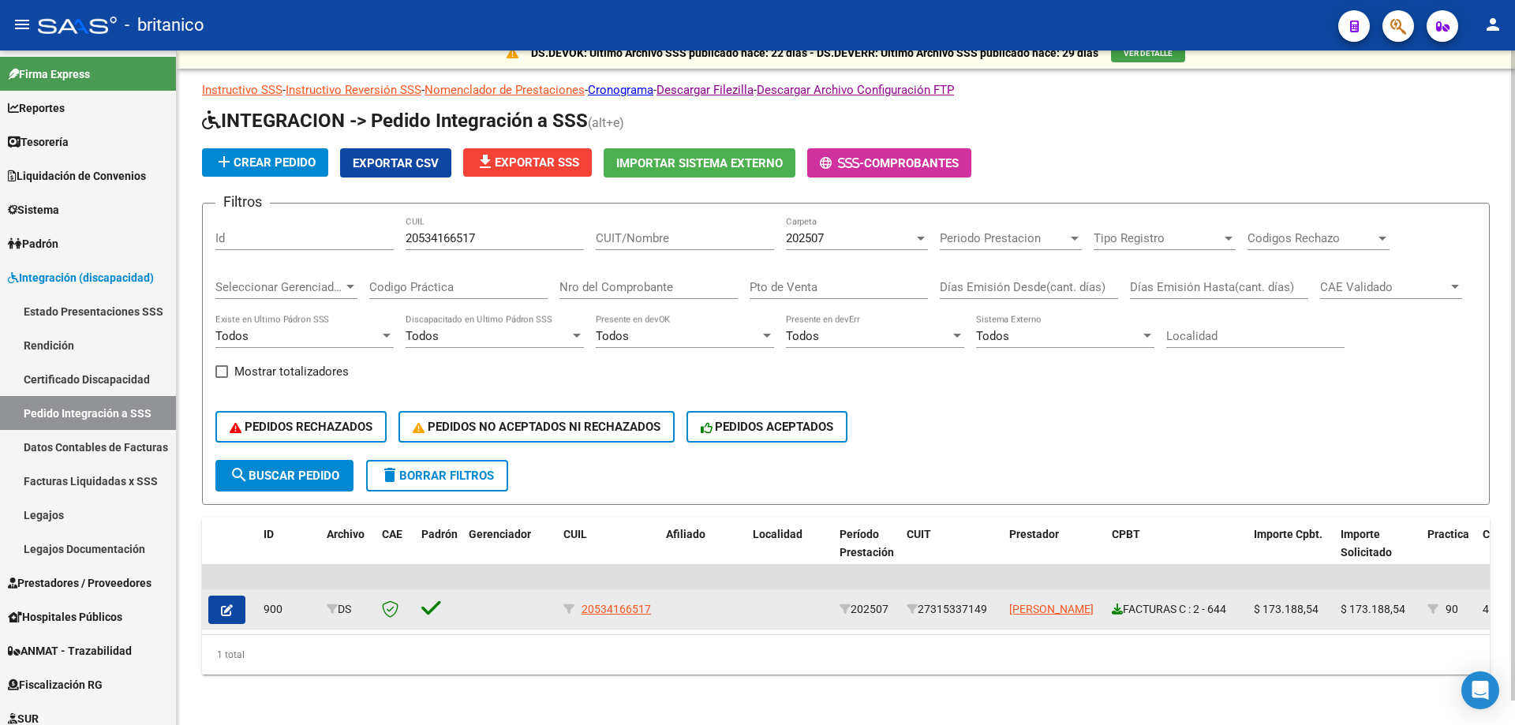
click at [1113, 604] on icon at bounding box center [1117, 609] width 11 height 11
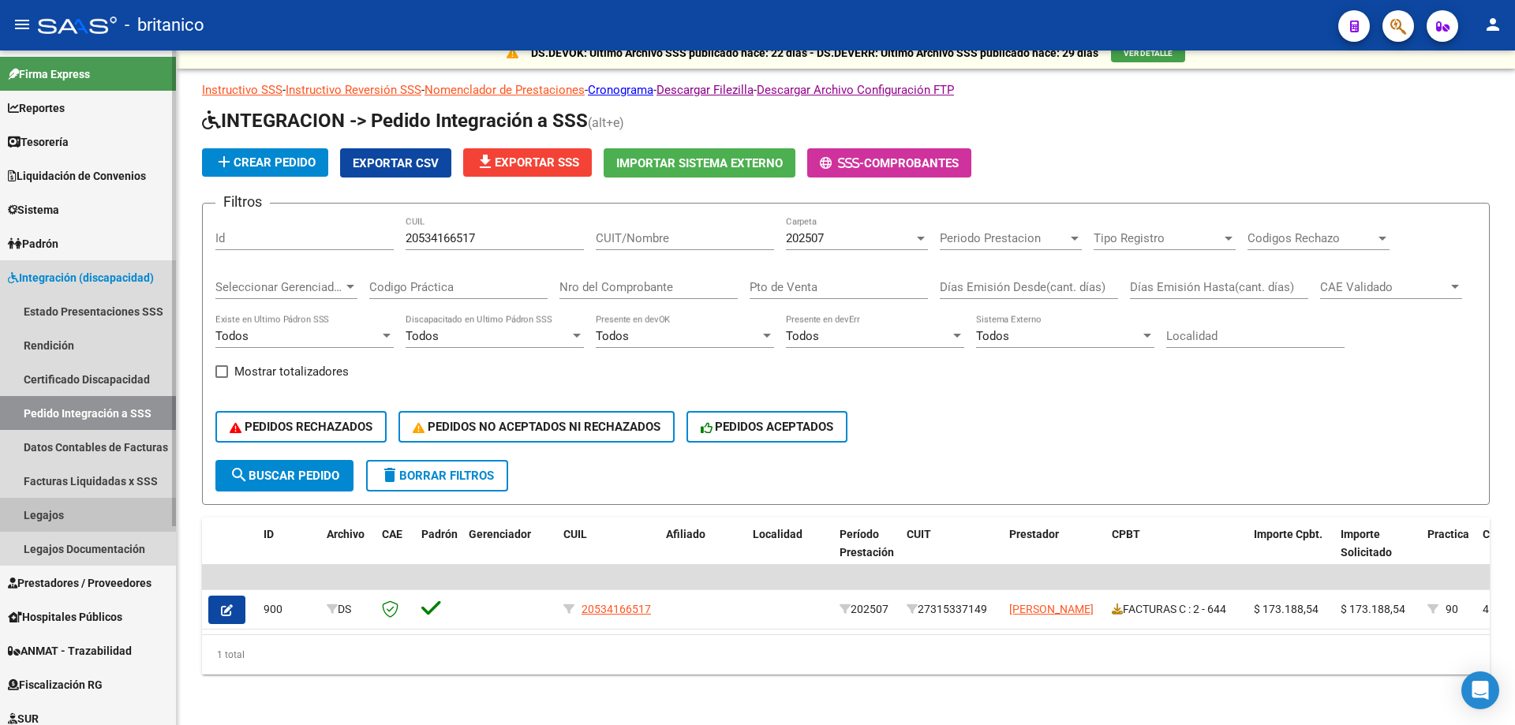
click at [46, 507] on link "Legajos" at bounding box center [88, 515] width 176 height 34
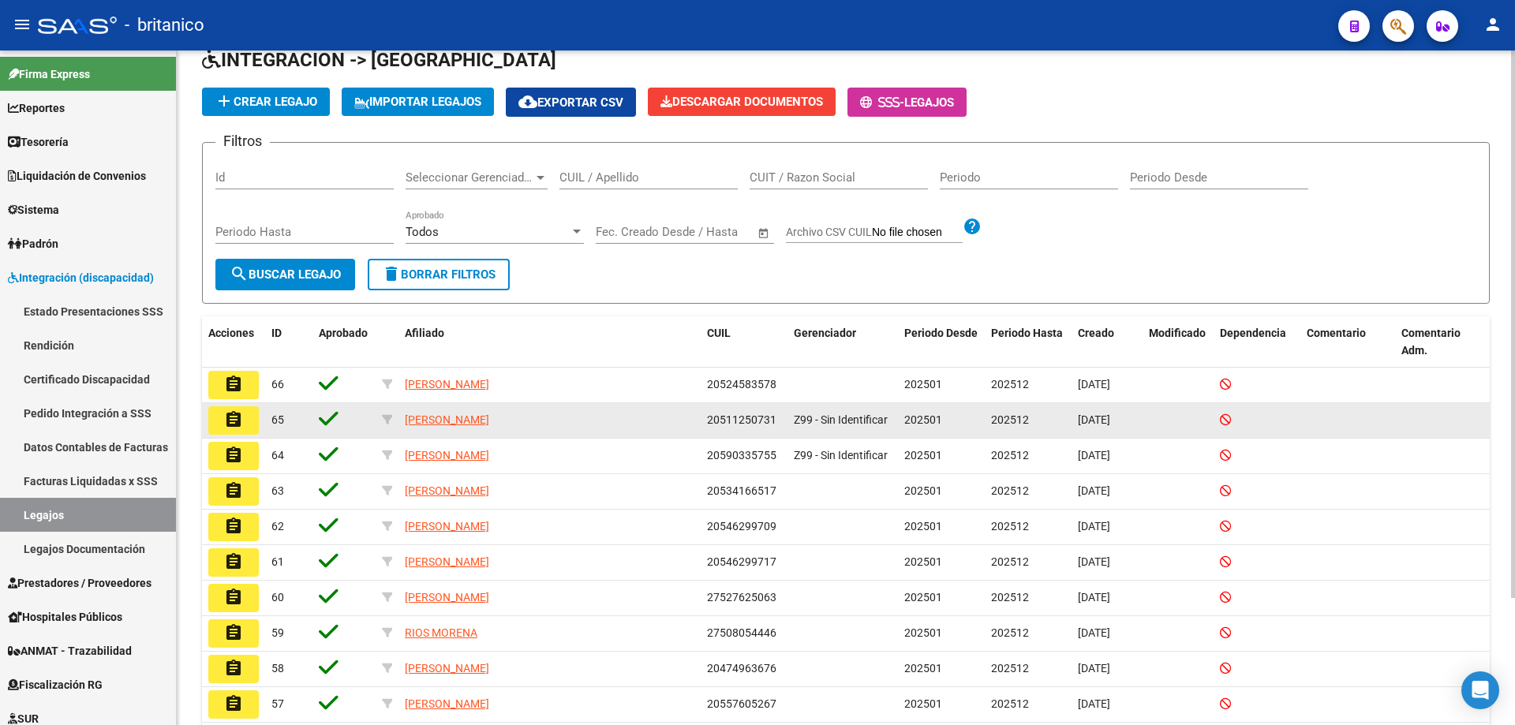
scroll to position [156, 0]
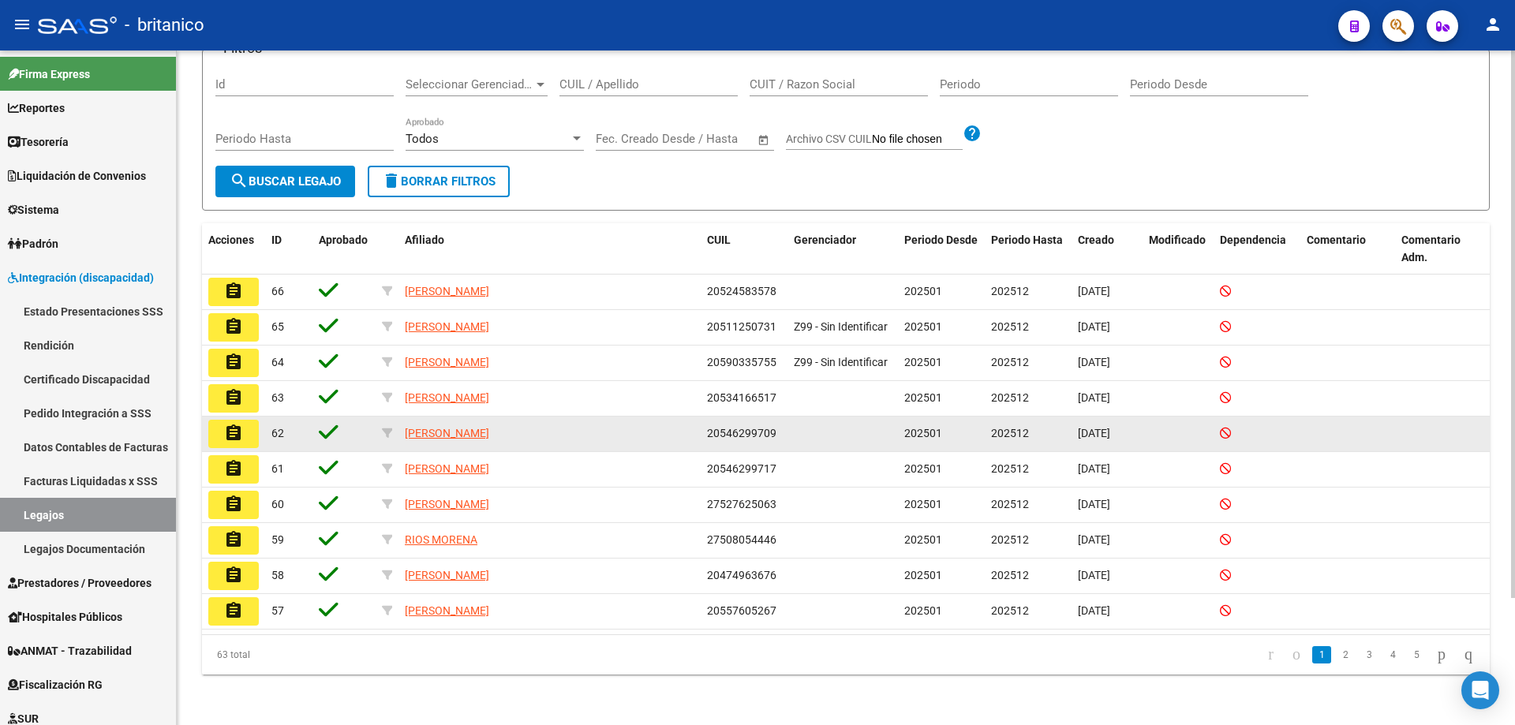
drag, startPoint x: 709, startPoint y: 433, endPoint x: 775, endPoint y: 432, distance: 66.3
click at [775, 432] on span "20546299709" at bounding box center [741, 433] width 69 height 13
copy span "20546299709"
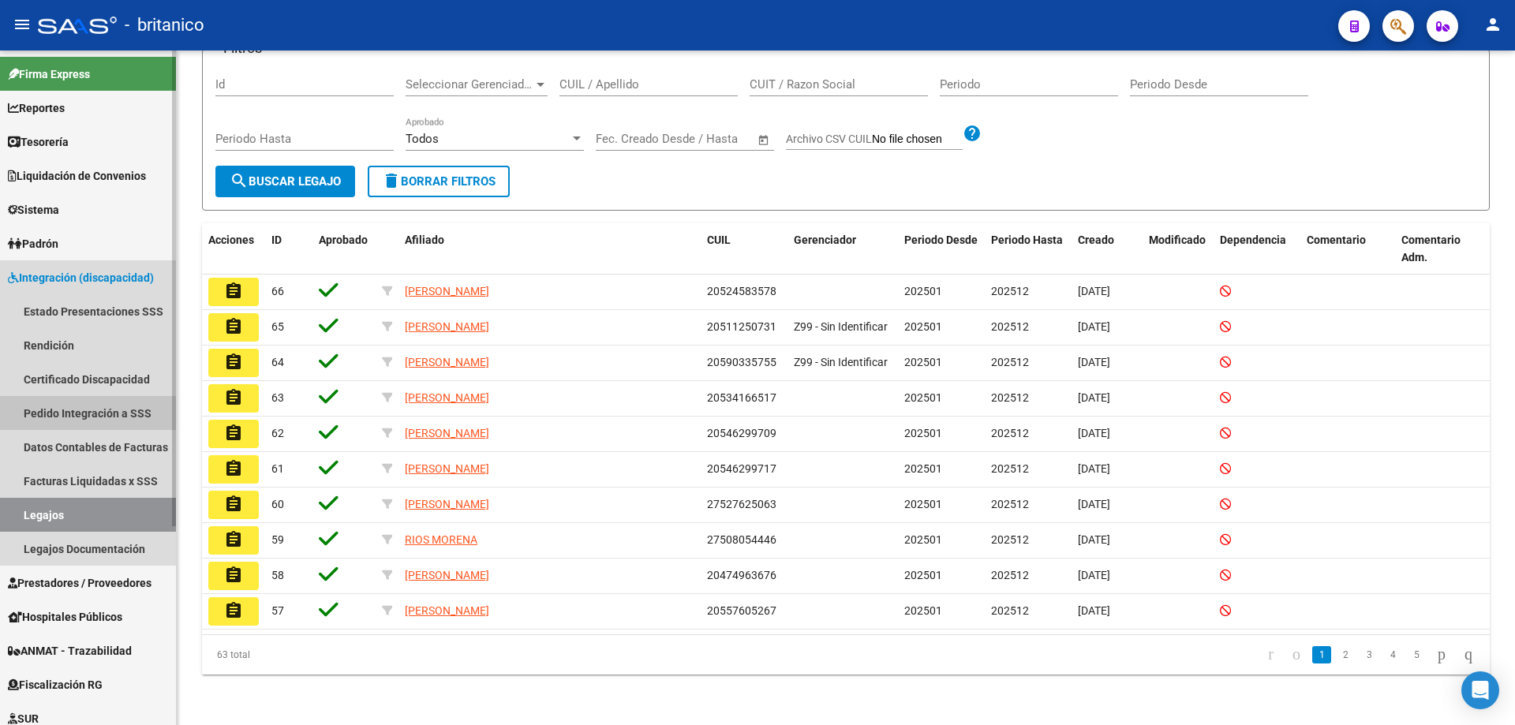
click at [70, 419] on link "Pedido Integración a SSS" at bounding box center [88, 413] width 176 height 34
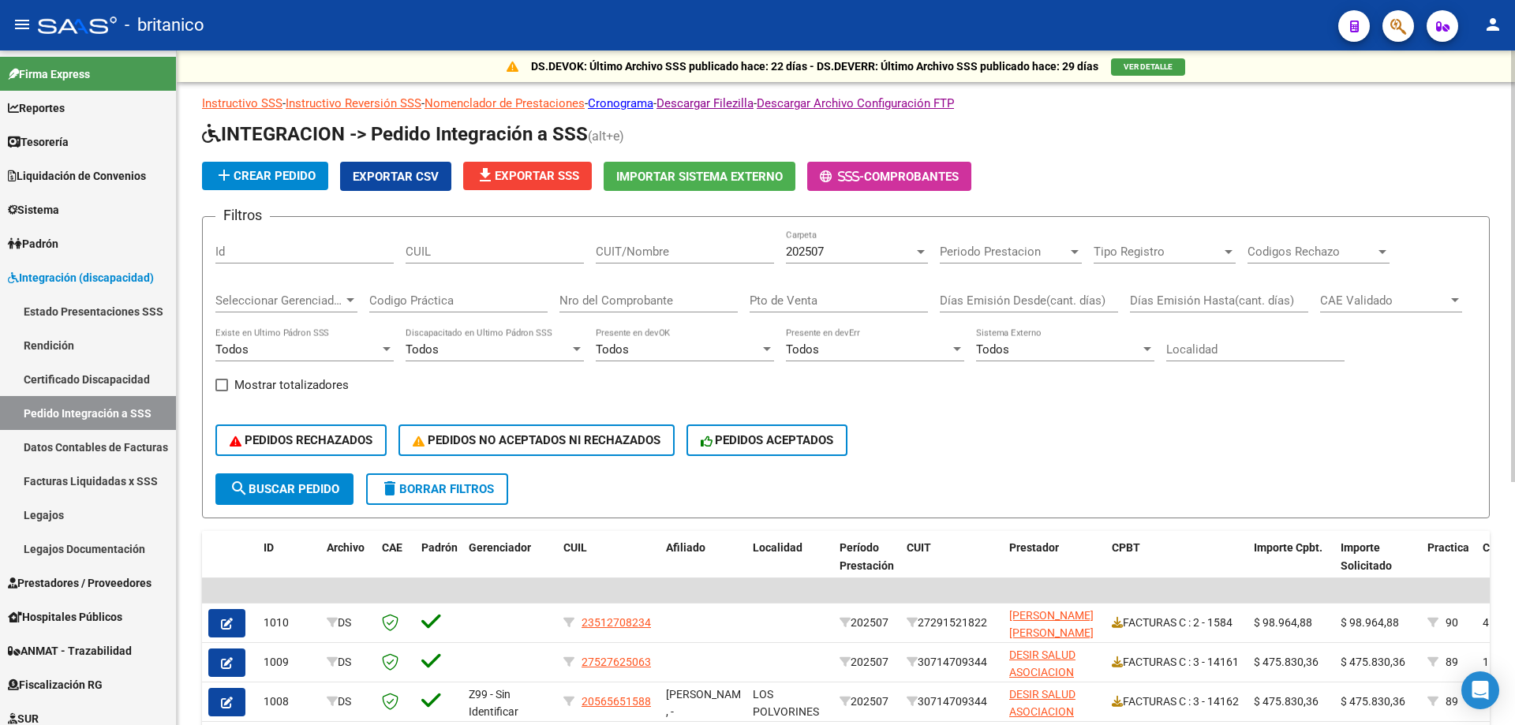
click at [440, 257] on input "CUIL" at bounding box center [495, 252] width 178 height 14
paste input "20546299709"
type input "20546299709"
click at [305, 490] on span "search Buscar Pedido" at bounding box center [285, 489] width 110 height 14
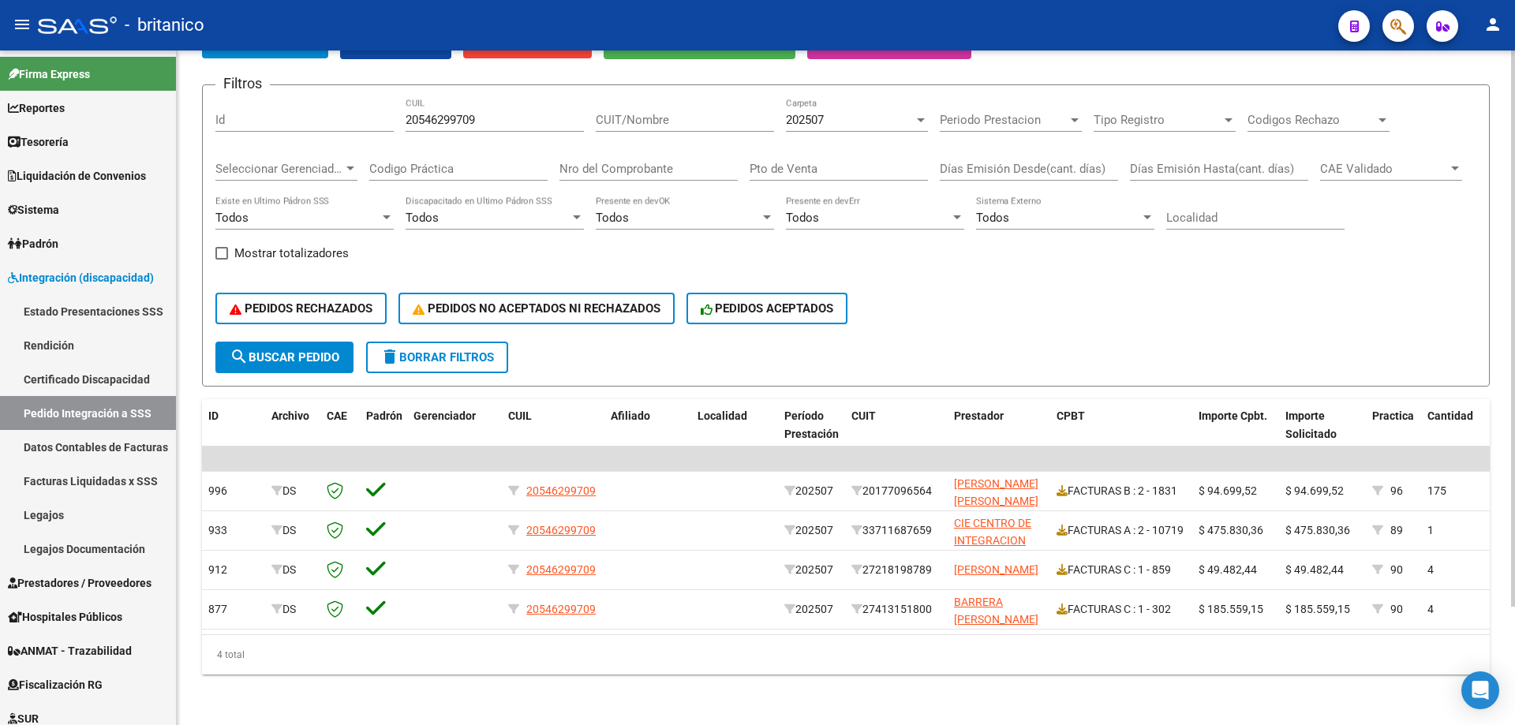
scroll to position [0, 21]
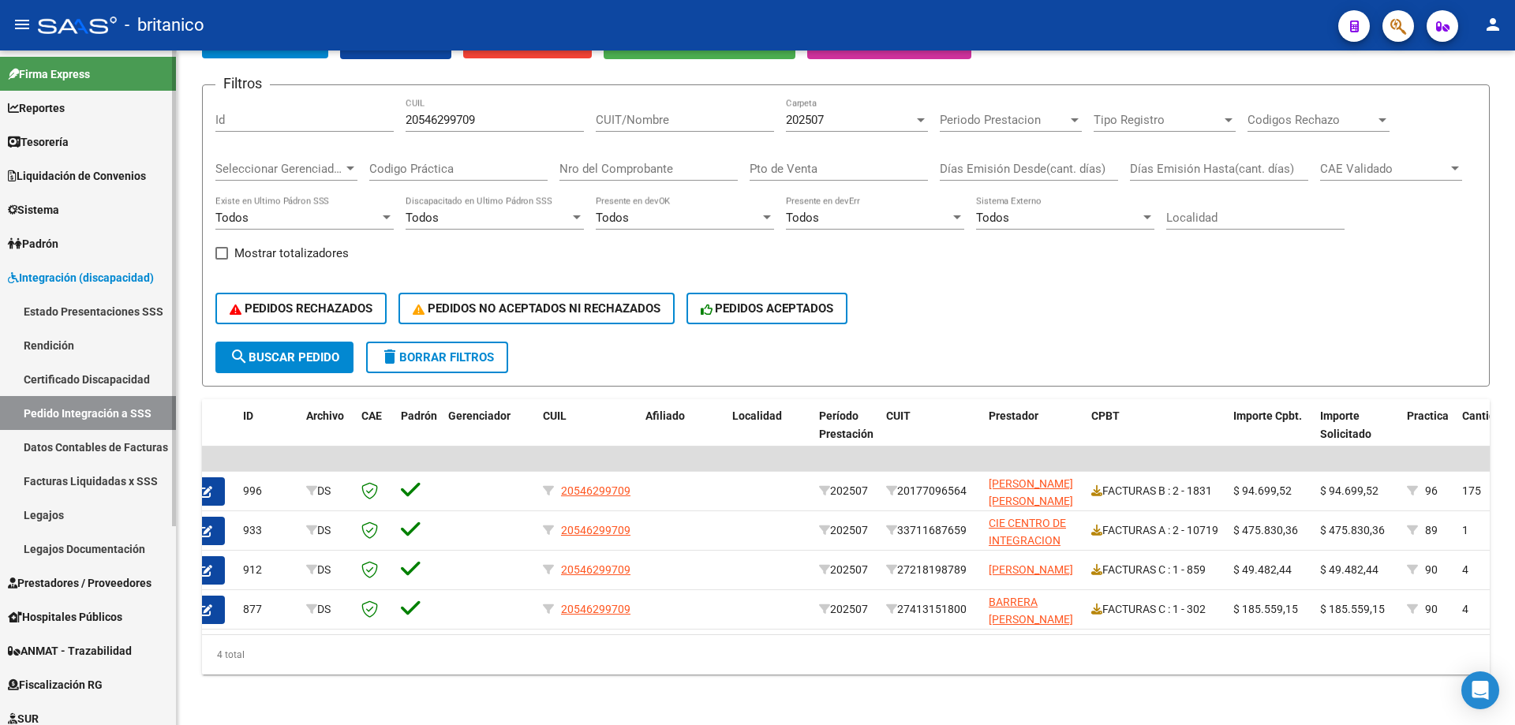
click at [47, 515] on link "Legajos" at bounding box center [88, 515] width 176 height 34
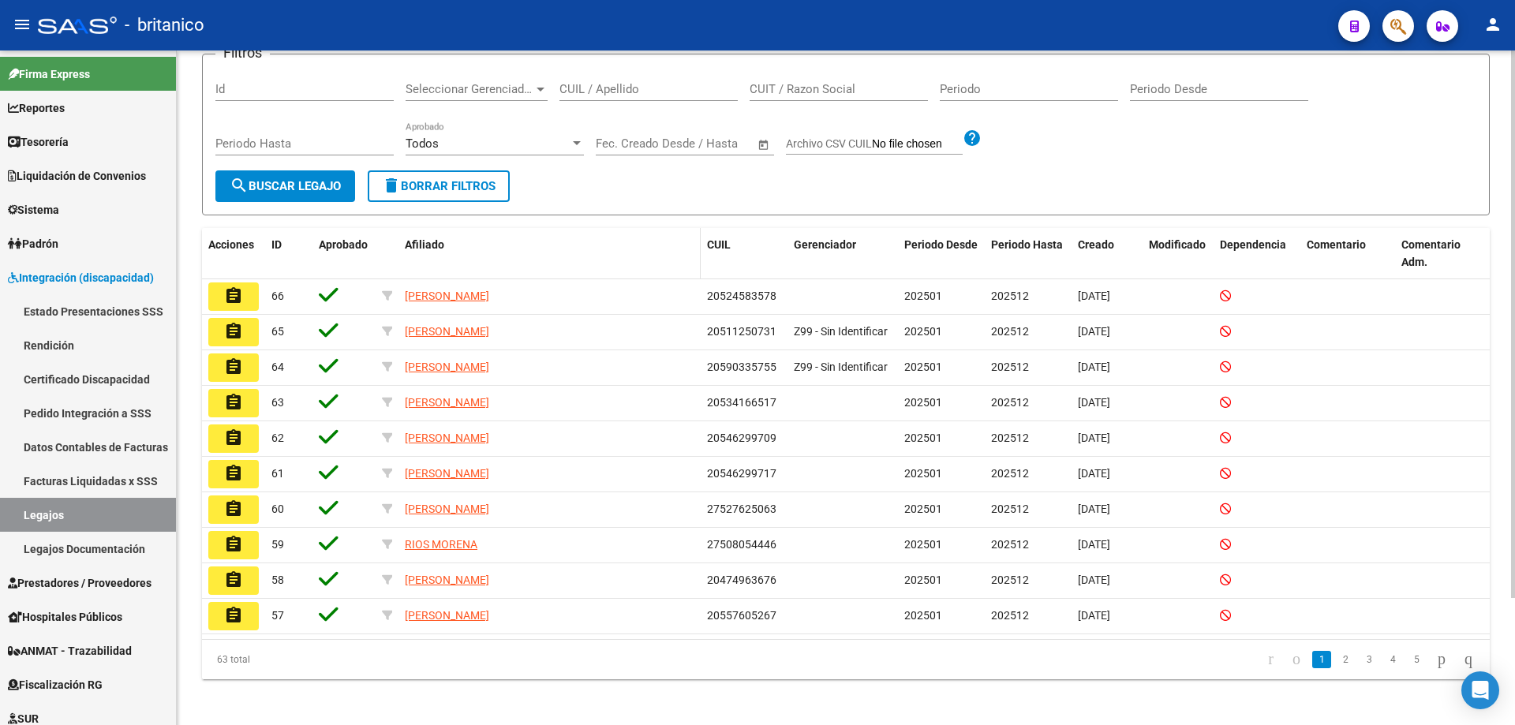
scroll to position [156, 0]
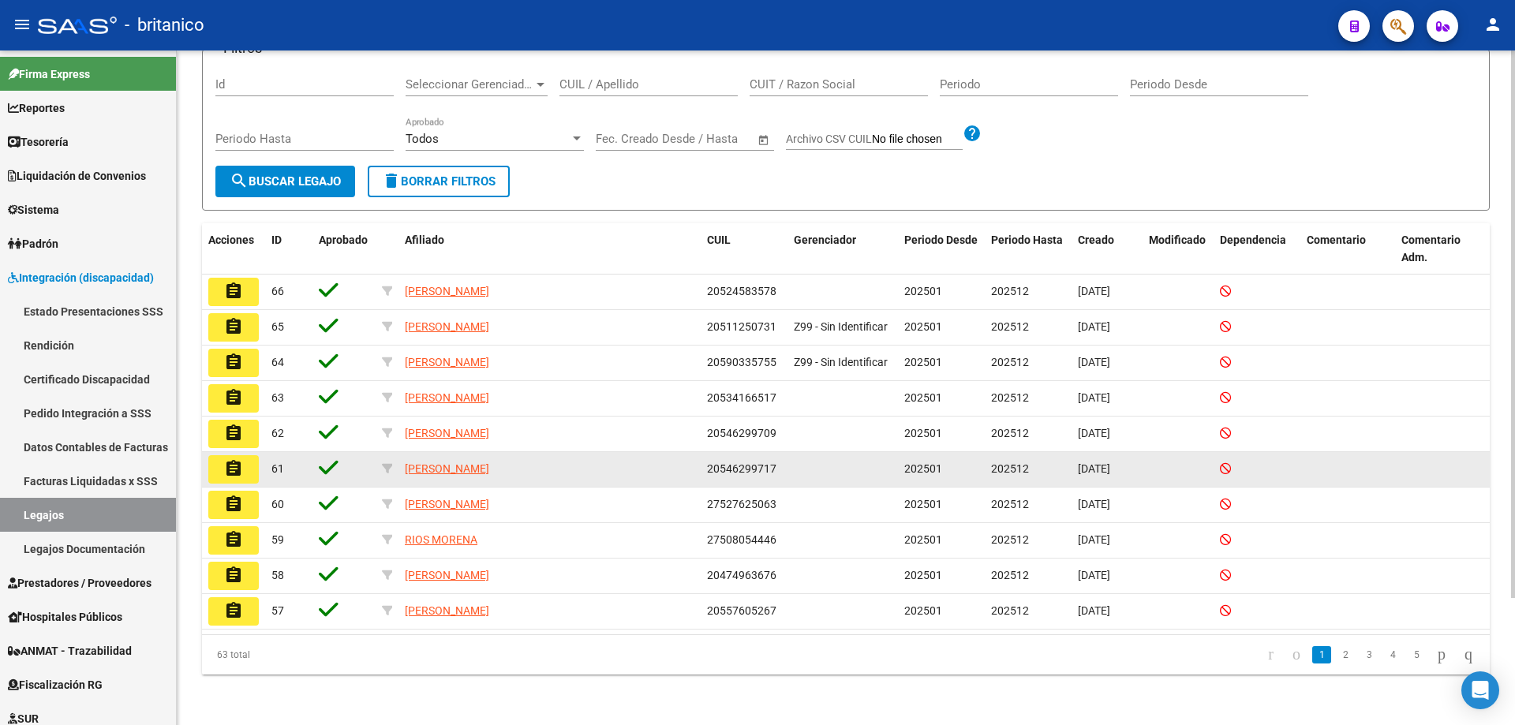
drag, startPoint x: 707, startPoint y: 469, endPoint x: 773, endPoint y: 469, distance: 65.5
click at [773, 469] on span "20546299717" at bounding box center [741, 468] width 69 height 13
copy span "20546299717"
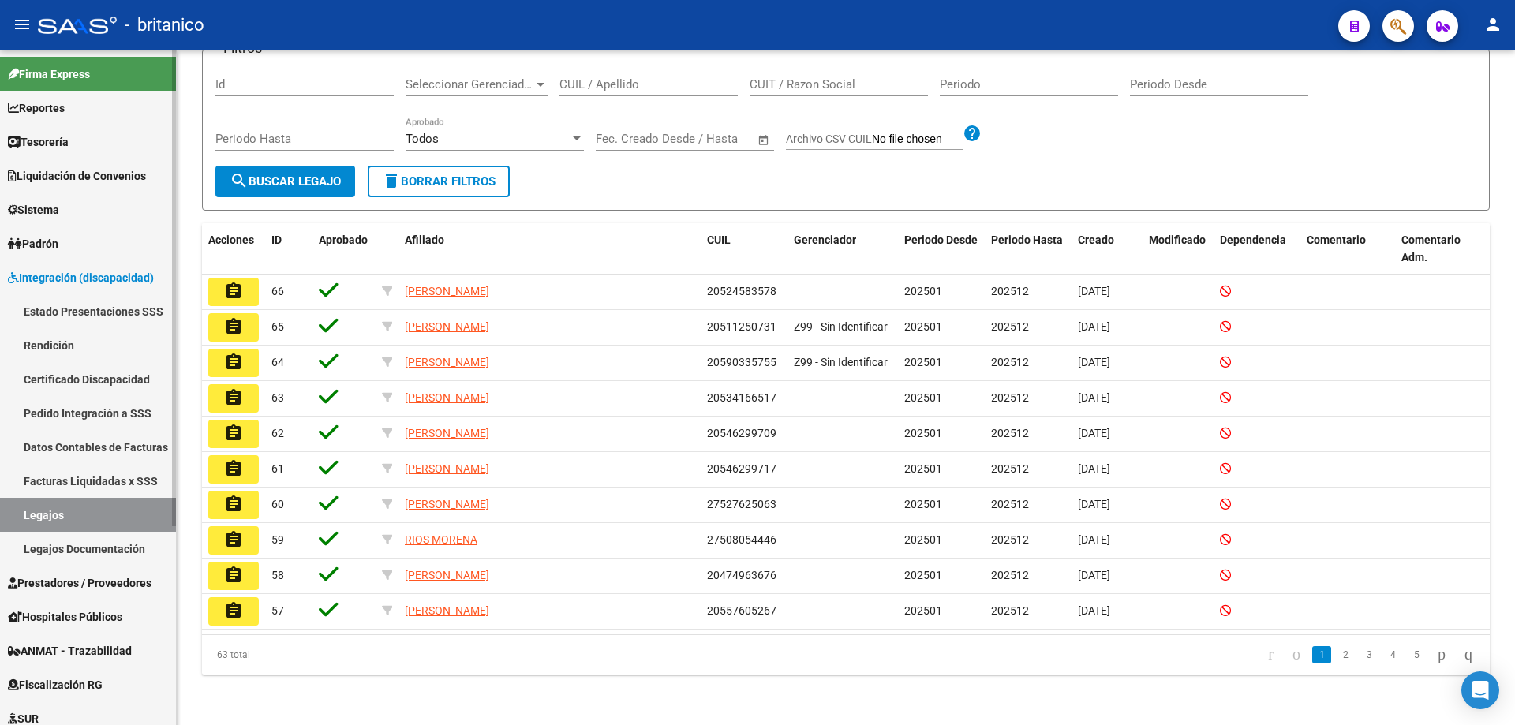
click at [87, 416] on link "Pedido Integración a SSS" at bounding box center [88, 413] width 176 height 34
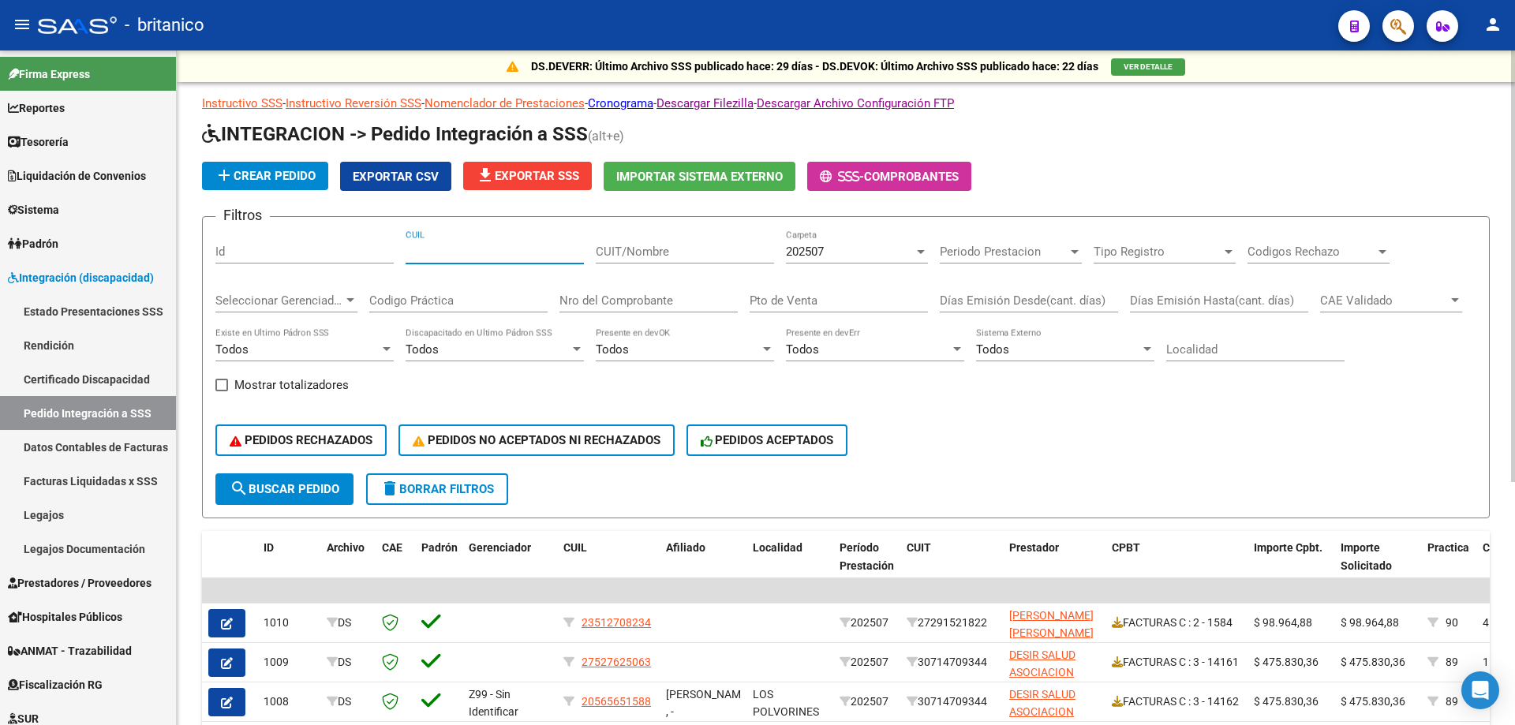
click at [433, 247] on input "CUIL" at bounding box center [495, 252] width 178 height 14
paste input "20546299717"
type input "20546299717"
click at [279, 488] on span "search Buscar Pedido" at bounding box center [285, 489] width 110 height 14
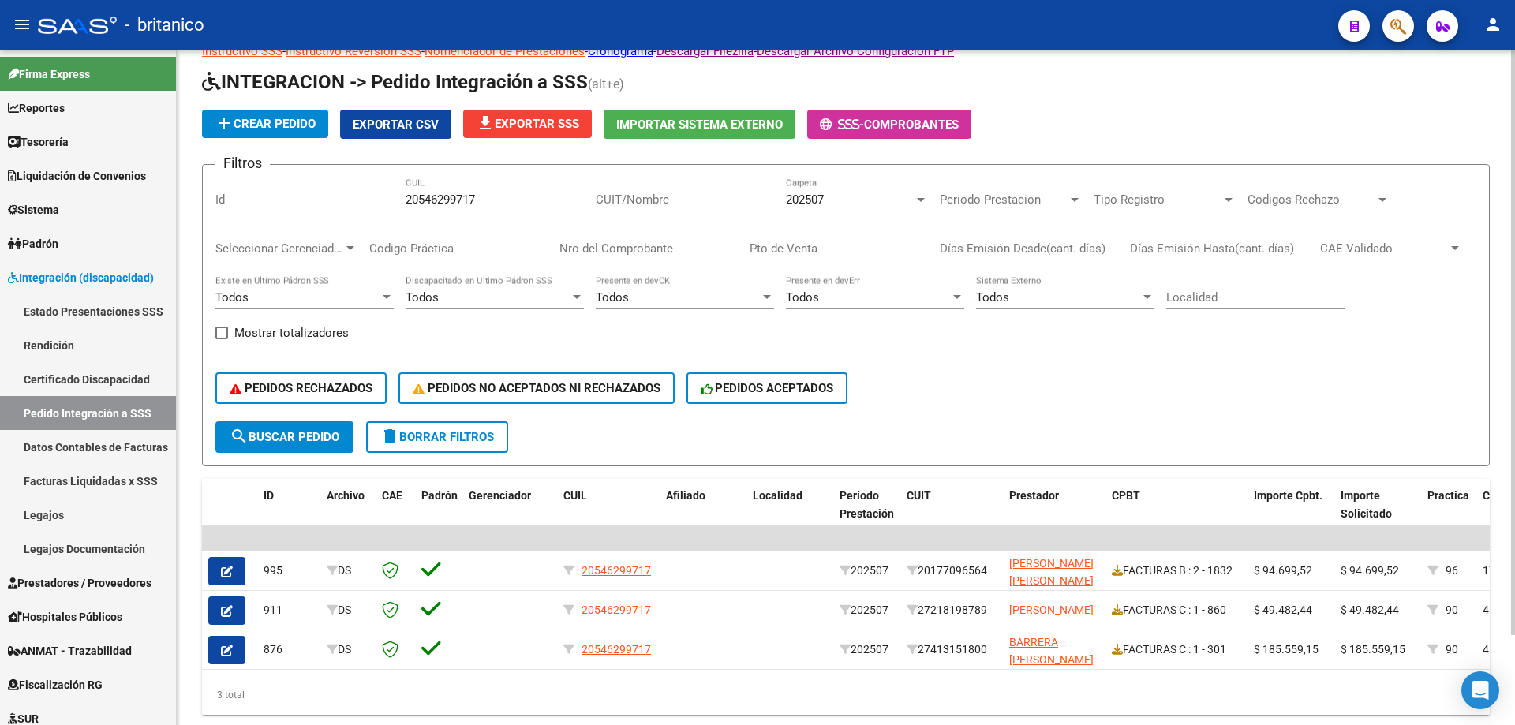
scroll to position [104, 0]
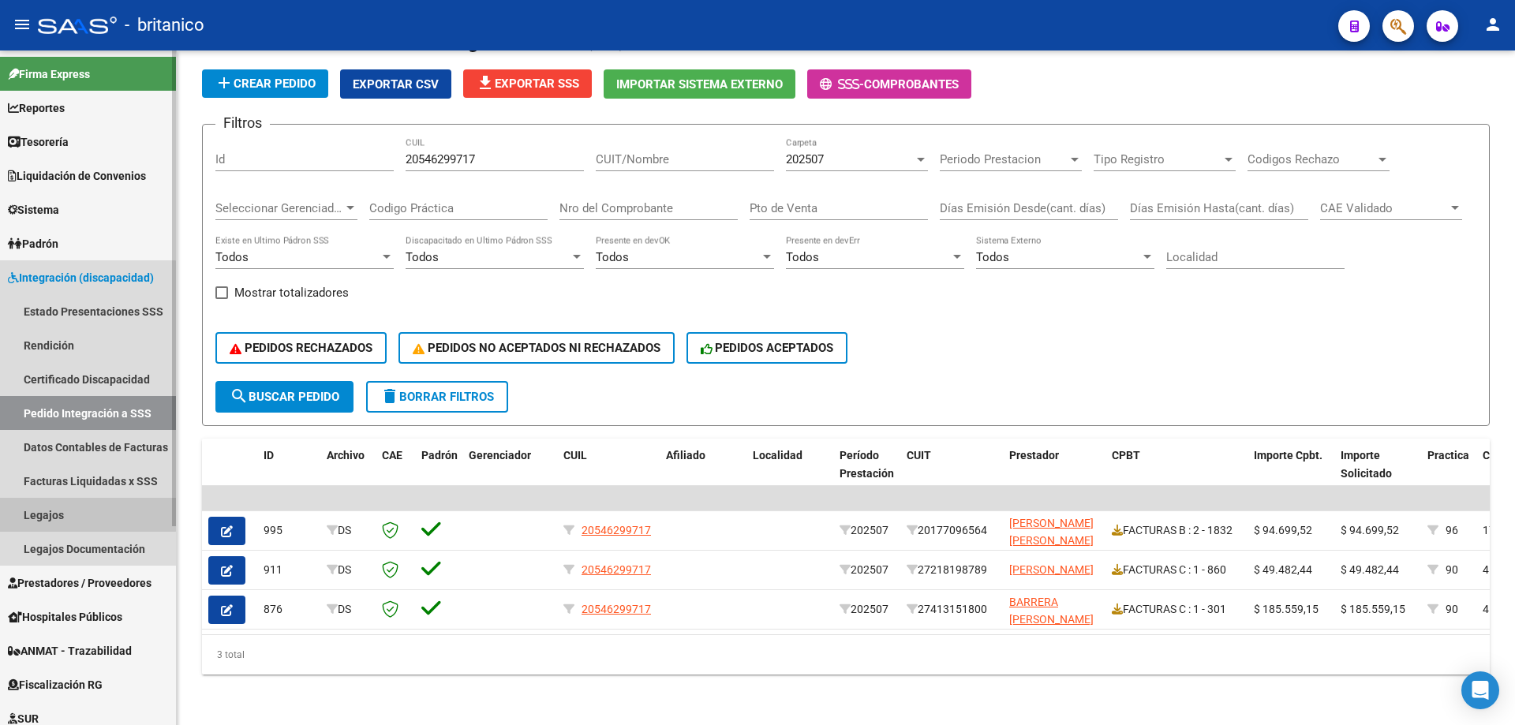
click at [45, 507] on link "Legajos" at bounding box center [88, 515] width 176 height 34
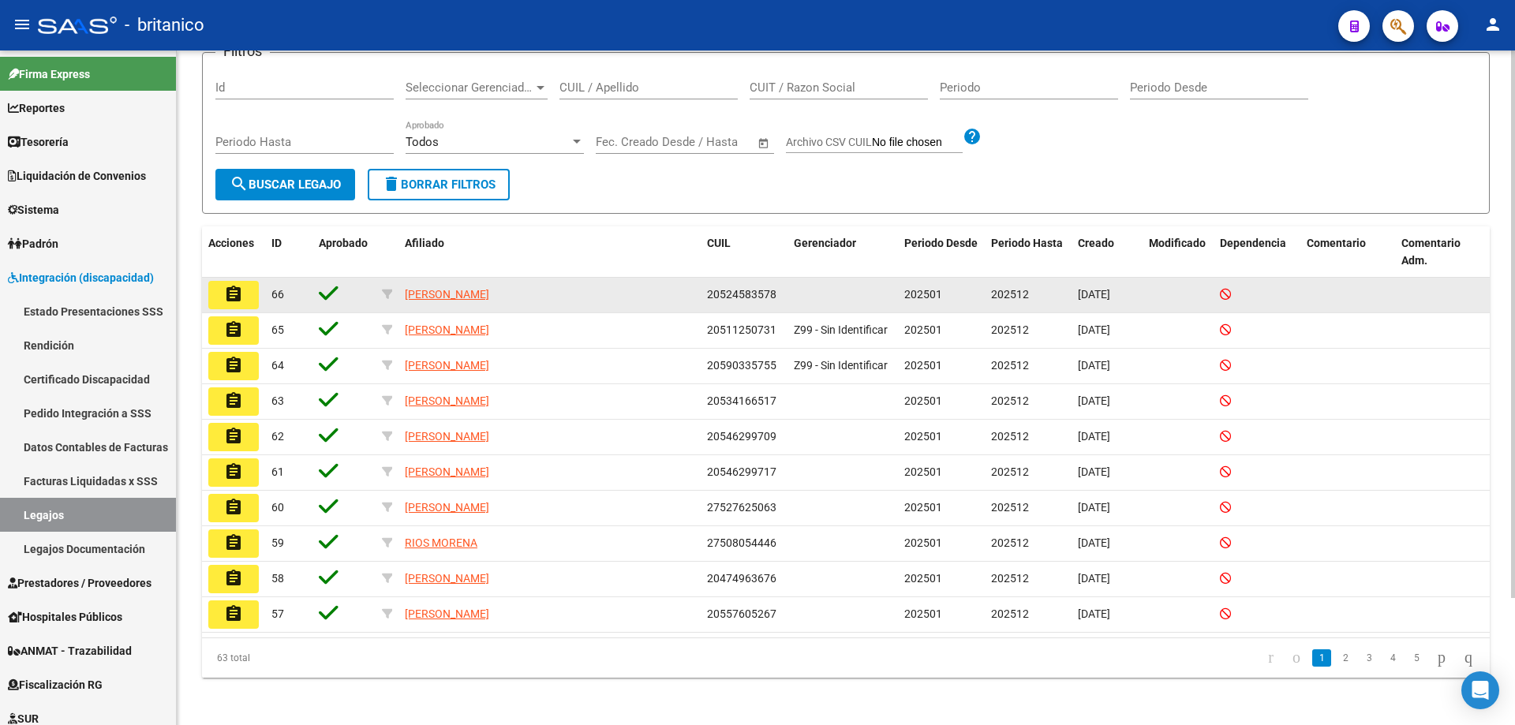
scroll to position [156, 0]
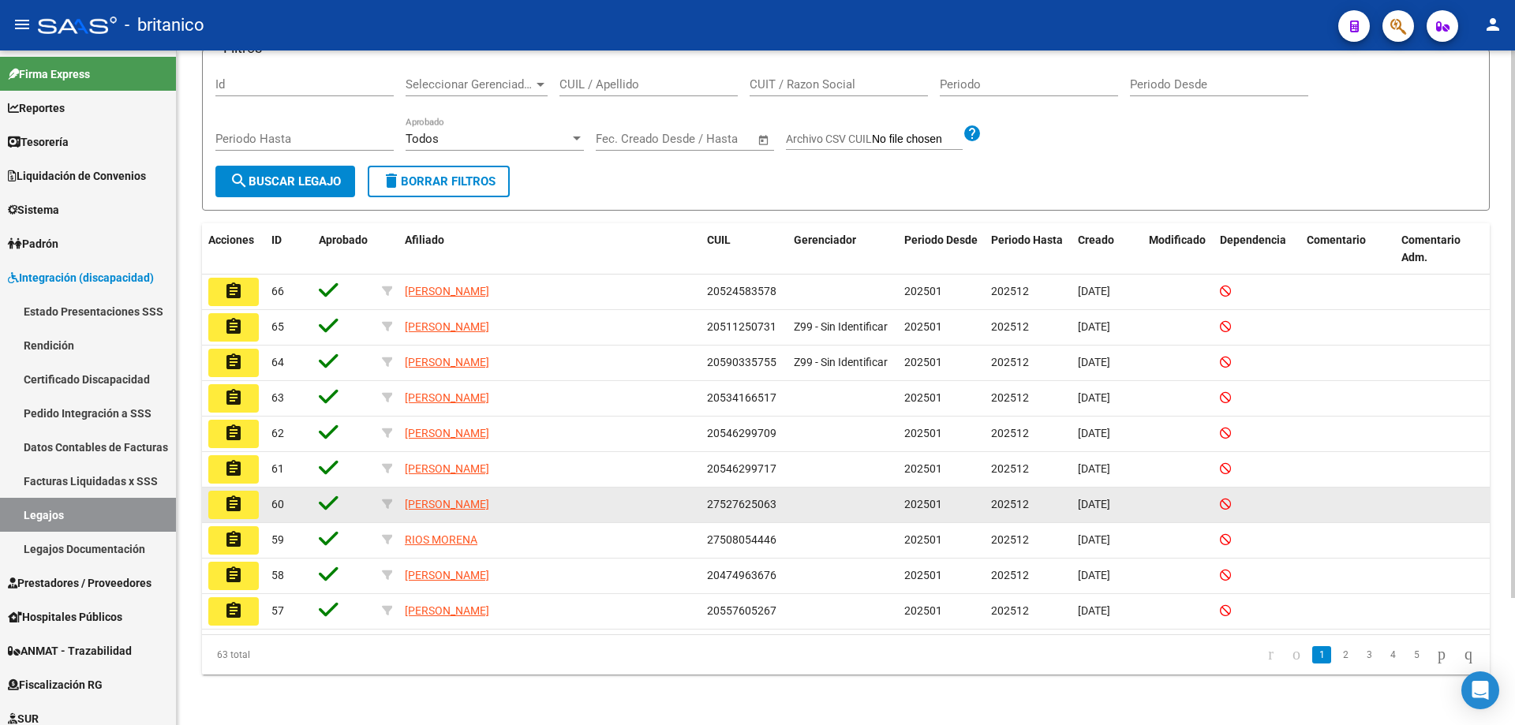
drag, startPoint x: 709, startPoint y: 503, endPoint x: 786, endPoint y: 505, distance: 77.4
click at [786, 505] on datatable-body-cell "27527625063" at bounding box center [744, 505] width 87 height 35
copy span "27527625063"
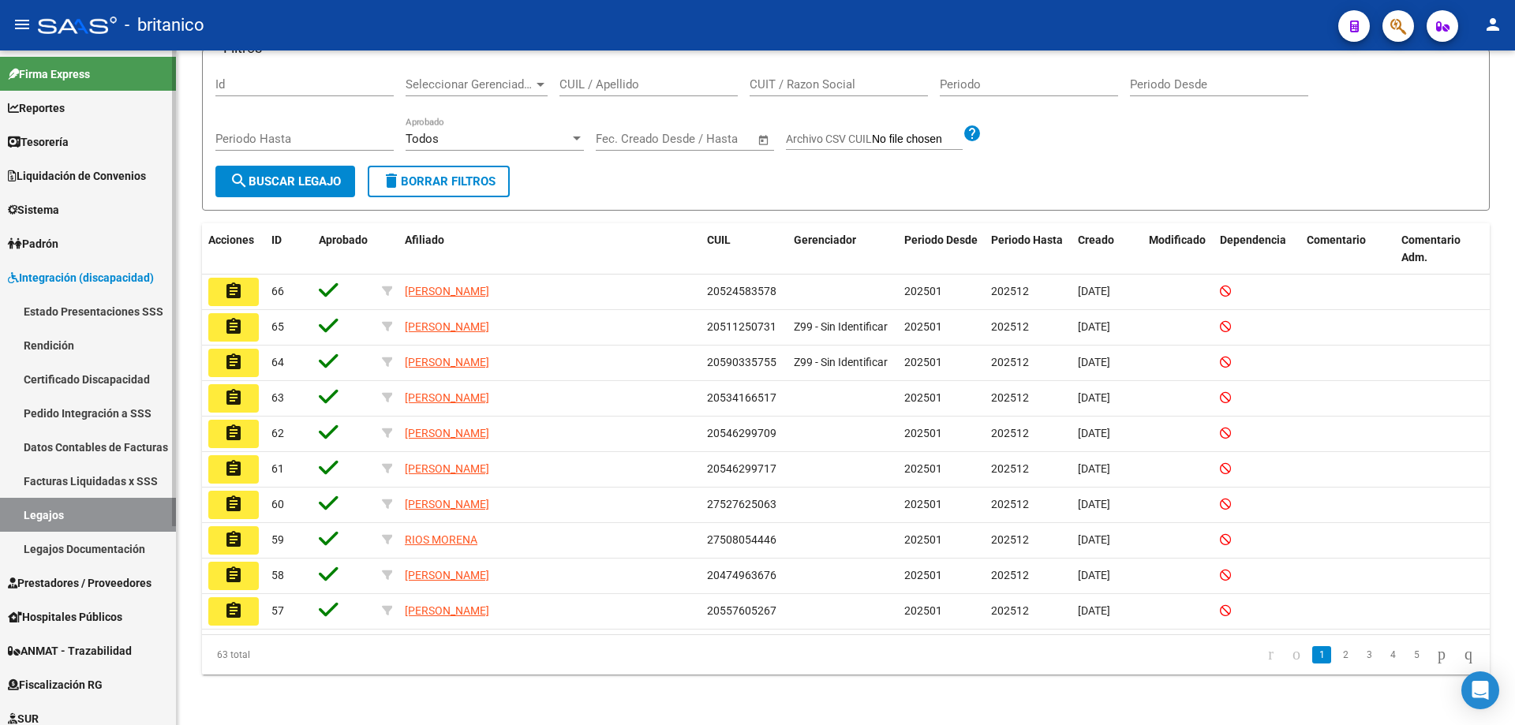
click at [77, 406] on link "Pedido Integración a SSS" at bounding box center [88, 413] width 176 height 34
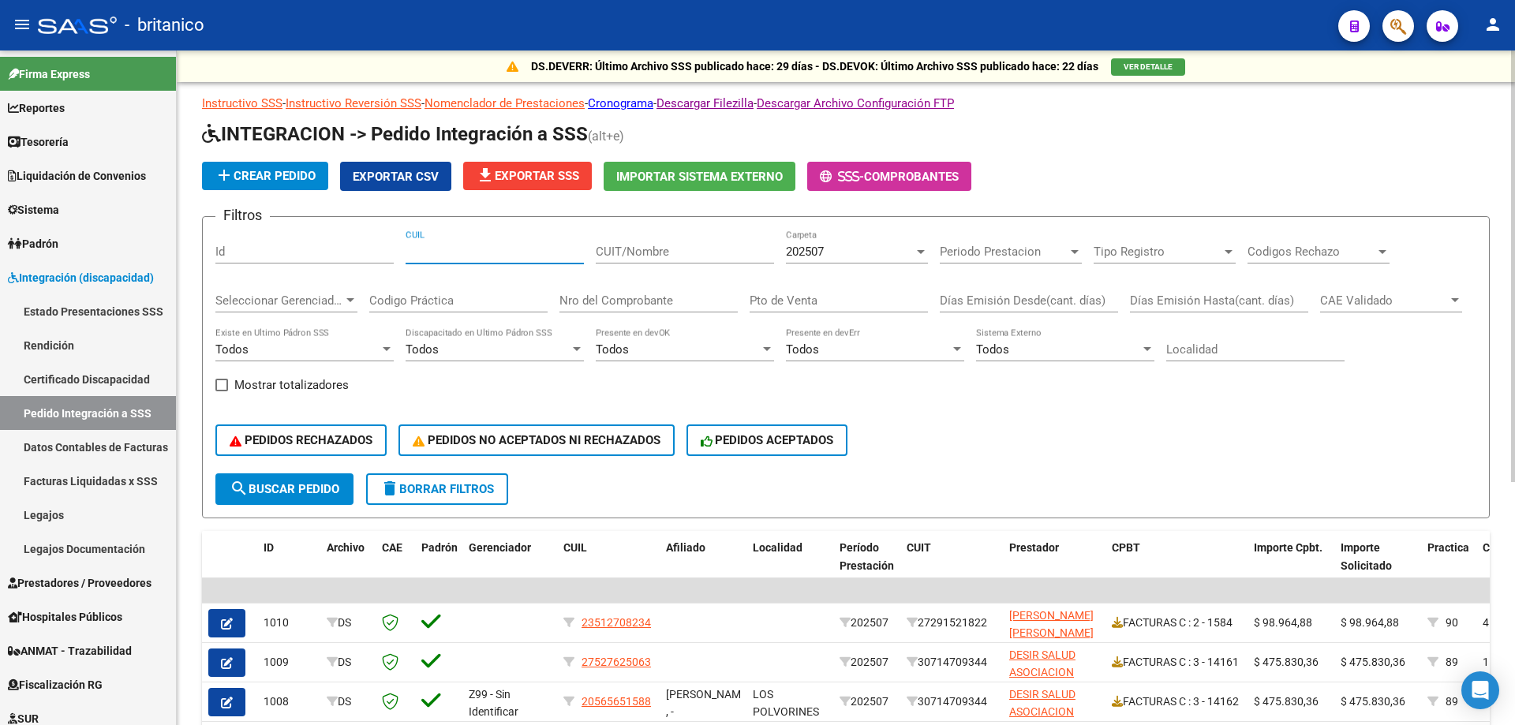
click at [474, 249] on input "CUIL" at bounding box center [495, 252] width 178 height 14
paste input "27527625063"
type input "27527625063"
click at [282, 489] on span "search Buscar Pedido" at bounding box center [285, 489] width 110 height 14
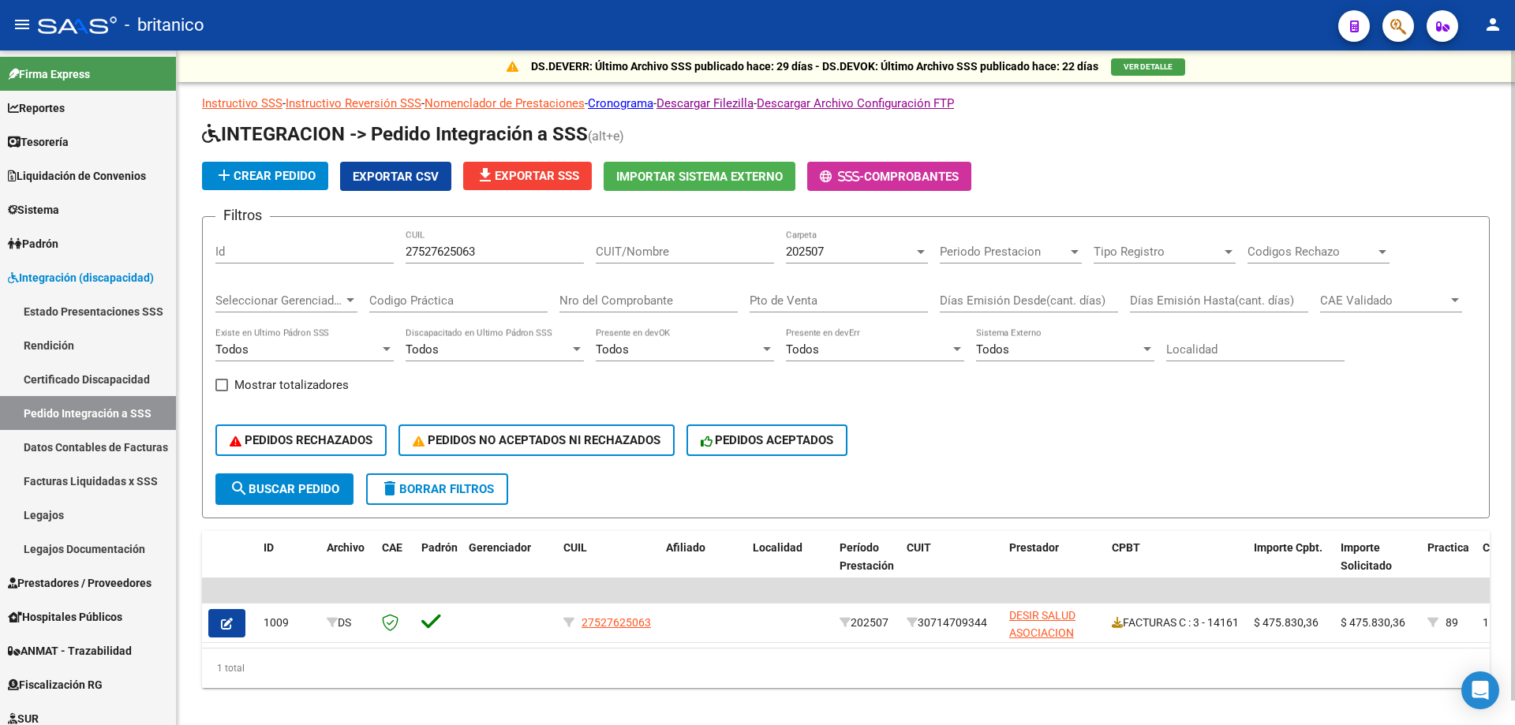
scroll to position [25, 0]
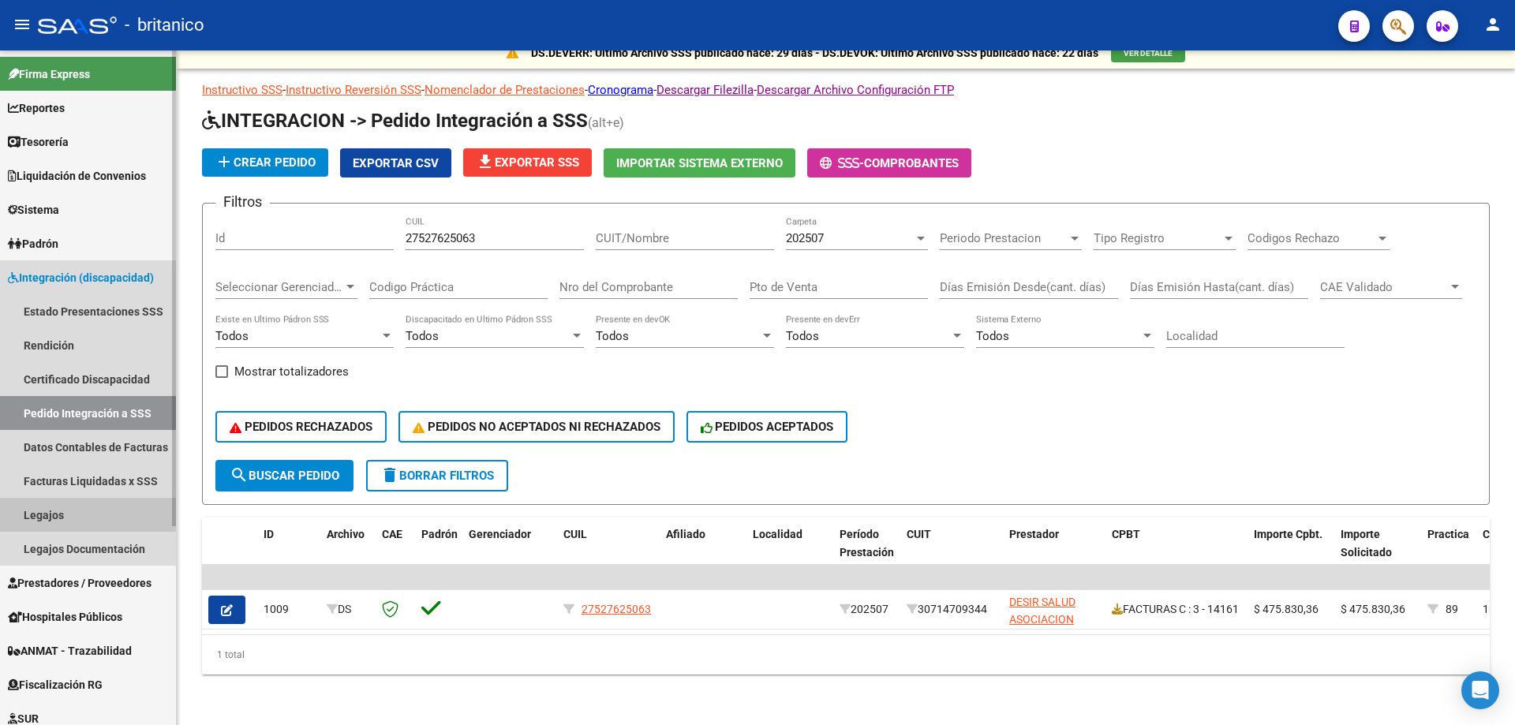
click at [54, 510] on link "Legajos" at bounding box center [88, 515] width 176 height 34
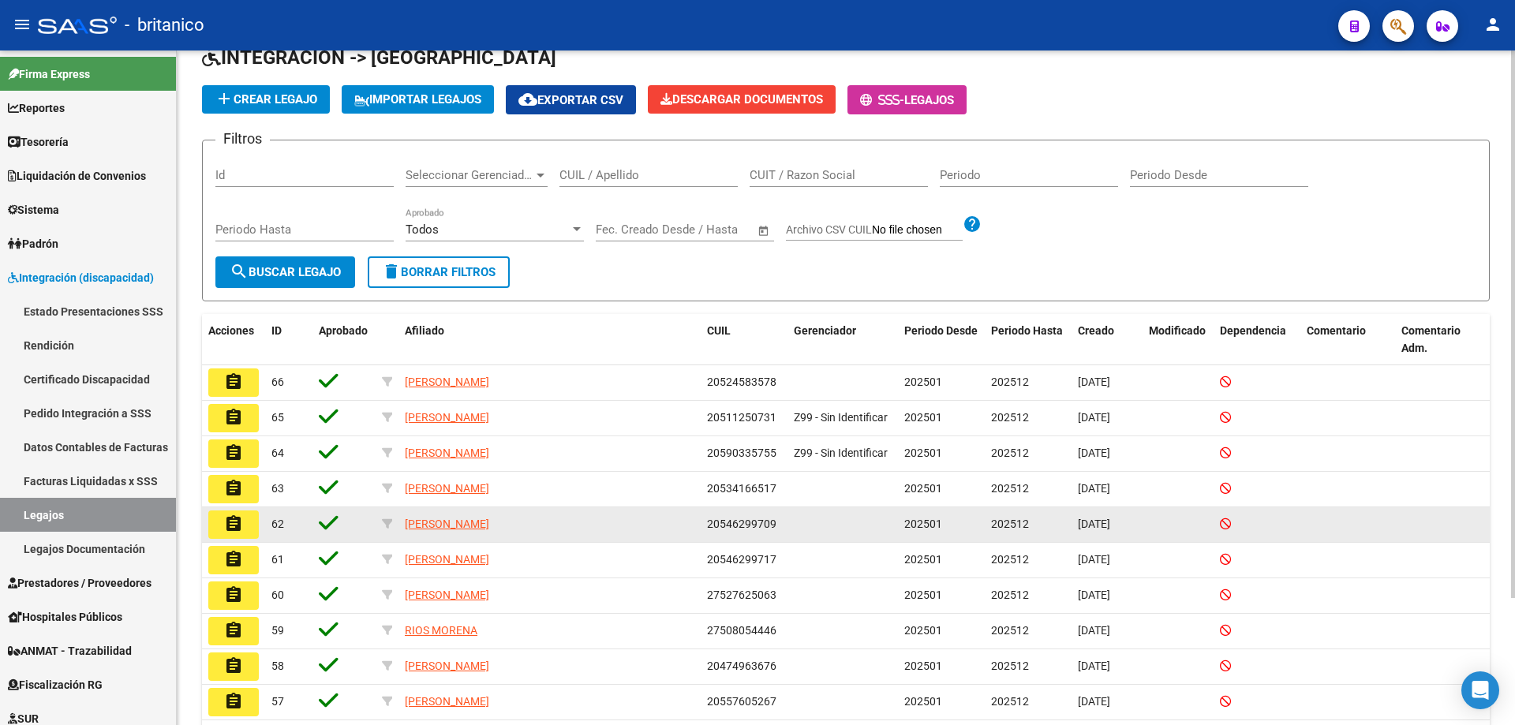
scroll to position [156, 0]
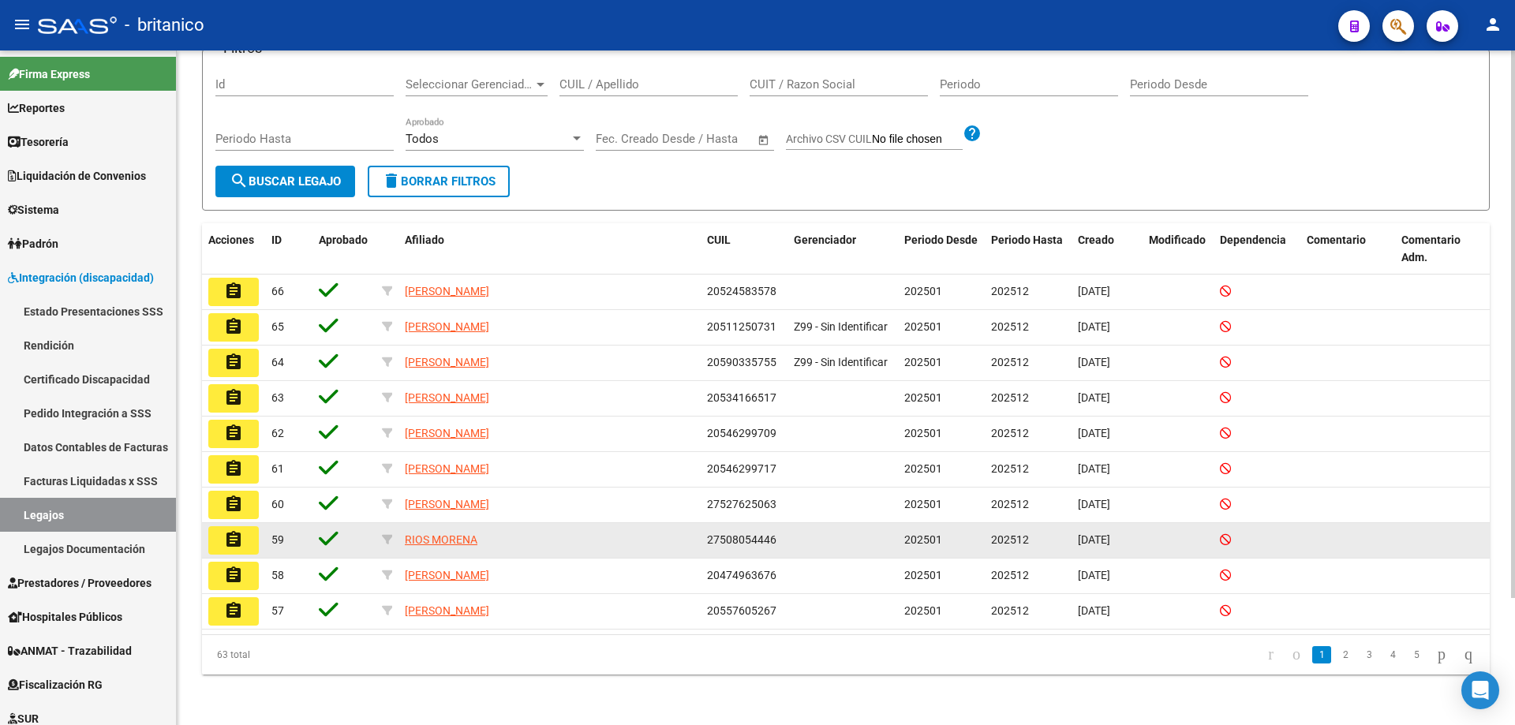
drag, startPoint x: 709, startPoint y: 539, endPoint x: 784, endPoint y: 543, distance: 75.1
click at [784, 543] on datatable-body-cell "27508054446" at bounding box center [744, 540] width 87 height 35
copy span "27508054446"
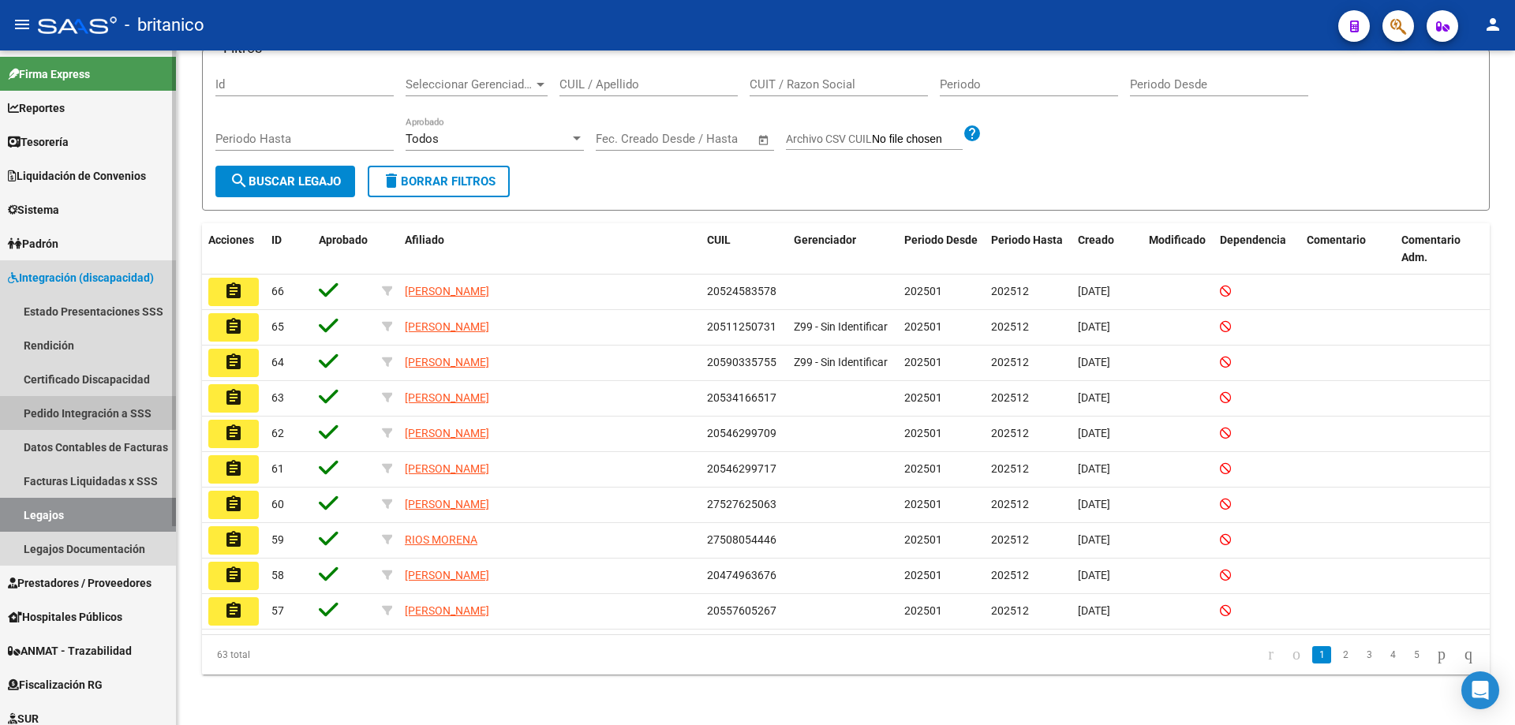
drag, startPoint x: 69, startPoint y: 411, endPoint x: 133, endPoint y: 413, distance: 64.7
click at [69, 411] on link "Pedido Integración a SSS" at bounding box center [88, 413] width 176 height 34
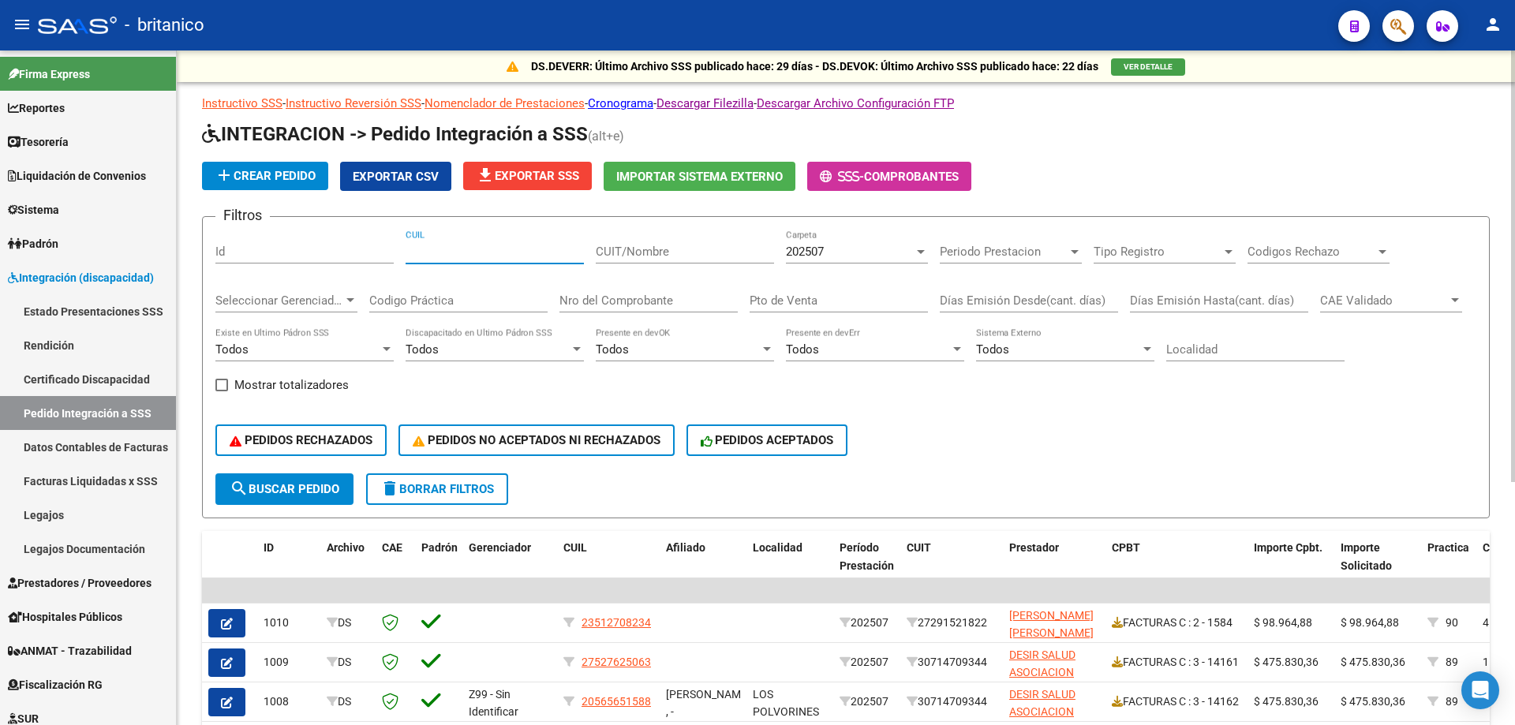
paste input "27508054446"
type input "27508054446"
click at [292, 481] on button "search Buscar Pedido" at bounding box center [284, 489] width 138 height 32
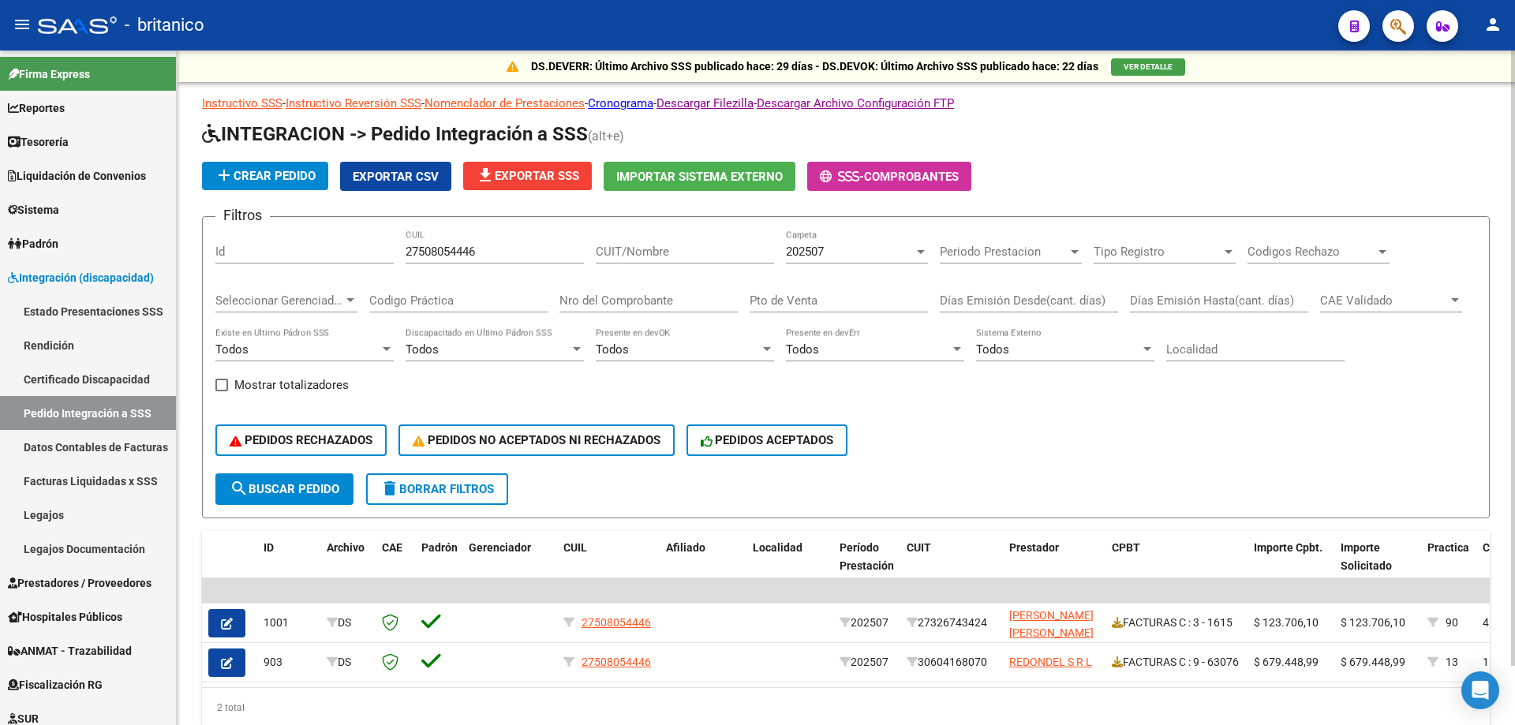
scroll to position [65, 0]
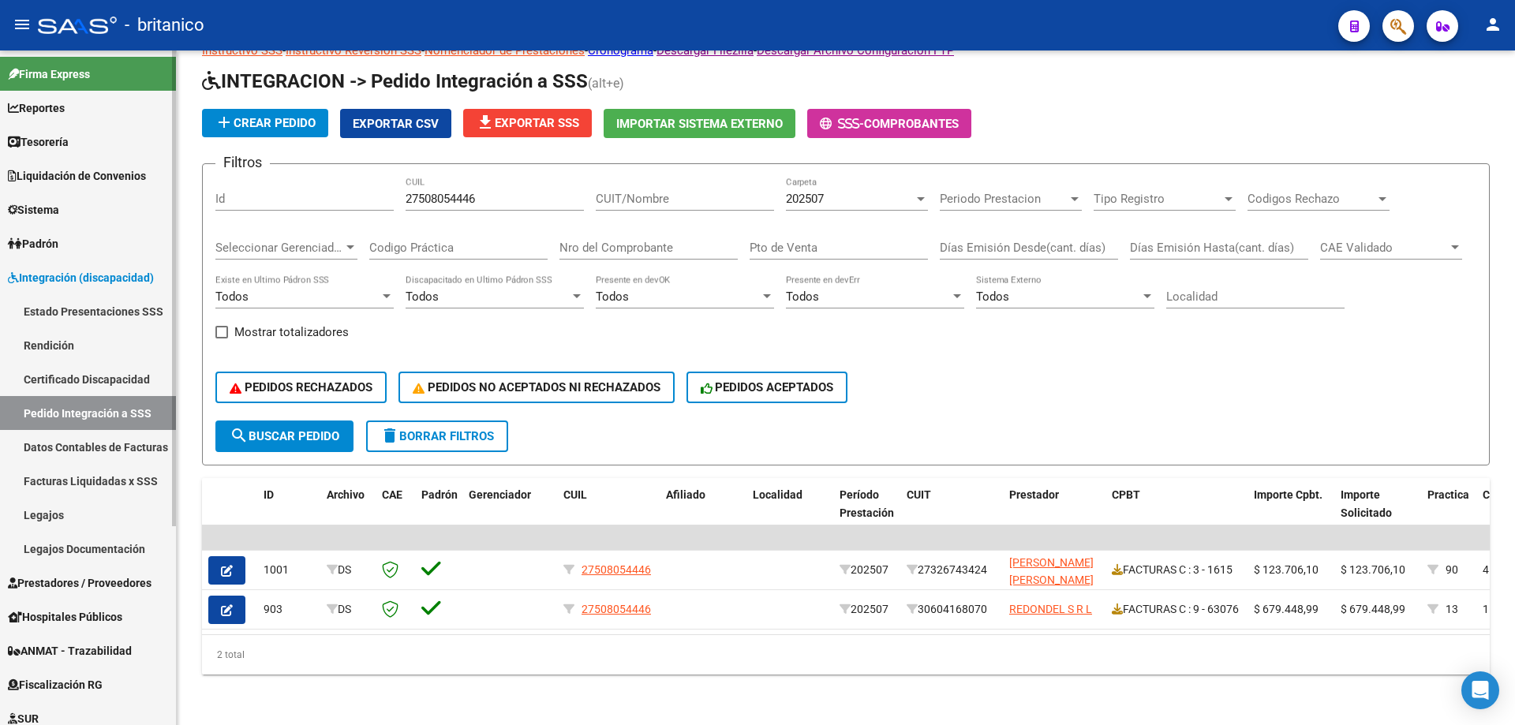
click at [61, 516] on link "Legajos" at bounding box center [88, 515] width 176 height 34
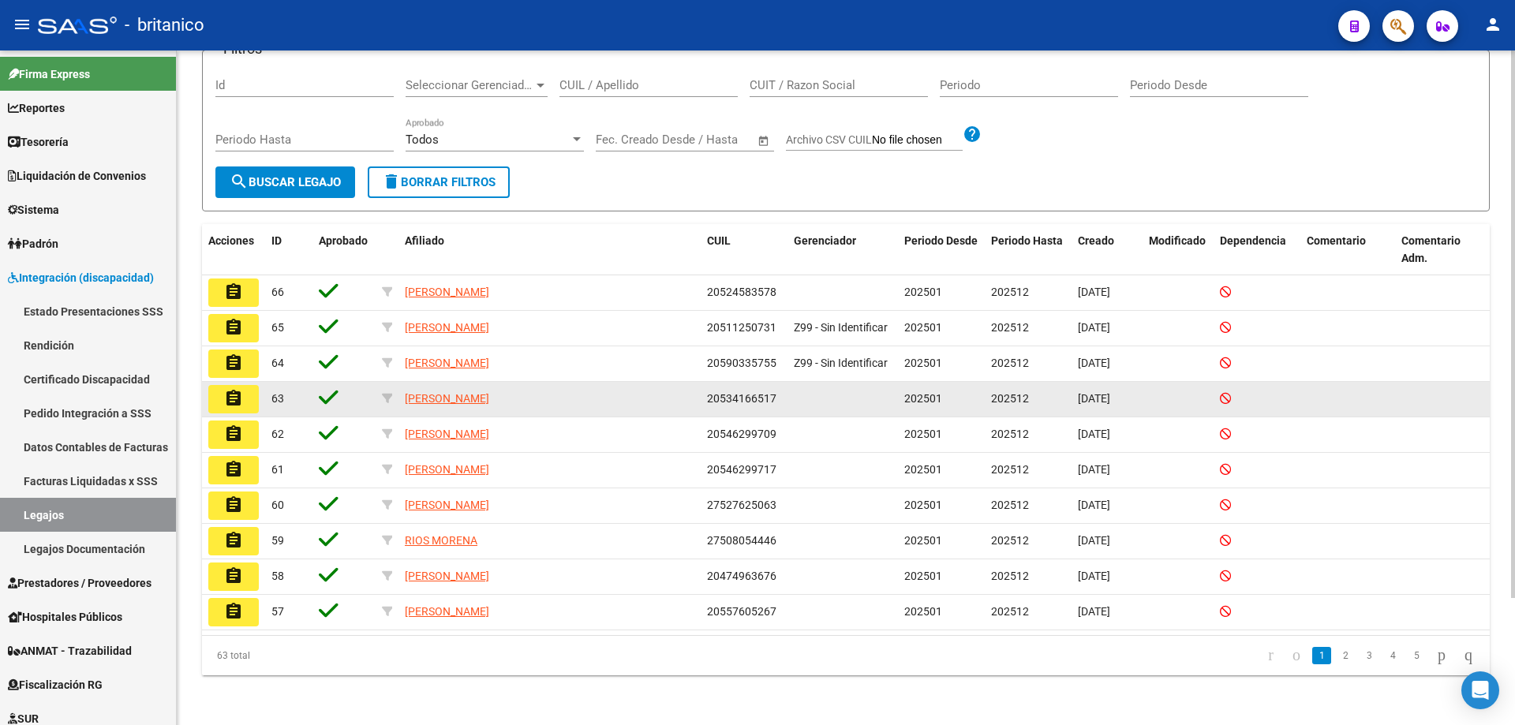
scroll to position [156, 0]
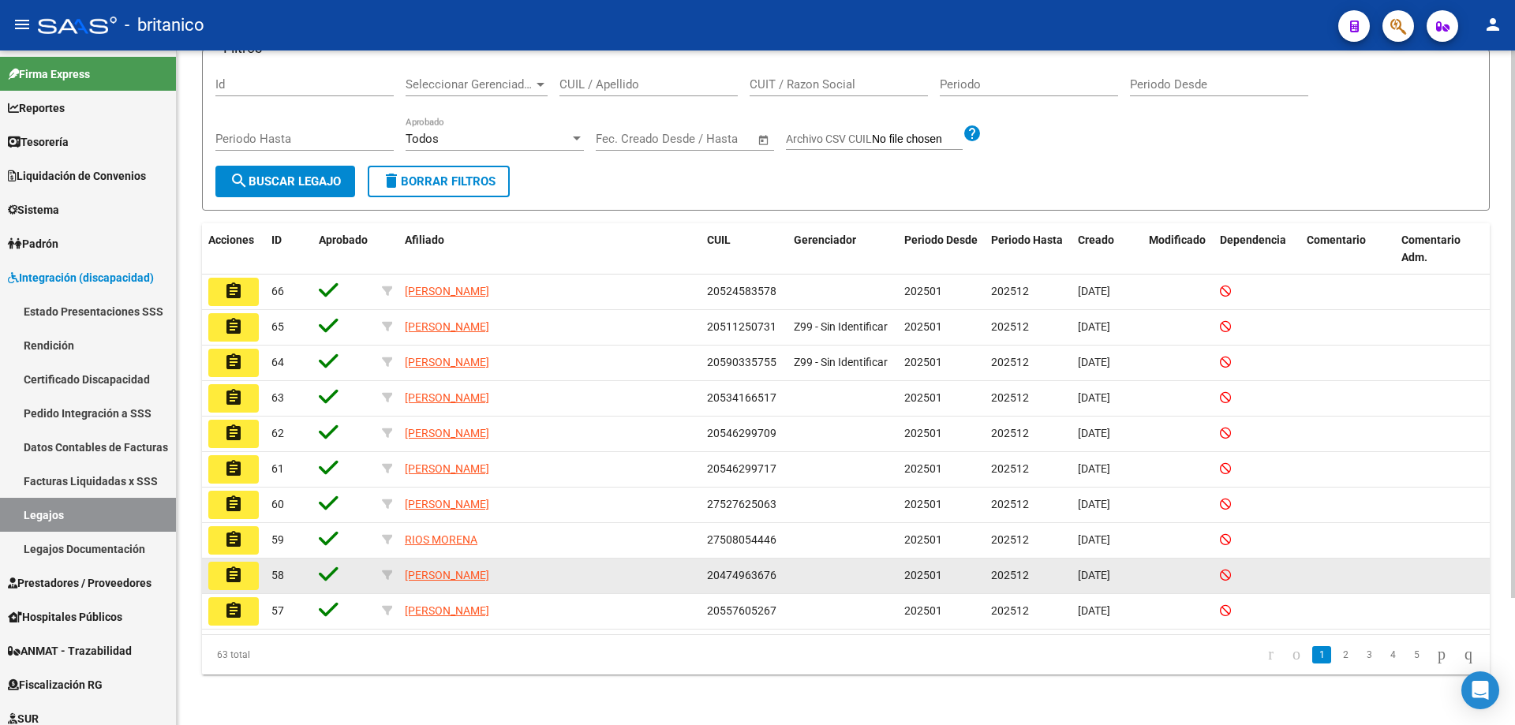
drag, startPoint x: 709, startPoint y: 575, endPoint x: 773, endPoint y: 576, distance: 63.9
click at [773, 576] on span "20474963676" at bounding box center [741, 575] width 69 height 13
copy span "20474963676"
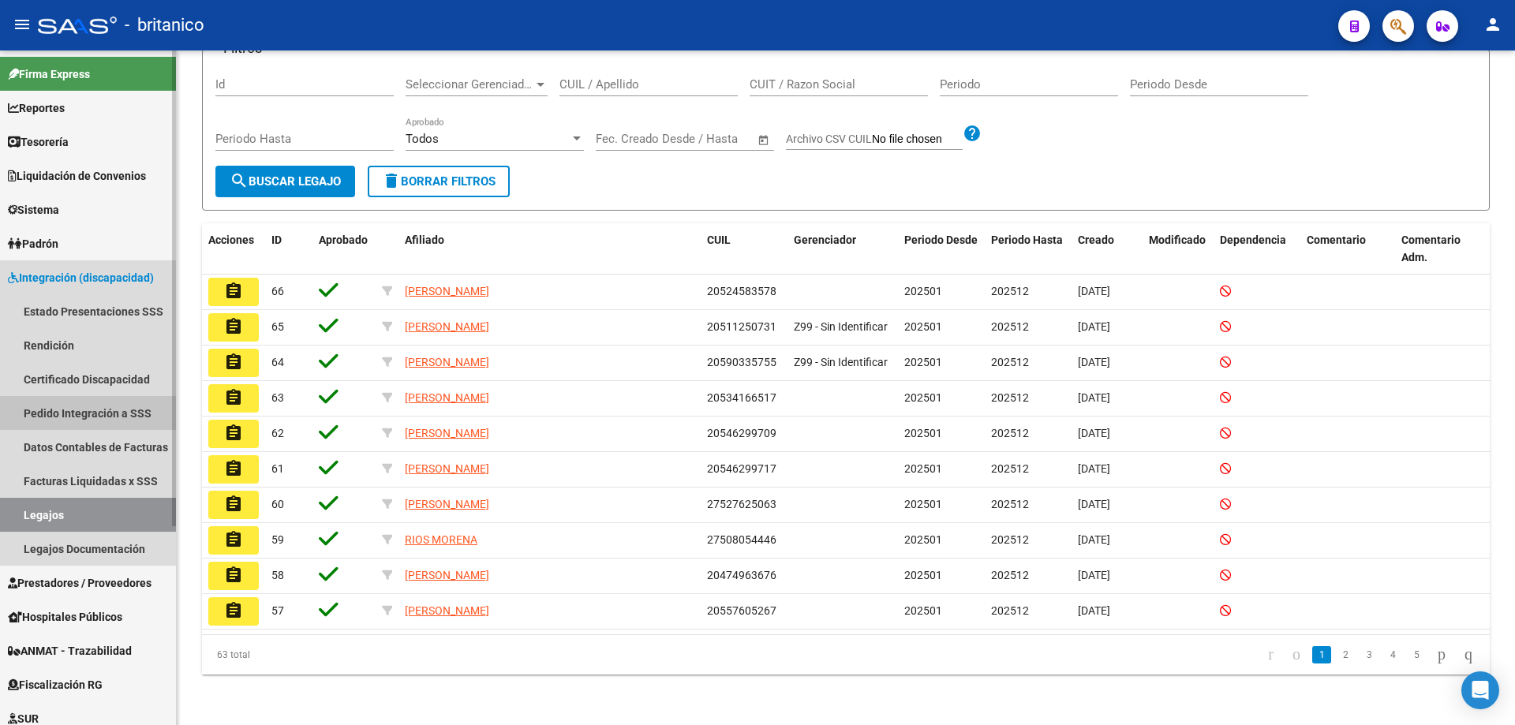
click at [86, 424] on link "Pedido Integración a SSS" at bounding box center [88, 413] width 176 height 34
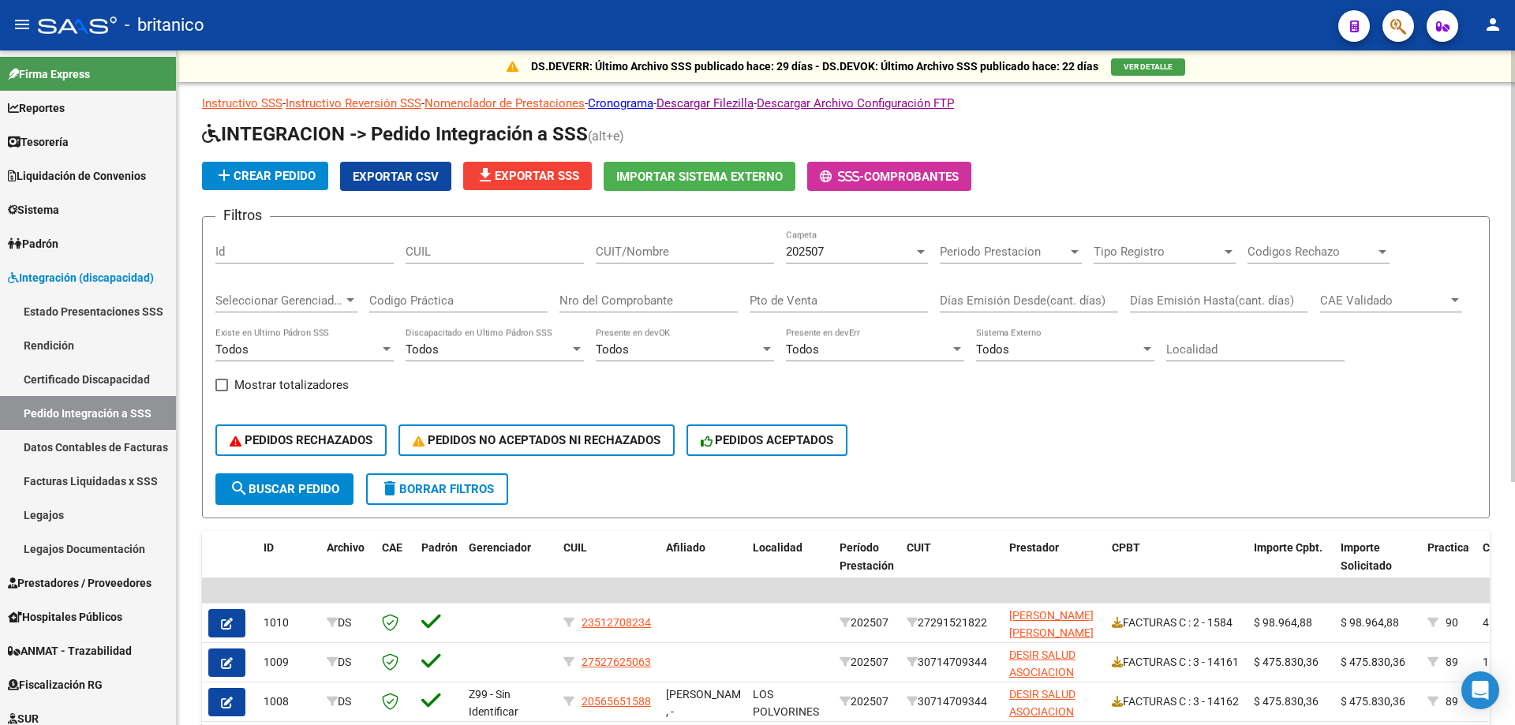
click at [449, 254] on input "CUIL" at bounding box center [495, 252] width 178 height 14
paste input "20474963676"
type input "20474963676"
click at [247, 484] on mat-icon "search" at bounding box center [239, 488] width 19 height 19
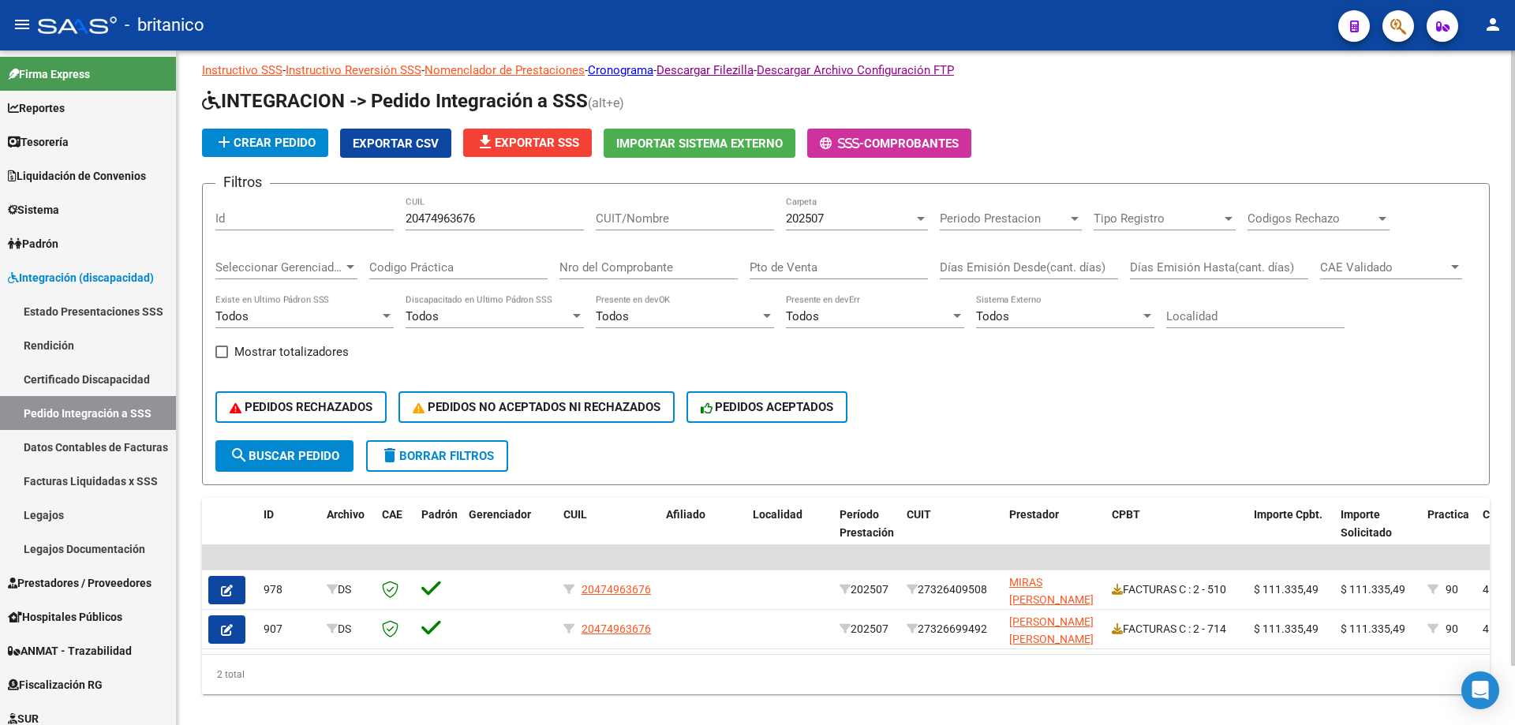
scroll to position [65, 0]
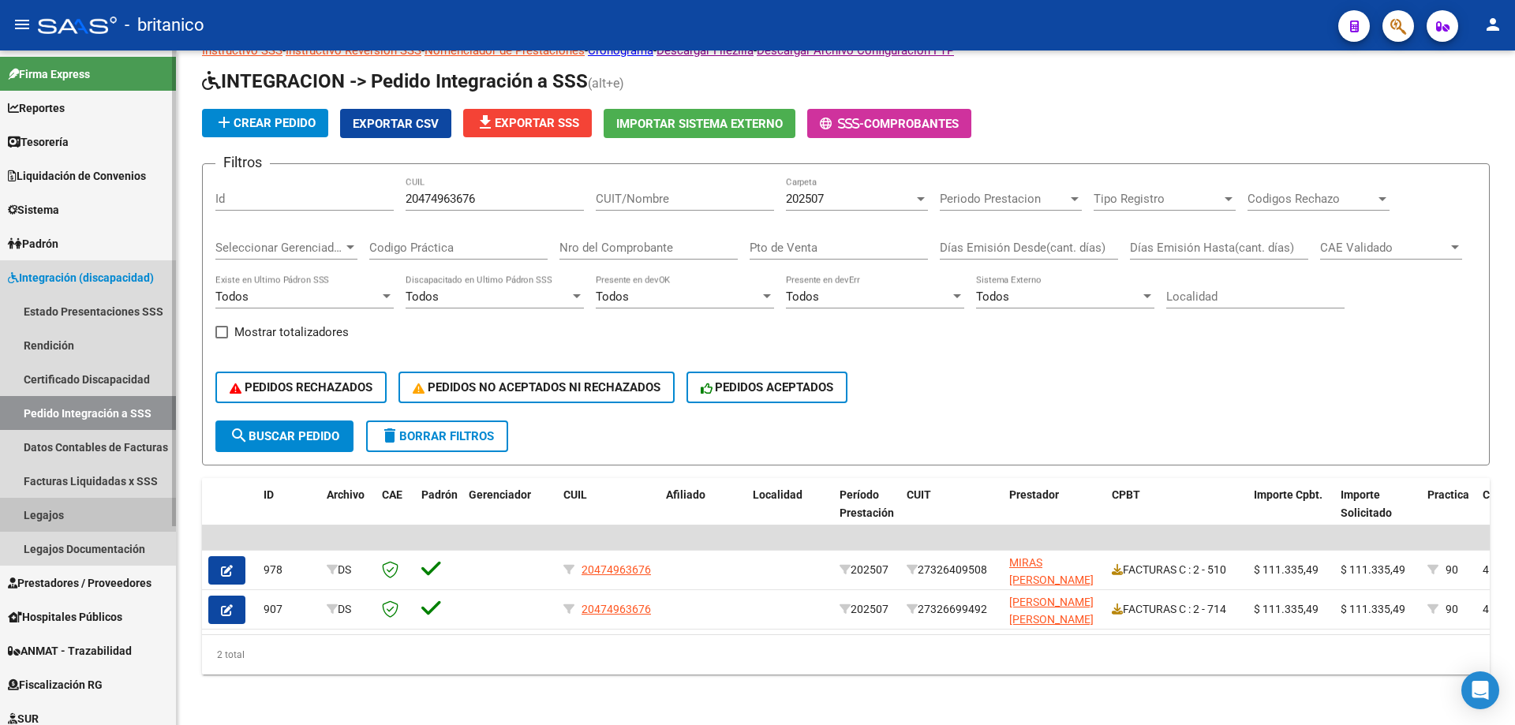
click at [40, 516] on link "Legajos" at bounding box center [88, 515] width 176 height 34
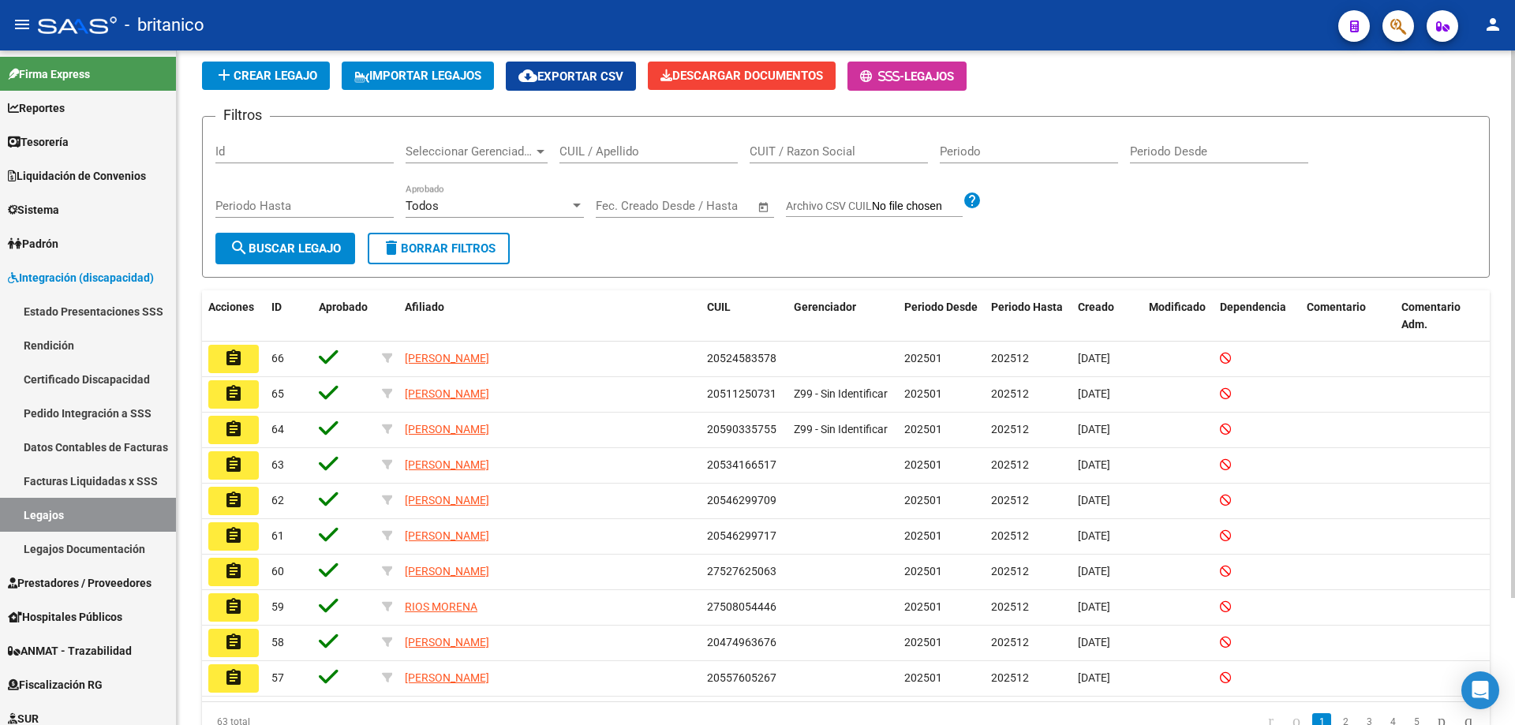
scroll to position [156, 0]
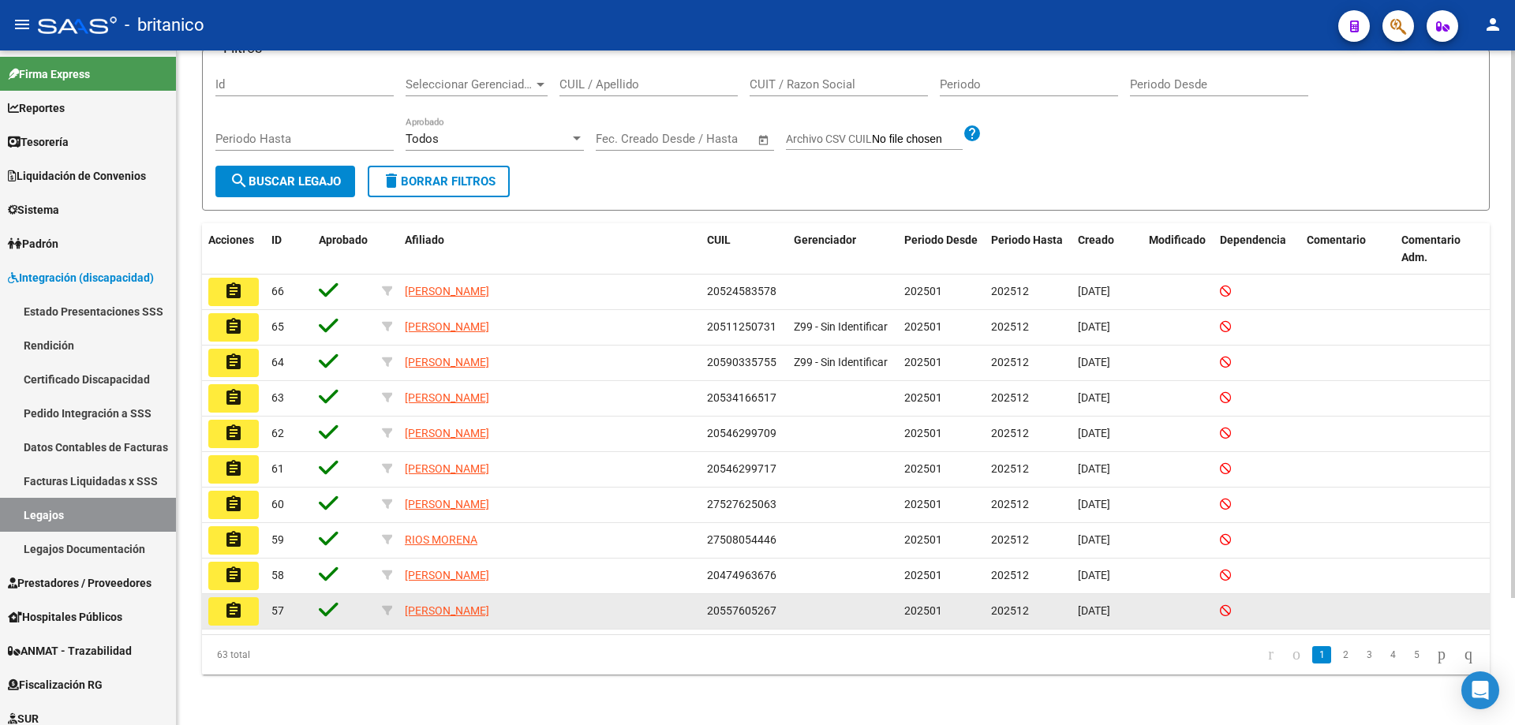
drag, startPoint x: 706, startPoint y: 611, endPoint x: 722, endPoint y: 608, distance: 16.0
click at [722, 608] on datatable-body-cell "20557605267" at bounding box center [744, 611] width 87 height 35
drag, startPoint x: 797, startPoint y: 626, endPoint x: 743, endPoint y: 620, distance: 54.7
click at [796, 626] on datatable-body-cell at bounding box center [843, 611] width 110 height 35
drag, startPoint x: 708, startPoint y: 612, endPoint x: 761, endPoint y: 612, distance: 52.9
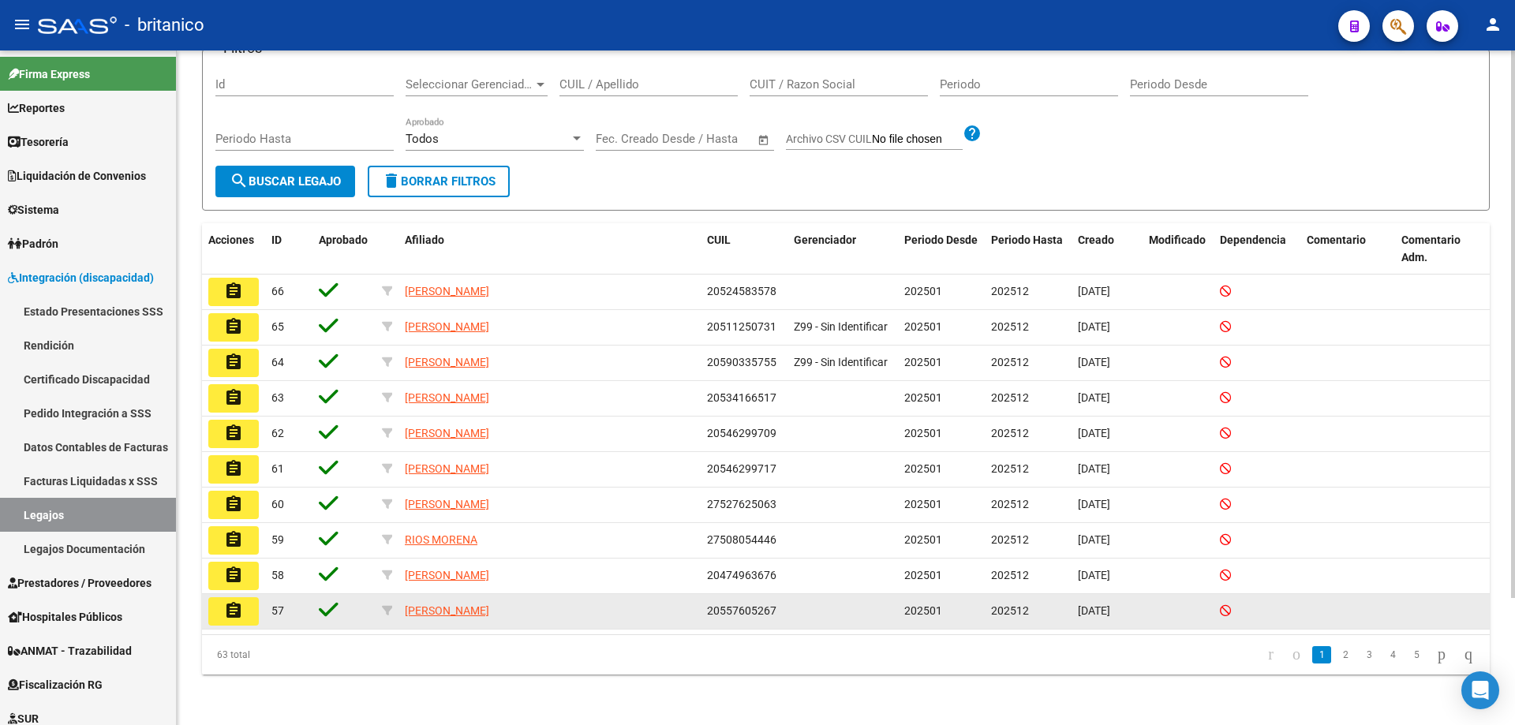
click at [776, 614] on div "20557605267" at bounding box center [744, 611] width 74 height 18
copy span "20557605267"
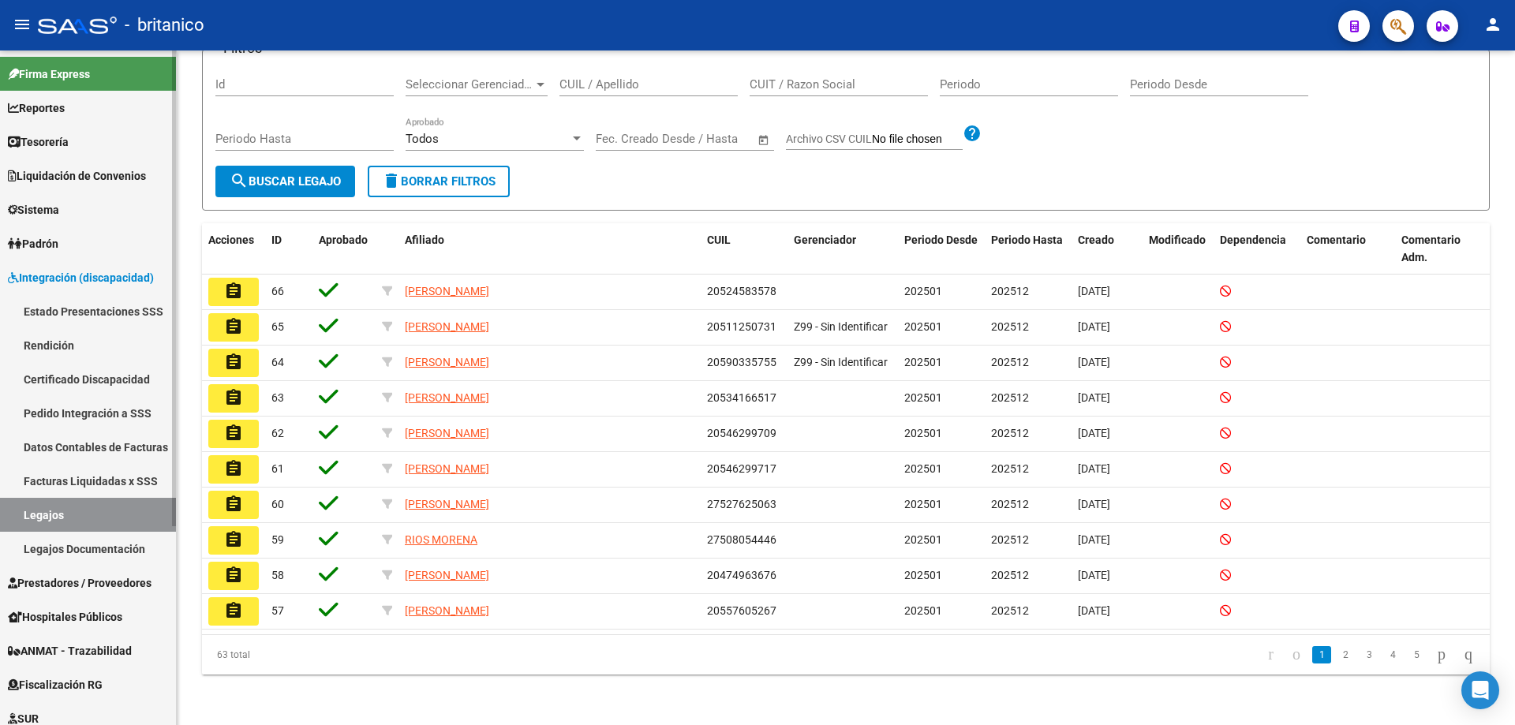
click at [140, 403] on link "Pedido Integración a SSS" at bounding box center [88, 413] width 176 height 34
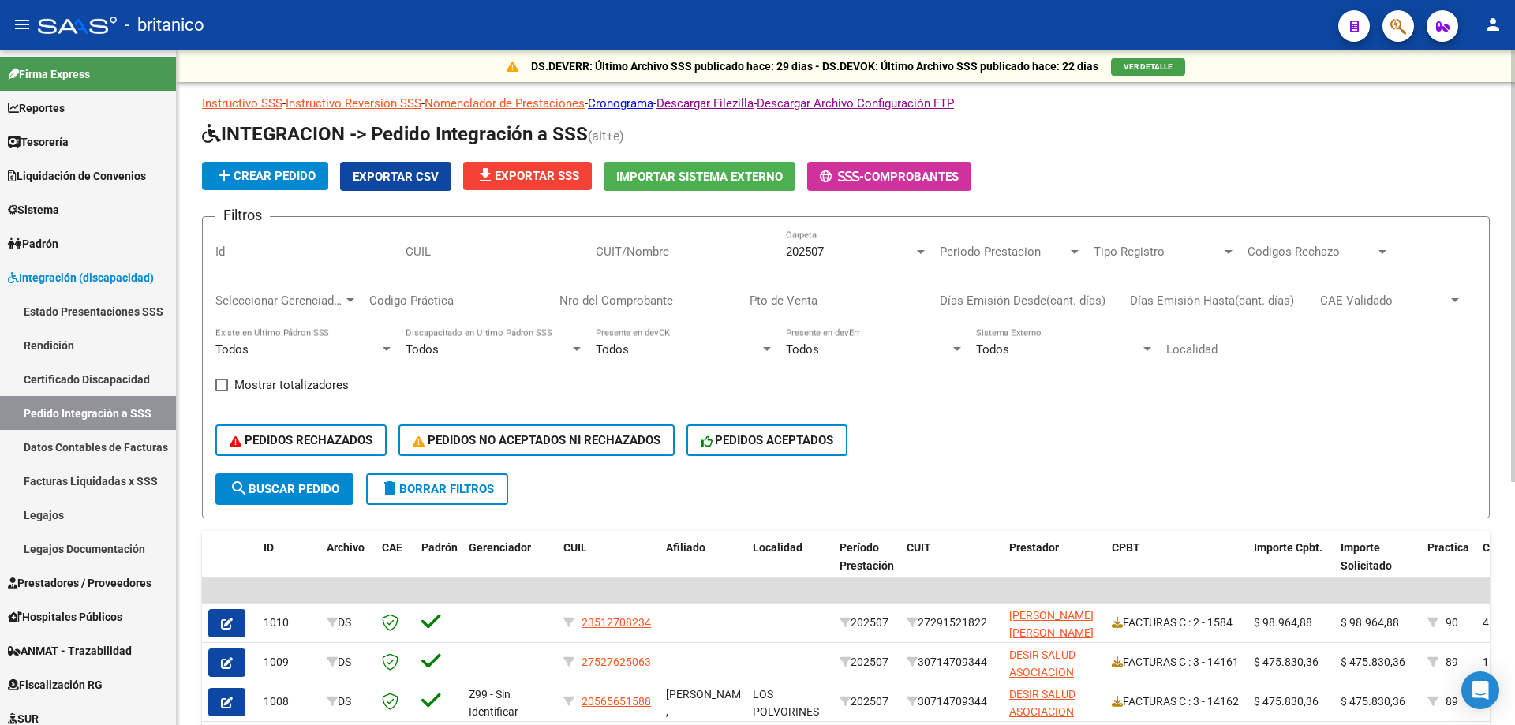
click at [432, 252] on input "CUIL" at bounding box center [495, 252] width 178 height 14
paste input "20557605267"
type input "20557605267"
click at [301, 486] on span "search Buscar Pedido" at bounding box center [285, 489] width 110 height 14
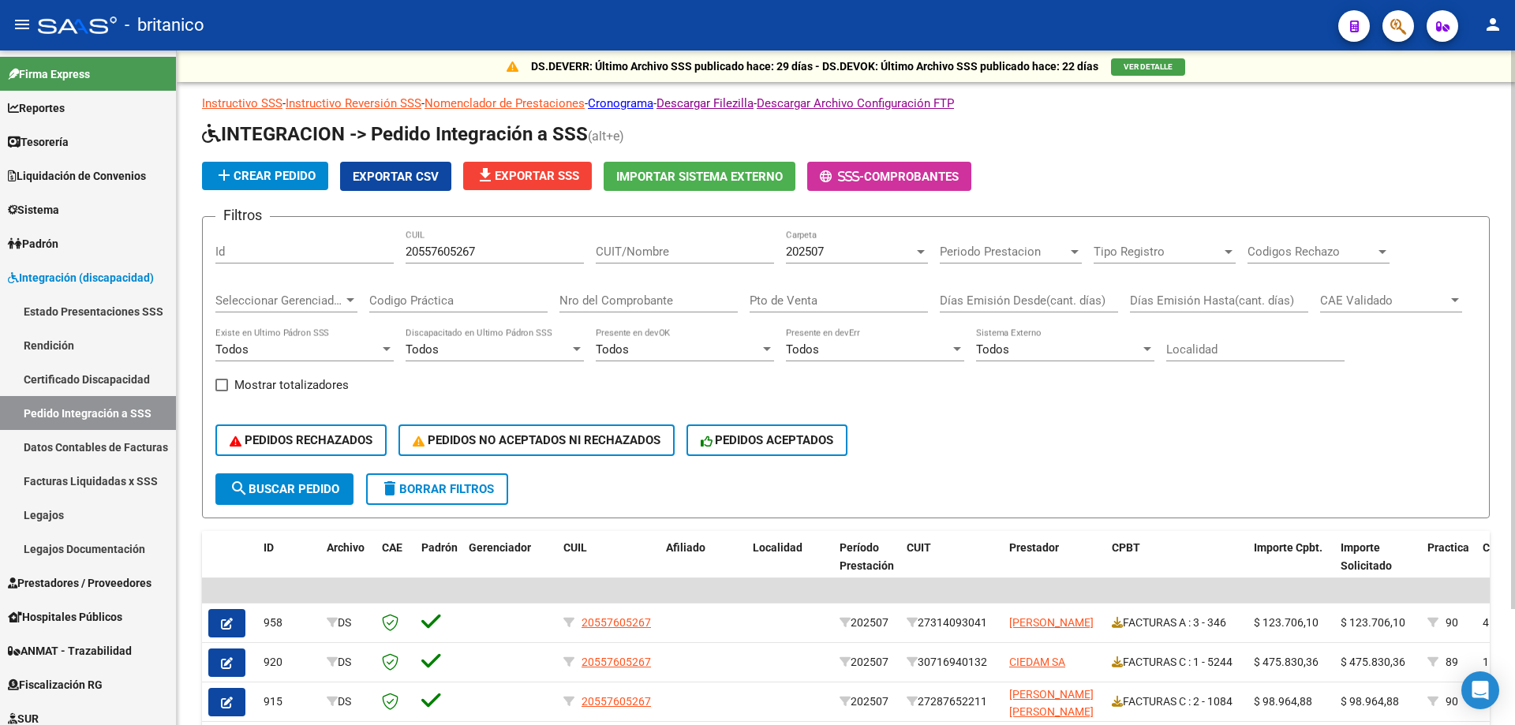
scroll to position [140, 0]
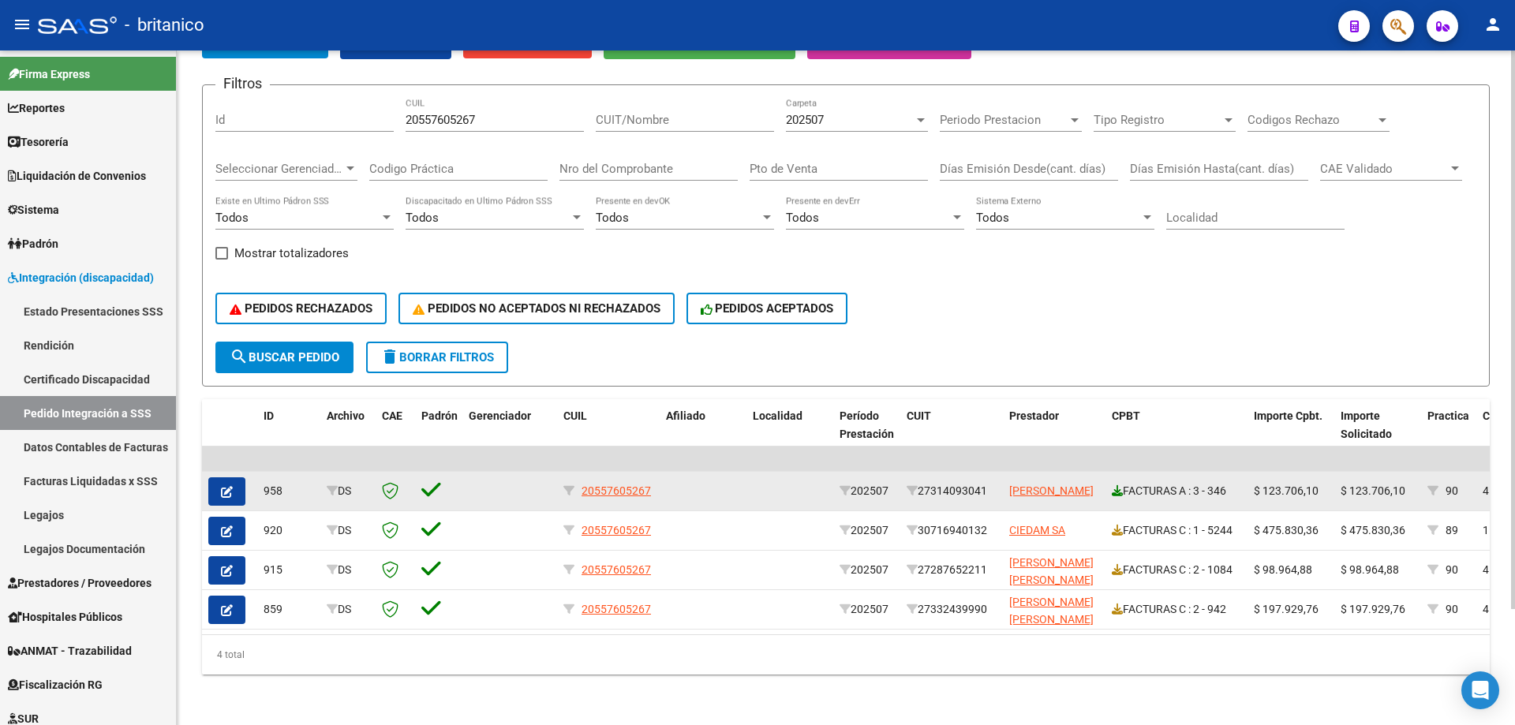
click at [1121, 485] on icon at bounding box center [1117, 490] width 11 height 11
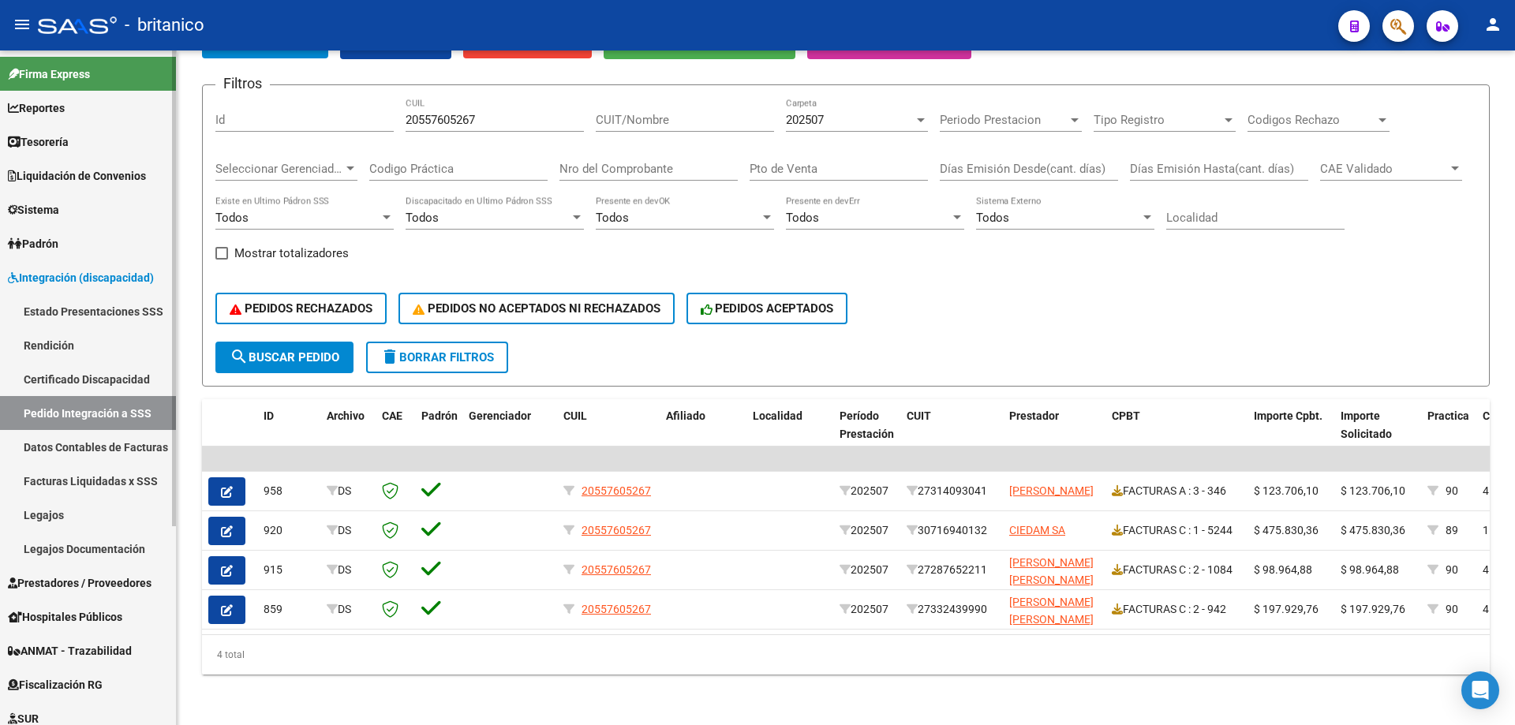
click at [80, 514] on link "Legajos" at bounding box center [88, 515] width 176 height 34
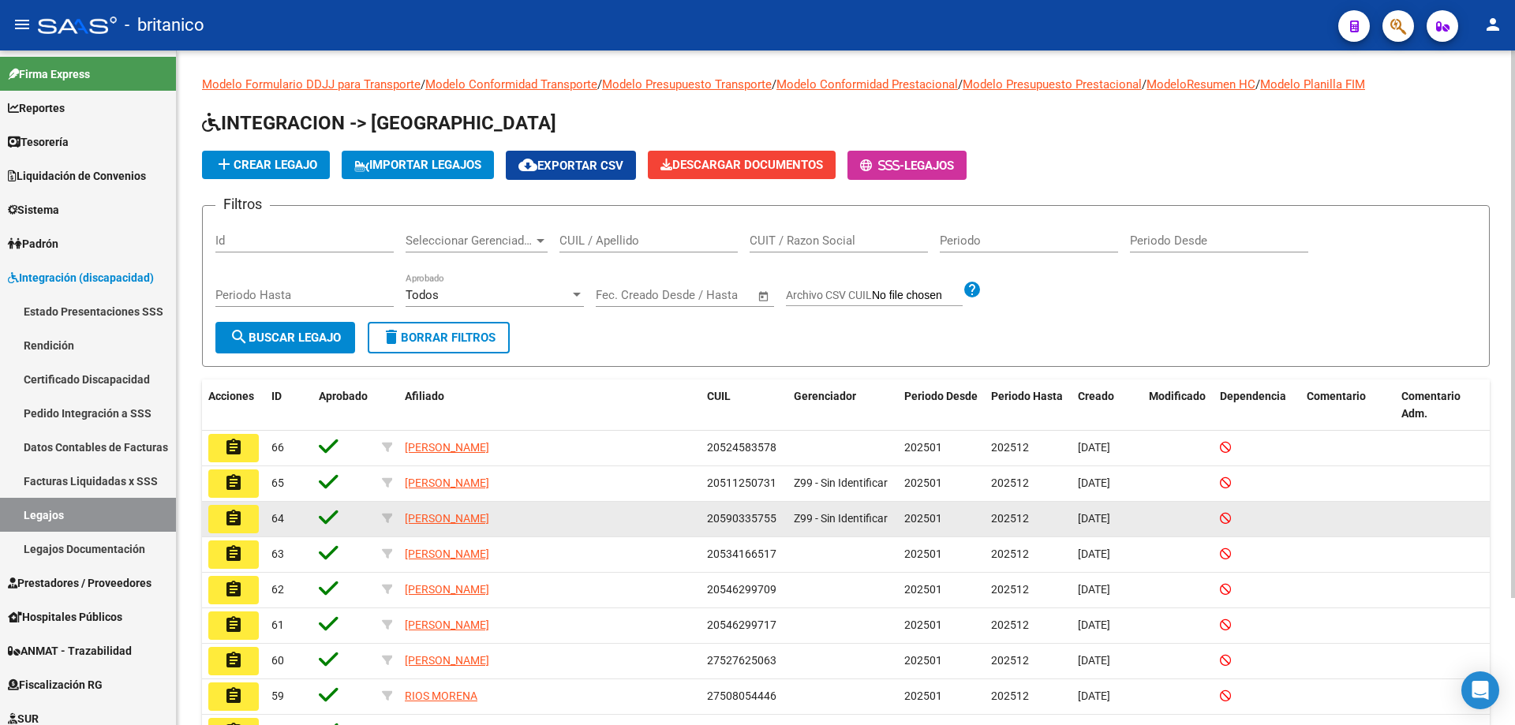
scroll to position [156, 0]
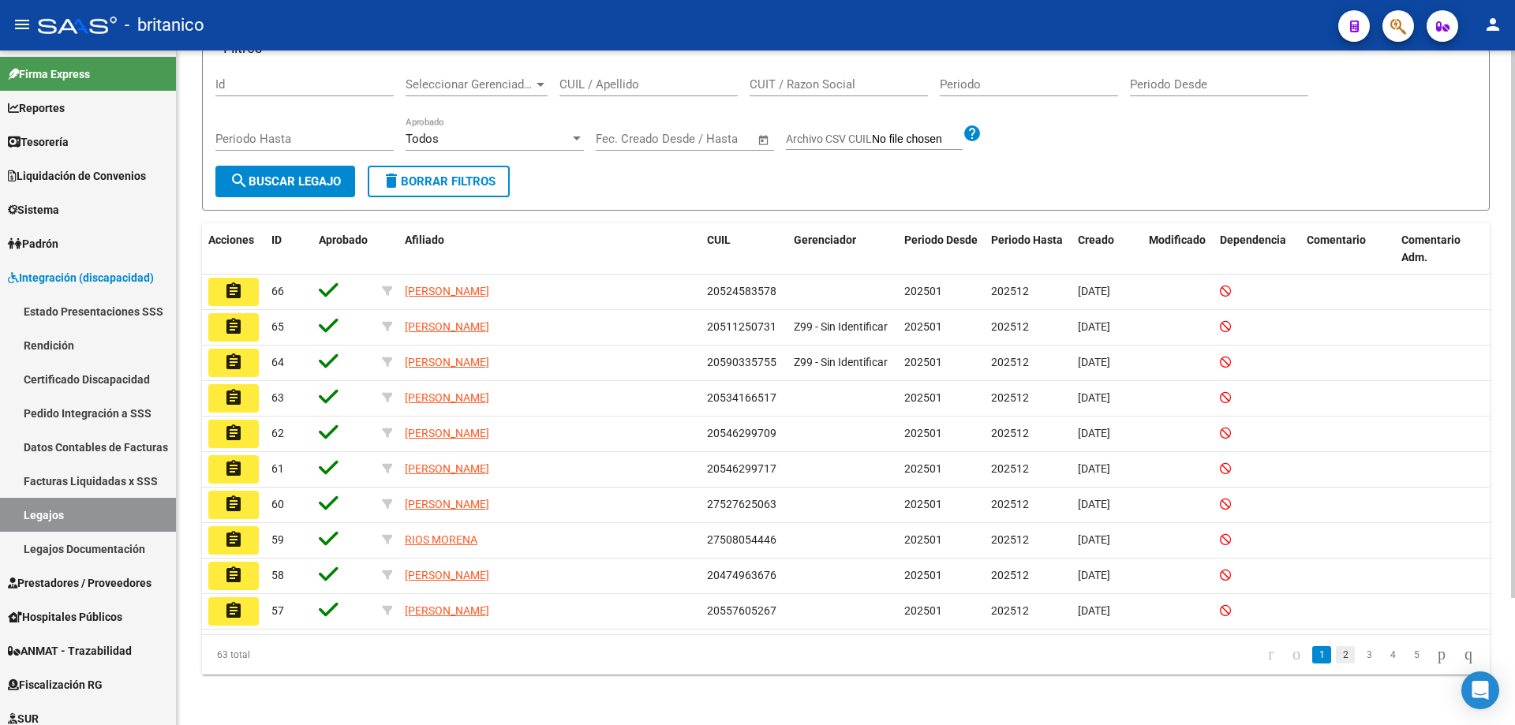
click at [1336, 656] on link "2" at bounding box center [1345, 654] width 19 height 17
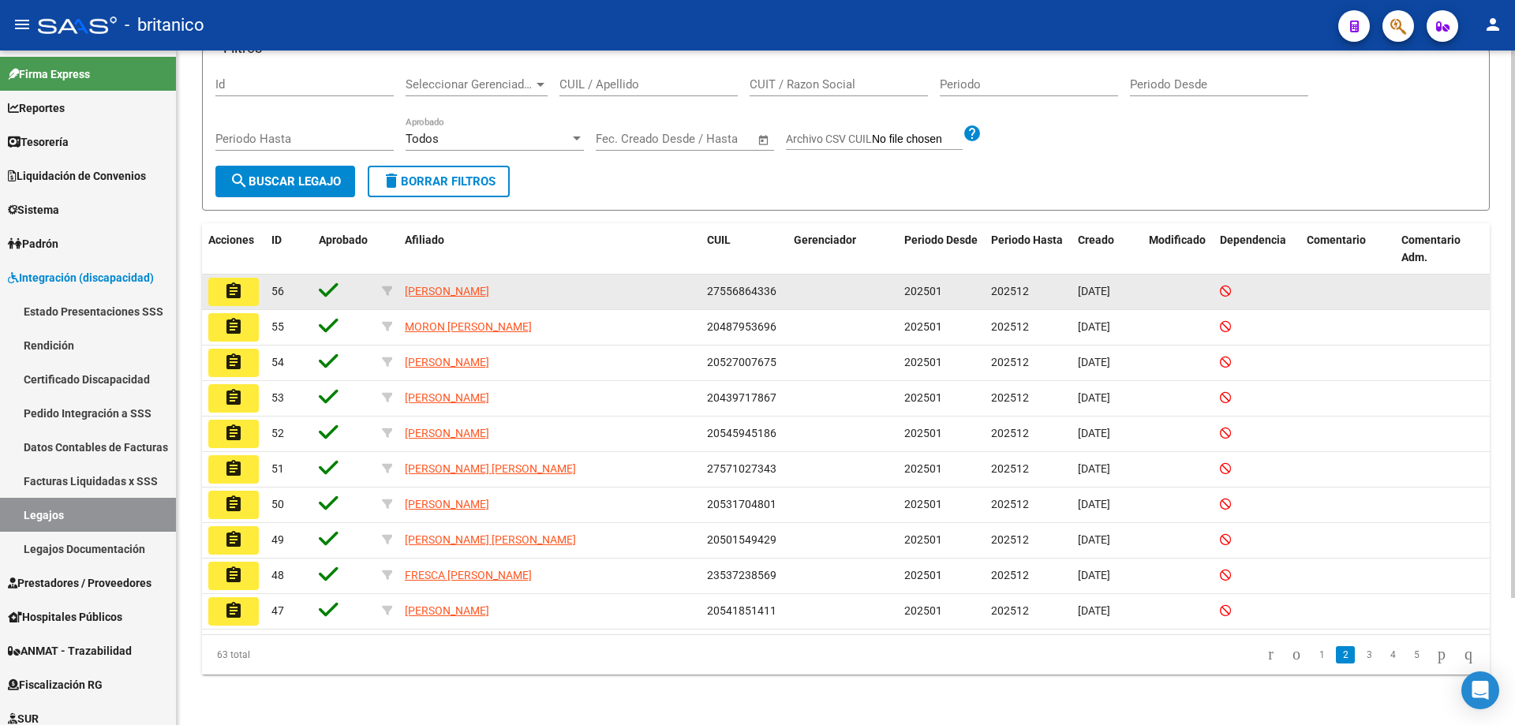
click at [705, 290] on datatable-body-cell "27556864336" at bounding box center [744, 292] width 87 height 35
drag, startPoint x: 708, startPoint y: 290, endPoint x: 773, endPoint y: 294, distance: 65.6
click at [773, 294] on span "27556864336" at bounding box center [741, 291] width 69 height 13
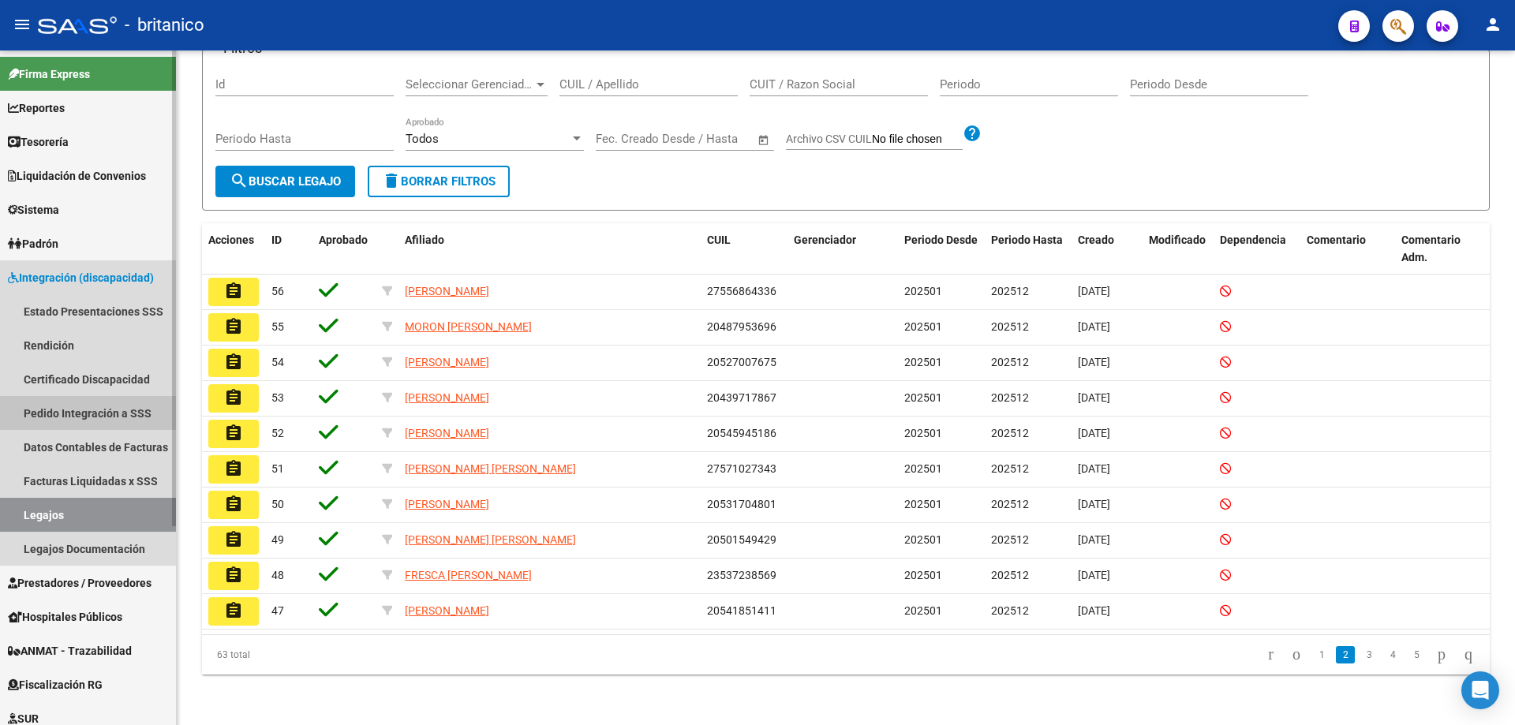
click at [100, 413] on link "Pedido Integración a SSS" at bounding box center [88, 413] width 176 height 34
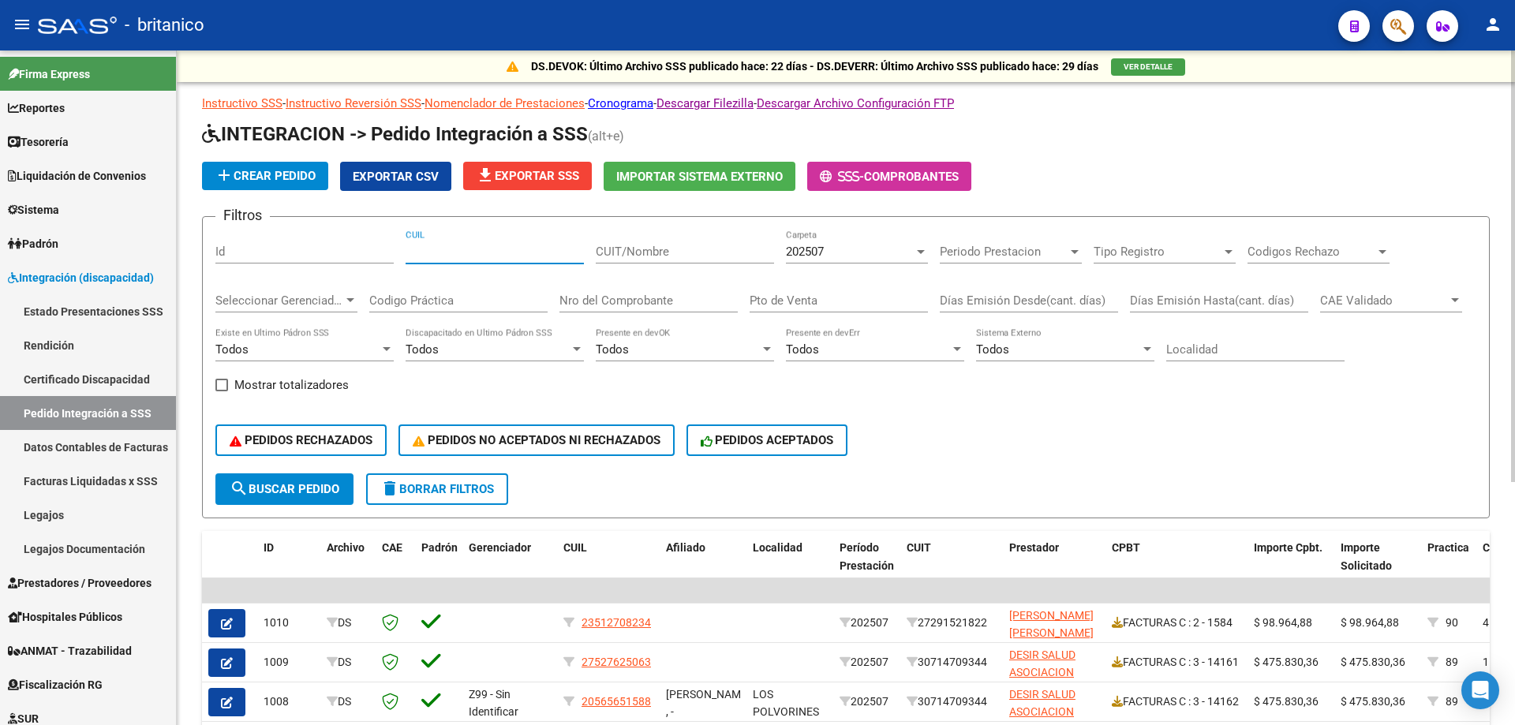
paste input "27556864336"
type input "27556864336"
click at [268, 485] on span "search Buscar Pedido" at bounding box center [285, 489] width 110 height 14
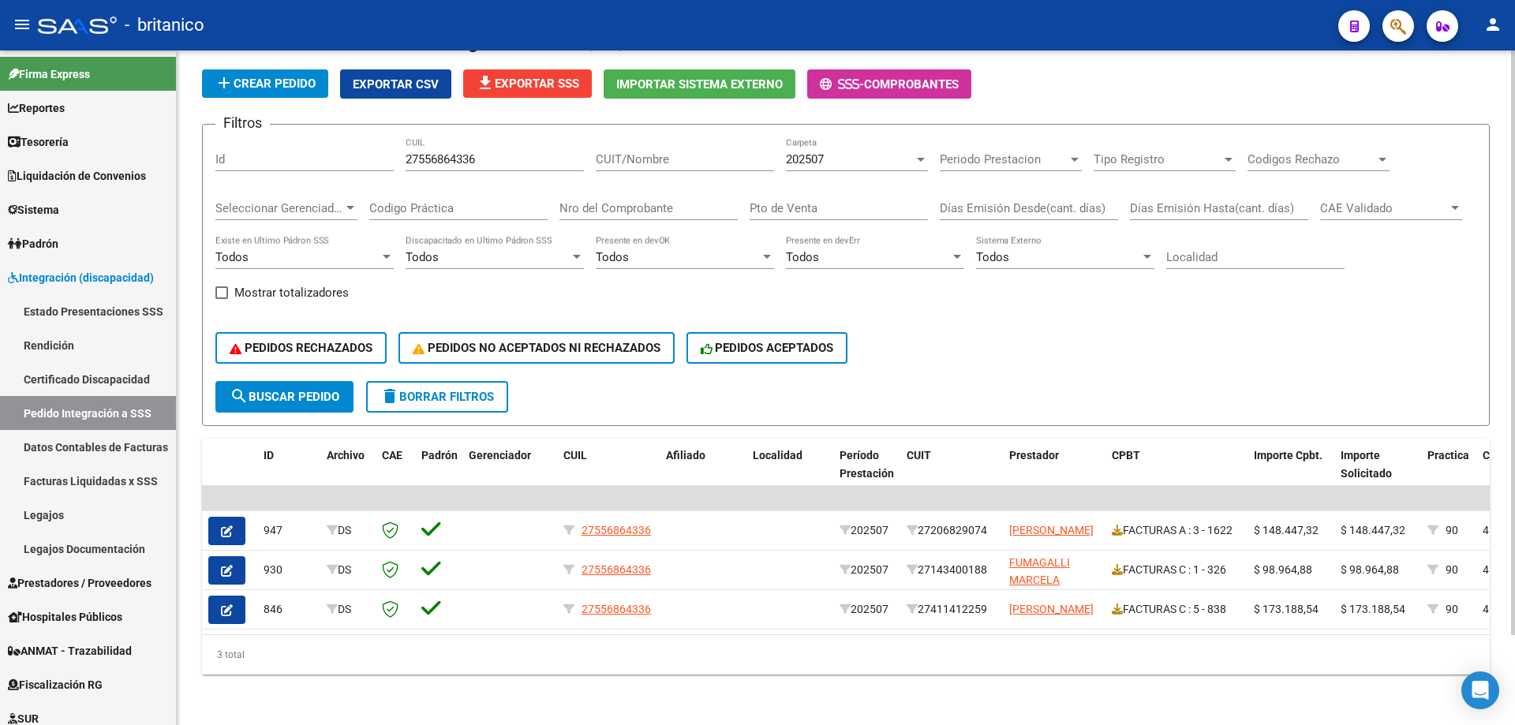
scroll to position [104, 0]
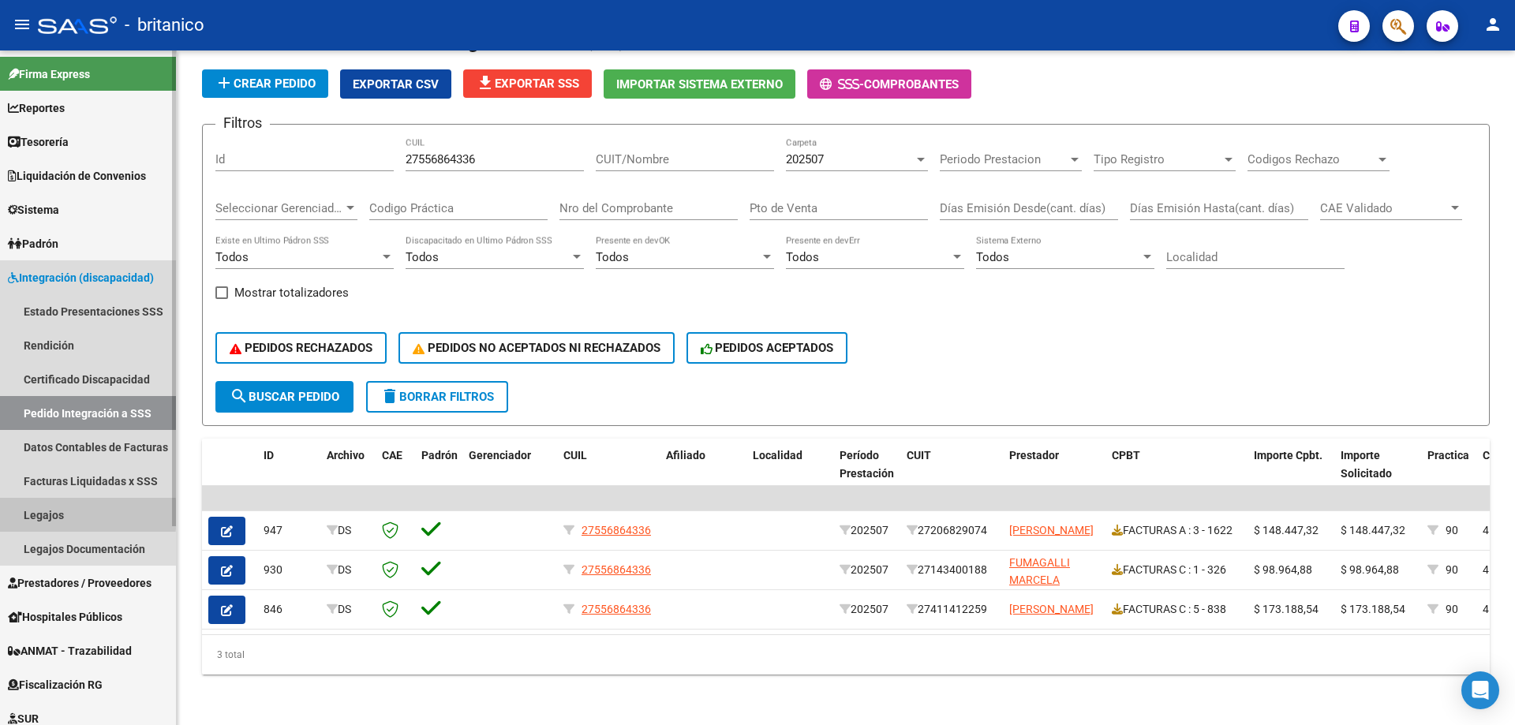
click at [31, 515] on link "Legajos" at bounding box center [88, 515] width 176 height 34
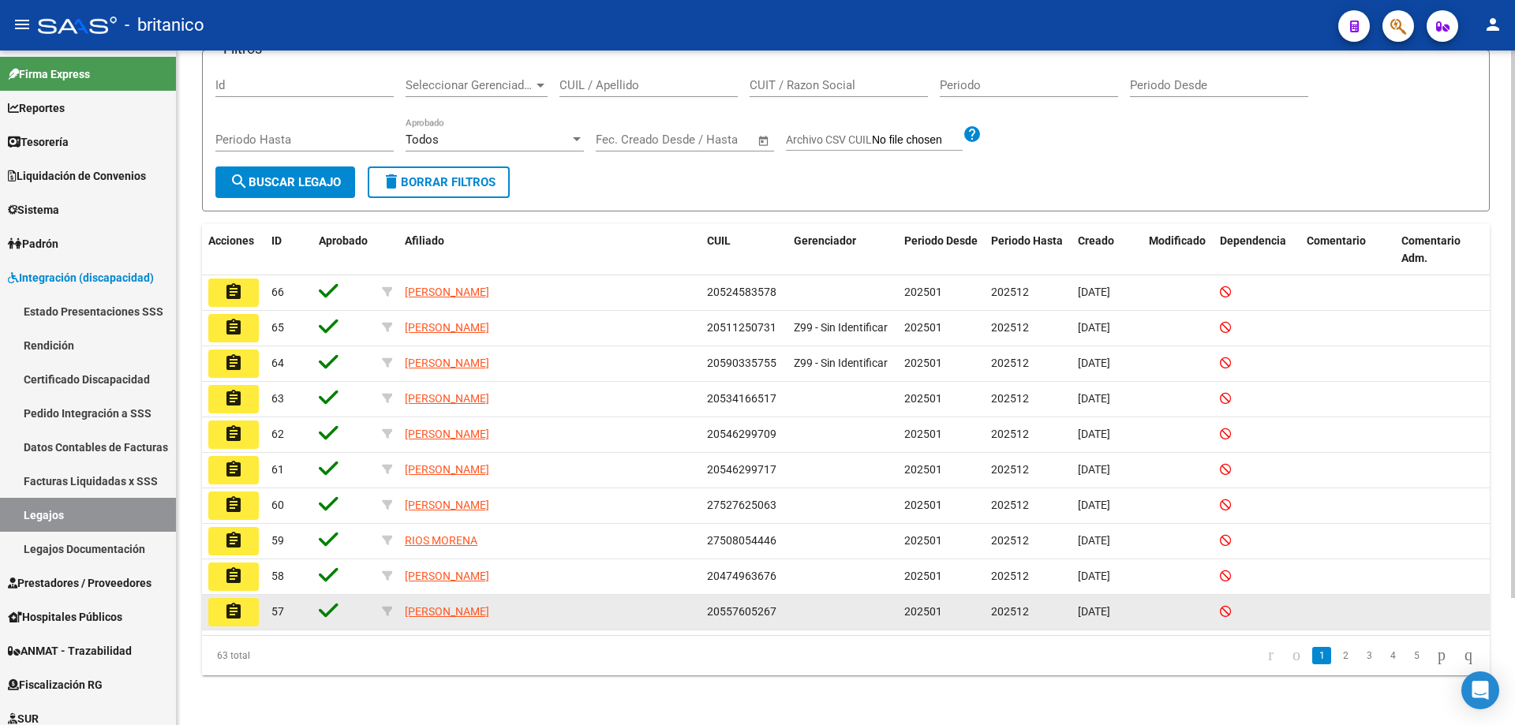
scroll to position [156, 0]
drag, startPoint x: 1333, startPoint y: 657, endPoint x: 1264, endPoint y: 631, distance: 73.4
click at [1336, 656] on link "2" at bounding box center [1345, 654] width 19 height 17
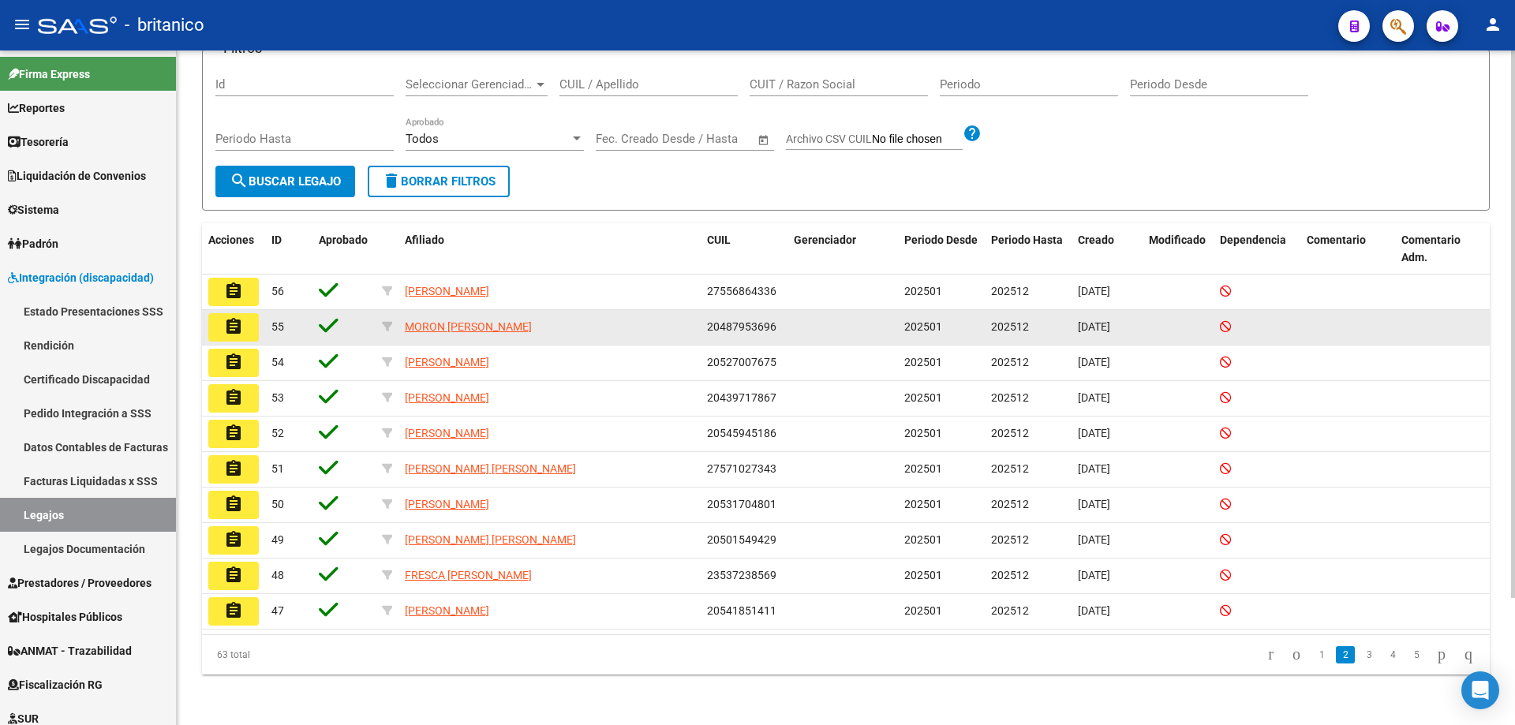
drag, startPoint x: 710, startPoint y: 328, endPoint x: 727, endPoint y: 324, distance: 17.2
click at [727, 324] on span "20487953696" at bounding box center [741, 326] width 69 height 13
click at [705, 327] on datatable-body-cell "20487953696" at bounding box center [744, 327] width 87 height 35
drag, startPoint x: 707, startPoint y: 326, endPoint x: 773, endPoint y: 328, distance: 66.3
click at [773, 328] on span "20487953696" at bounding box center [741, 326] width 69 height 13
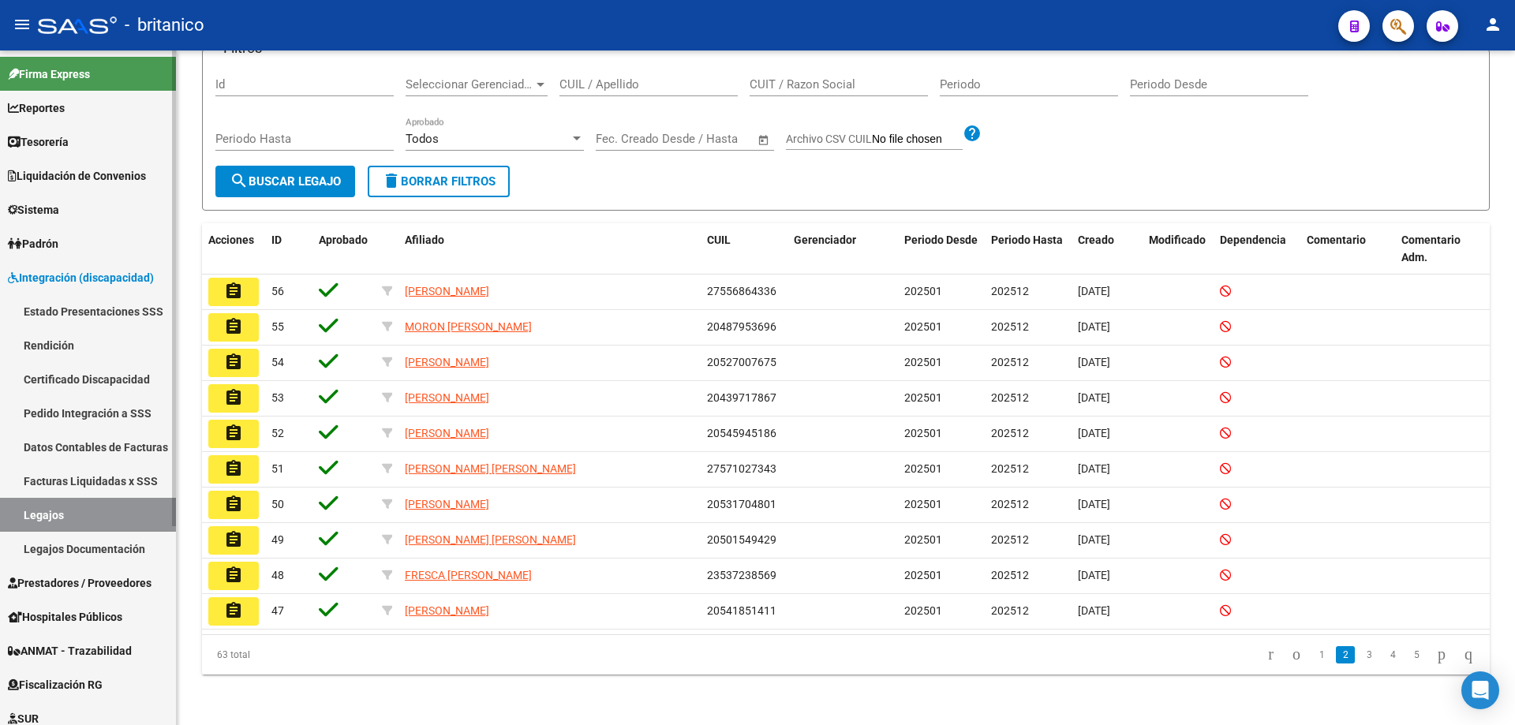
click at [115, 408] on link "Pedido Integración a SSS" at bounding box center [88, 413] width 176 height 34
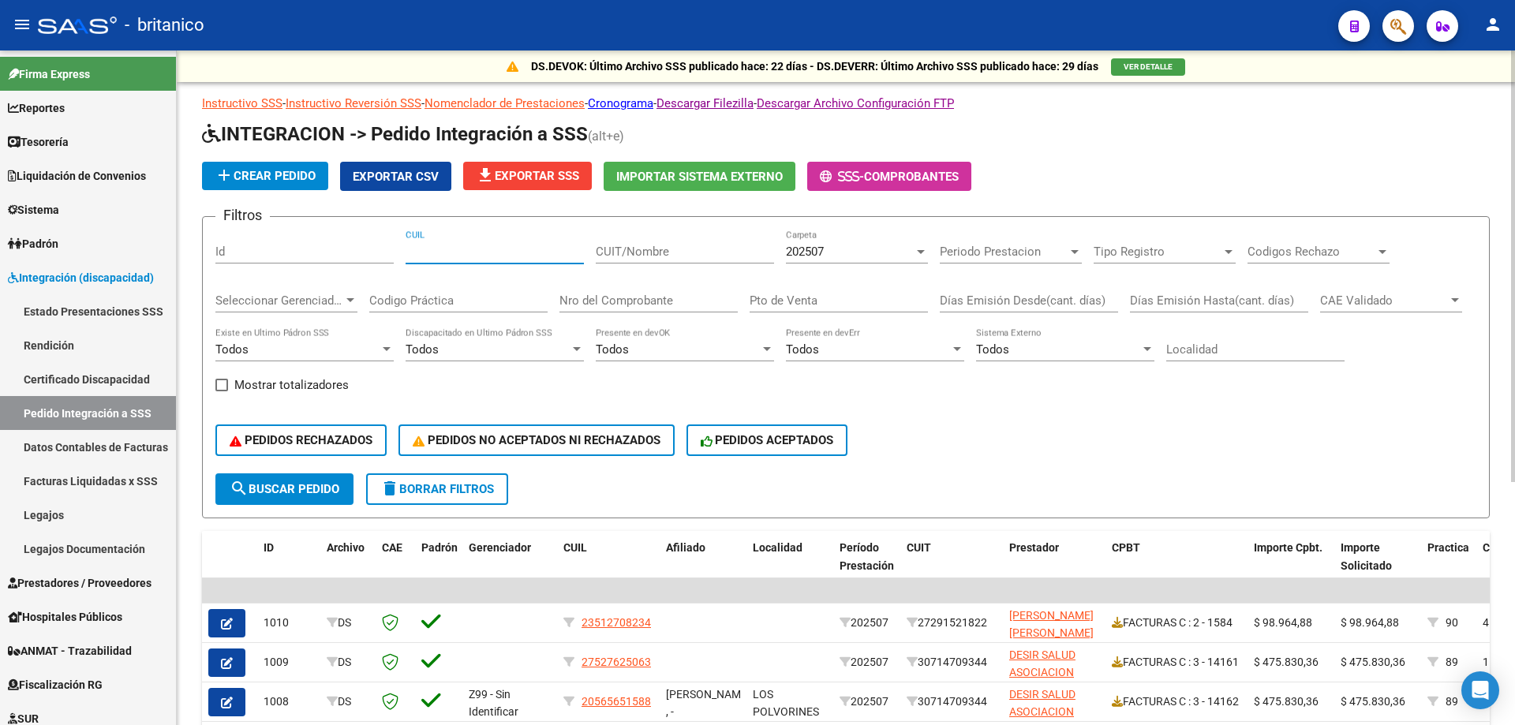
click at [478, 256] on input "CUIL" at bounding box center [495, 252] width 178 height 14
paste input "20487953696"
type input "20487953696"
click at [273, 489] on span "search Buscar Pedido" at bounding box center [285, 489] width 110 height 14
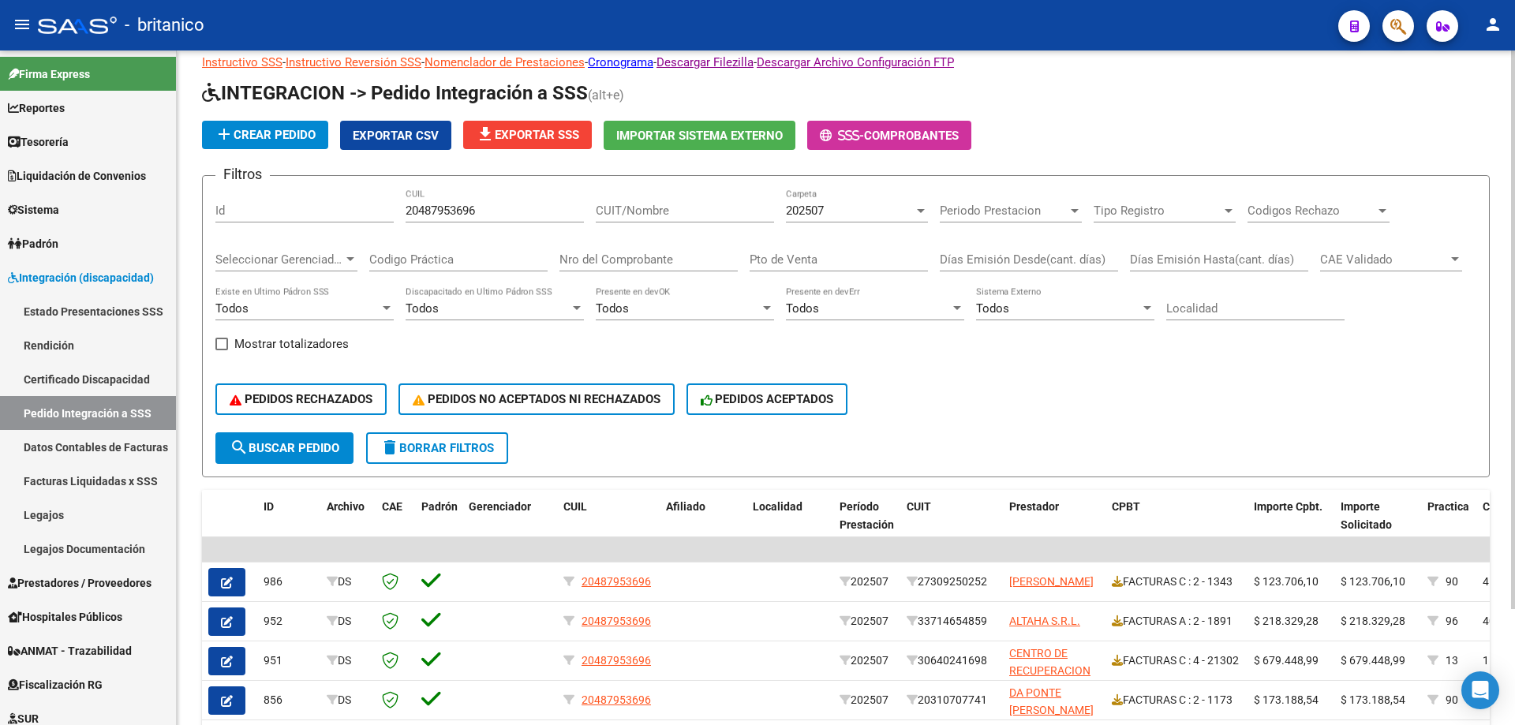
scroll to position [140, 0]
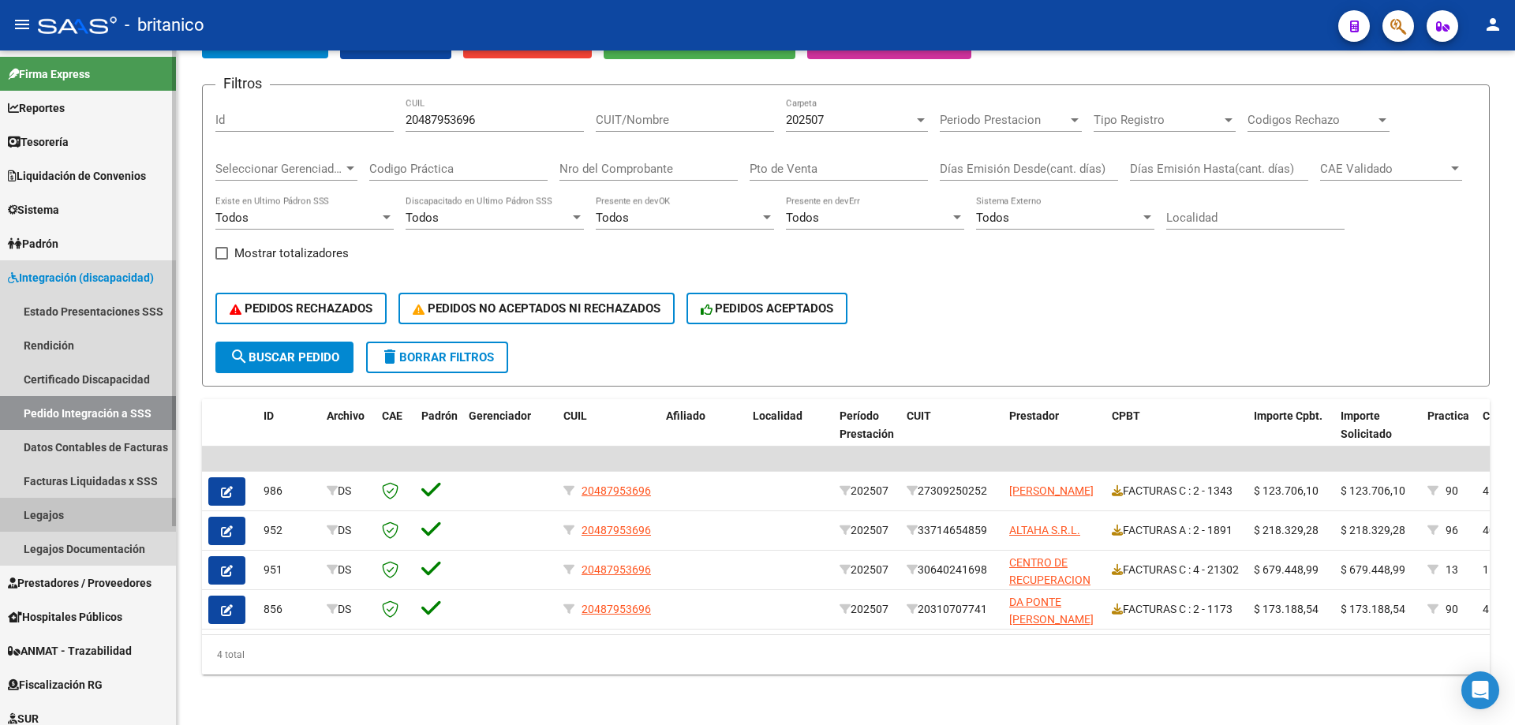
click at [43, 518] on link "Legajos" at bounding box center [88, 515] width 176 height 34
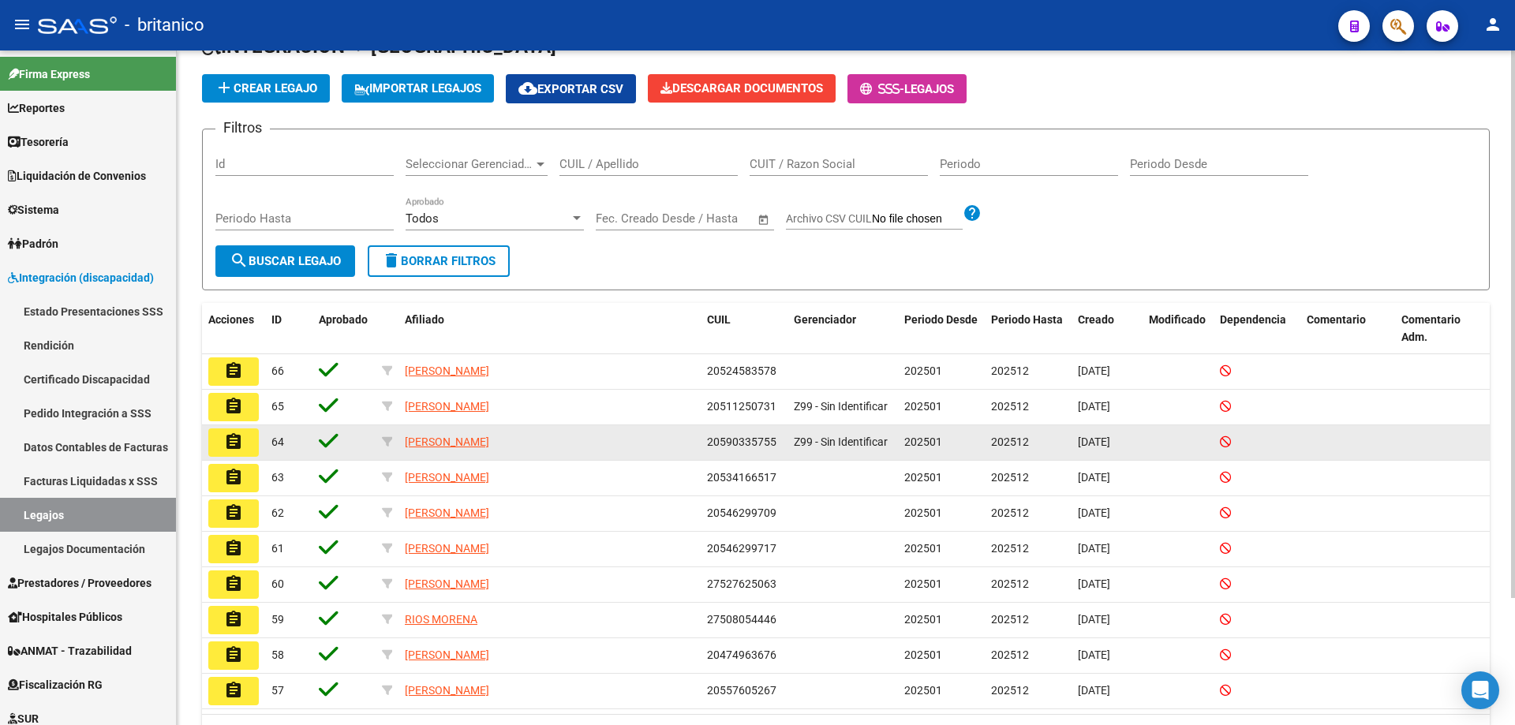
scroll to position [156, 0]
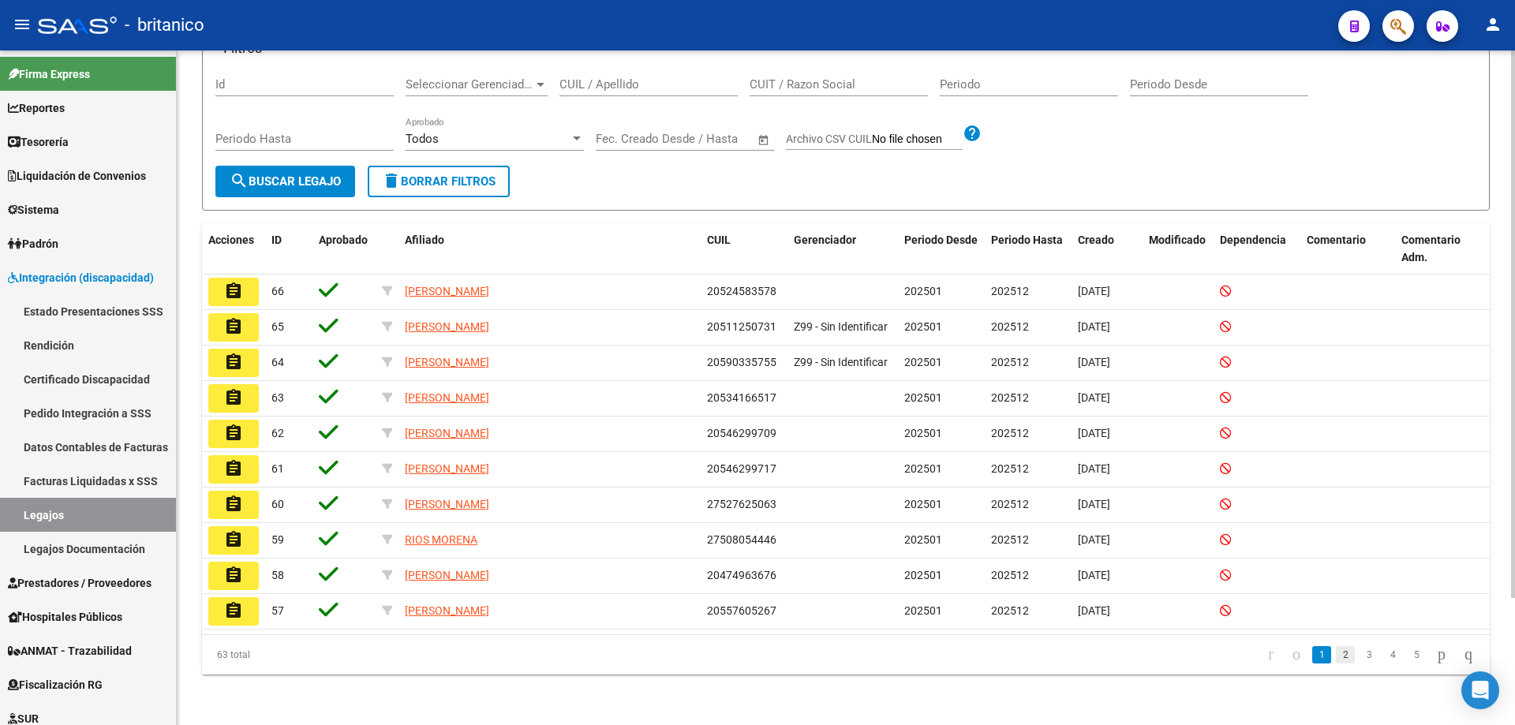
click at [1336, 656] on link "2" at bounding box center [1345, 654] width 19 height 17
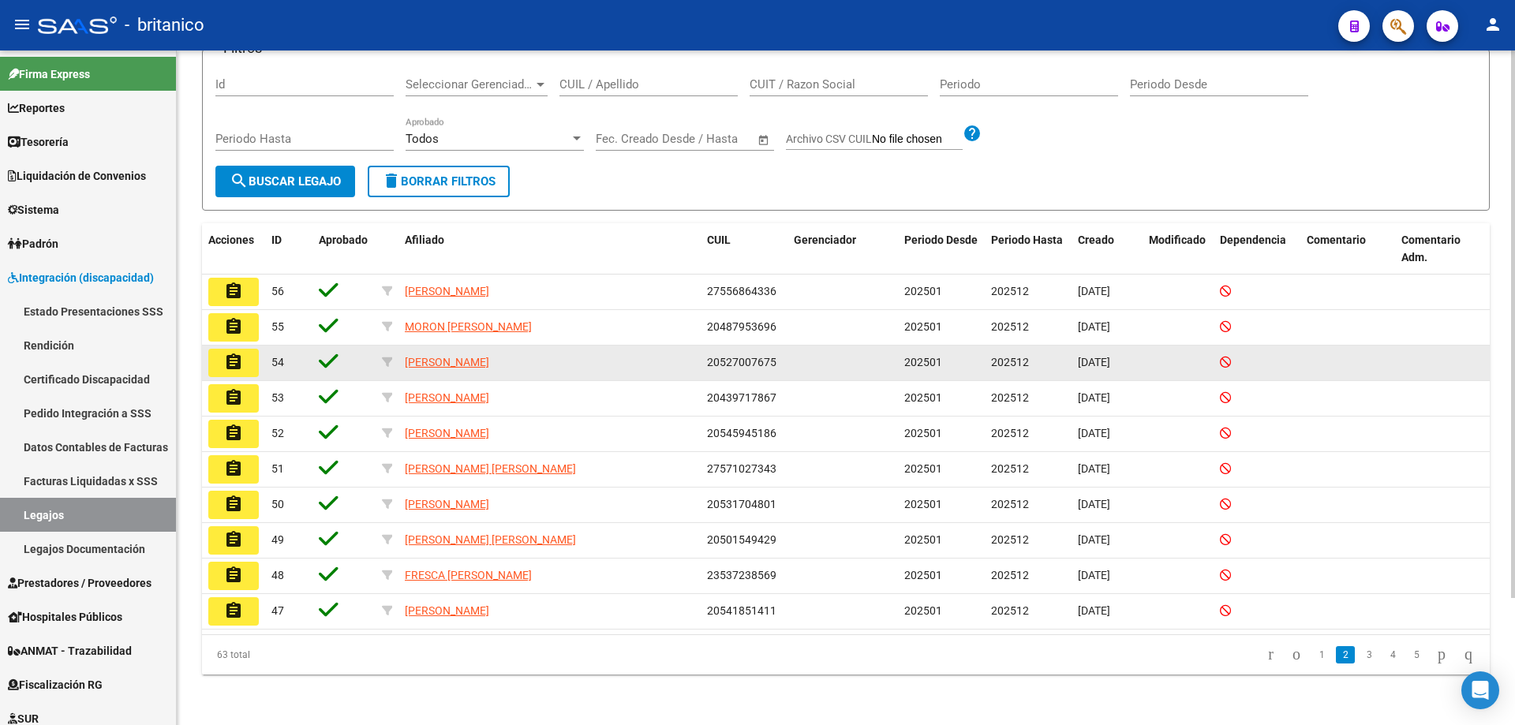
drag, startPoint x: 707, startPoint y: 362, endPoint x: 775, endPoint y: 362, distance: 67.9
click at [775, 362] on span "20527007675" at bounding box center [741, 362] width 69 height 13
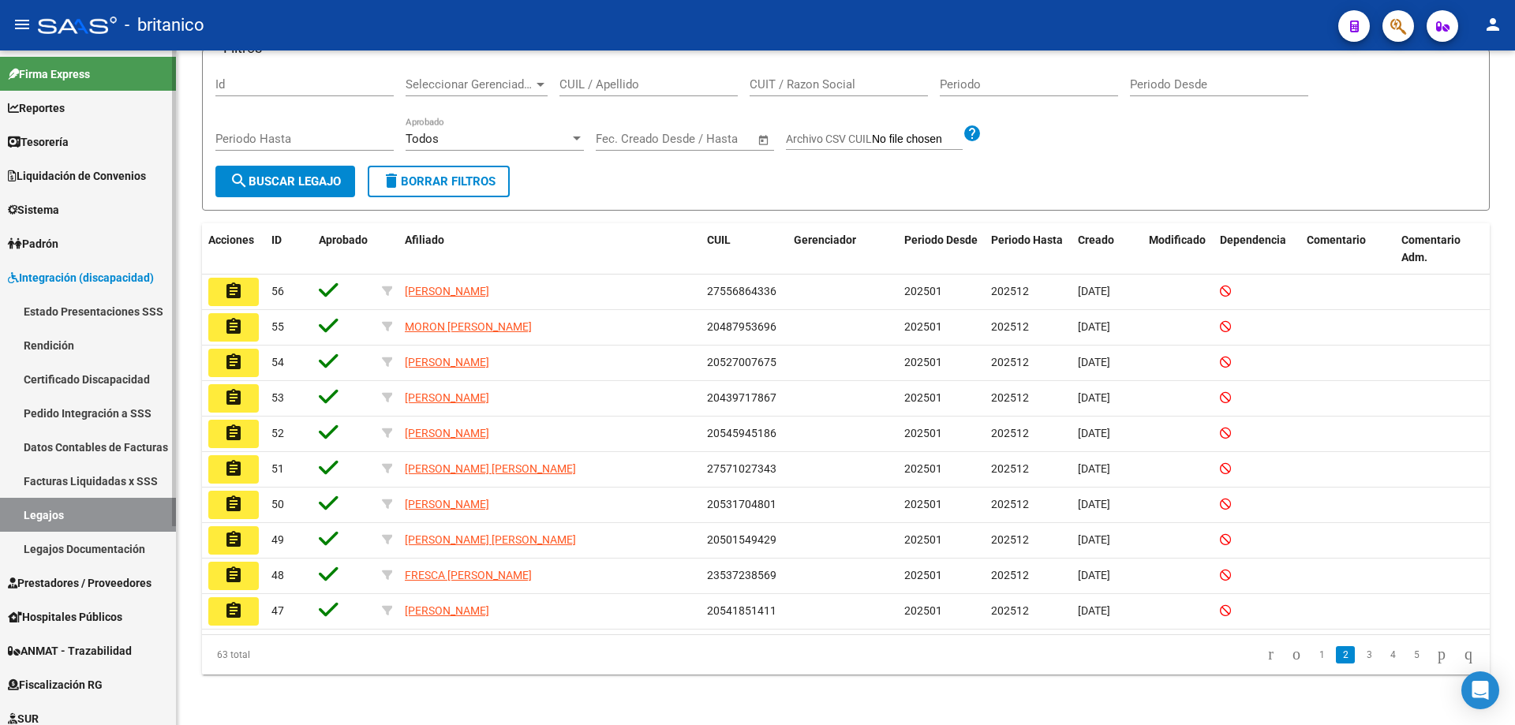
click at [91, 419] on link "Pedido Integración a SSS" at bounding box center [88, 413] width 176 height 34
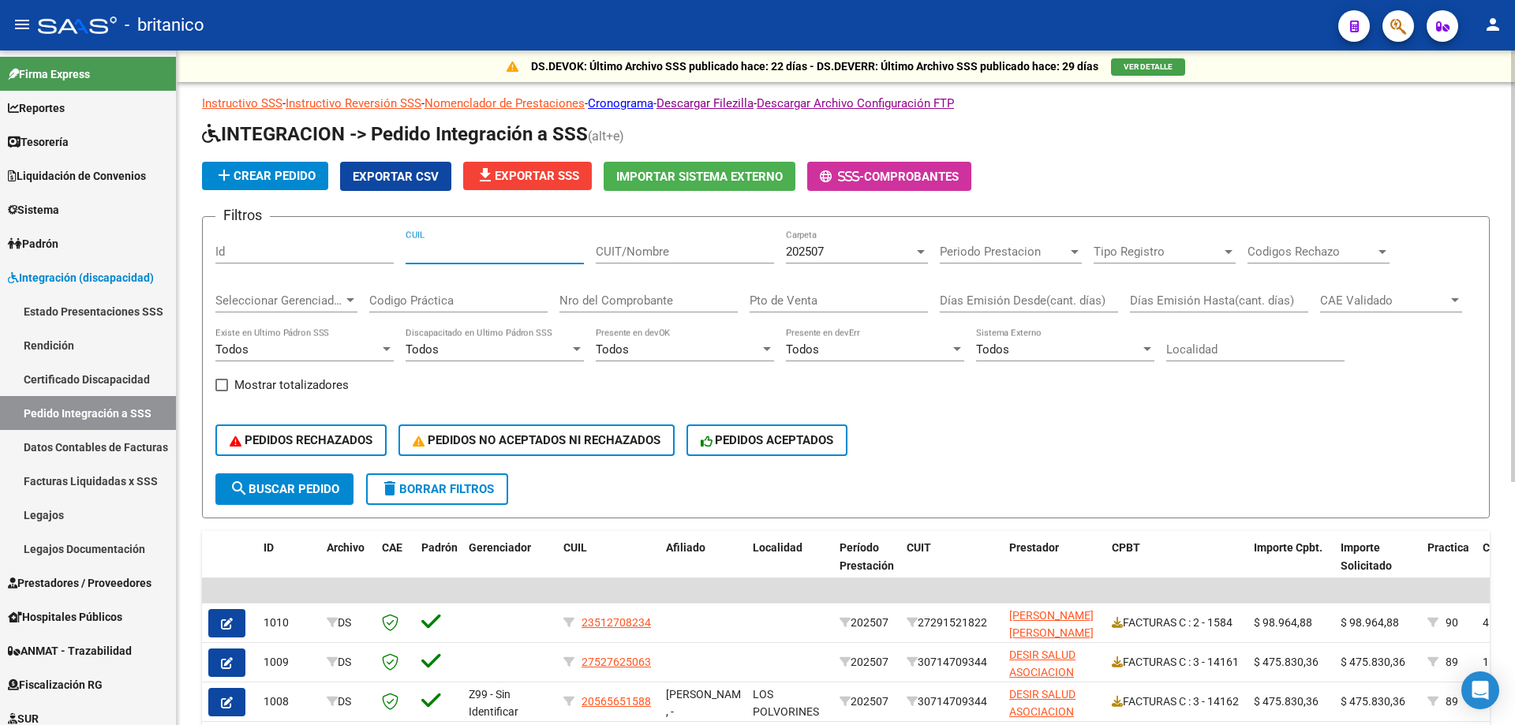
click at [429, 249] on input "CUIL" at bounding box center [495, 252] width 178 height 14
paste input "20527007675"
type input "20527007675"
click at [312, 490] on span "search Buscar Pedido" at bounding box center [285, 489] width 110 height 14
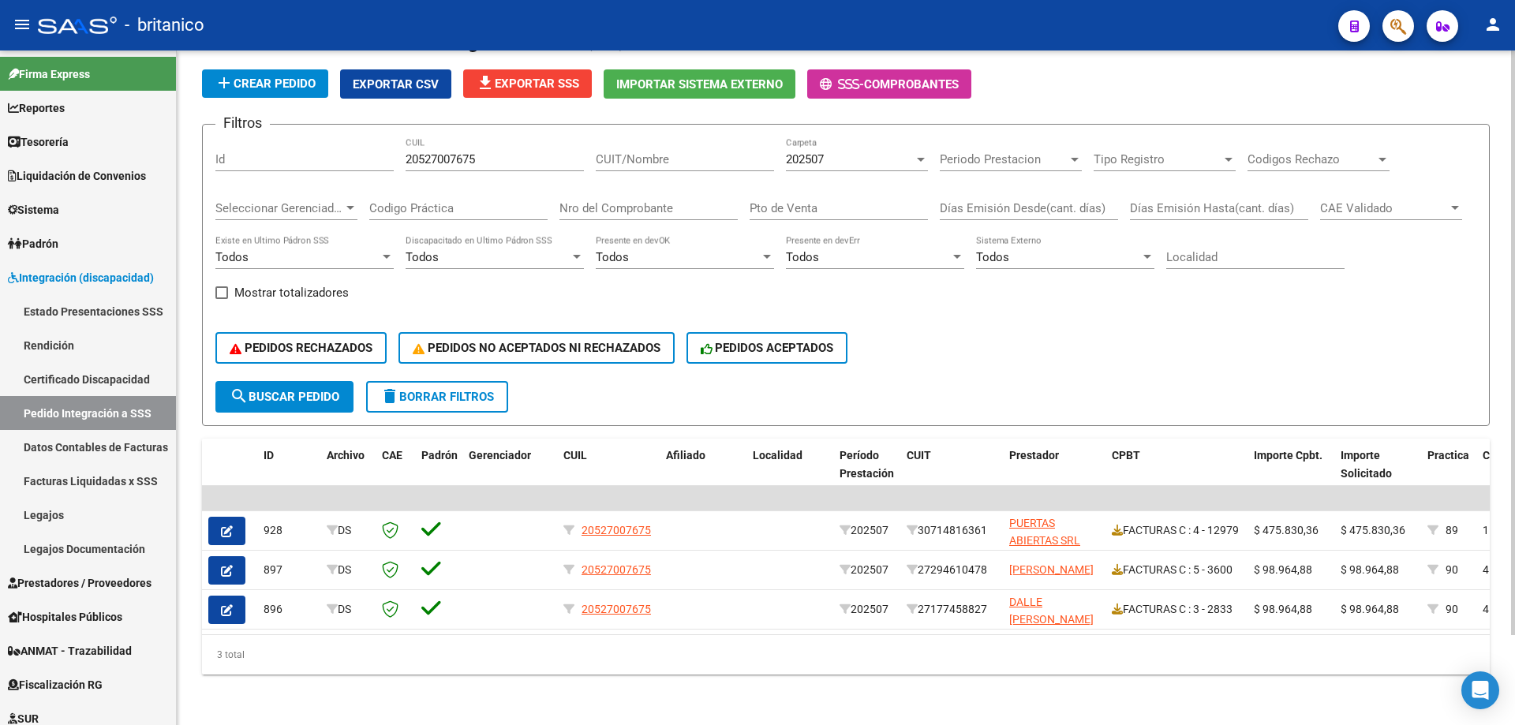
scroll to position [104, 0]
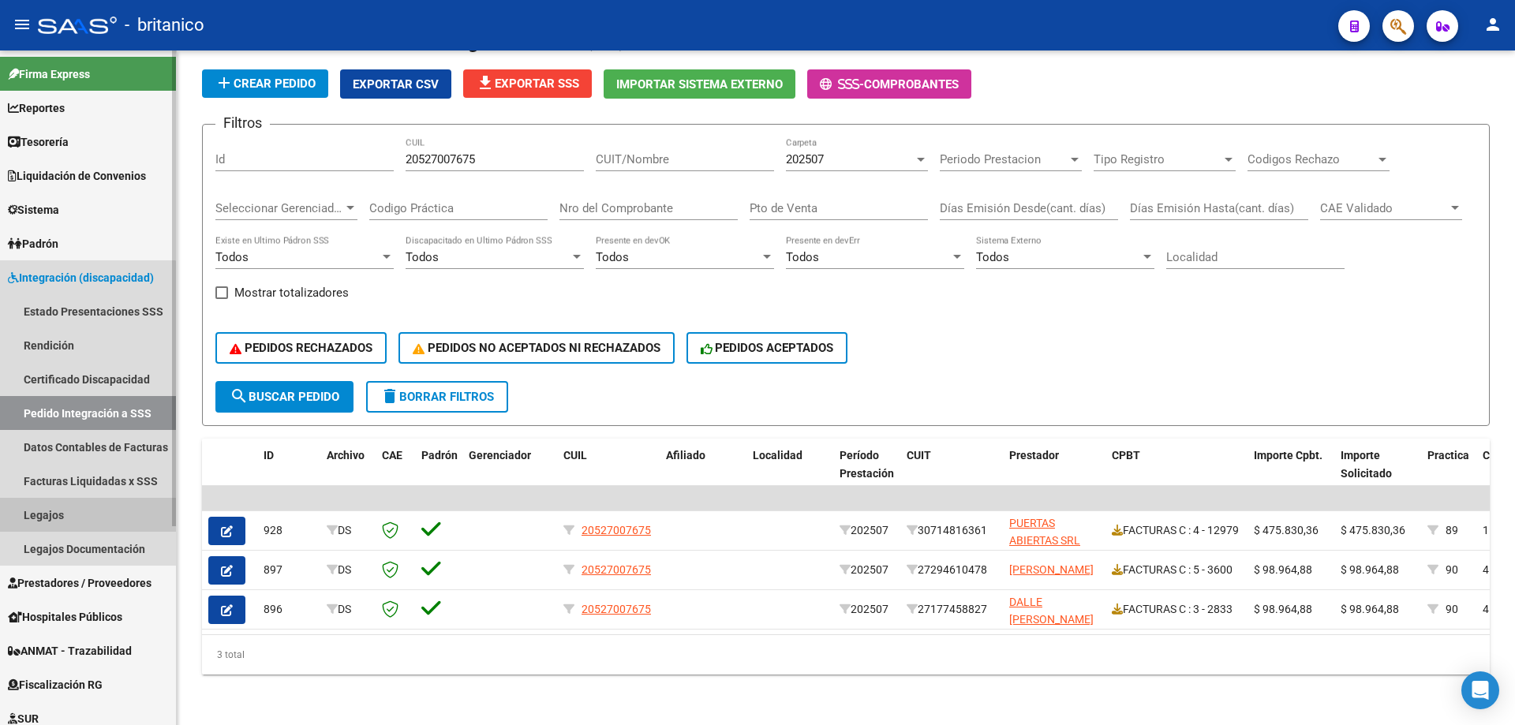
click at [69, 516] on link "Legajos" at bounding box center [88, 515] width 176 height 34
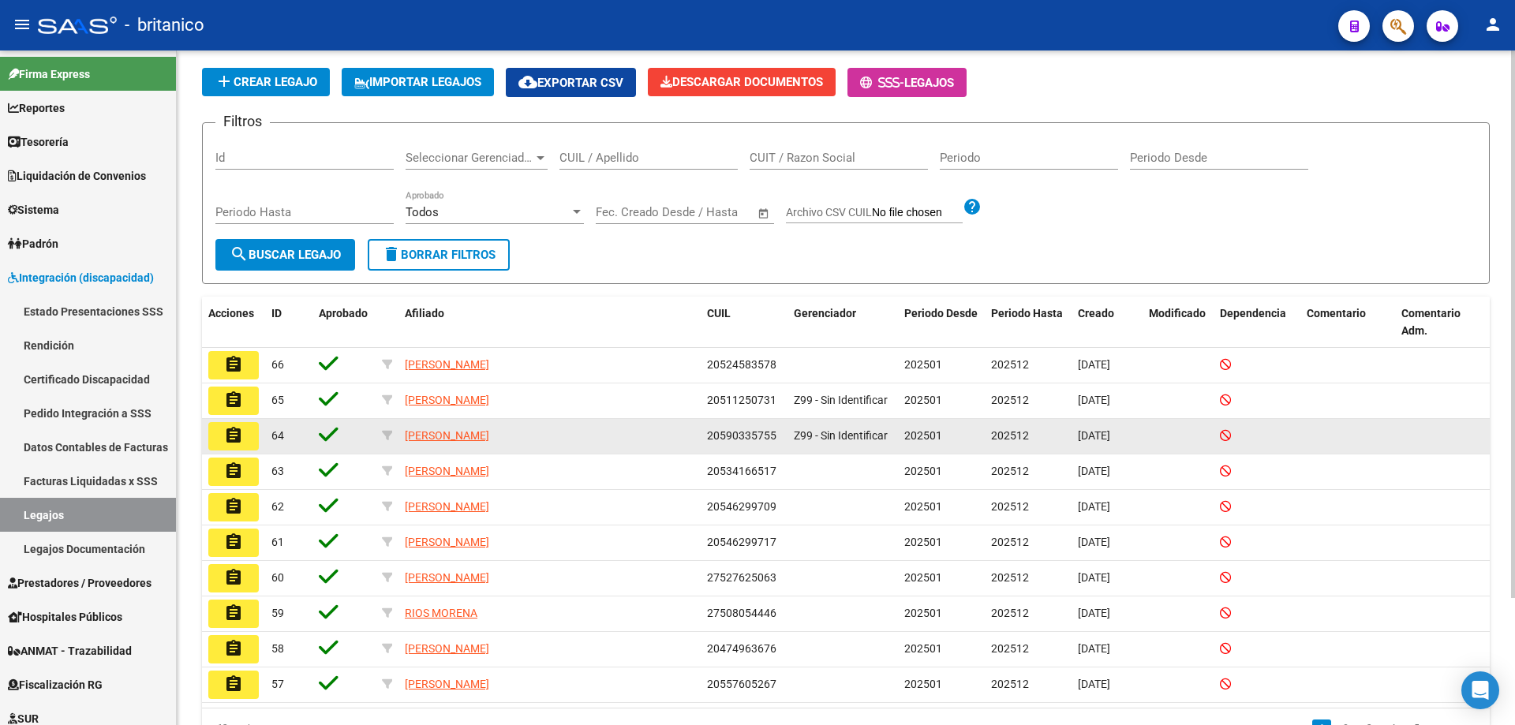
scroll to position [156, 0]
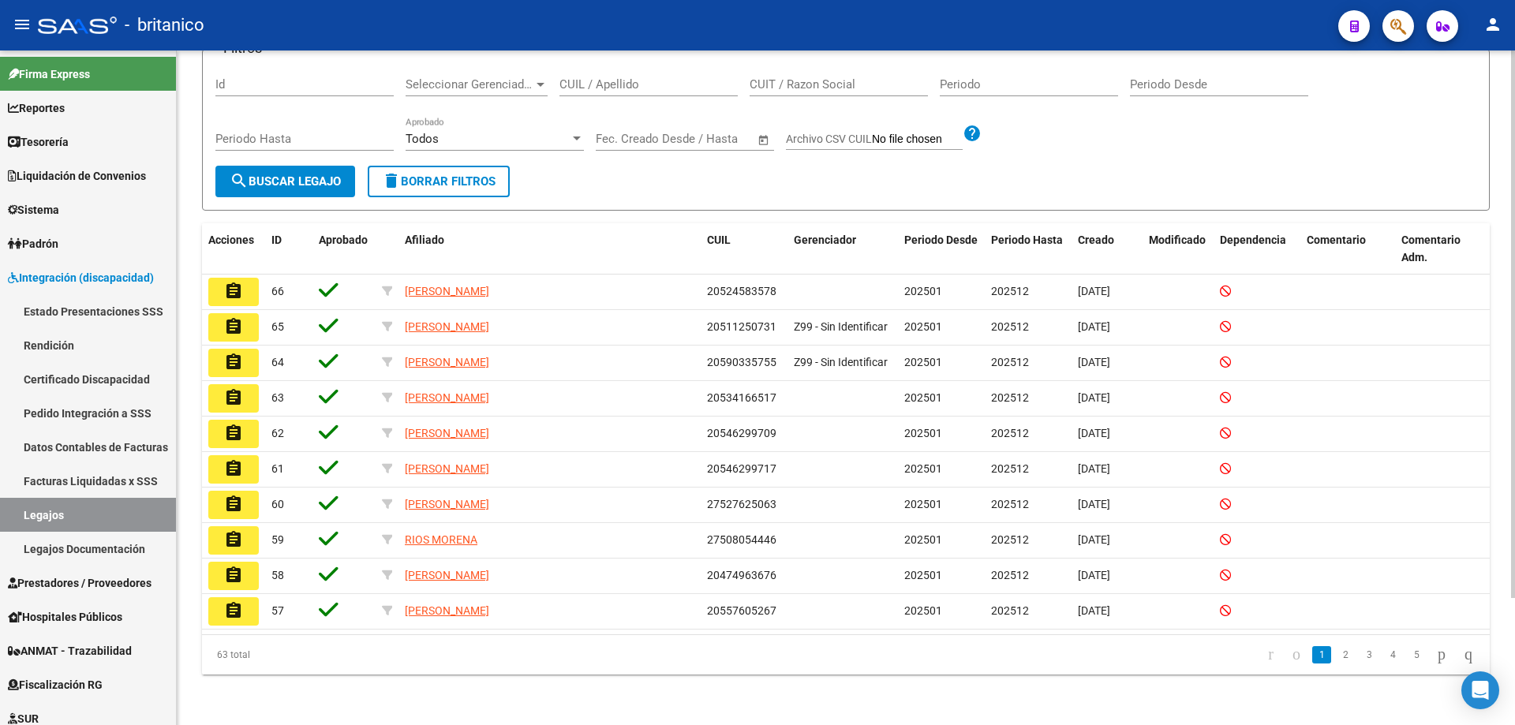
click at [1336, 656] on link "2" at bounding box center [1345, 654] width 19 height 17
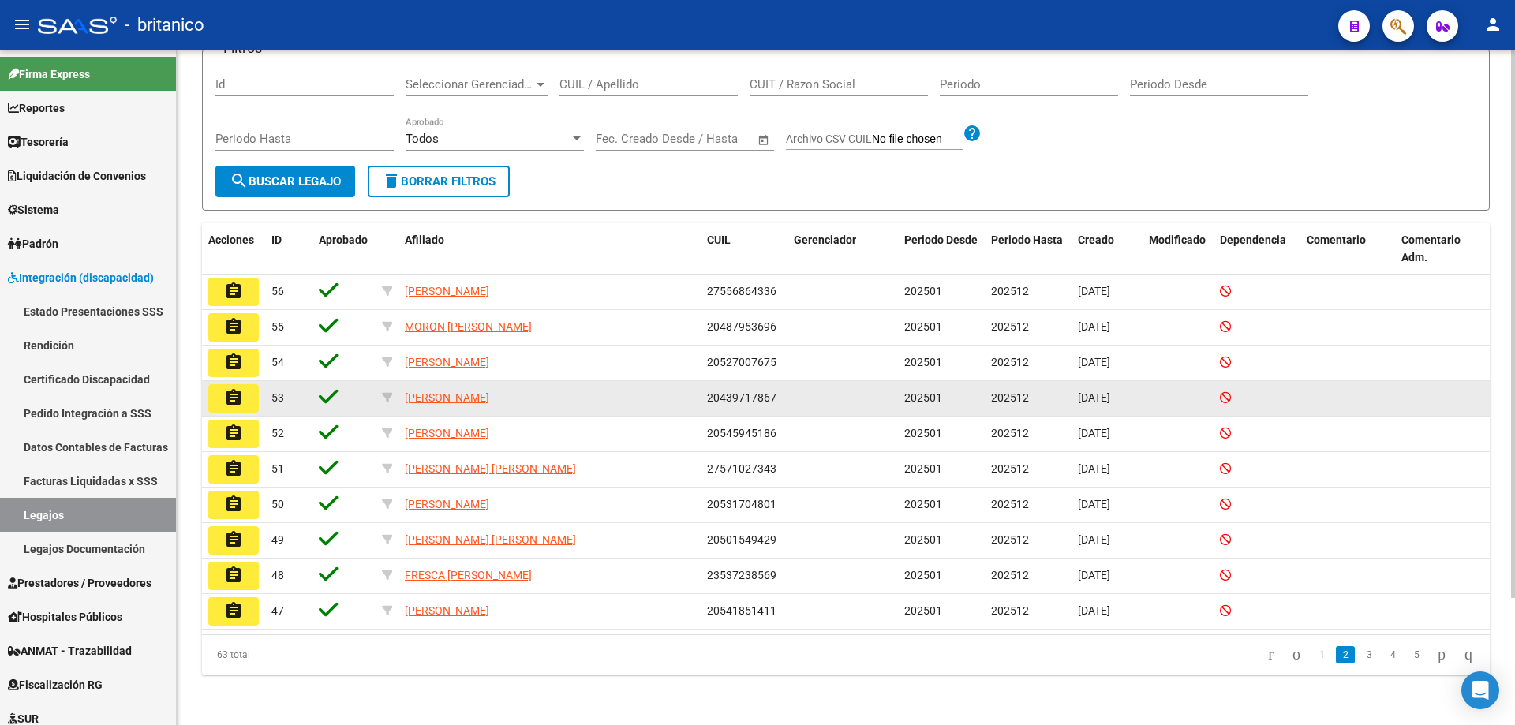
drag, startPoint x: 709, startPoint y: 398, endPoint x: 779, endPoint y: 403, distance: 70.5
click at [779, 403] on div "20439717867" at bounding box center [744, 398] width 74 height 18
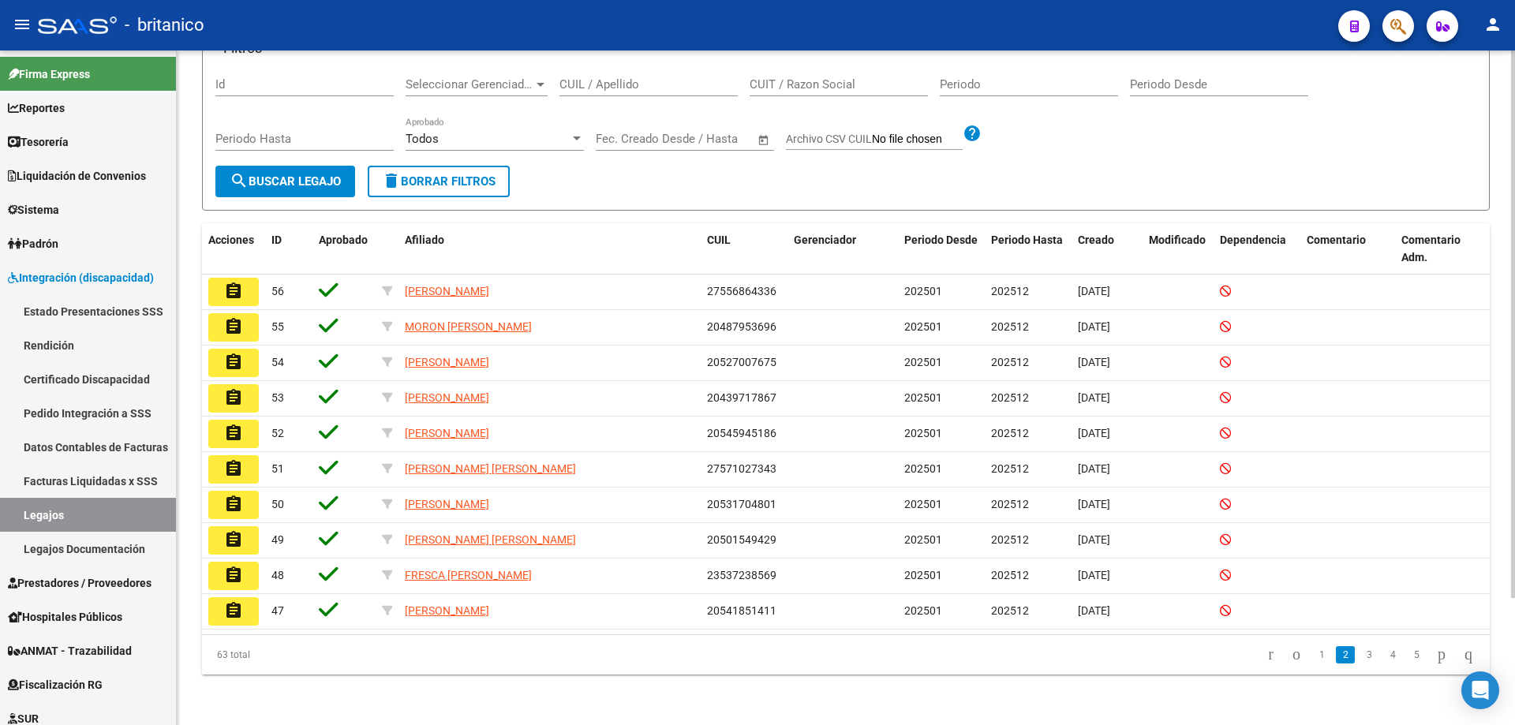
drag, startPoint x: 93, startPoint y: 406, endPoint x: 195, endPoint y: 407, distance: 101.8
click at [93, 407] on link "Pedido Integración a SSS" at bounding box center [88, 413] width 176 height 34
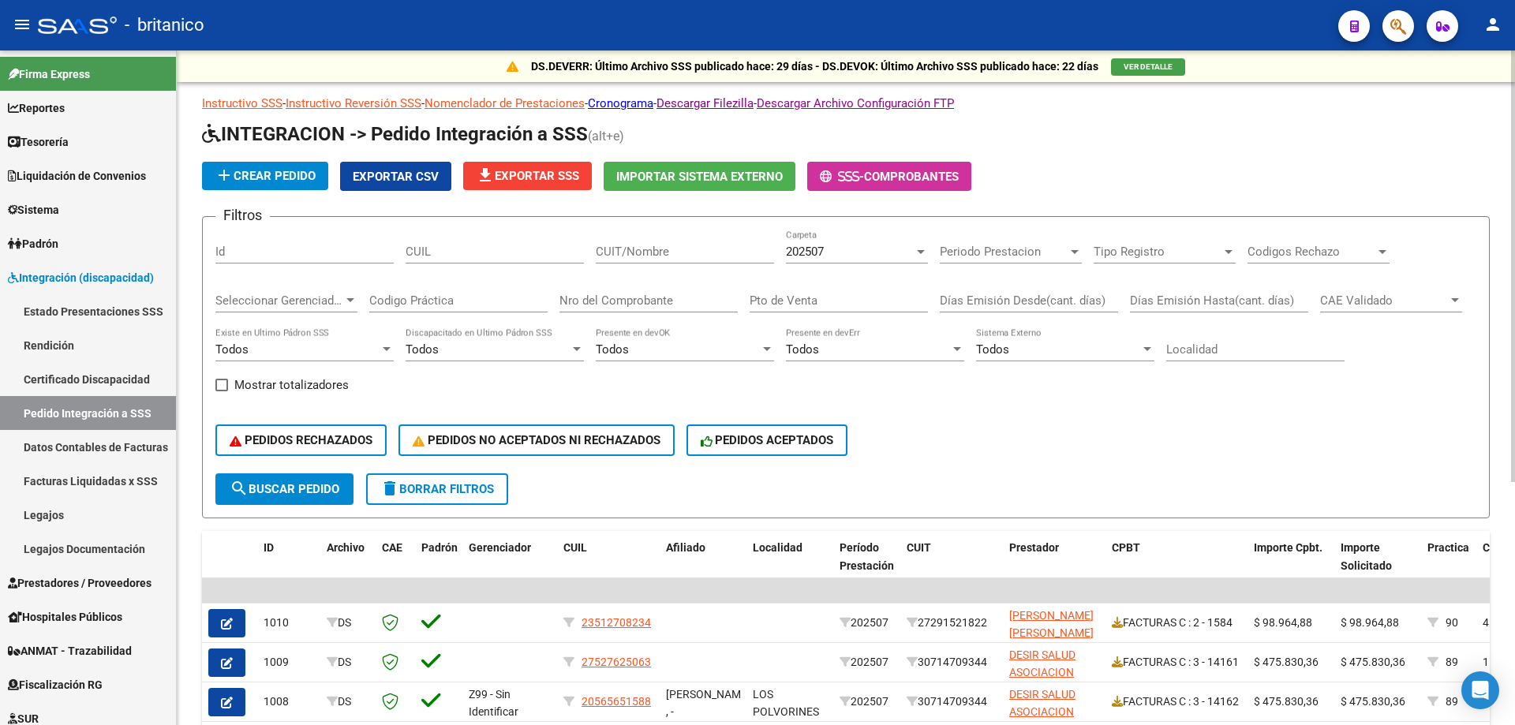
click at [485, 252] on input "CUIL" at bounding box center [495, 252] width 178 height 14
paste input "20439717867"
type input "20439717867"
click at [273, 492] on span "search Buscar Pedido" at bounding box center [285, 489] width 110 height 14
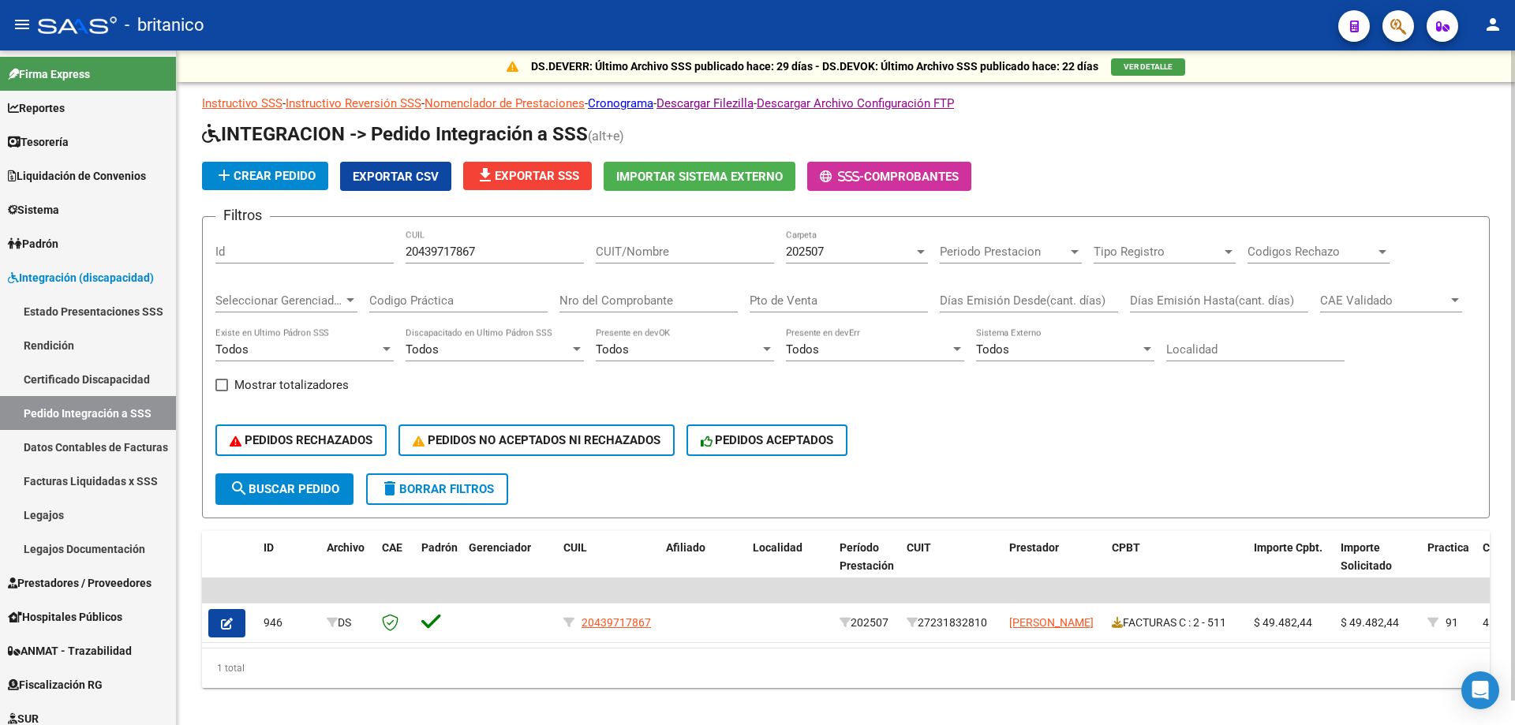
scroll to position [25, 0]
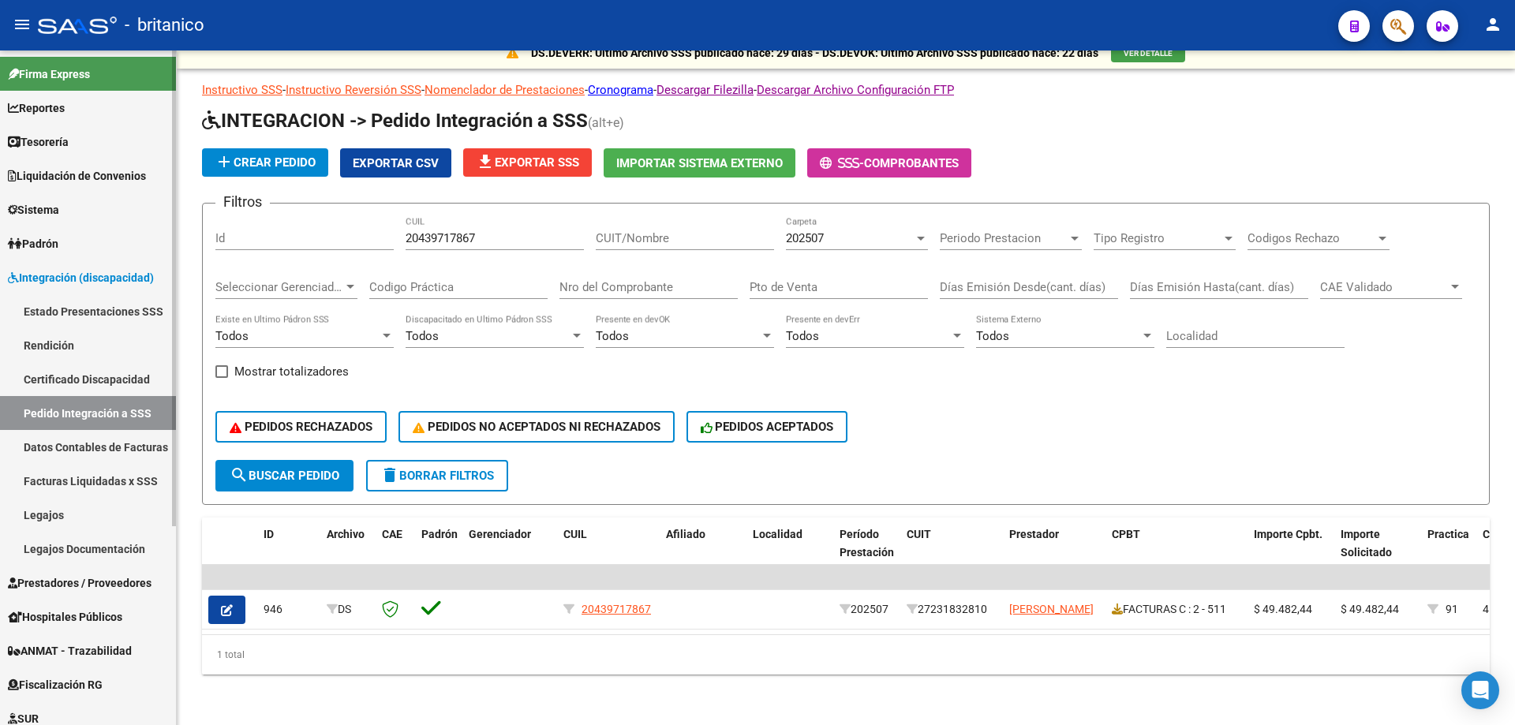
click at [82, 511] on link "Legajos" at bounding box center [88, 515] width 176 height 34
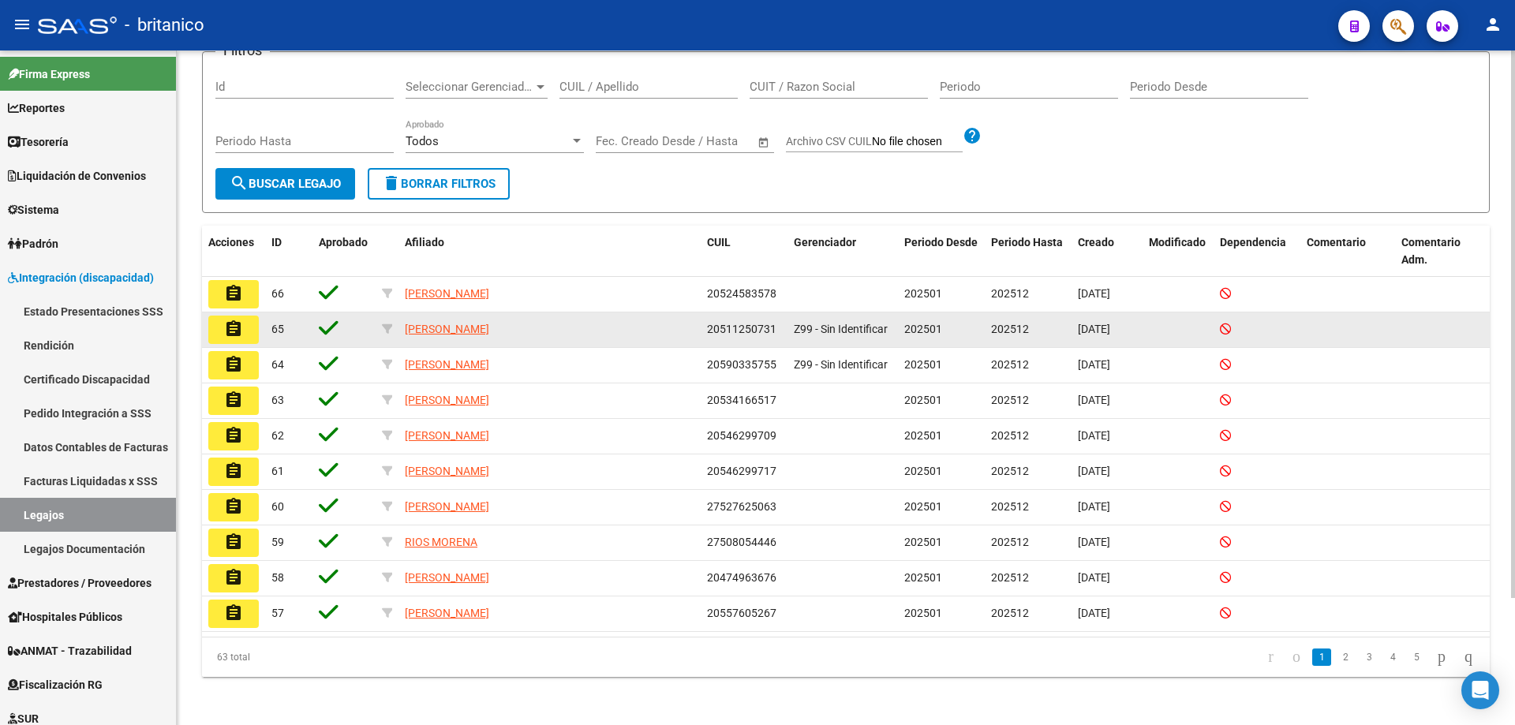
scroll to position [156, 0]
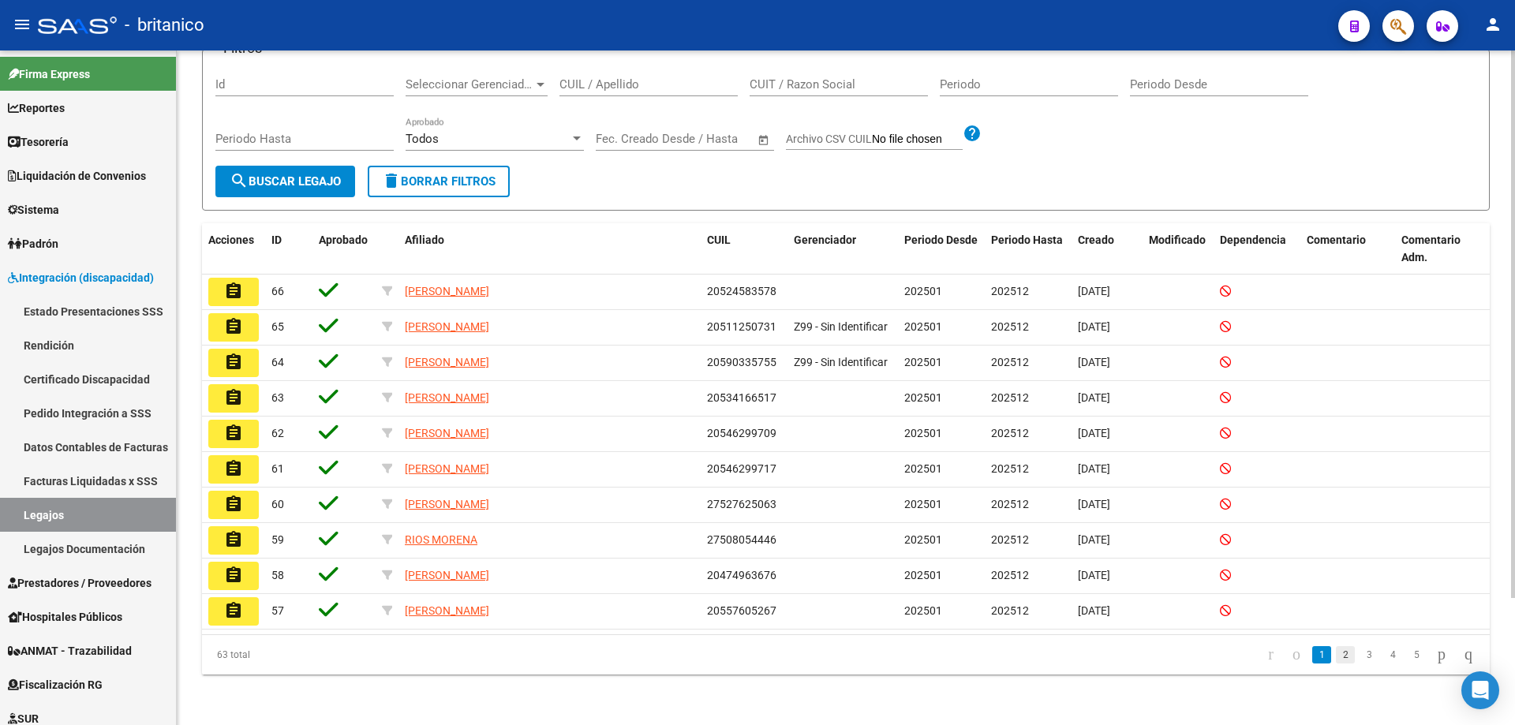
click at [1336, 656] on link "2" at bounding box center [1345, 654] width 19 height 17
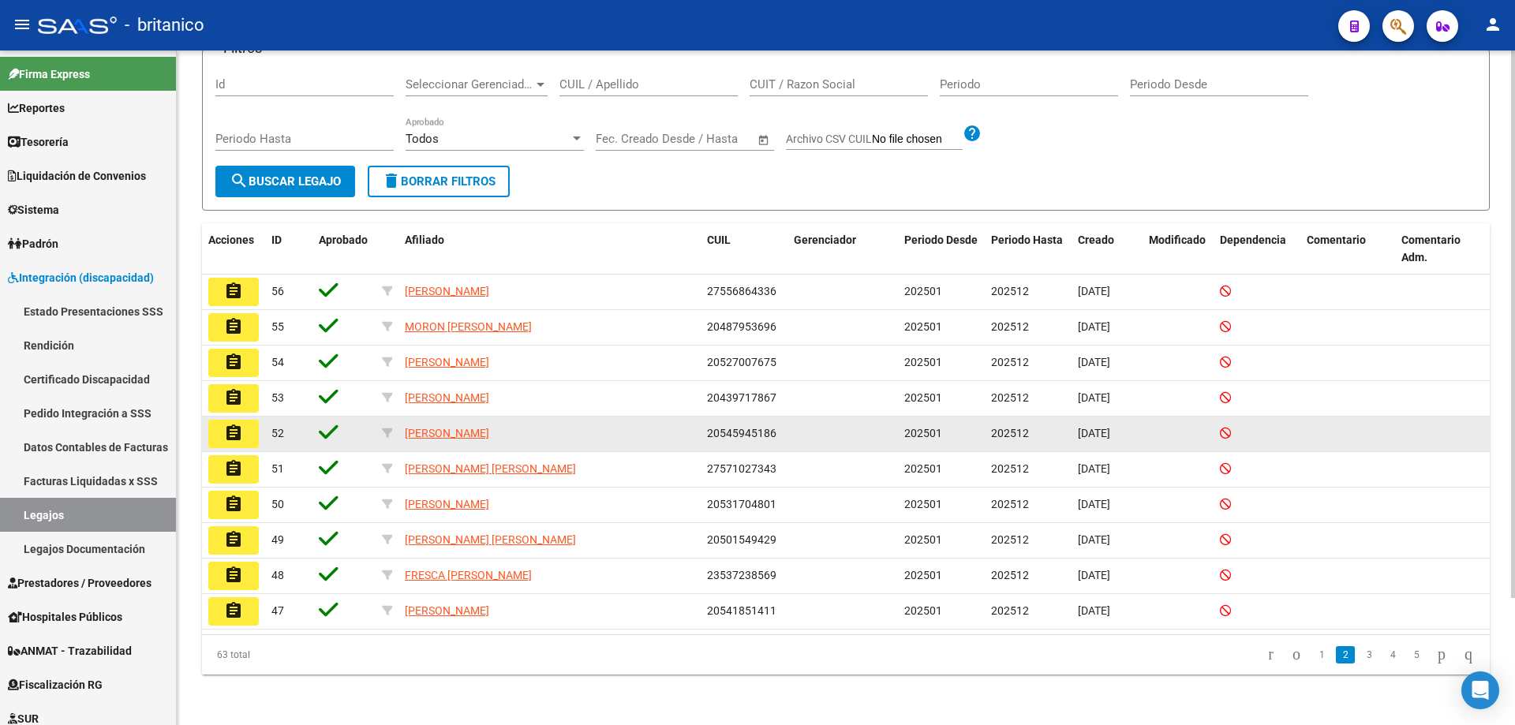
drag, startPoint x: 709, startPoint y: 433, endPoint x: 796, endPoint y: 435, distance: 86.8
click at [796, 435] on div "assignment 52 [PERSON_NAME] 20545945186 202501 202512 [DATE]" at bounding box center [846, 435] width 1288 height 36
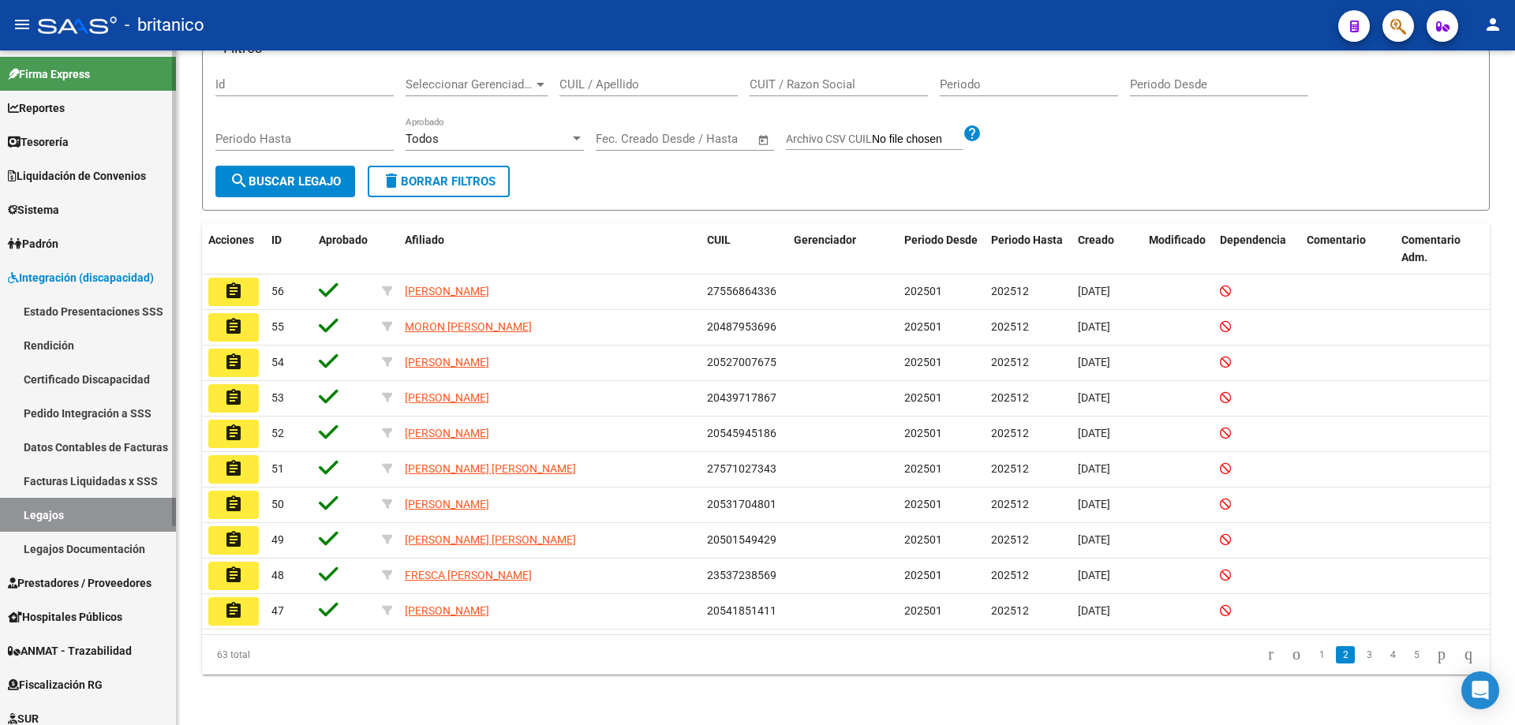
click at [88, 409] on link "Pedido Integración a SSS" at bounding box center [88, 413] width 176 height 34
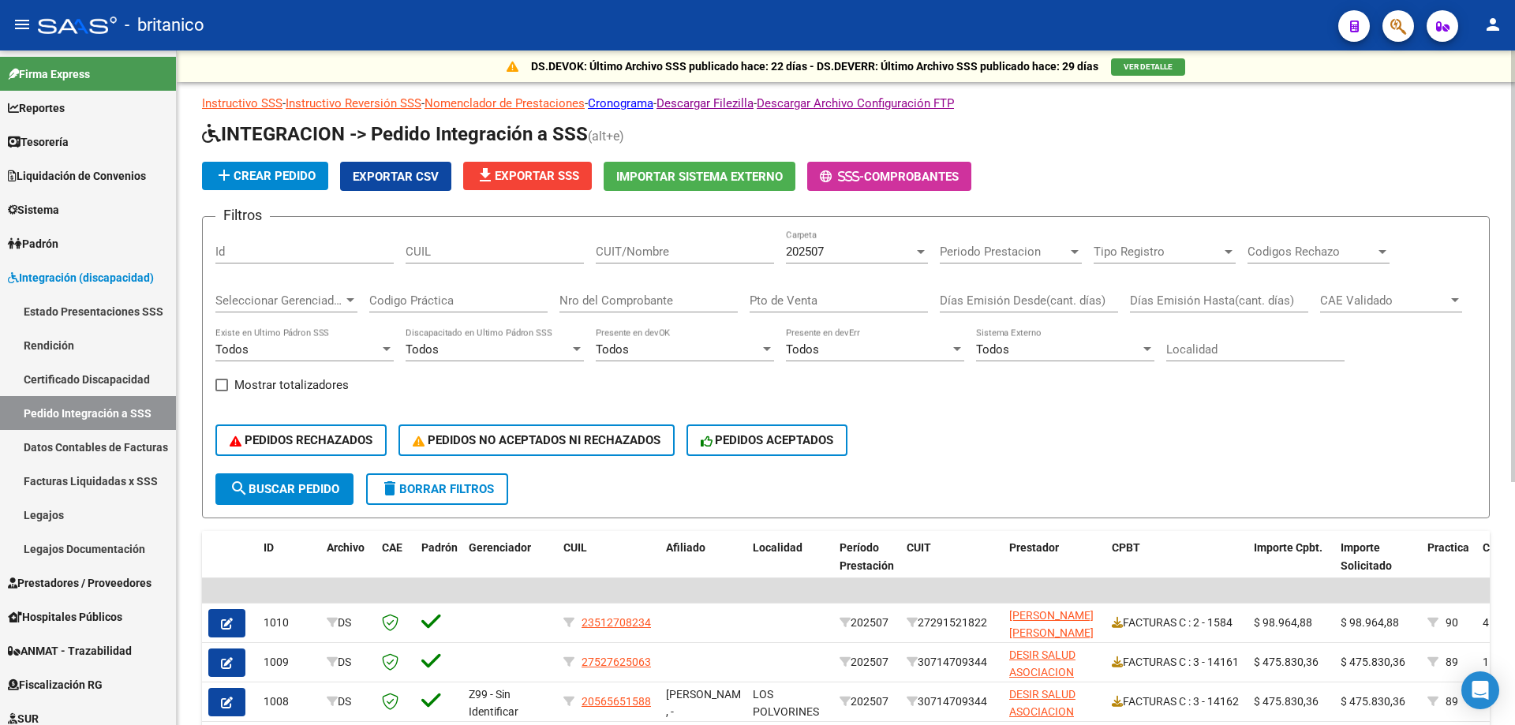
click at [451, 251] on input "CUIL" at bounding box center [495, 252] width 178 height 14
paste input "20545945186"
type input "20545945186"
click at [265, 494] on span "search Buscar Pedido" at bounding box center [285, 489] width 110 height 14
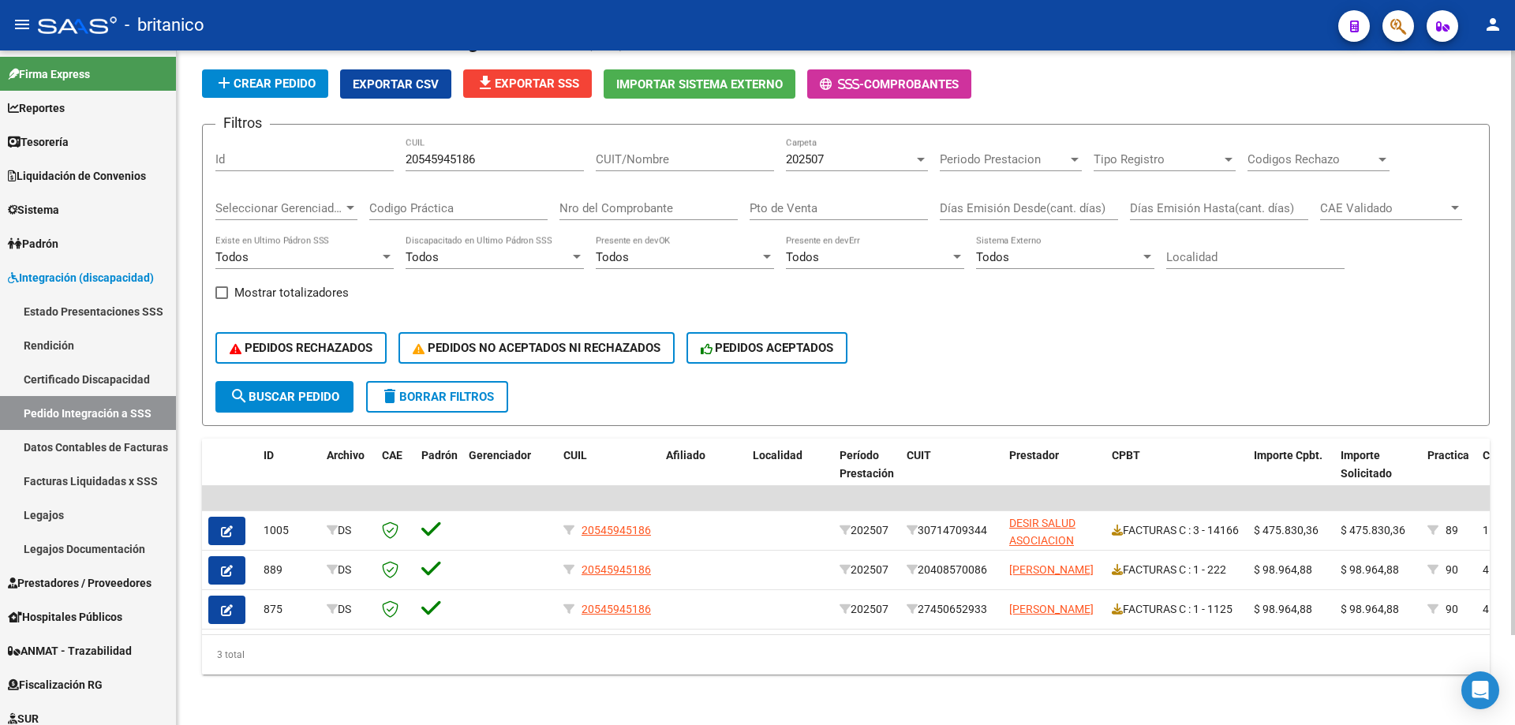
scroll to position [104, 0]
click at [54, 511] on link "Legajos" at bounding box center [88, 515] width 176 height 34
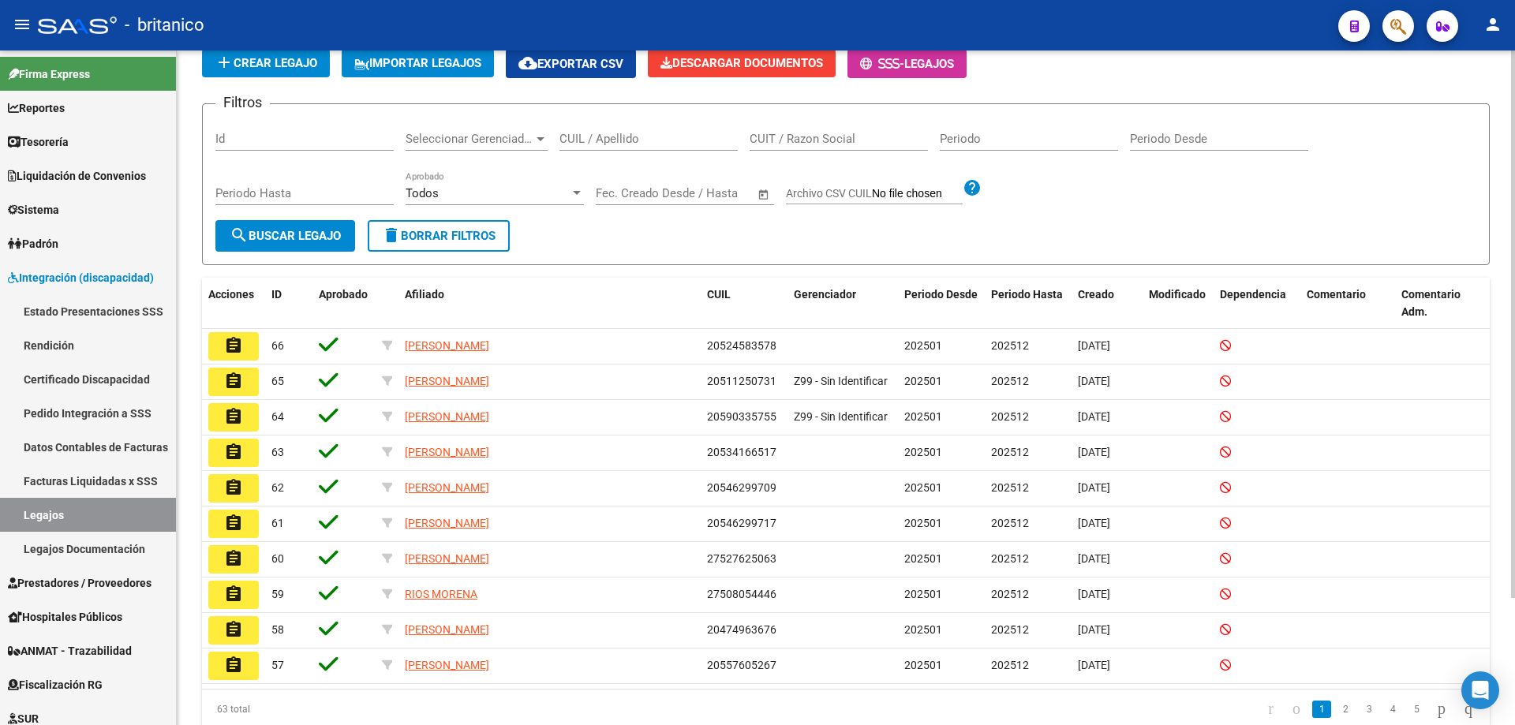
scroll to position [156, 0]
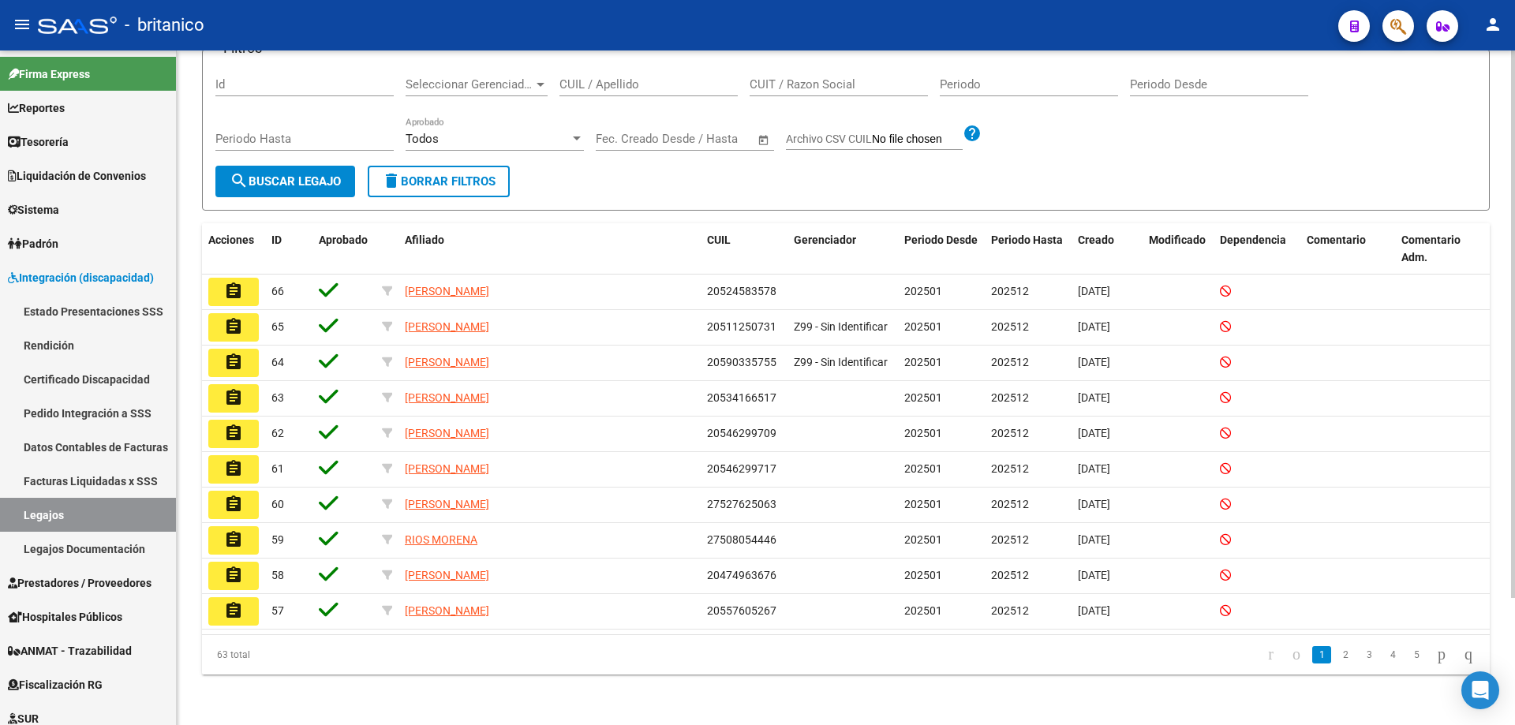
click at [1336, 655] on link "2" at bounding box center [1345, 654] width 19 height 17
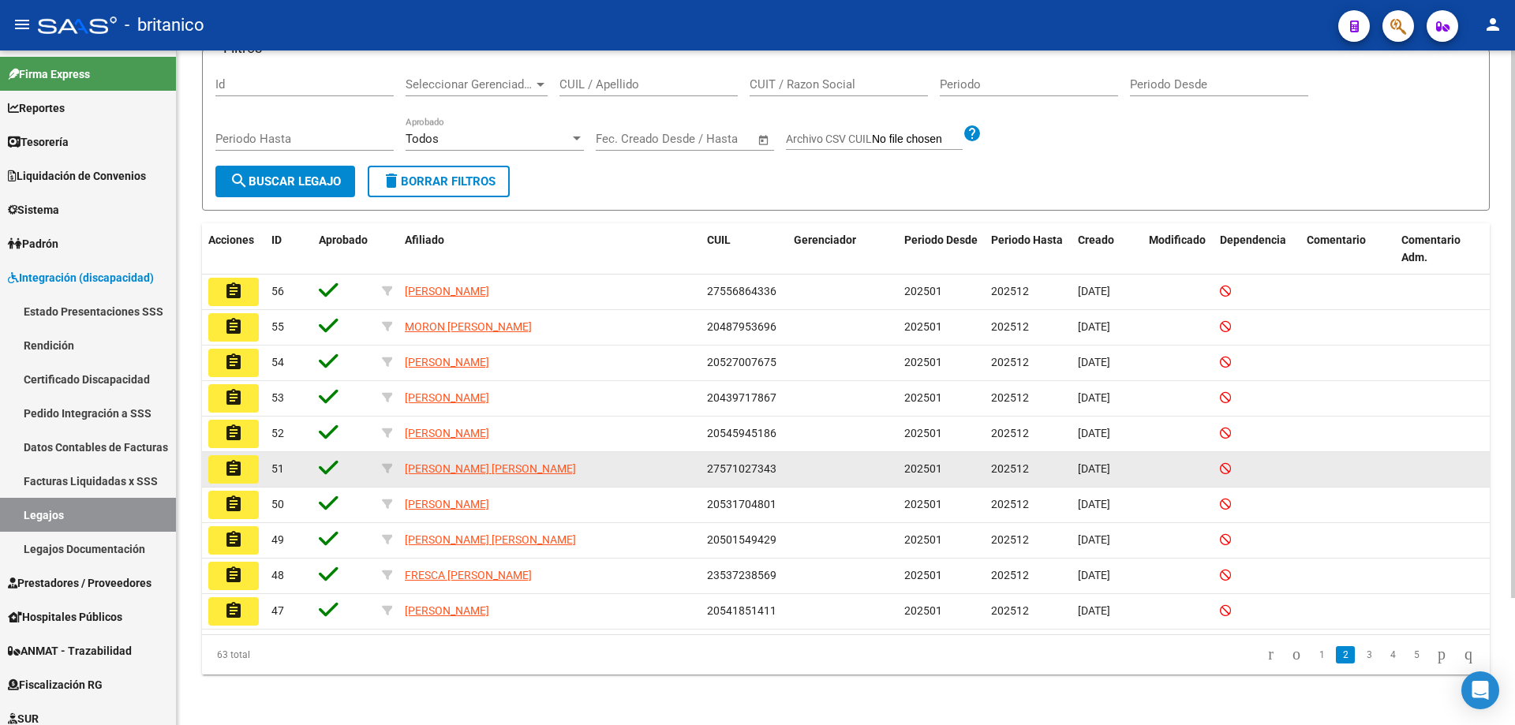
drag, startPoint x: 708, startPoint y: 470, endPoint x: 775, endPoint y: 469, distance: 67.1
click at [775, 469] on span "27571027343" at bounding box center [741, 468] width 69 height 13
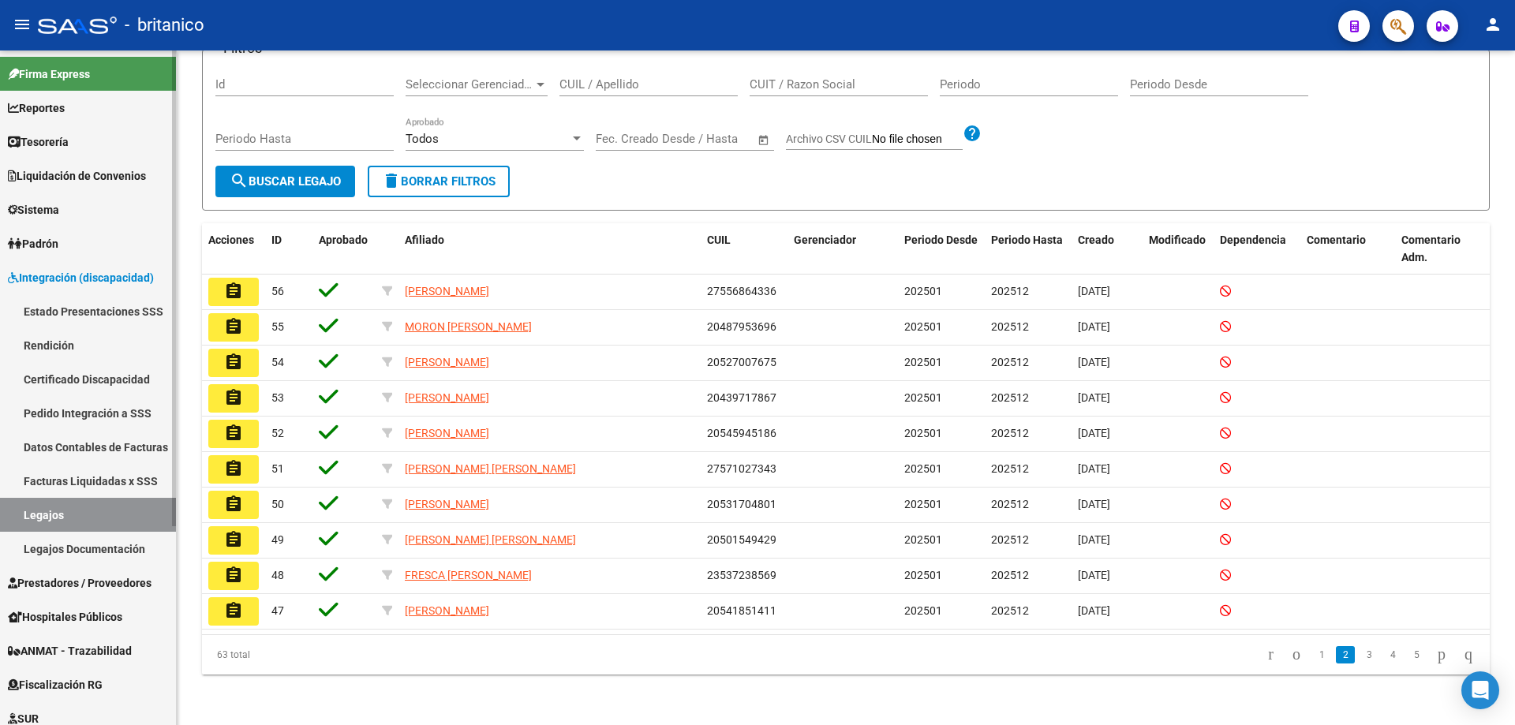
click at [105, 414] on link "Pedido Integración a SSS" at bounding box center [88, 413] width 176 height 34
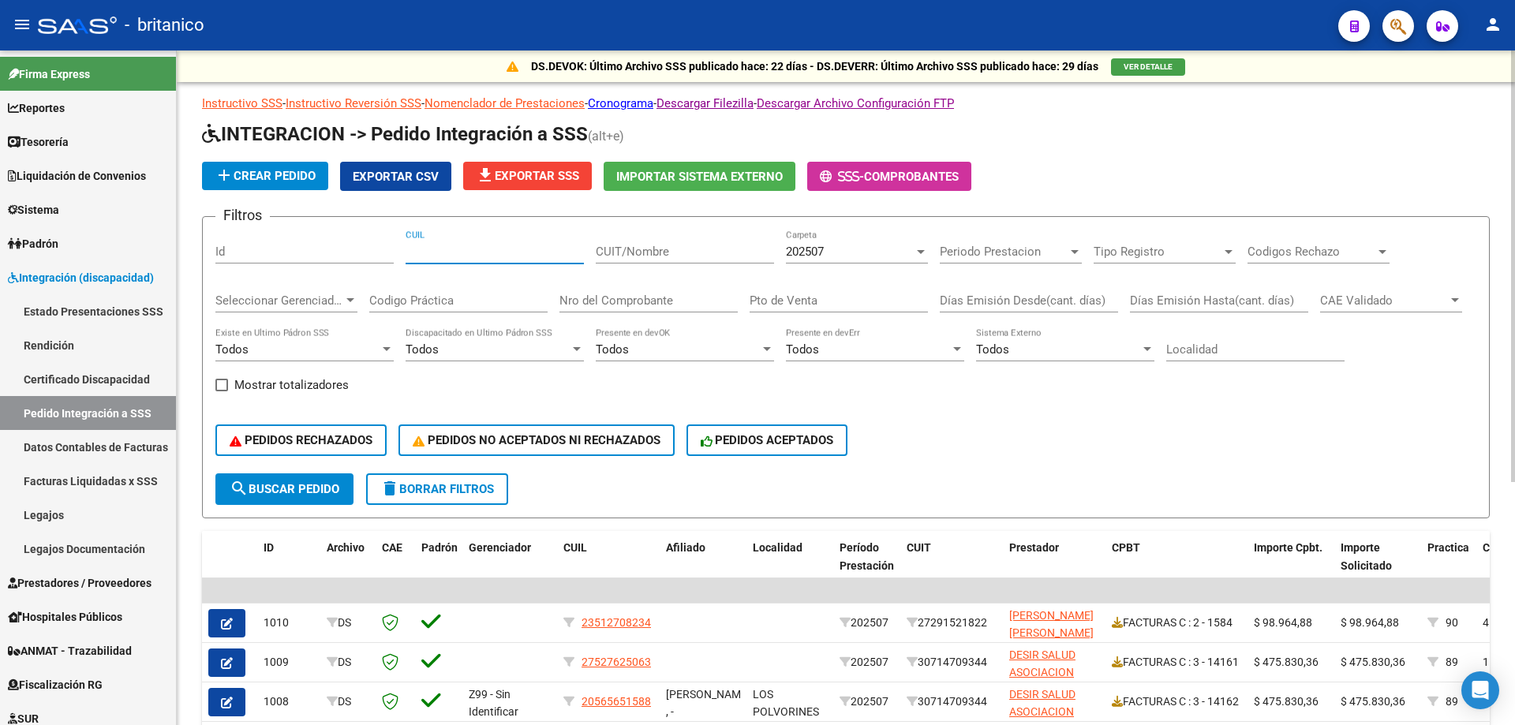
click at [473, 251] on input "CUIL" at bounding box center [495, 252] width 178 height 14
paste input "27571027343"
type input "27571027343"
click at [319, 485] on span "search Buscar Pedido" at bounding box center [285, 489] width 110 height 14
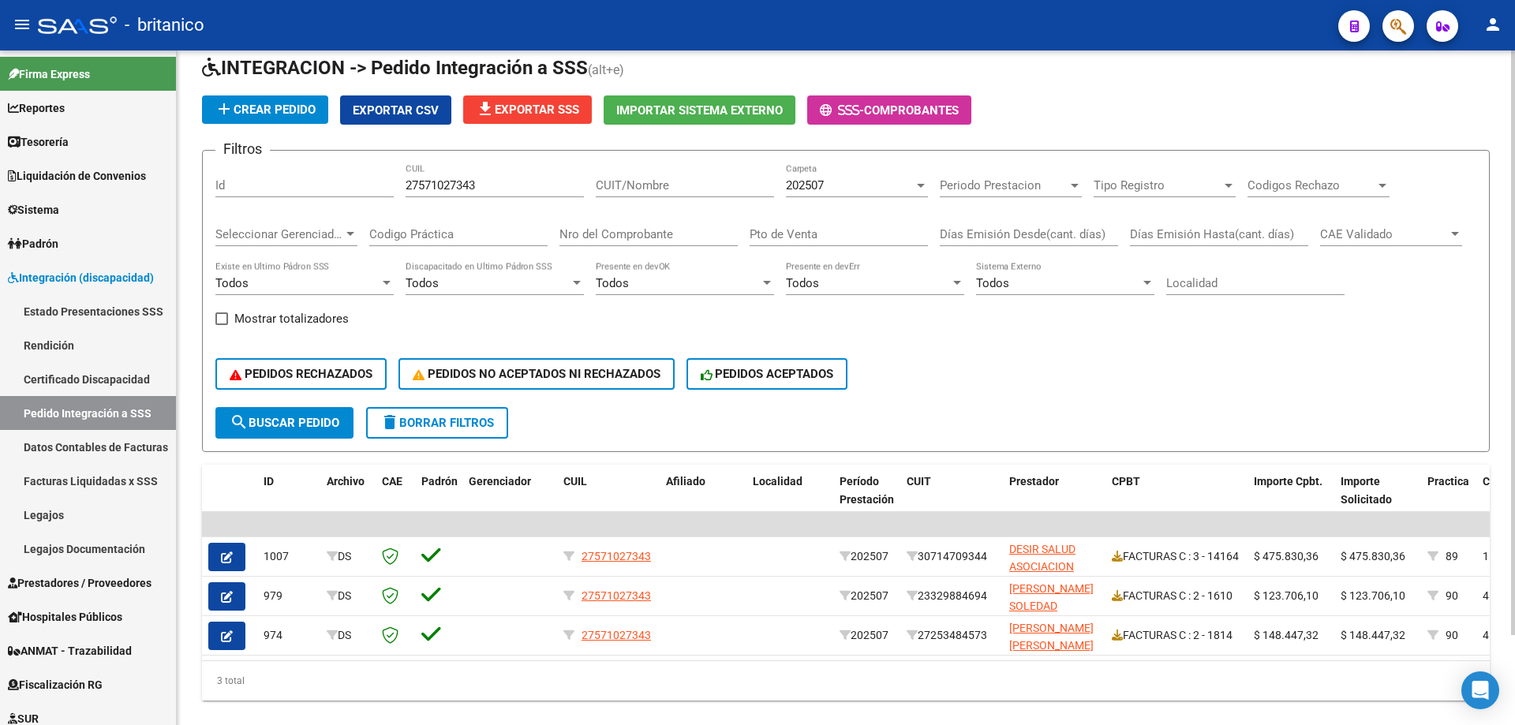
scroll to position [104, 0]
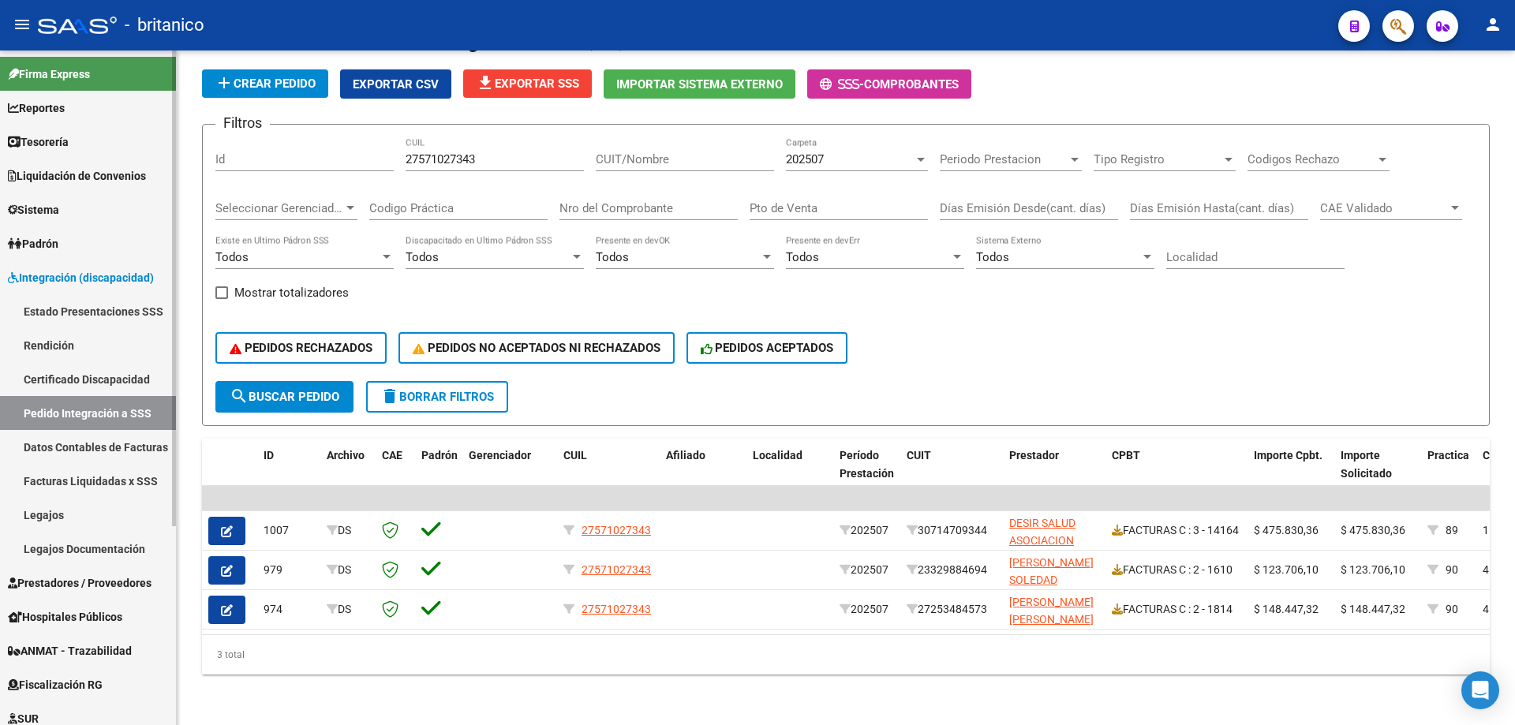
click at [65, 514] on link "Legajos" at bounding box center [88, 515] width 176 height 34
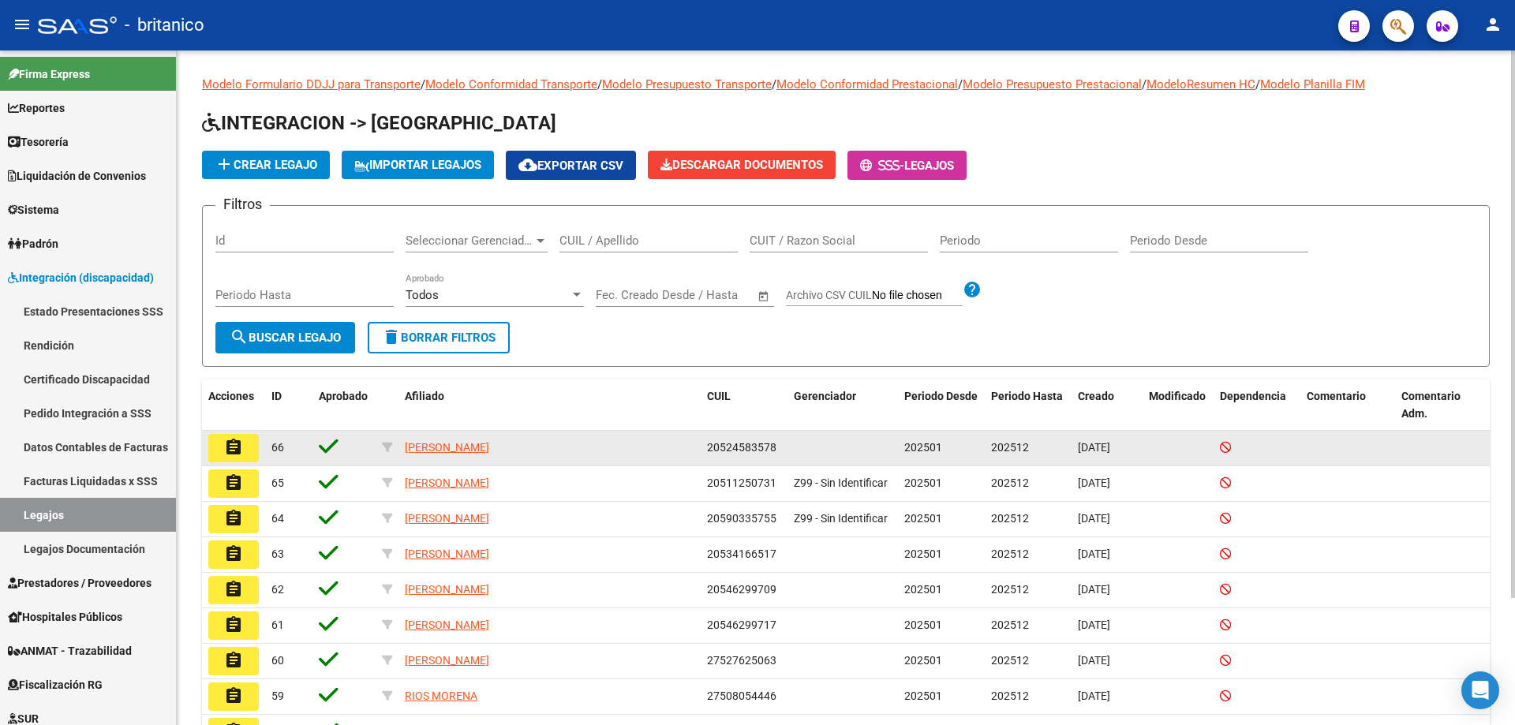
scroll to position [156, 0]
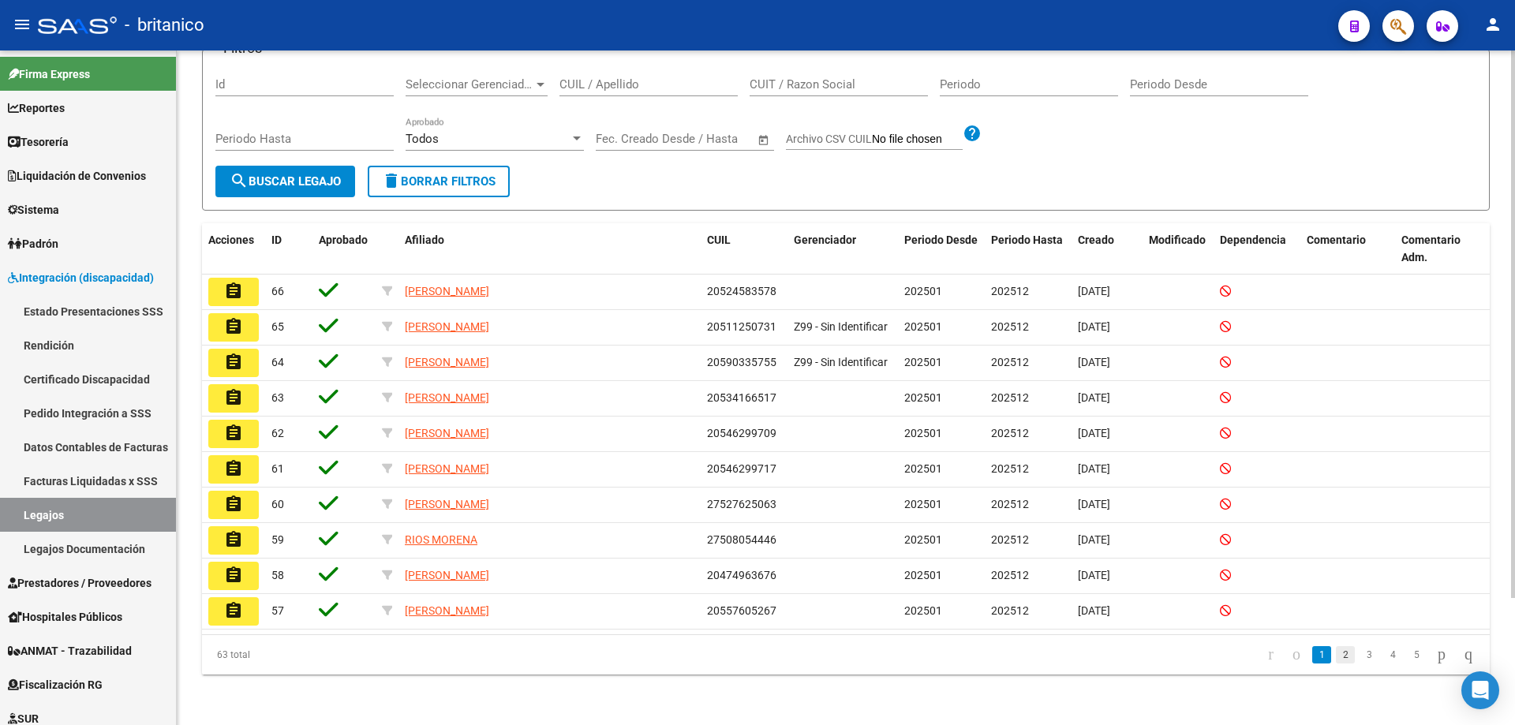
click at [1336, 658] on link "2" at bounding box center [1345, 654] width 19 height 17
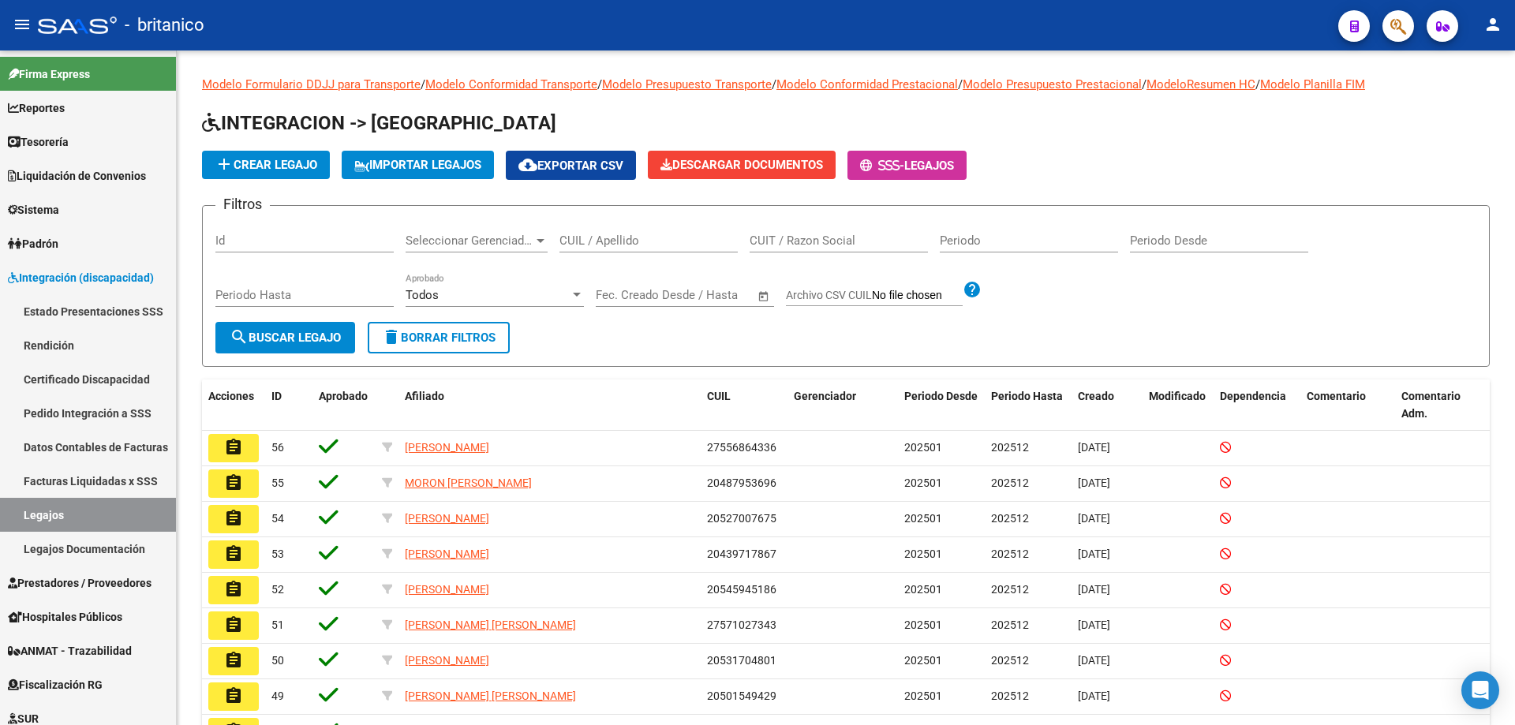
scroll to position [156, 0]
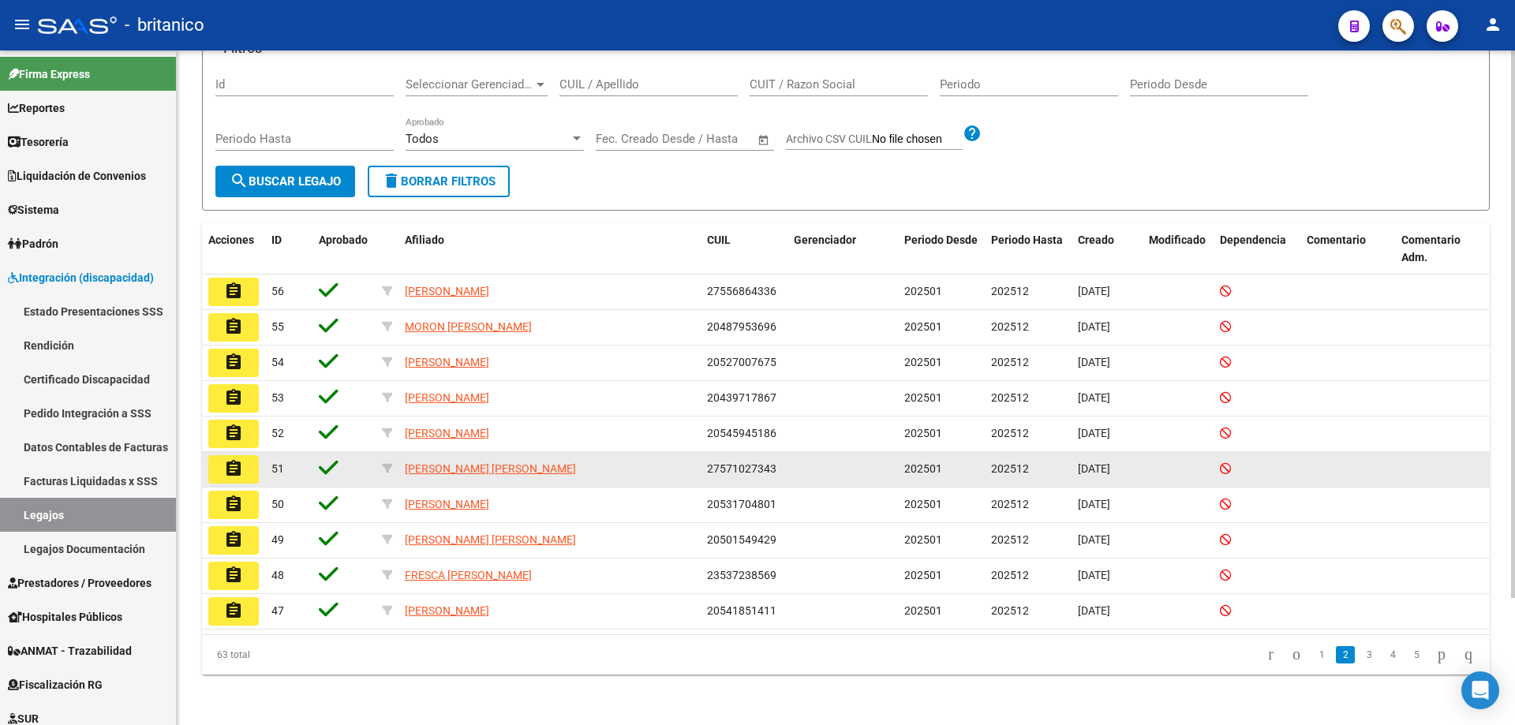
click at [228, 469] on mat-icon "assignment" at bounding box center [233, 468] width 19 height 19
